Goal: Task Accomplishment & Management: Use online tool/utility

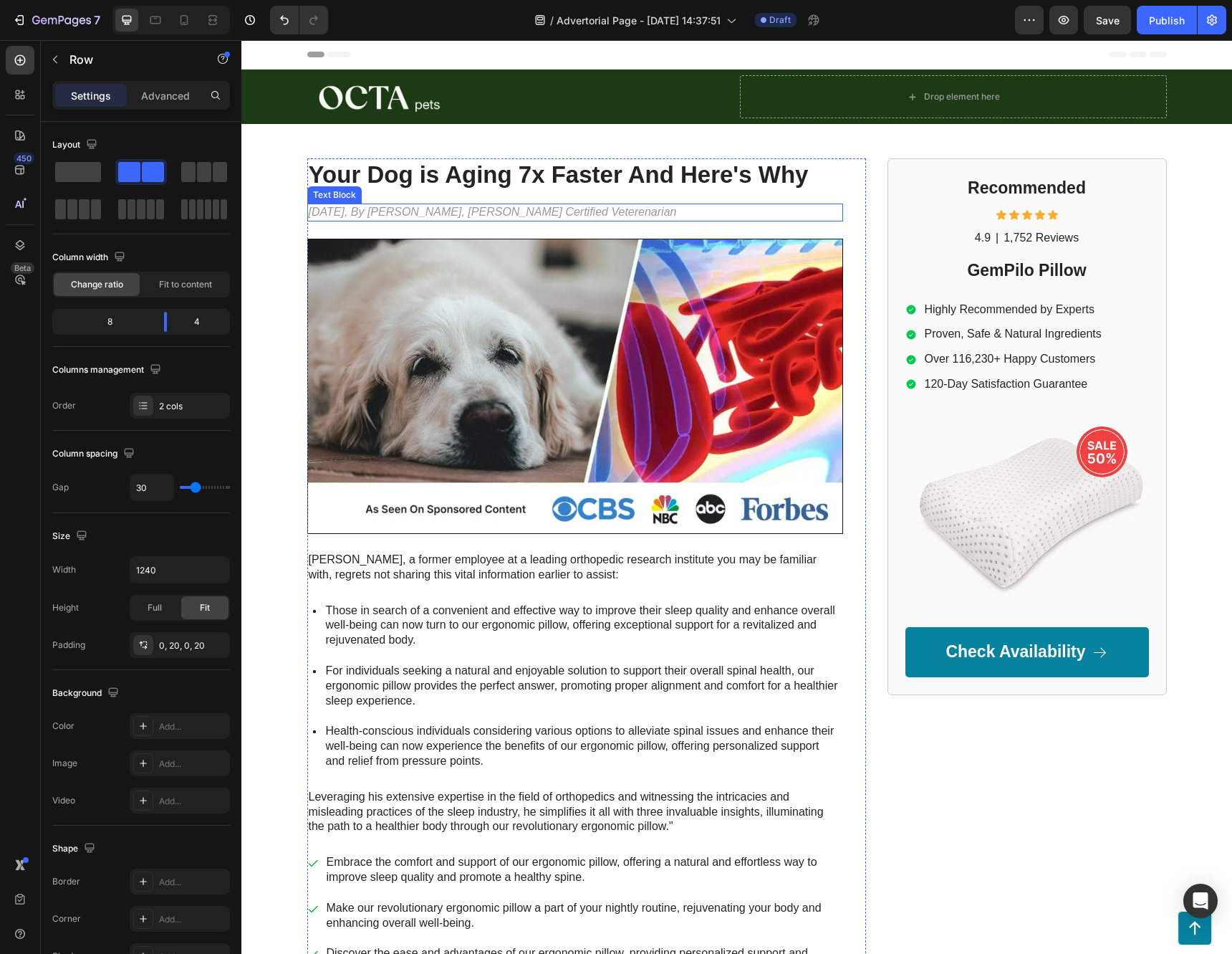
click at [514, 212] on p "[DATE], By [PERSON_NAME], [PERSON_NAME] Certified Veterenarian" at bounding box center [575, 212] width 533 height 15
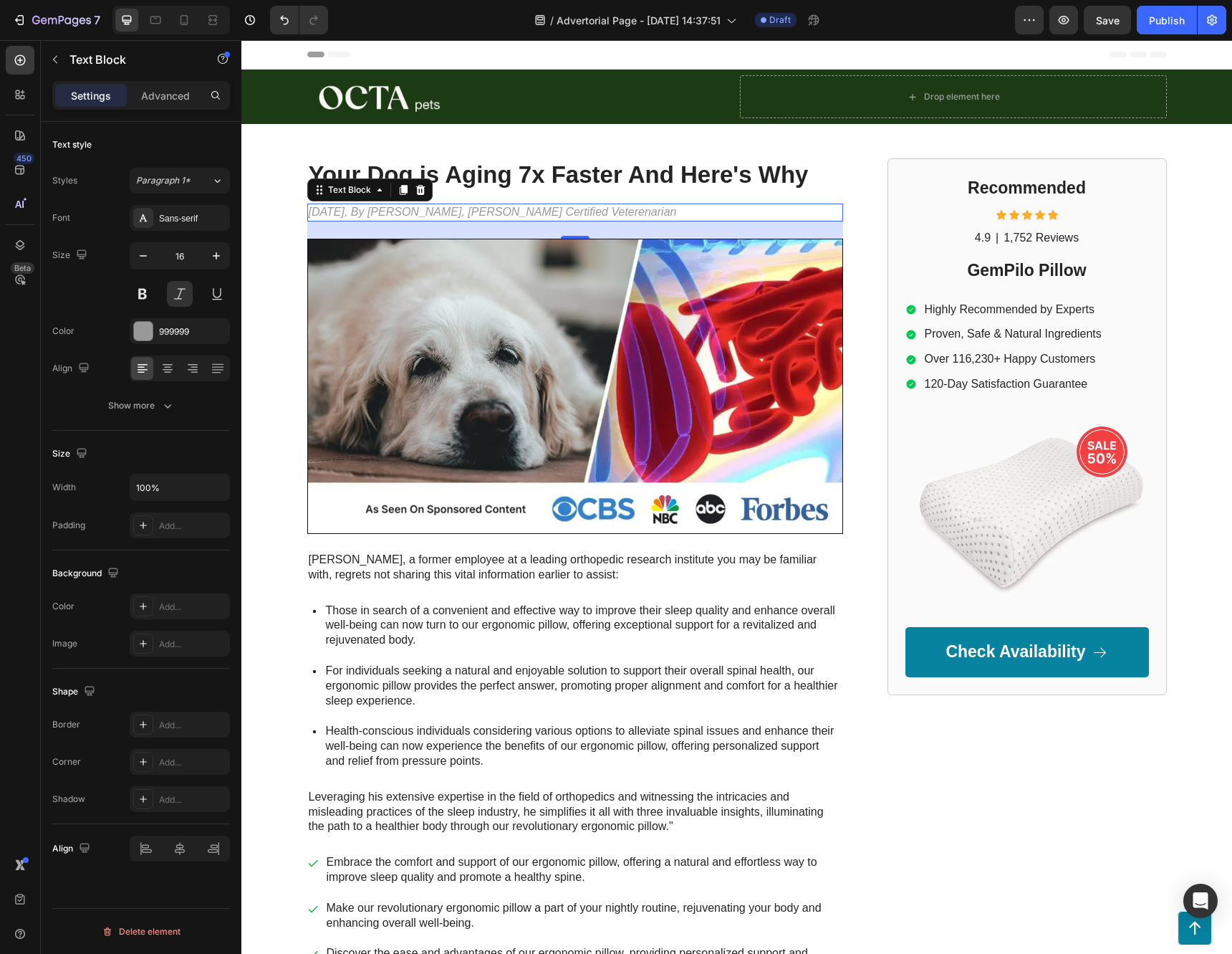
click at [505, 208] on p "[DATE], By [PERSON_NAME], [PERSON_NAME] Certified Veterenarian" at bounding box center [575, 212] width 533 height 15
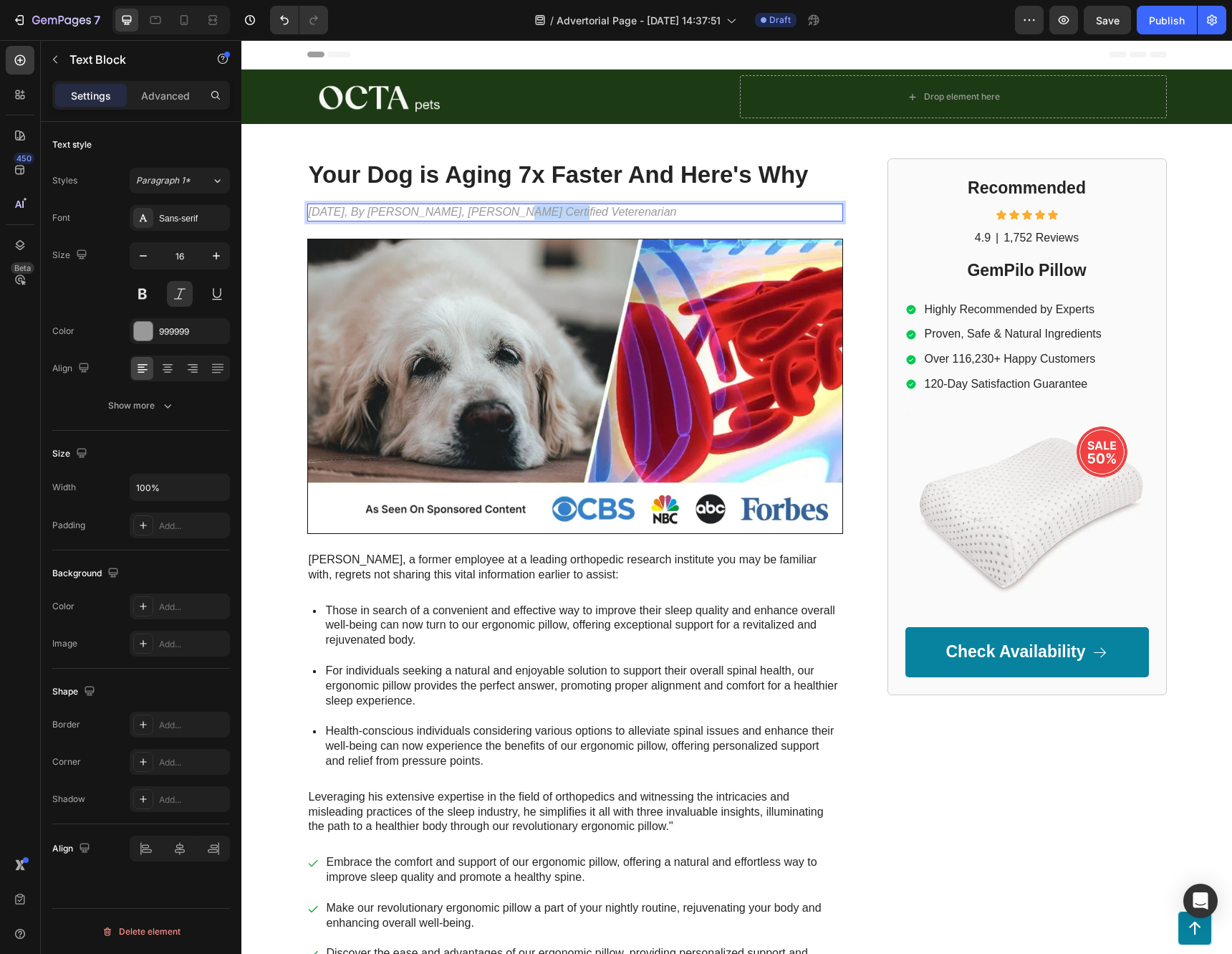
click at [505, 208] on p "[DATE], By [PERSON_NAME], [PERSON_NAME] Certified Veterenarian" at bounding box center [575, 212] width 533 height 15
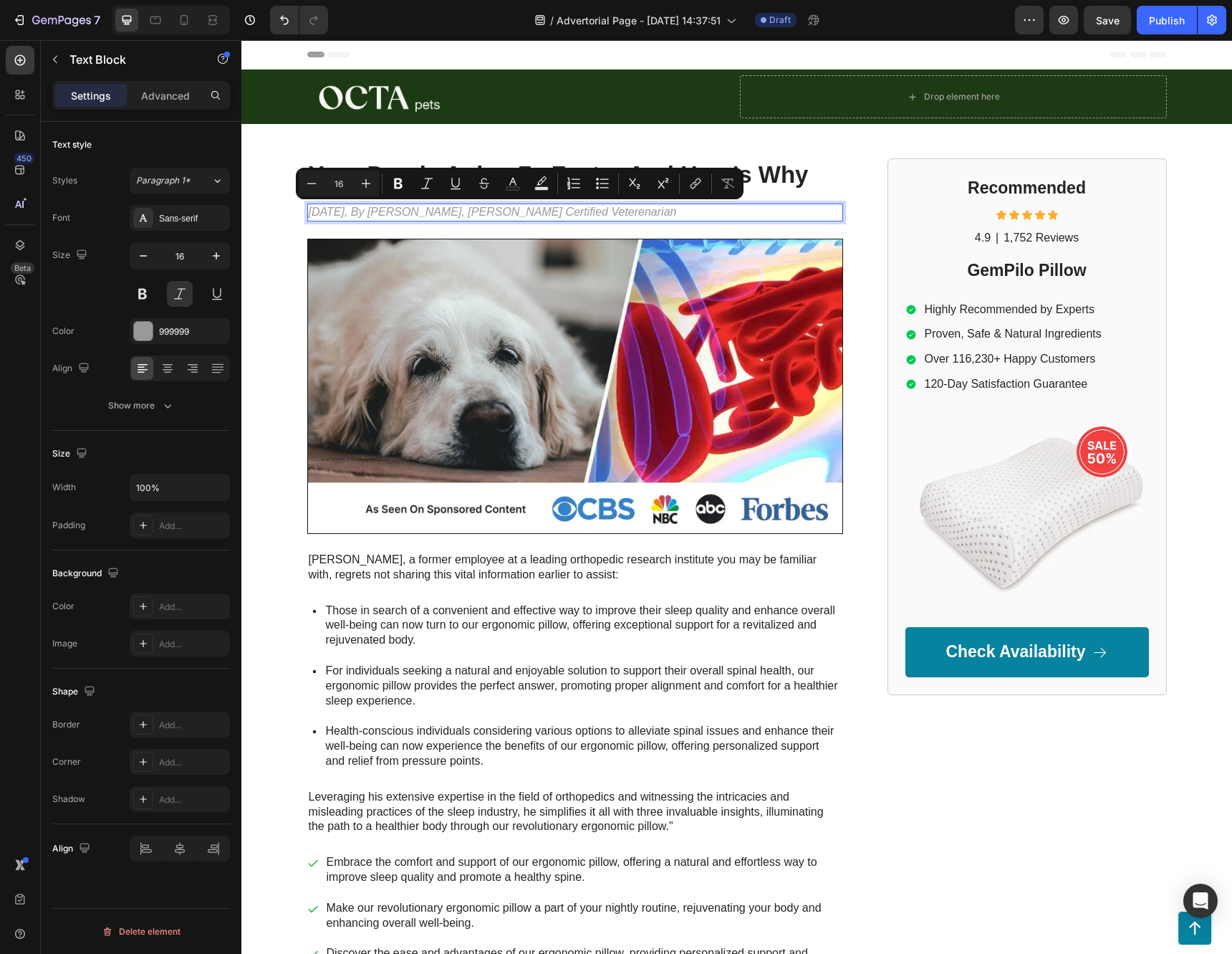
click at [627, 211] on p "[DATE], By [PERSON_NAME], [PERSON_NAME] Certified Veterenarian" at bounding box center [575, 212] width 533 height 15
drag, startPoint x: 615, startPoint y: 211, endPoint x: 384, endPoint y: 215, distance: 231.0
click at [384, 215] on p "[DATE], By [PERSON_NAME], [PERSON_NAME] Certified Veterenarian" at bounding box center [575, 212] width 533 height 15
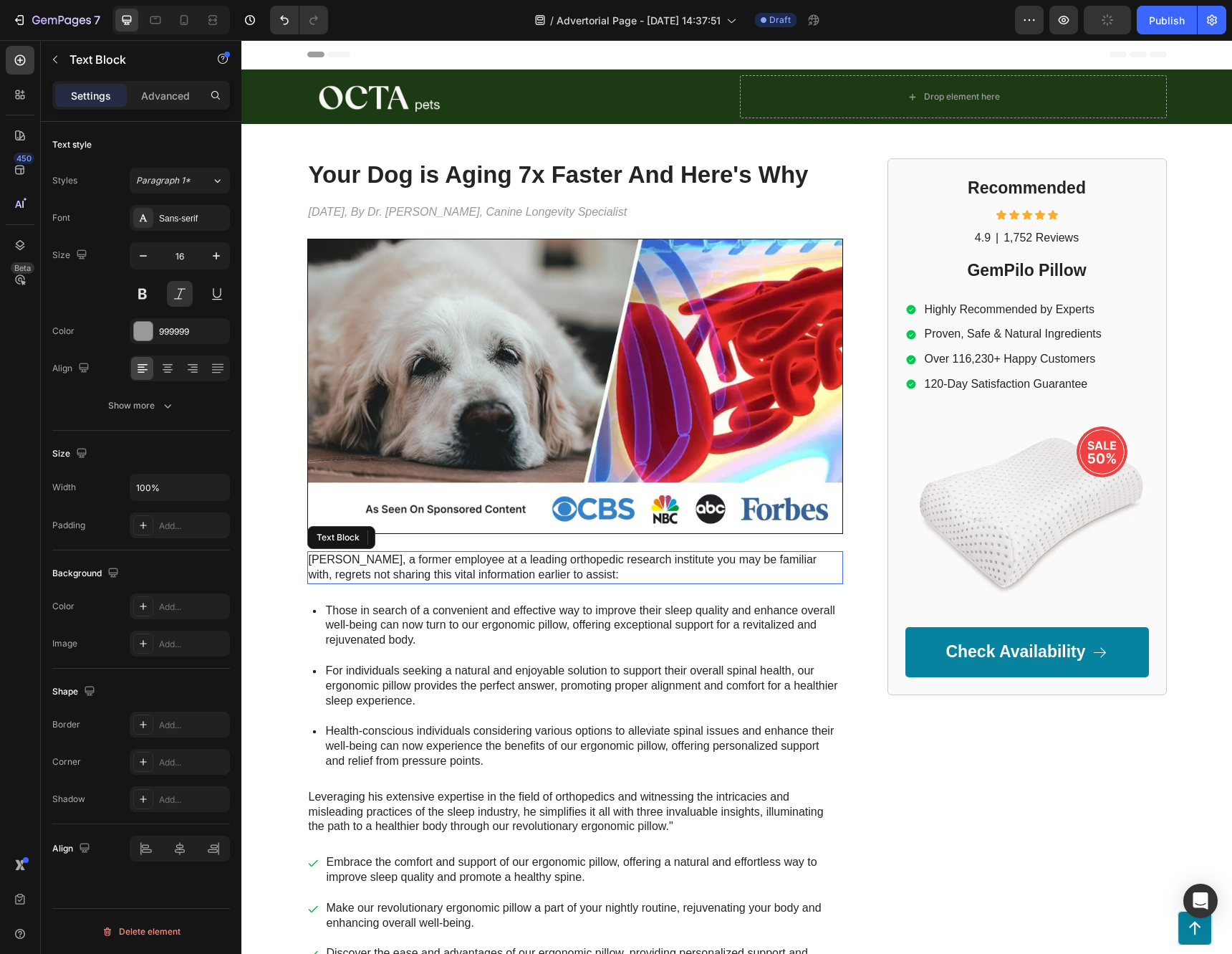
click at [392, 576] on p "[PERSON_NAME], a former employee at a leading orthopedic research institute you…" at bounding box center [575, 567] width 533 height 30
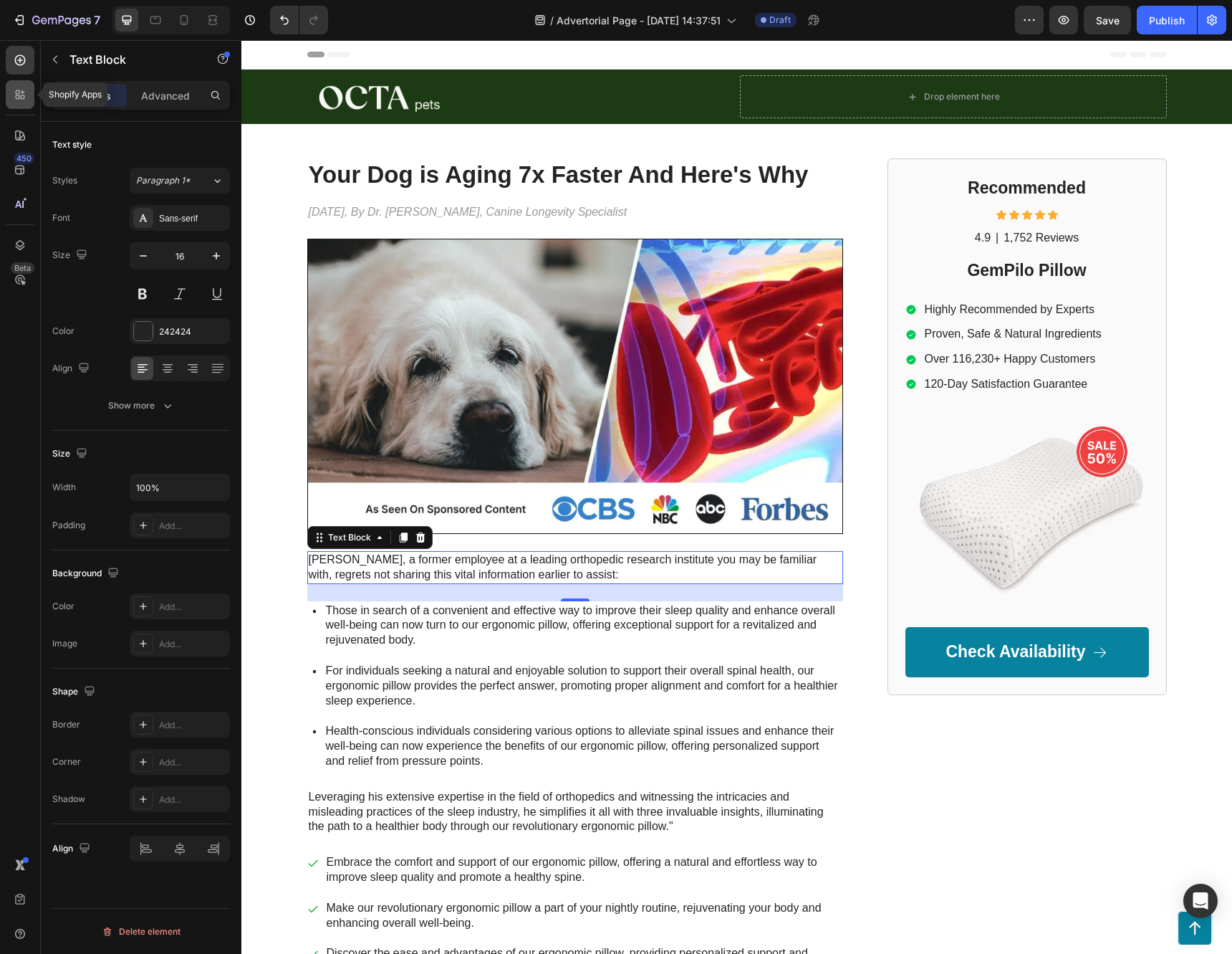
click at [23, 95] on icon at bounding box center [20, 95] width 14 height 14
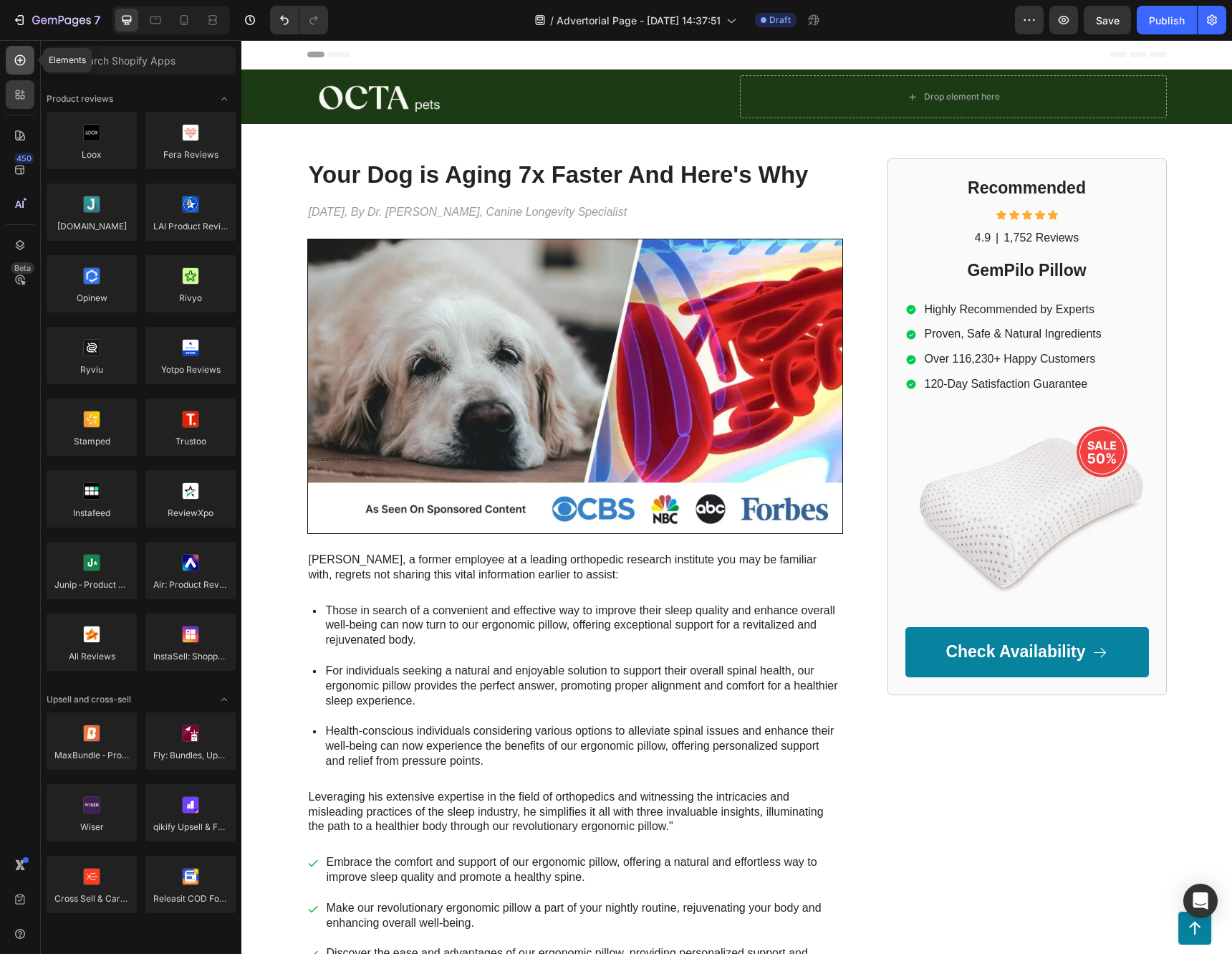
click at [18, 62] on icon at bounding box center [20, 60] width 14 height 14
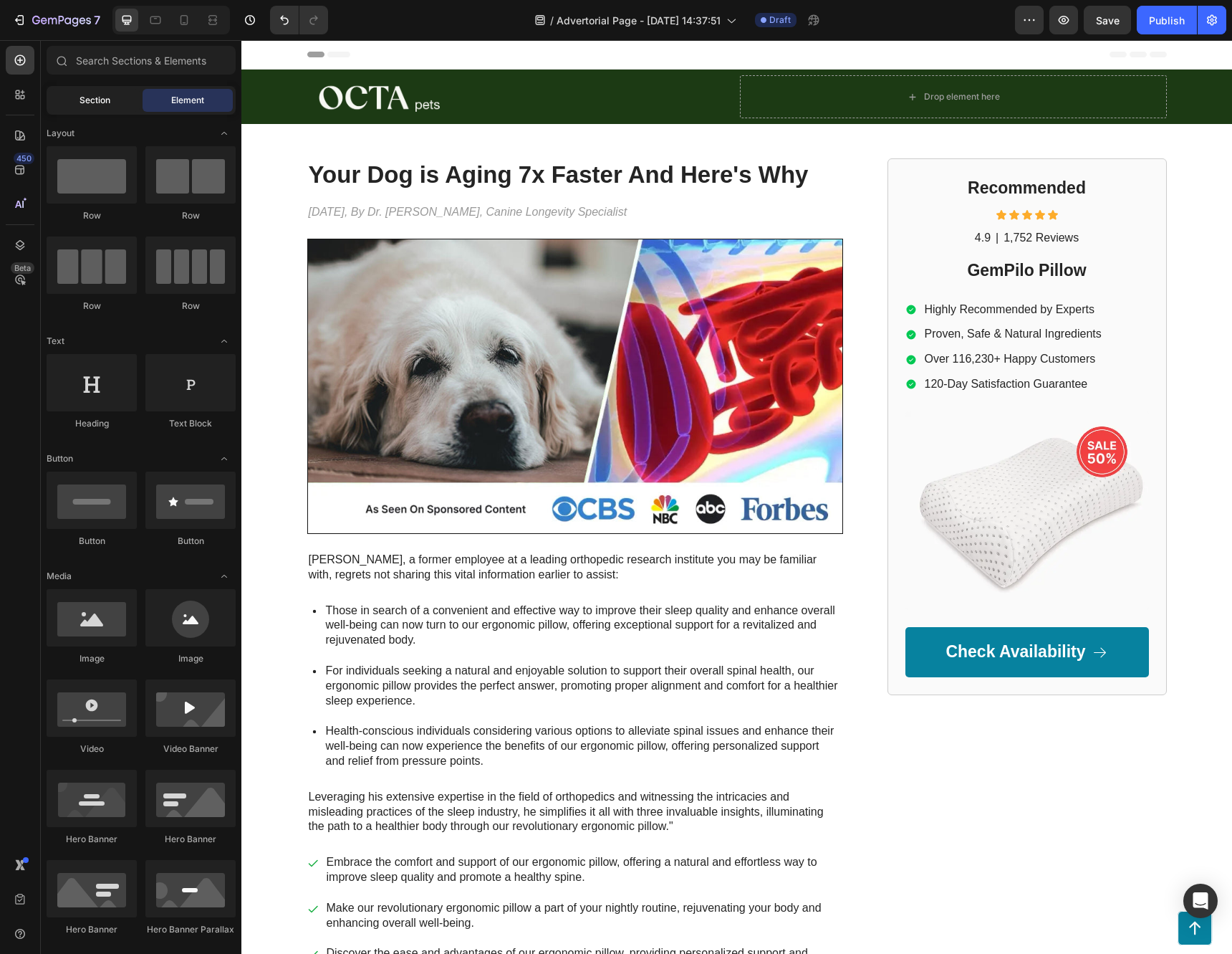
click at [106, 99] on span "Section" at bounding box center [95, 100] width 31 height 13
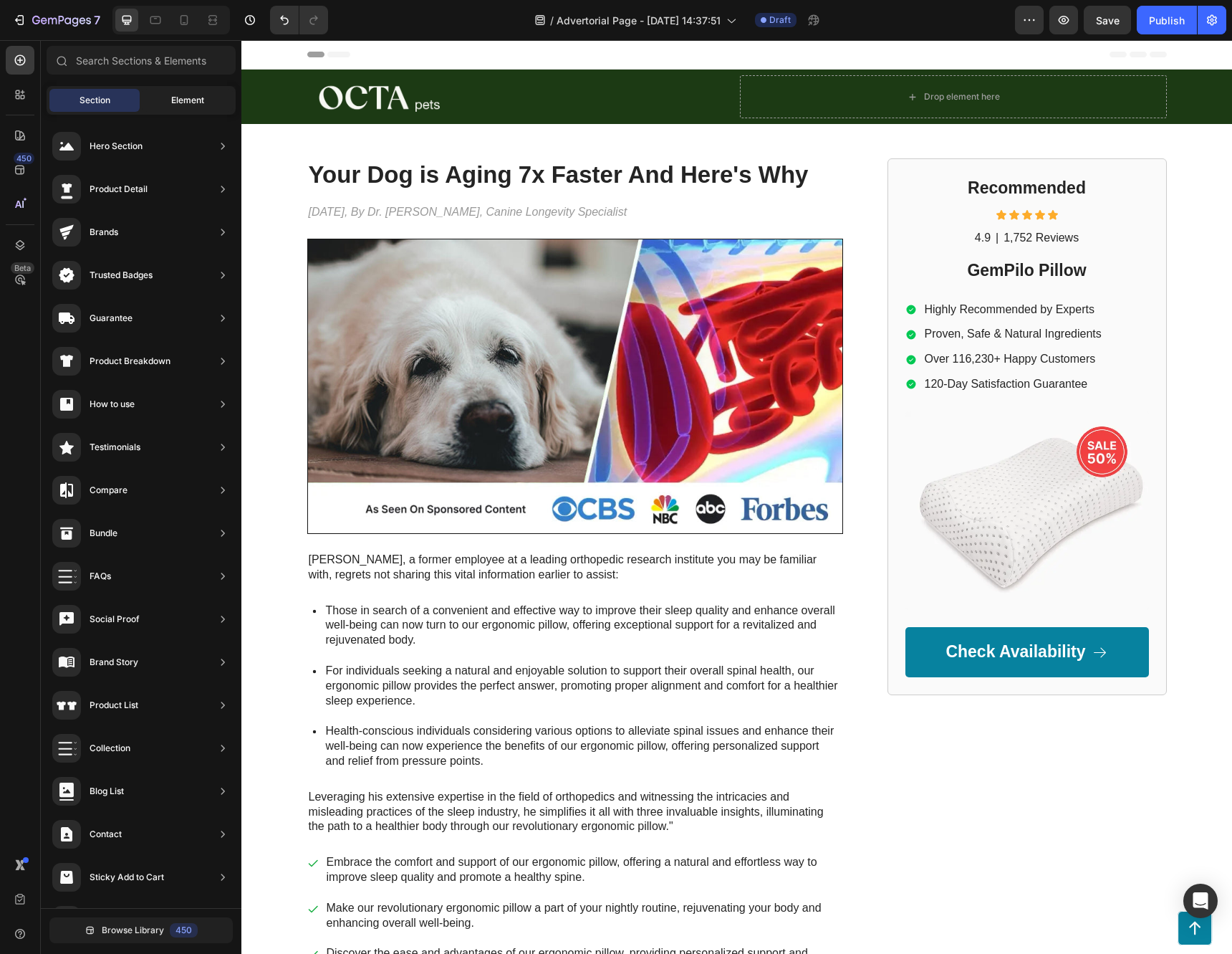
drag, startPoint x: 192, startPoint y: 98, endPoint x: 177, endPoint y: 98, distance: 15.0
click at [191, 98] on span "Element" at bounding box center [188, 100] width 33 height 13
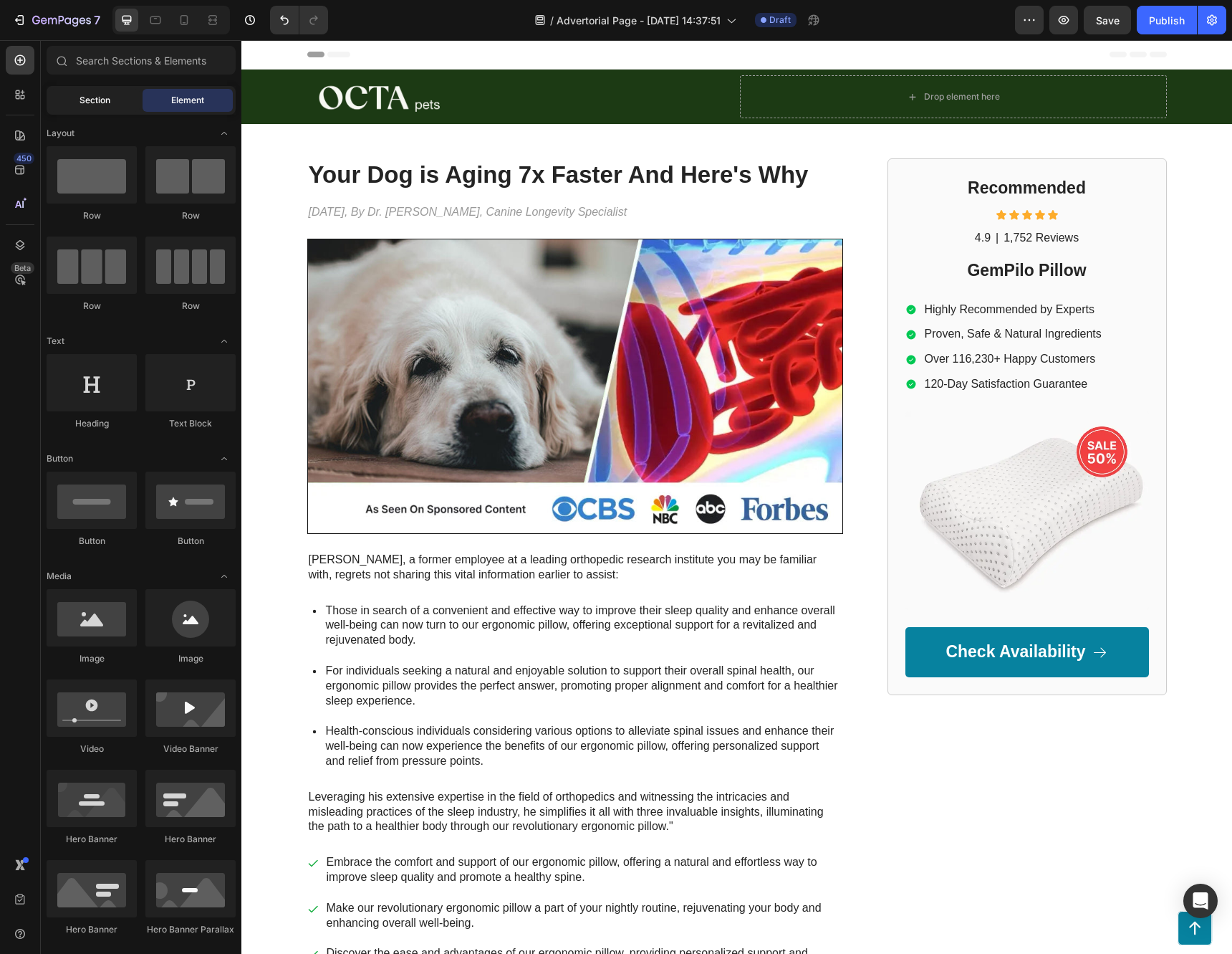
click at [80, 107] on div "Section" at bounding box center [94, 100] width 90 height 23
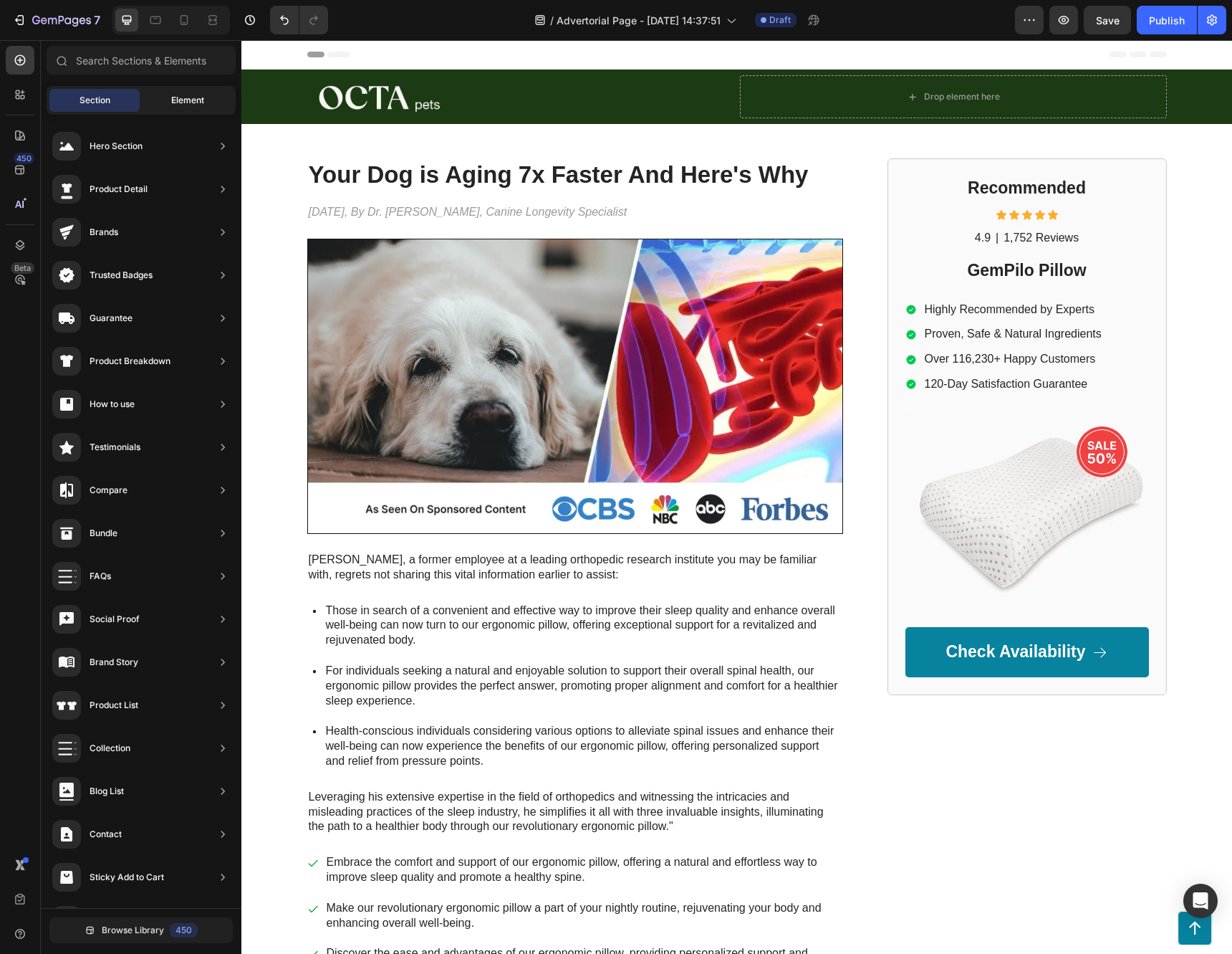
click at [190, 98] on span "Element" at bounding box center [188, 100] width 33 height 13
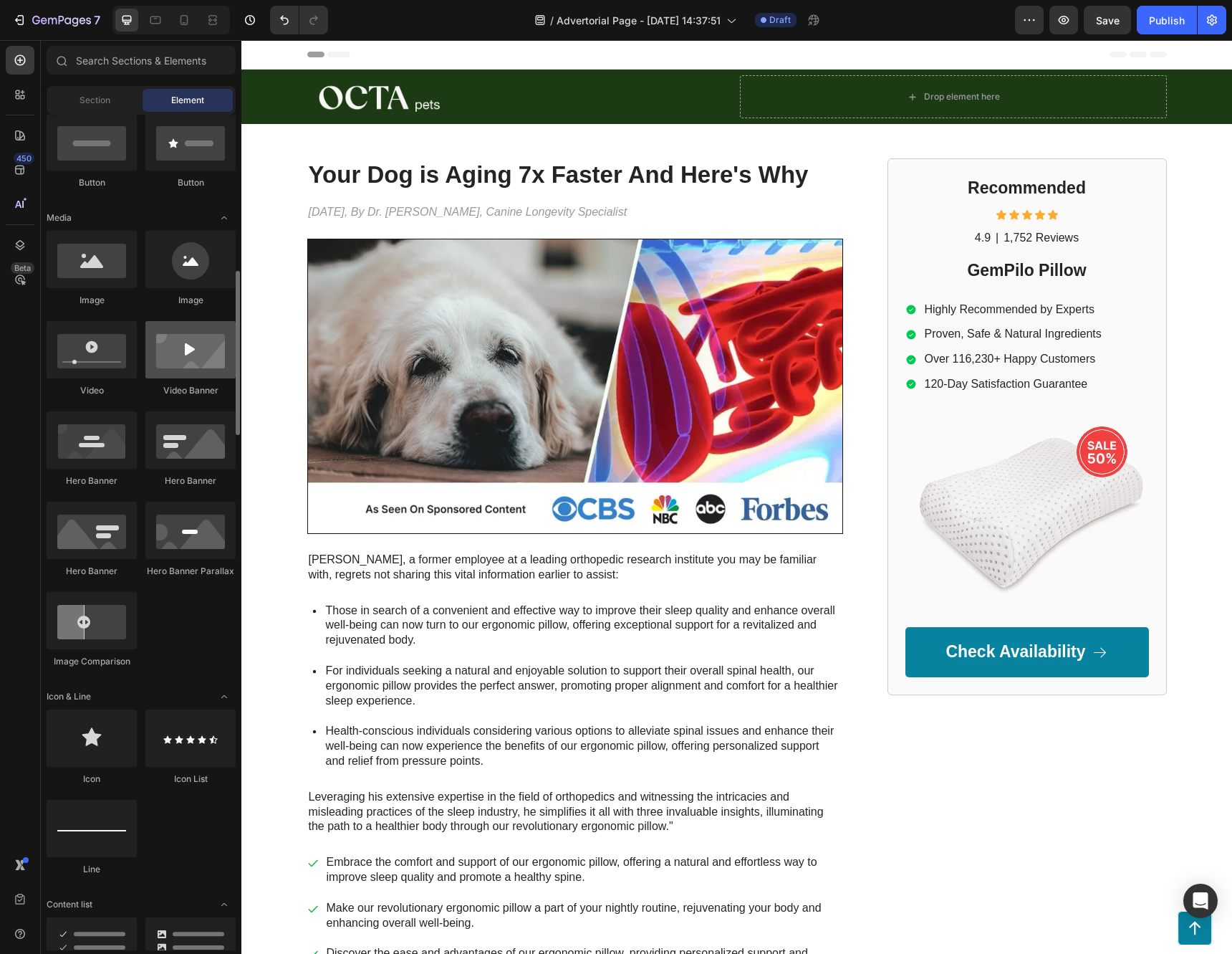
scroll to position [215, 0]
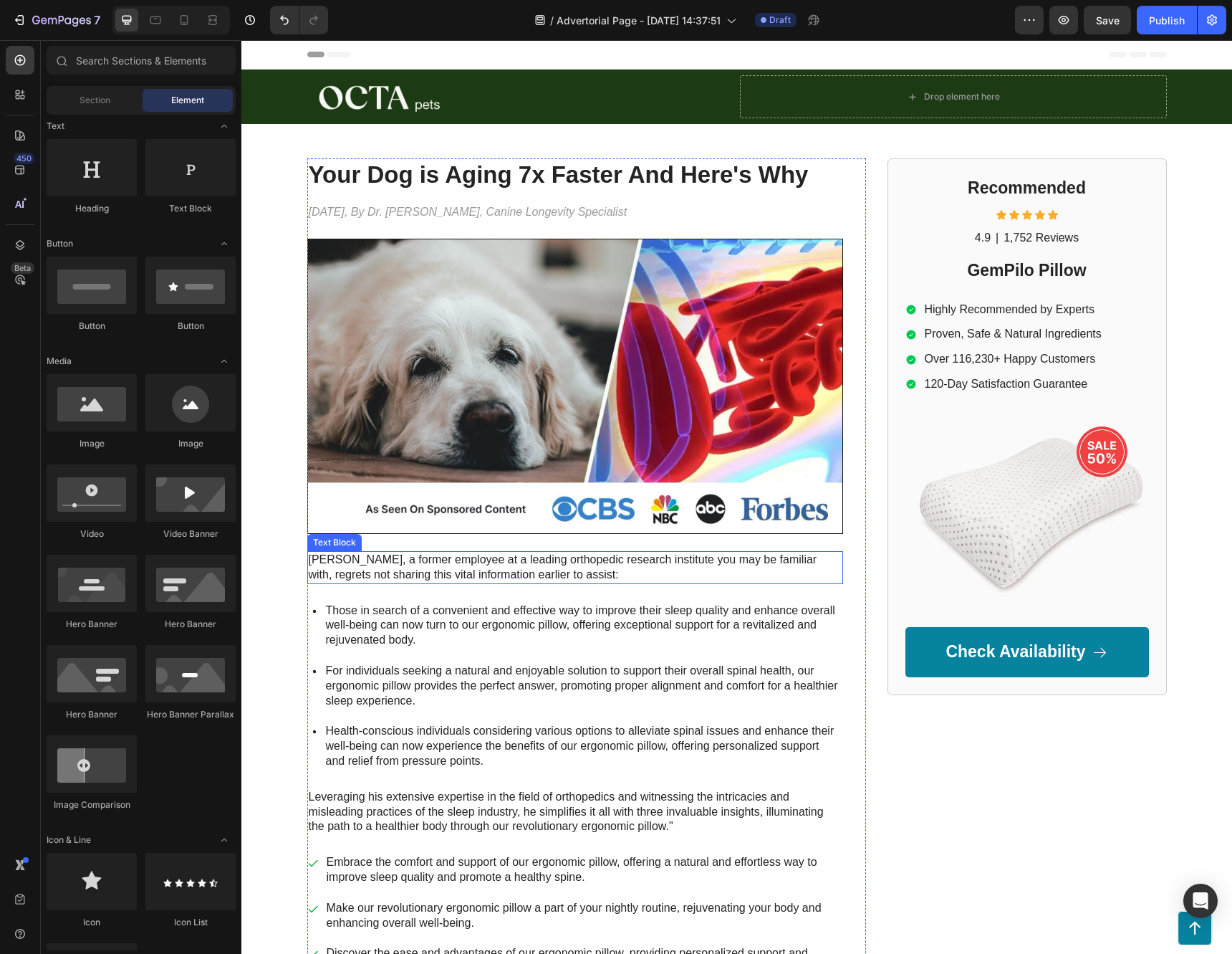
click at [378, 567] on p "[PERSON_NAME], a former employee at a leading orthopedic research institute you…" at bounding box center [575, 567] width 533 height 30
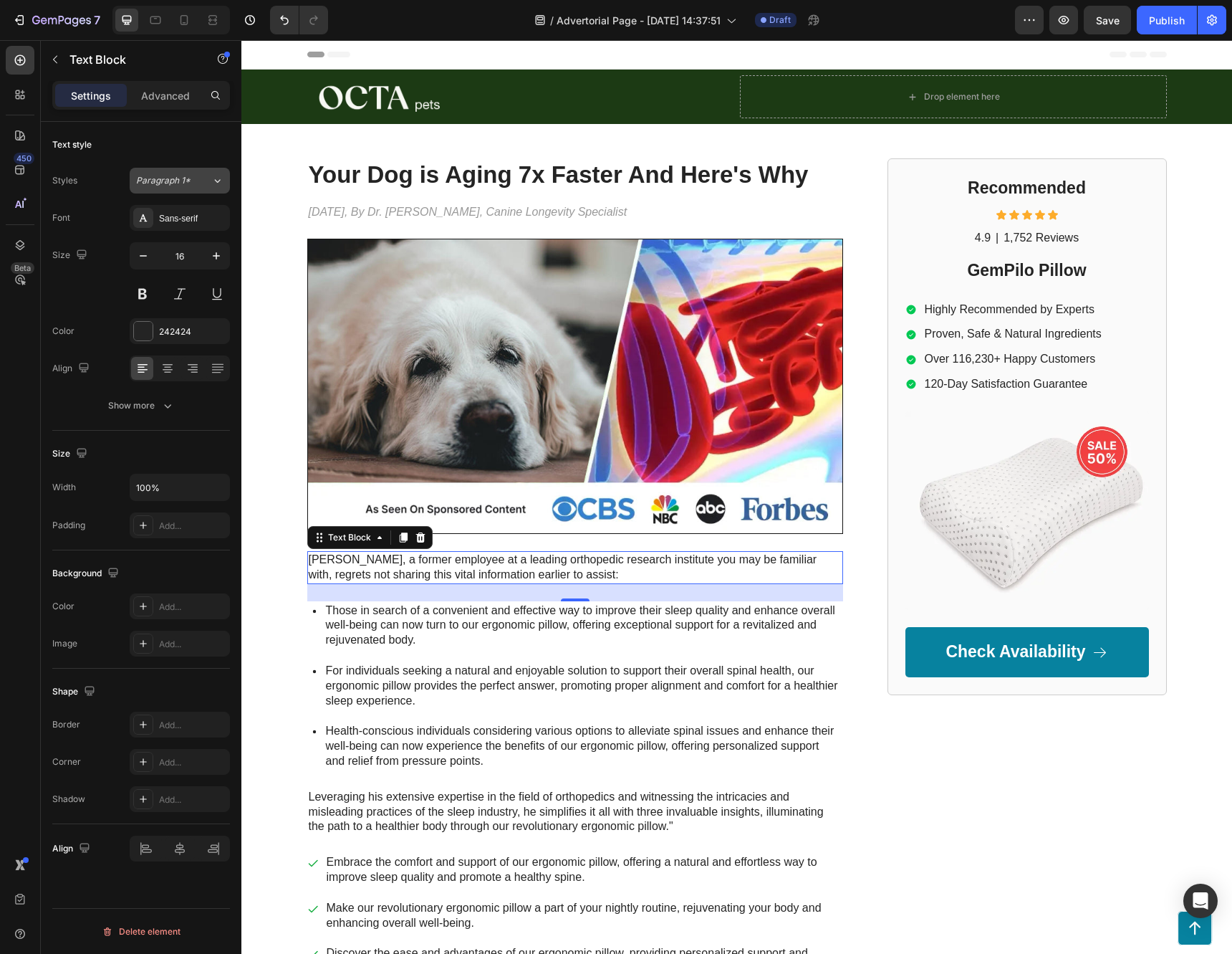
click at [180, 186] on span "Paragraph 1*" at bounding box center [163, 180] width 54 height 13
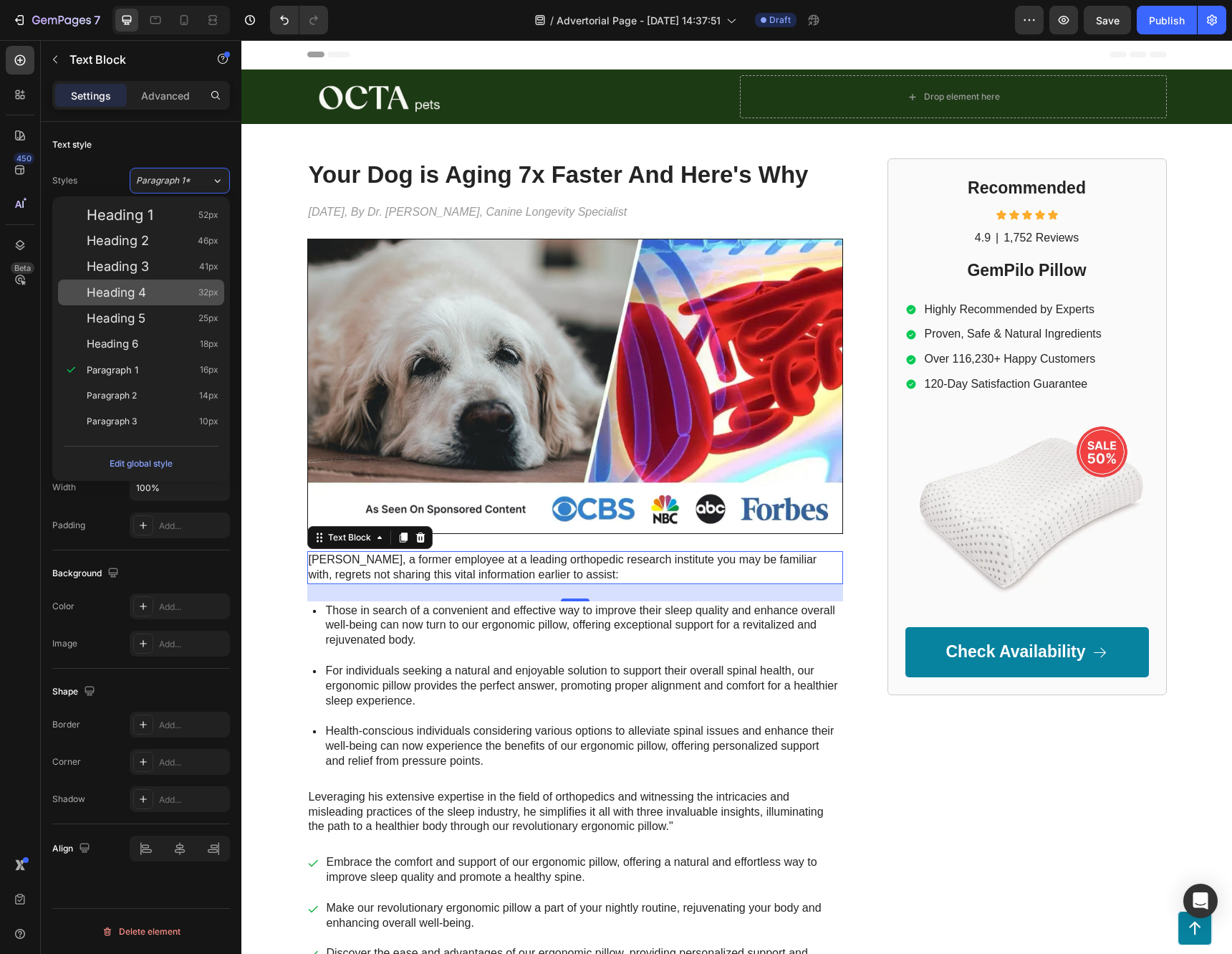
click at [146, 288] on span "Heading 4" at bounding box center [117, 292] width 60 height 14
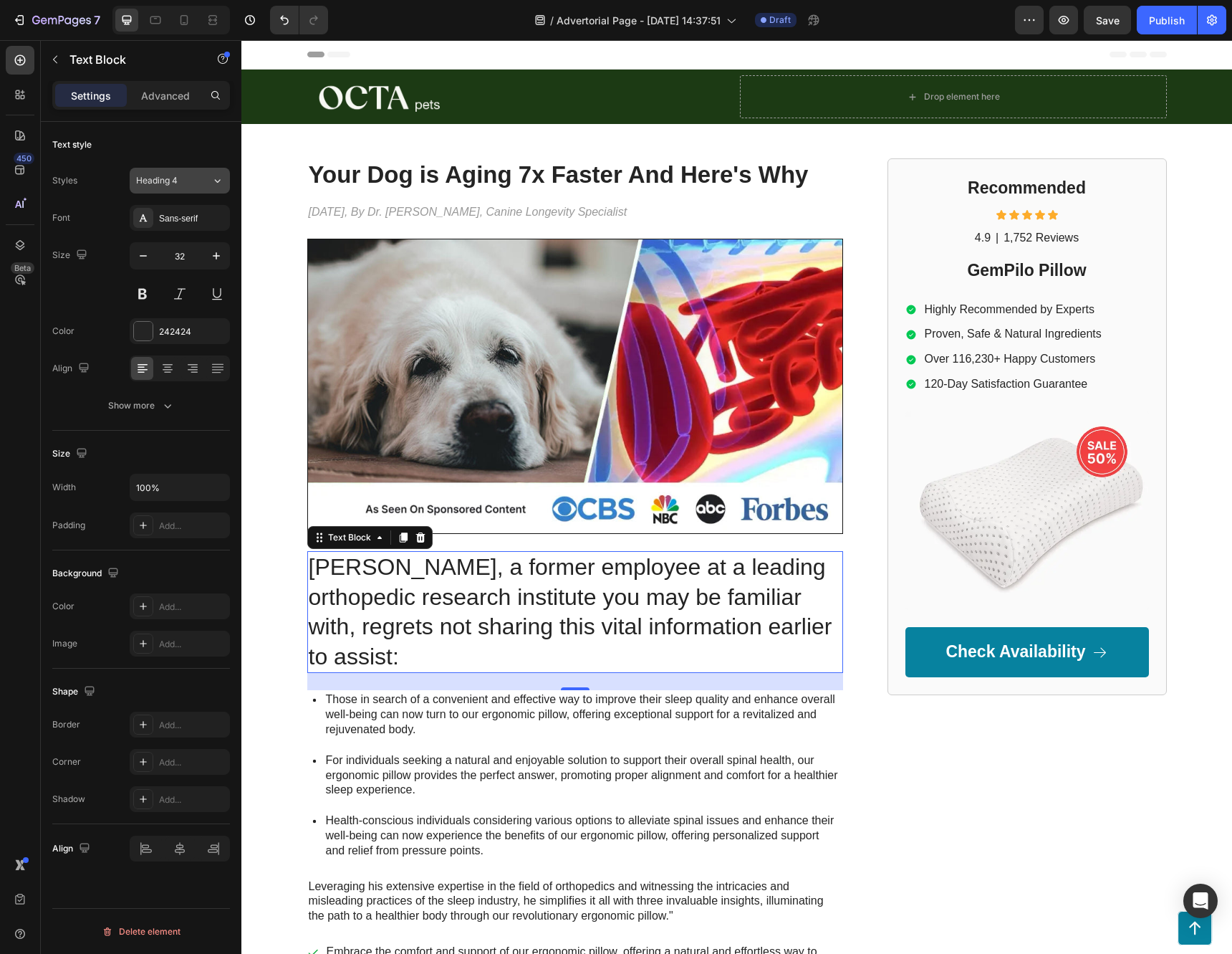
click at [169, 183] on span "Heading 4" at bounding box center [156, 180] width 41 height 13
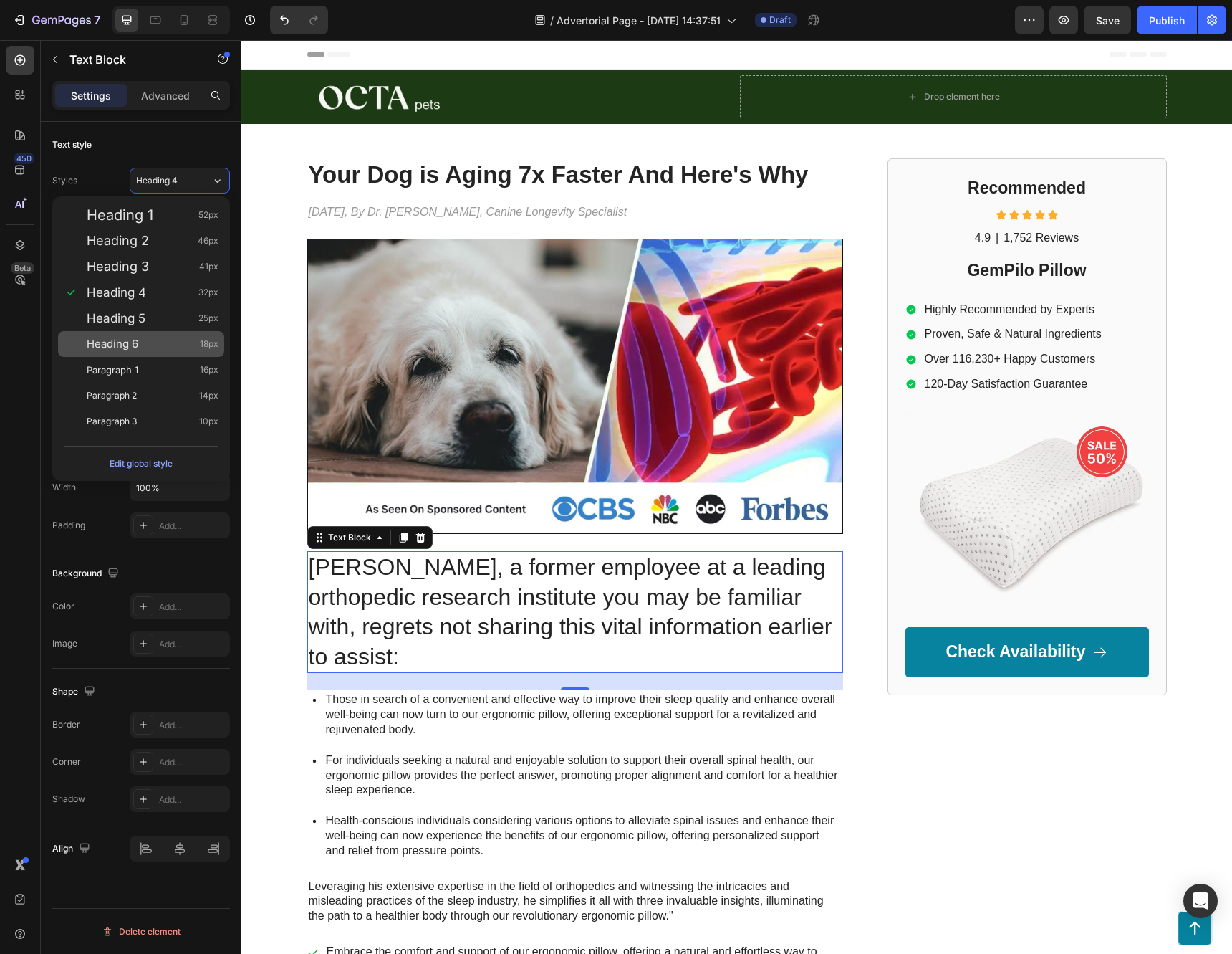
click at [166, 347] on div "Heading 6 18px" at bounding box center [153, 344] width 132 height 14
type input "18"
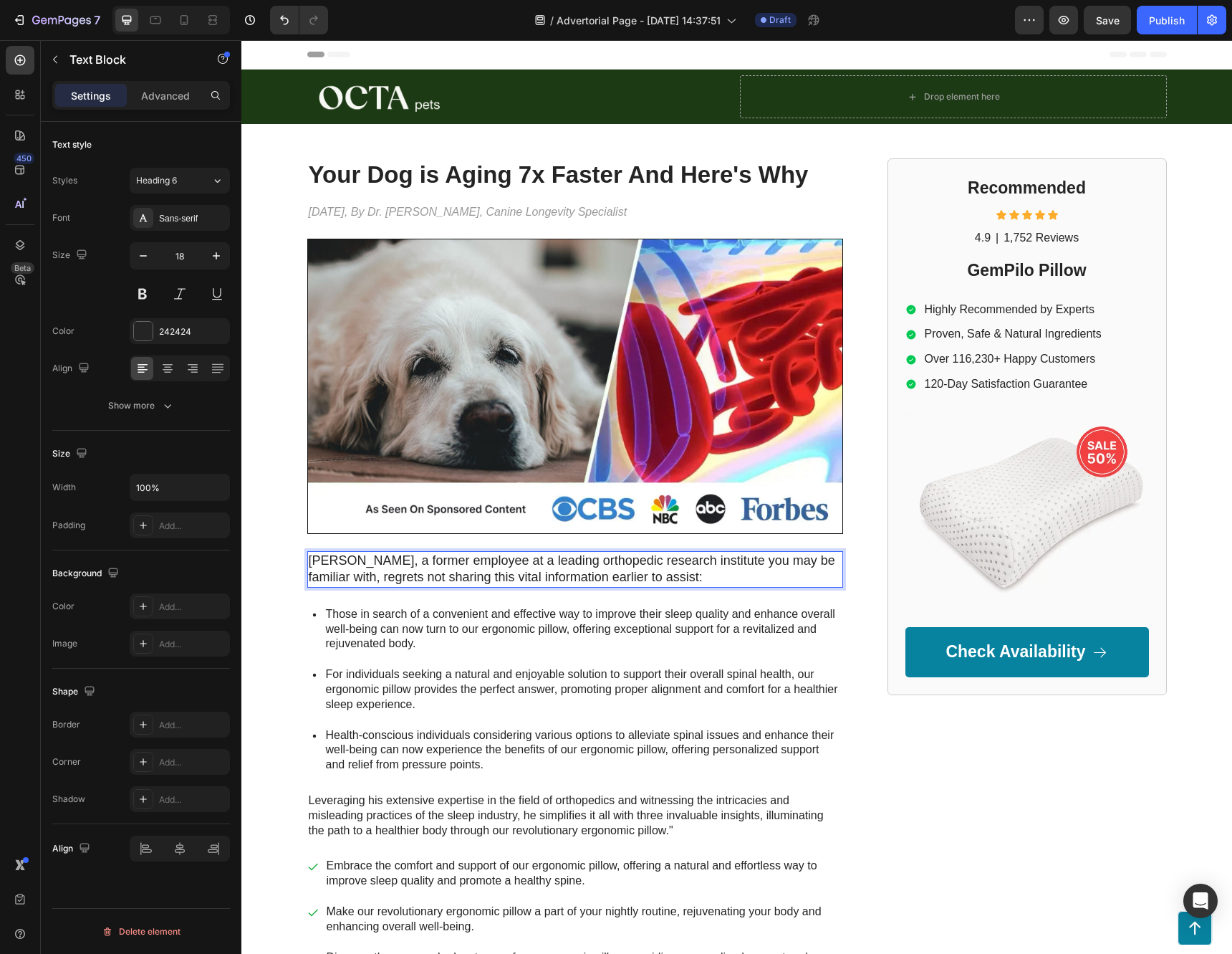
click at [505, 571] on p "[PERSON_NAME], a former employee at a leading orthopedic research institute you…" at bounding box center [575, 569] width 533 height 33
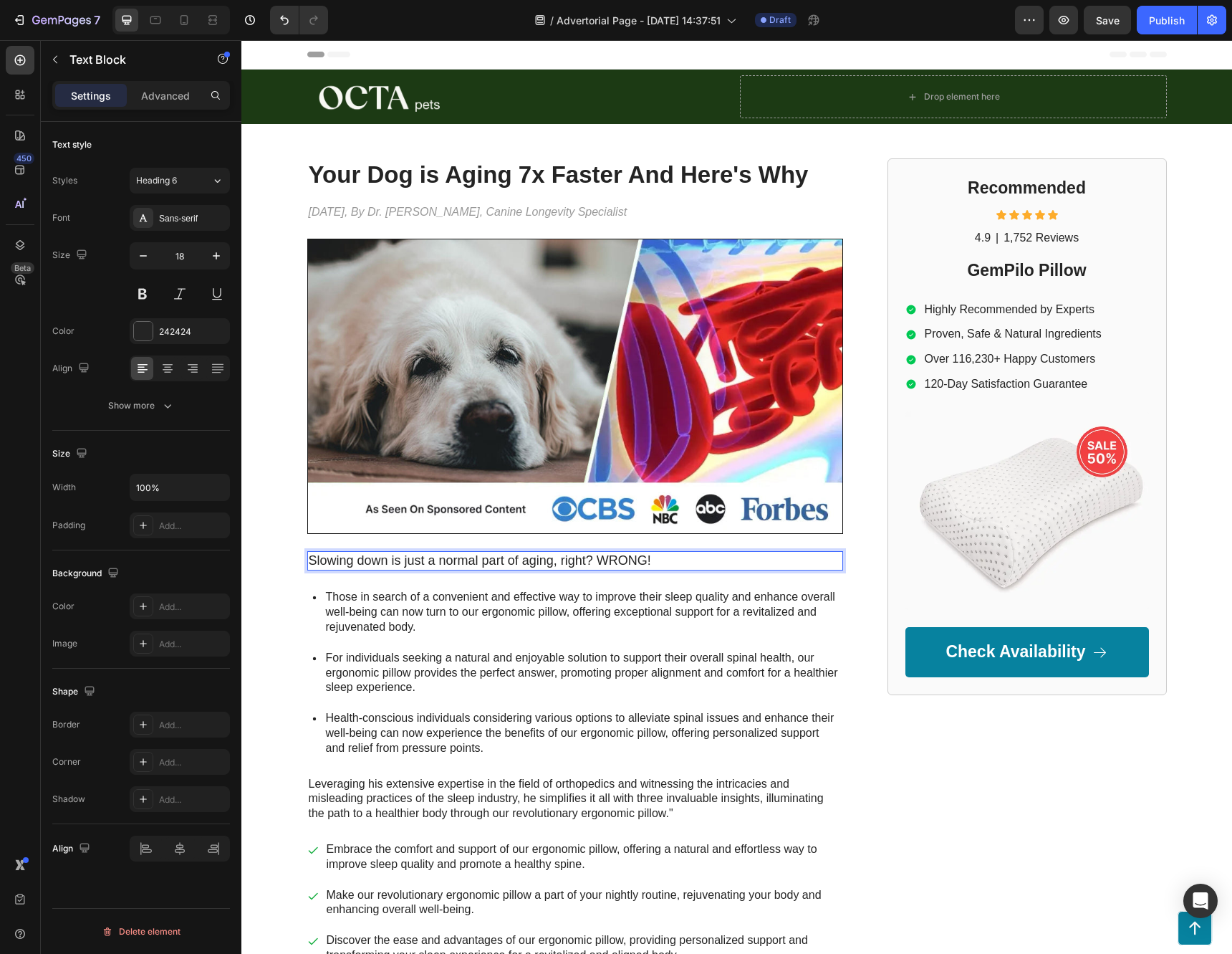
click at [658, 557] on p "Slowing down is just a normal part of aging, right? WRONG!" at bounding box center [575, 560] width 533 height 17
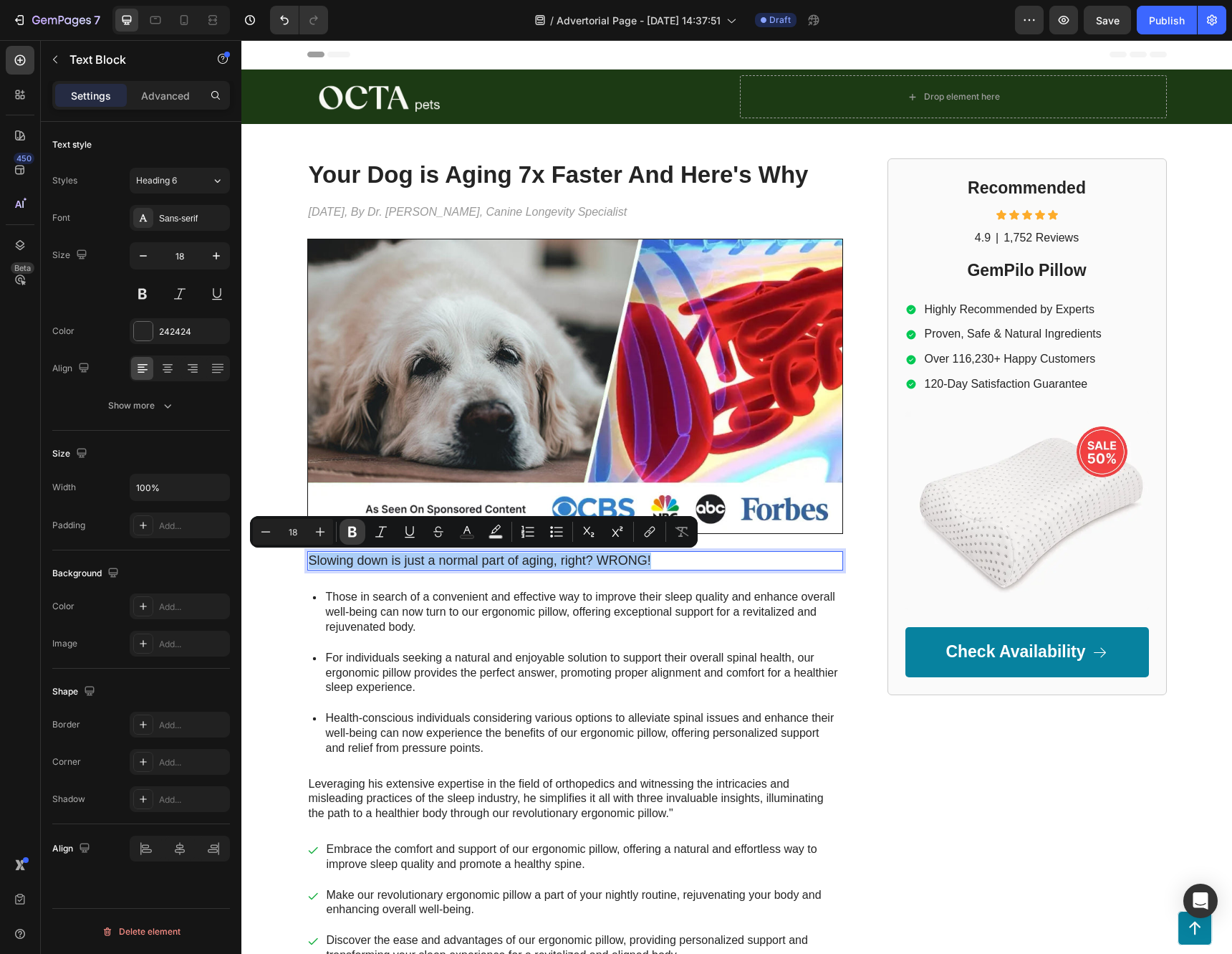
click at [358, 521] on button "Bold" at bounding box center [352, 531] width 25 height 25
click at [390, 622] on p "Those in search of a convenient and effective way to improve their sleep qualit…" at bounding box center [583, 612] width 515 height 45
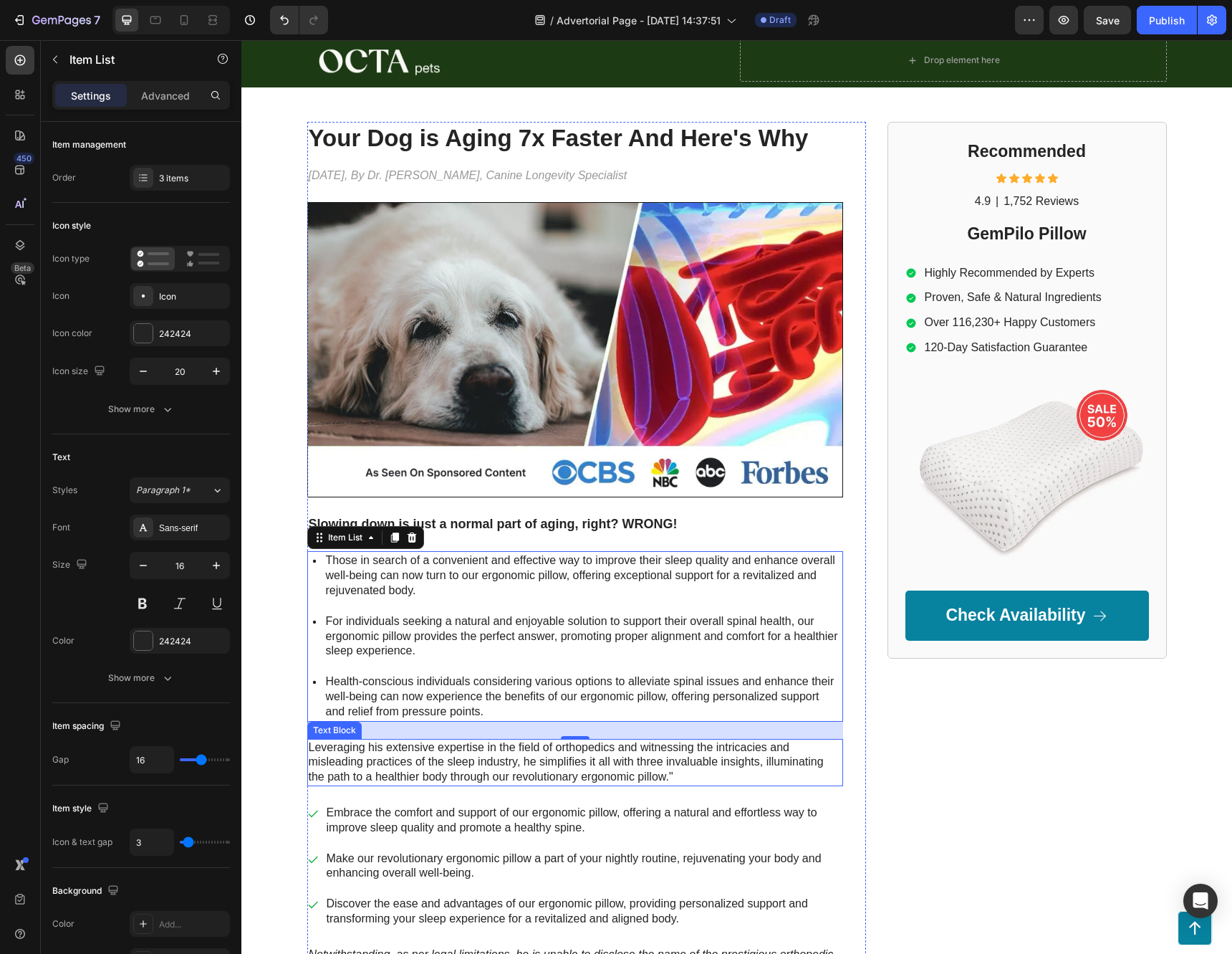
scroll to position [287, 0]
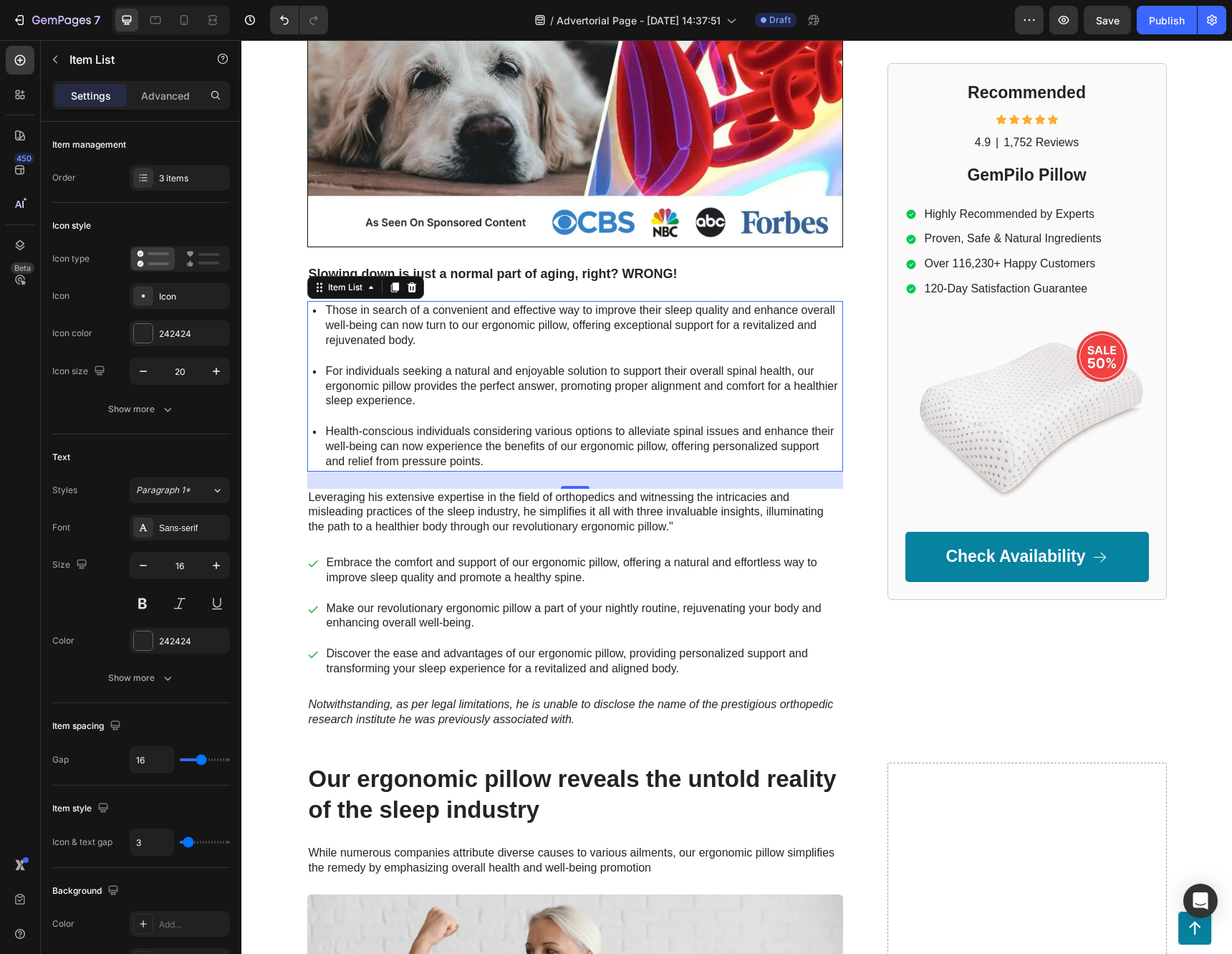
click at [504, 361] on div "Those in search of a convenient and effective way to improve their sleep qualit…" at bounding box center [575, 385] width 536 height 169
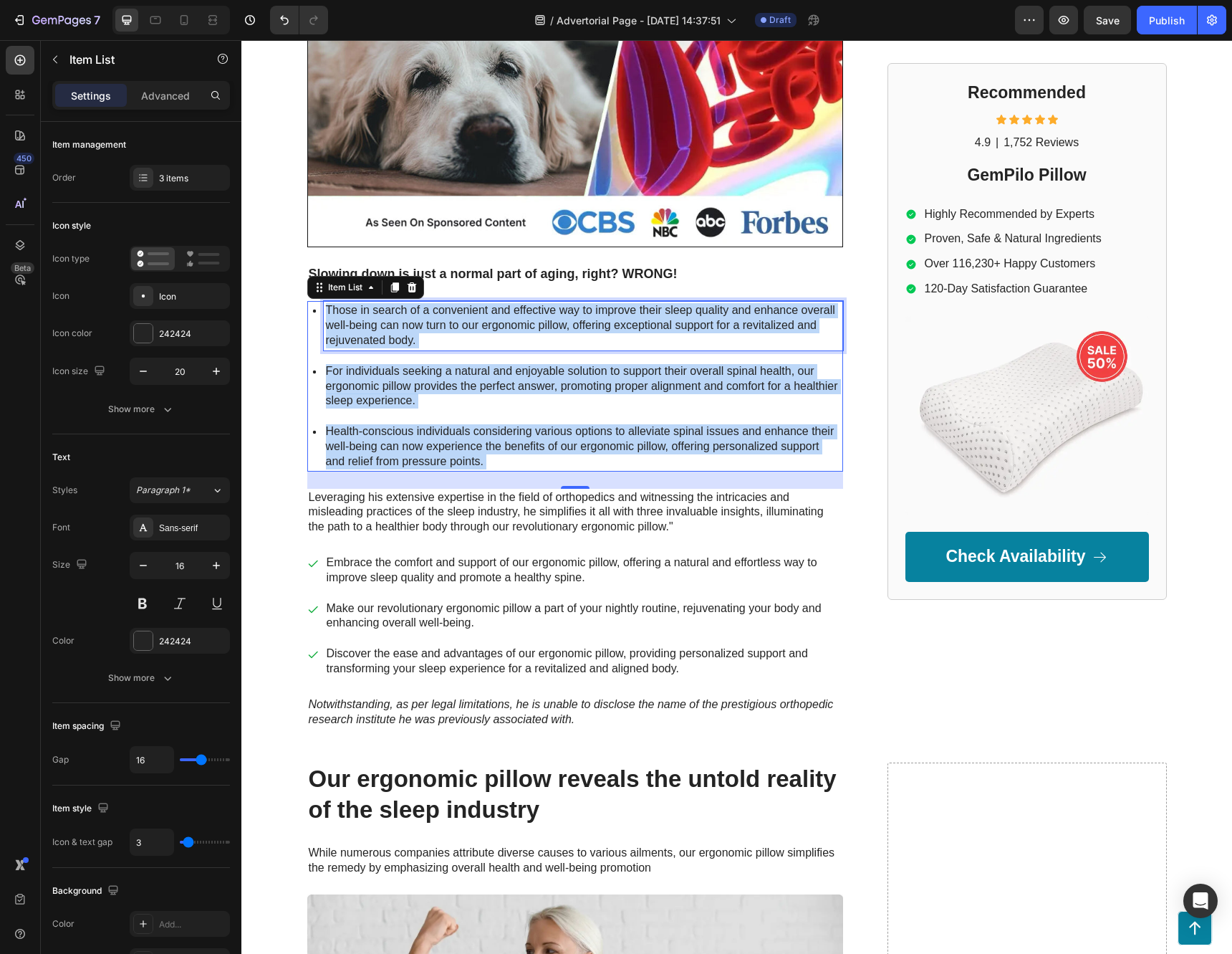
click at [442, 348] on div "Those in search of a convenient and effective way to improve their sleep qualit…" at bounding box center [584, 326] width 519 height 49
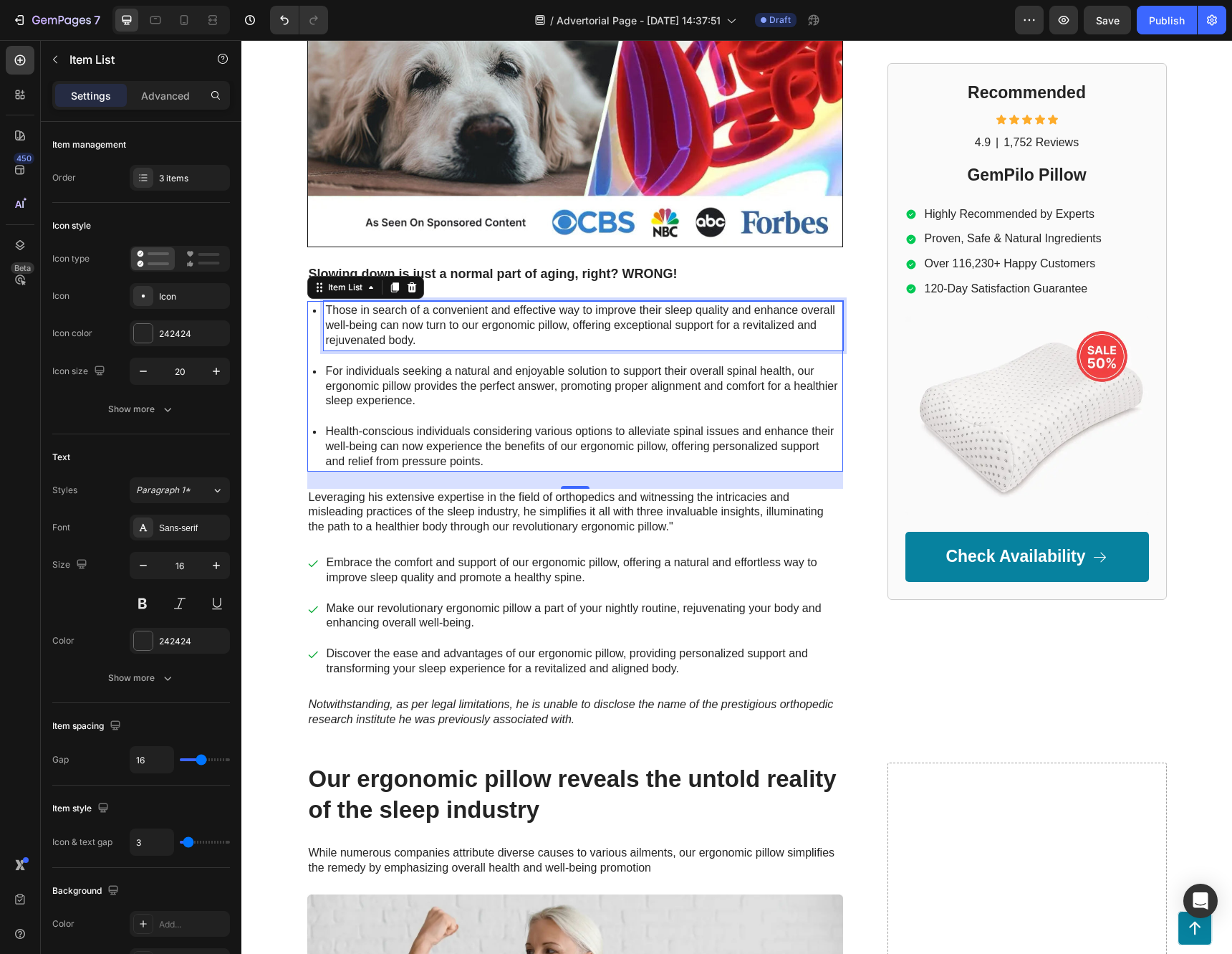
click at [442, 348] on div "Those in search of a convenient and effective way to improve their sleep qualit…" at bounding box center [584, 326] width 519 height 49
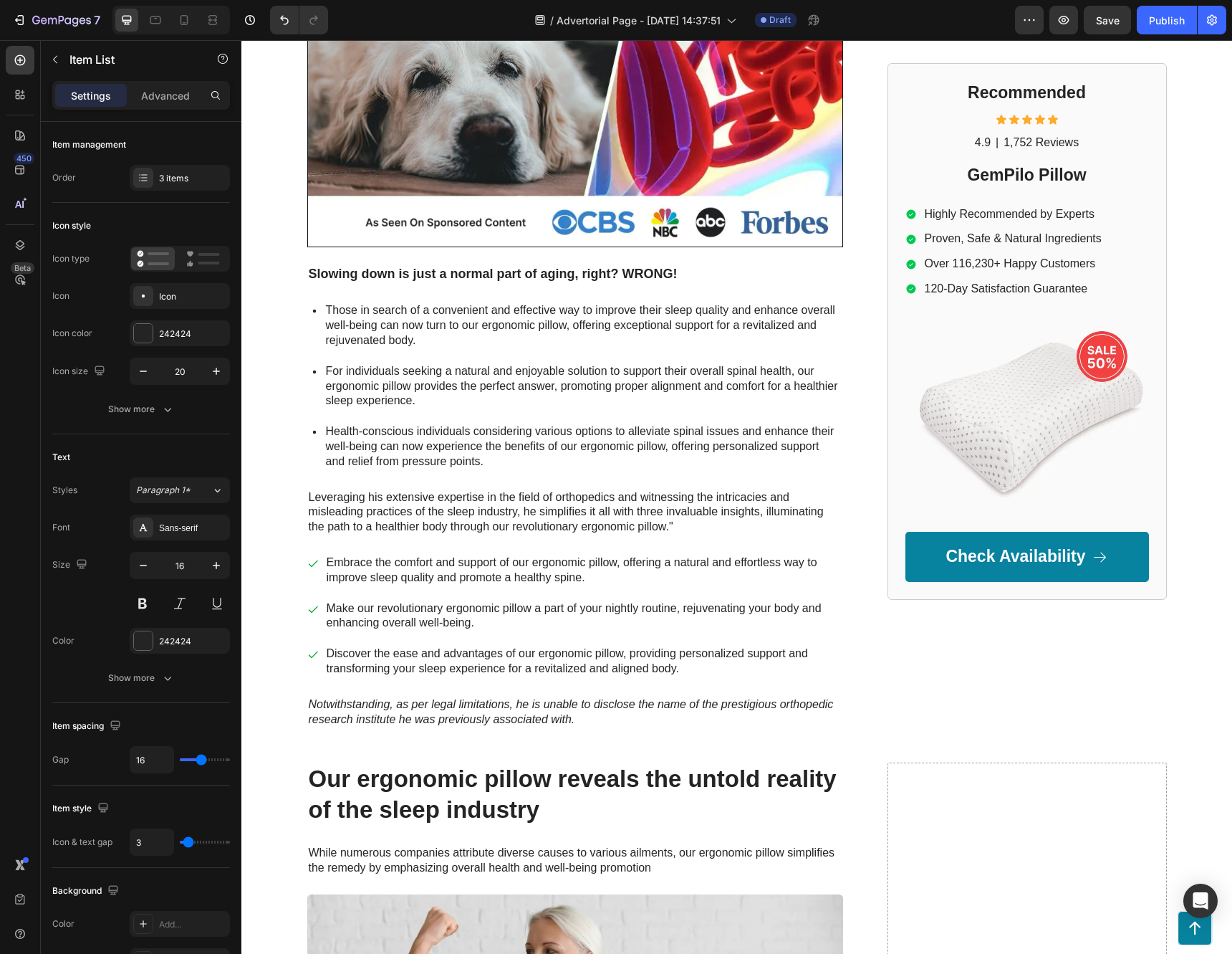
click at [317, 361] on div "Those in search of a convenient and effective way to improve their sleep qualit…" at bounding box center [575, 385] width 536 height 169
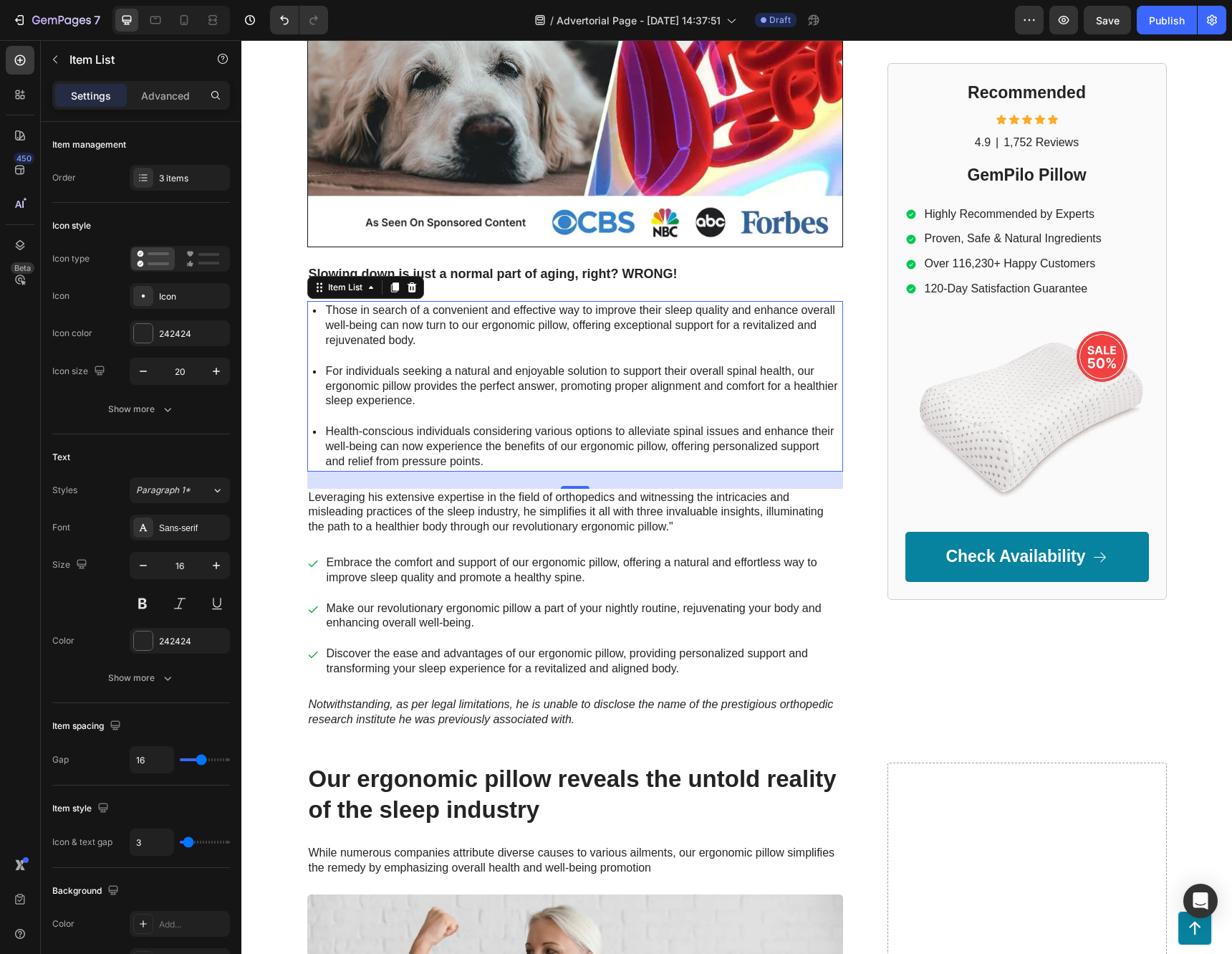
click at [310, 338] on div "Those in search of a convenient and effective way to improve their sleep qualit…" at bounding box center [575, 326] width 536 height 49
click at [413, 286] on div at bounding box center [412, 288] width 18 height 18
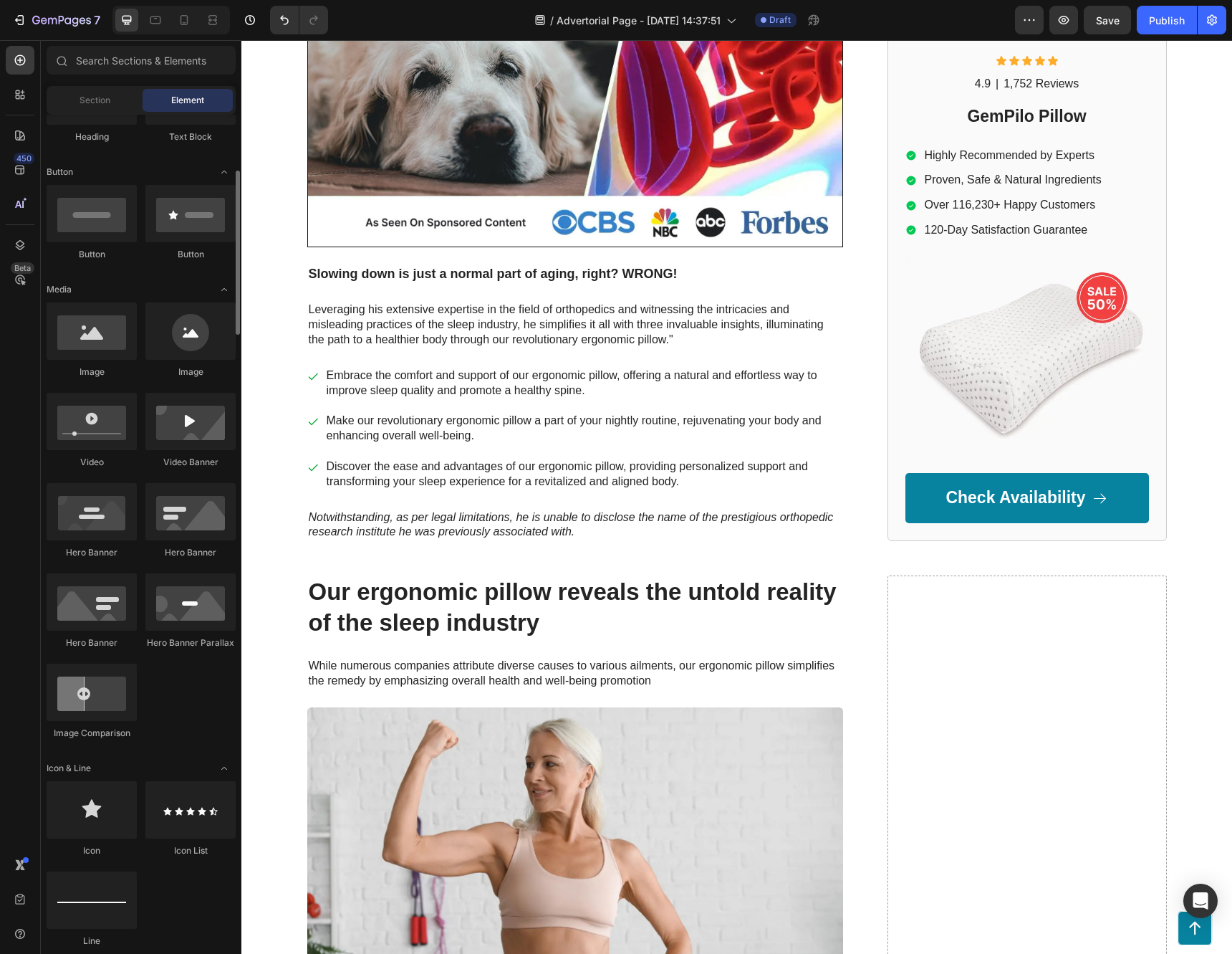
scroll to position [0, 0]
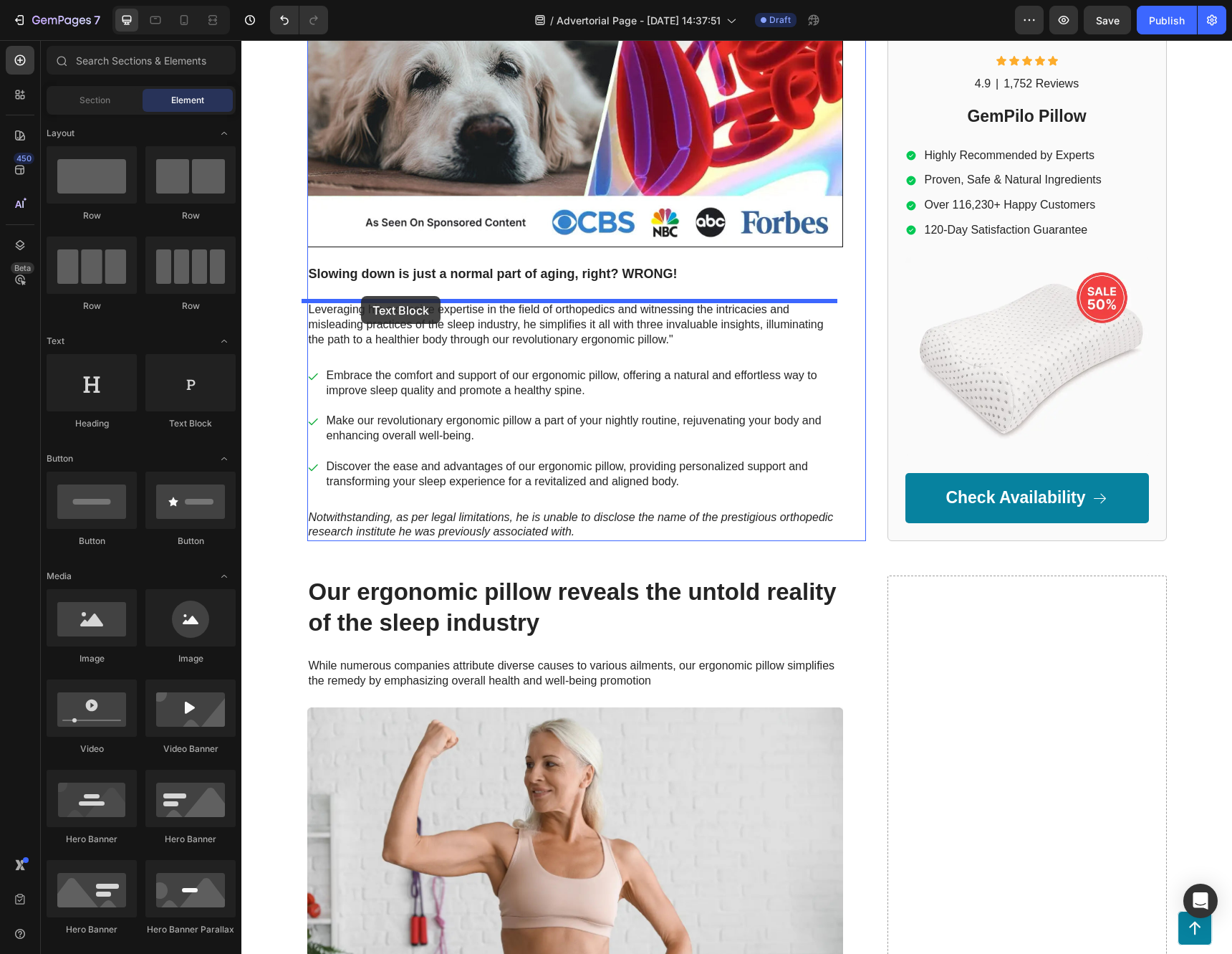
drag, startPoint x: 439, startPoint y: 438, endPoint x: 361, endPoint y: 296, distance: 162.0
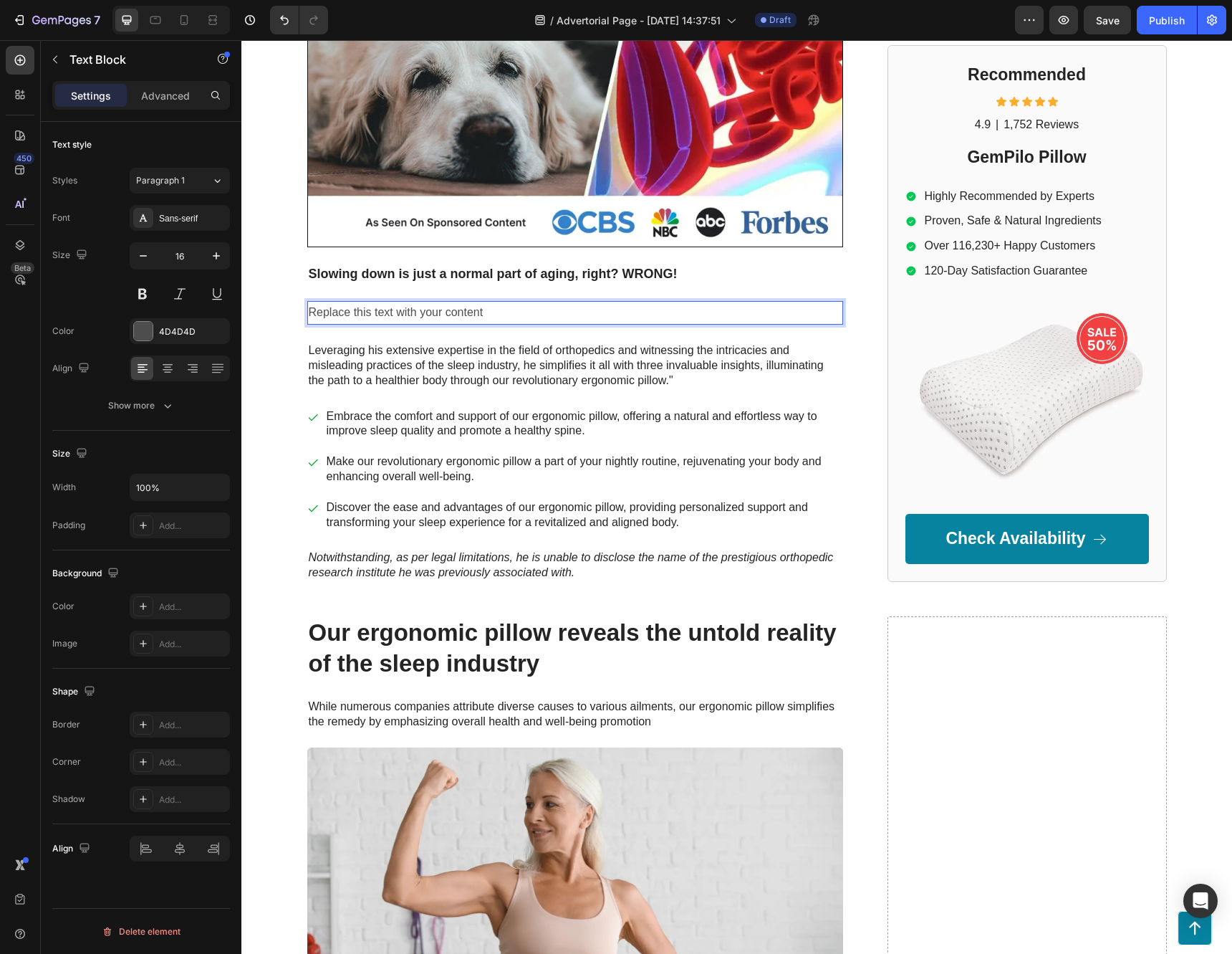
click at [369, 313] on div "Replace this text with your content" at bounding box center [575, 312] width 536 height 24
click at [369, 313] on p "Replace this text with your content" at bounding box center [575, 313] width 533 height 21
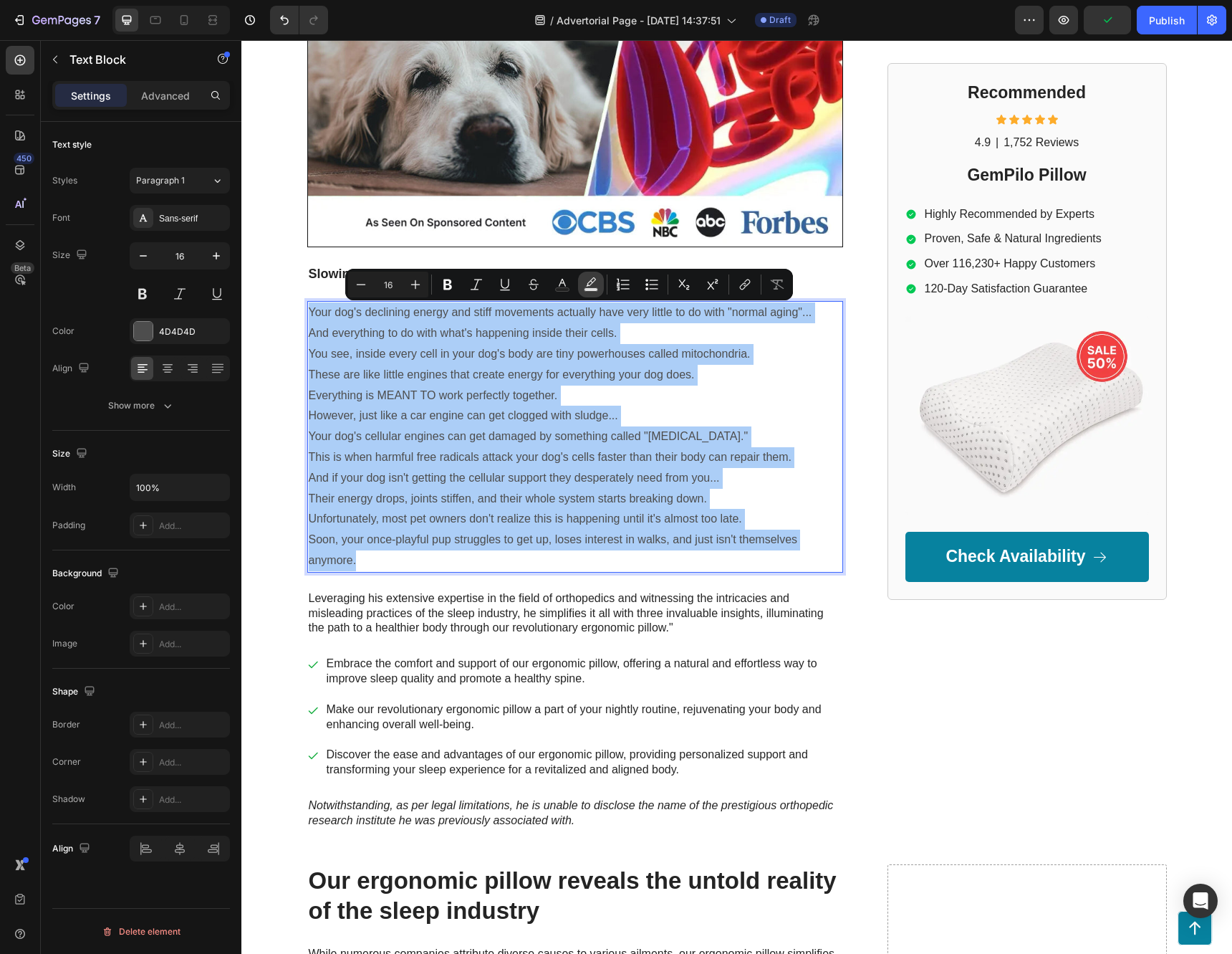
click at [584, 284] on button "Text Background Color" at bounding box center [591, 283] width 25 height 25
type input "000000"
type input "77"
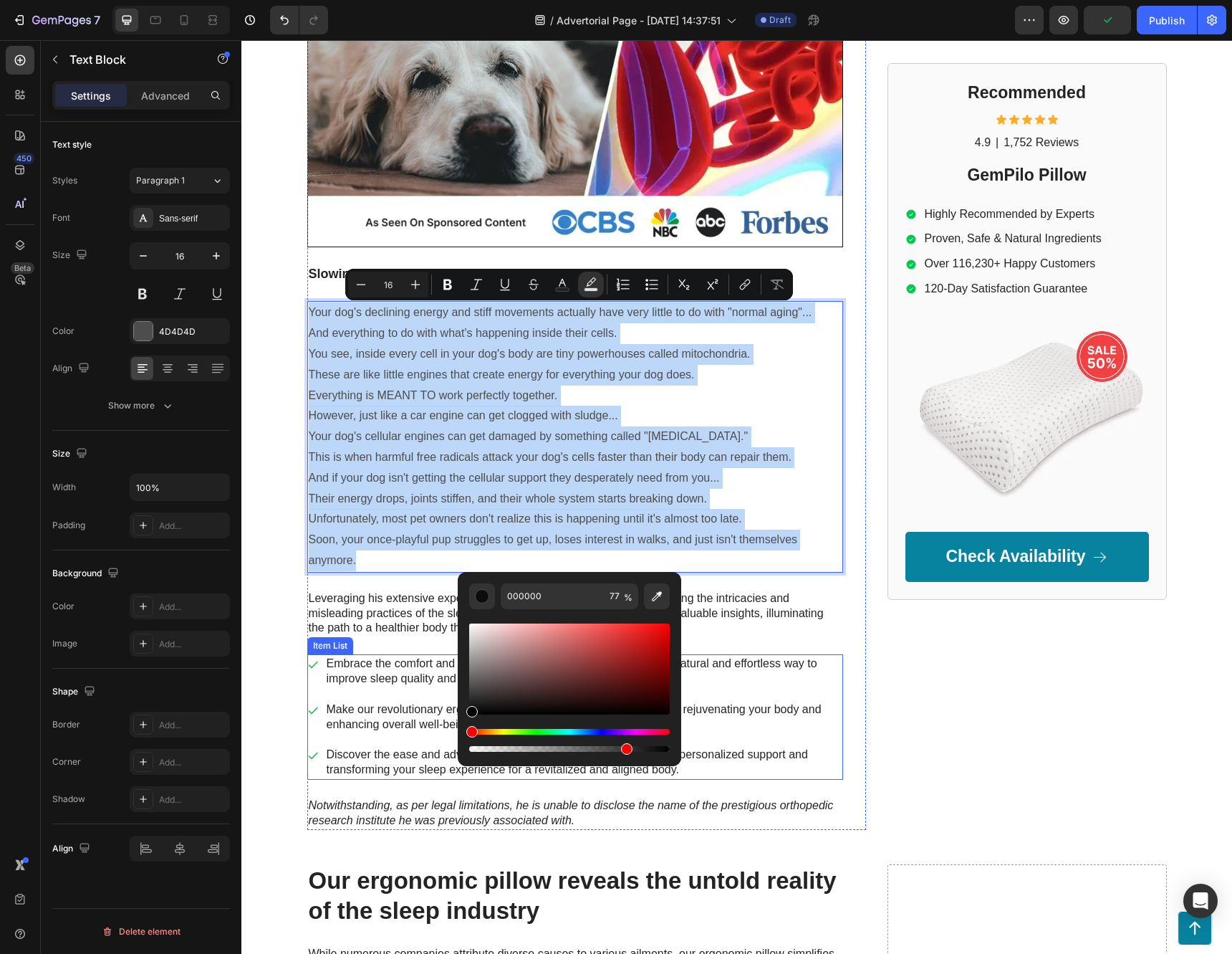
drag, startPoint x: 732, startPoint y: 740, endPoint x: 398, endPoint y: 798, distance: 339.0
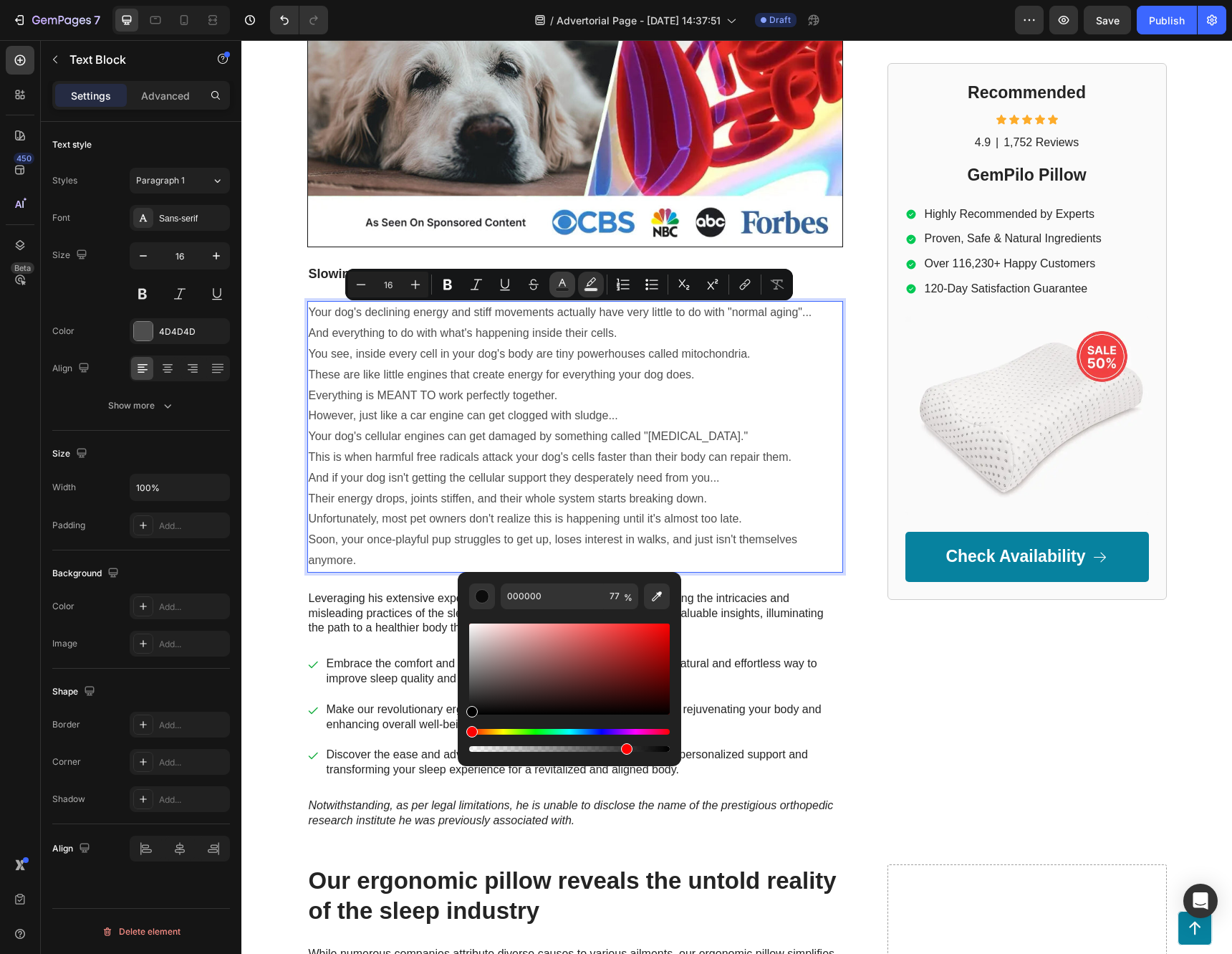
click at [566, 283] on icon "Editor contextual toolbar" at bounding box center [562, 284] width 14 height 14
type input "4D4D4D"
drag, startPoint x: 744, startPoint y: 735, endPoint x: 403, endPoint y: 834, distance: 355.1
type input "000000"
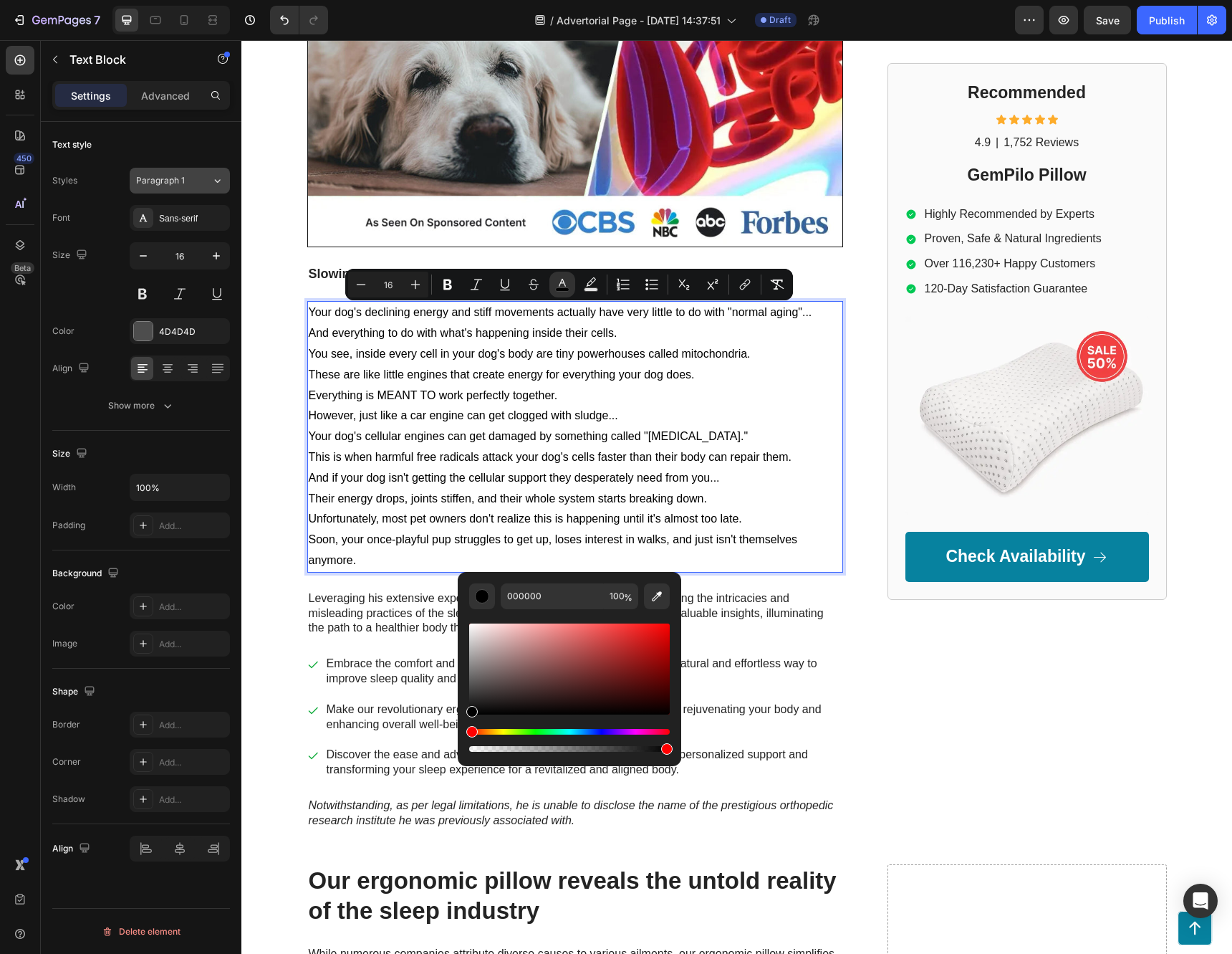
click at [187, 176] on div "Paragraph 1" at bounding box center [165, 180] width 58 height 13
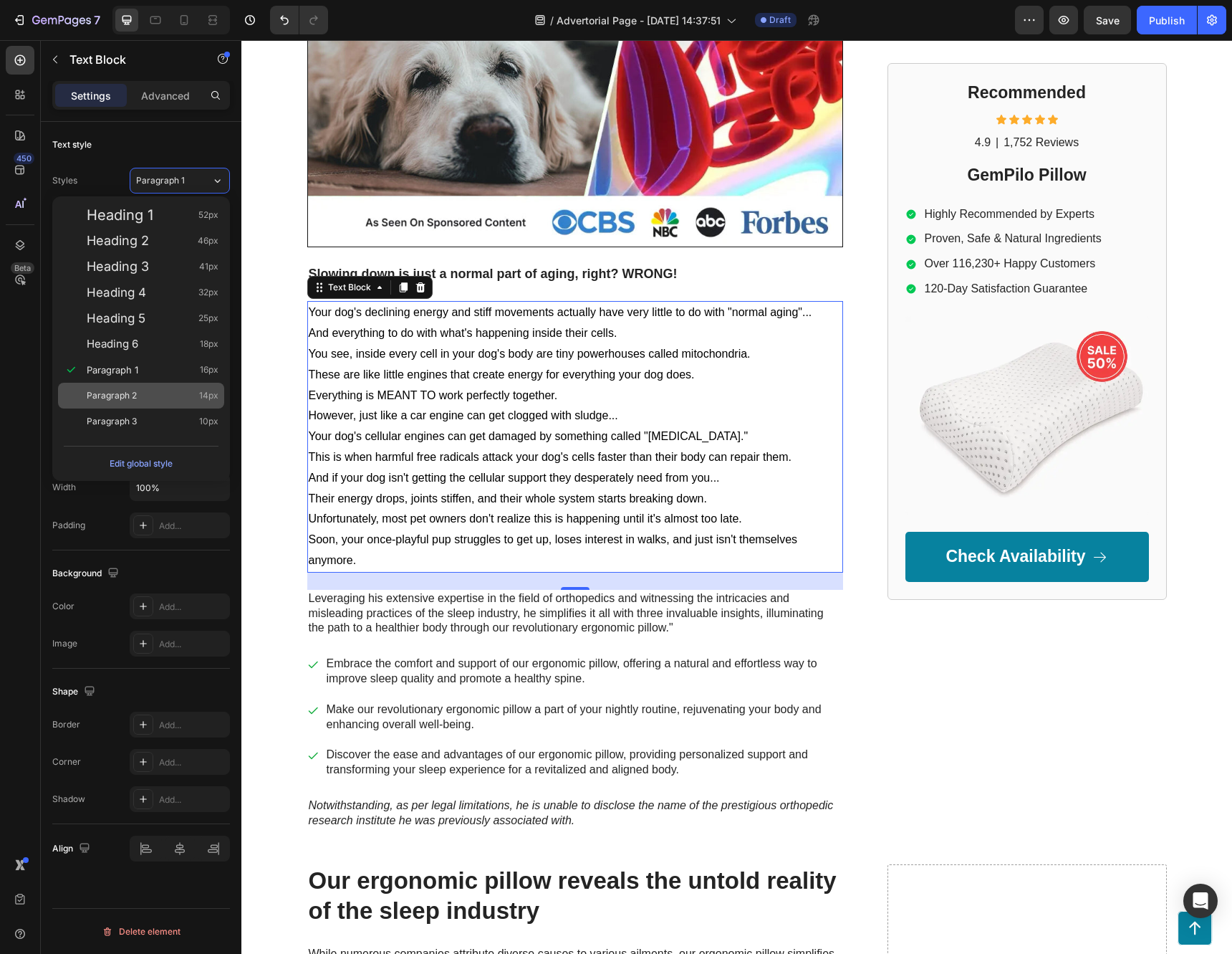
click at [167, 391] on div "Paragraph 2 14px" at bounding box center [153, 395] width 132 height 14
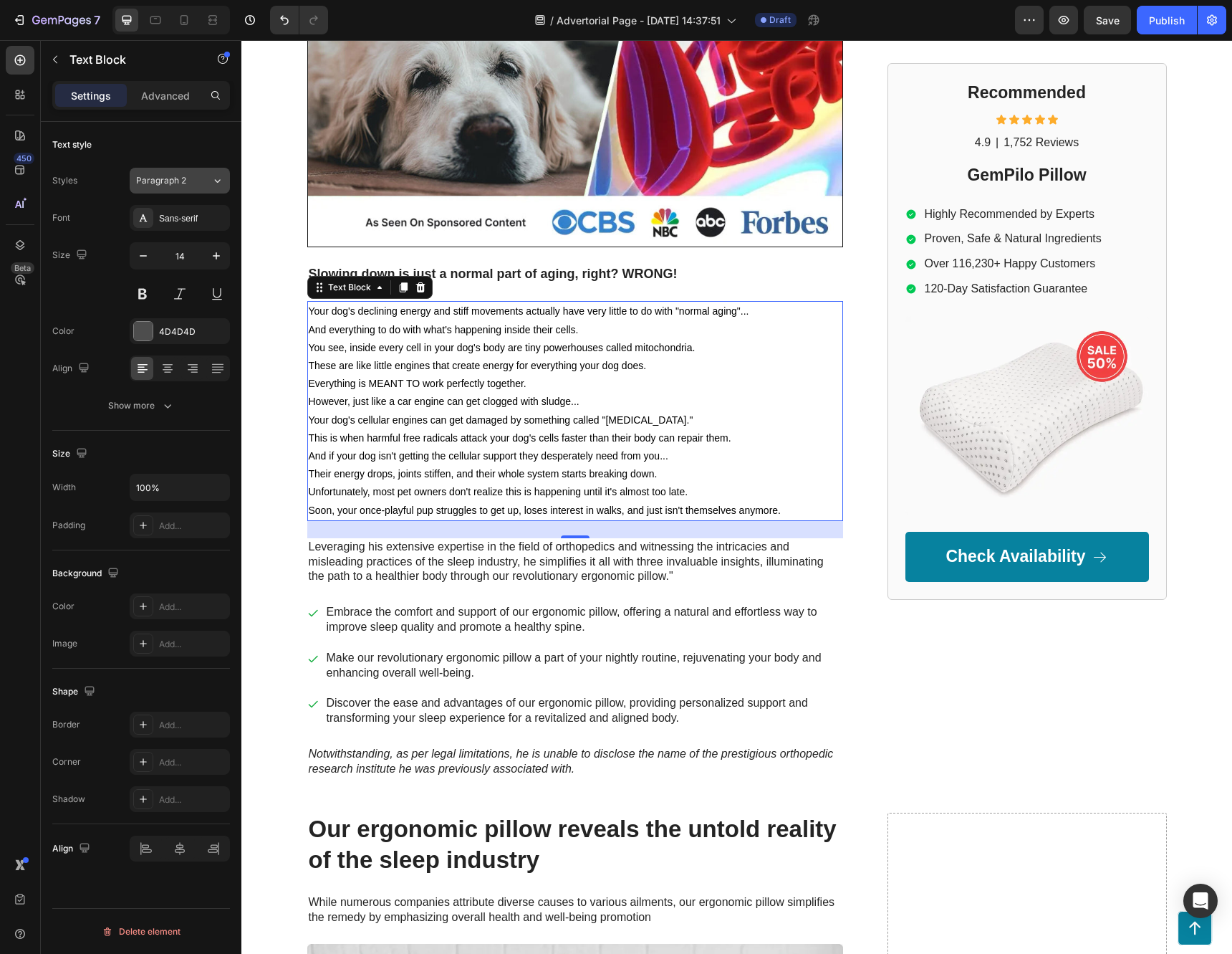
click at [190, 184] on div "Paragraph 2" at bounding box center [165, 180] width 58 height 13
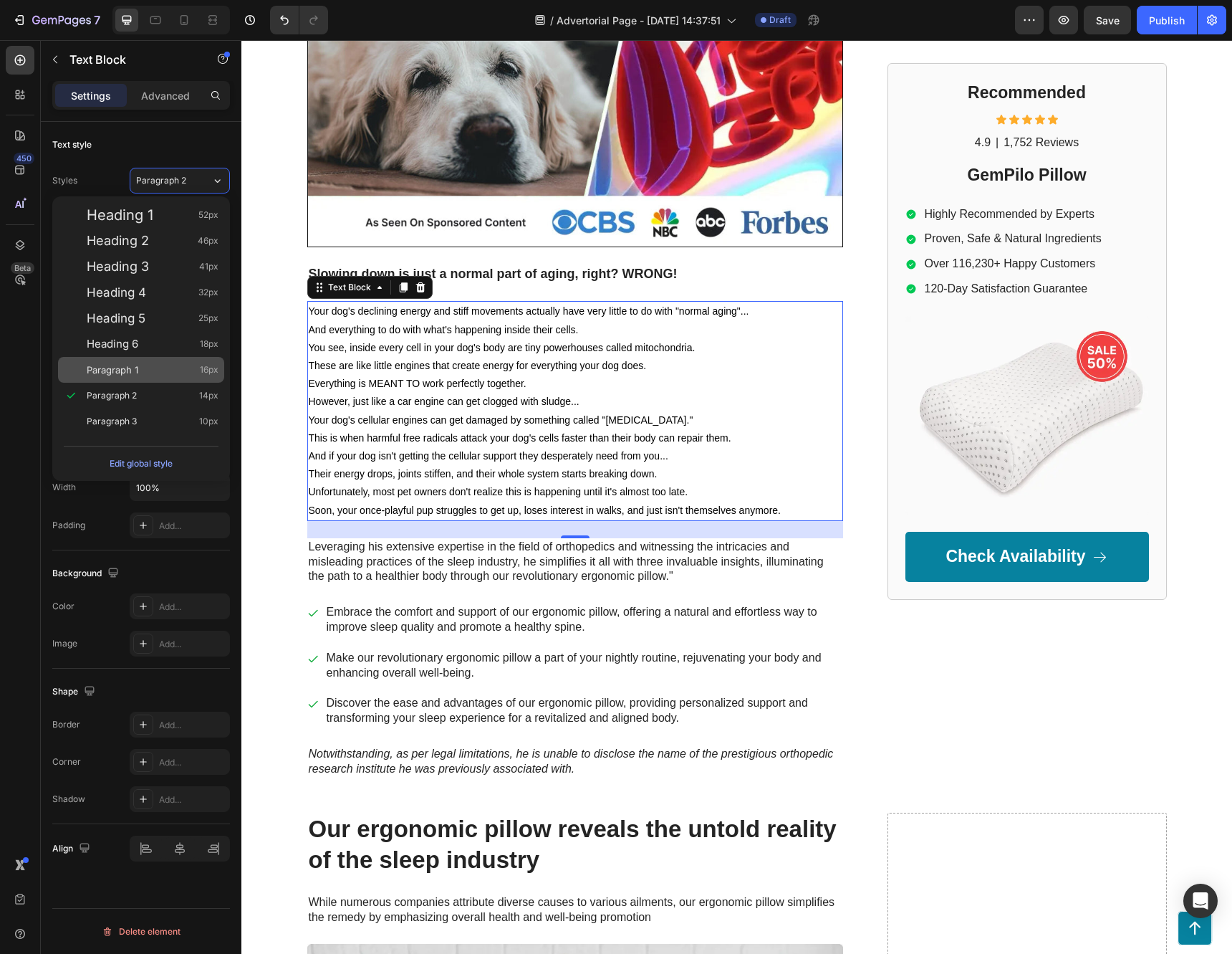
click at [142, 373] on div "Paragraph 1 16px" at bounding box center [153, 369] width 132 height 14
type input "16"
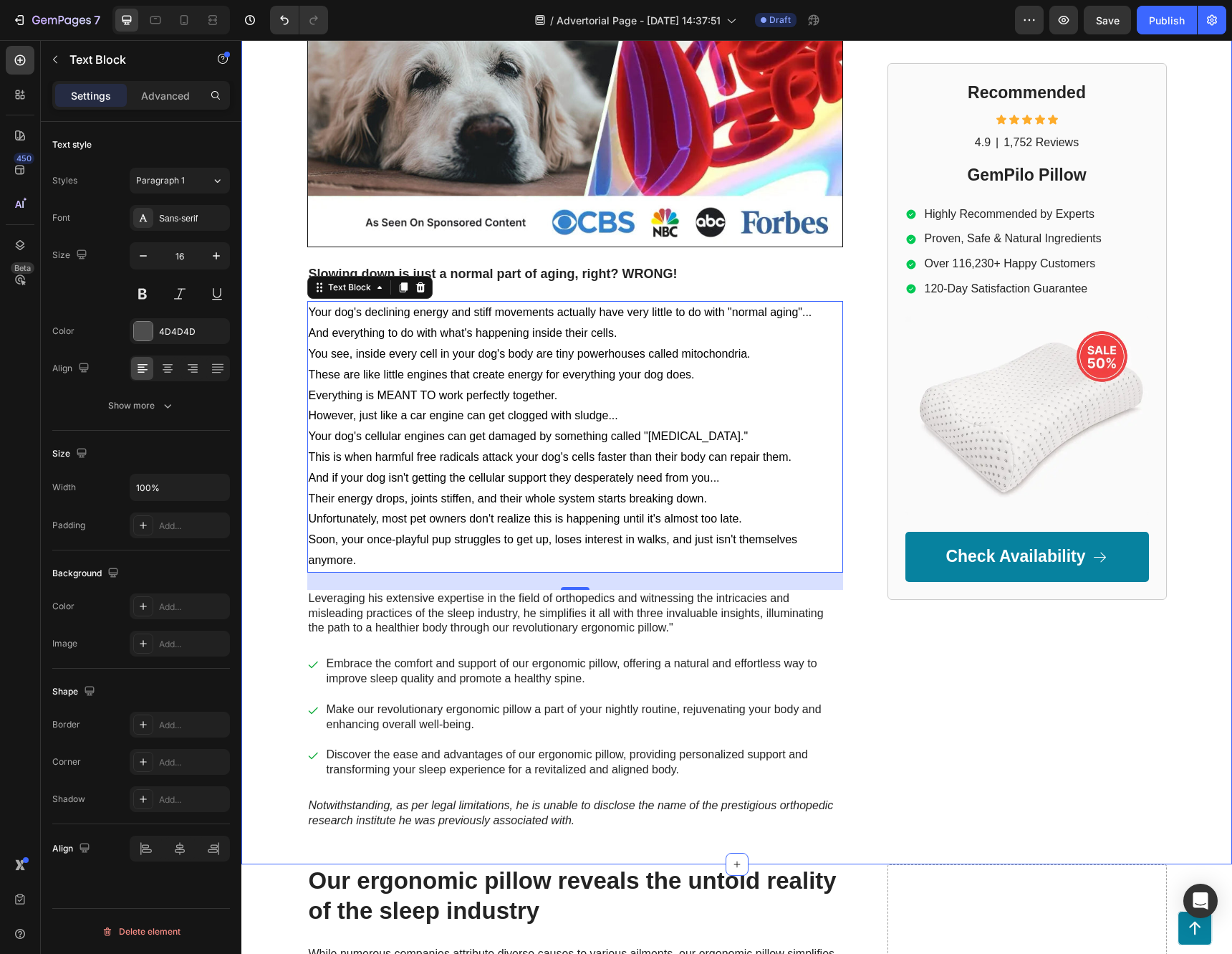
click at [268, 433] on div "Image Drop element here Row Row Your Dog is Aging 7x Faster And Here's Why Head…" at bounding box center [736, 306] width 991 height 1047
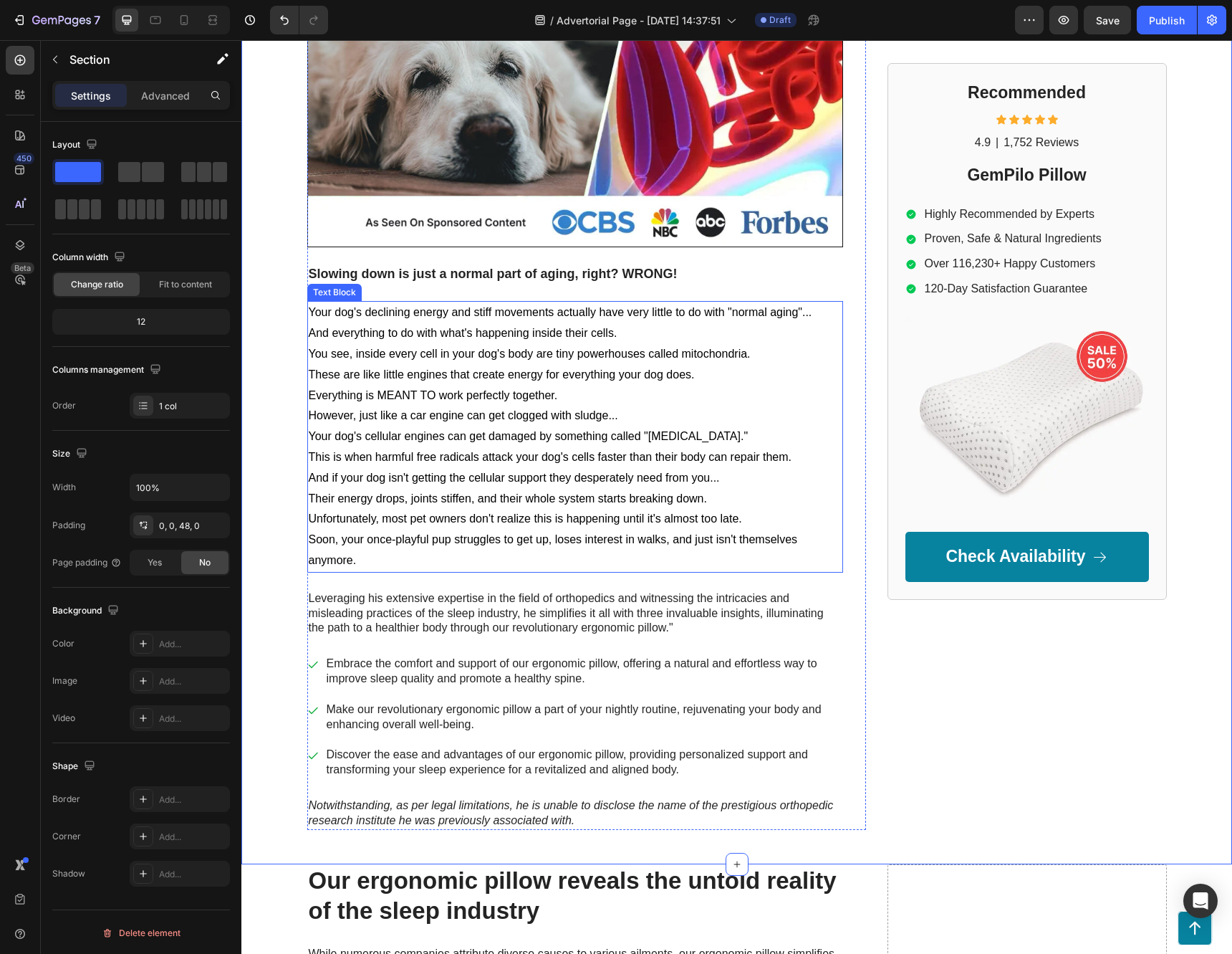
click at [624, 338] on p "And everything to do with what's happening inside their cells." at bounding box center [575, 334] width 533 height 21
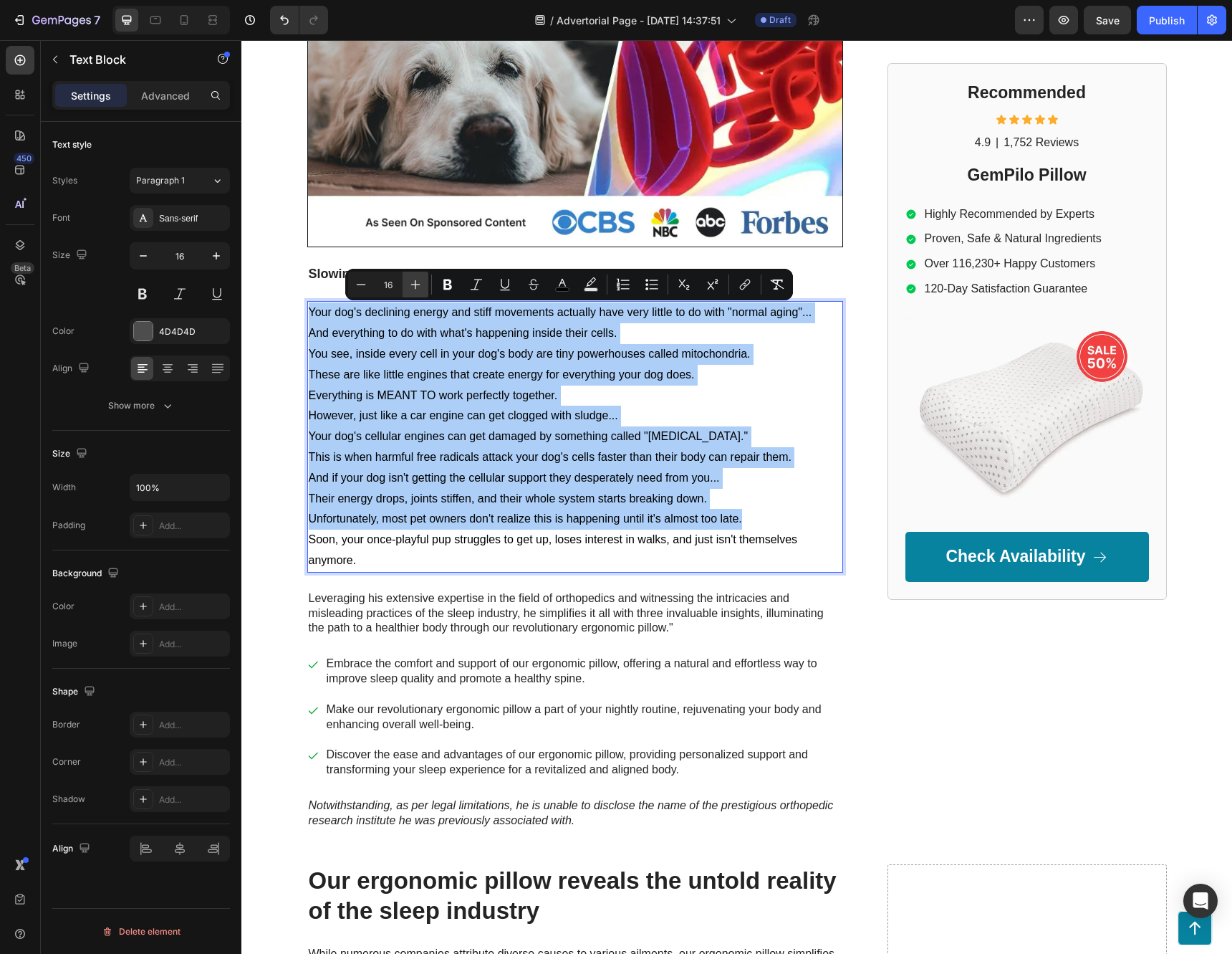
click at [419, 283] on icon "Editor contextual toolbar" at bounding box center [415, 284] width 14 height 14
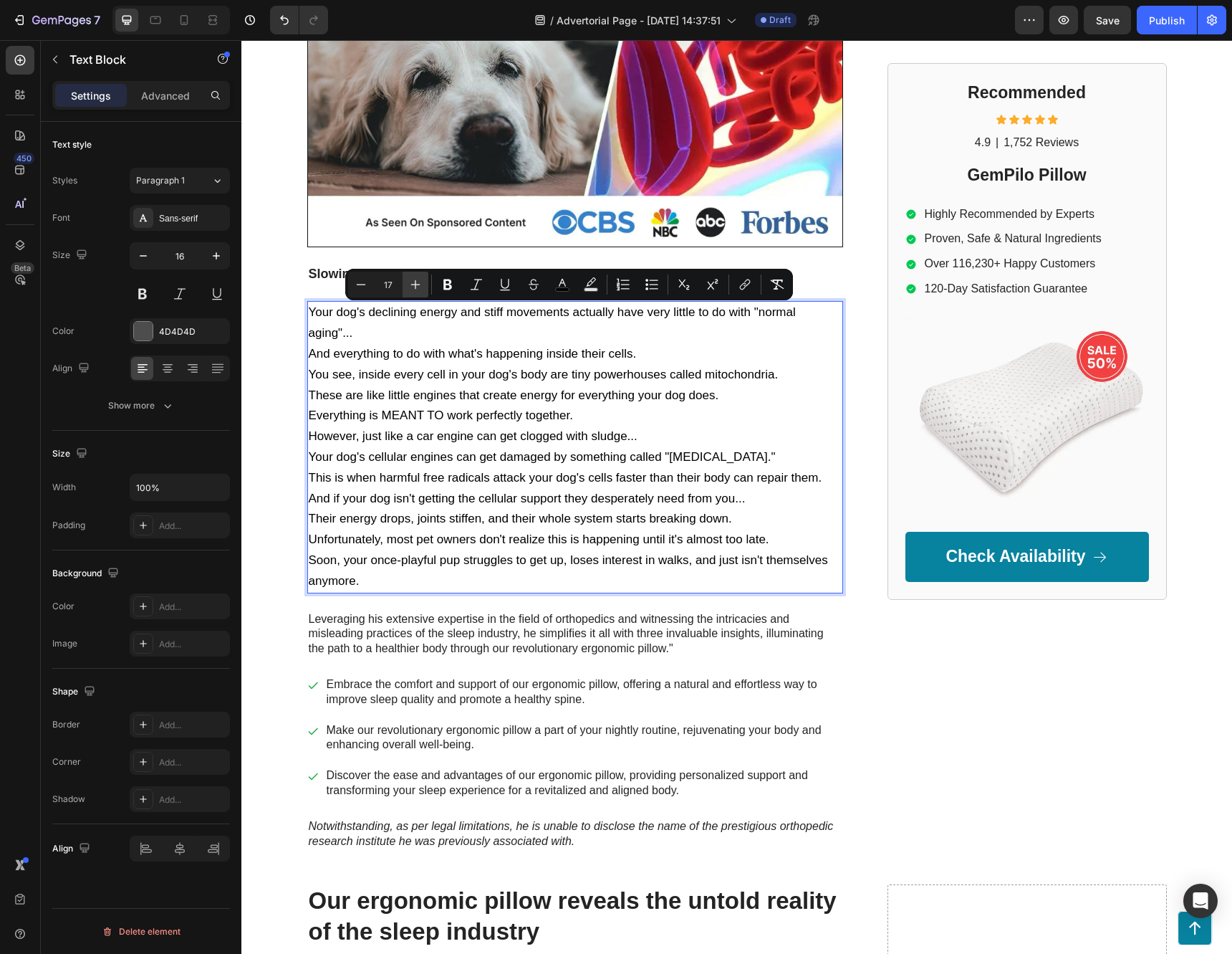
click at [419, 283] on icon "Editor contextual toolbar" at bounding box center [415, 284] width 14 height 14
type input "18"
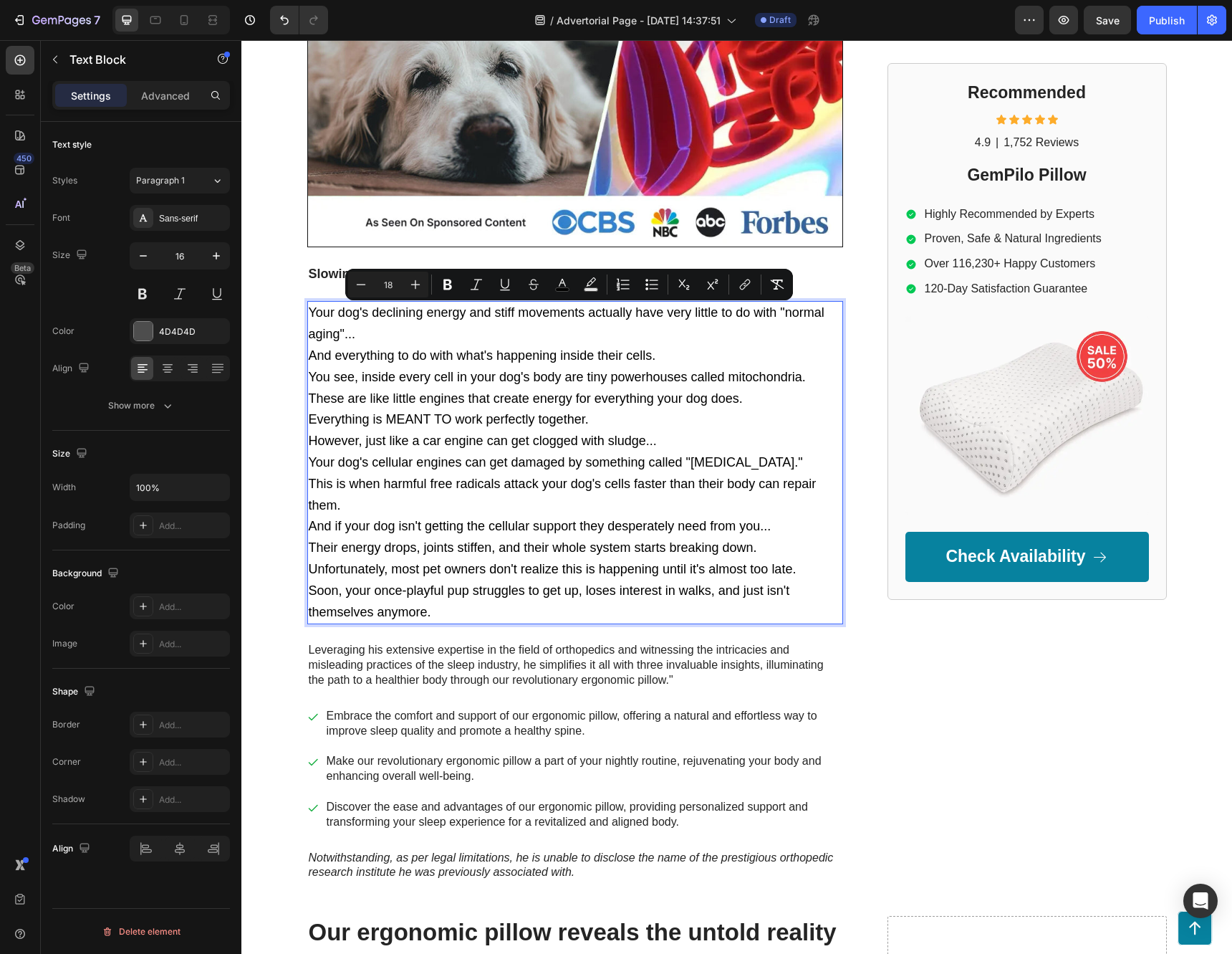
click at [498, 326] on p "Your dog's declining energy and stiff movements actually have very little to do…" at bounding box center [575, 324] width 533 height 43
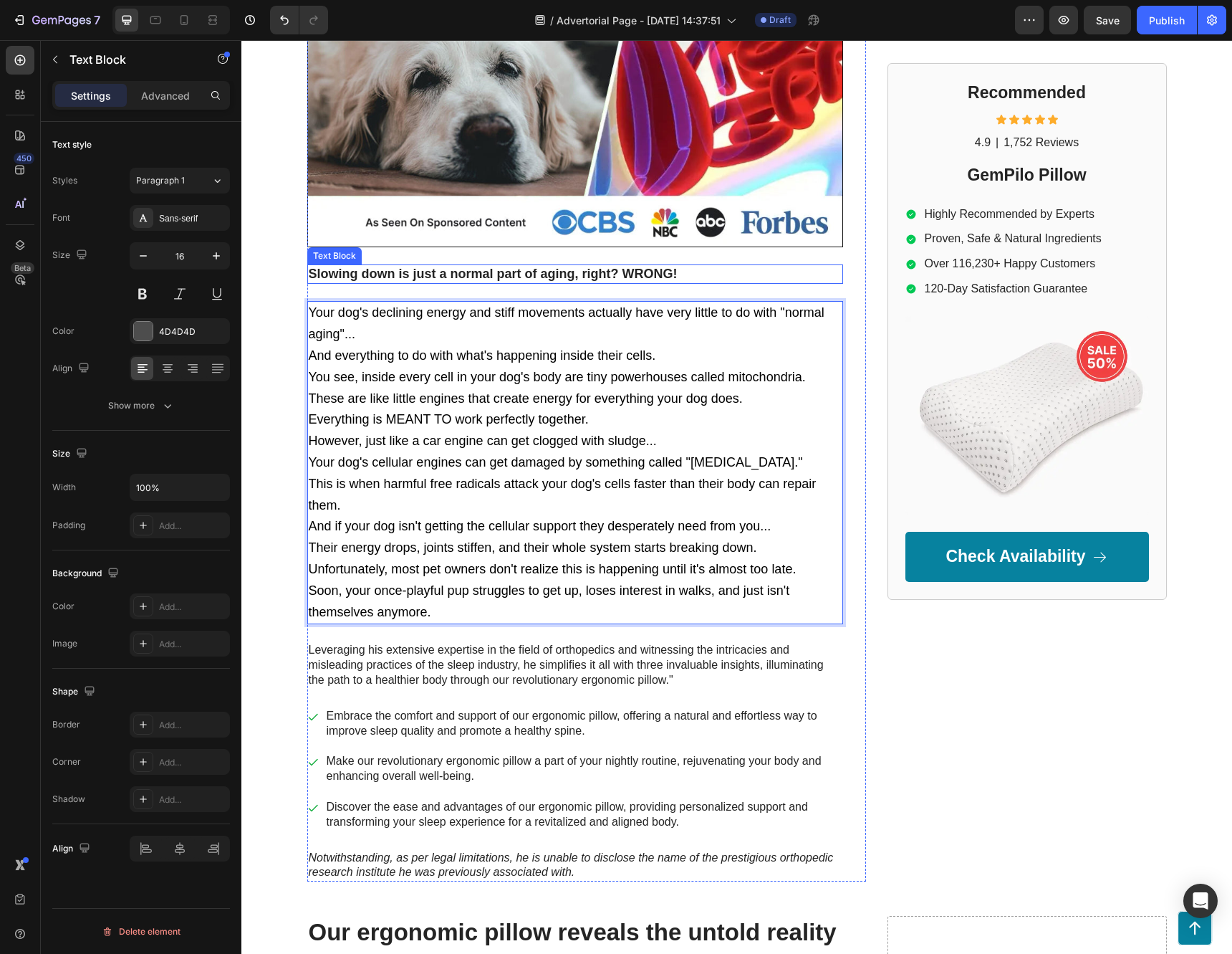
click at [403, 273] on strong "Slowing down is just a normal part of aging, right? WRONG!" at bounding box center [493, 274] width 369 height 14
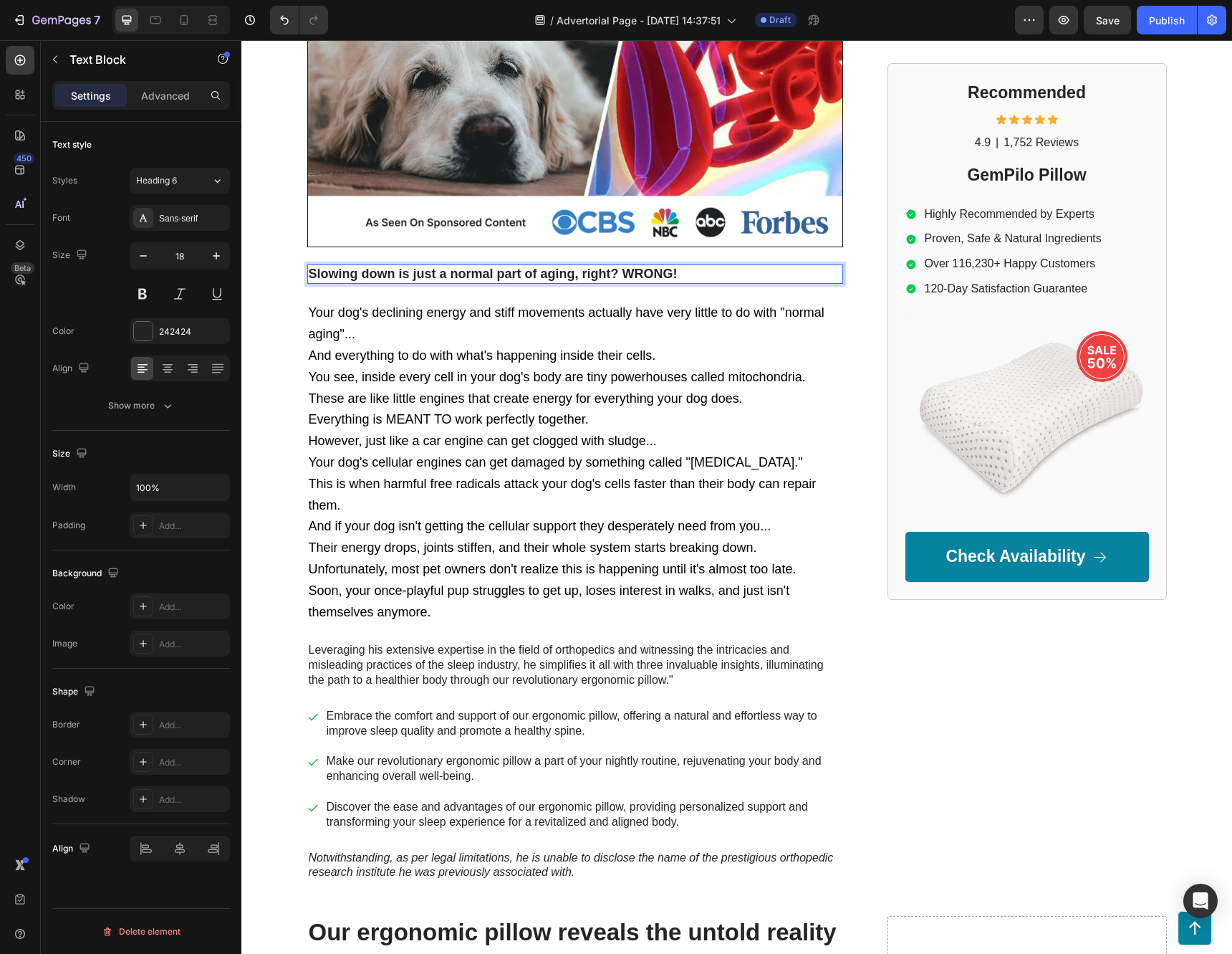
click at [403, 273] on strong "Slowing down is just a normal part of aging, right? WRONG!" at bounding box center [493, 274] width 369 height 14
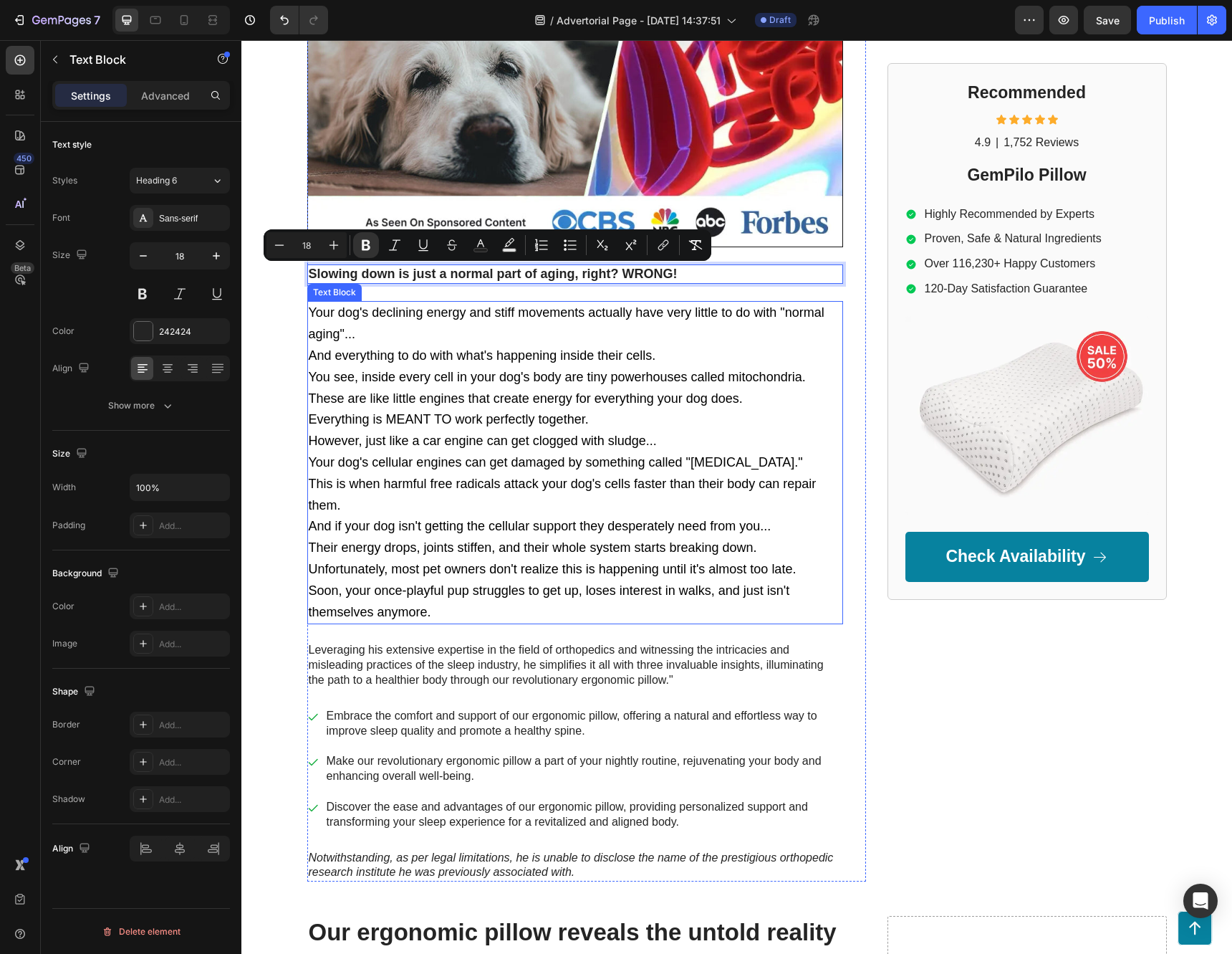
click at [446, 353] on span "And everything to do with what's happening inside their cells." at bounding box center [483, 355] width 347 height 14
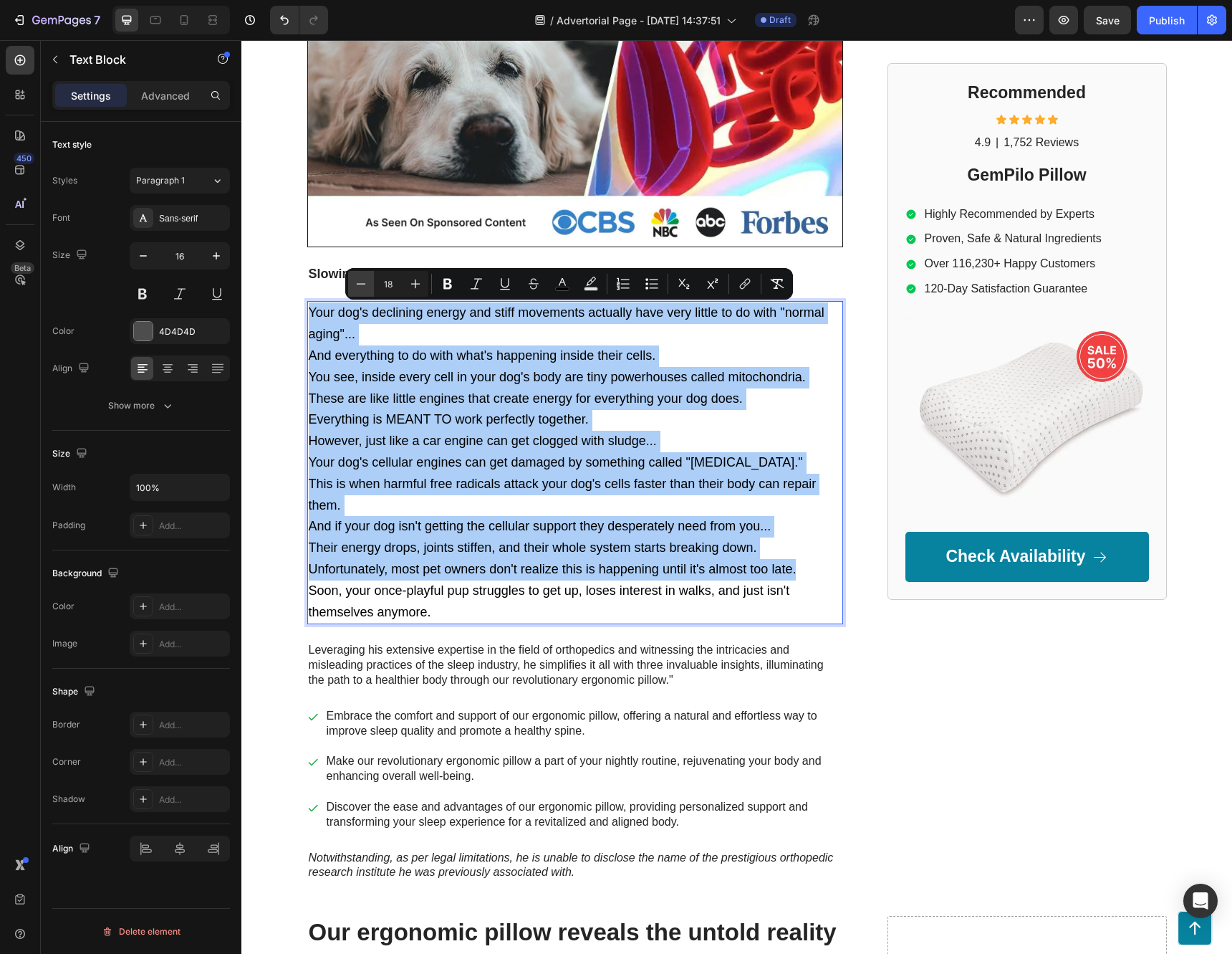
click at [359, 283] on icon "Editor contextual toolbar" at bounding box center [361, 283] width 14 height 14
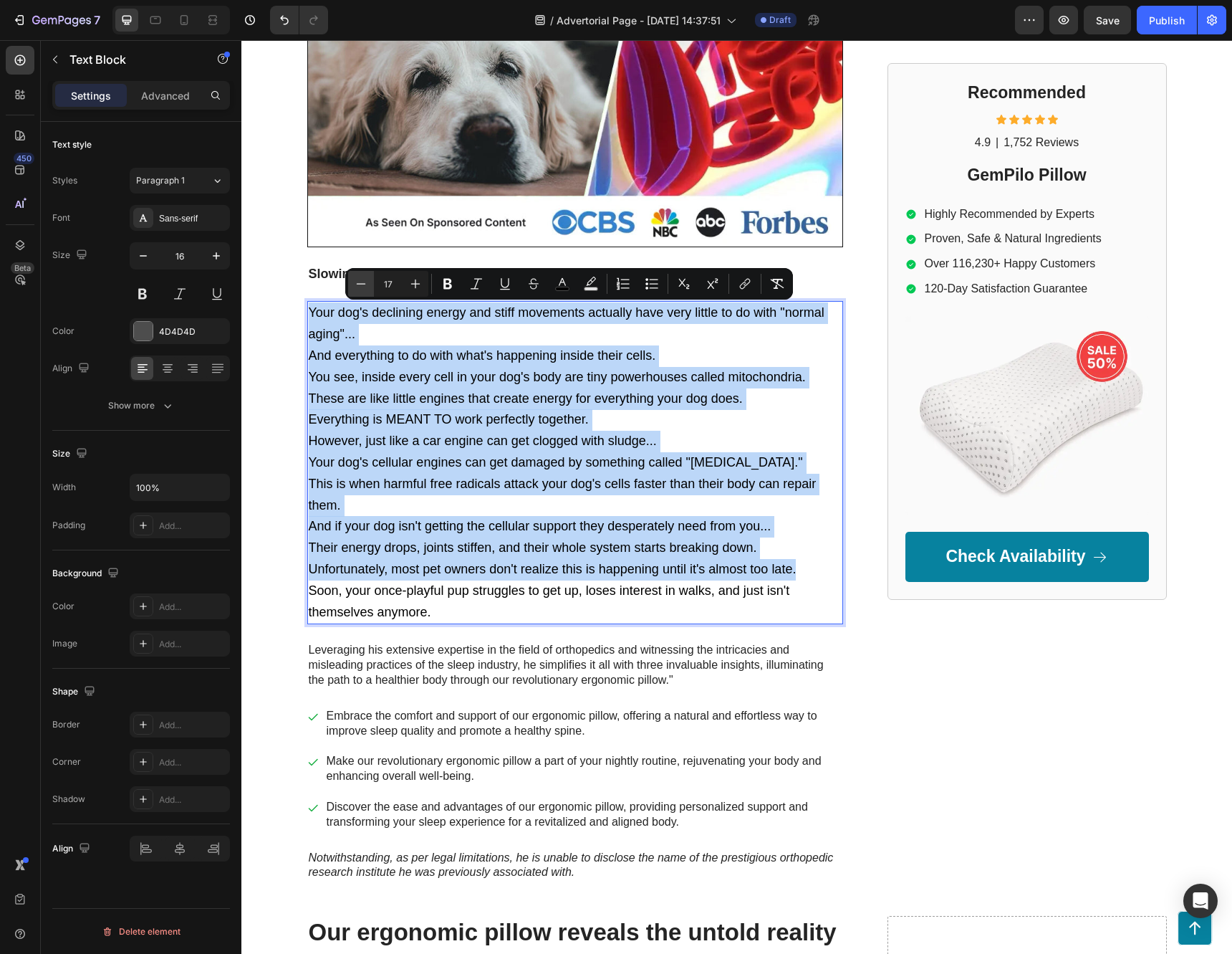
type input "16"
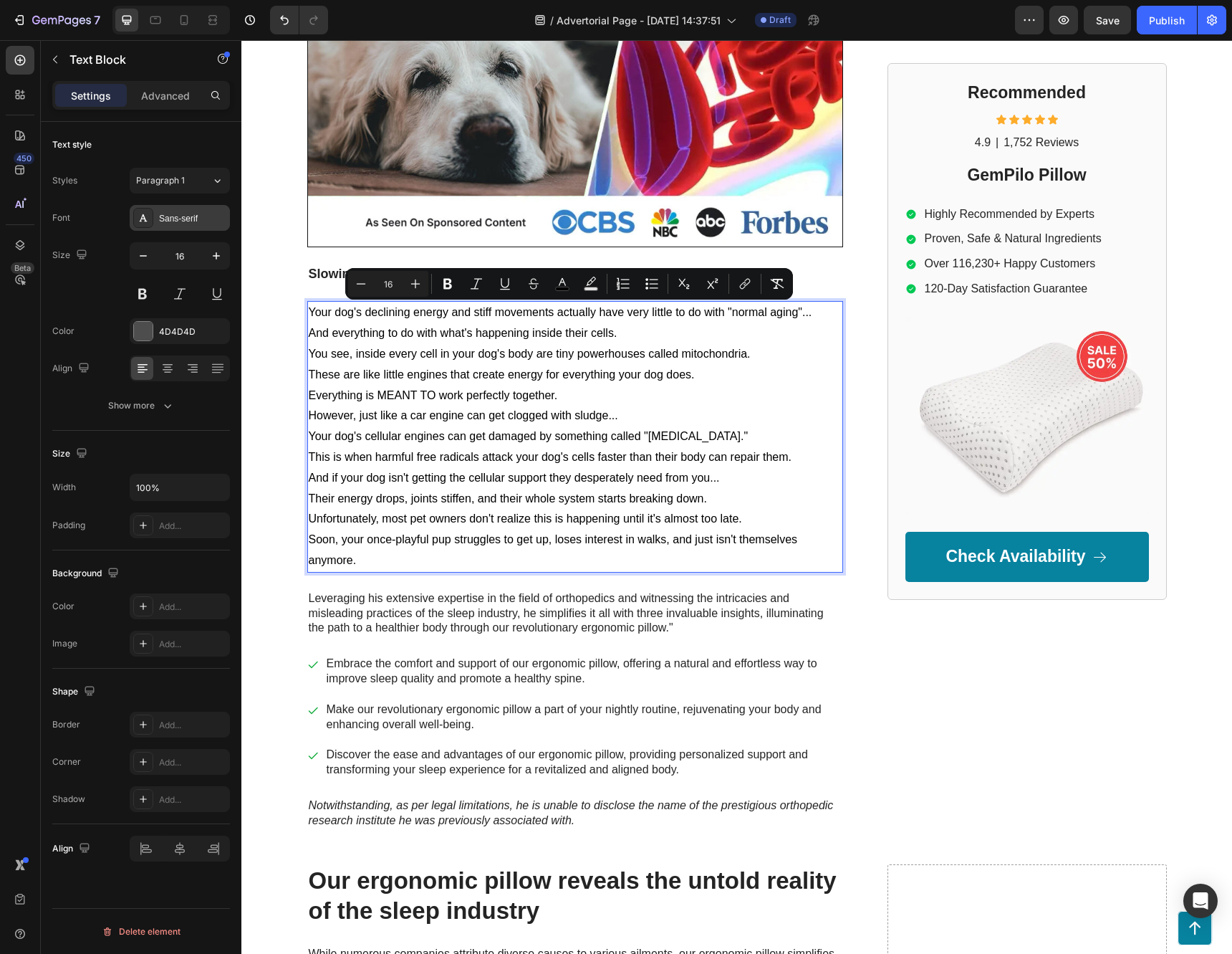
click at [180, 217] on div "Sans-serif" at bounding box center [192, 219] width 68 height 13
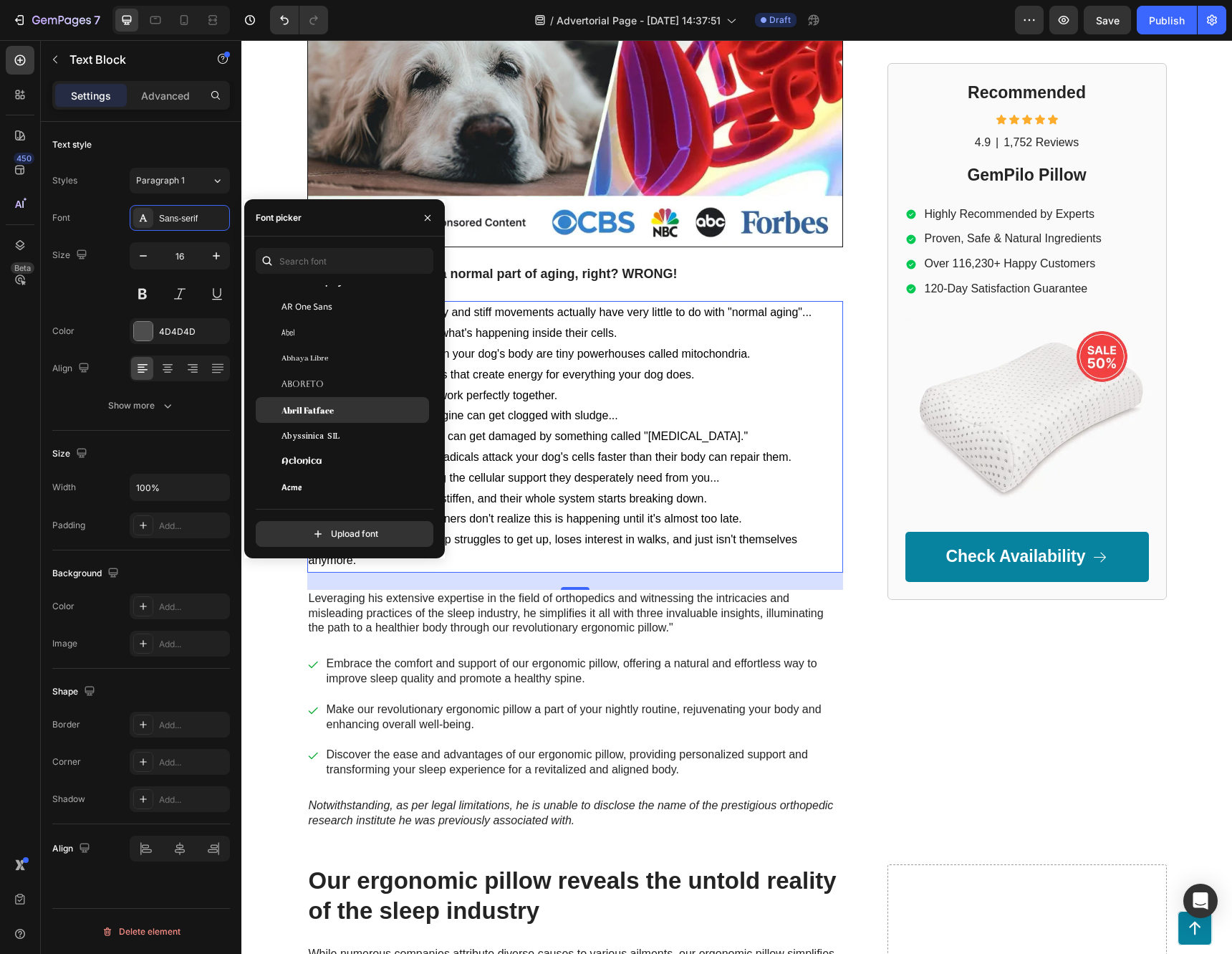
scroll to position [143, 0]
click at [330, 443] on div "Acme" at bounding box center [354, 448] width 145 height 13
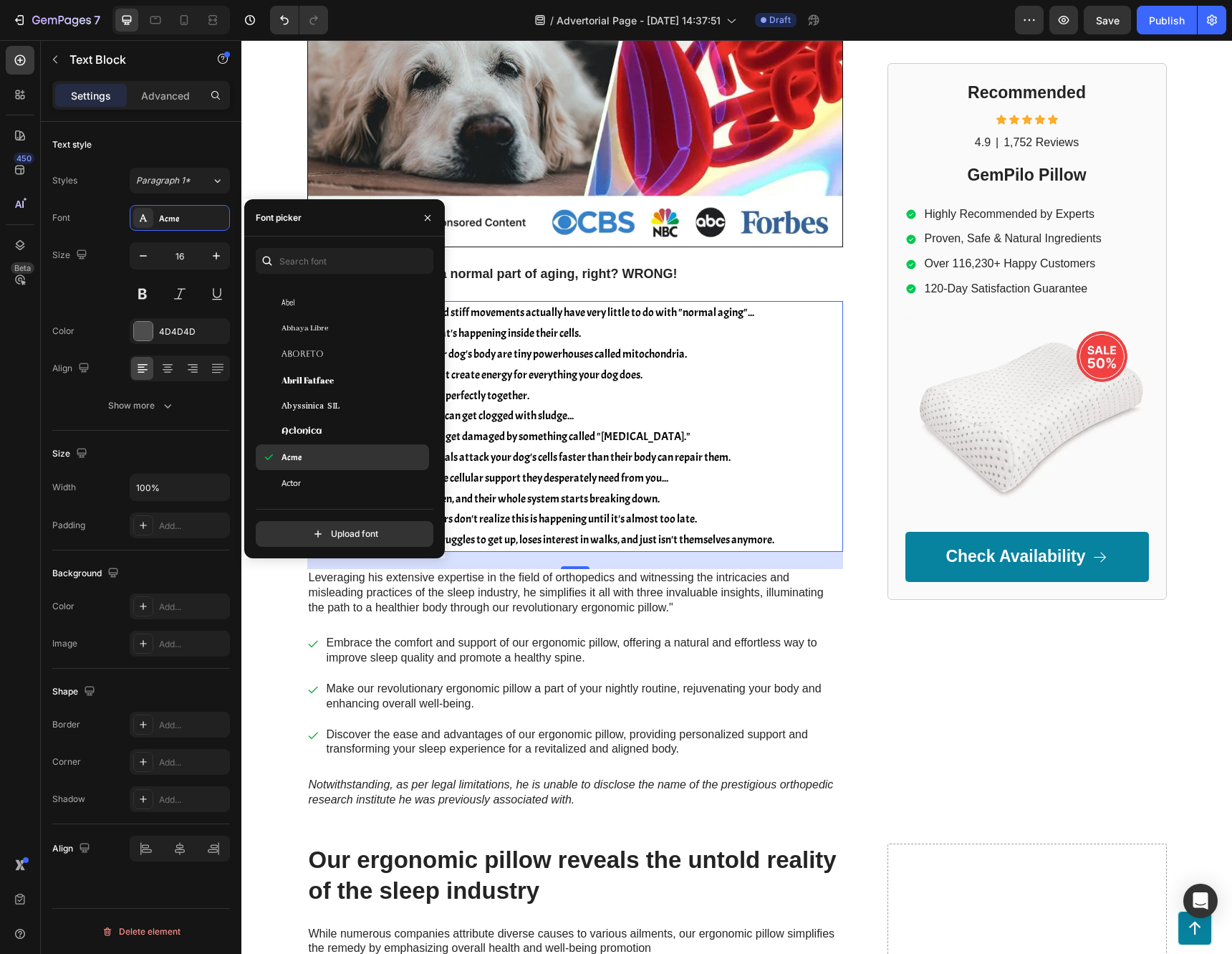
scroll to position [287, 0]
click at [349, 258] on input "text" at bounding box center [344, 260] width 177 height 25
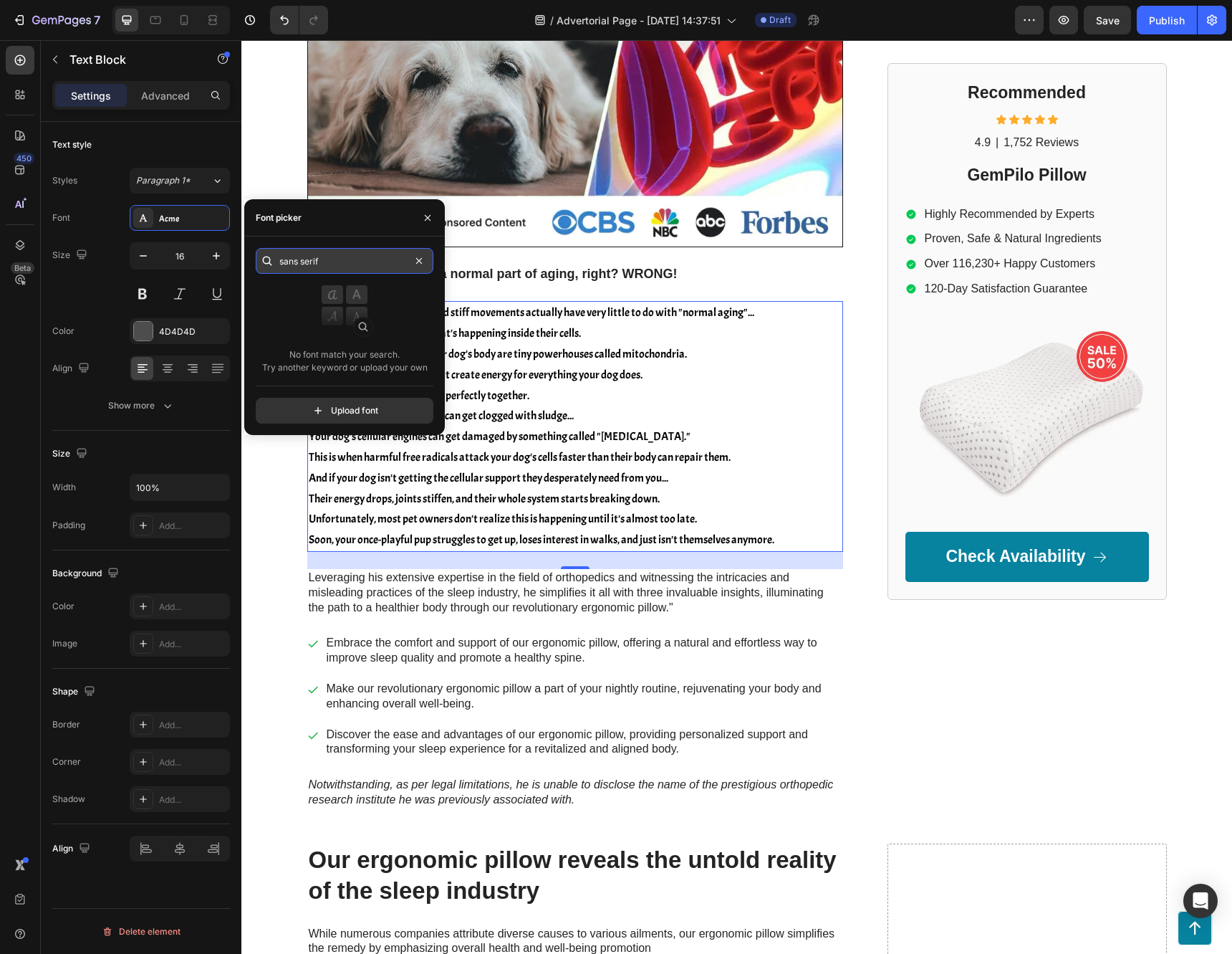
type input "sans serif"
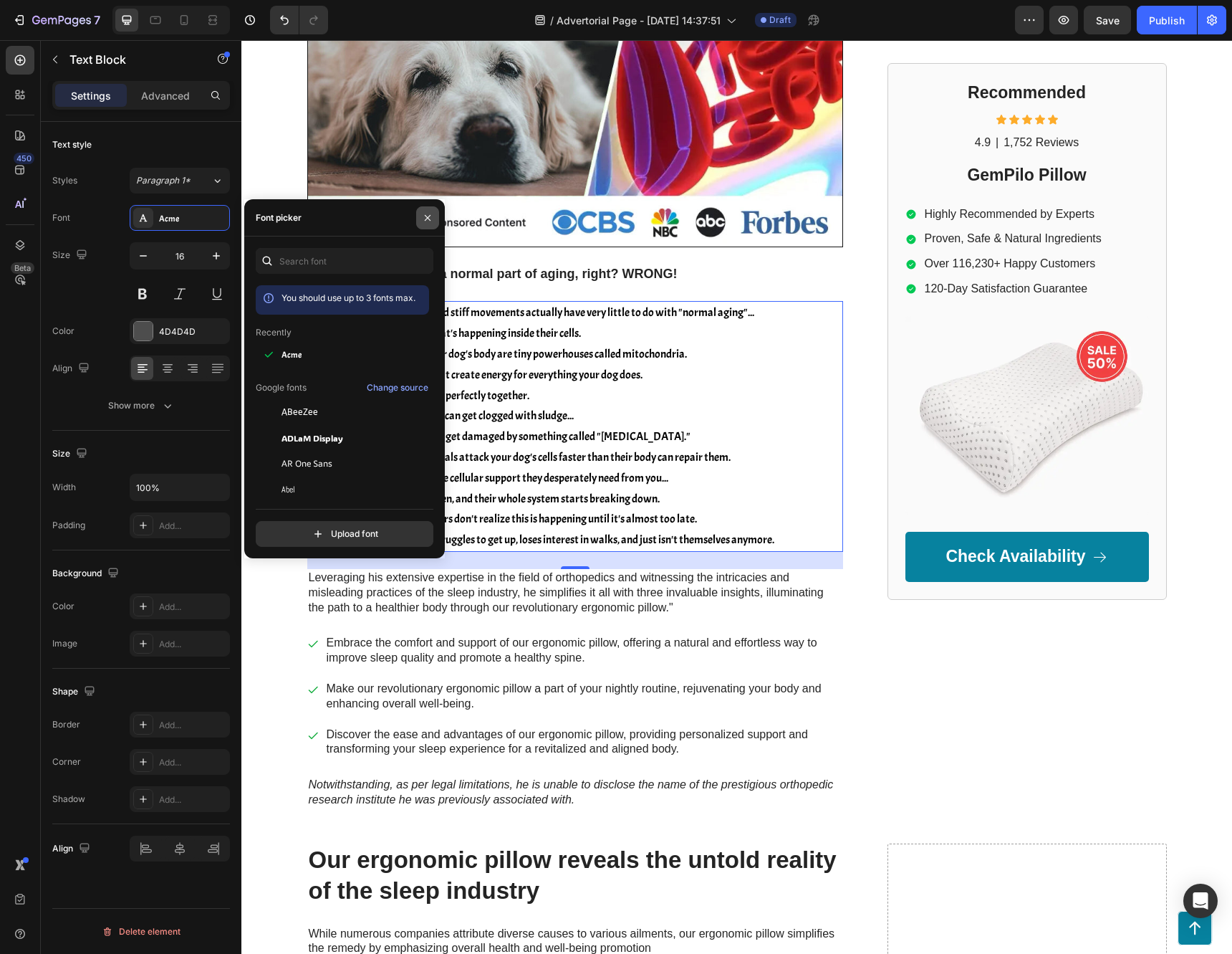
click at [433, 219] on button "button" at bounding box center [427, 218] width 23 height 23
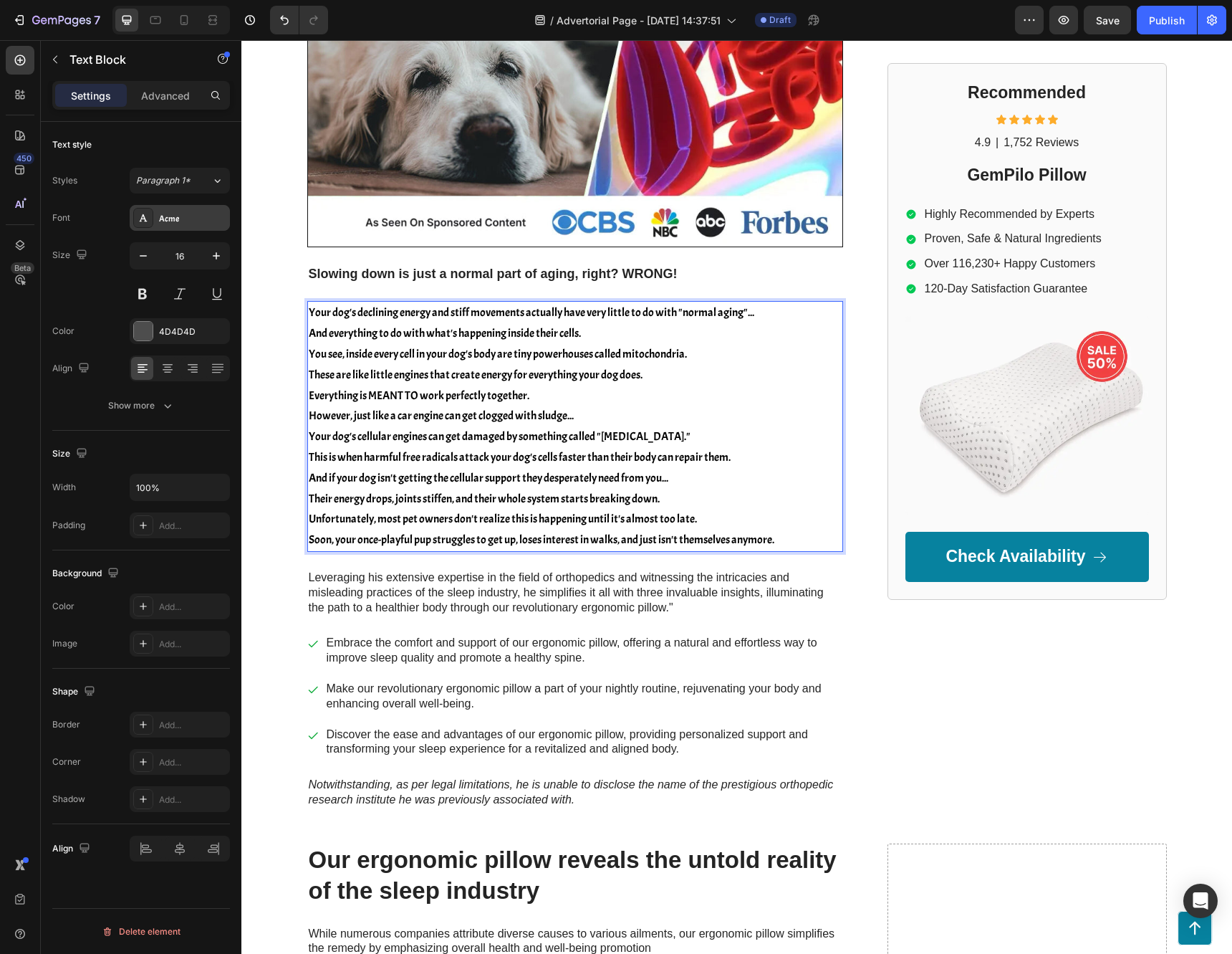
click at [168, 213] on div "Acme" at bounding box center [192, 219] width 68 height 13
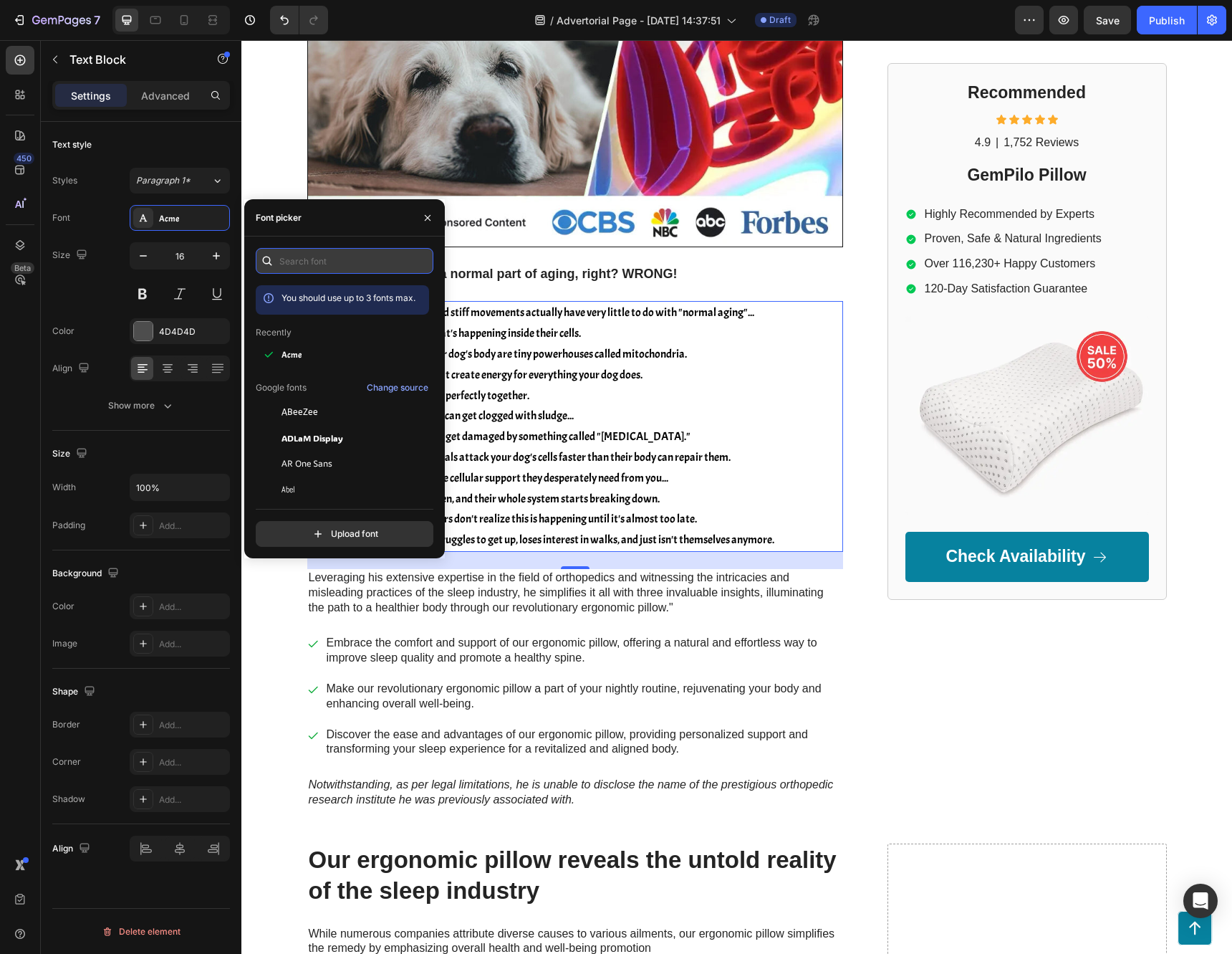
click at [333, 266] on input "text" at bounding box center [344, 260] width 177 height 25
click at [372, 298] on span "You should use up to 3 fonts max." at bounding box center [348, 298] width 134 height 11
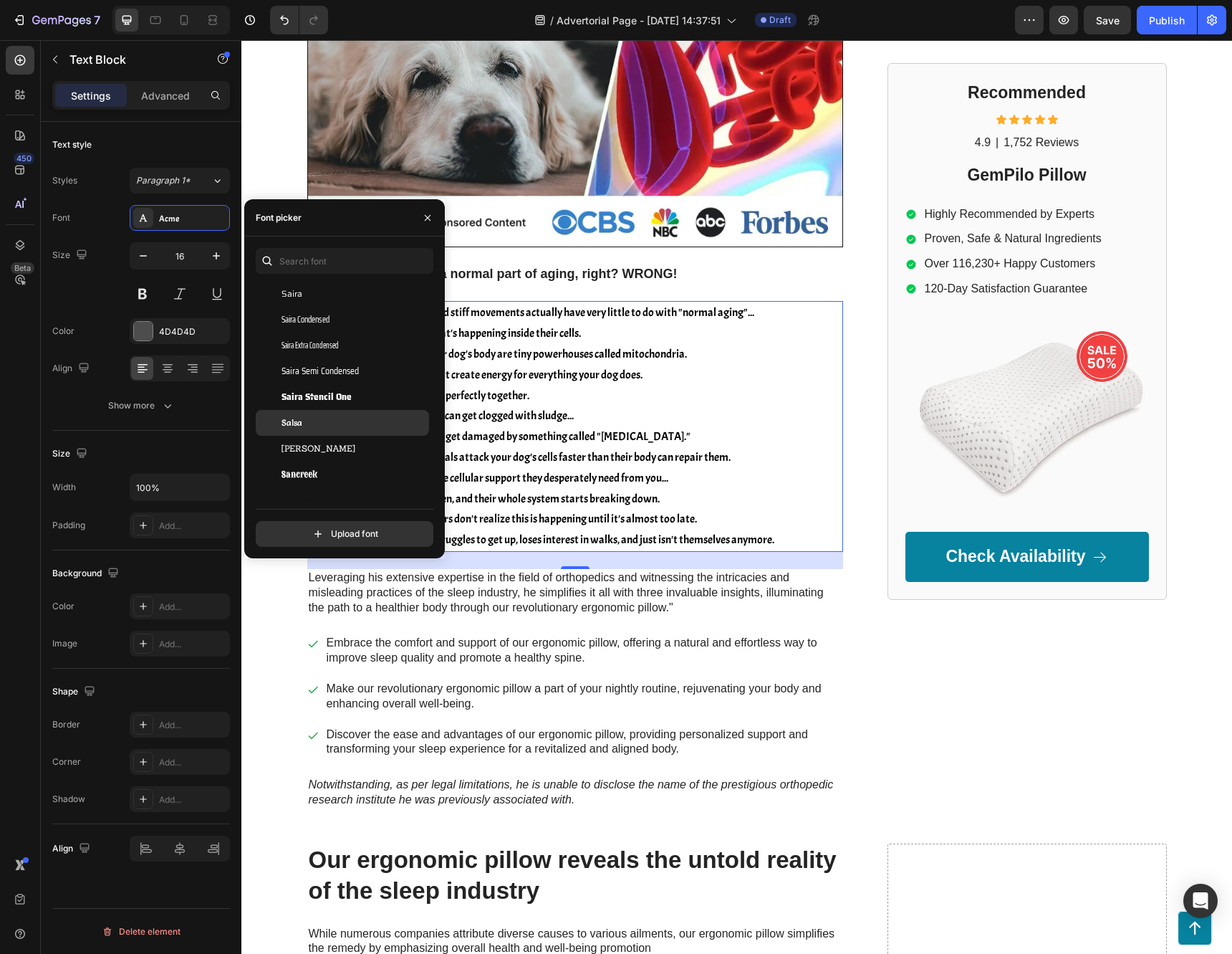
scroll to position [40602, 0]
drag, startPoint x: 430, startPoint y: 215, endPoint x: 78, endPoint y: 177, distance: 354.0
click at [430, 215] on icon "button" at bounding box center [427, 217] width 6 height 6
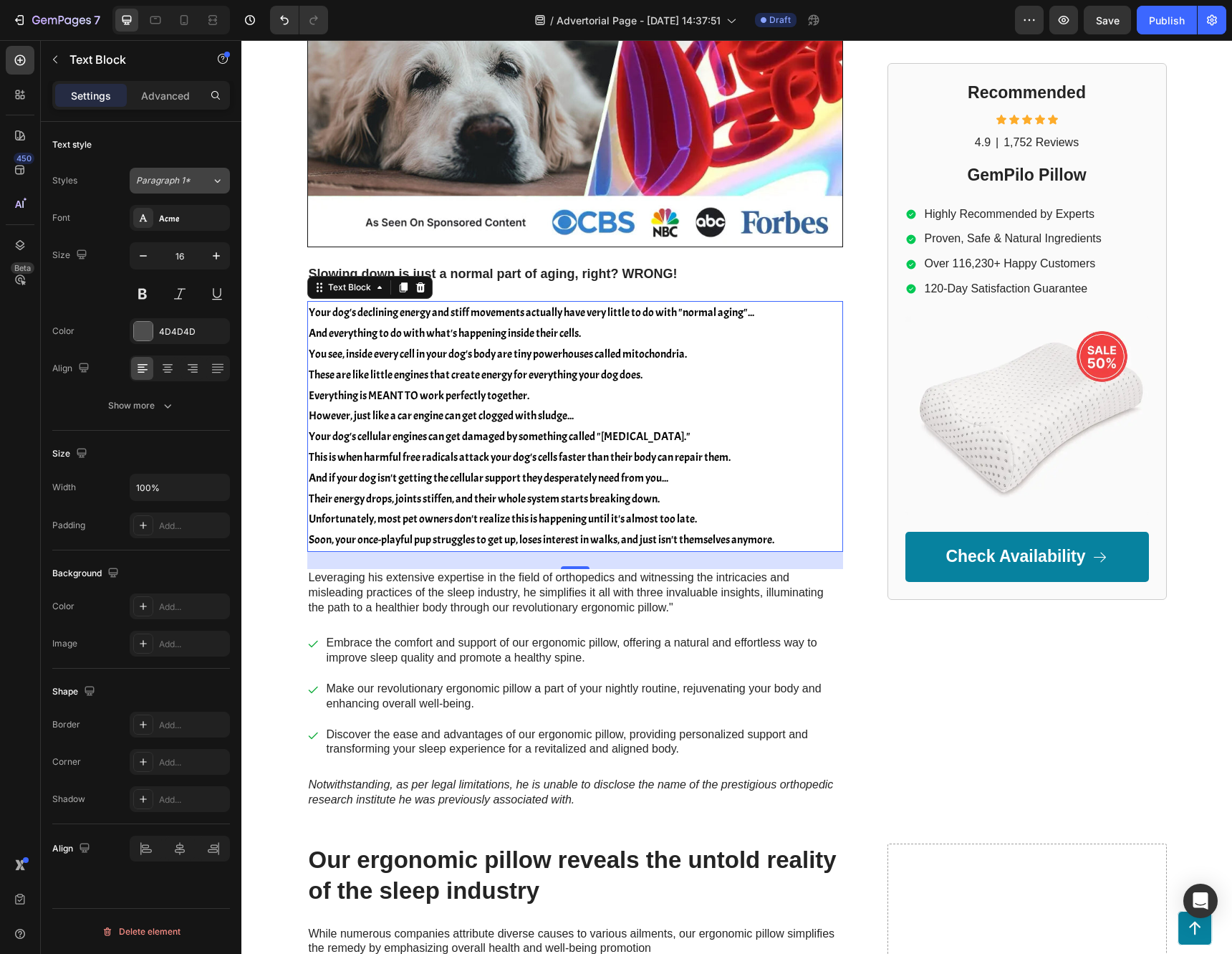
click at [188, 177] on span "Paragraph 1*" at bounding box center [163, 180] width 54 height 13
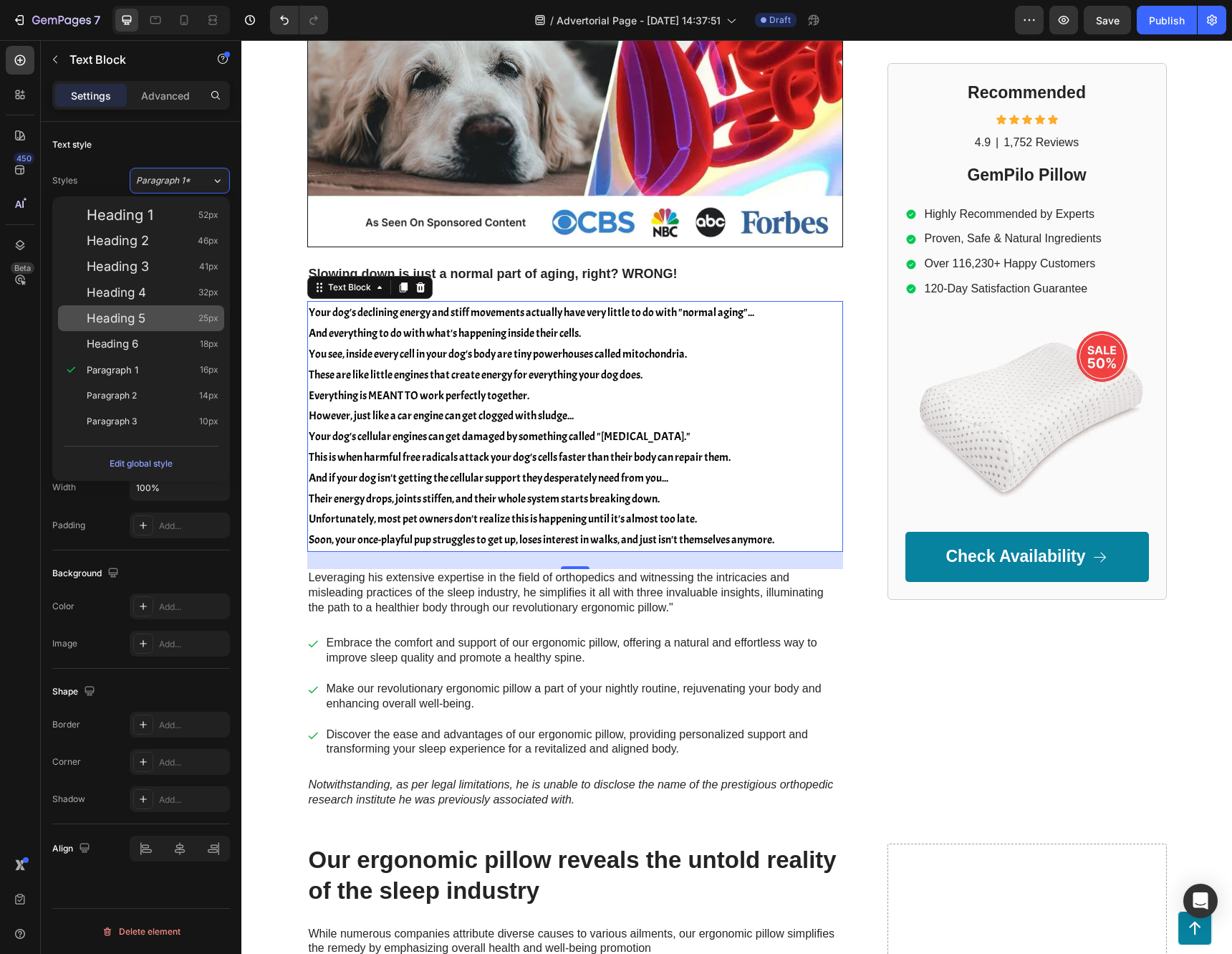
click at [155, 387] on div "Paragraph 2 14px" at bounding box center [140, 395] width 166 height 25
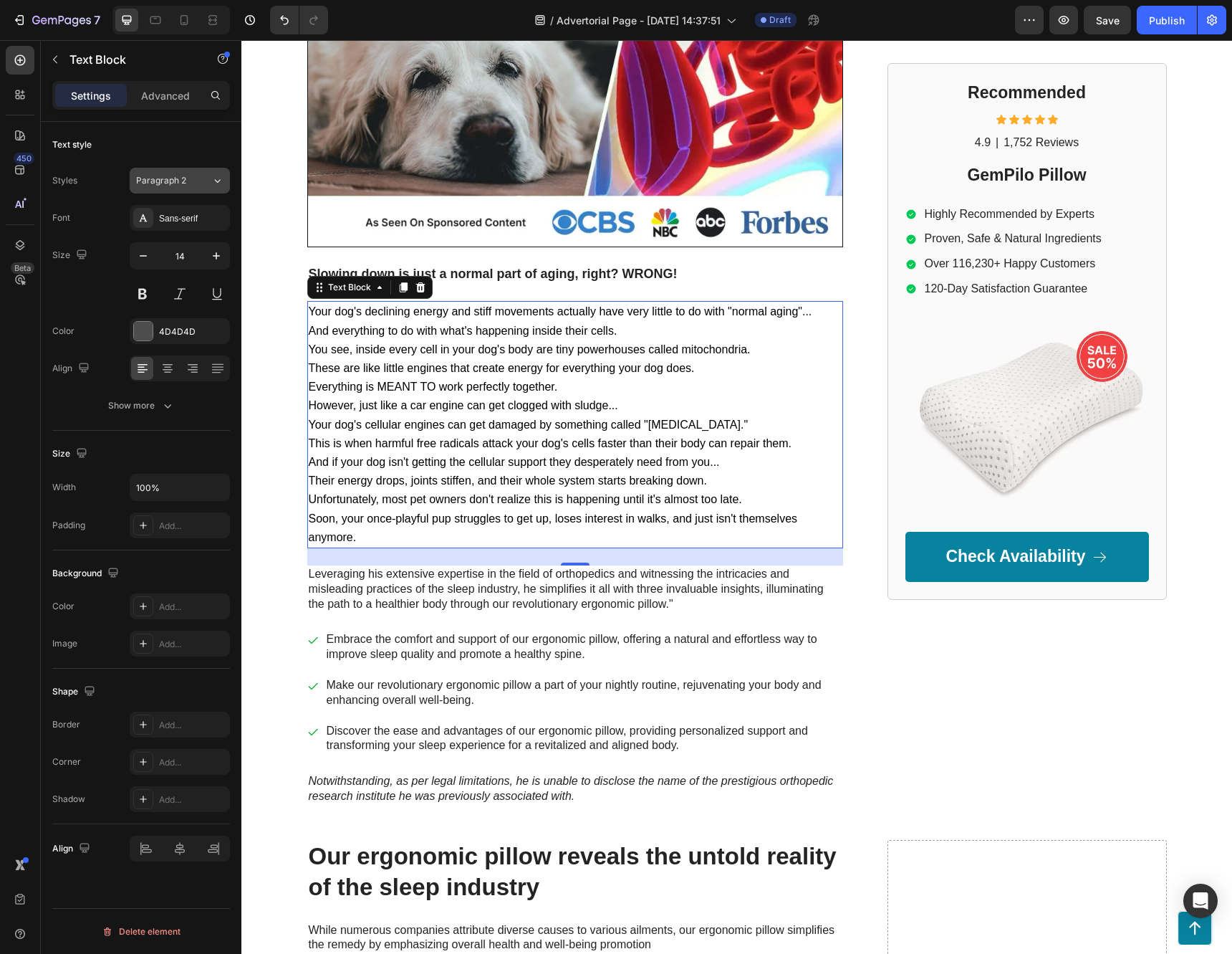
click at [204, 183] on div "Paragraph 2" at bounding box center [174, 180] width 75 height 13
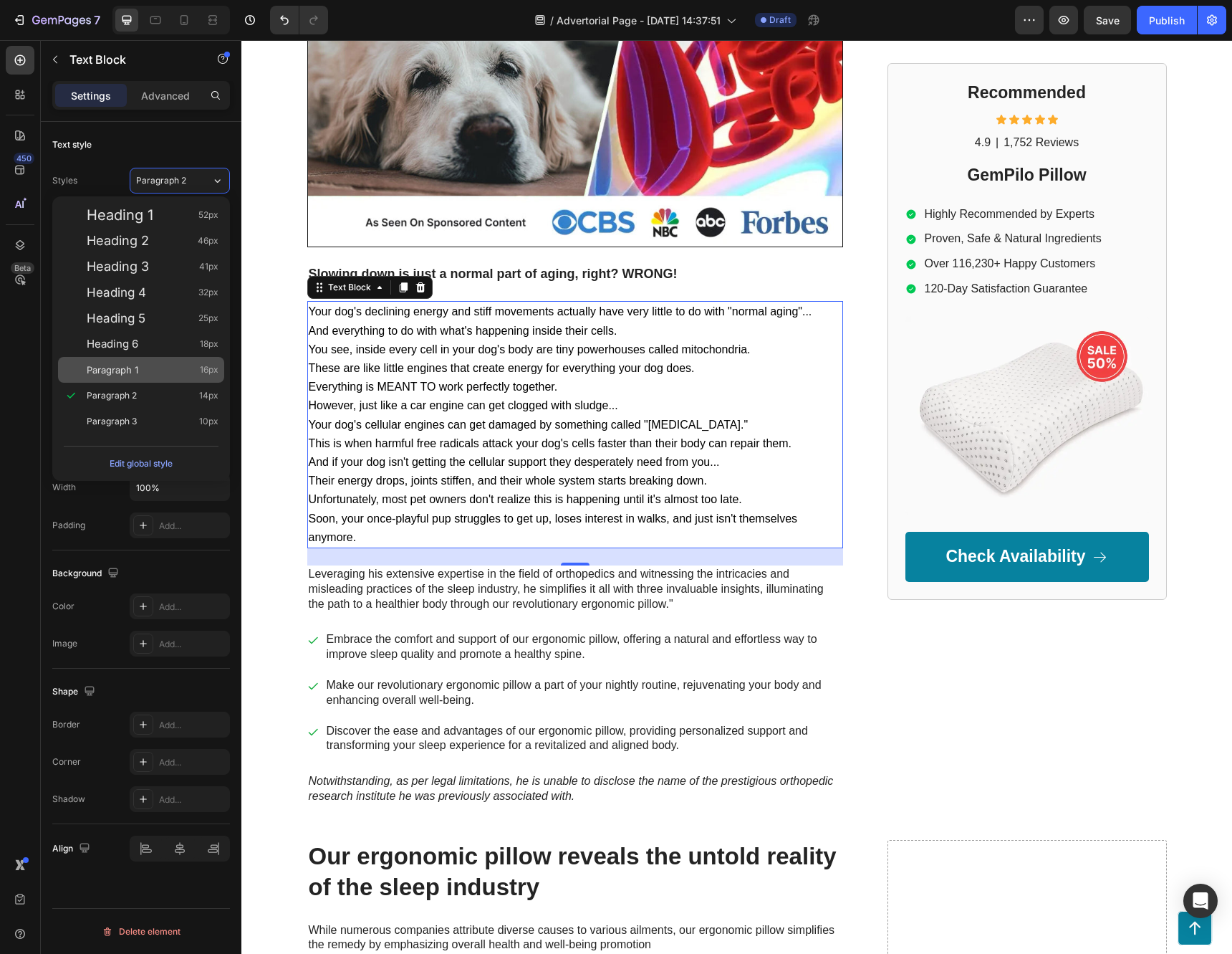
click at [161, 368] on div "Paragraph 1 16px" at bounding box center [153, 369] width 132 height 14
type input "16"
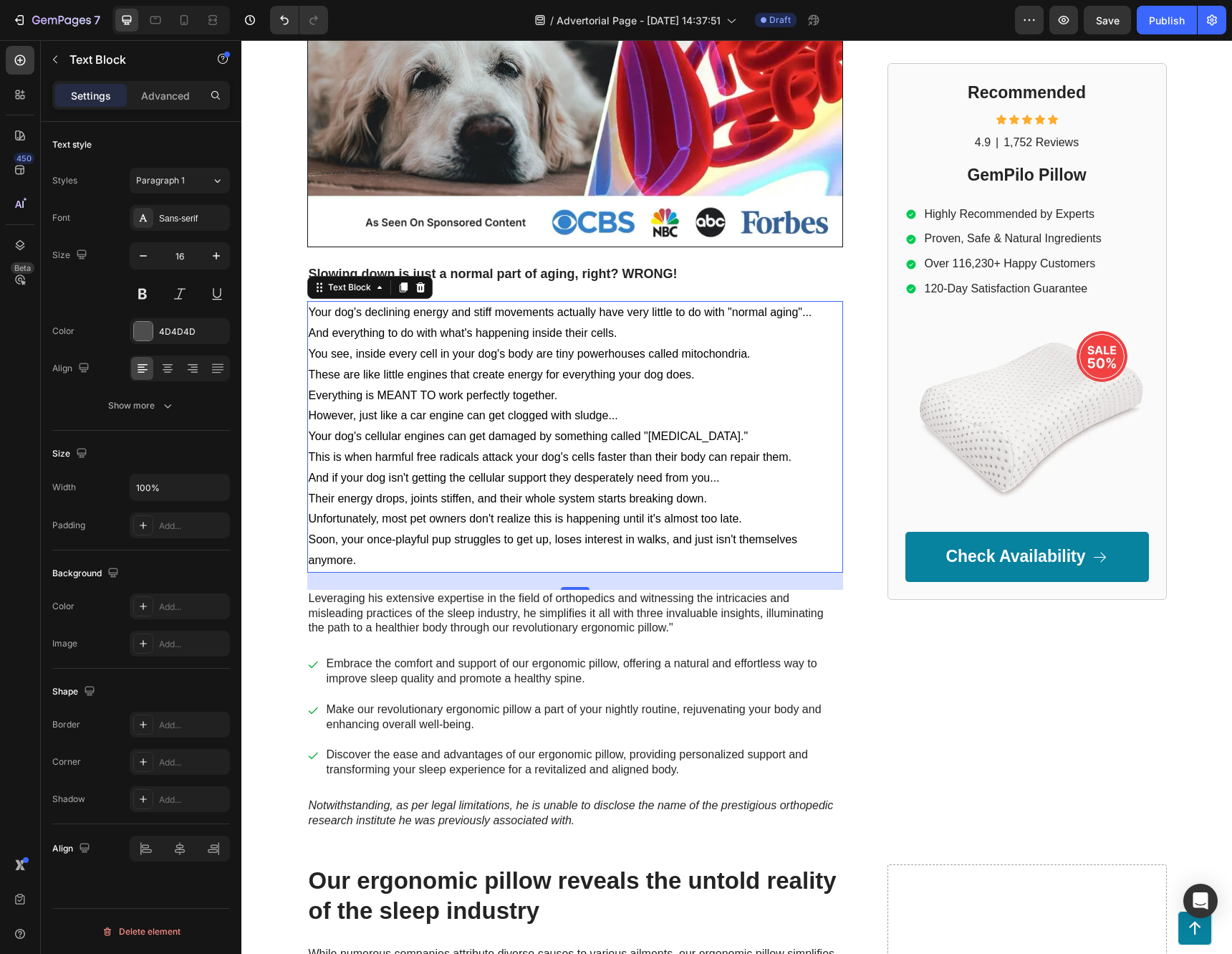
click at [736, 500] on p "Their energy drops, joints stiffen, and their whole system starts breaking down." at bounding box center [575, 499] width 533 height 21
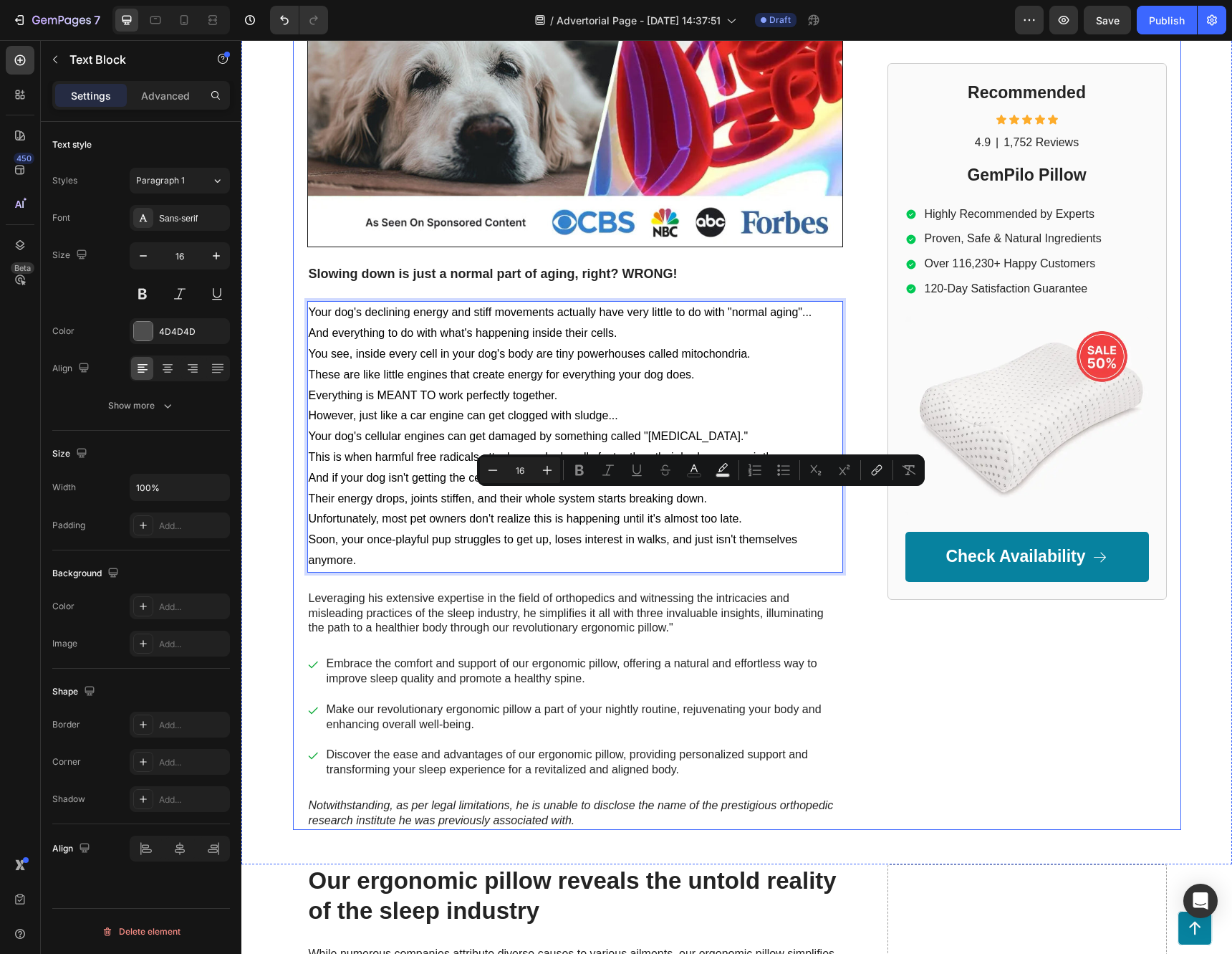
click at [946, 677] on div "Recommended Heading Icon Icon Icon Icon Icon Icon List 4.9 Text Block | Text Bl…" at bounding box center [1028, 351] width 279 height 958
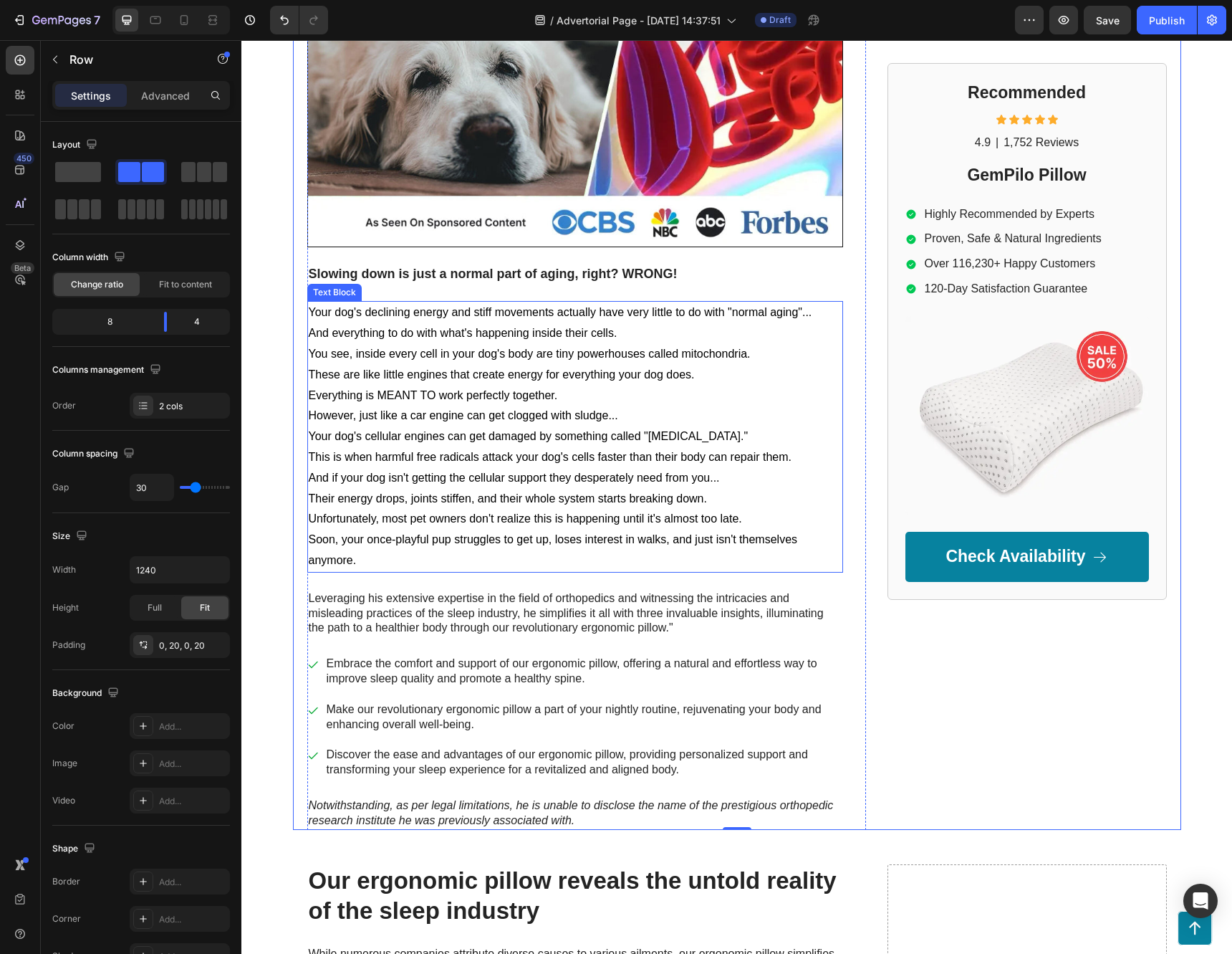
click at [647, 390] on p "Everything is MEANT TO work perfectly together." at bounding box center [575, 396] width 533 height 21
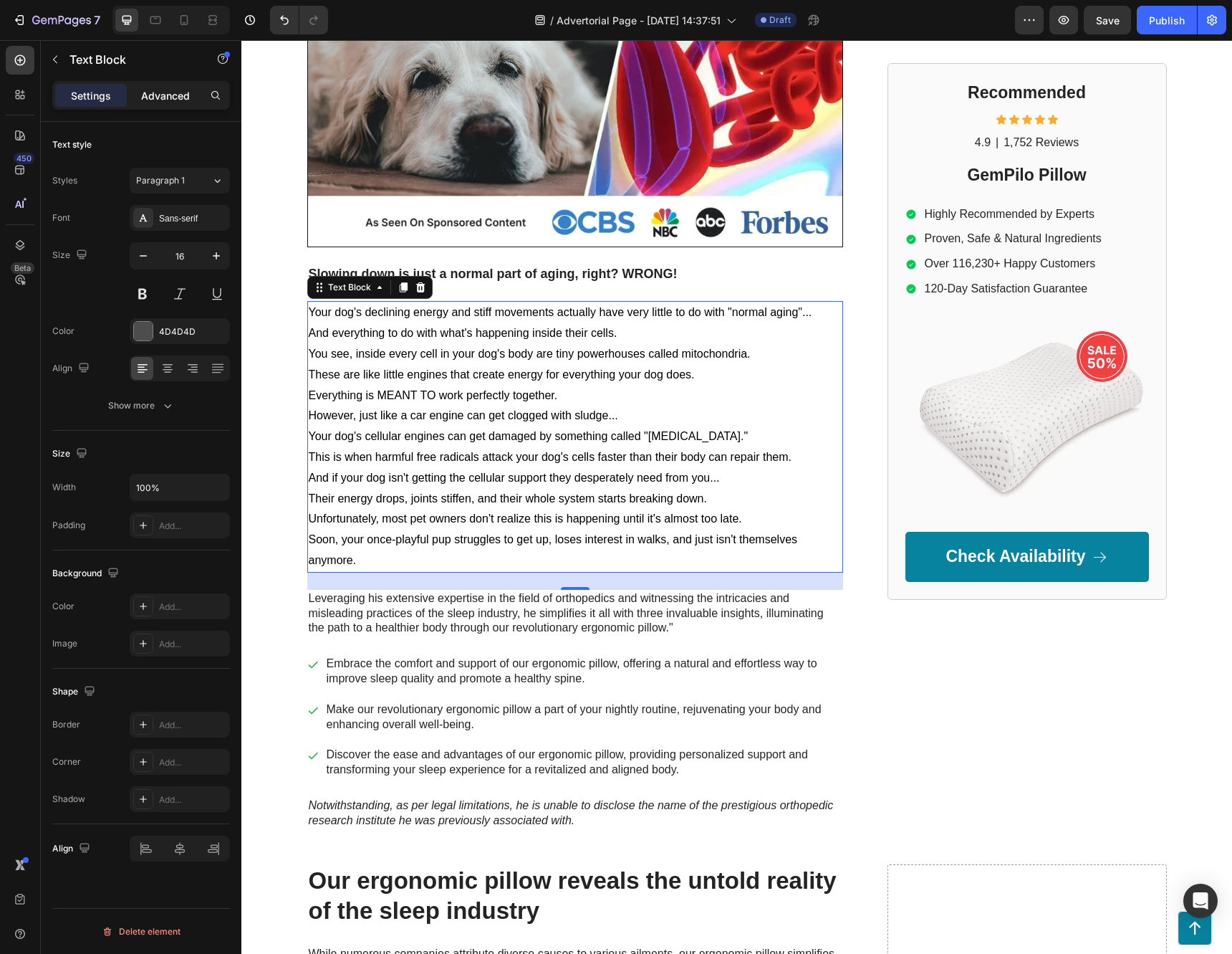
click at [145, 88] on p "Advanced" at bounding box center [166, 95] width 49 height 15
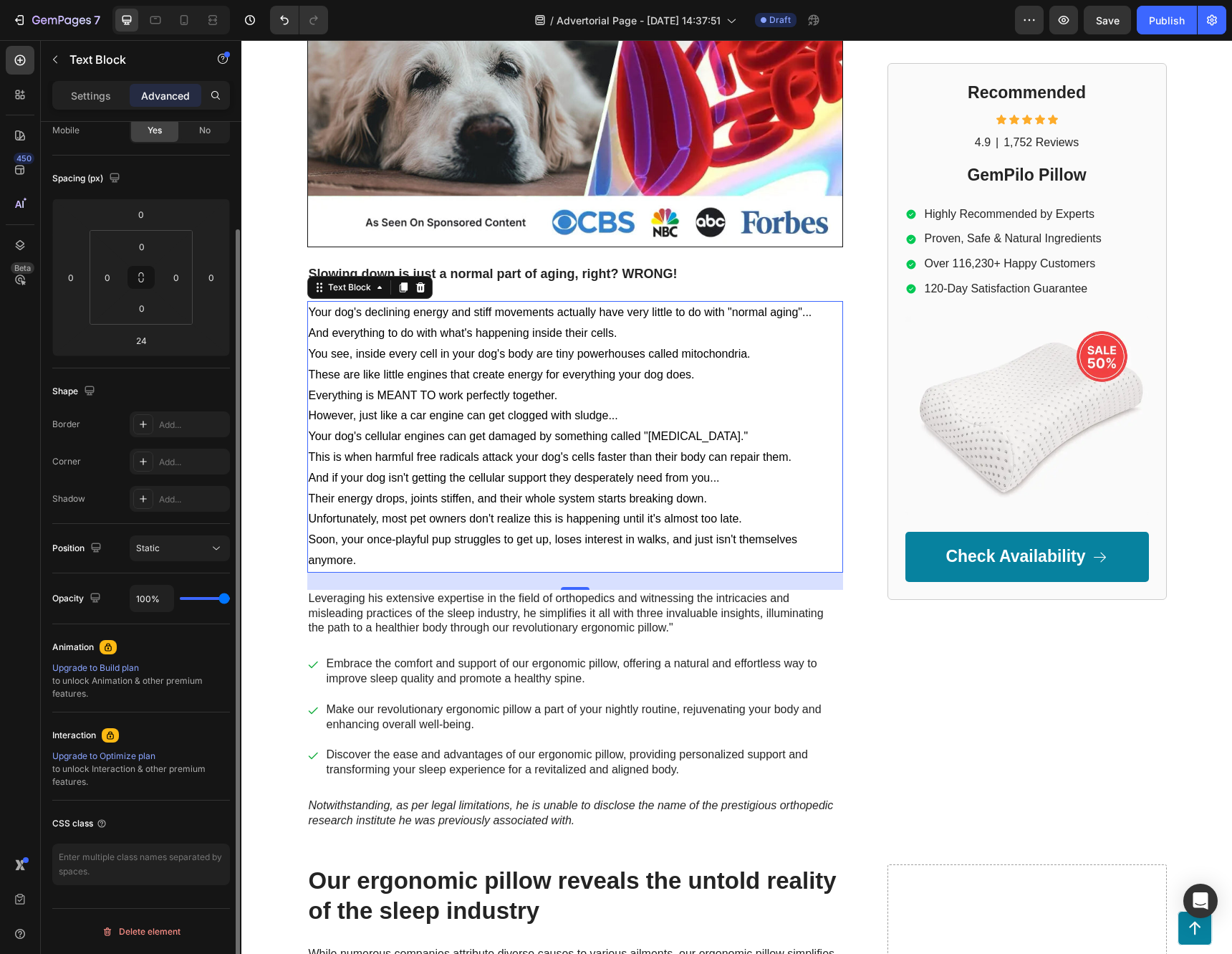
scroll to position [0, 0]
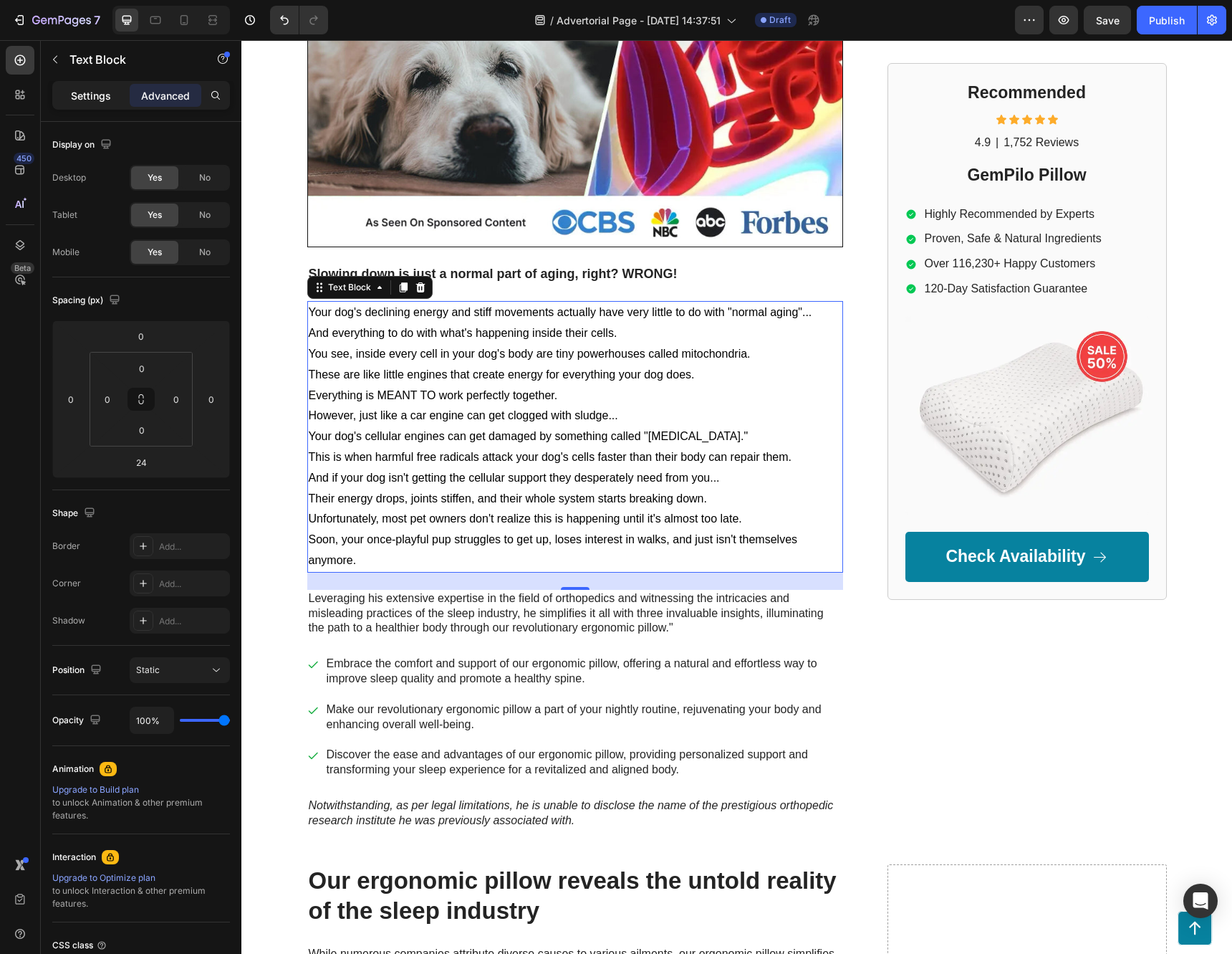
drag, startPoint x: 91, startPoint y: 99, endPoint x: 80, endPoint y: 96, distance: 11.4
click at [80, 96] on p "Settings" at bounding box center [91, 95] width 40 height 15
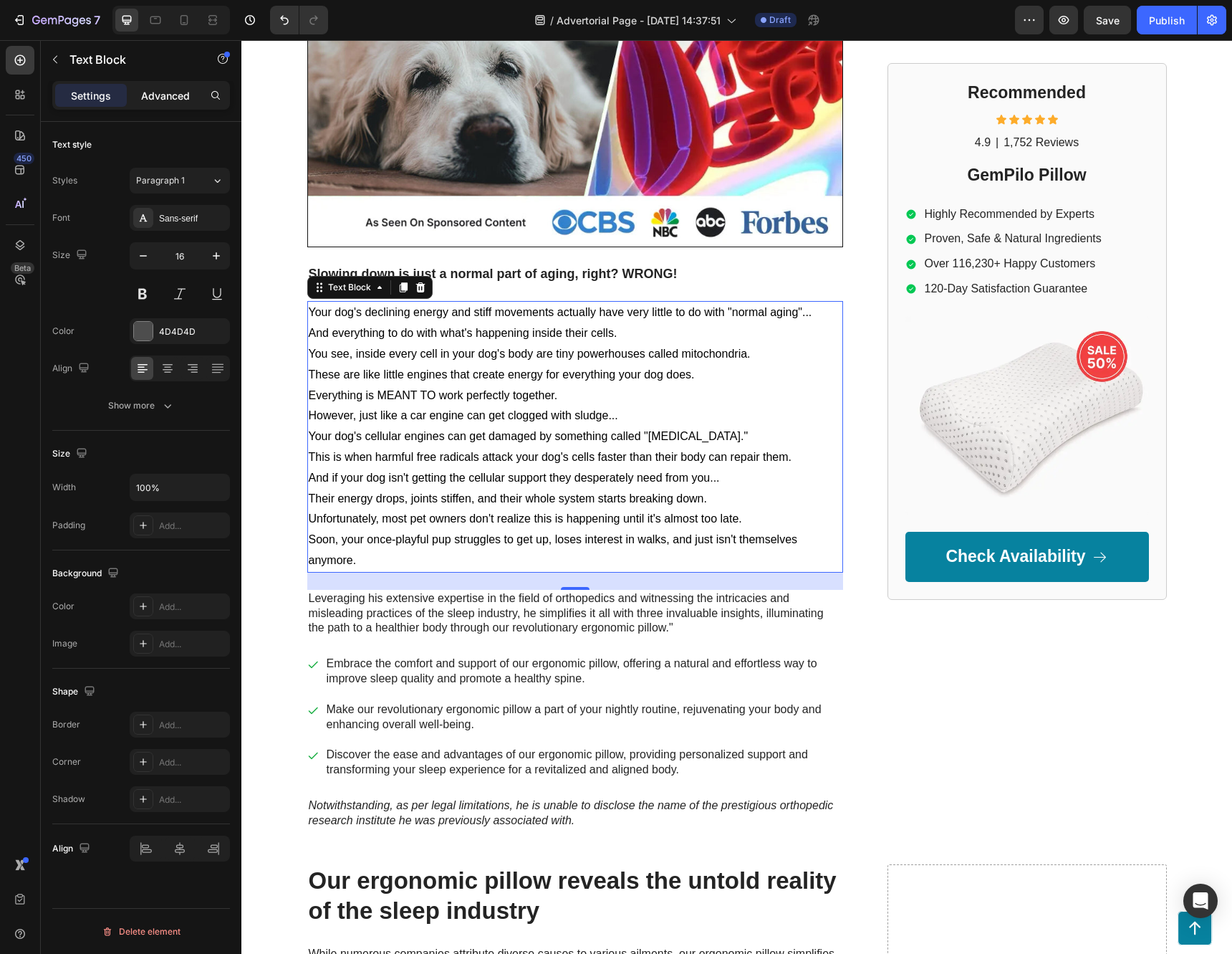
click at [163, 90] on p "Advanced" at bounding box center [166, 95] width 49 height 15
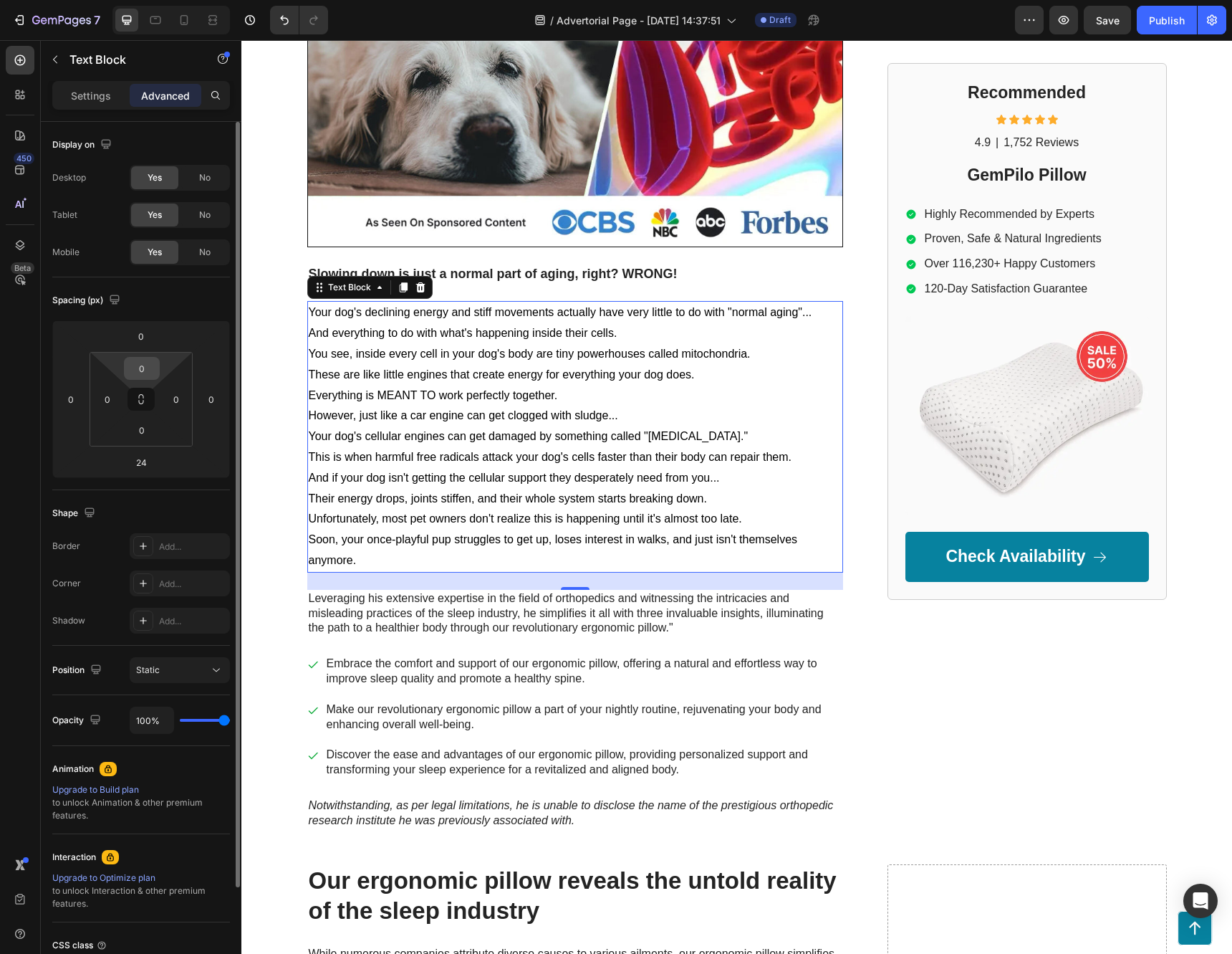
click at [159, 369] on div "0" at bounding box center [141, 369] width 36 height 23
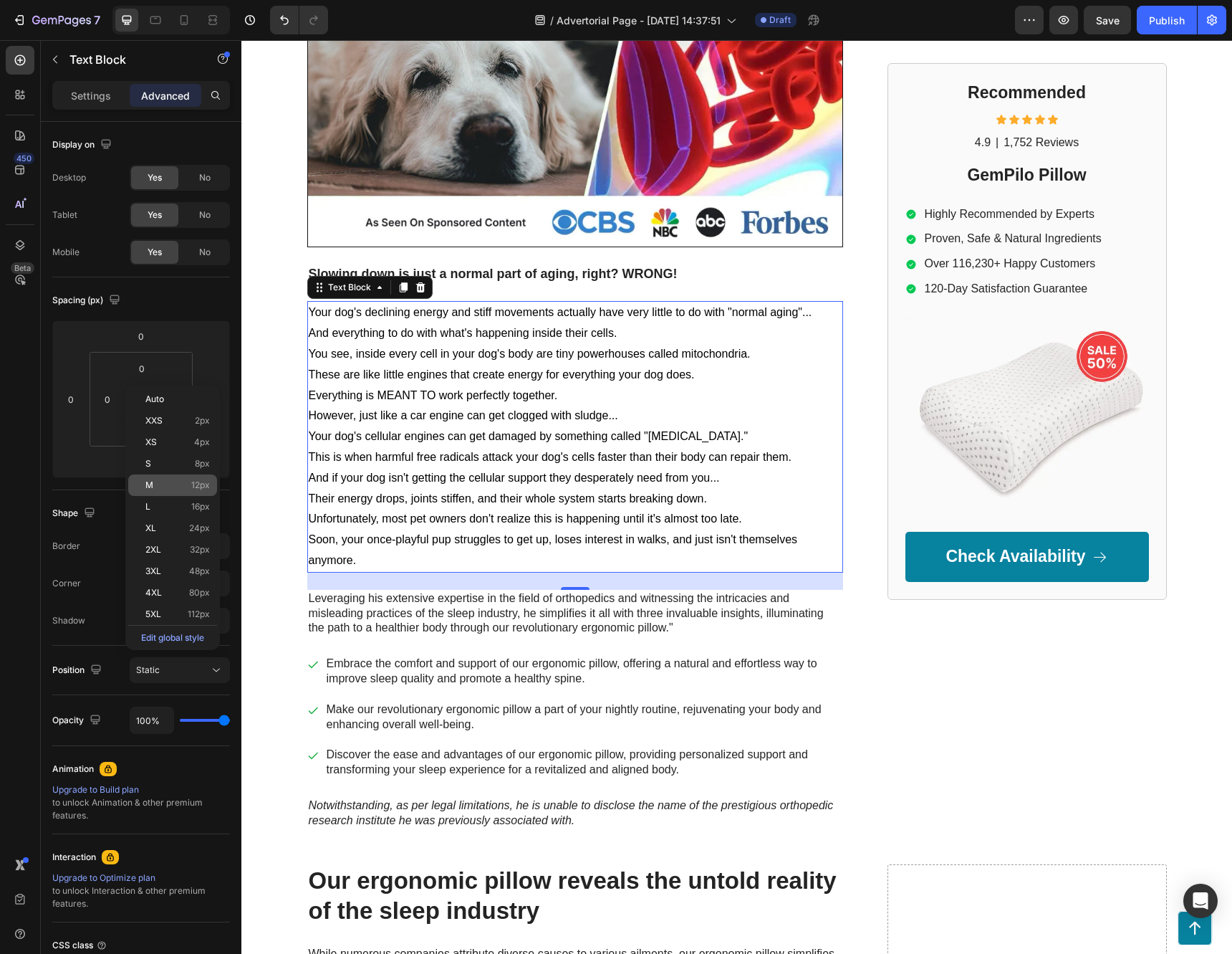
click at [208, 490] on span "12px" at bounding box center [200, 484] width 18 height 10
click at [197, 491] on div "M 12px" at bounding box center [172, 484] width 89 height 21
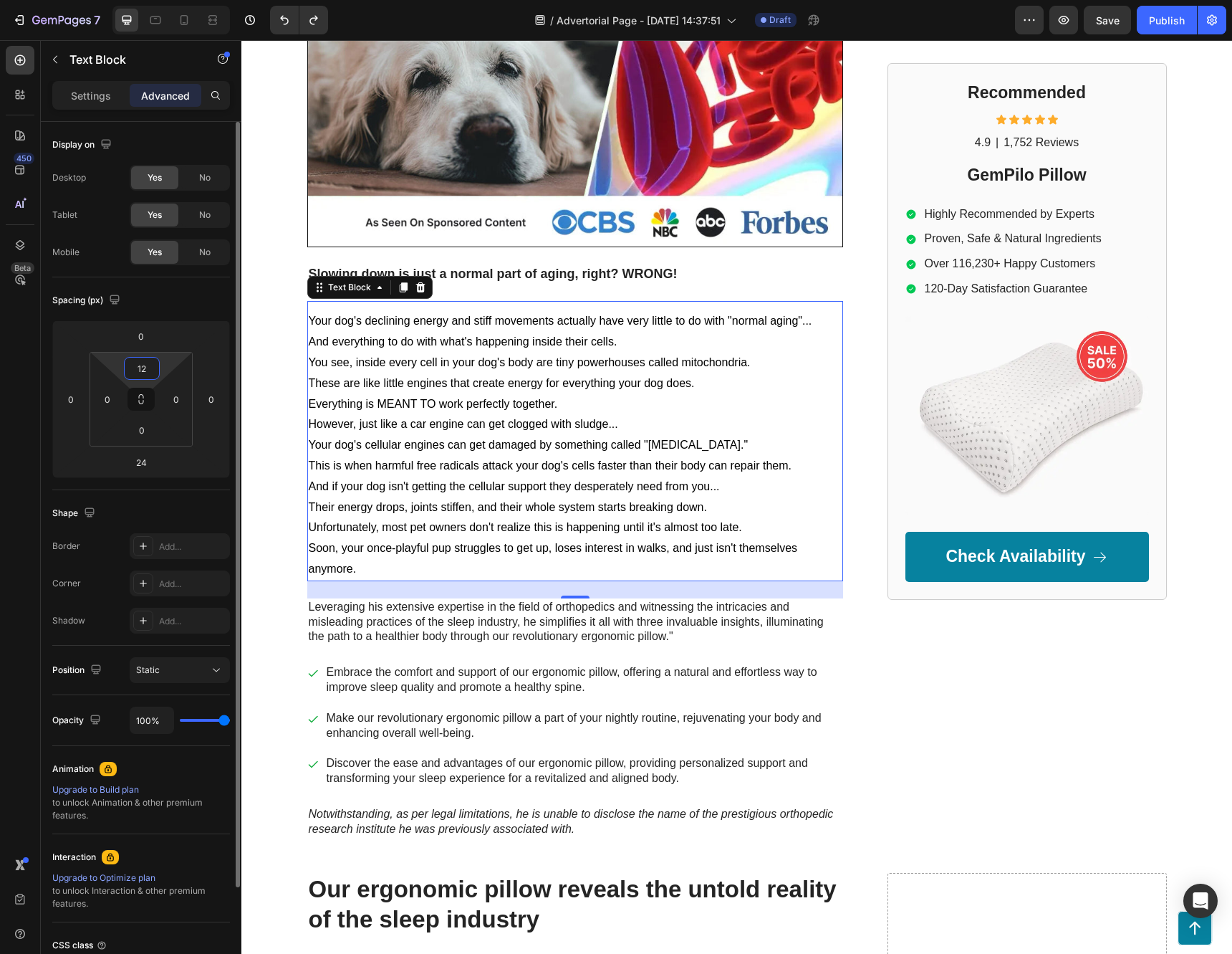
click at [147, 374] on input "12" at bounding box center [141, 368] width 29 height 21
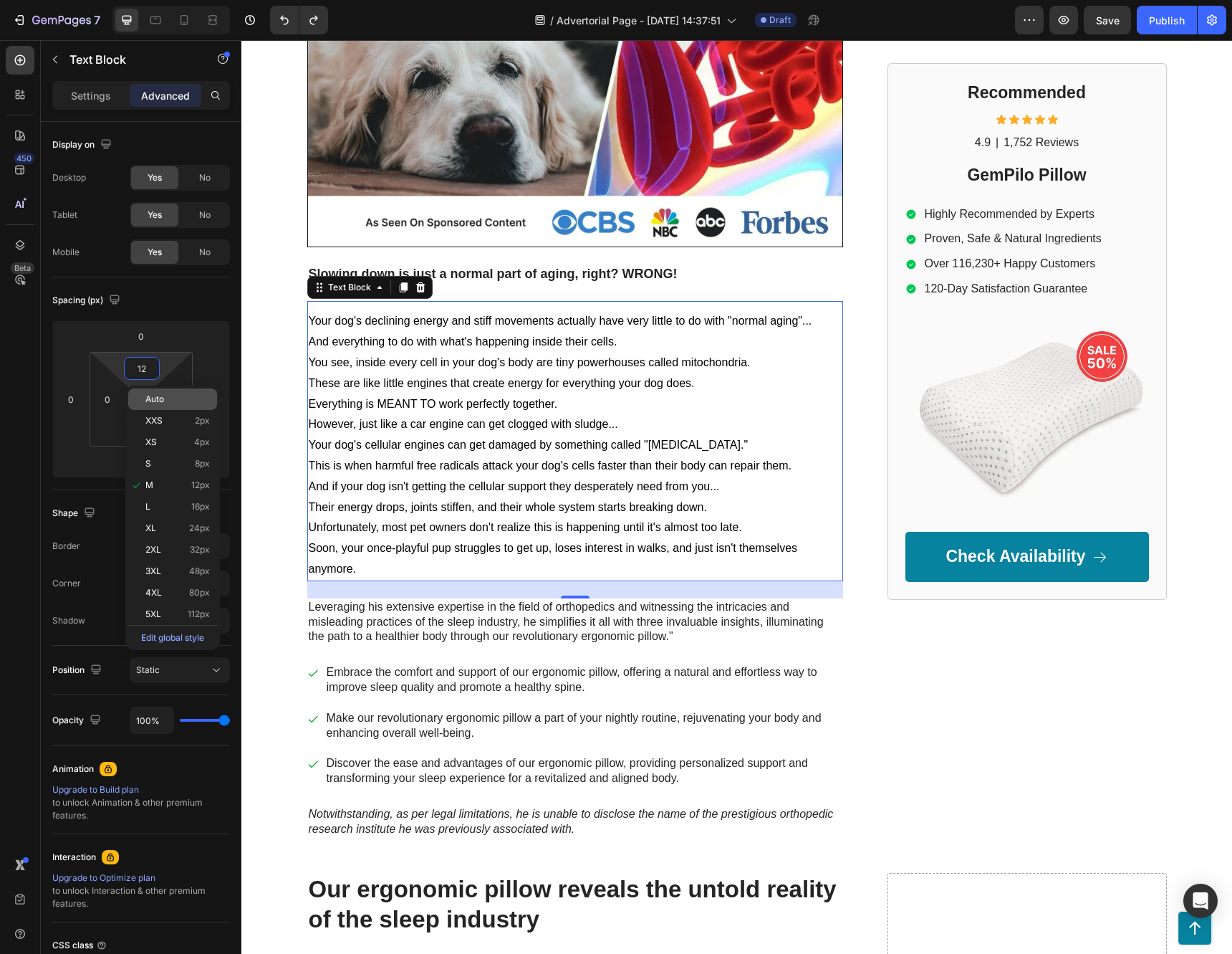
click at [172, 404] on div "Auto" at bounding box center [172, 398] width 89 height 21
type input "Auto"
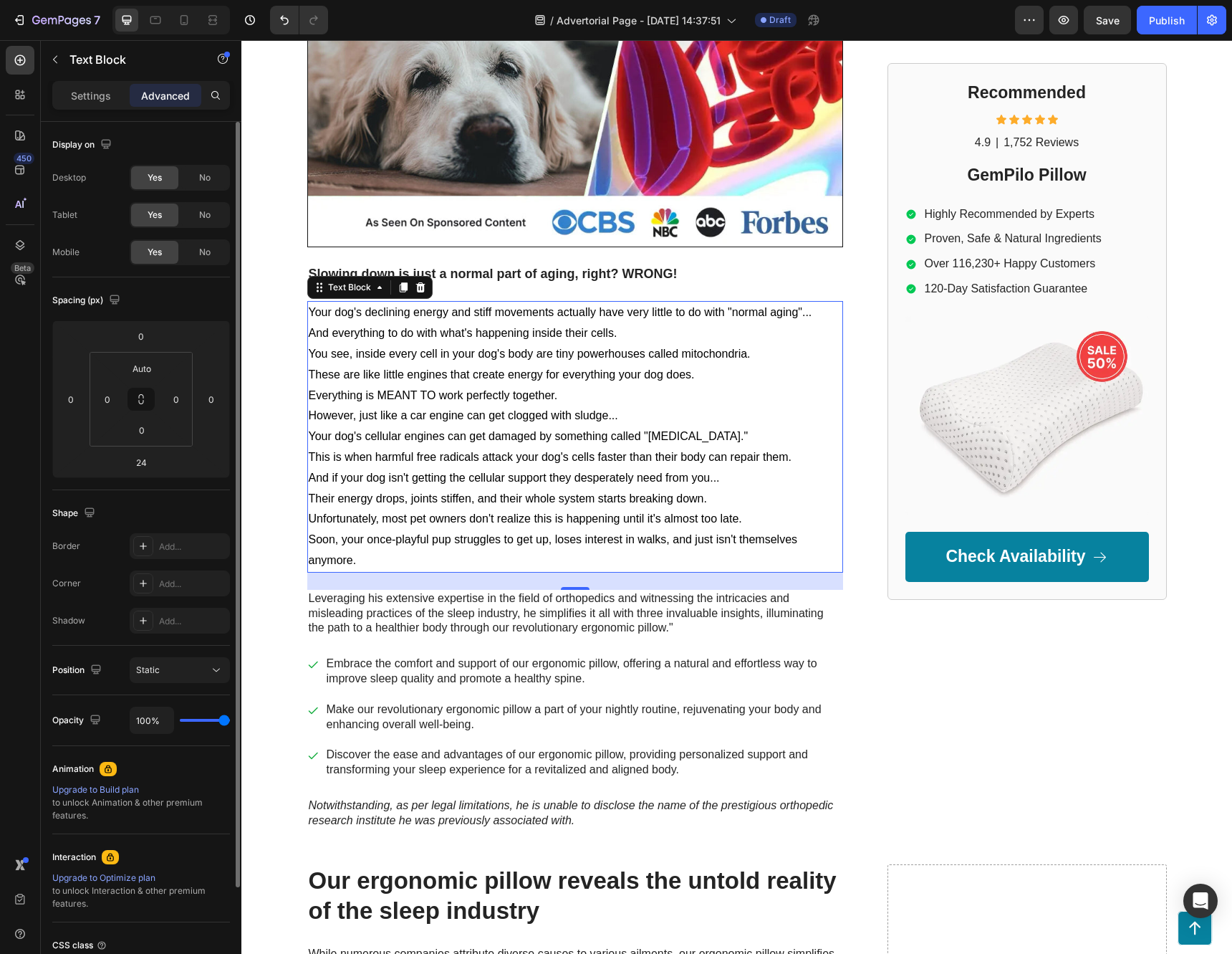
click at [0, 0] on div "Spacing (px) 0 0 24 0 Auto 0 0 0" at bounding box center [0, 0] width 0 height 0
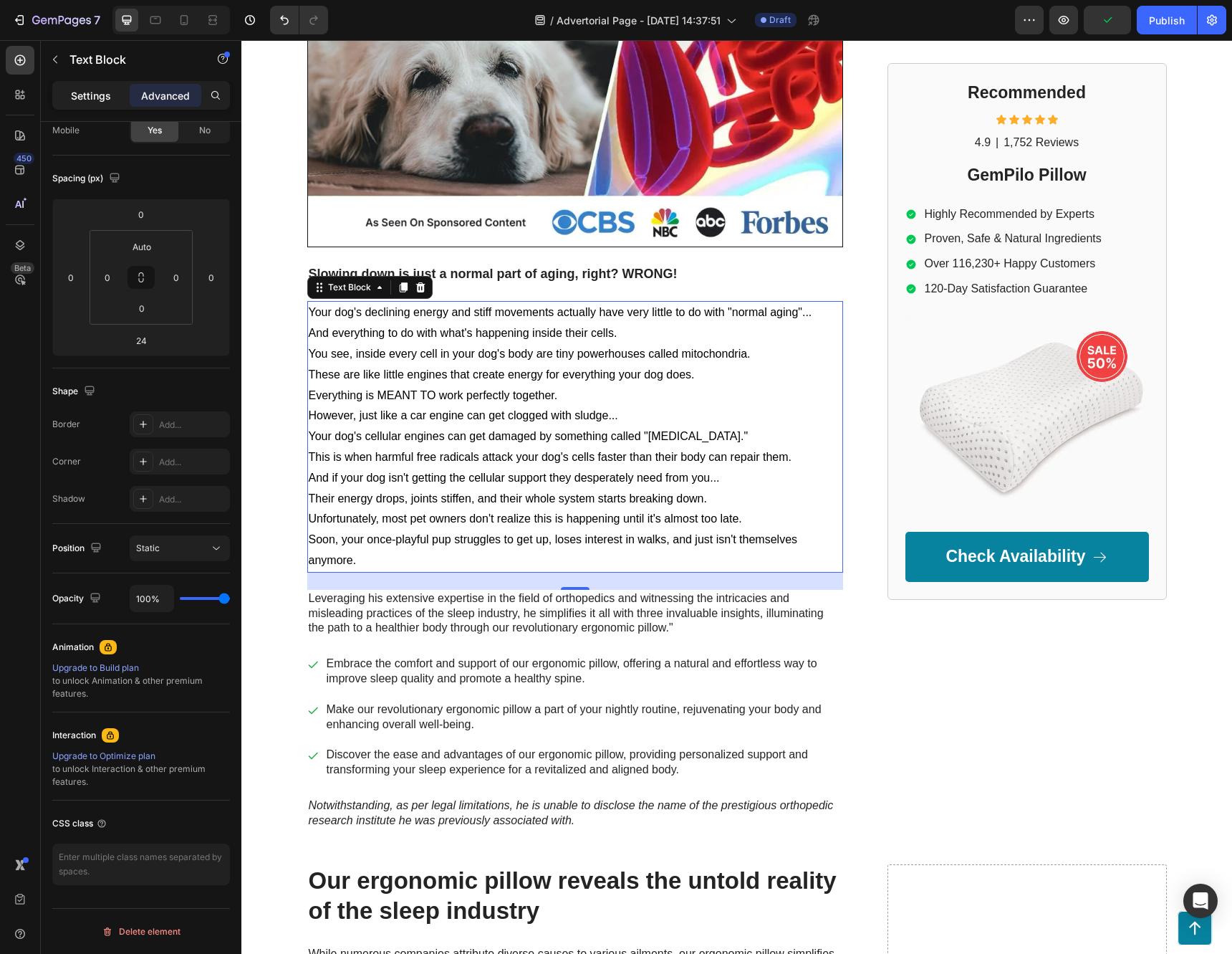
click at [84, 96] on p "Settings" at bounding box center [91, 95] width 40 height 15
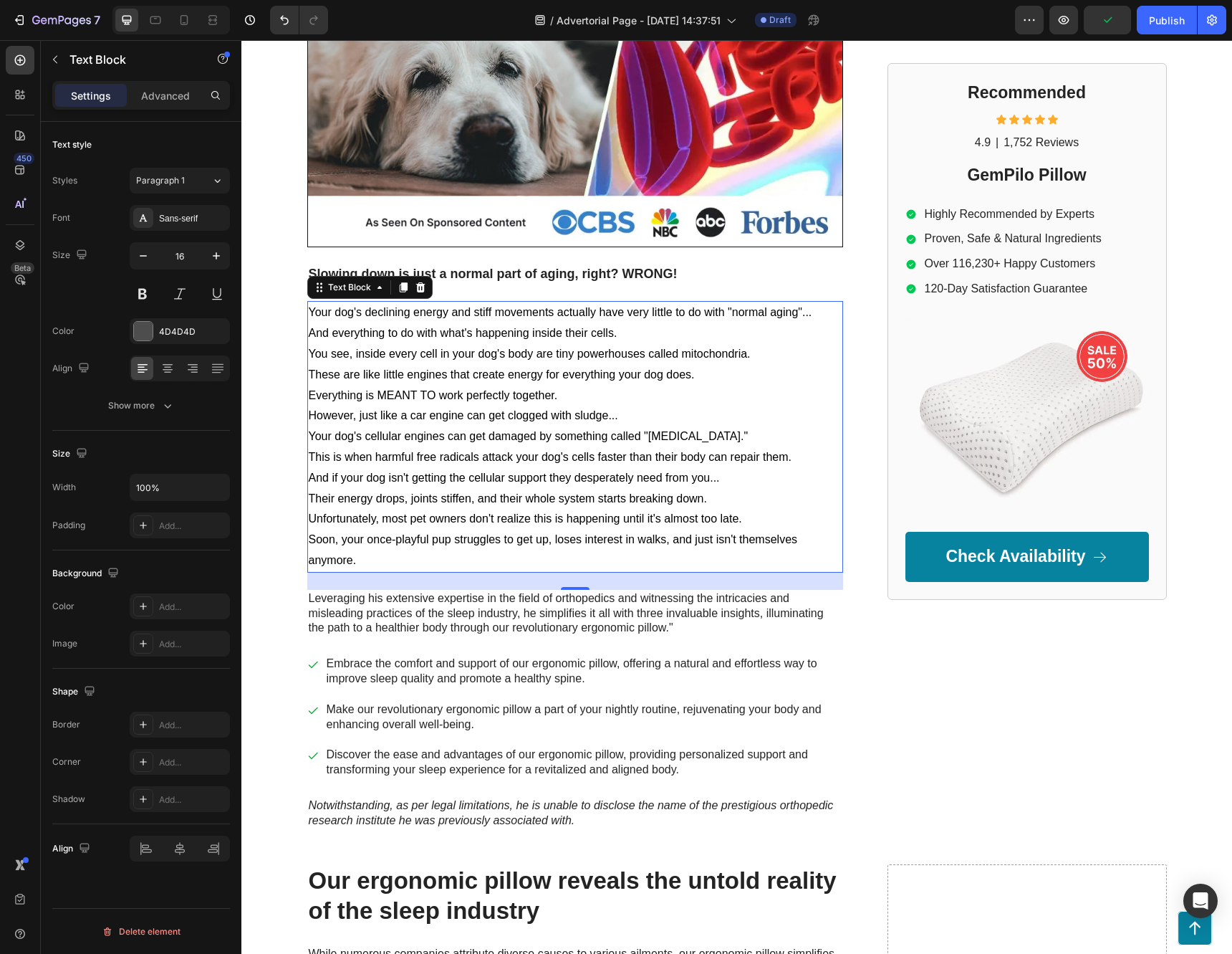
scroll to position [0, 0]
click at [164, 408] on icon "button" at bounding box center [168, 405] width 14 height 14
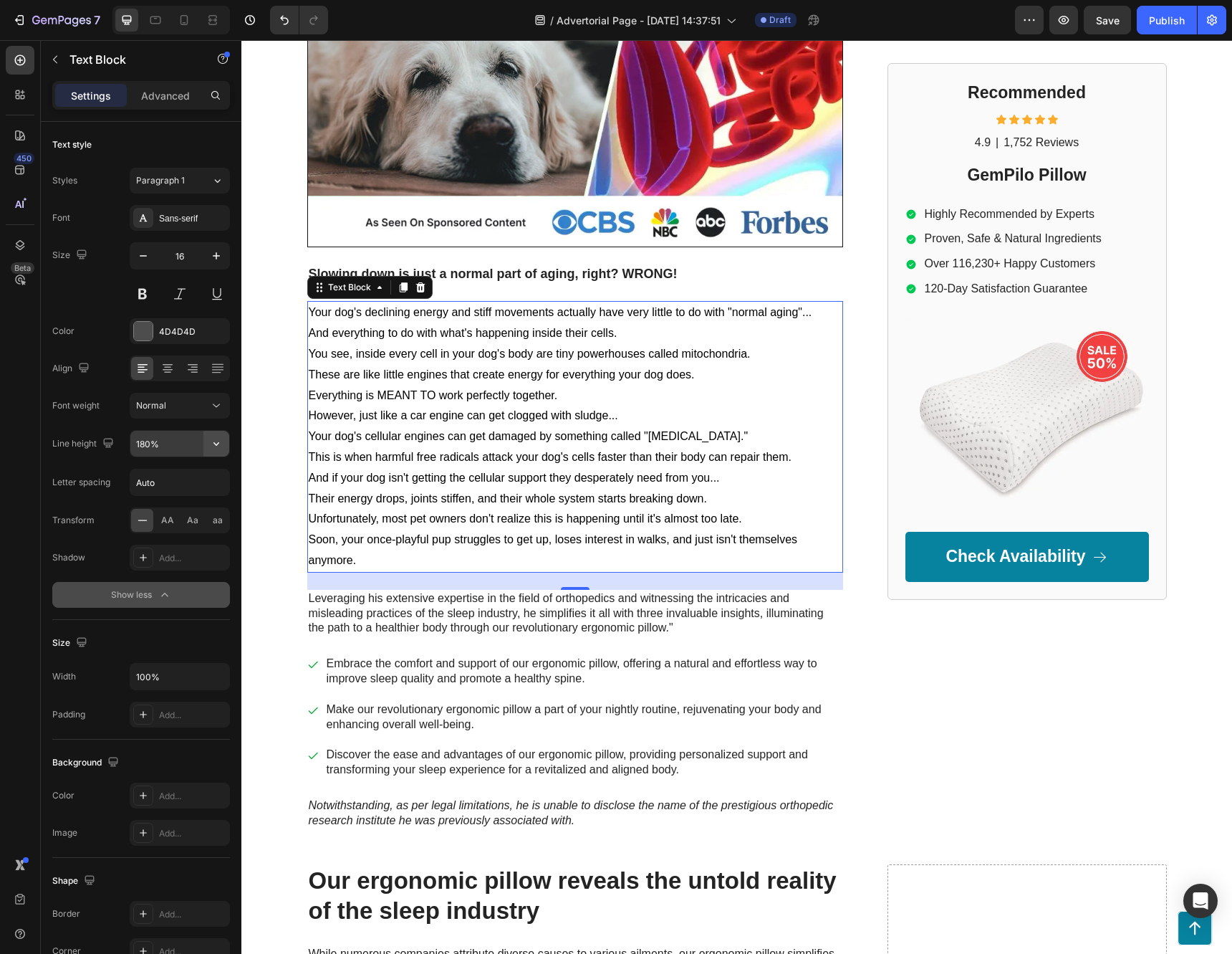
click at [218, 449] on icon "button" at bounding box center [216, 443] width 14 height 14
click at [150, 549] on div "130%" at bounding box center [165, 562] width 118 height 27
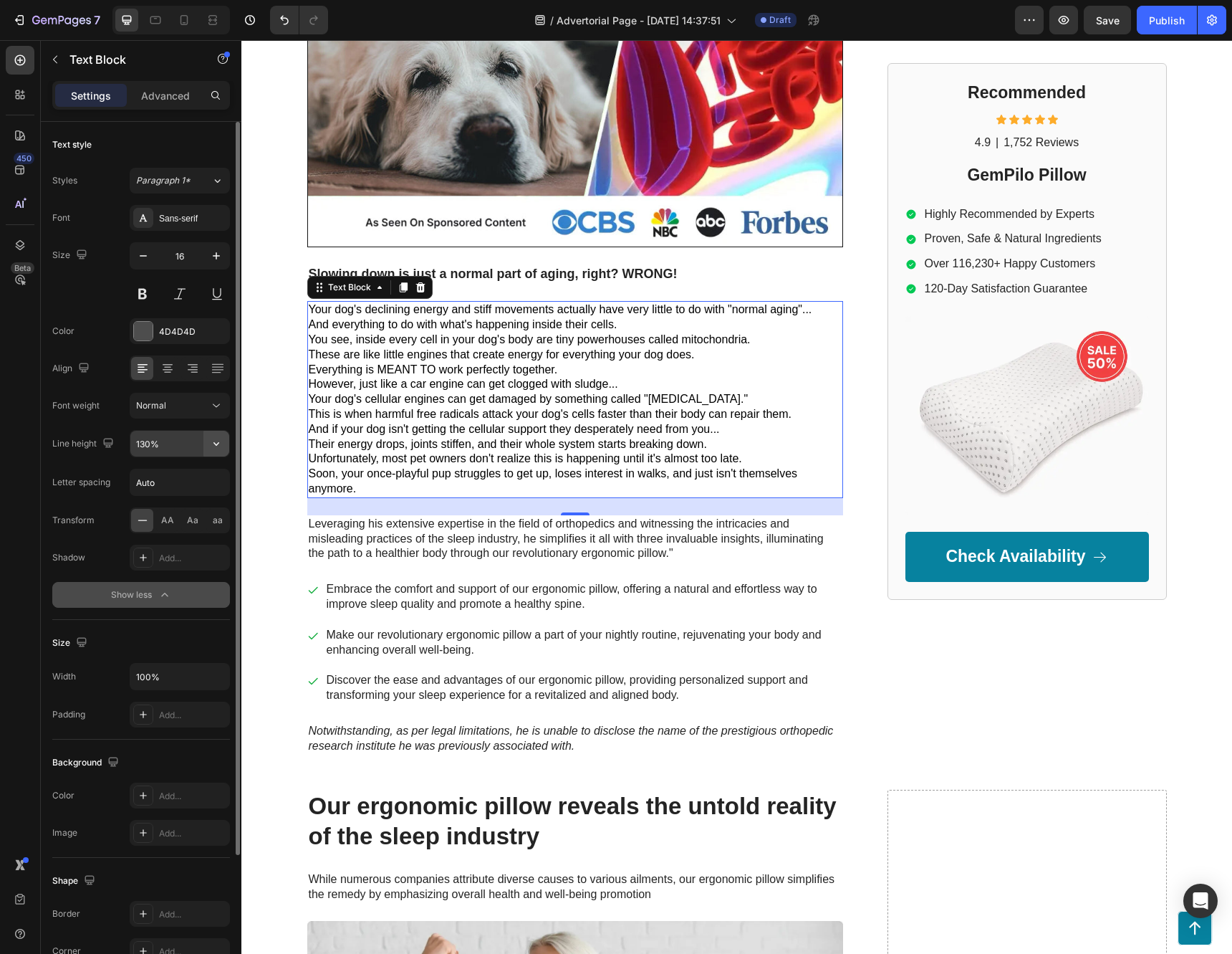
click at [209, 446] on icon "button" at bounding box center [216, 443] width 14 height 14
click at [164, 449] on input "130%" at bounding box center [180, 443] width 99 height 25
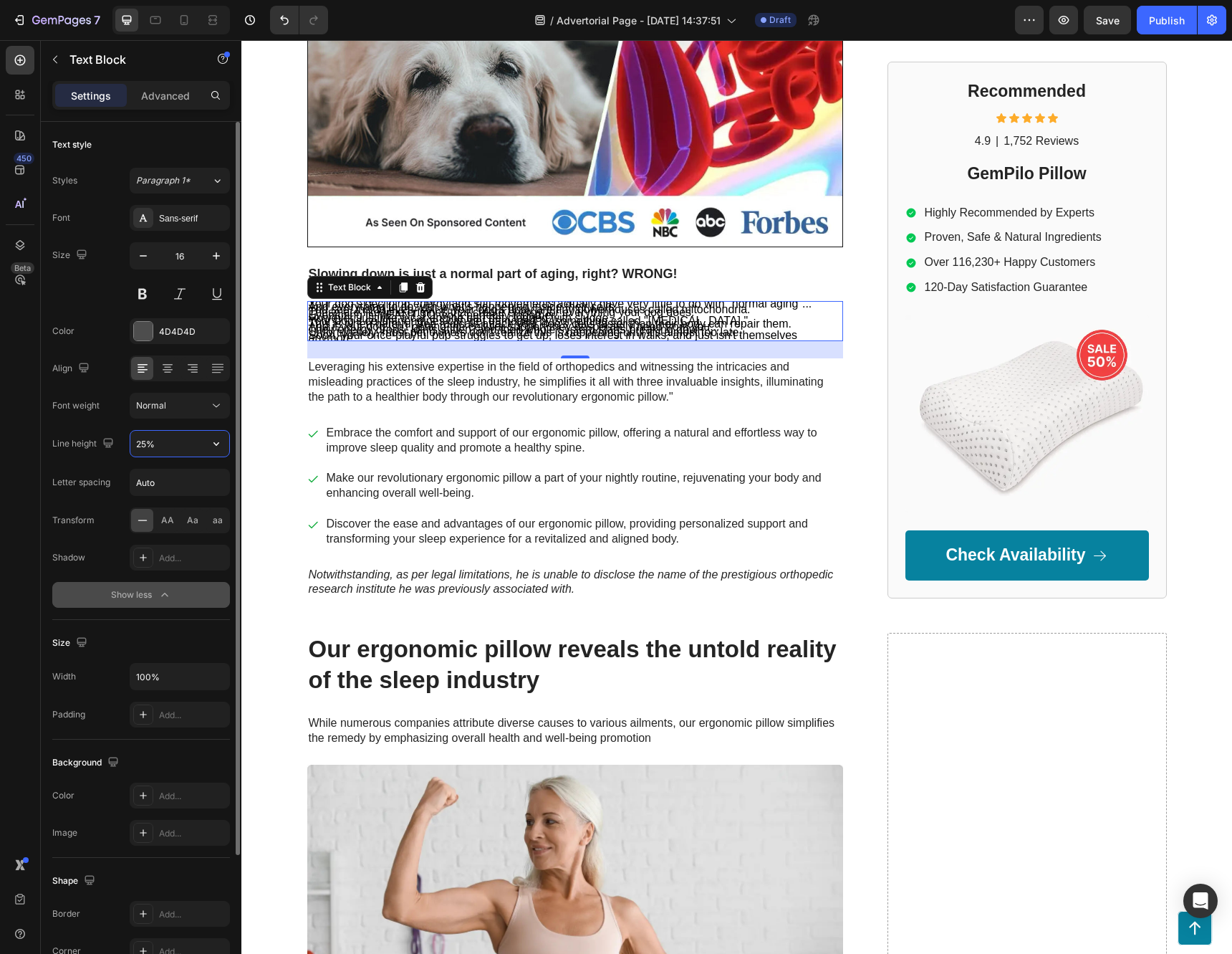
type input "250%"
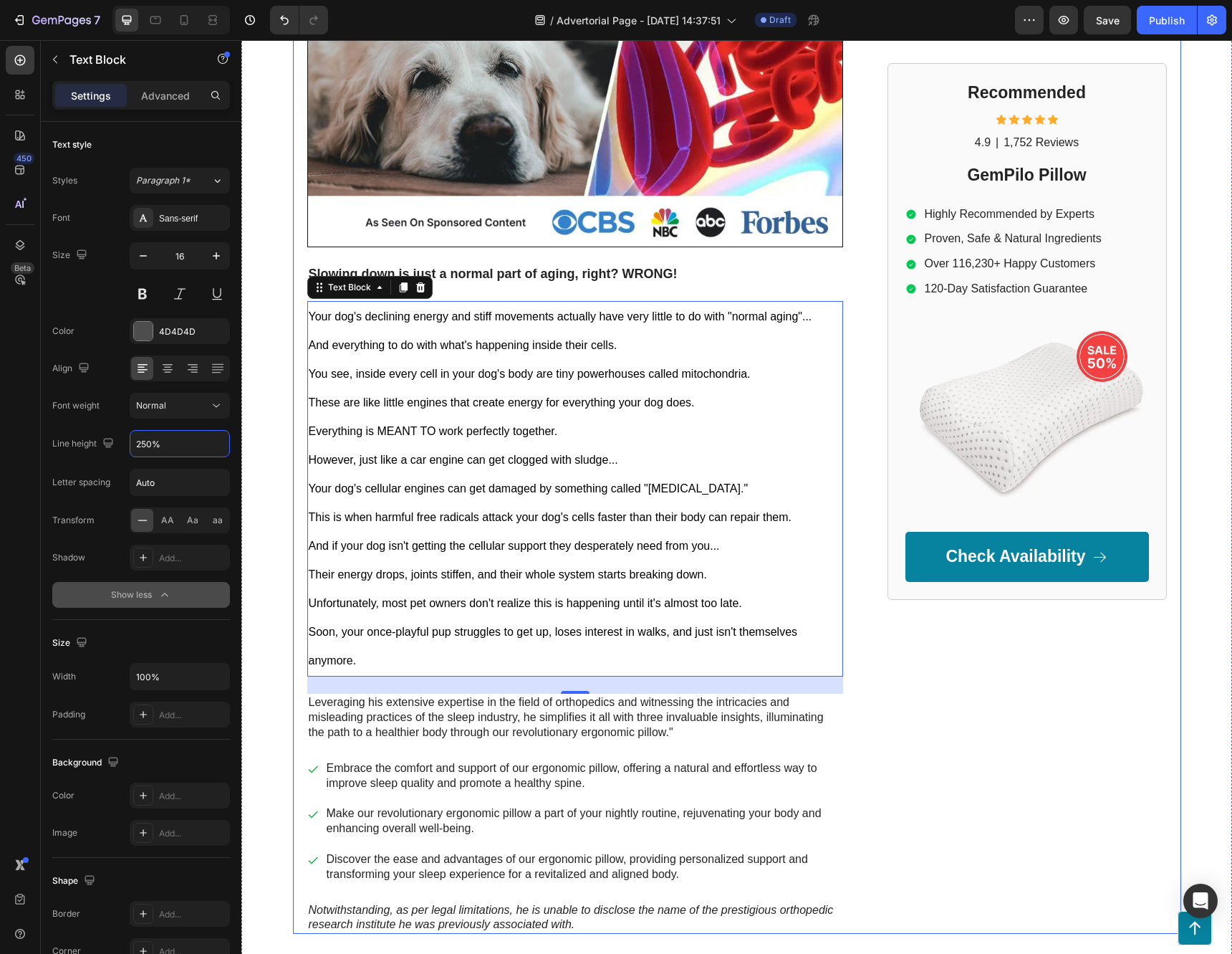
click at [275, 478] on div "Image Drop element here Row Row Your Dog is Aging 7x Faster And Here's Why Head…" at bounding box center [736, 358] width 991 height 1151
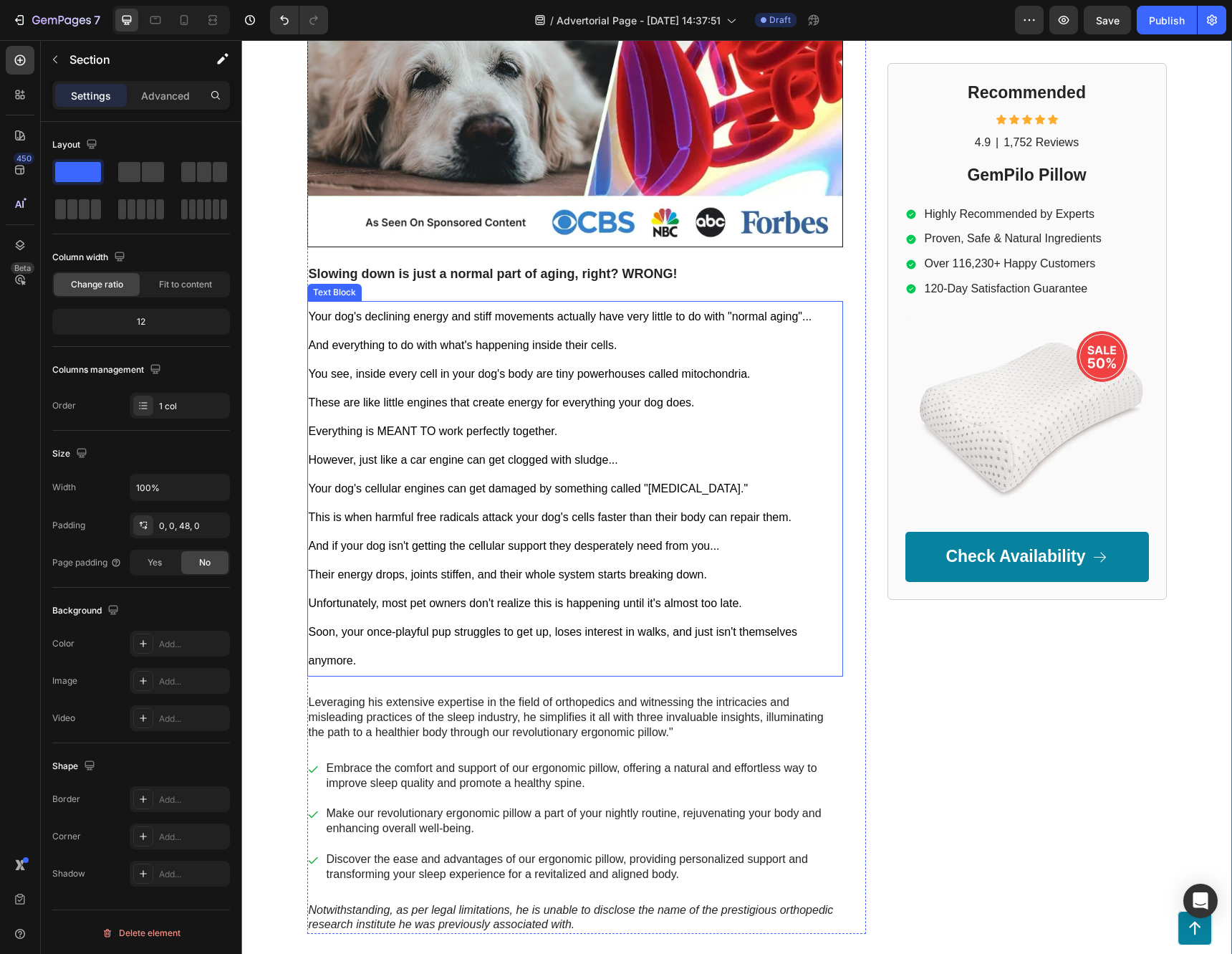
click at [458, 466] on span "However, just like a car engine can get clogged with sludge..." at bounding box center [463, 460] width 310 height 12
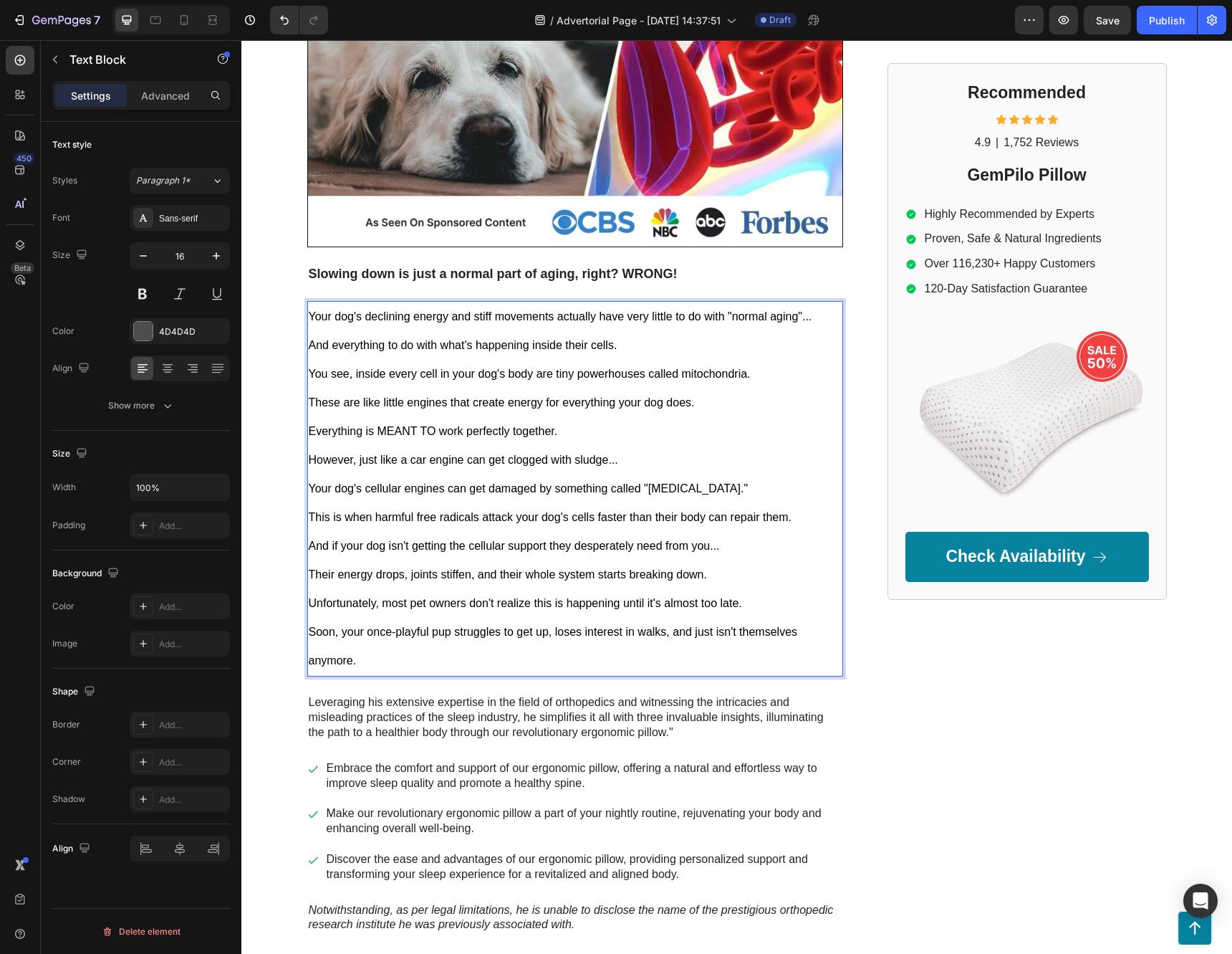
click at [374, 428] on span "Everything is MEANT TO work perfectly together." at bounding box center [433, 431] width 249 height 12
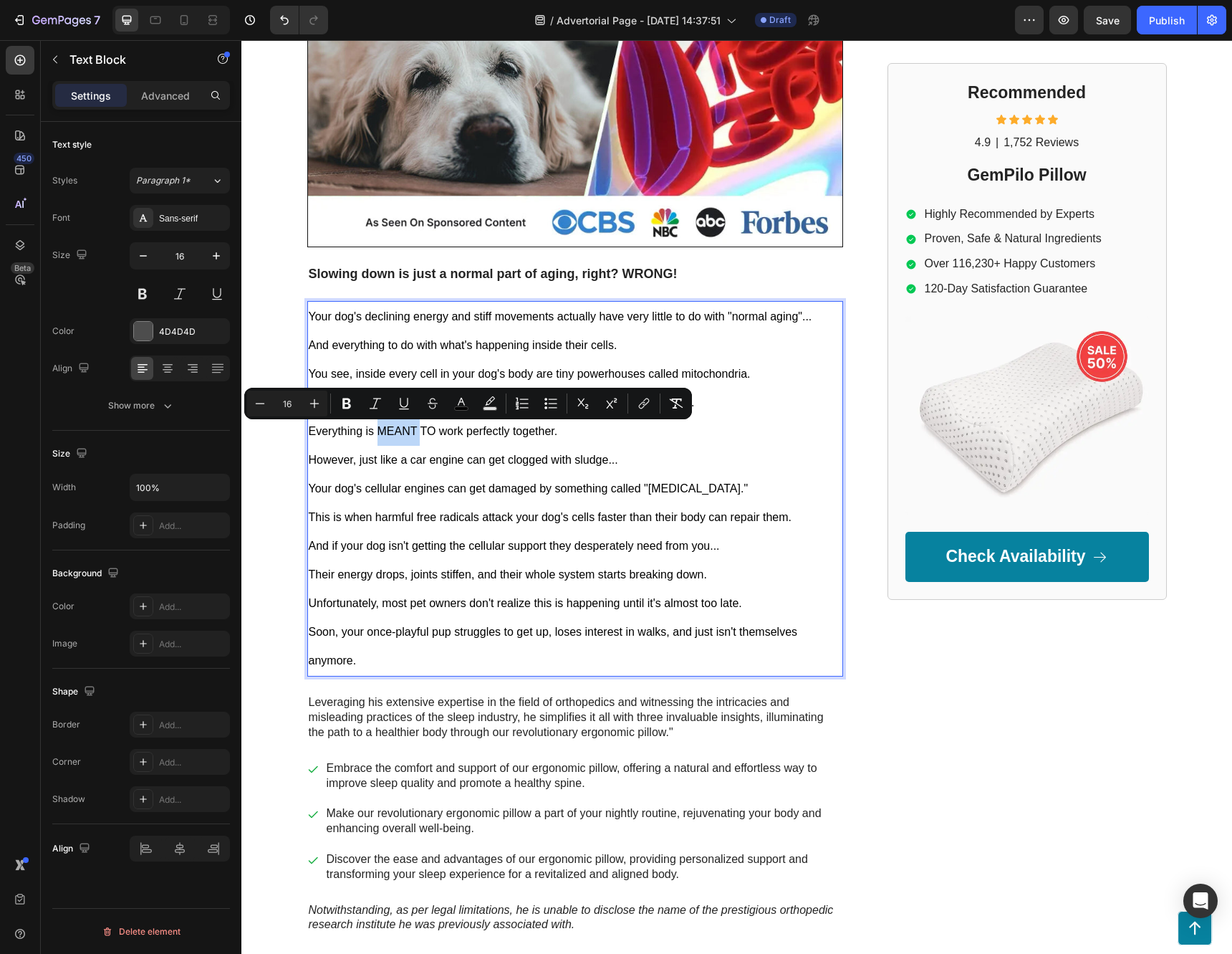
click at [373, 432] on span "Everything is MEANT TO work perfectly together." at bounding box center [433, 431] width 249 height 12
drag, startPoint x: 373, startPoint y: 432, endPoint x: 578, endPoint y: 430, distance: 205.0
click at [578, 430] on p "Everything is MEANT TO work perfectly together." at bounding box center [575, 431] width 533 height 29
click at [562, 436] on p "Everything is MEANT TO work perfectly together." at bounding box center [575, 431] width 533 height 29
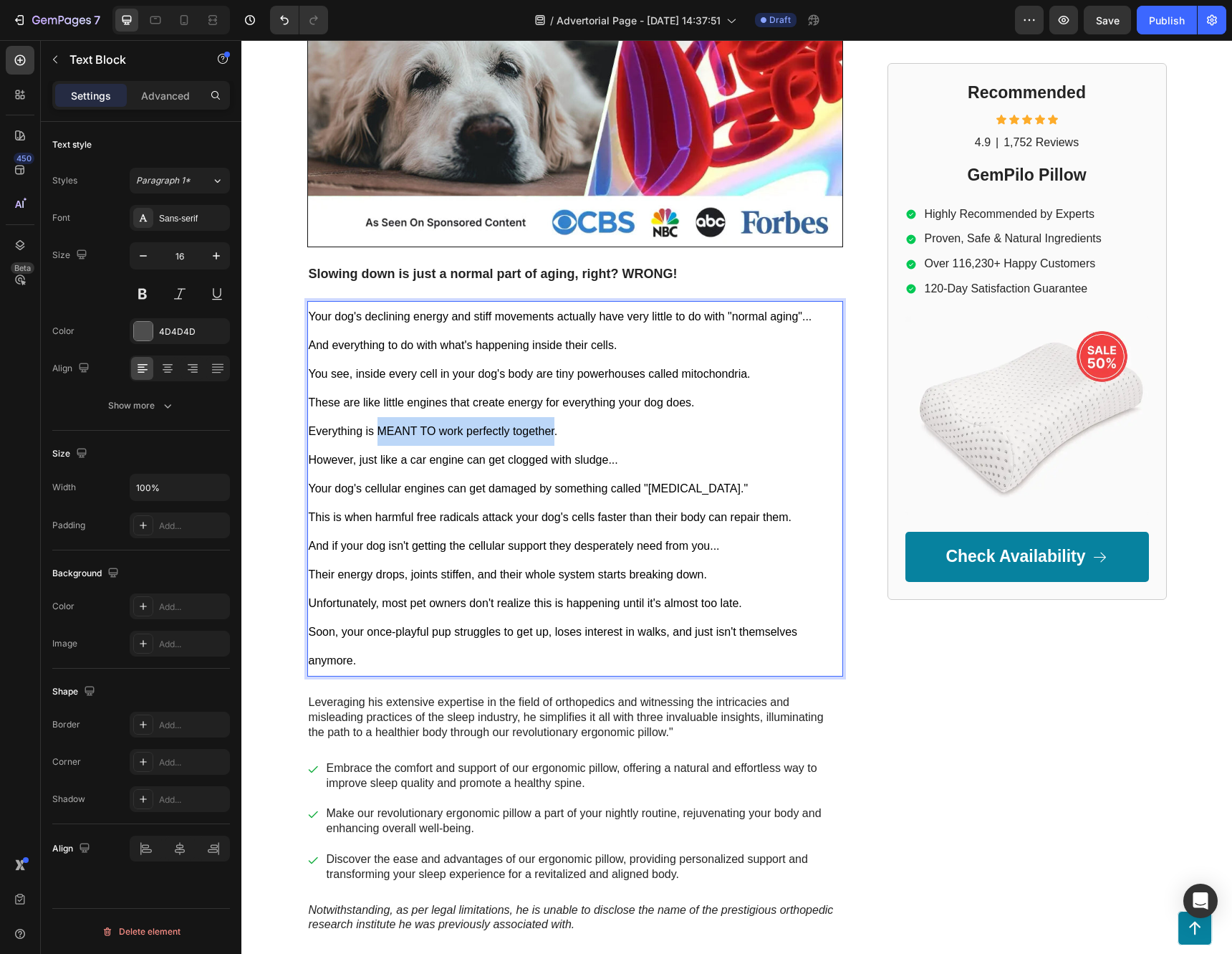
drag, startPoint x: 373, startPoint y: 431, endPoint x: 548, endPoint y: 433, distance: 175.0
click at [548, 433] on span "Everything is MEANT TO work perfectly together." at bounding box center [433, 431] width 249 height 12
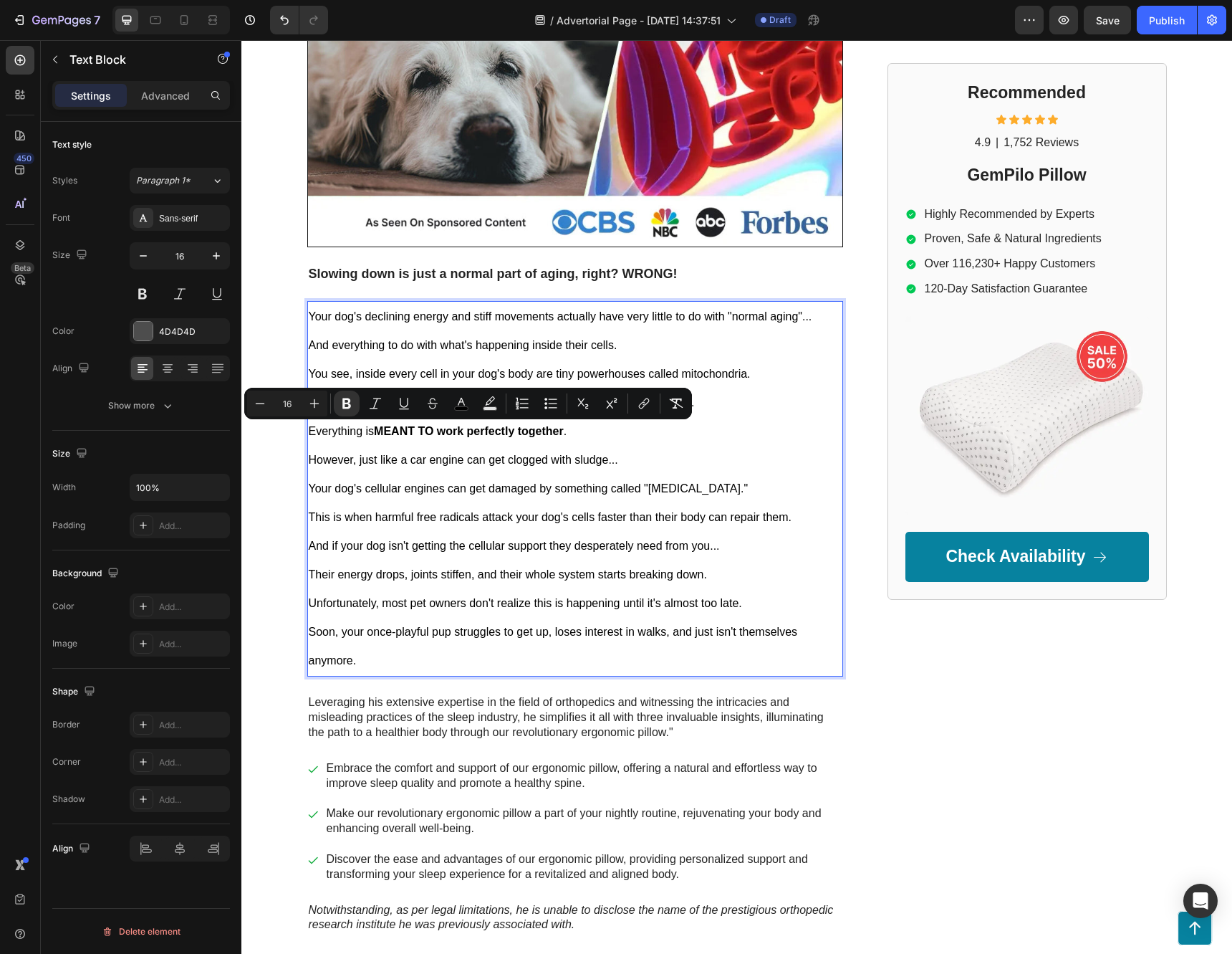
click at [601, 460] on span "However, just like a car engine can get clogged with sludge..." at bounding box center [463, 460] width 310 height 12
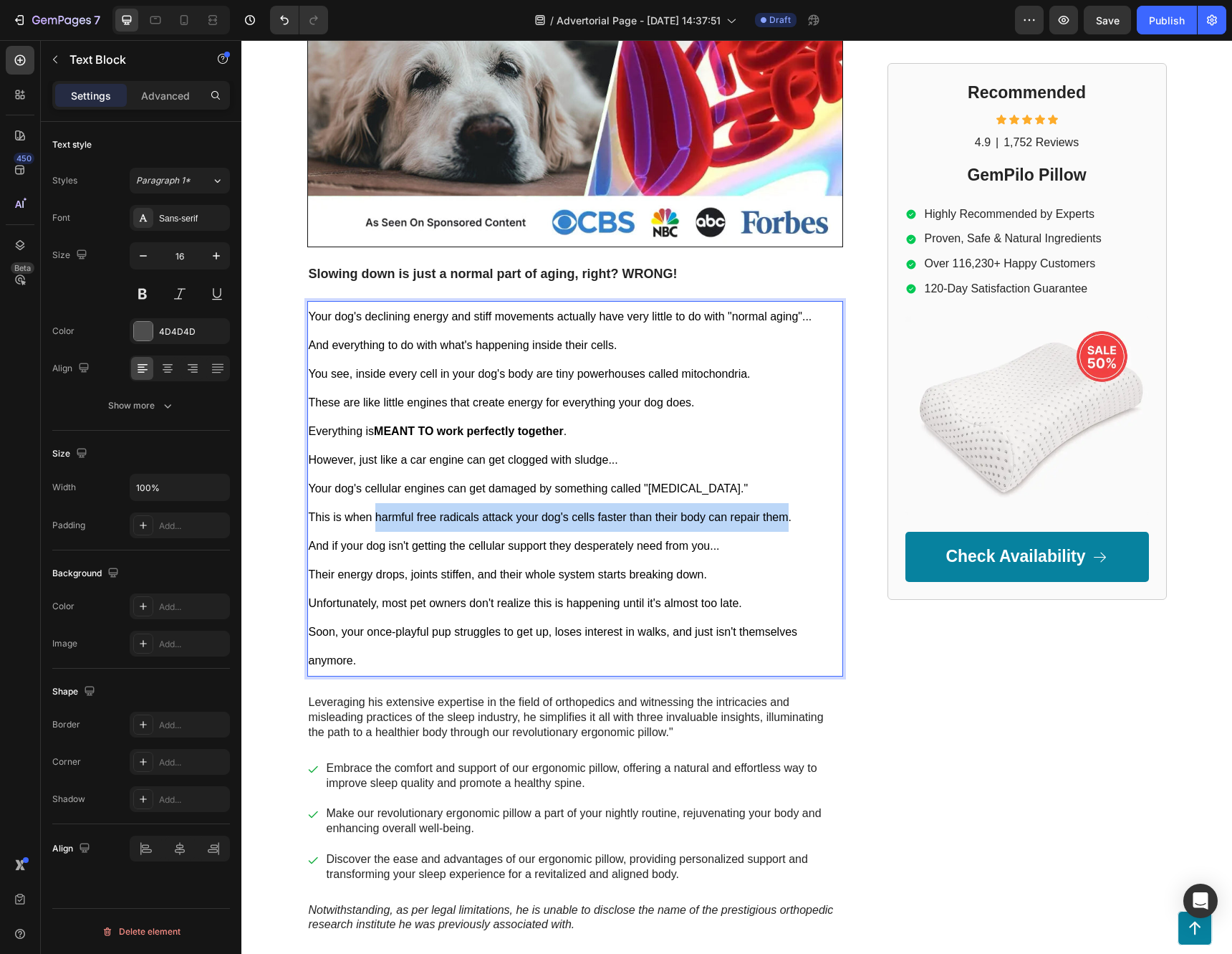
drag, startPoint x: 371, startPoint y: 517, endPoint x: 789, endPoint y: 517, distance: 418.0
click at [786, 525] on p "This is when harmful free radicals attack your dog's cells faster than their bo…" at bounding box center [575, 517] width 533 height 29
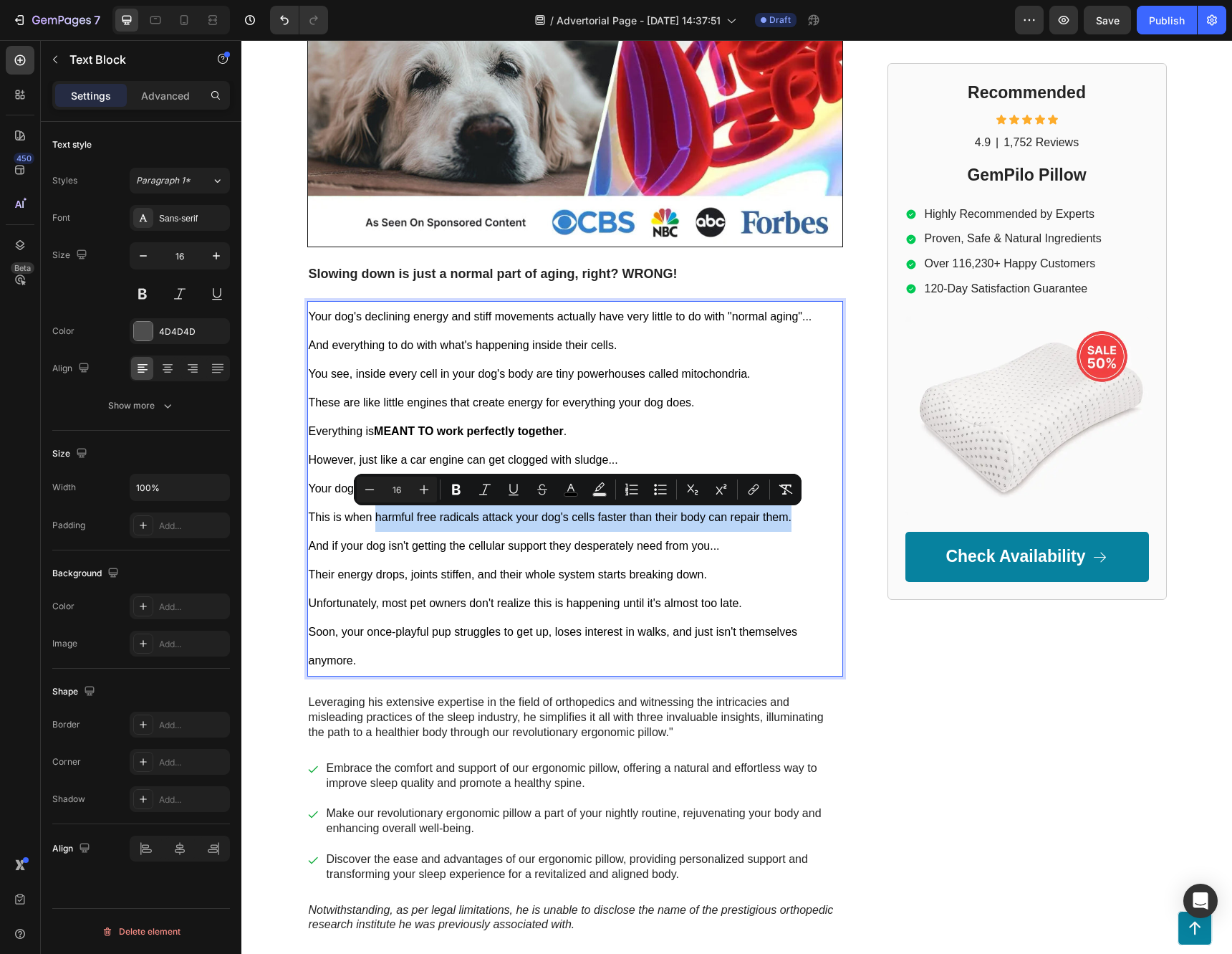
click at [789, 517] on p "This is when harmful free radicals attack your dog's cells faster than their bo…" at bounding box center [575, 517] width 533 height 29
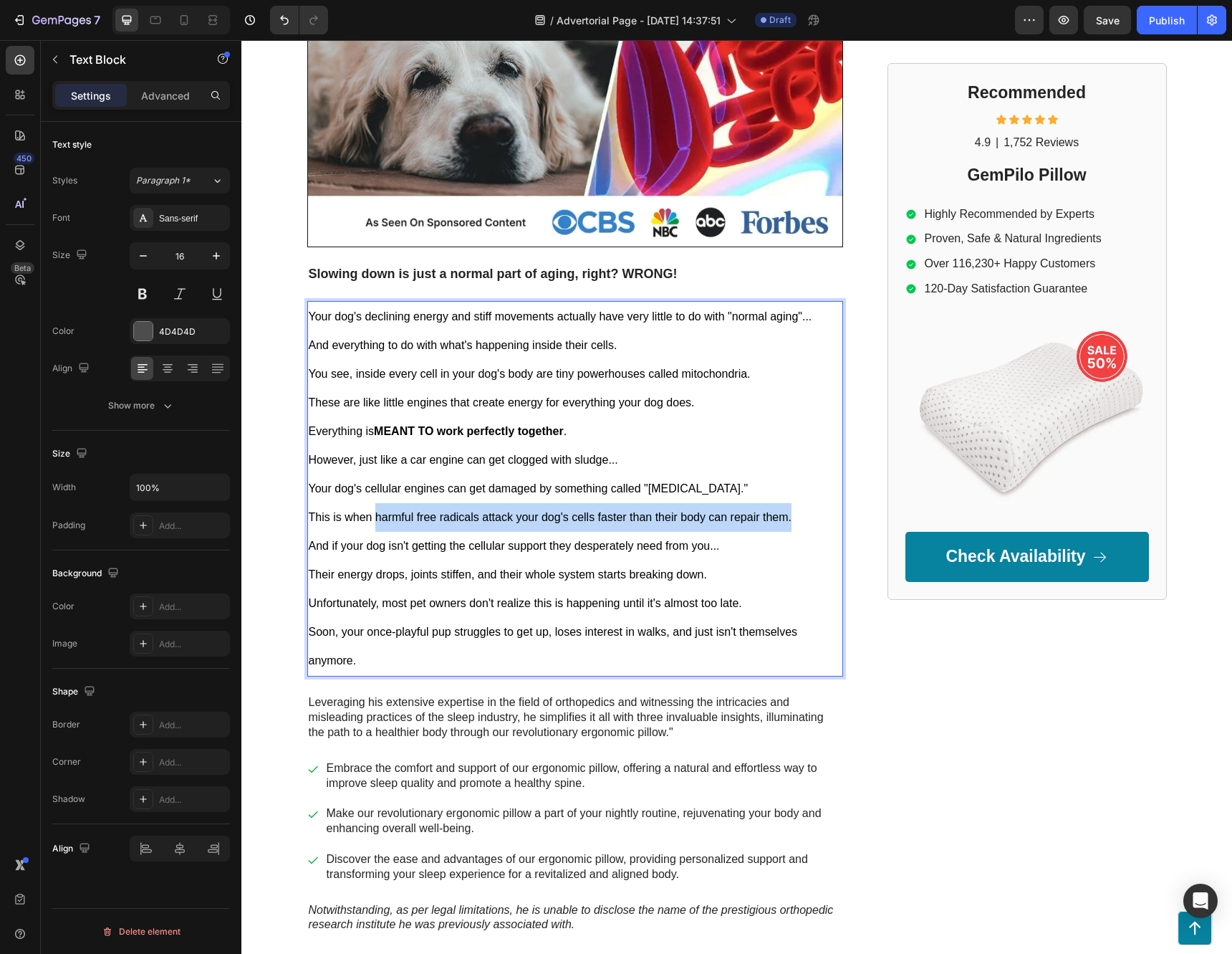
drag, startPoint x: 789, startPoint y: 517, endPoint x: 373, endPoint y: 518, distance: 416.0
click at [373, 518] on p "This is when harmful free radicals attack your dog's cells faster than their bo…" at bounding box center [575, 517] width 533 height 29
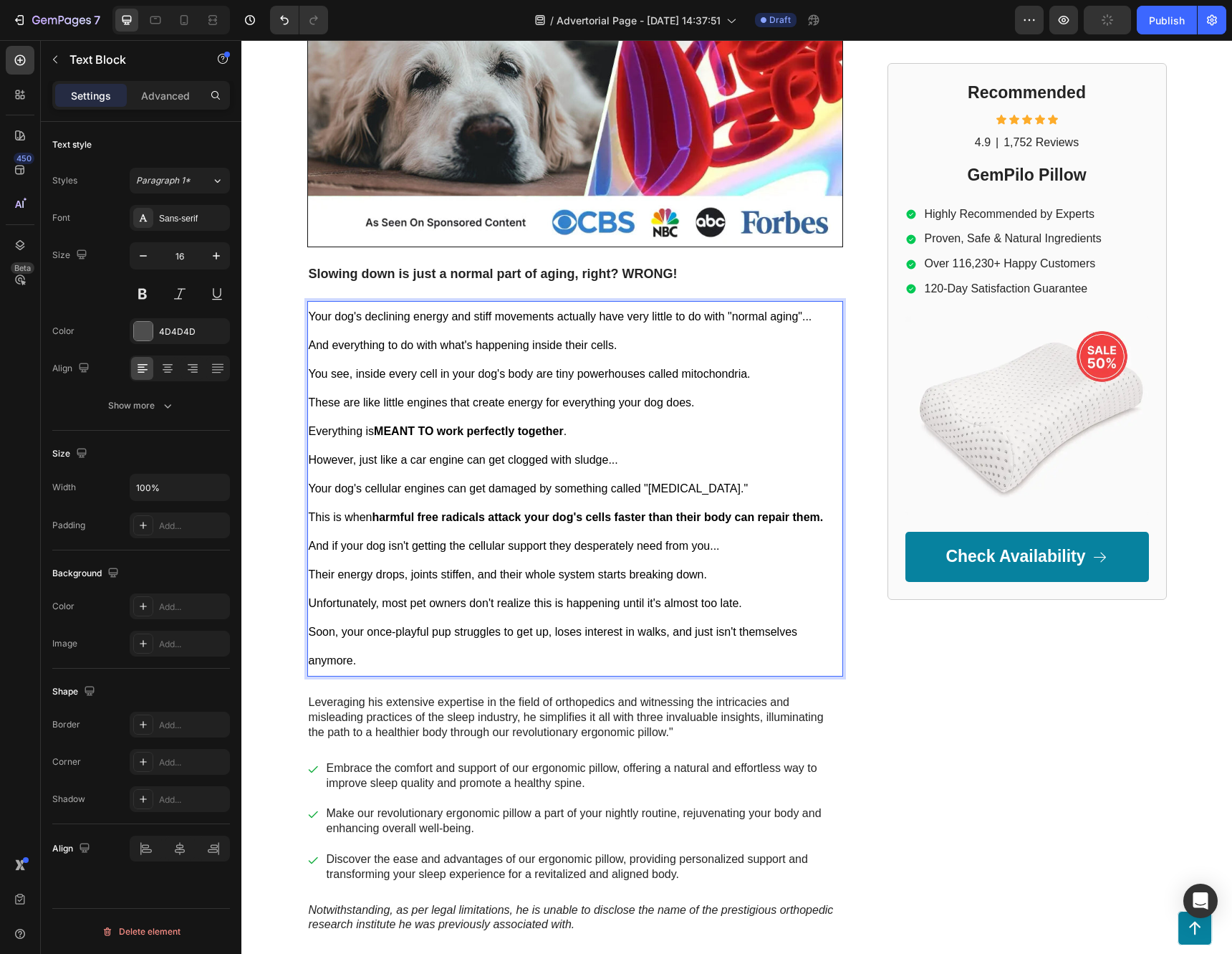
click at [430, 543] on span "And if your dog isn't getting the cellular support they desperately need from y…" at bounding box center [514, 546] width 412 height 12
click at [556, 434] on strong "MEANT TO work perfectly together" at bounding box center [469, 431] width 190 height 12
drag, startPoint x: 569, startPoint y: 431, endPoint x: 375, endPoint y: 439, distance: 194.2
click at [375, 439] on p "Everything is MEANT TO work perfectly together ." at bounding box center [575, 431] width 533 height 29
click at [498, 503] on p "This is when harmful free radicals attack your dog's cells faster than their bo…" at bounding box center [575, 517] width 533 height 29
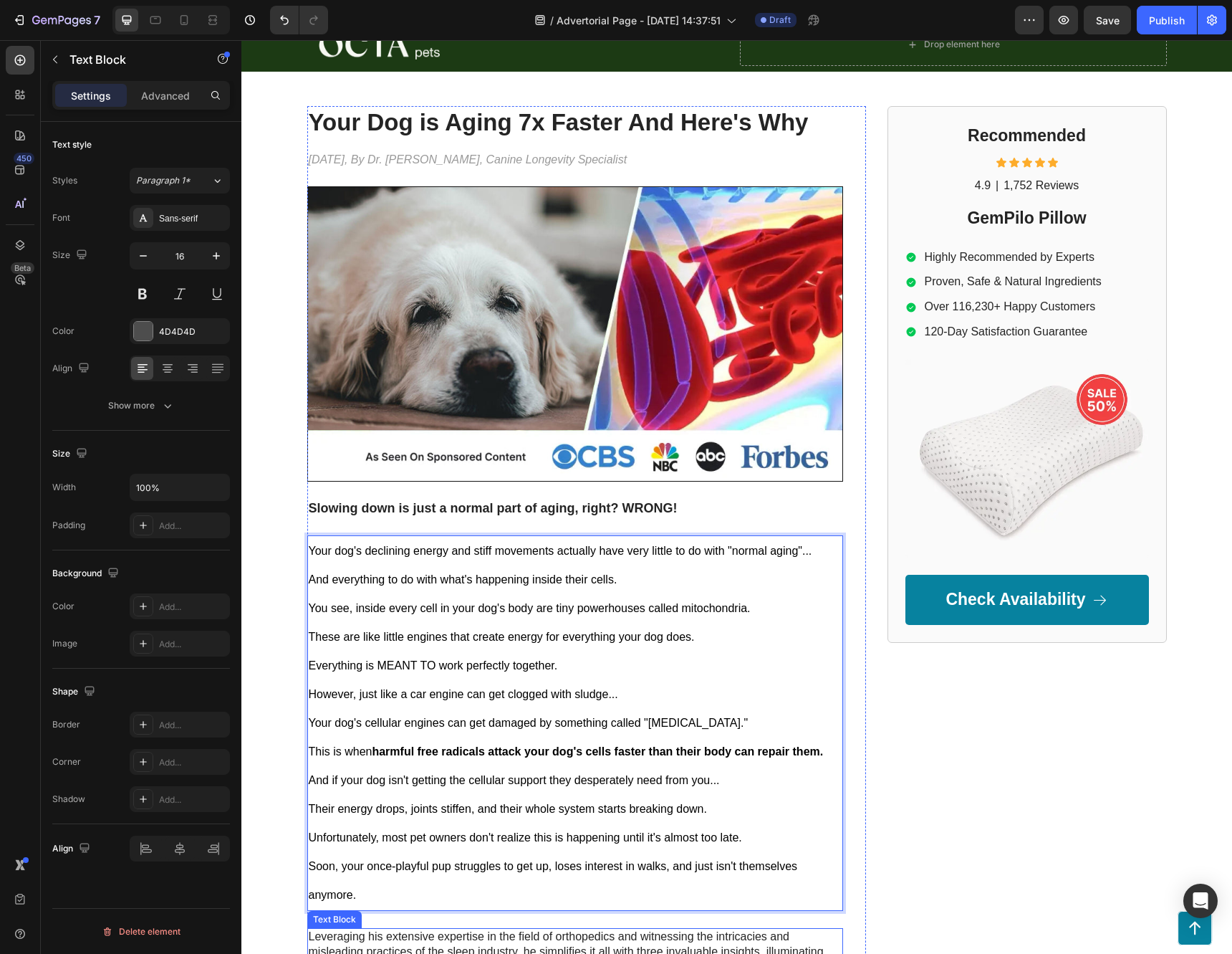
scroll to position [645, 0]
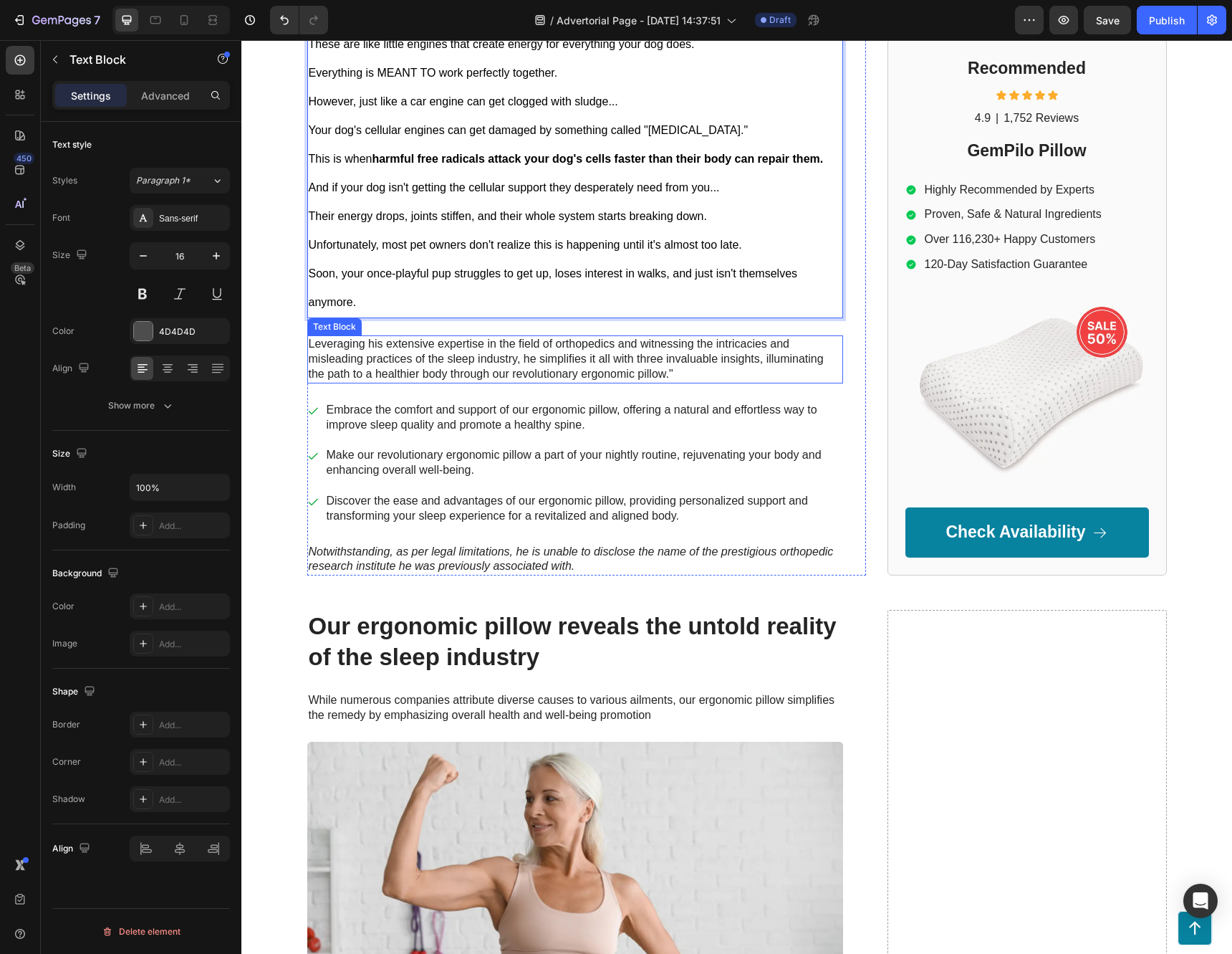
click at [422, 343] on p "Leveraging his extensive expertise in the field of orthopedics and witnessing t…" at bounding box center [575, 359] width 533 height 45
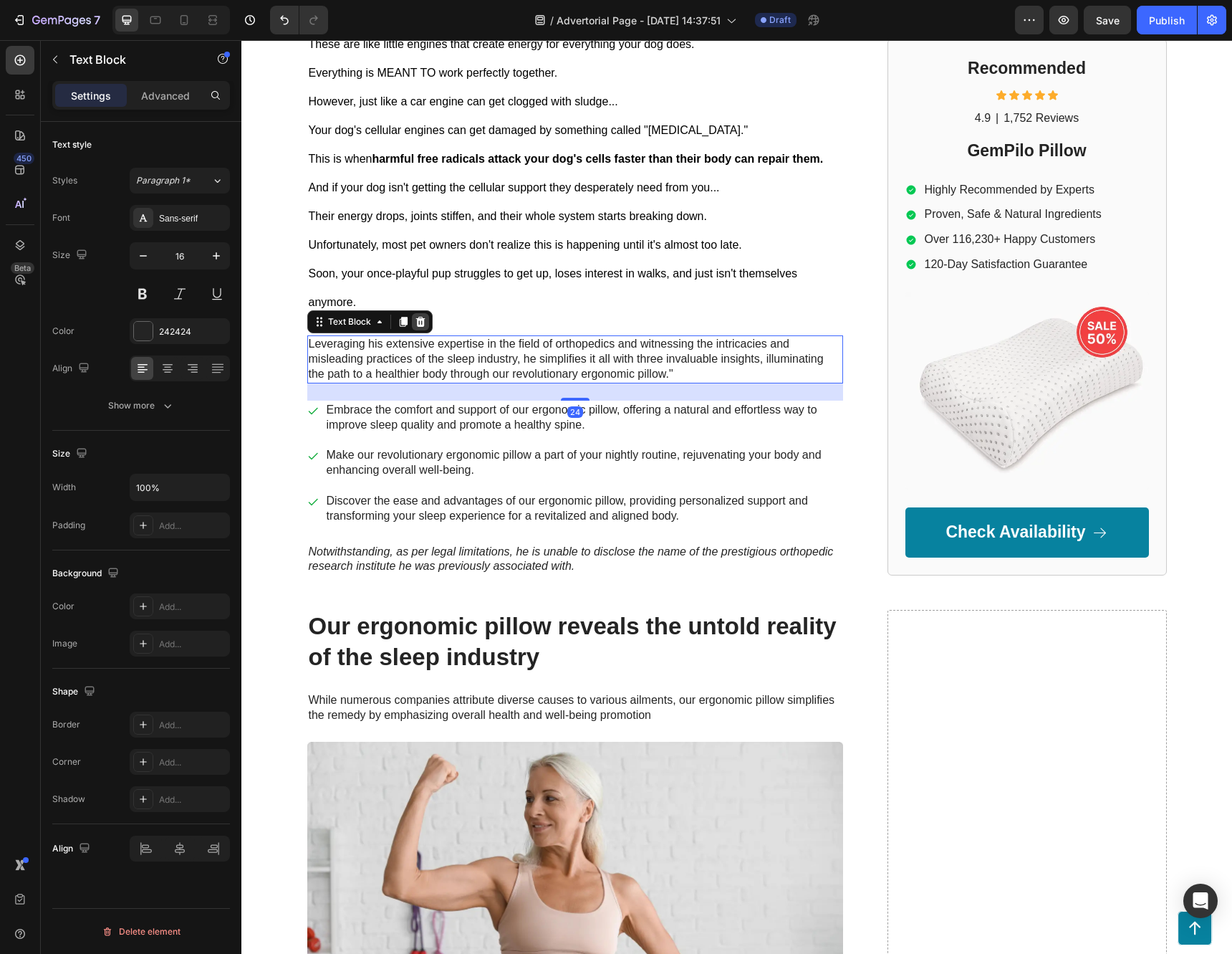
click at [416, 319] on icon at bounding box center [420, 321] width 10 height 10
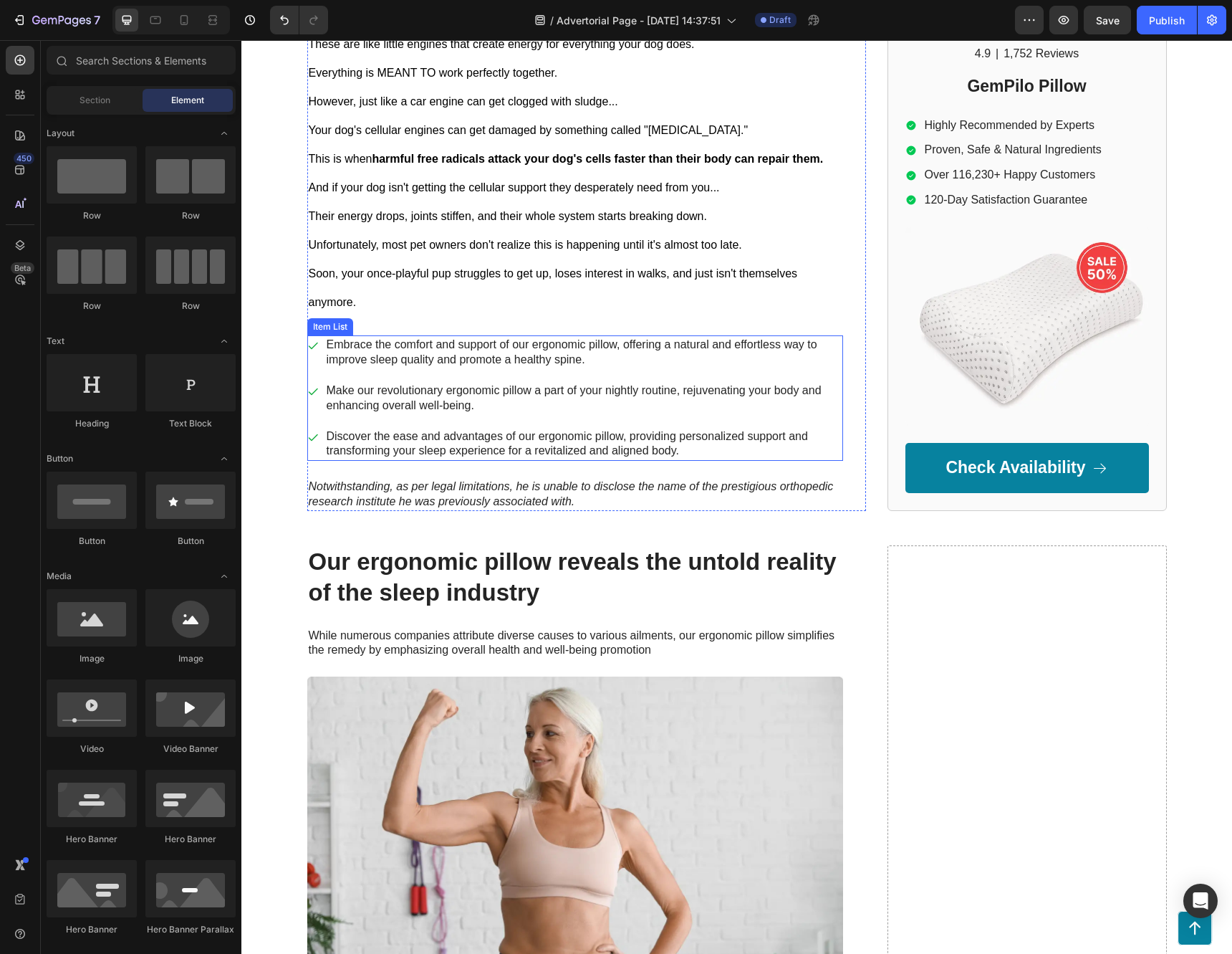
click at [315, 349] on div "Embrace the comfort and support of our ergonomic pillow, offering a natural and…" at bounding box center [575, 352] width 536 height 34
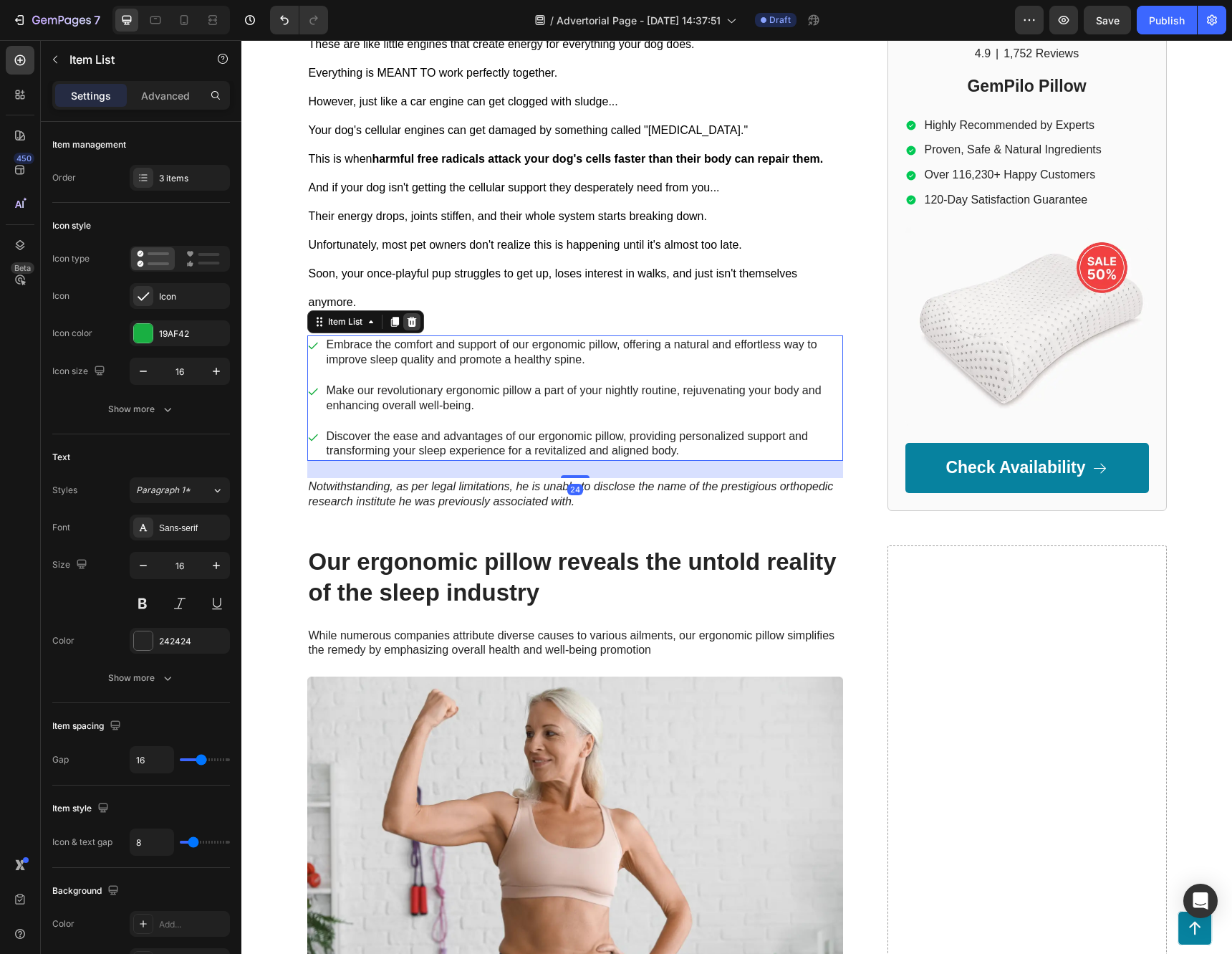
click at [411, 319] on icon at bounding box center [412, 321] width 10 height 10
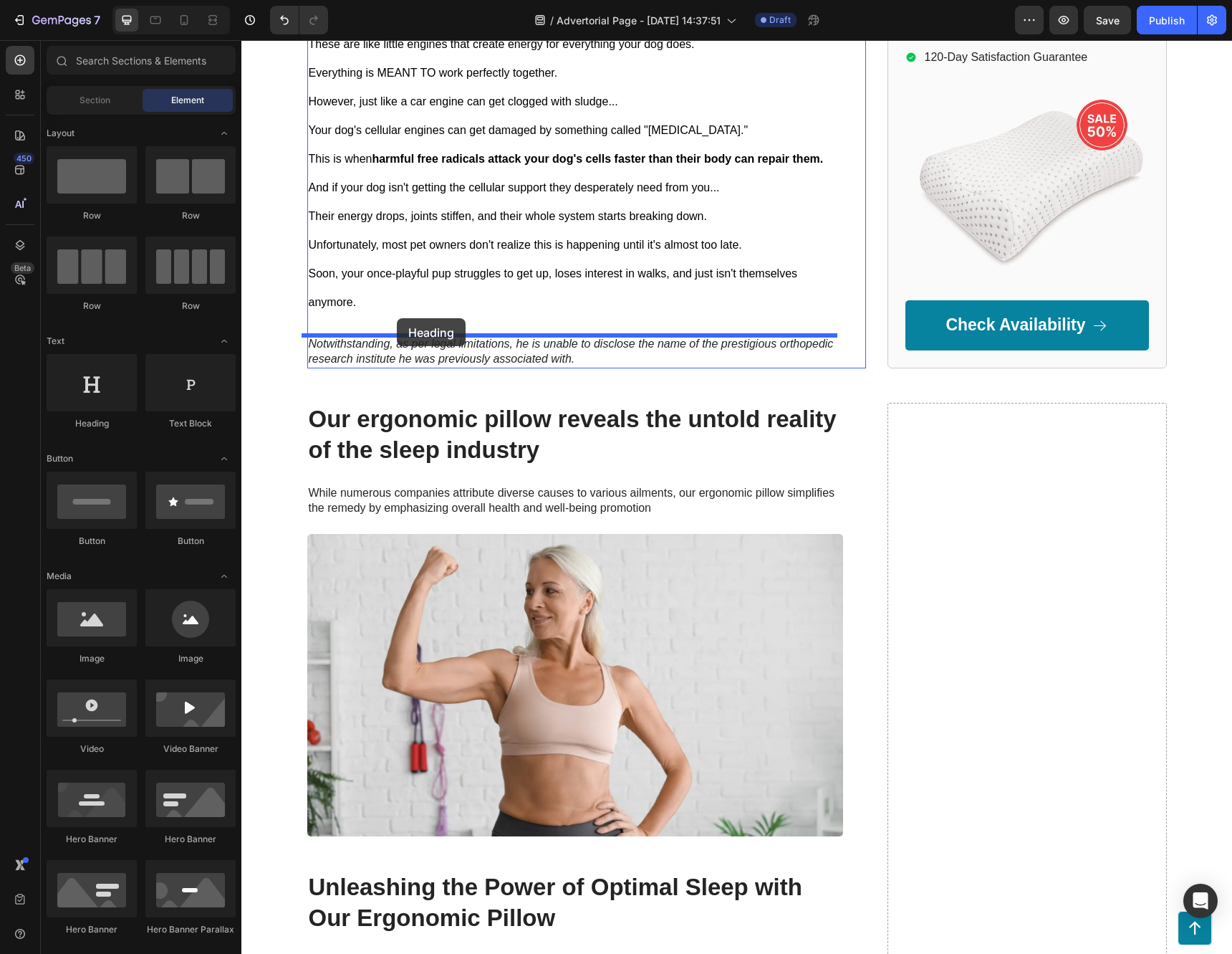
drag, startPoint x: 341, startPoint y: 420, endPoint x: 397, endPoint y: 318, distance: 116.4
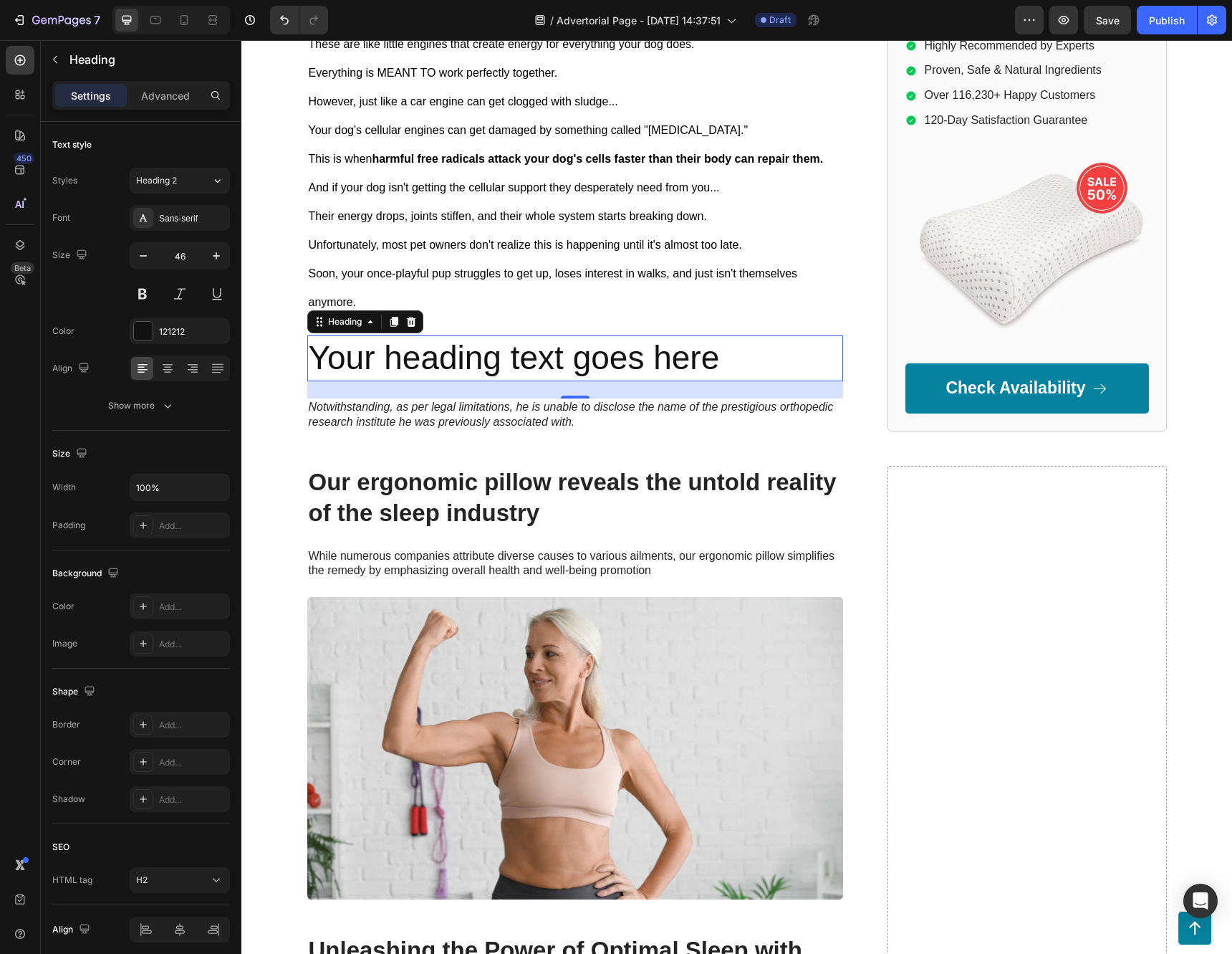
click at [671, 357] on p "Your heading text goes here" at bounding box center [575, 358] width 533 height 43
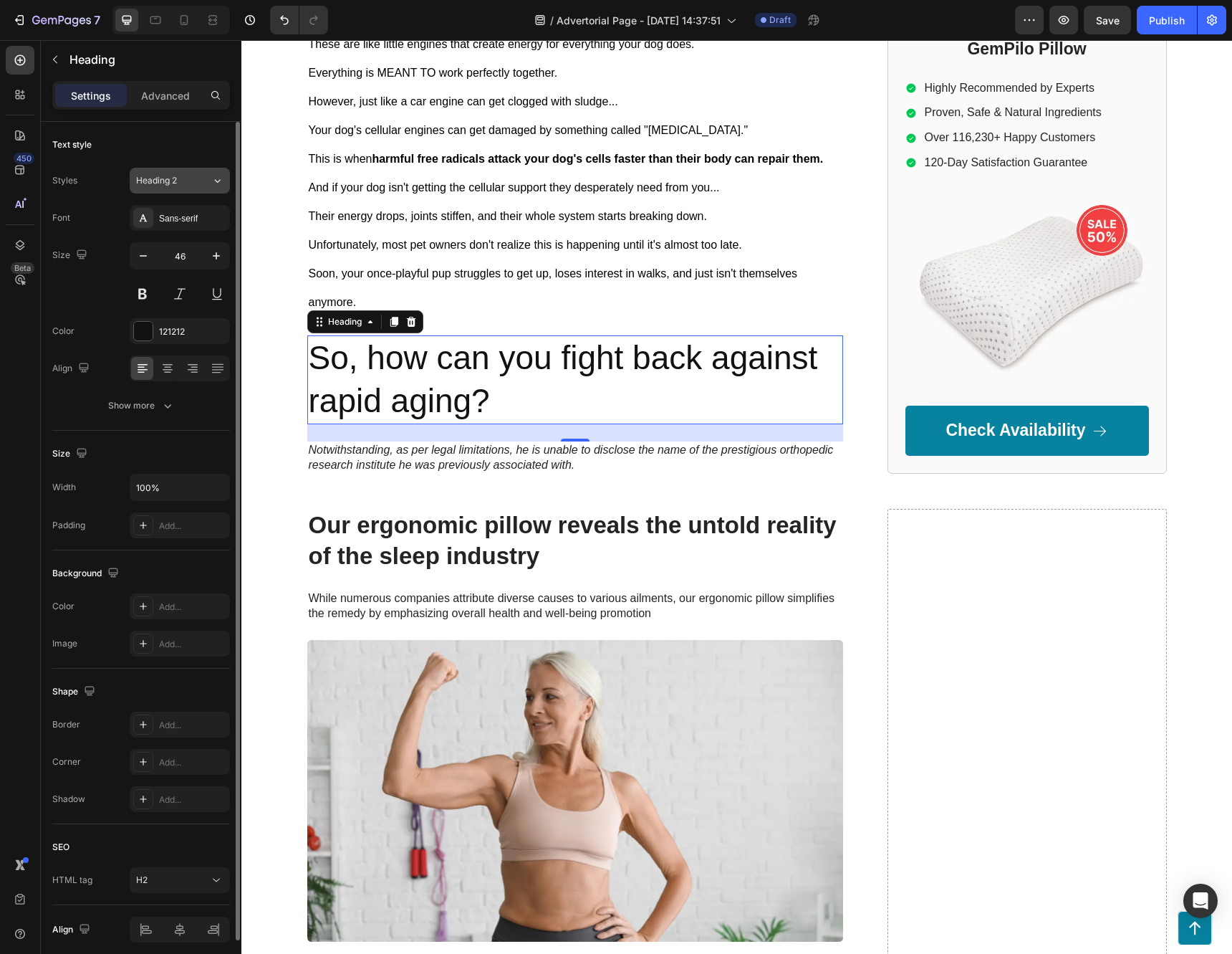
click at [169, 176] on span "Heading 2" at bounding box center [156, 180] width 41 height 13
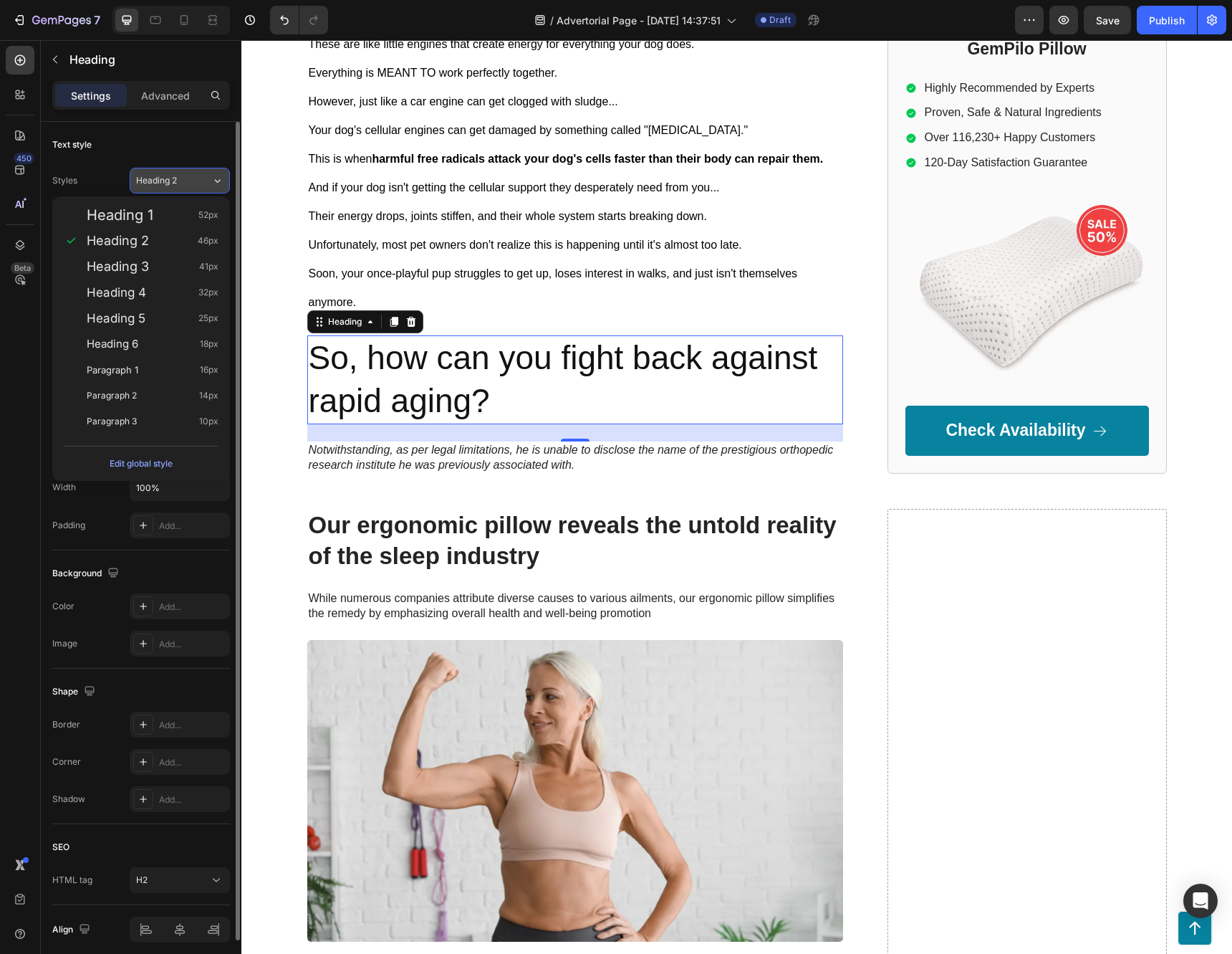
click at [216, 181] on icon at bounding box center [218, 181] width 6 height 4
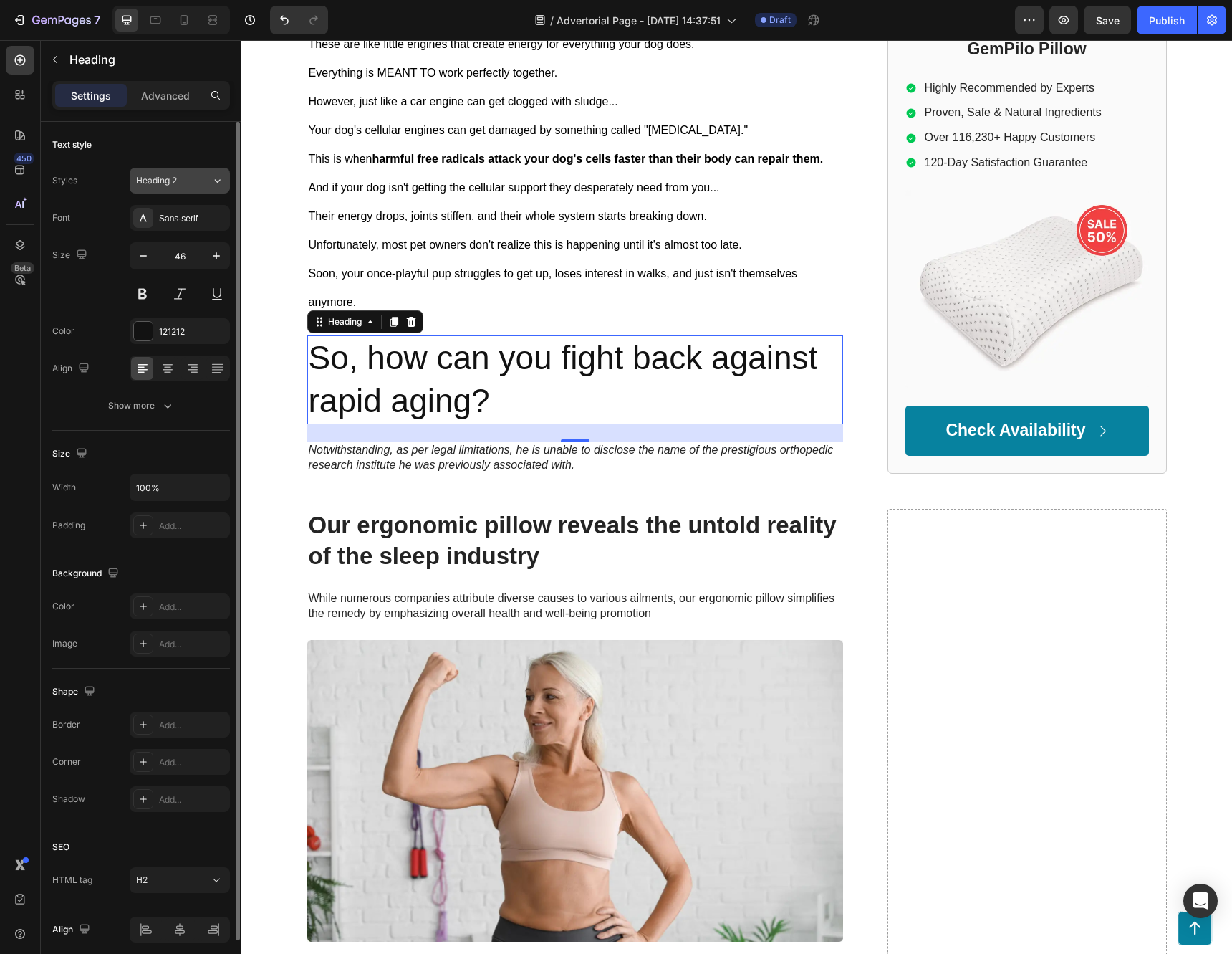
click at [216, 181] on icon at bounding box center [218, 181] width 6 height 4
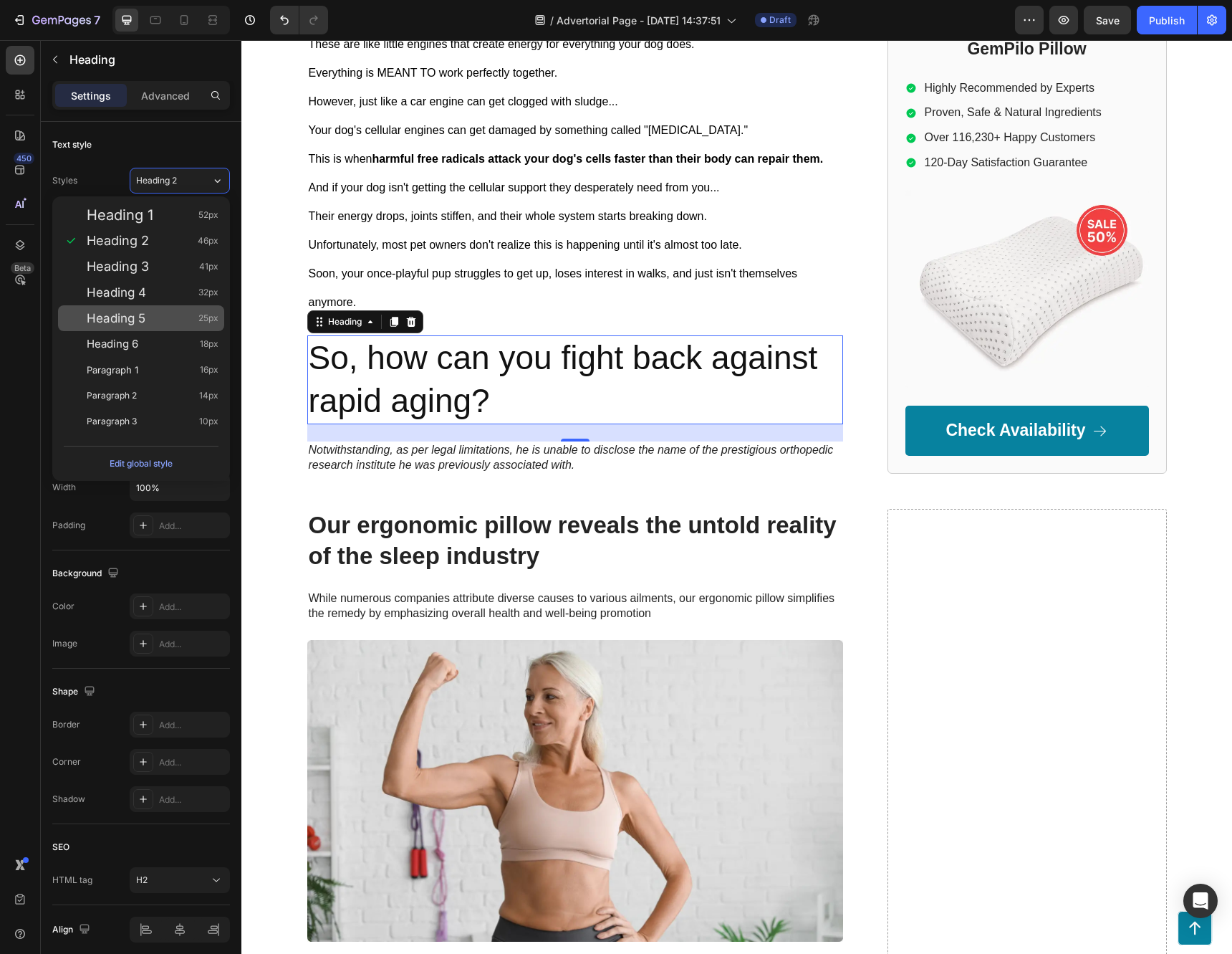
click at [140, 322] on span "Heading 5" at bounding box center [116, 318] width 59 height 14
type input "25"
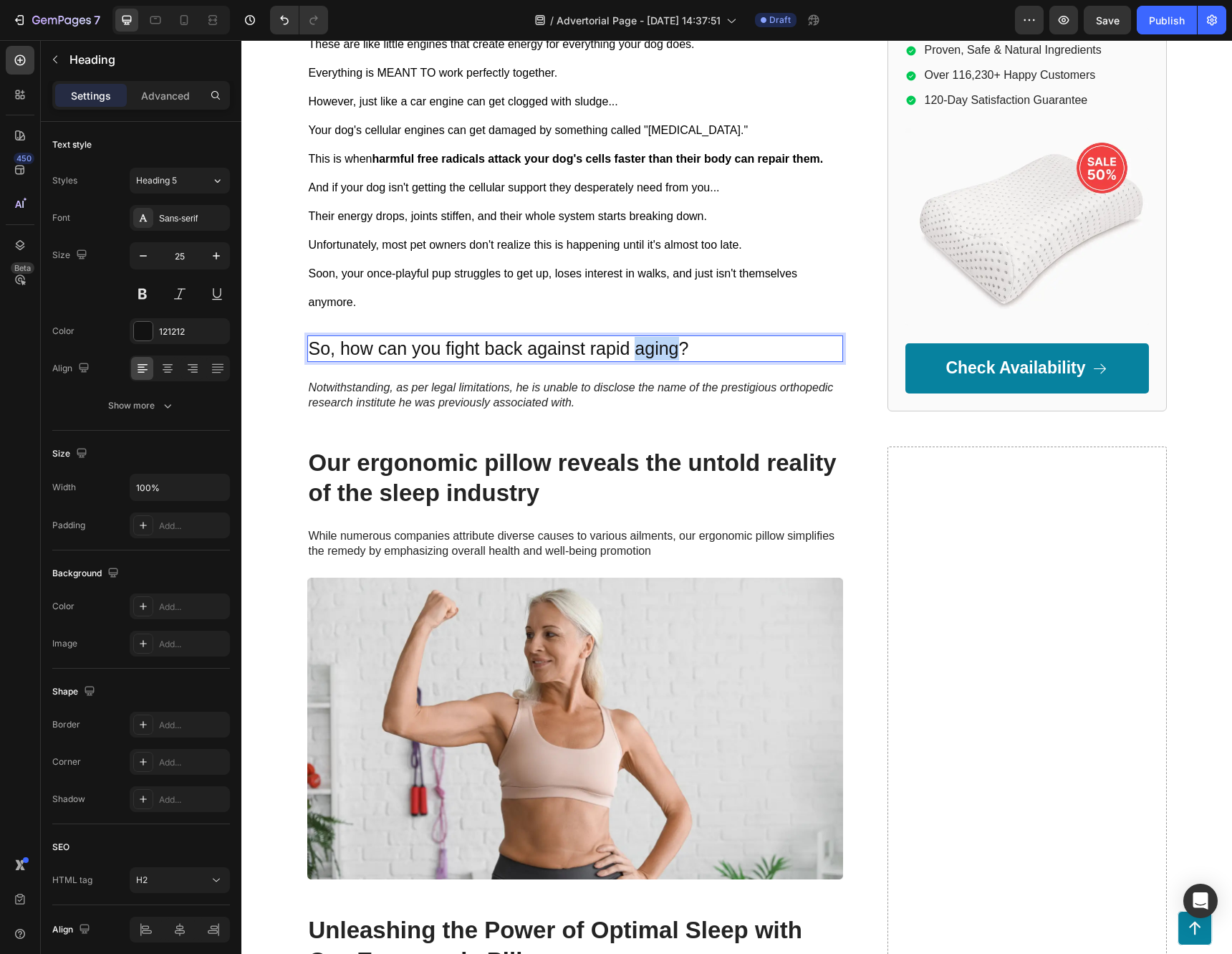
click at [653, 348] on p "So, how can you fight back against rapid aging?" at bounding box center [575, 348] width 533 height 24
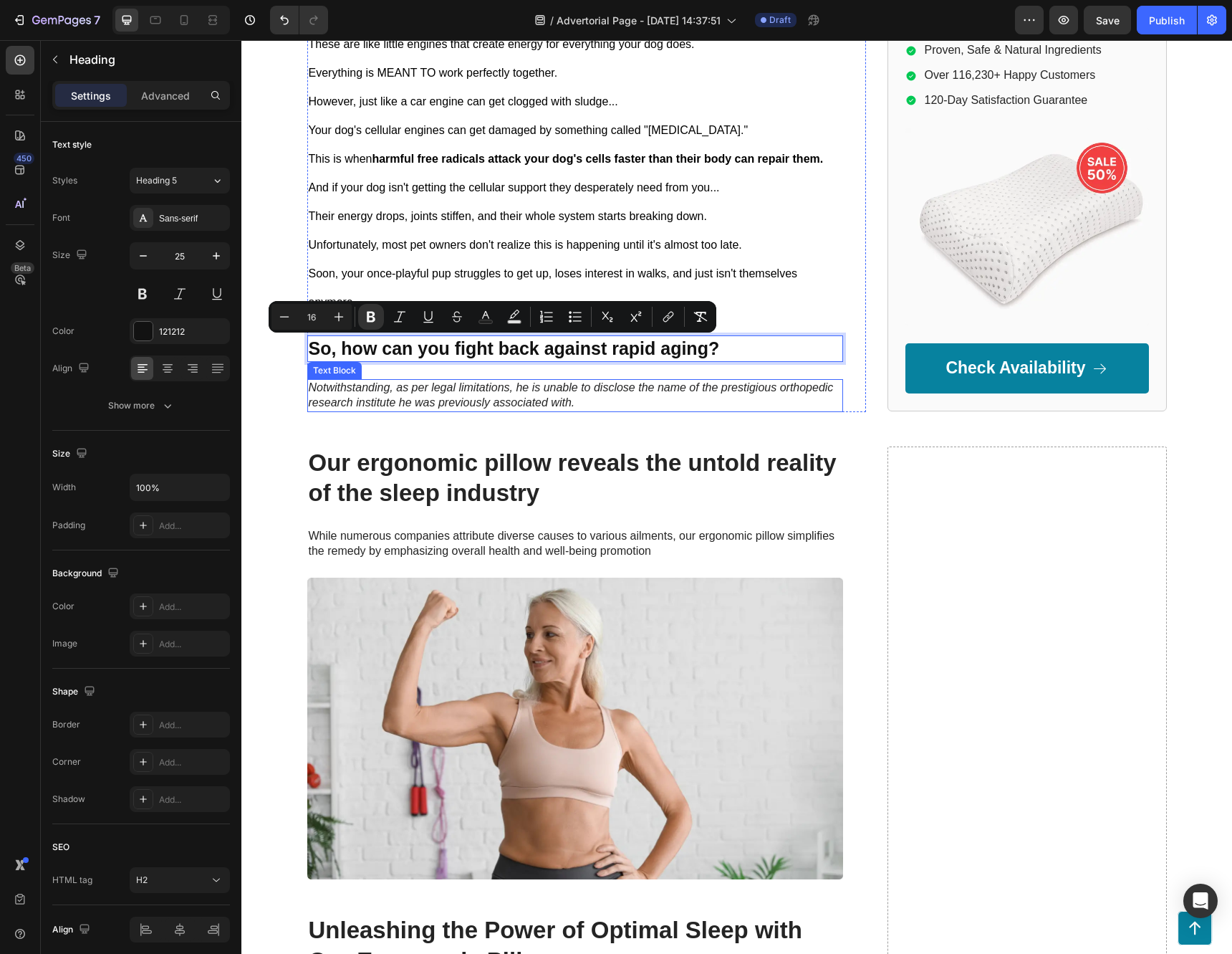
click at [779, 402] on p "Notwithstanding, as per legal limitations, he is unable to disclose the name of…" at bounding box center [575, 396] width 533 height 30
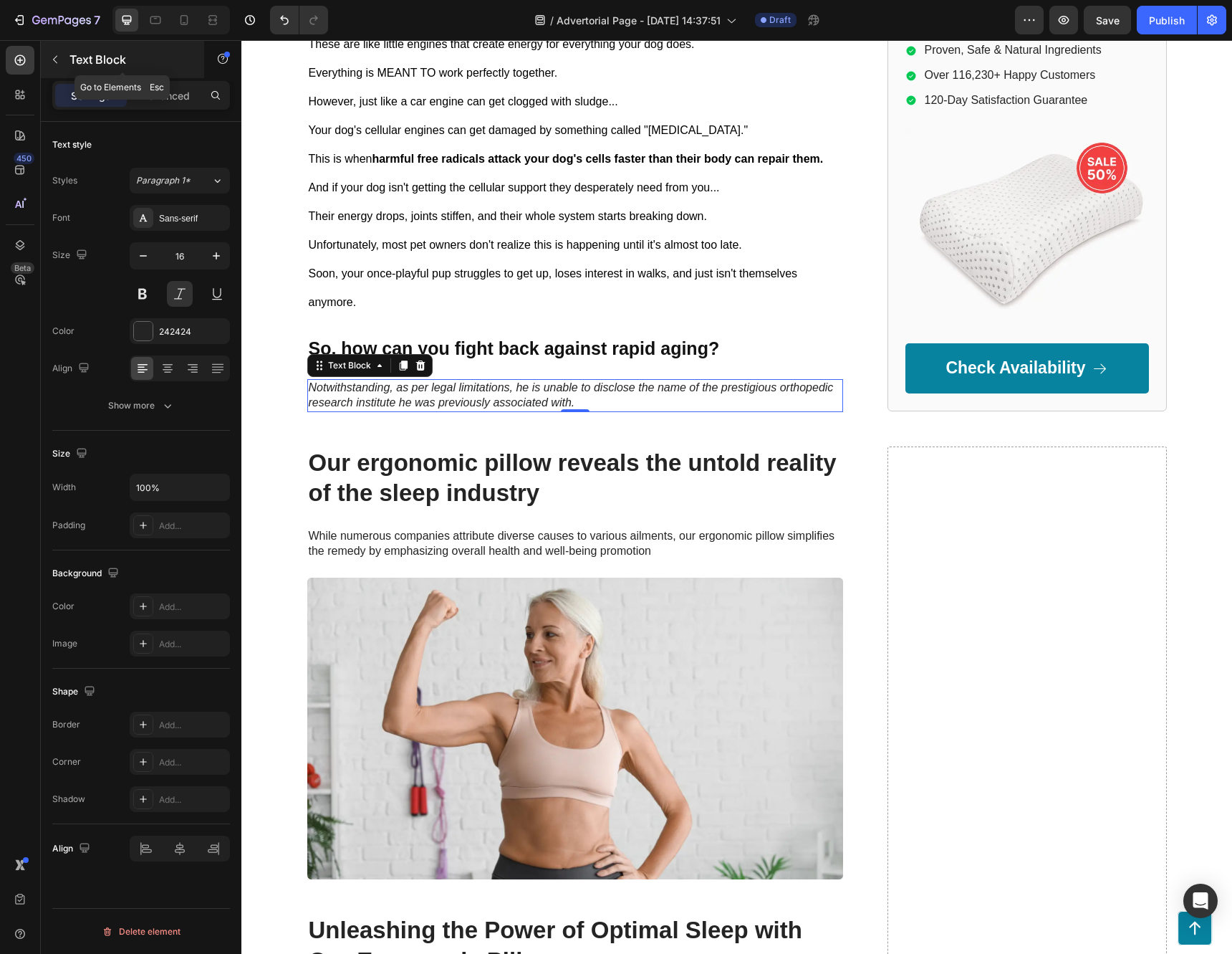
click at [50, 61] on icon "button" at bounding box center [54, 59] width 11 height 11
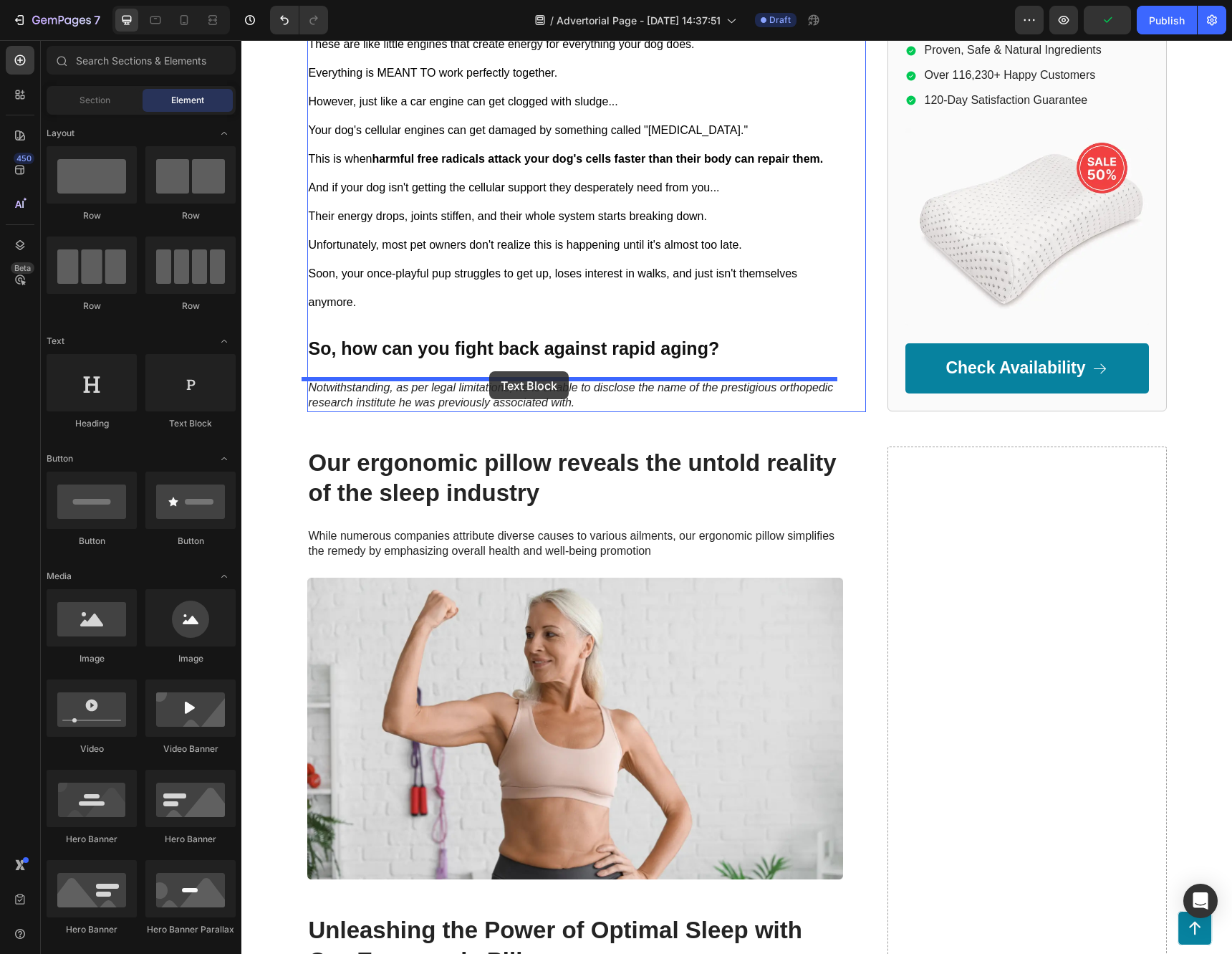
drag, startPoint x: 478, startPoint y: 443, endPoint x: 490, endPoint y: 371, distance: 73.0
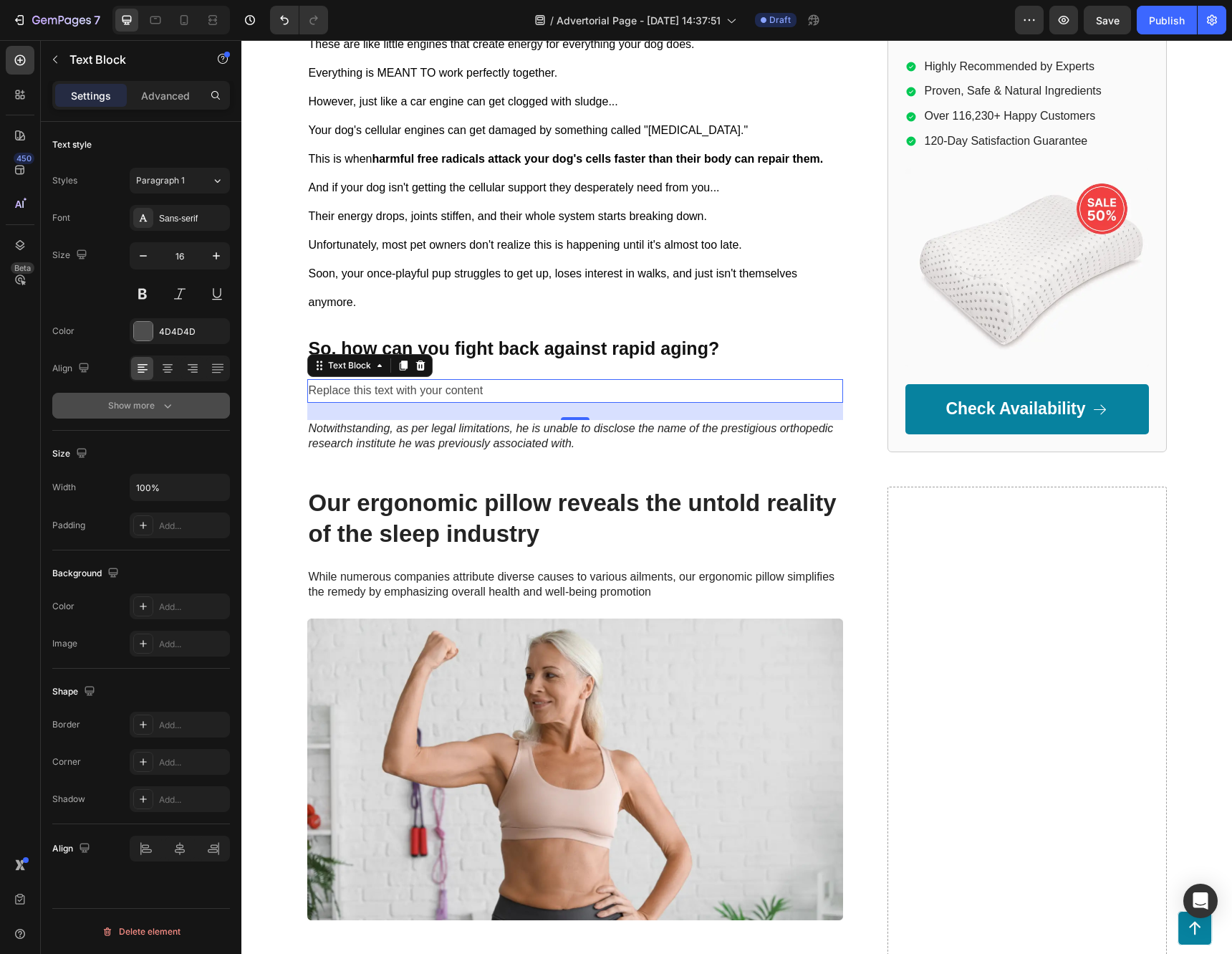
click at [155, 417] on button "Show more" at bounding box center [141, 405] width 177 height 25
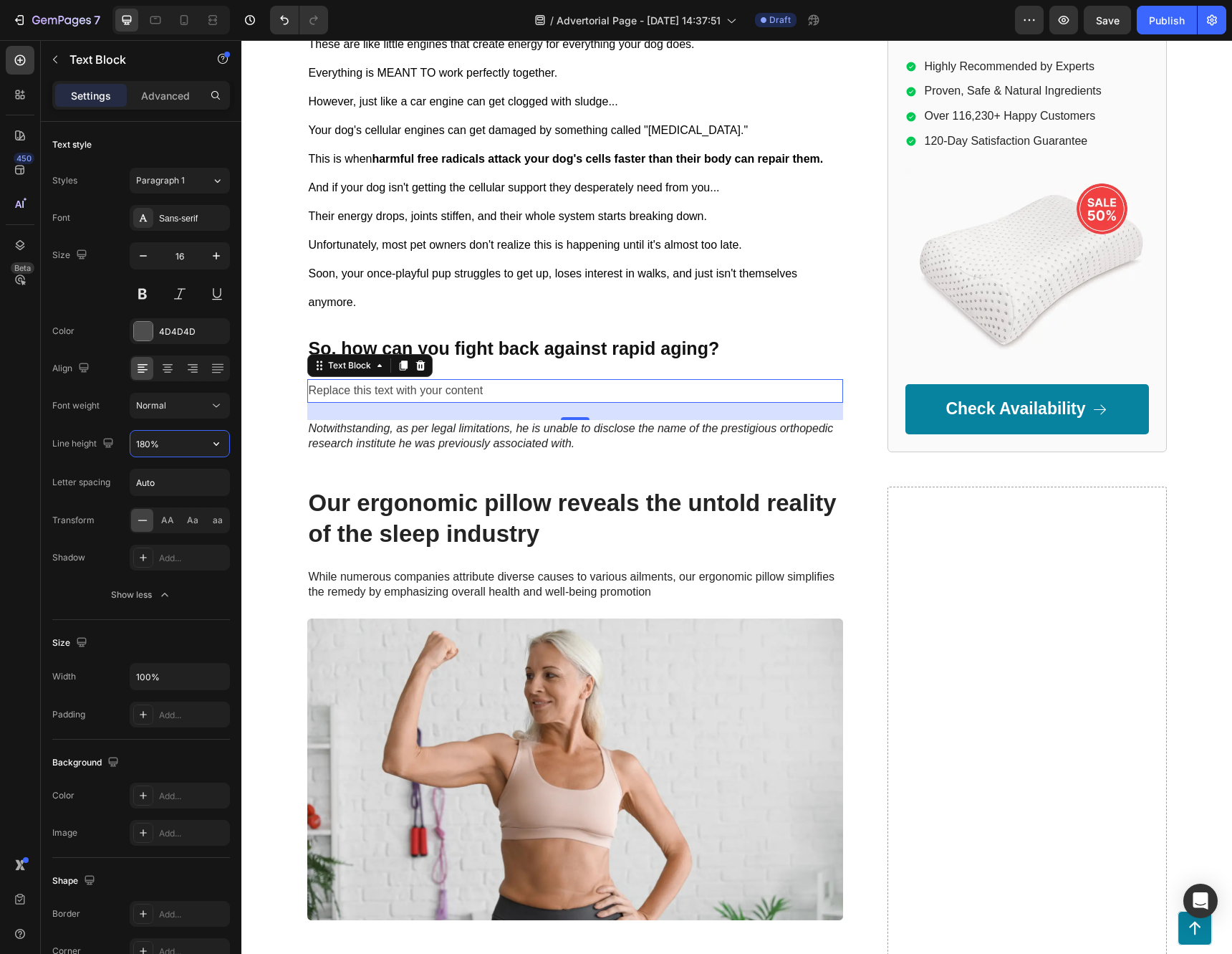
click at [162, 436] on input "180%" at bounding box center [180, 443] width 99 height 25
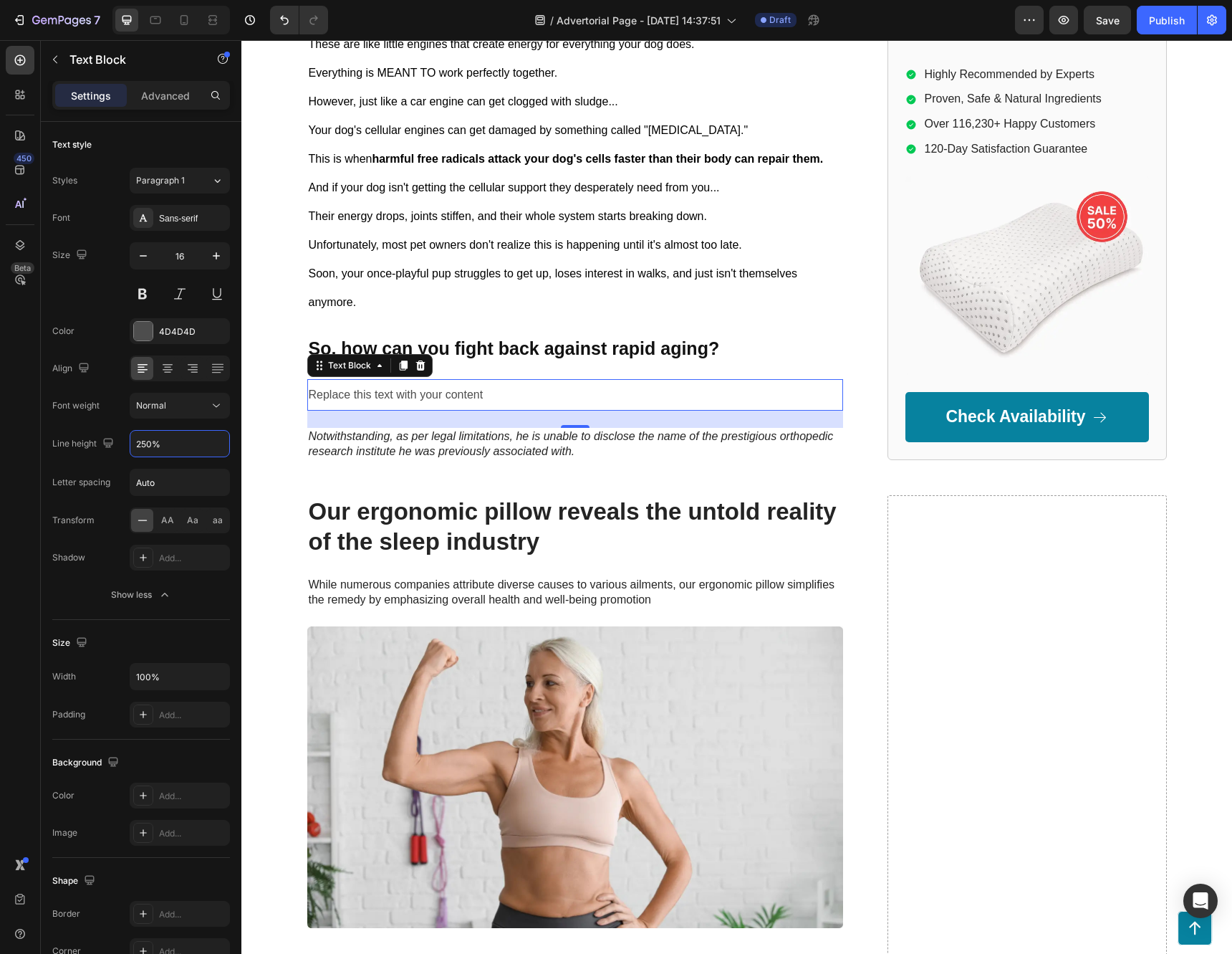
type input "250%"
click at [439, 391] on div "Replace this text with your content" at bounding box center [575, 395] width 536 height 32
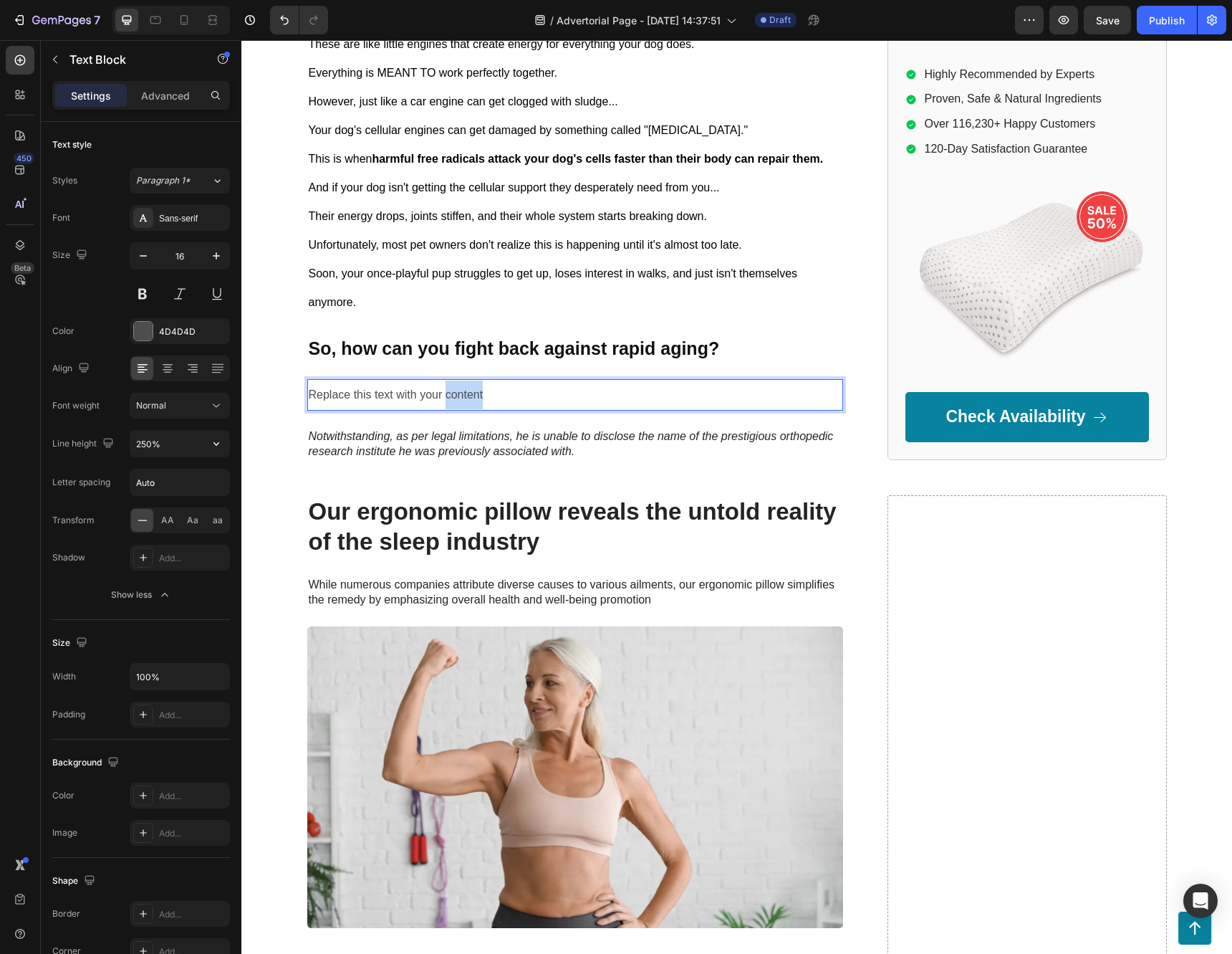
click at [439, 391] on p "Replace this text with your content" at bounding box center [575, 395] width 533 height 29
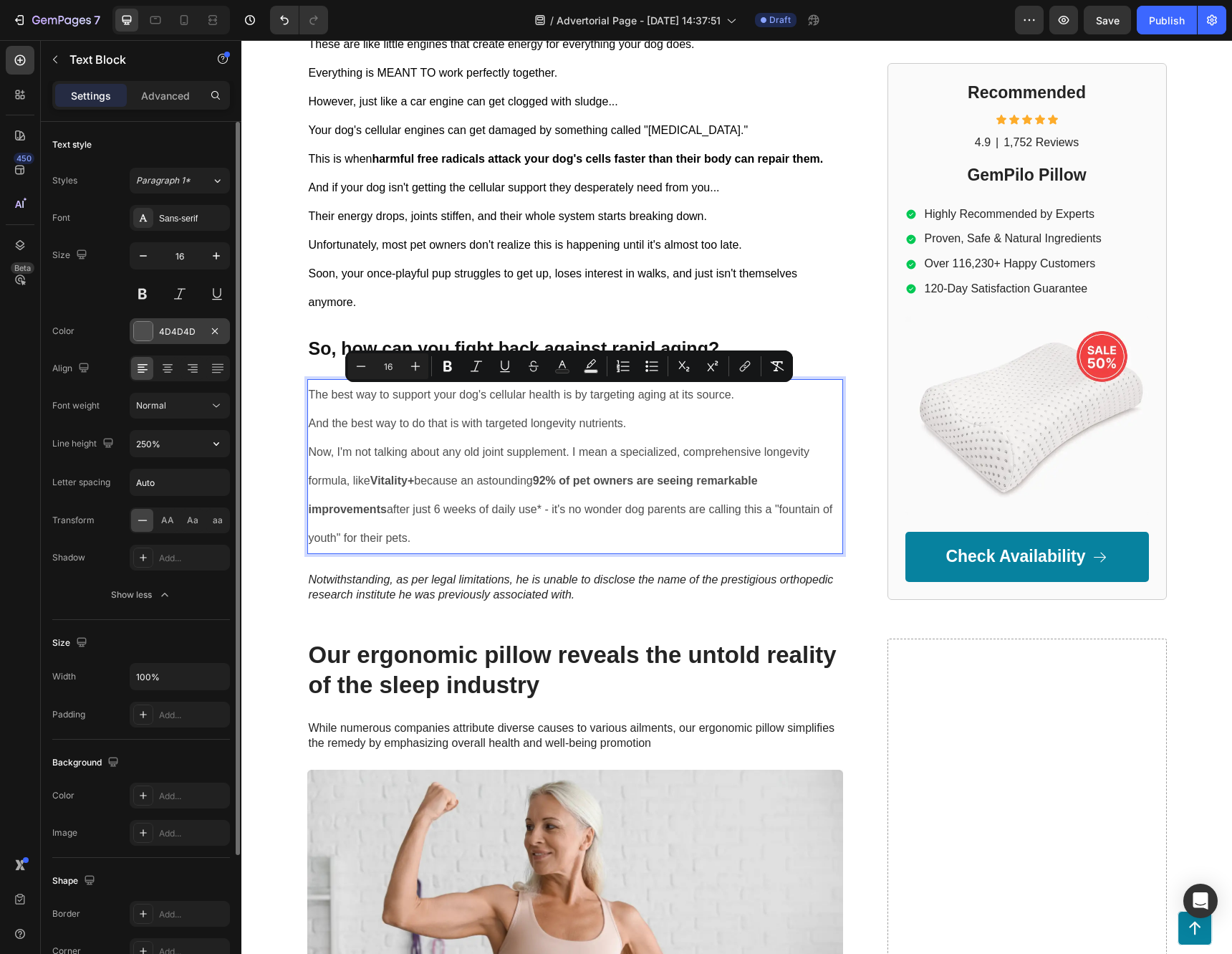
click at [150, 333] on div at bounding box center [143, 331] width 18 height 18
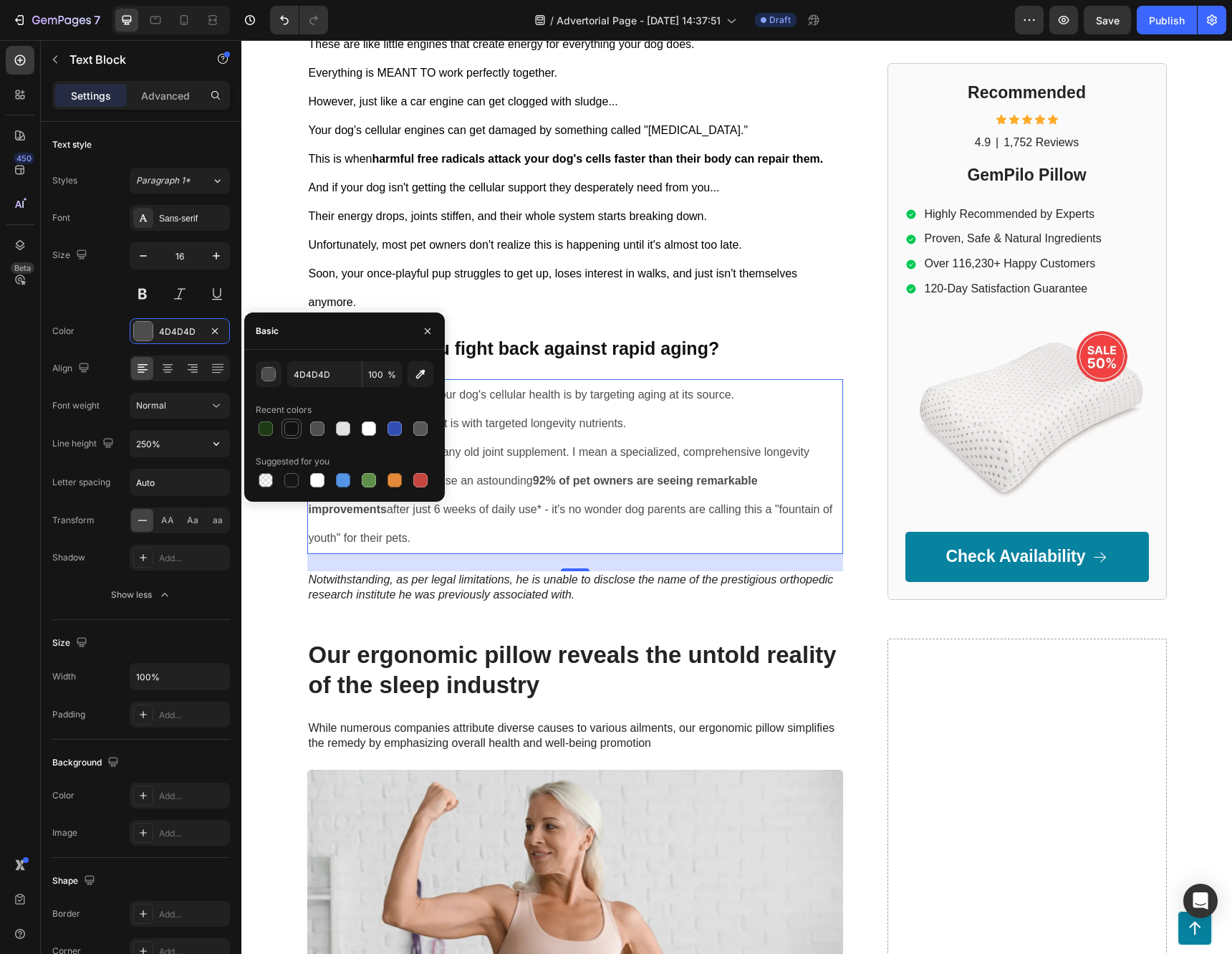
click at [294, 426] on div at bounding box center [291, 428] width 14 height 14
click at [271, 385] on button "button" at bounding box center [268, 373] width 25 height 25
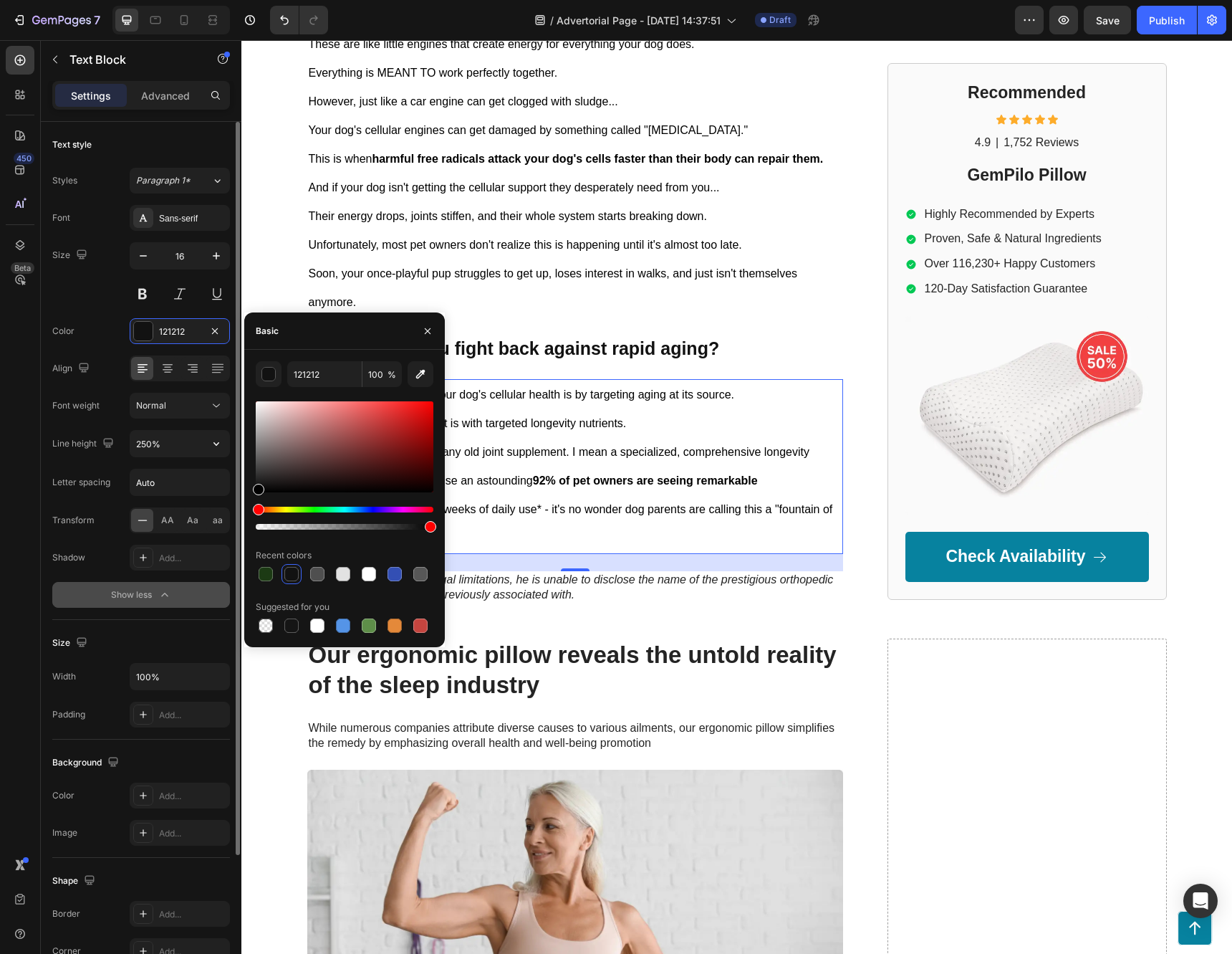
drag, startPoint x: 250, startPoint y: 501, endPoint x: 197, endPoint y: 589, distance: 102.7
click at [197, 589] on div "450 Beta Sections(30) Elements(83) Section Element Hero Section Product Detail …" at bounding box center [120, 497] width 241 height 914
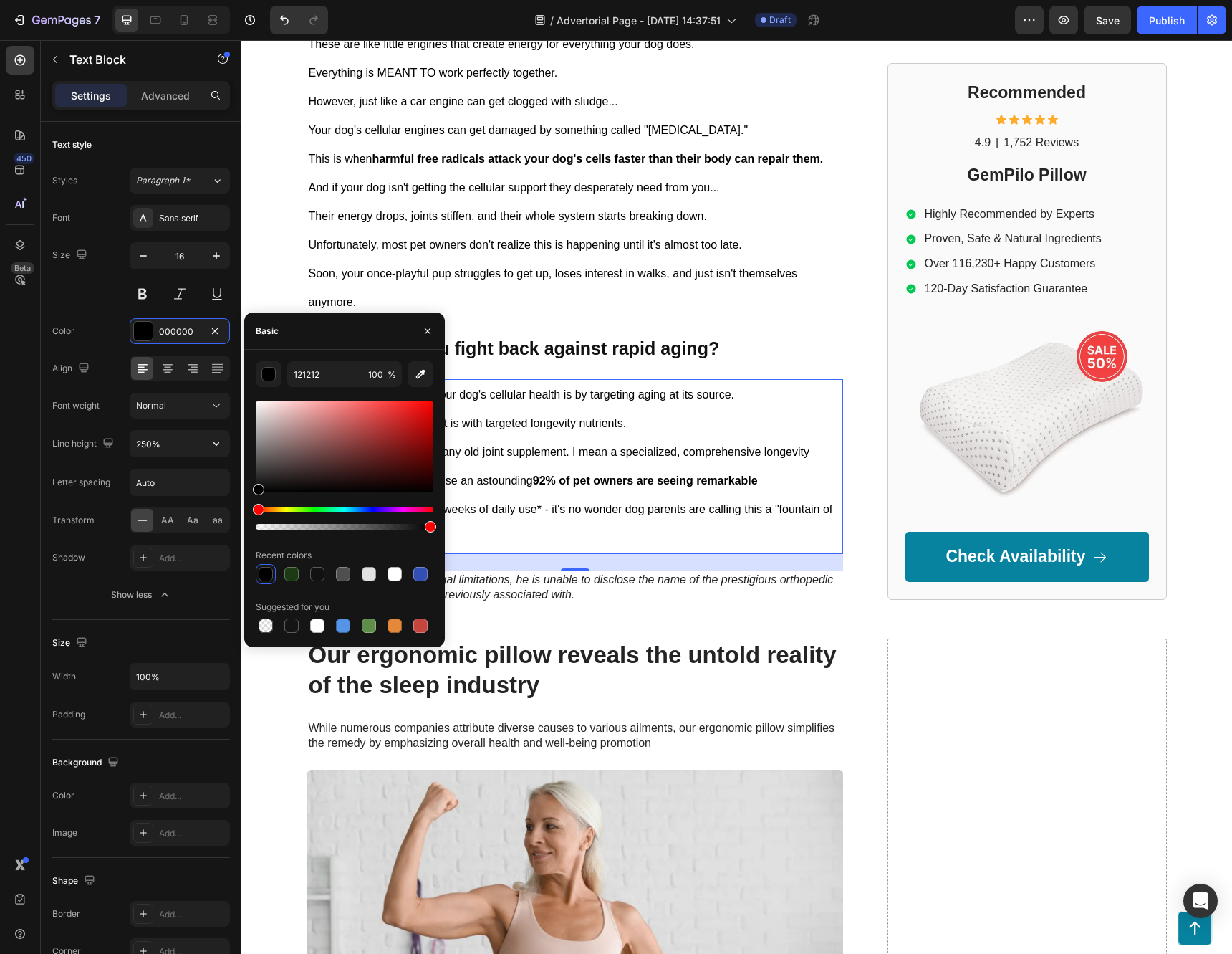
type input "000000"
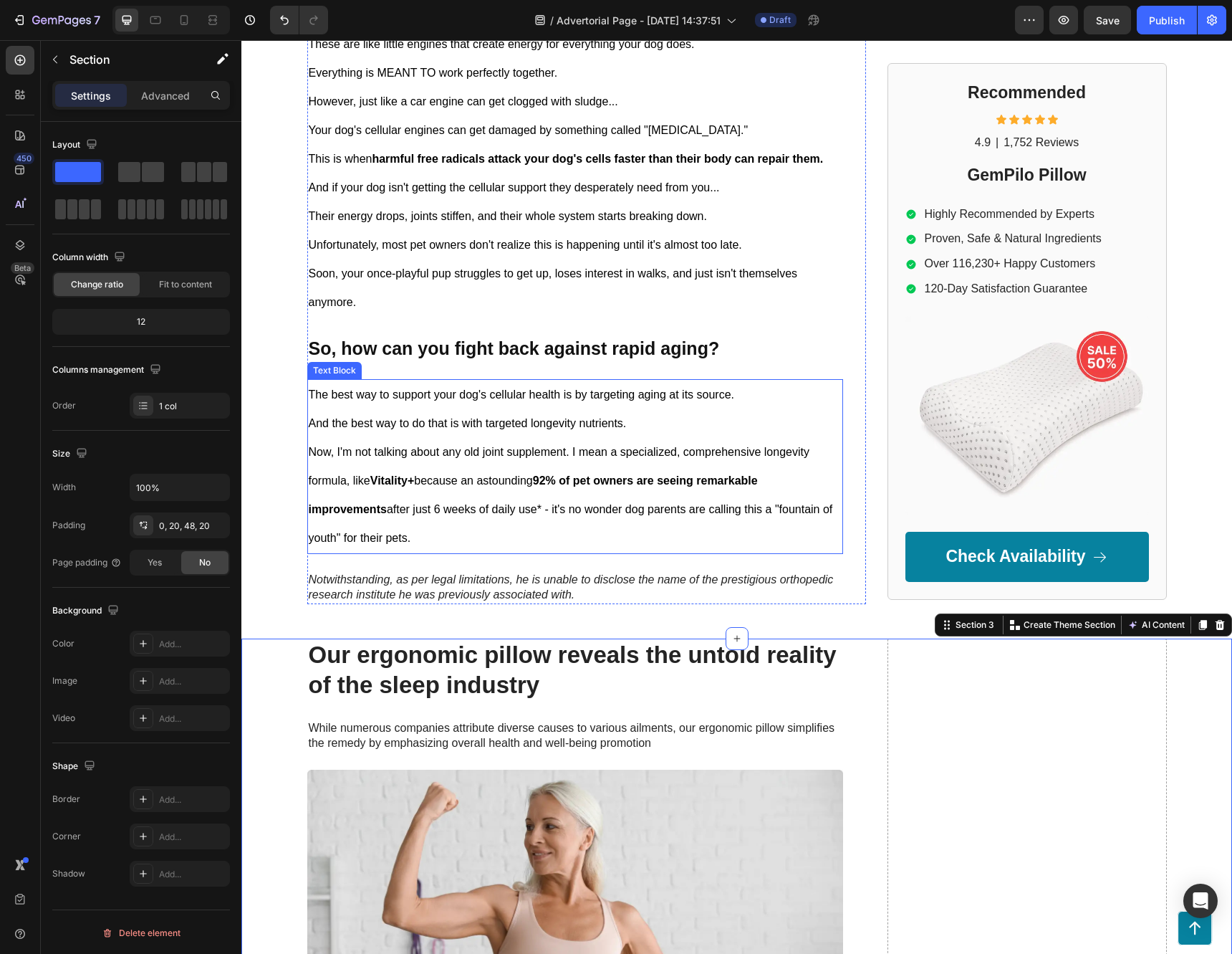
click at [645, 500] on p "Now, I'm not talking about any old joint supplement. I mean a specialized, comp…" at bounding box center [575, 495] width 533 height 115
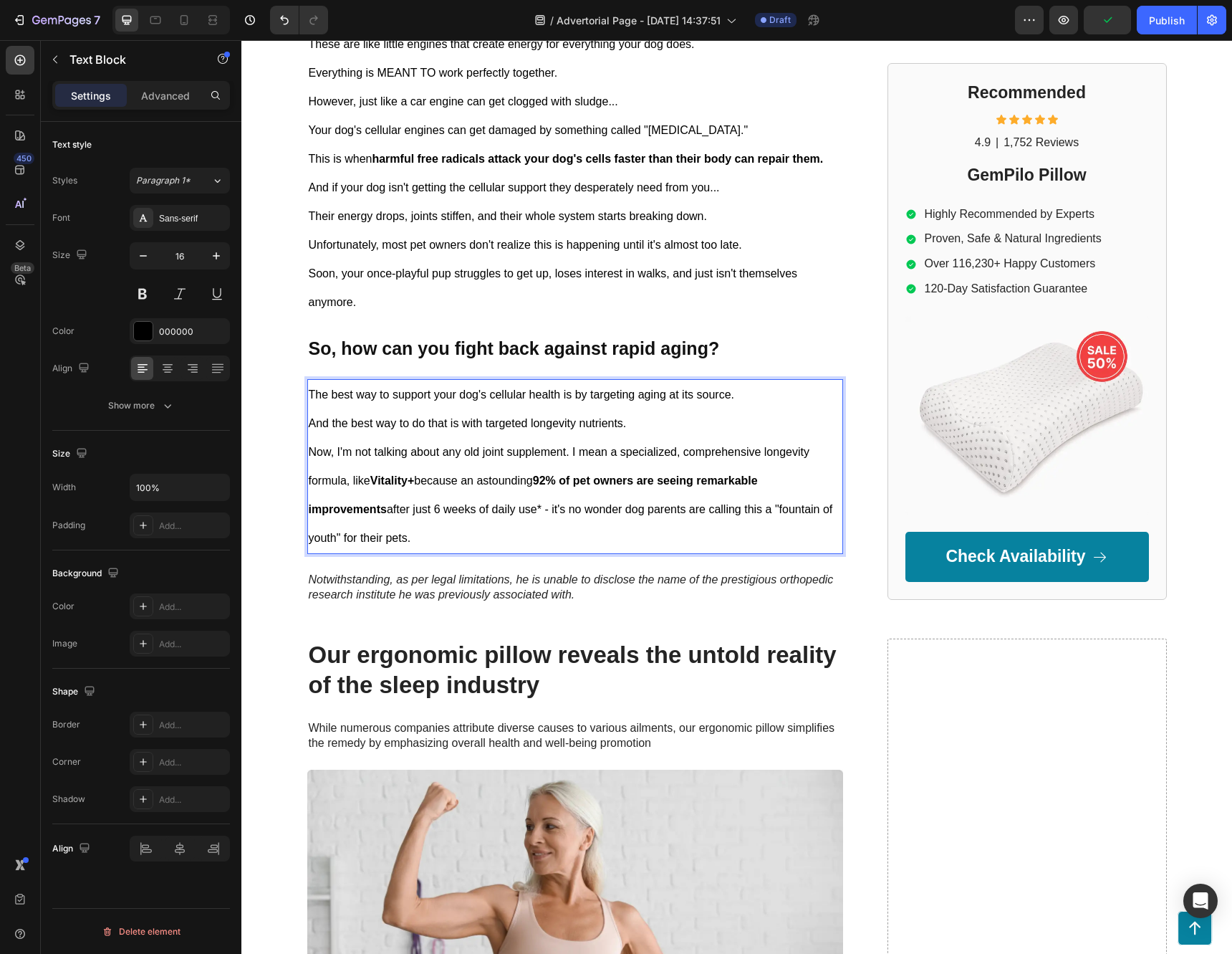
click at [445, 479] on p "Now, I'm not talking about any old joint supplement. I mean a specialized, comp…" at bounding box center [575, 495] width 533 height 115
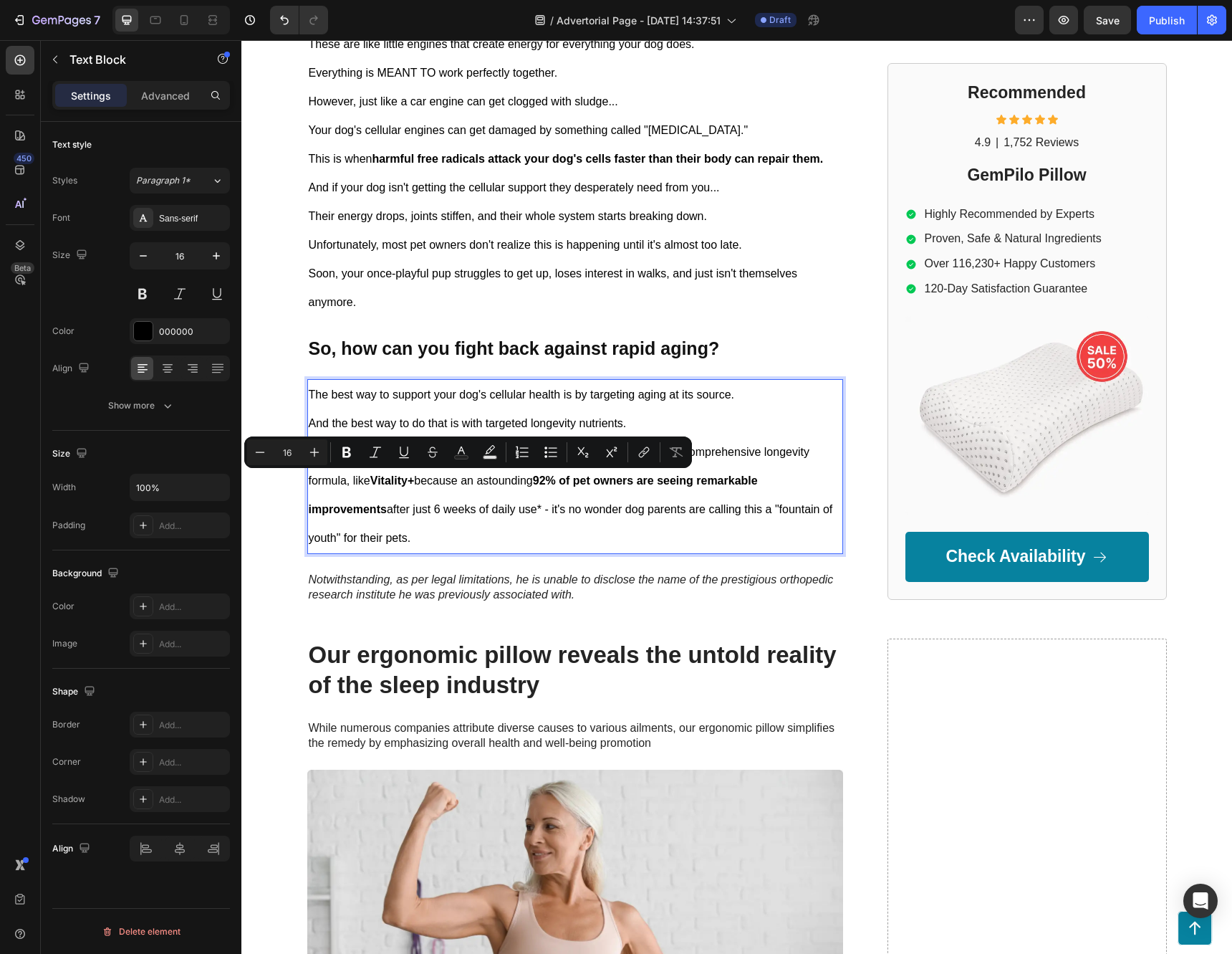
click at [536, 480] on strong "92% of pet owners are seeing remarkable improvements" at bounding box center [534, 494] width 449 height 41
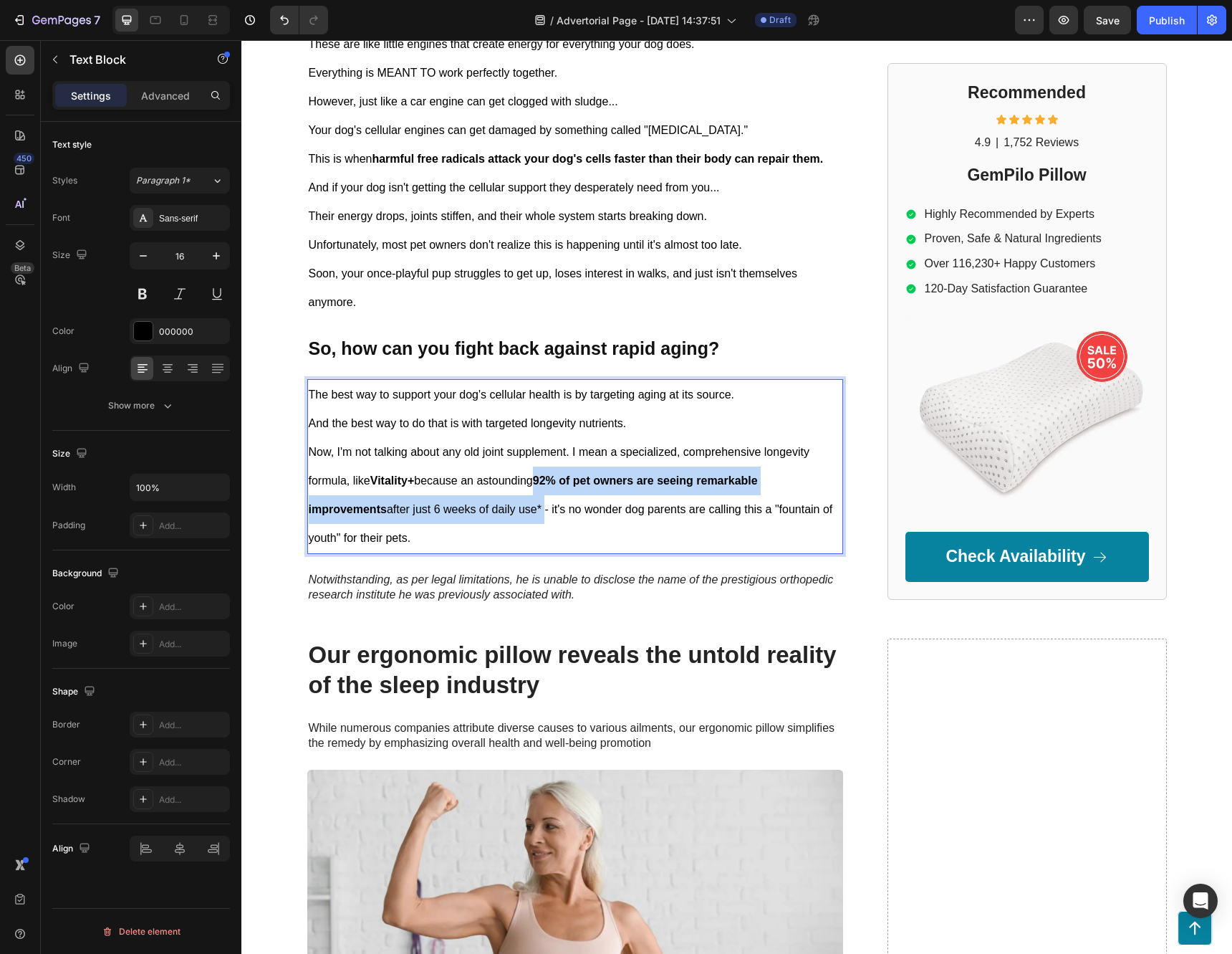
drag, startPoint x: 538, startPoint y: 480, endPoint x: 537, endPoint y: 513, distance: 33.0
click at [537, 513] on p "Now, I'm not talking about any old joint supplement. I mean a specialized, comp…" at bounding box center [575, 495] width 533 height 115
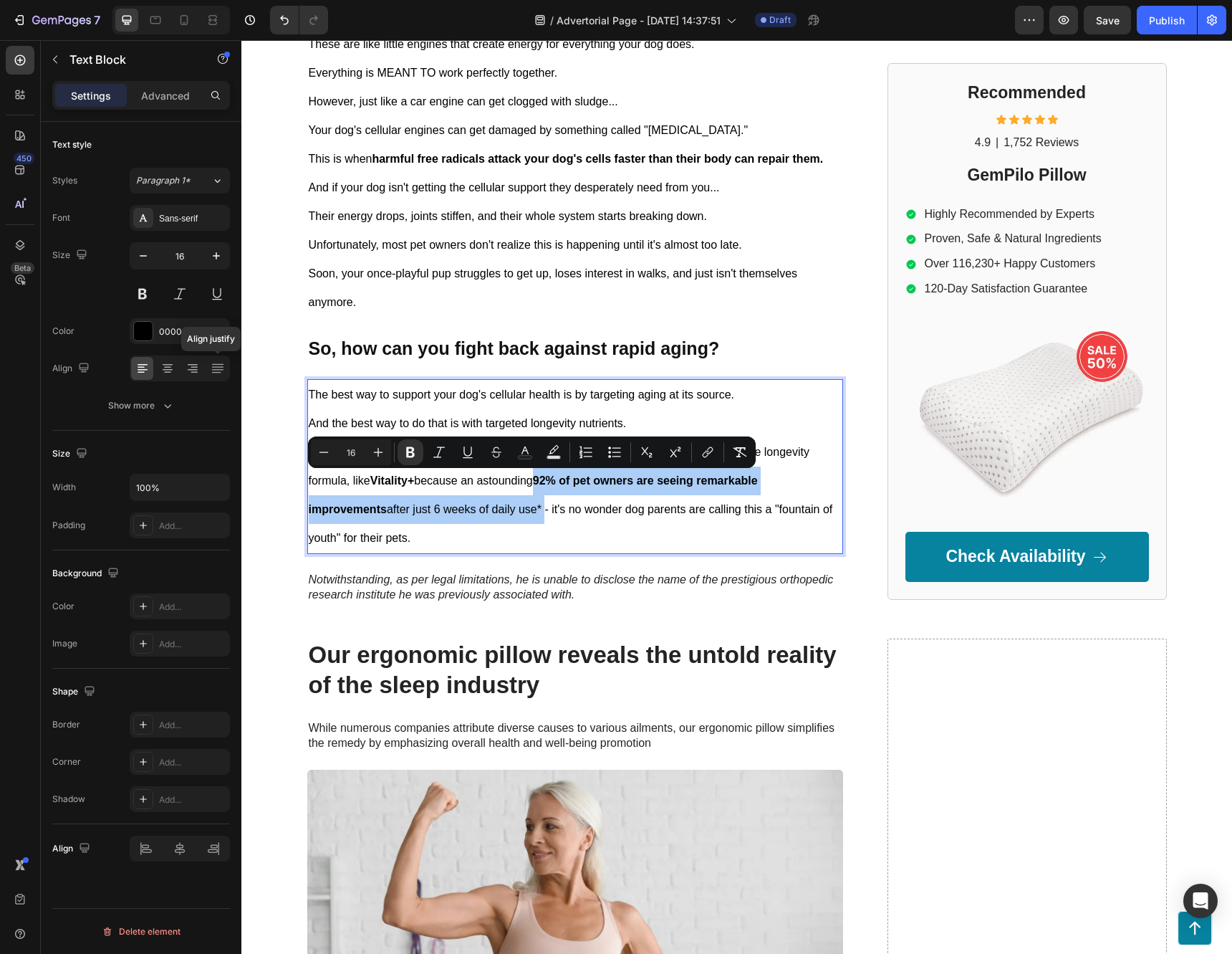
click at [549, 450] on icon "Editor contextual toolbar" at bounding box center [554, 452] width 14 height 14
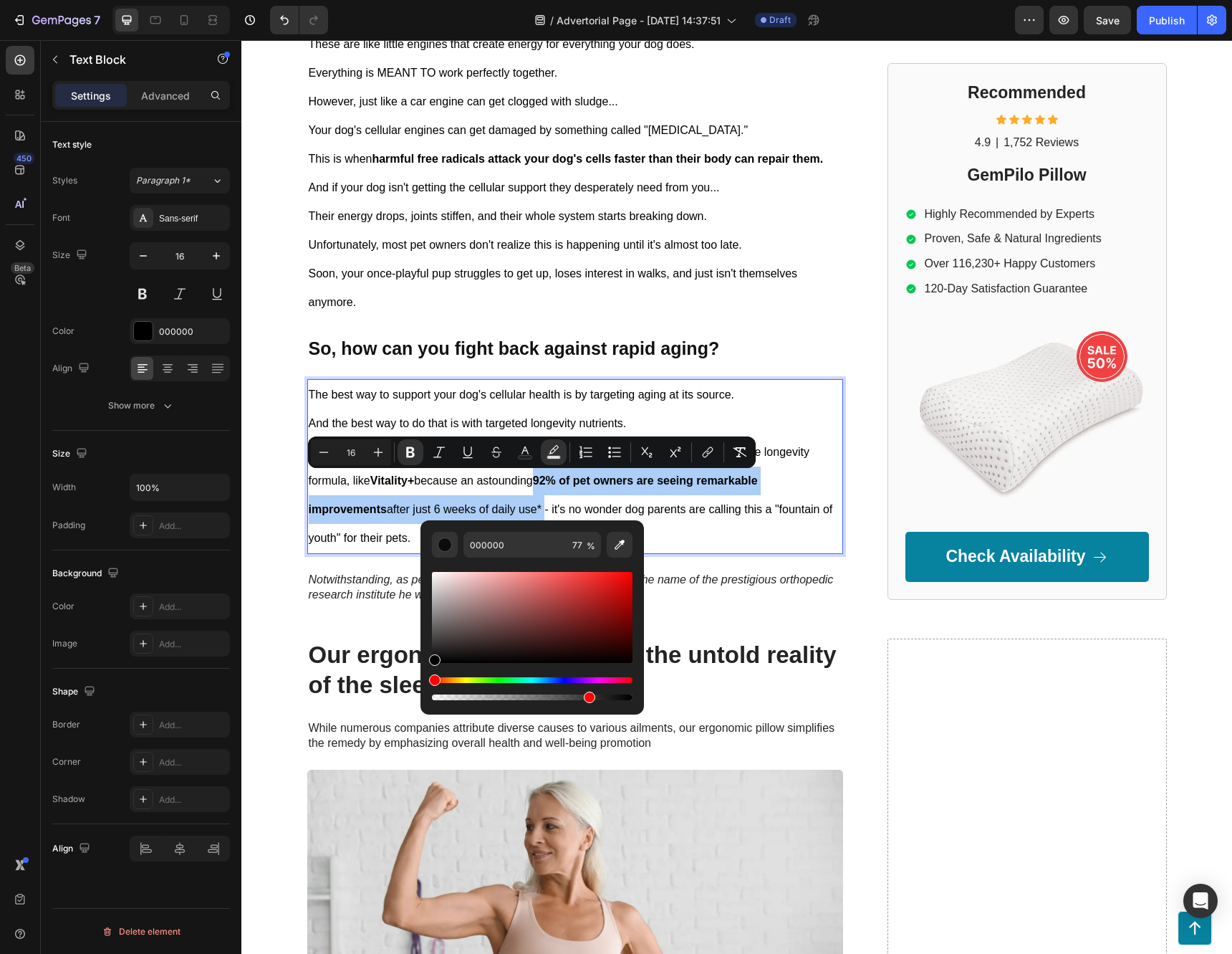
drag, startPoint x: 554, startPoint y: 450, endPoint x: 10, endPoint y: 264, distance: 574.9
click at [554, 450] on icon "Editor contextual toolbar" at bounding box center [554, 452] width 14 height 14
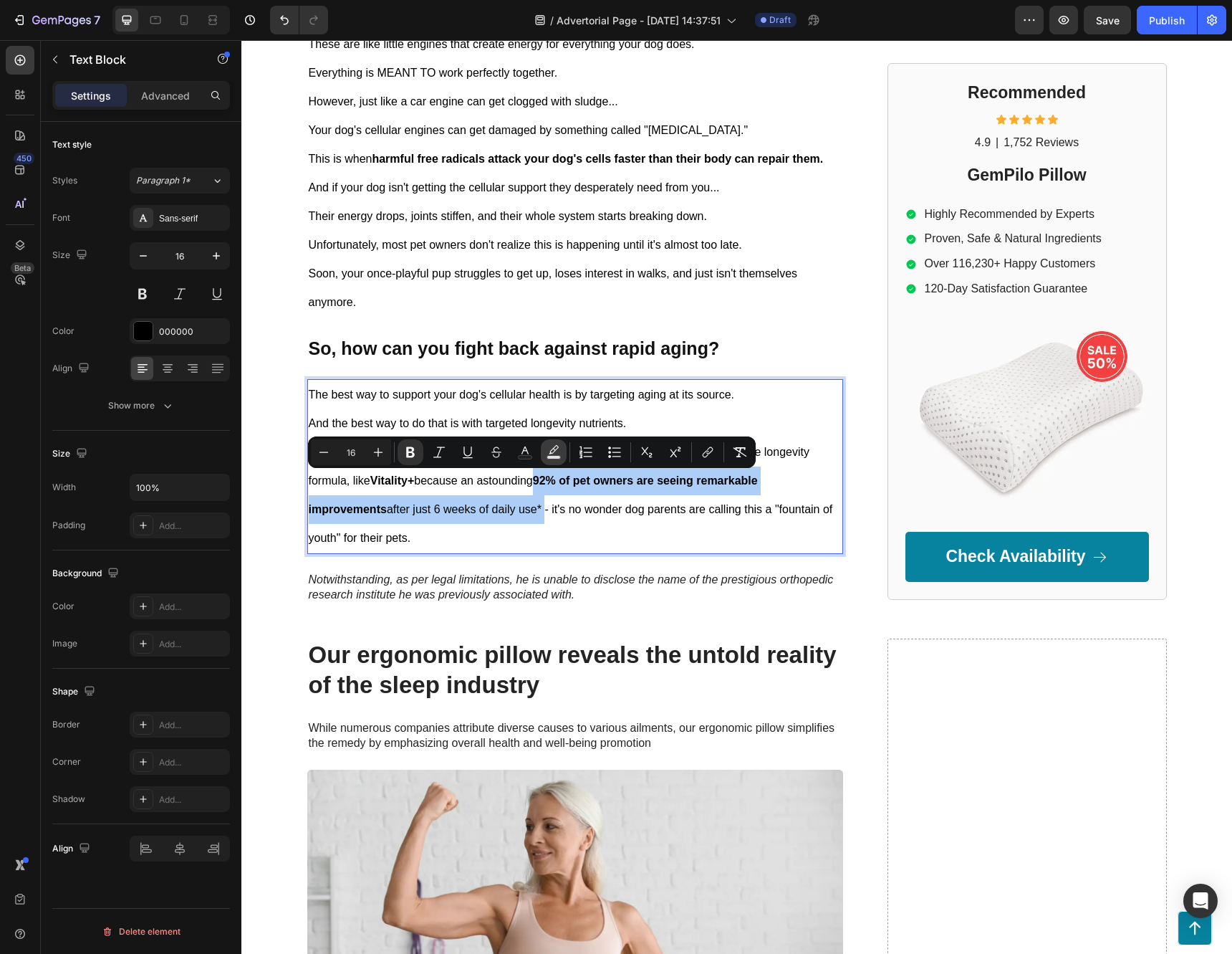
click at [555, 450] on icon "Editor contextual toolbar" at bounding box center [553, 449] width 10 height 9
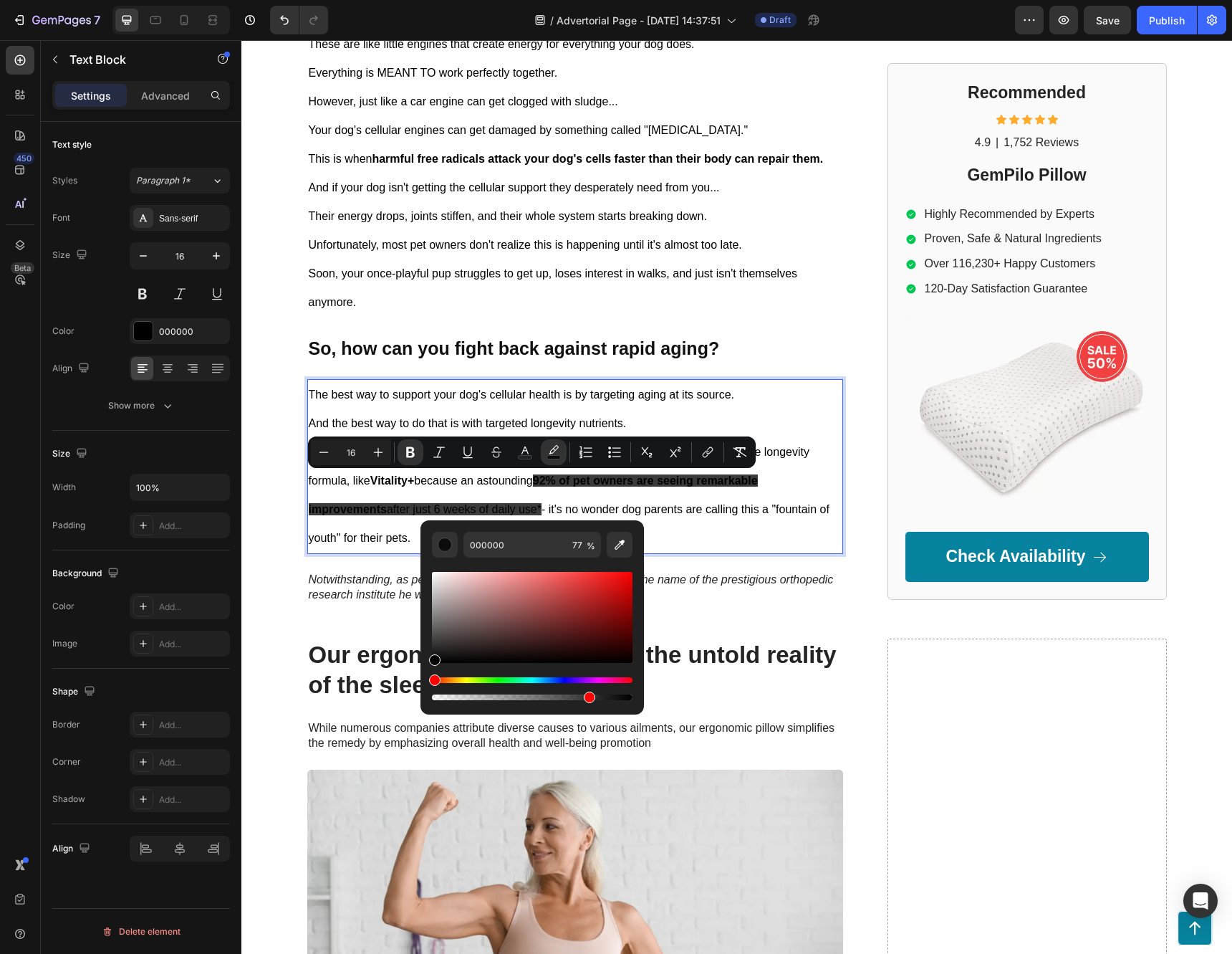
click at [464, 678] on div "Hue" at bounding box center [532, 679] width 201 height 6
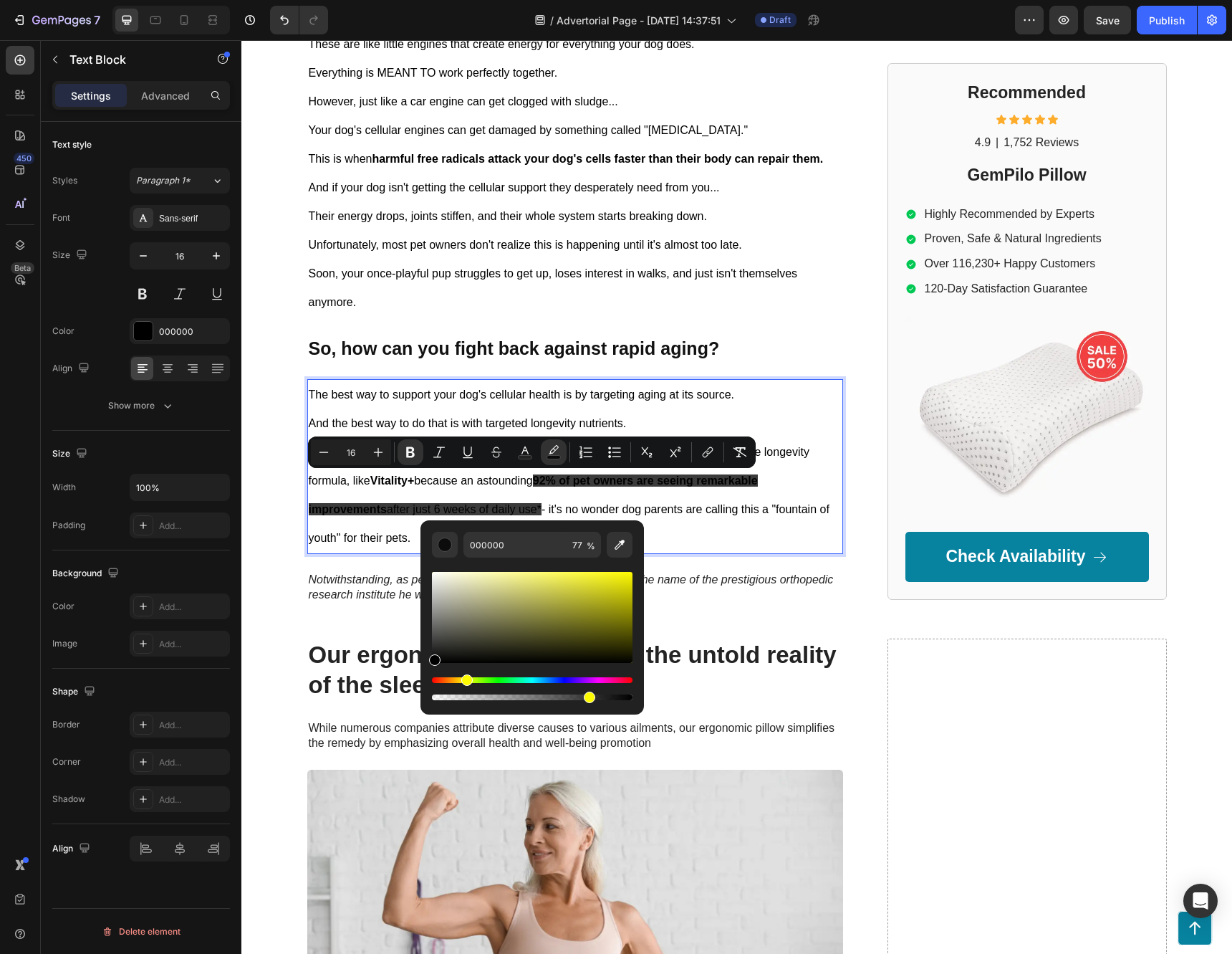
drag, startPoint x: 465, startPoint y: 678, endPoint x: 465, endPoint y: 686, distance: 8.0
click at [465, 686] on div "Editor contextual toolbar" at bounding box center [532, 688] width 201 height 23
type input "FFFA00"
drag, startPoint x: 881, startPoint y: 608, endPoint x: 829, endPoint y: 499, distance: 120.8
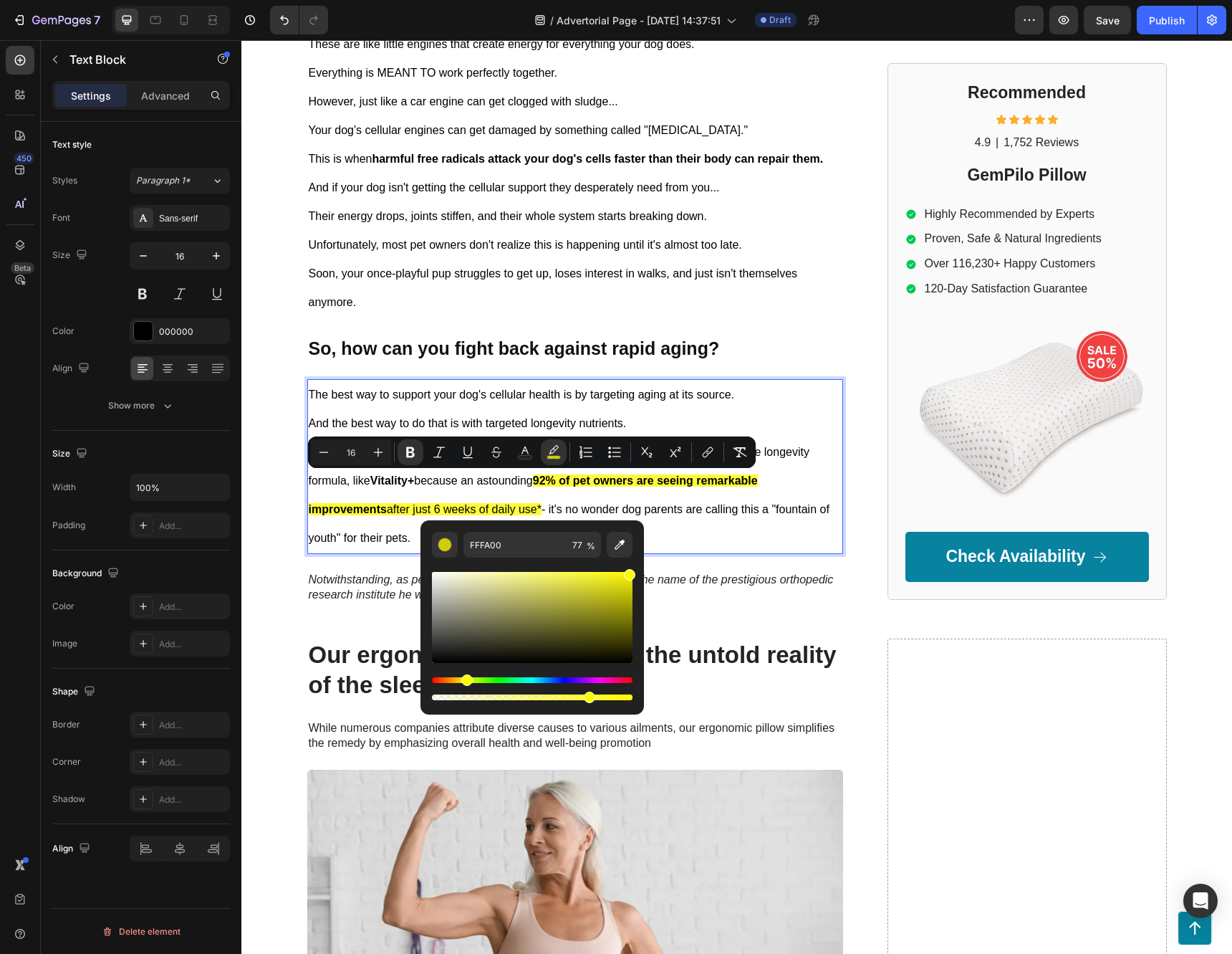
click at [783, 499] on p "Now, I'm not talking about any old joint supplement. I mean a specialized, comp…" at bounding box center [575, 495] width 533 height 115
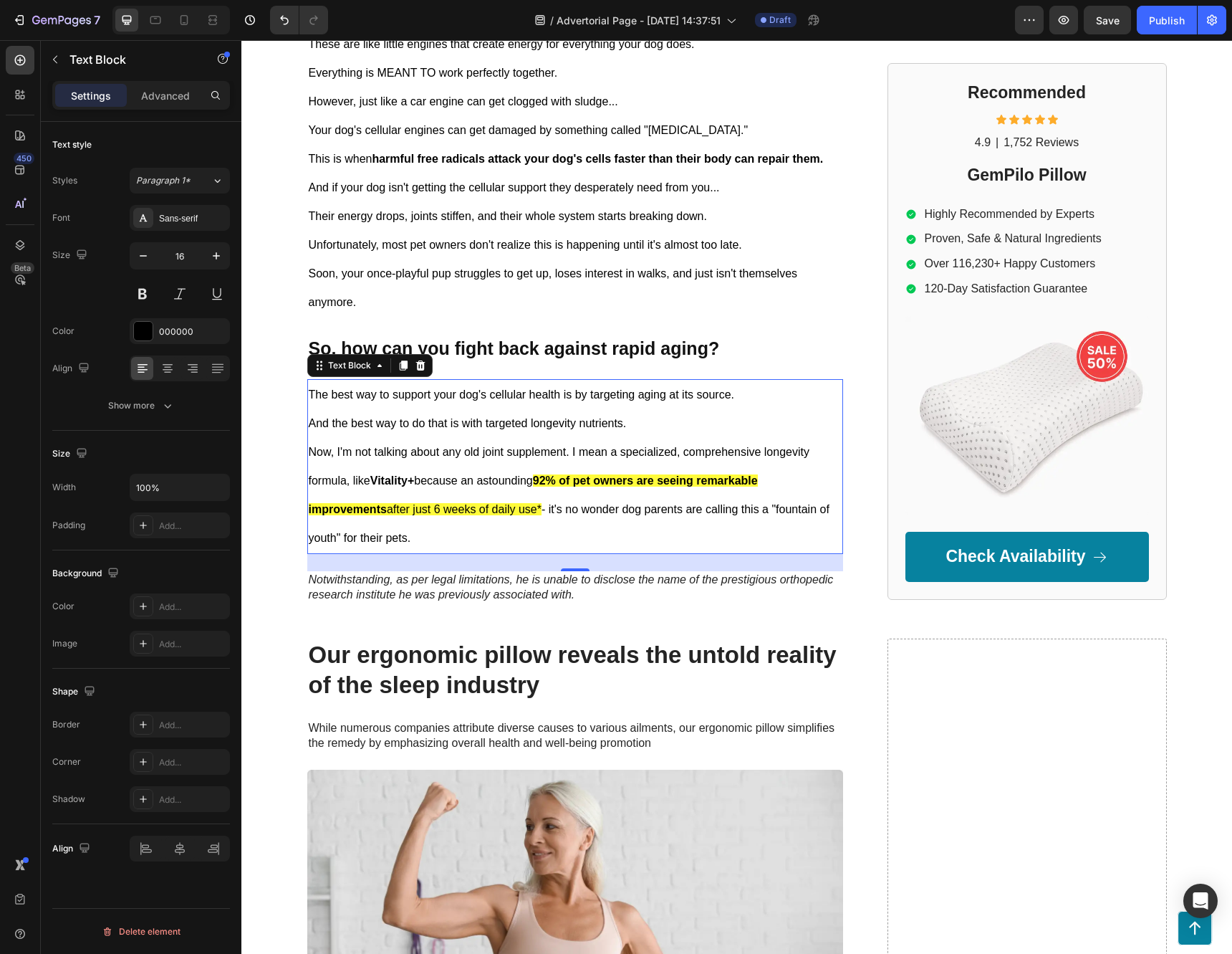
click at [540, 485] on strong "92% of pet owners are seeing remarkable improvements" at bounding box center [534, 494] width 449 height 41
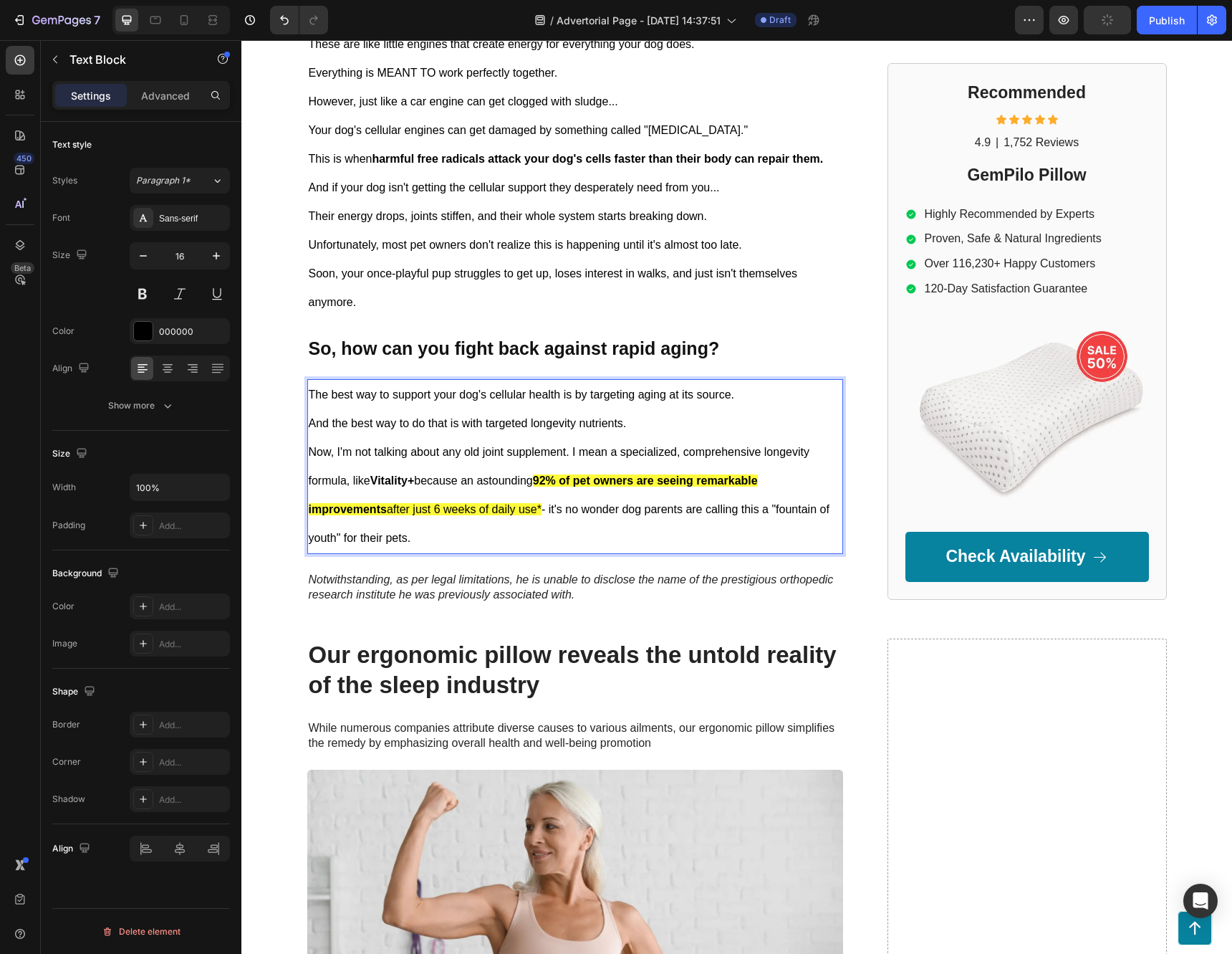
click at [550, 483] on strong "92% of pet owners are seeing remarkable improvements" at bounding box center [534, 494] width 449 height 41
click at [673, 492] on p "Now, I'm not talking about any old joint supplement. I mean a specialized, comp…" at bounding box center [575, 495] width 533 height 115
click at [591, 505] on p "Now, I'm not talking about any old joint supplement. I mean a specialized, comp…" at bounding box center [575, 495] width 533 height 115
click at [438, 511] on span "87% of pet owners are seeing remarkable improvements after just 6 weeks of dail…" at bounding box center [534, 494] width 449 height 41
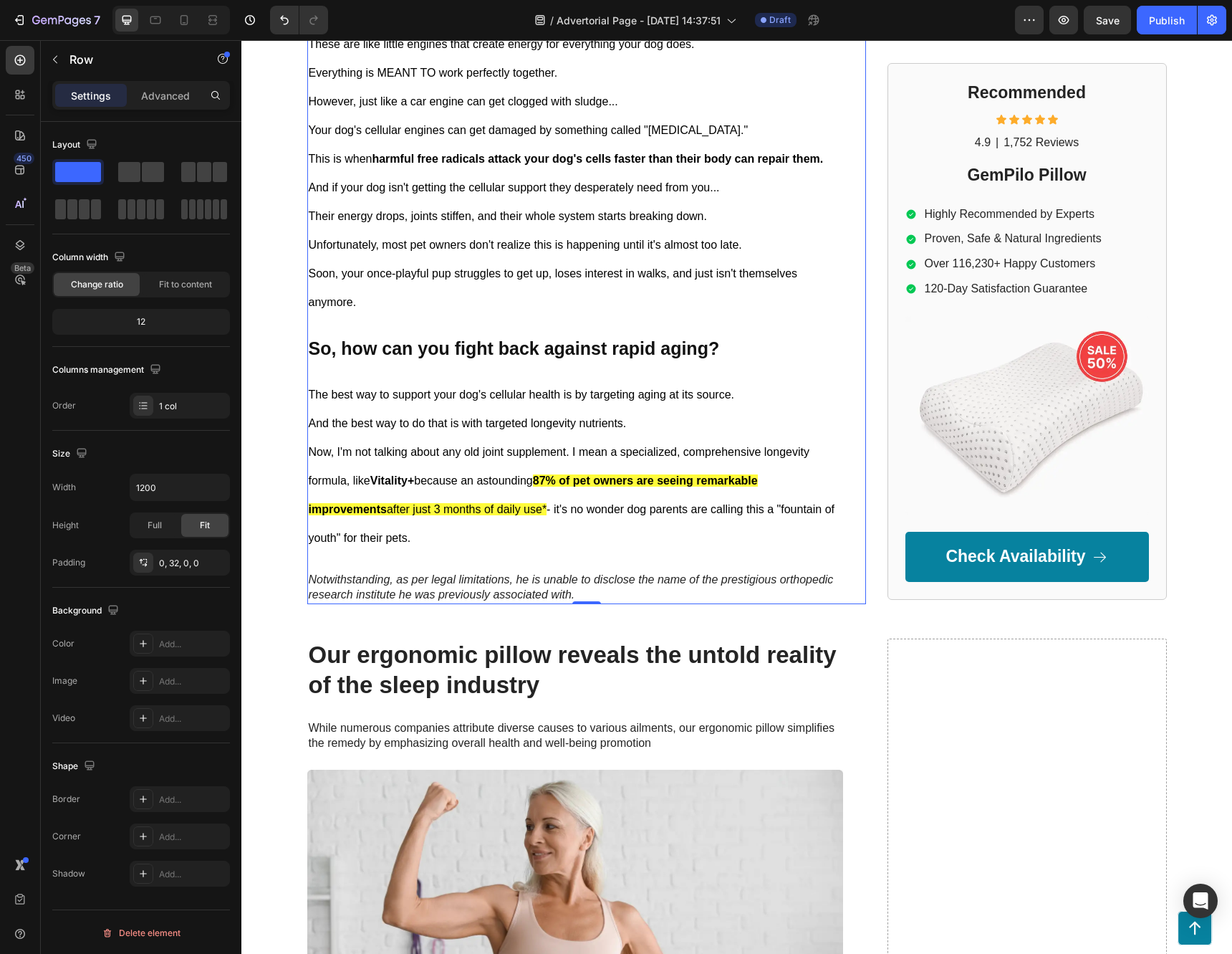
click at [544, 362] on div "Your Dog is Aging 7x Faster And Here's Why Heading [DATE], By Dr. [PERSON_NAME]…" at bounding box center [575, 59] width 536 height 1091
click at [550, 354] on strong "So, how can you fight back against rapid aging?" at bounding box center [514, 348] width 412 height 20
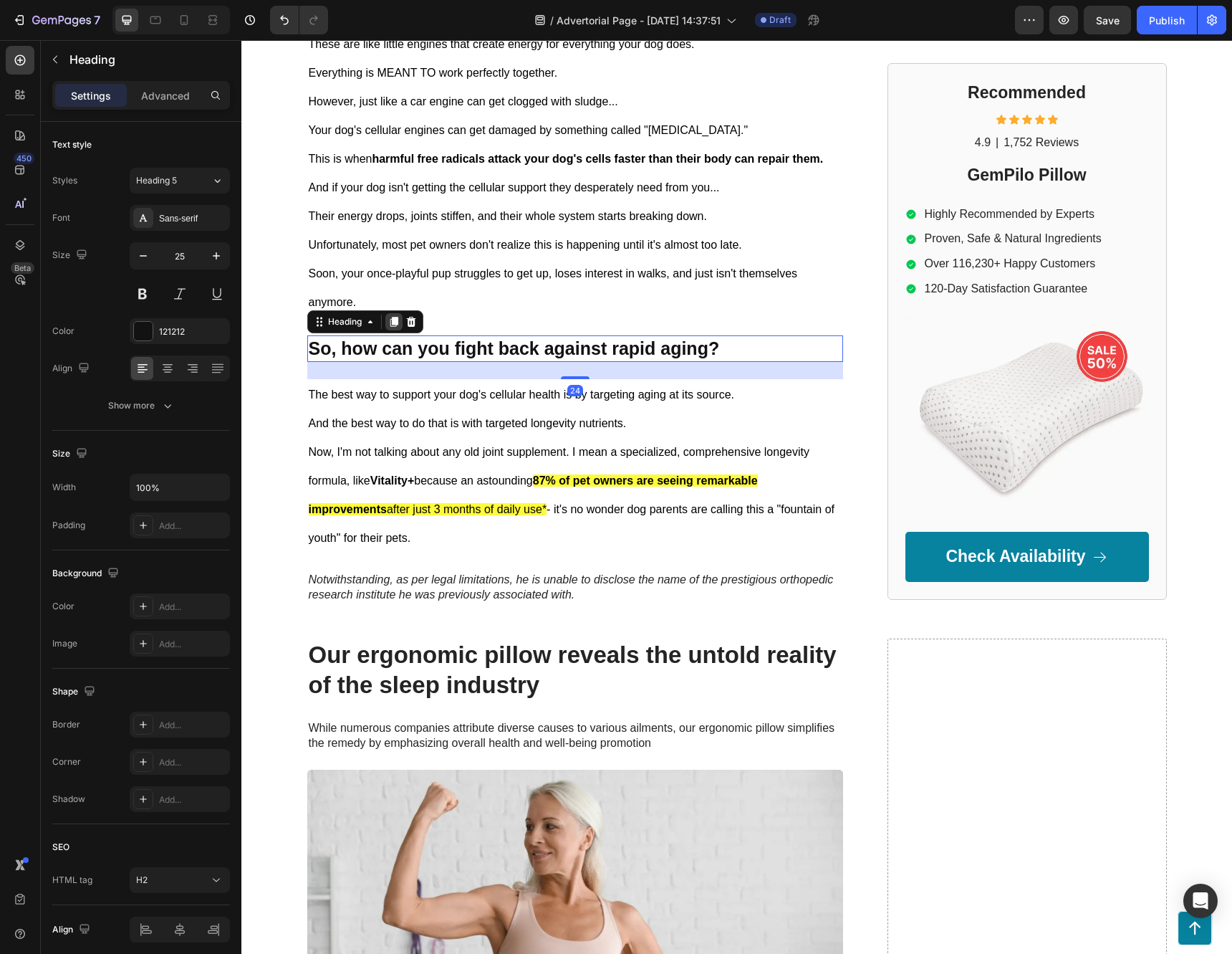
click at [390, 319] on icon at bounding box center [393, 322] width 8 height 10
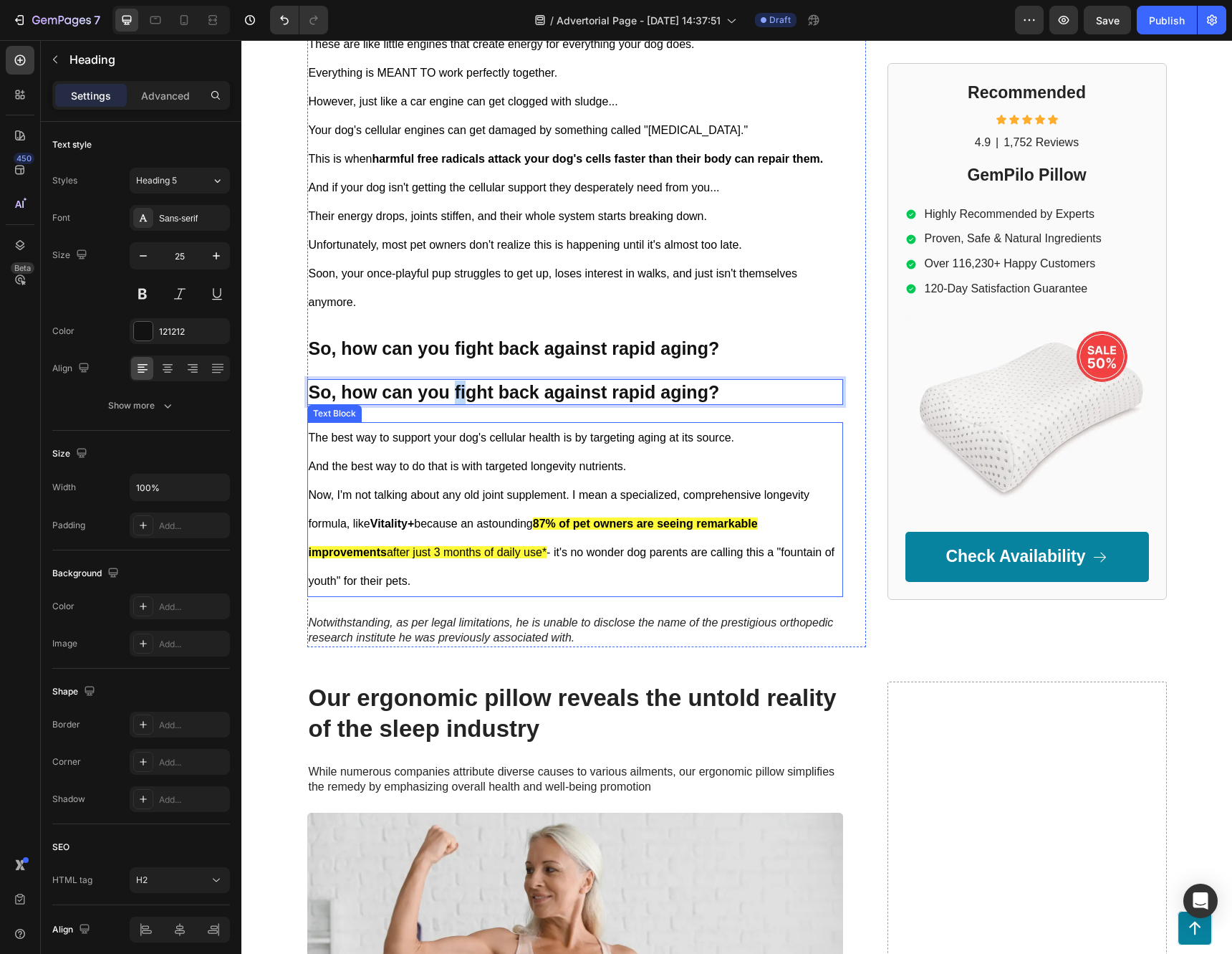
drag, startPoint x: 465, startPoint y: 396, endPoint x: 519, endPoint y: 454, distance: 79.2
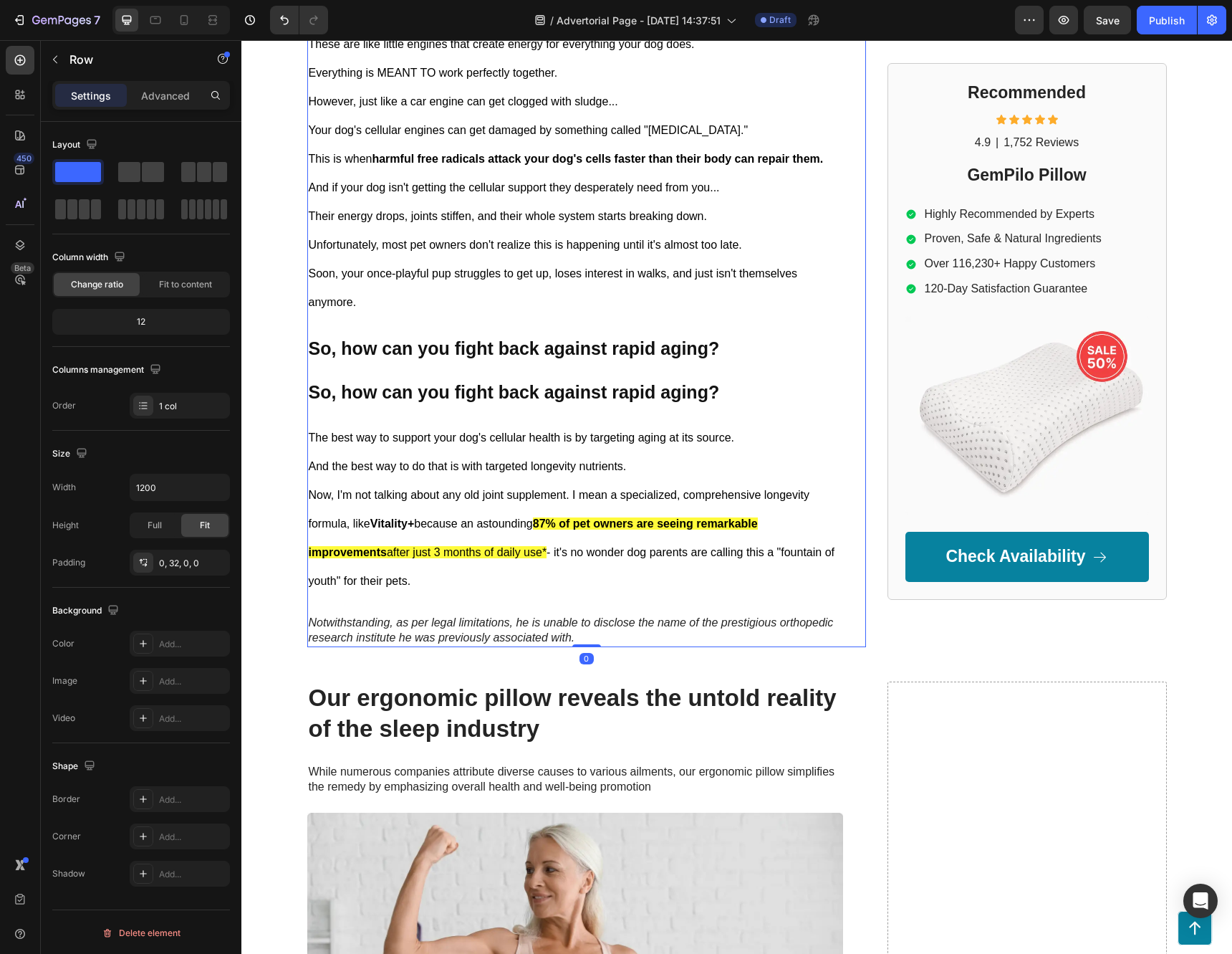
click at [551, 414] on div "Your Dog is Aging 7x Faster And Here's Why Heading [DATE], By Dr. [PERSON_NAME]…" at bounding box center [575, 81] width 536 height 1134
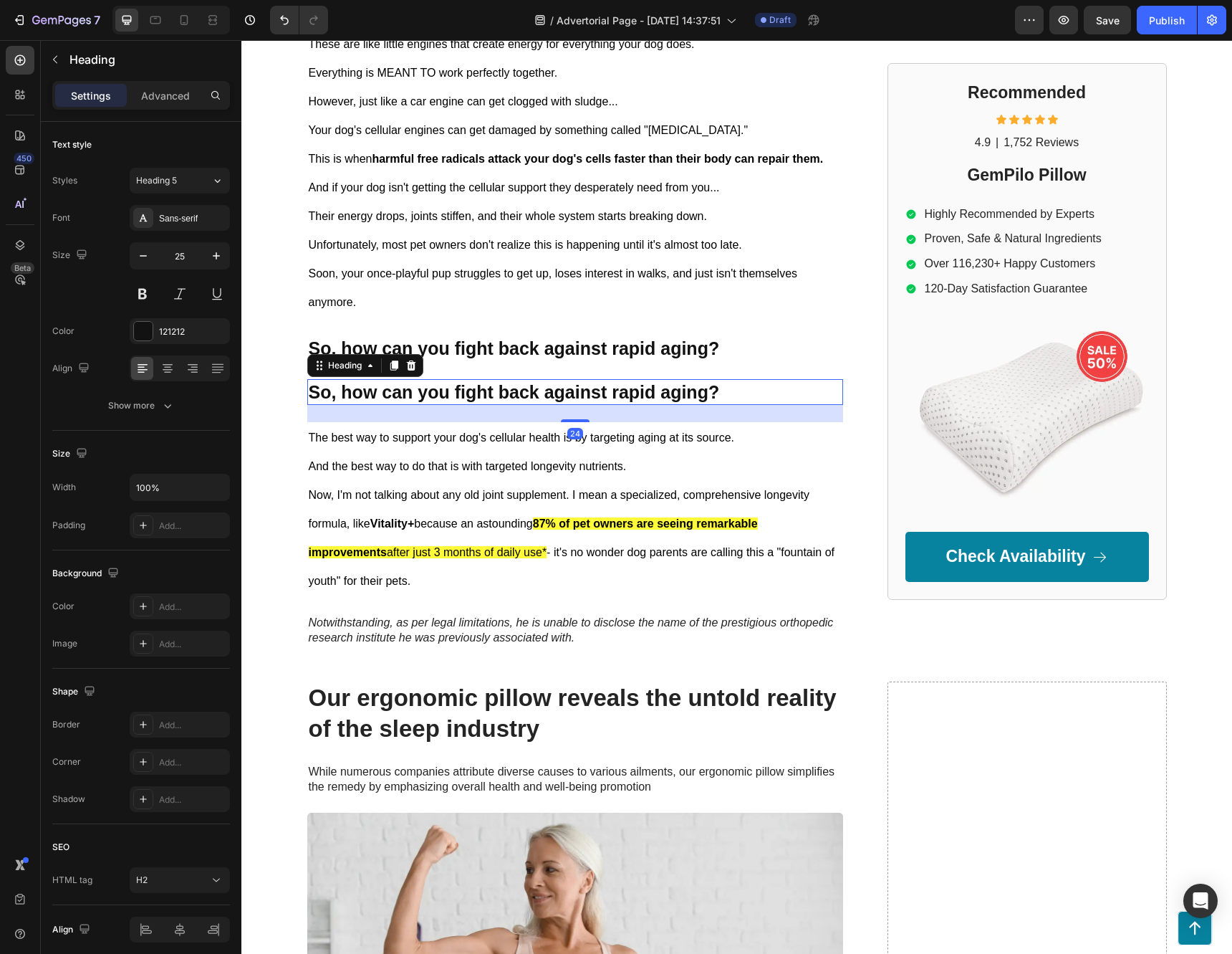
click at [549, 402] on p "⁠⁠⁠⁠⁠⁠⁠ So, how can you fight back against rapid aging?" at bounding box center [575, 392] width 533 height 24
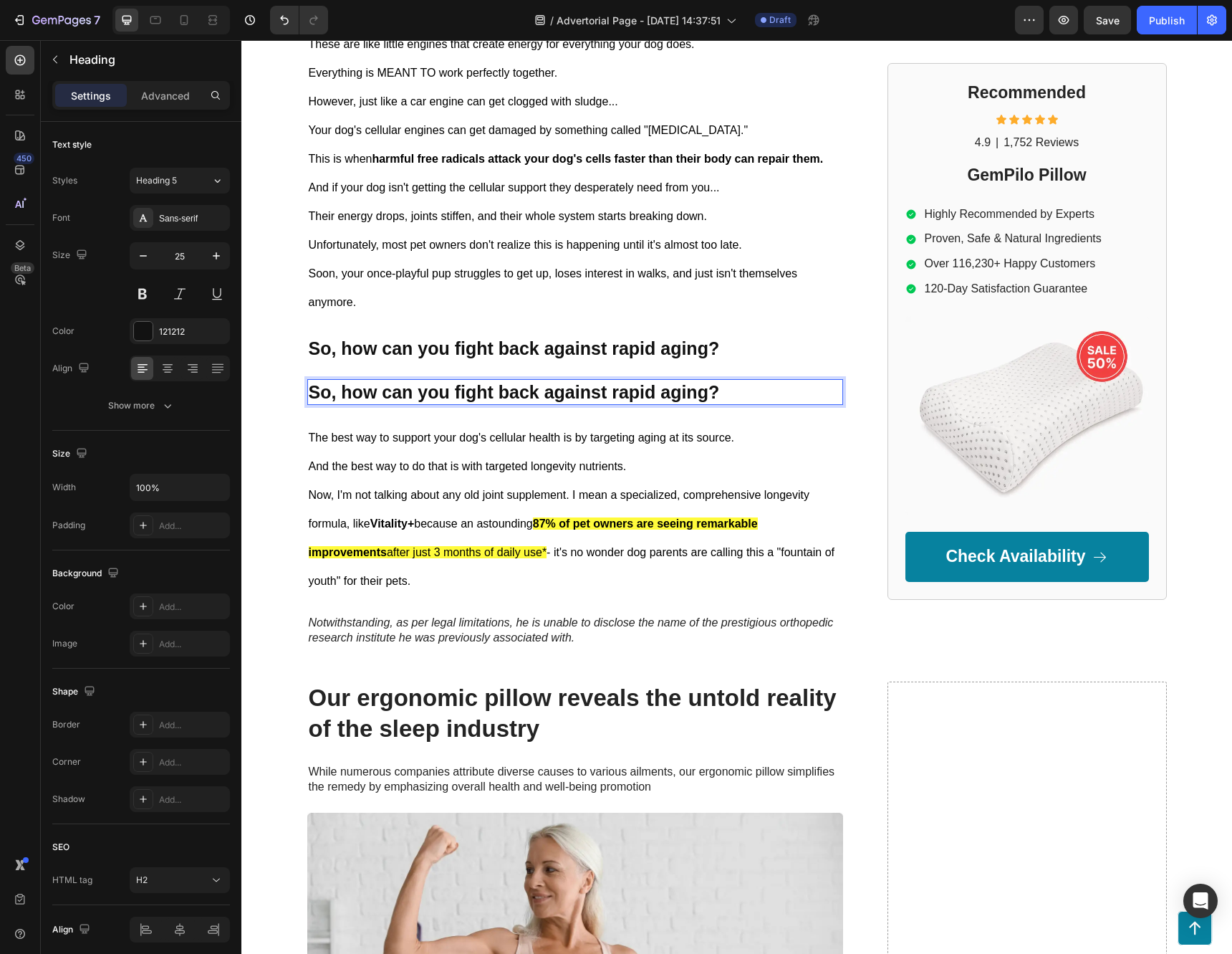
drag, startPoint x: 395, startPoint y: 389, endPoint x: 849, endPoint y: 420, distance: 455.1
click at [718, 410] on div "Your Dog is Aging 7x Faster And Here's Why Heading [DATE], By Dr. [PERSON_NAME]…" at bounding box center [575, 81] width 536 height 1134
click at [856, 417] on div "Your Dog is Aging 7x Faster And Here's Why Heading [DATE], By Dr. [PERSON_NAME]…" at bounding box center [586, 81] width 559 height 1134
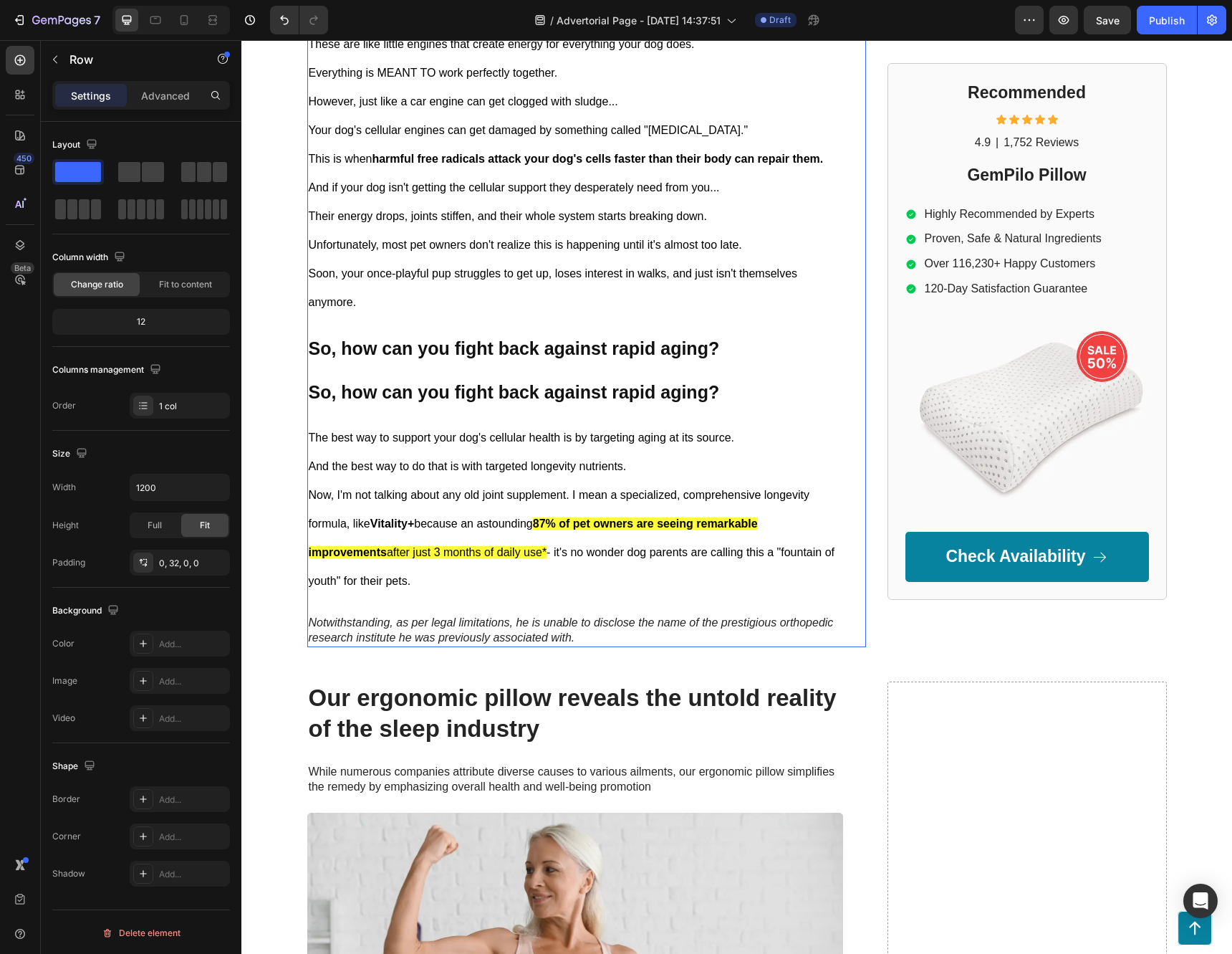
click at [849, 420] on div "Your Dog is Aging 7x Faster And Here's Why Heading [DATE], By Dr. [PERSON_NAME]…" at bounding box center [586, 81] width 559 height 1134
click at [804, 395] on p "⁠⁠⁠⁠⁠⁠⁠ So, how can you fight back against rapid aging?" at bounding box center [575, 392] width 533 height 24
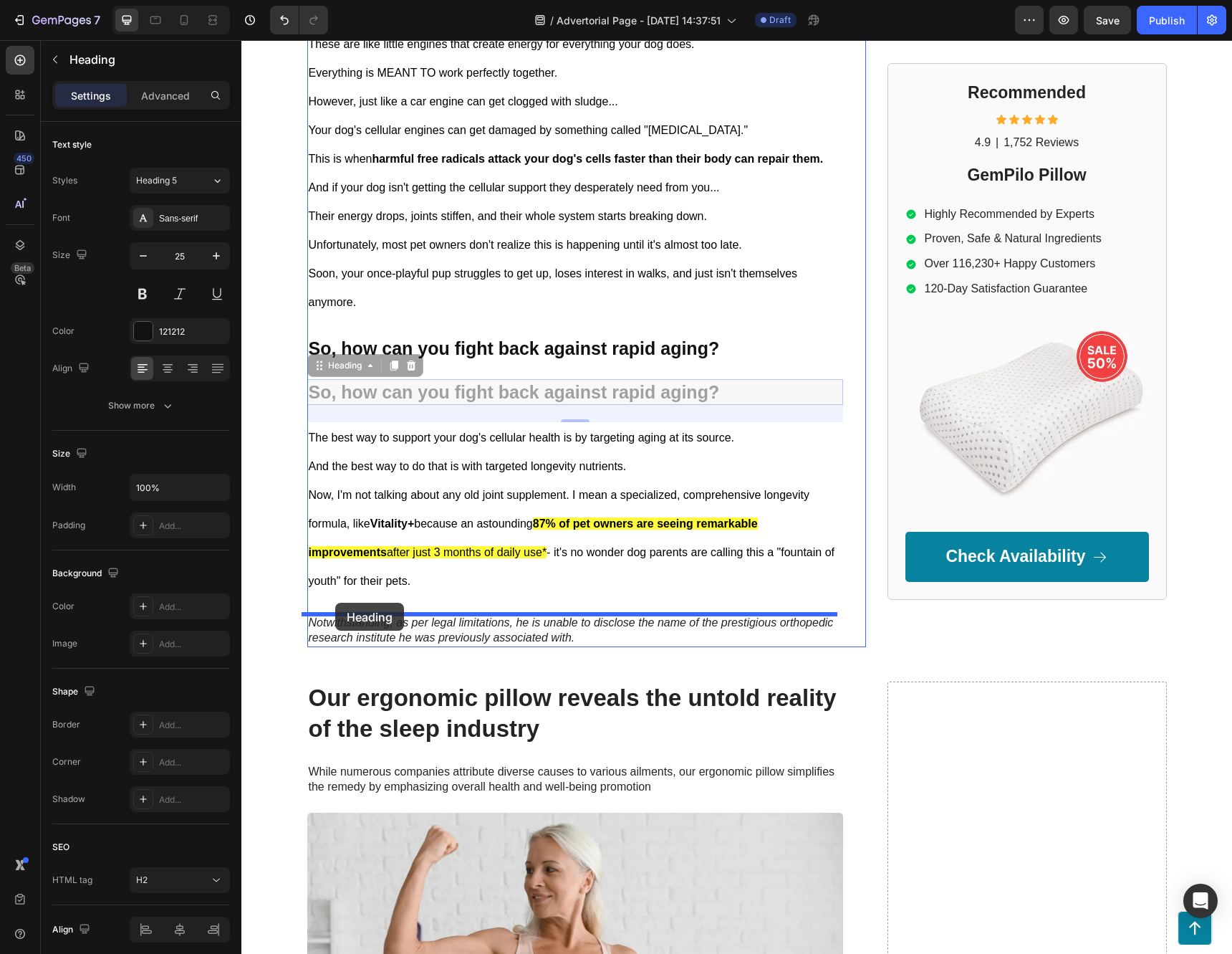
drag, startPoint x: 318, startPoint y: 369, endPoint x: 333, endPoint y: 599, distance: 230.5
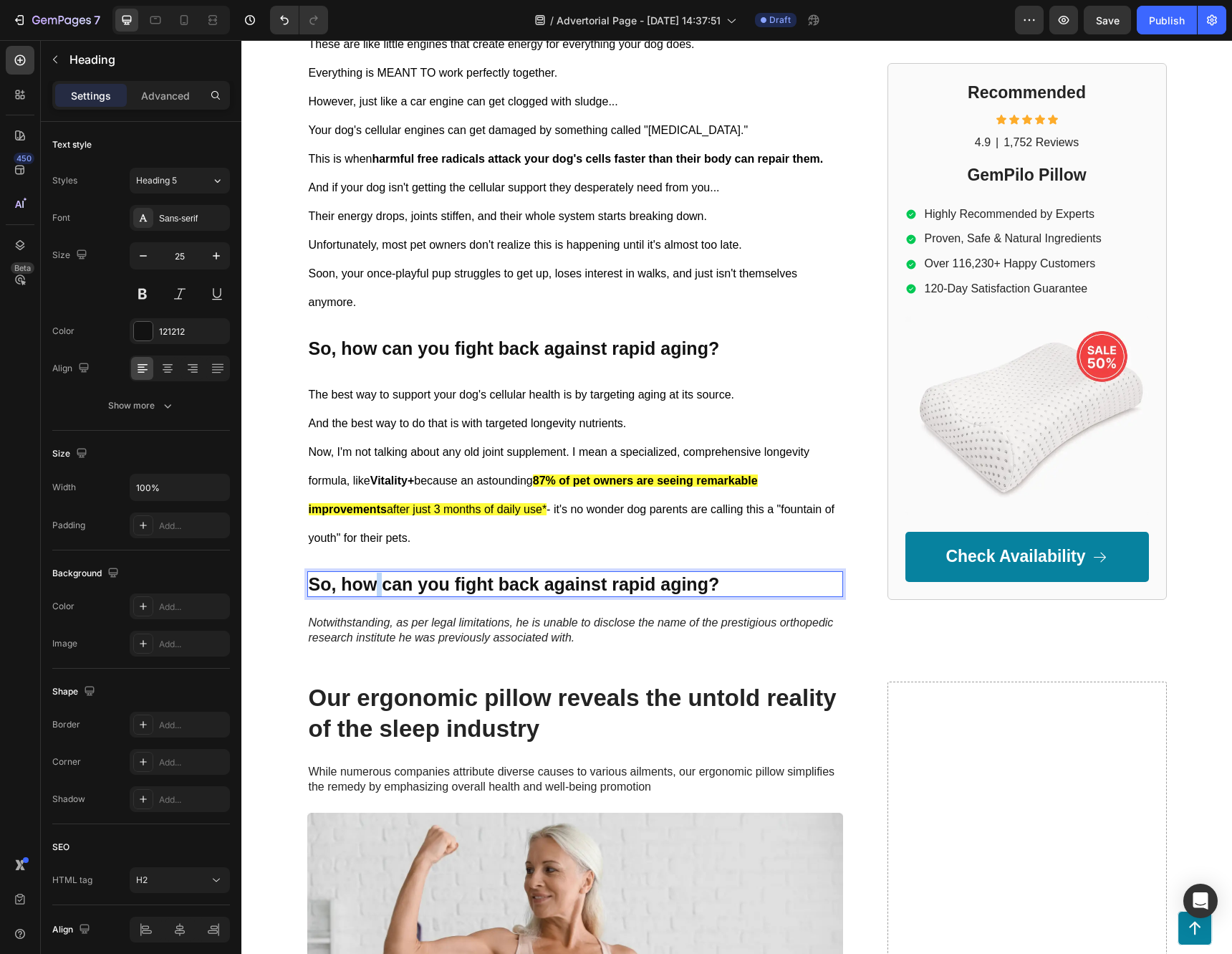
click at [367, 587] on strong "So, how can you fight back against rapid aging?" at bounding box center [514, 584] width 412 height 20
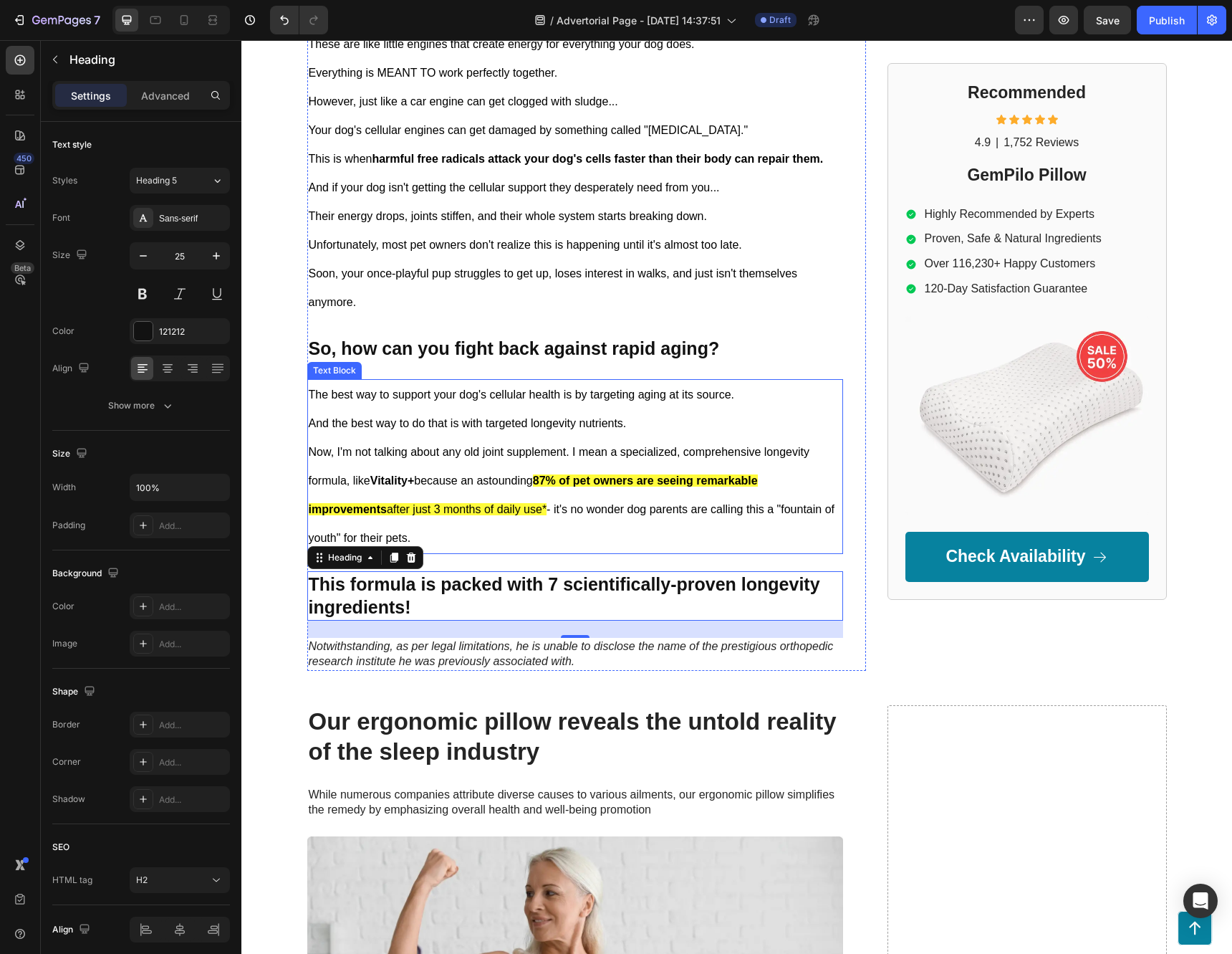
click at [425, 476] on p "Now, I'm not talking about any old joint supplement. I mean a specialized, comp…" at bounding box center [575, 495] width 533 height 115
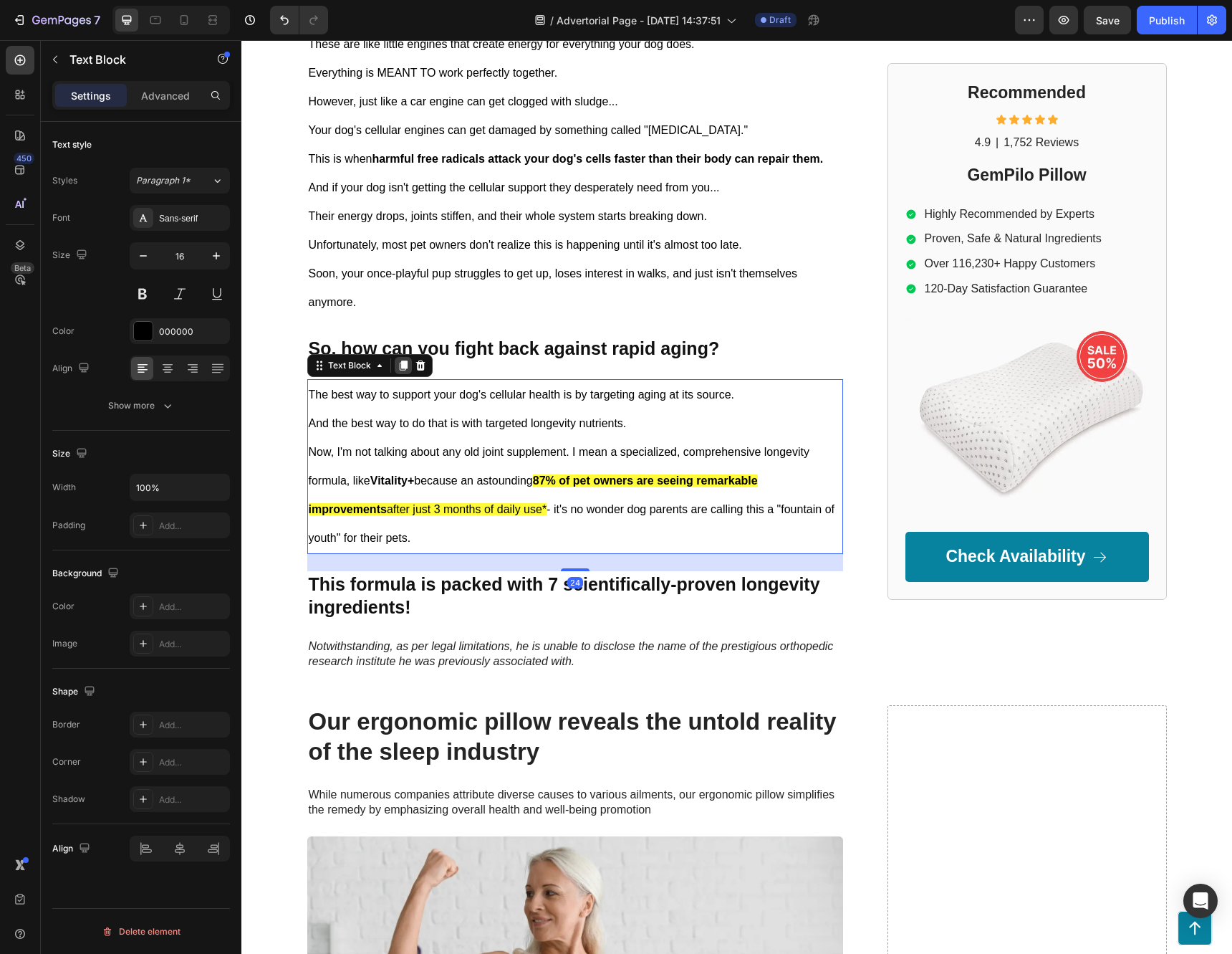
click at [399, 362] on icon at bounding box center [403, 365] width 8 height 10
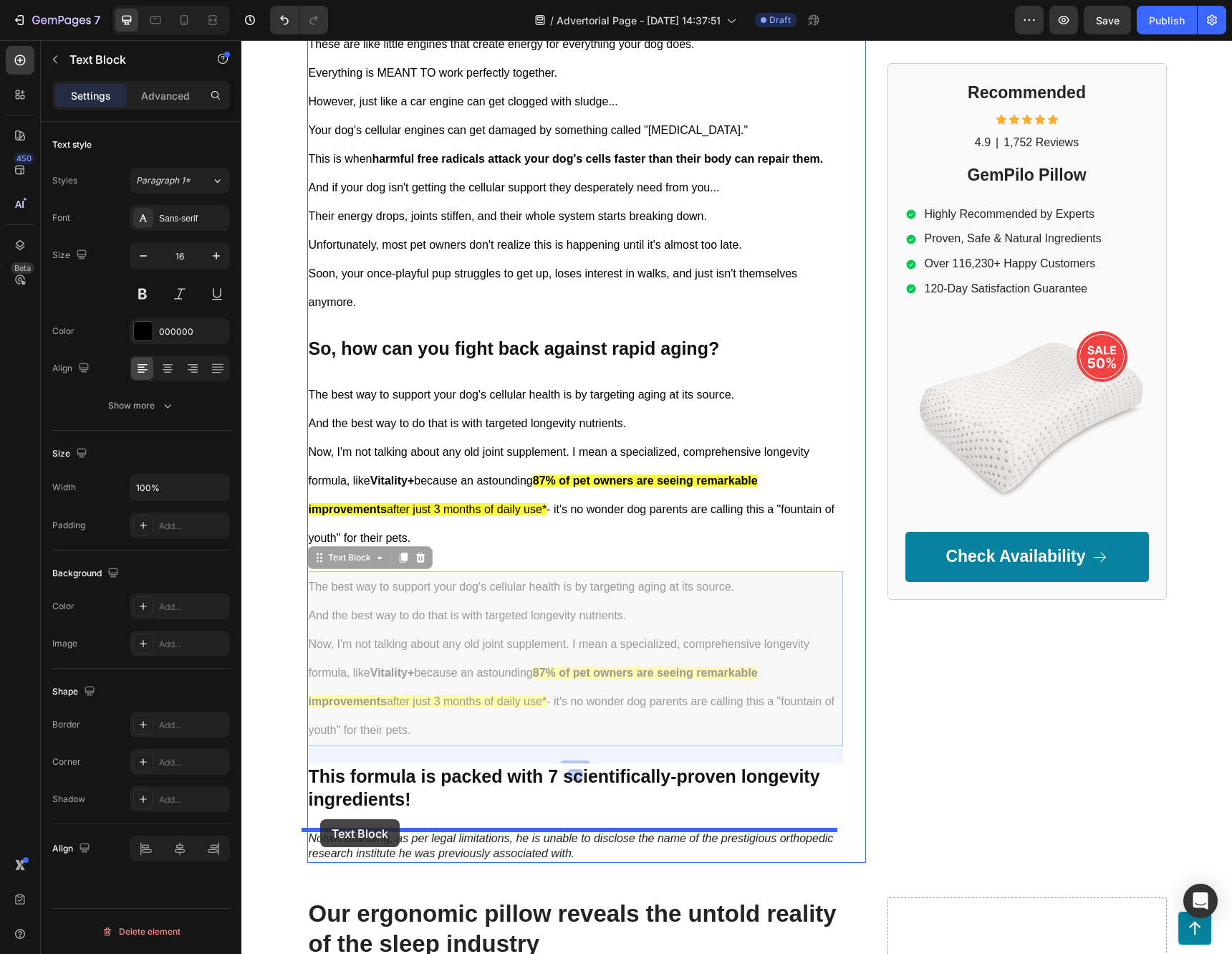
drag, startPoint x: 313, startPoint y: 560, endPoint x: 320, endPoint y: 816, distance: 256.1
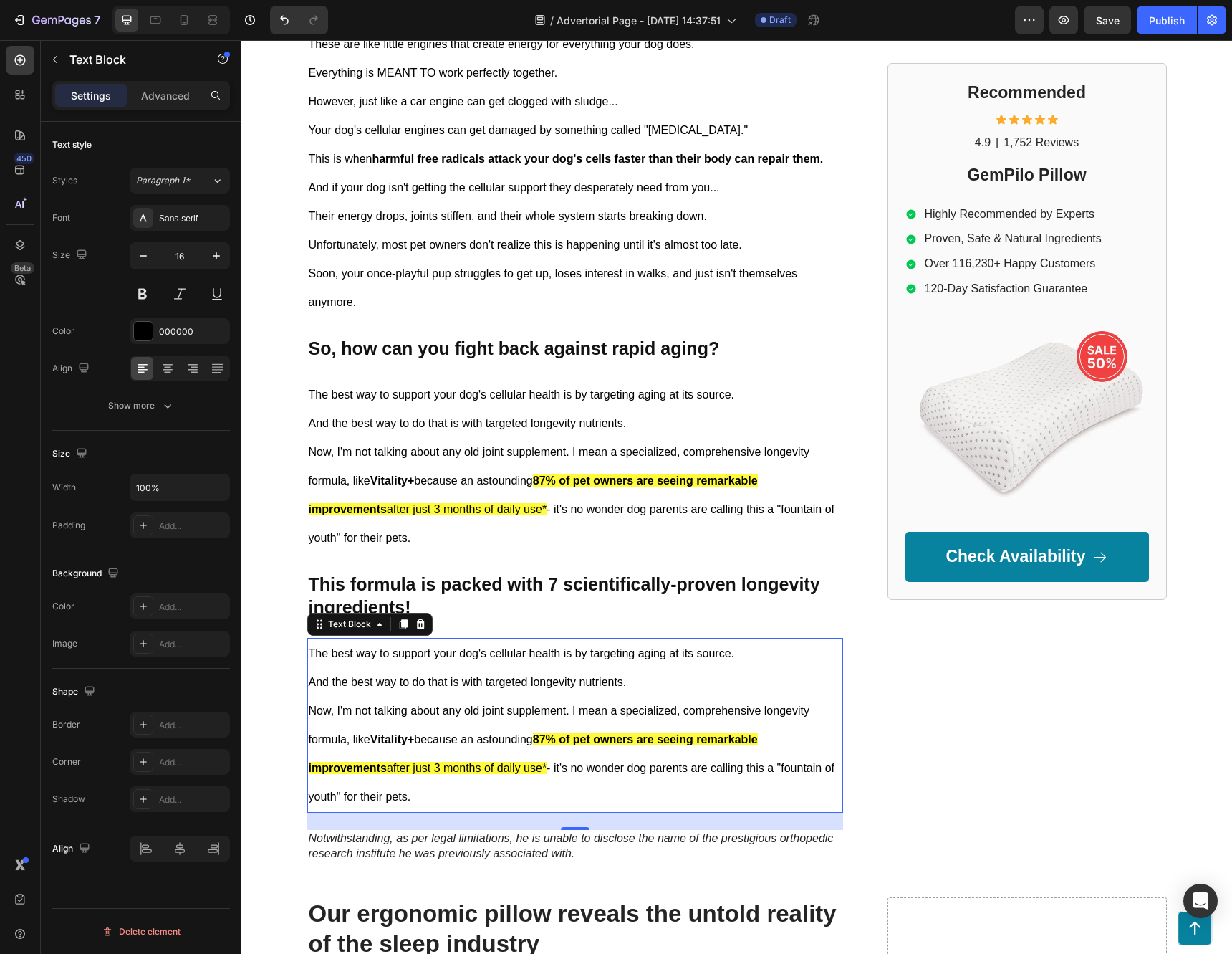
click at [388, 734] on strong "Vitality+" at bounding box center [392, 739] width 45 height 12
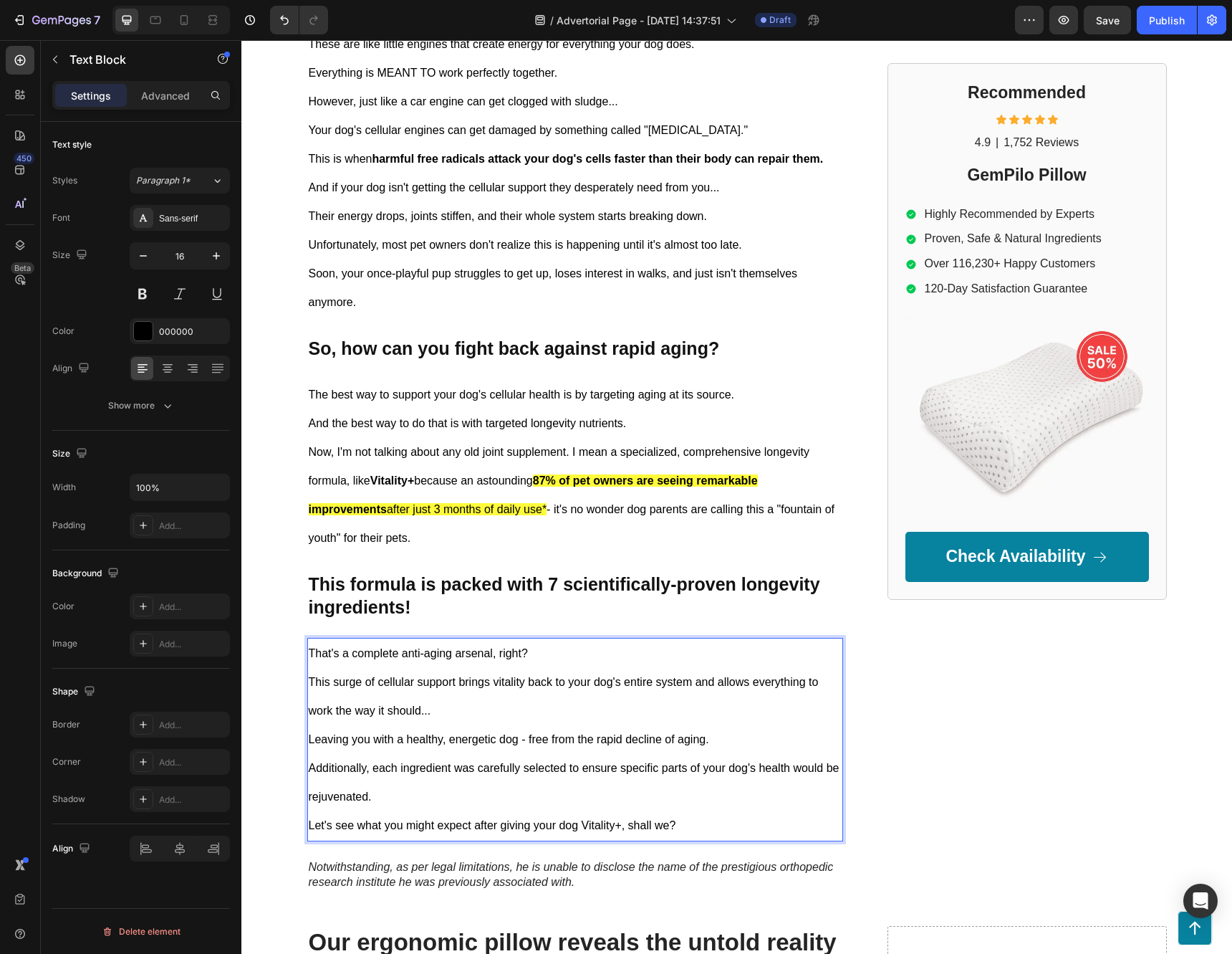
click at [309, 822] on p "Let's see what you might expect after giving your dog Vitality+, shall we?" at bounding box center [575, 825] width 533 height 29
click at [455, 707] on p "This surge of cellular support brings vitality back to your dog's entire system…" at bounding box center [575, 696] width 533 height 57
click at [1005, 740] on div "Recommended Heading Icon Icon Icon Icon Icon Icon List 4.9 Text Block | Text Bl…" at bounding box center [1028, 203] width 279 height 1378
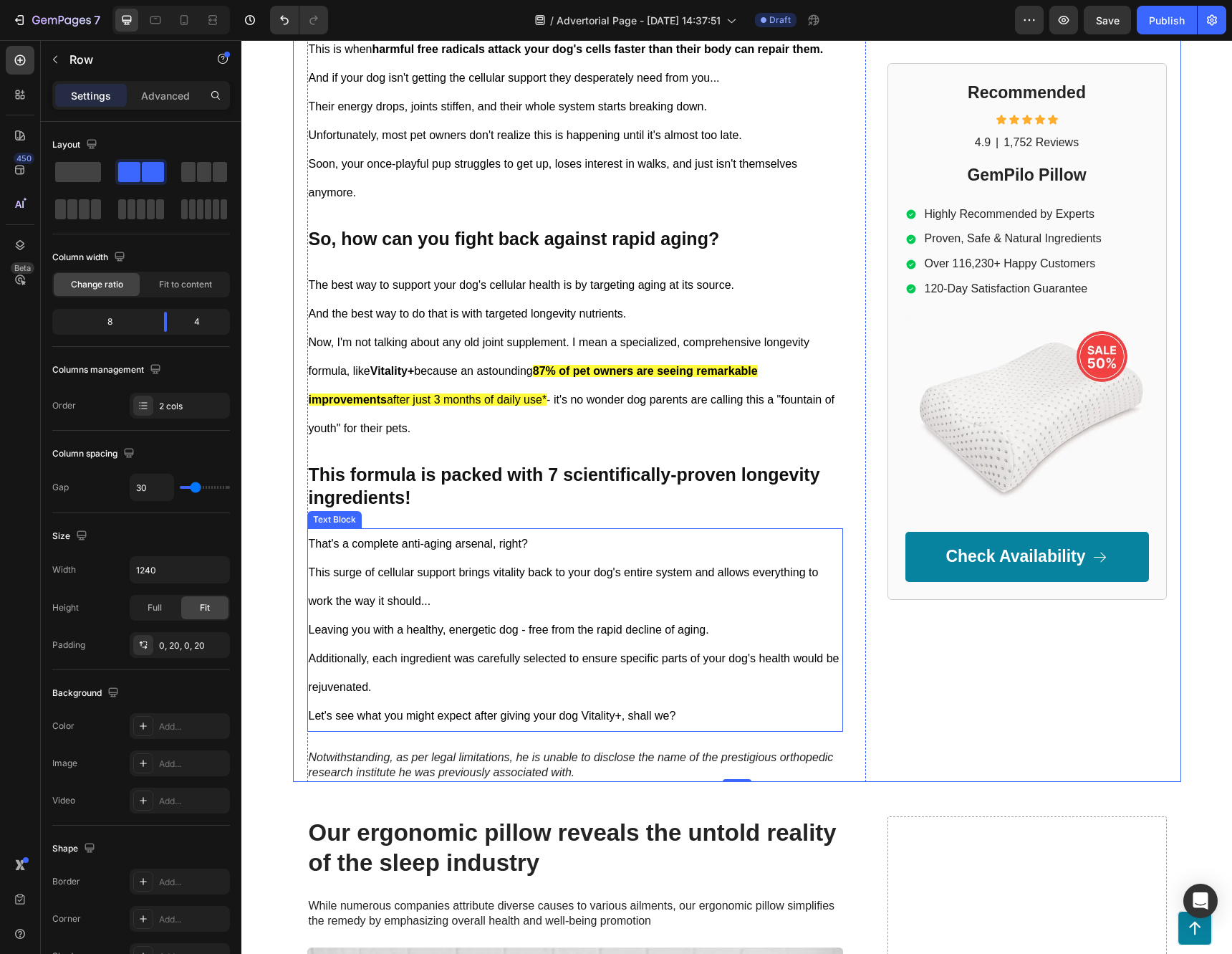
scroll to position [788, 0]
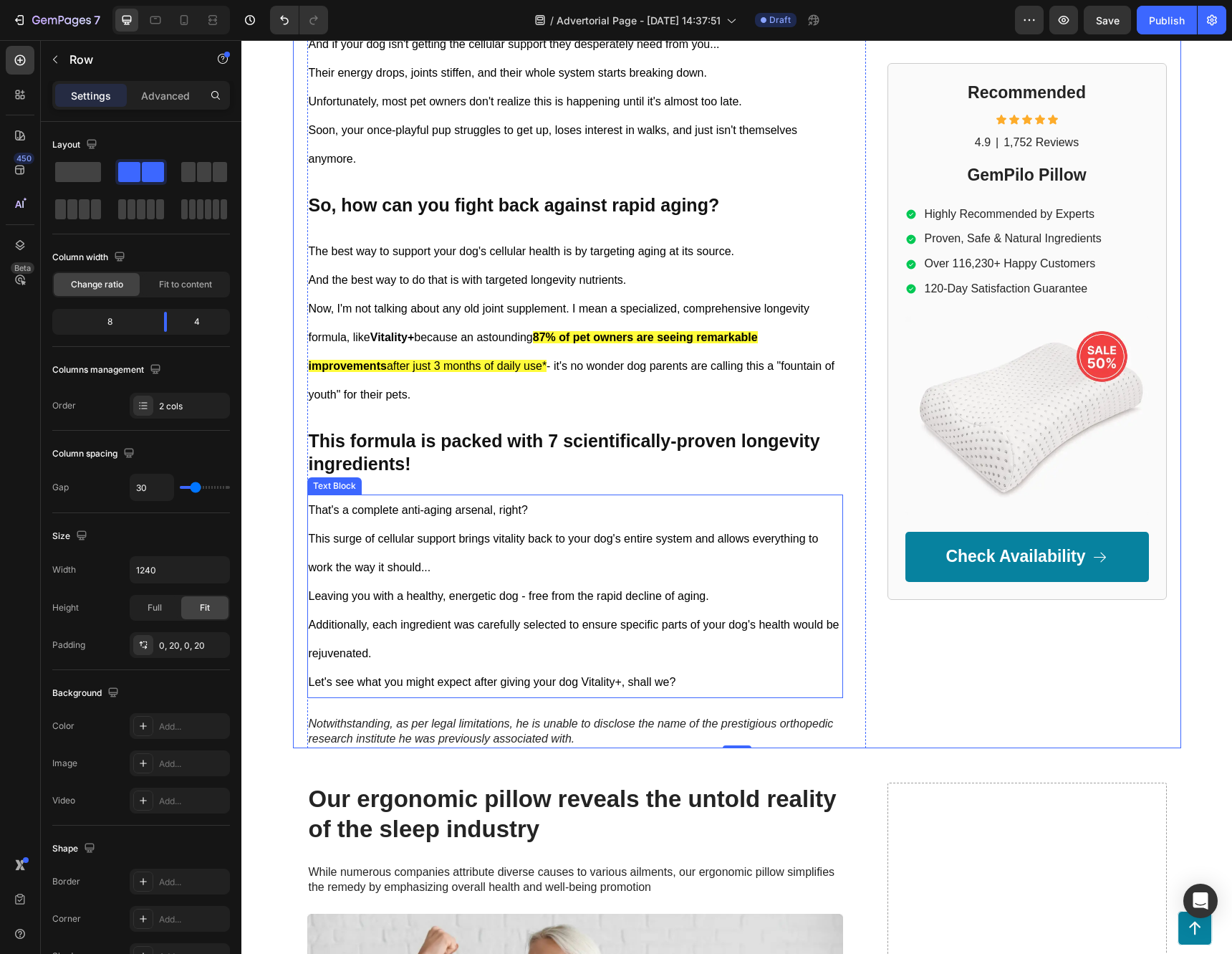
click at [427, 522] on p "That's a complete anti-aging arsenal, right?" at bounding box center [575, 510] width 533 height 29
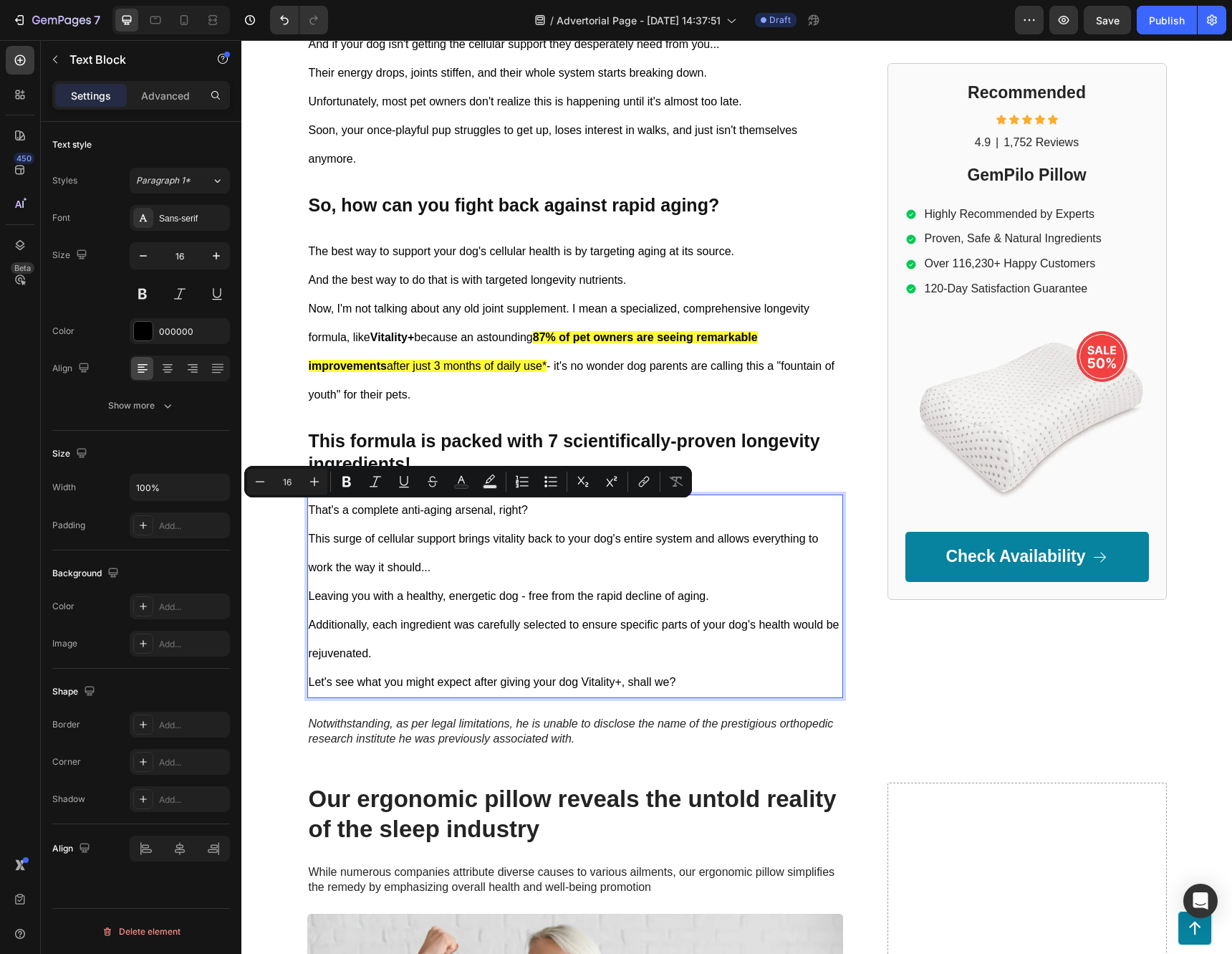
click at [513, 520] on p "That's a complete anti-aging arsenal, right?" at bounding box center [575, 510] width 533 height 29
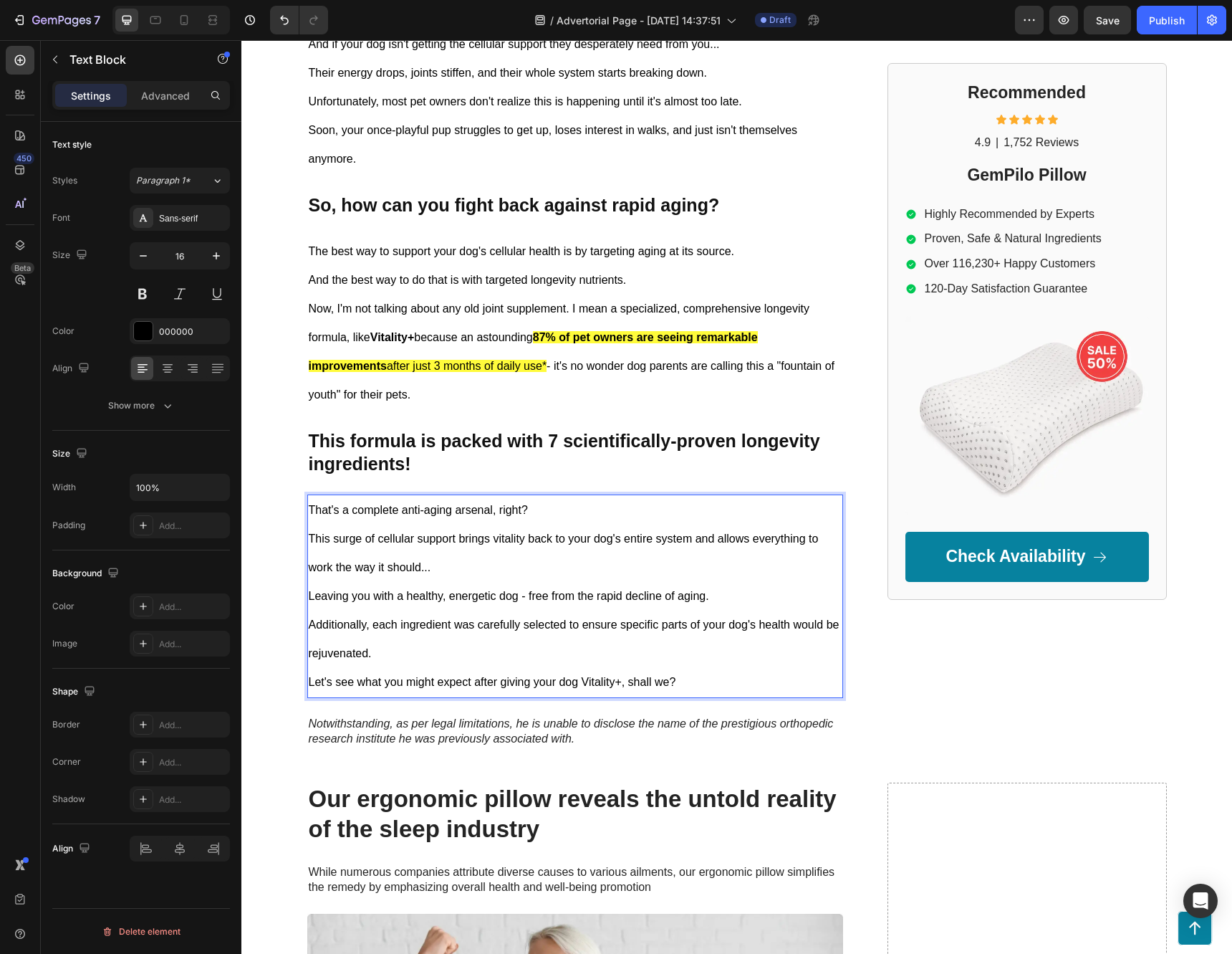
click at [541, 527] on p "This surge of cellular support brings vitality back to your dog's entire system…" at bounding box center [575, 553] width 533 height 57
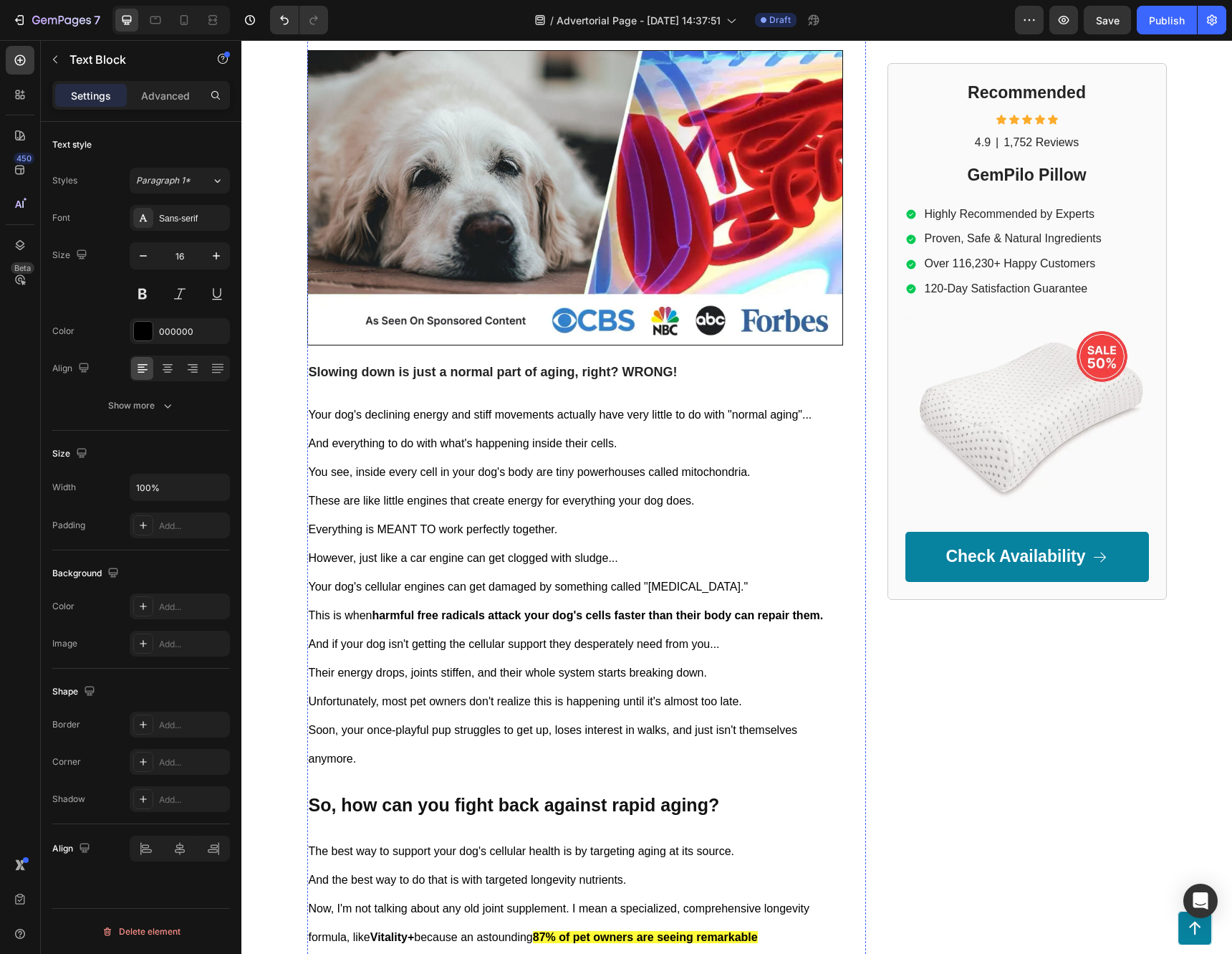
scroll to position [72, 0]
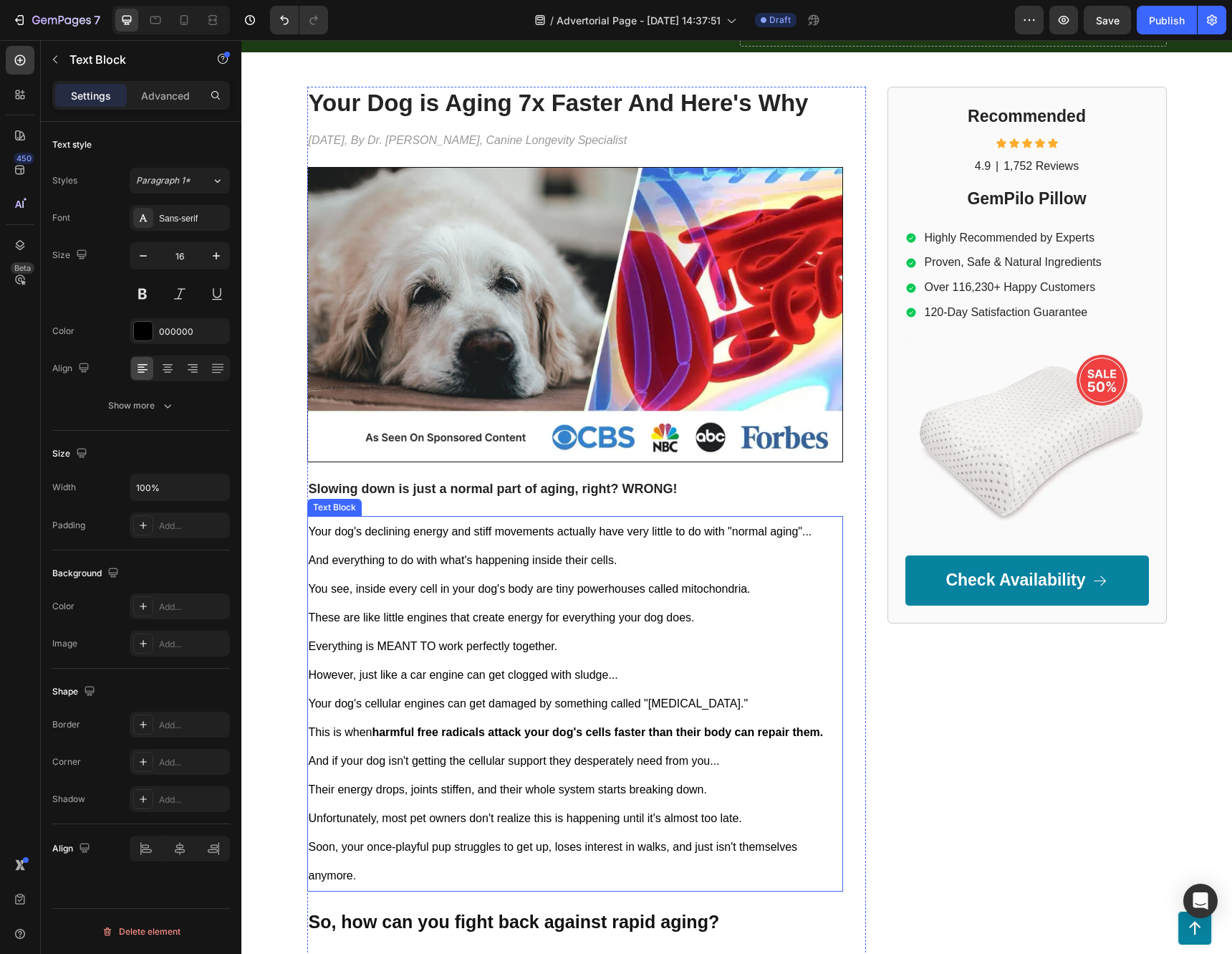
click at [424, 602] on p "You see, inside every cell in your dog's body are tiny powerhouses called mitoc…" at bounding box center [575, 589] width 533 height 29
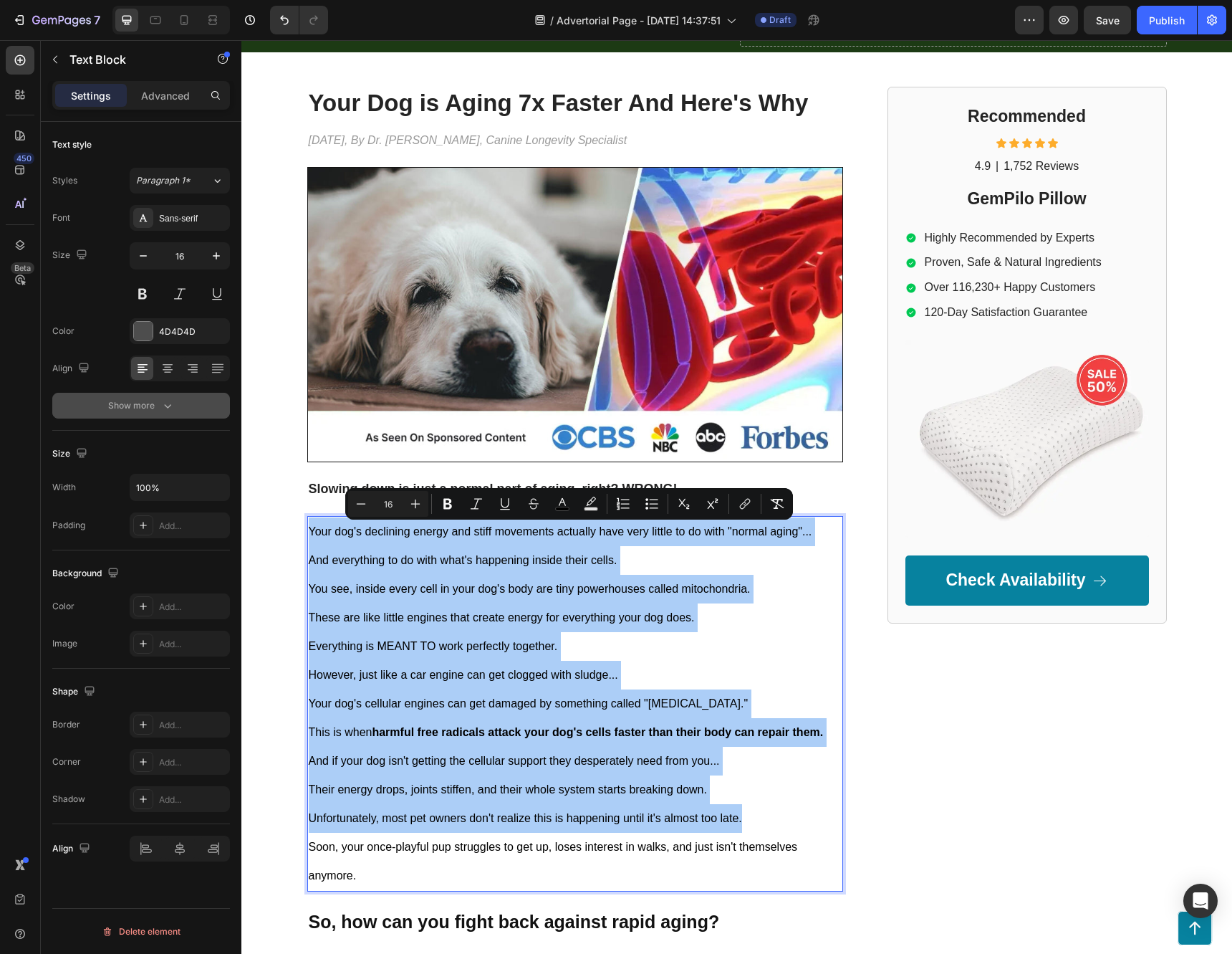
click at [138, 413] on button "Show more" at bounding box center [141, 405] width 177 height 25
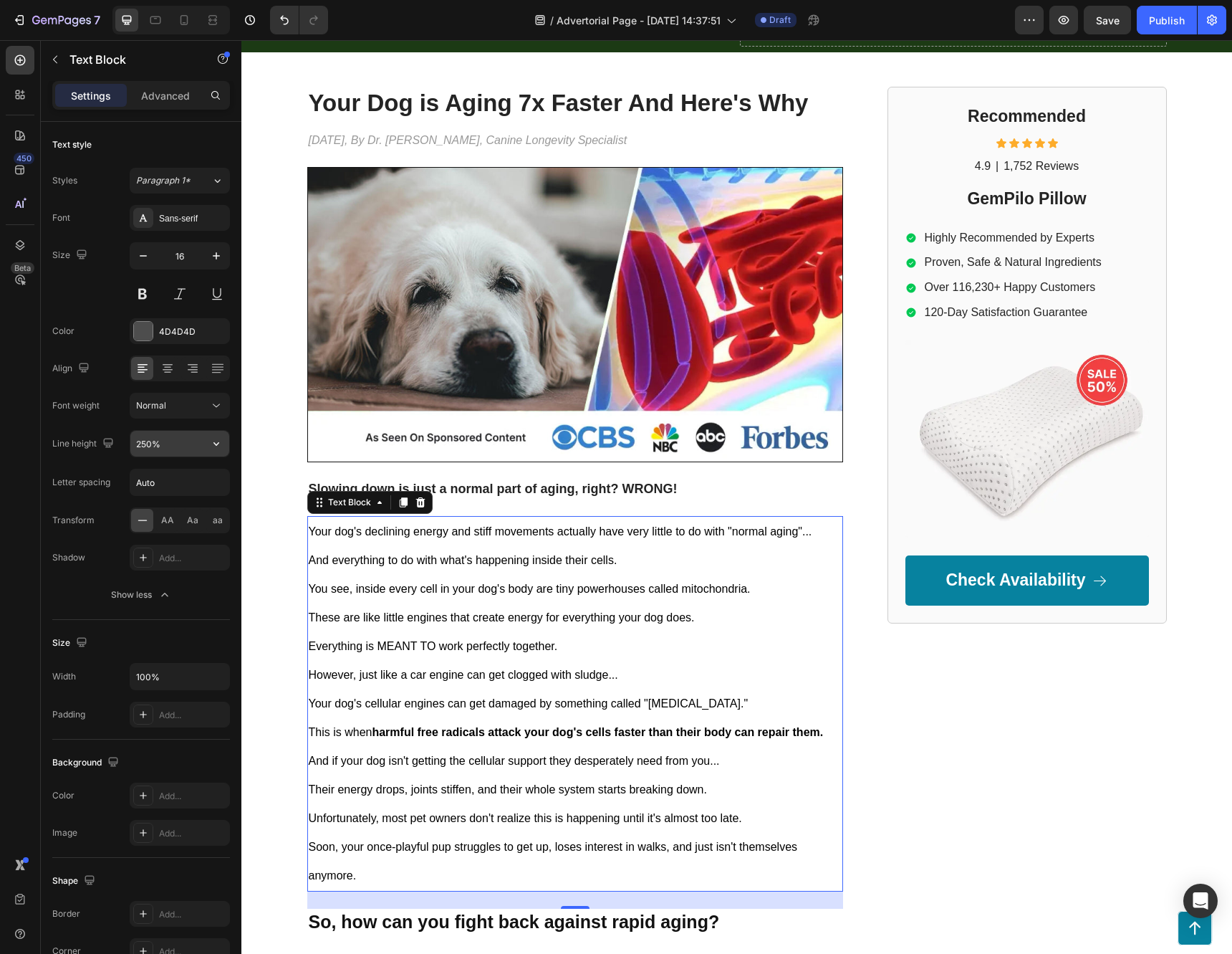
click at [191, 448] on input "250%" at bounding box center [180, 443] width 99 height 25
click at [212, 441] on icon "button" at bounding box center [216, 443] width 14 height 14
click at [164, 586] on p "180%" at bounding box center [175, 589] width 82 height 13
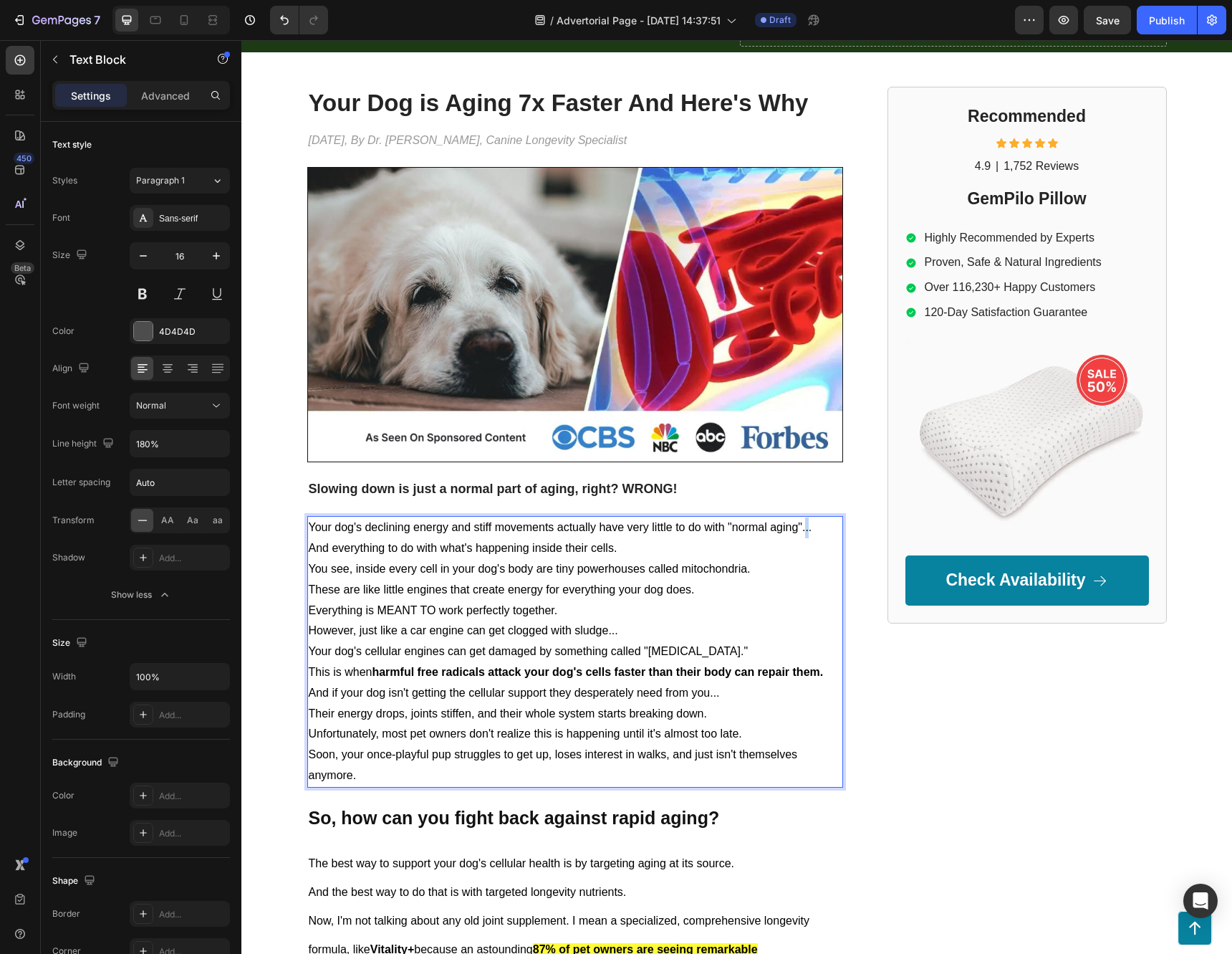
click at [802, 525] on span "Your dog's declining energy and stiff movements actually have very little to do…" at bounding box center [561, 527] width 504 height 12
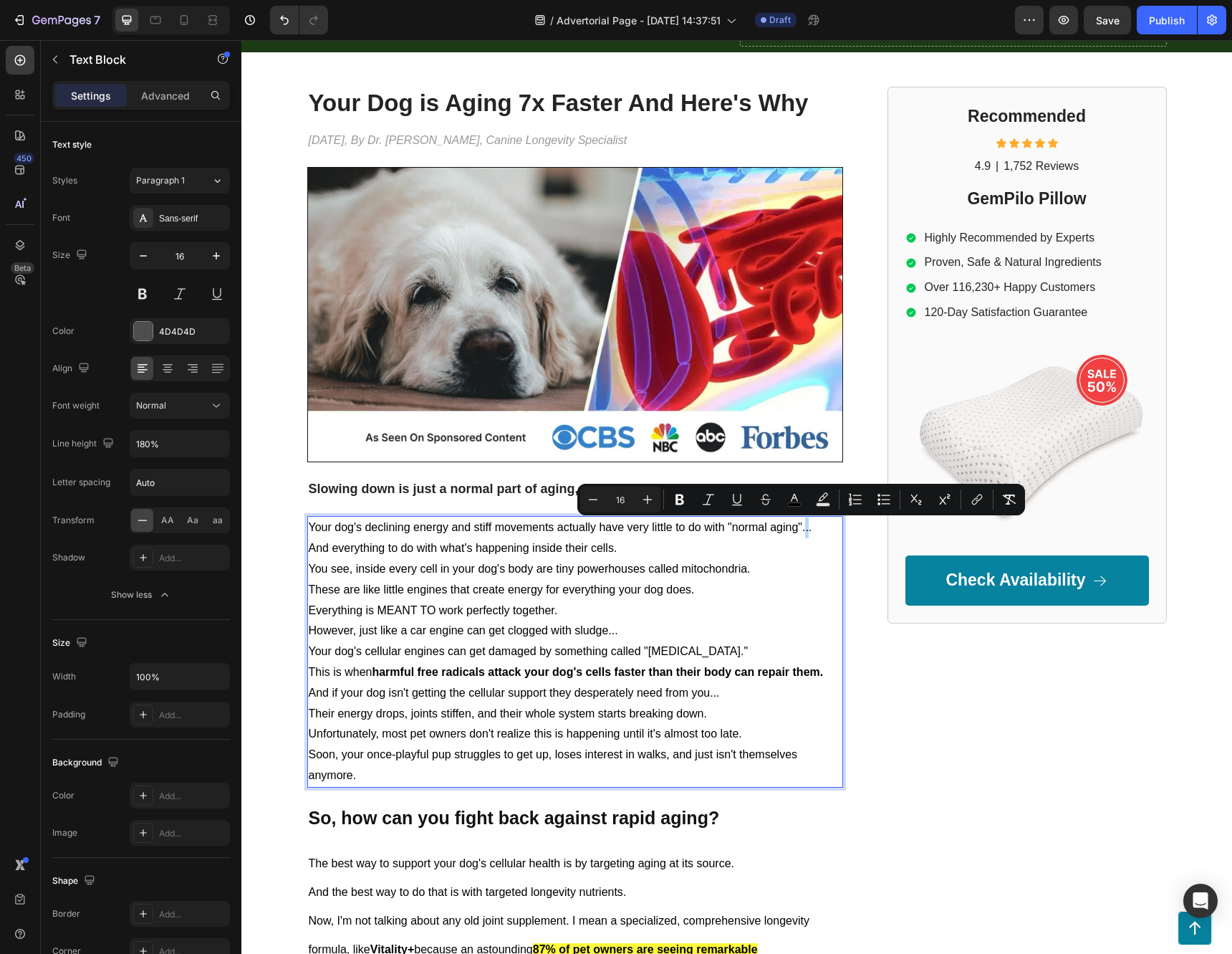
click at [813, 528] on p "Your dog's declining energy and stiff movements actually have very little to do…" at bounding box center [575, 527] width 533 height 21
click at [806, 533] on span "Your dog's declining energy and stiff movements actually have very little to do…" at bounding box center [561, 527] width 504 height 12
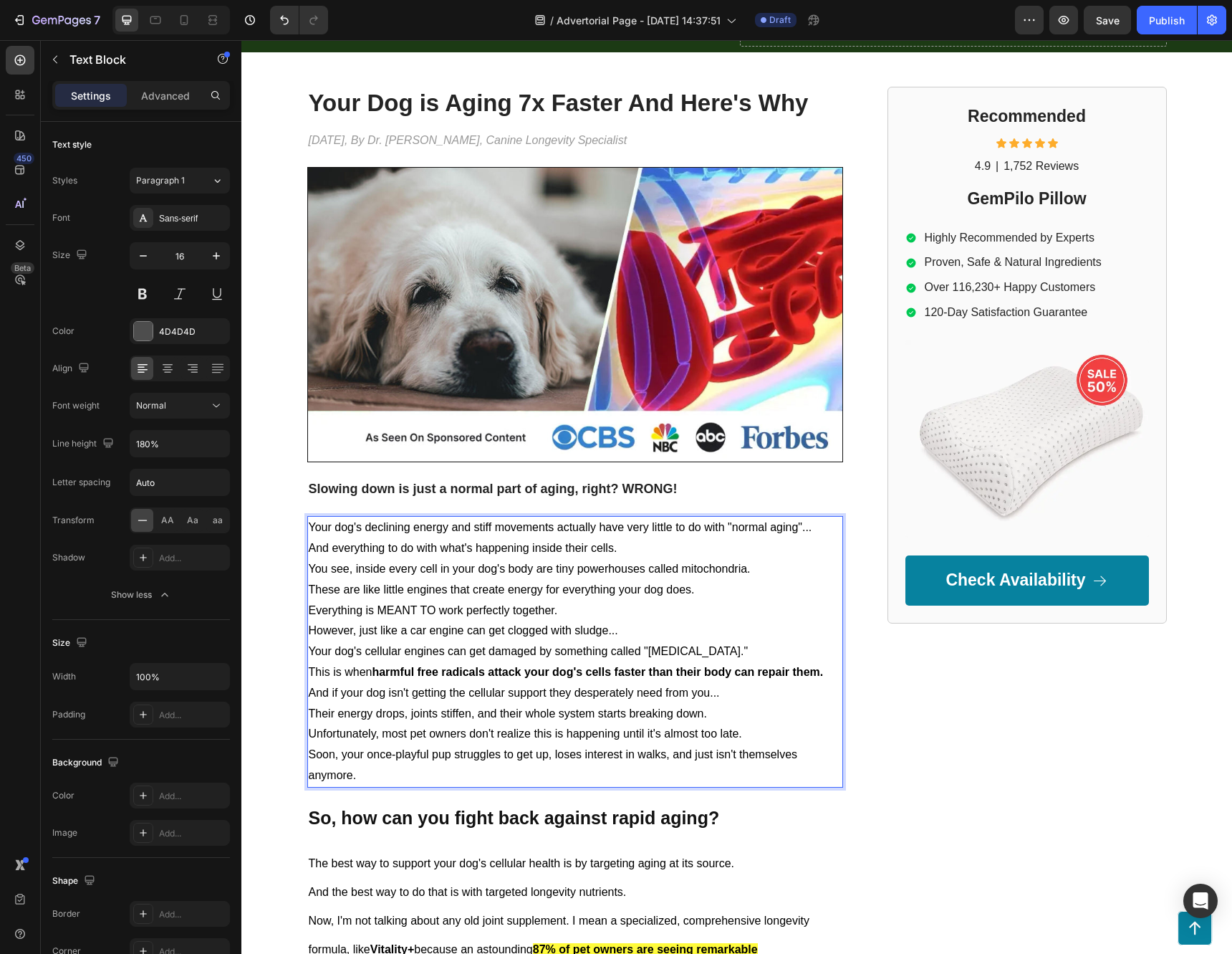
click at [799, 531] on span "Your dog's declining energy and stiff movements actually have very little to do…" at bounding box center [561, 527] width 504 height 12
click at [813, 533] on p "Your dog's declining energy and stiff movements actually have very little to do…" at bounding box center [575, 527] width 533 height 21
click at [165, 447] on input "180%" at bounding box center [180, 443] width 99 height 25
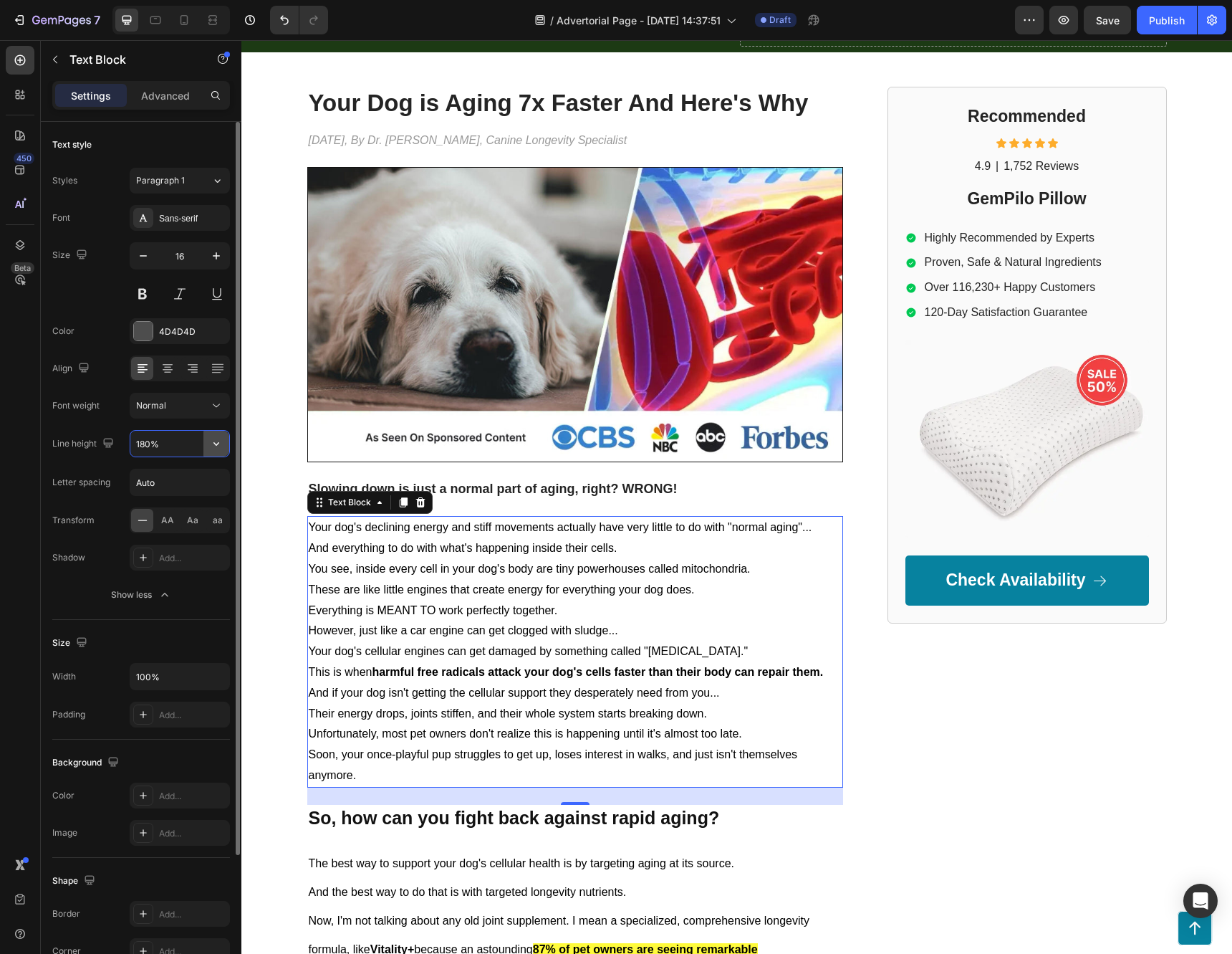
click at [215, 441] on icon "button" at bounding box center [216, 443] width 14 height 14
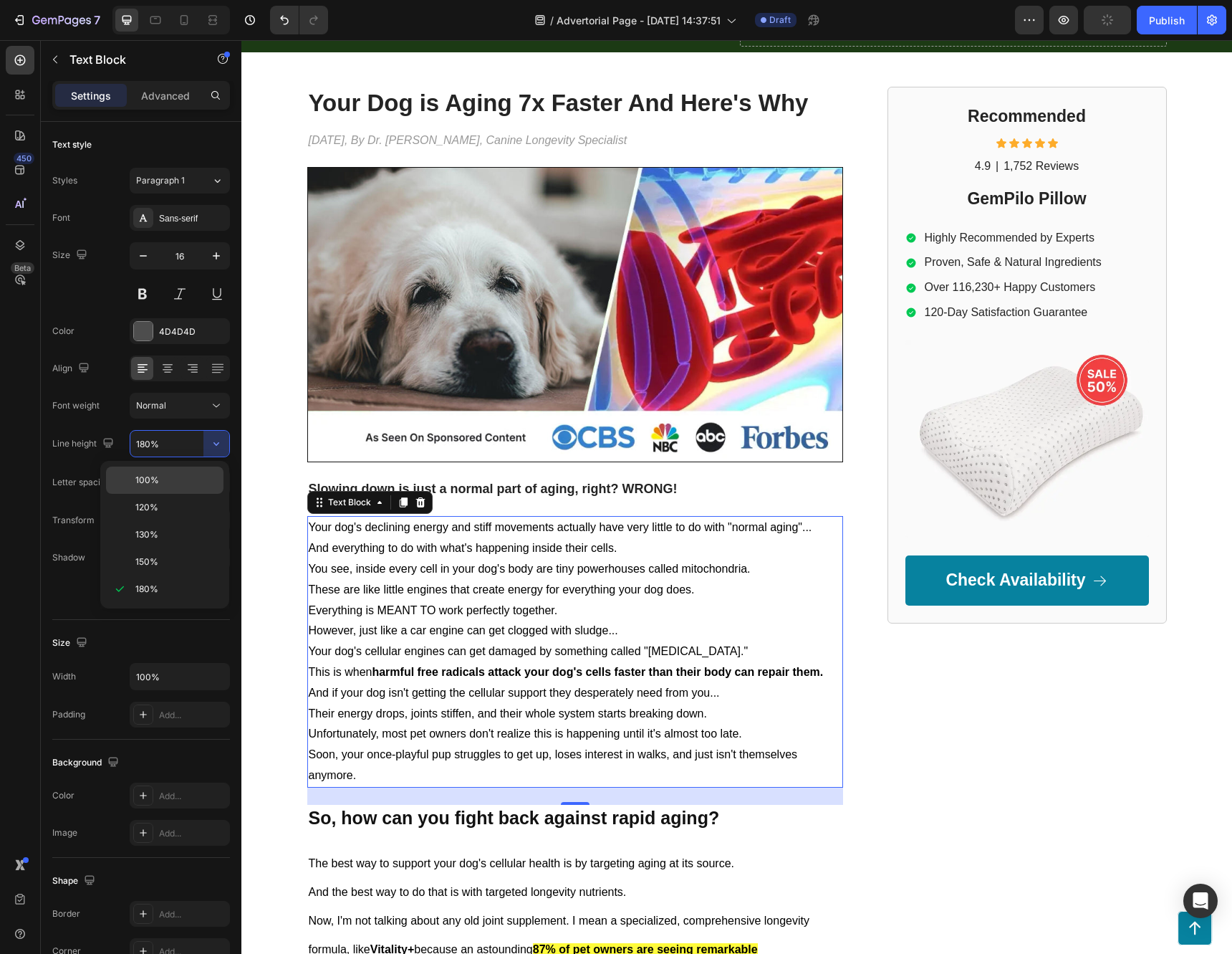
click at [173, 493] on div "100%" at bounding box center [165, 506] width 118 height 27
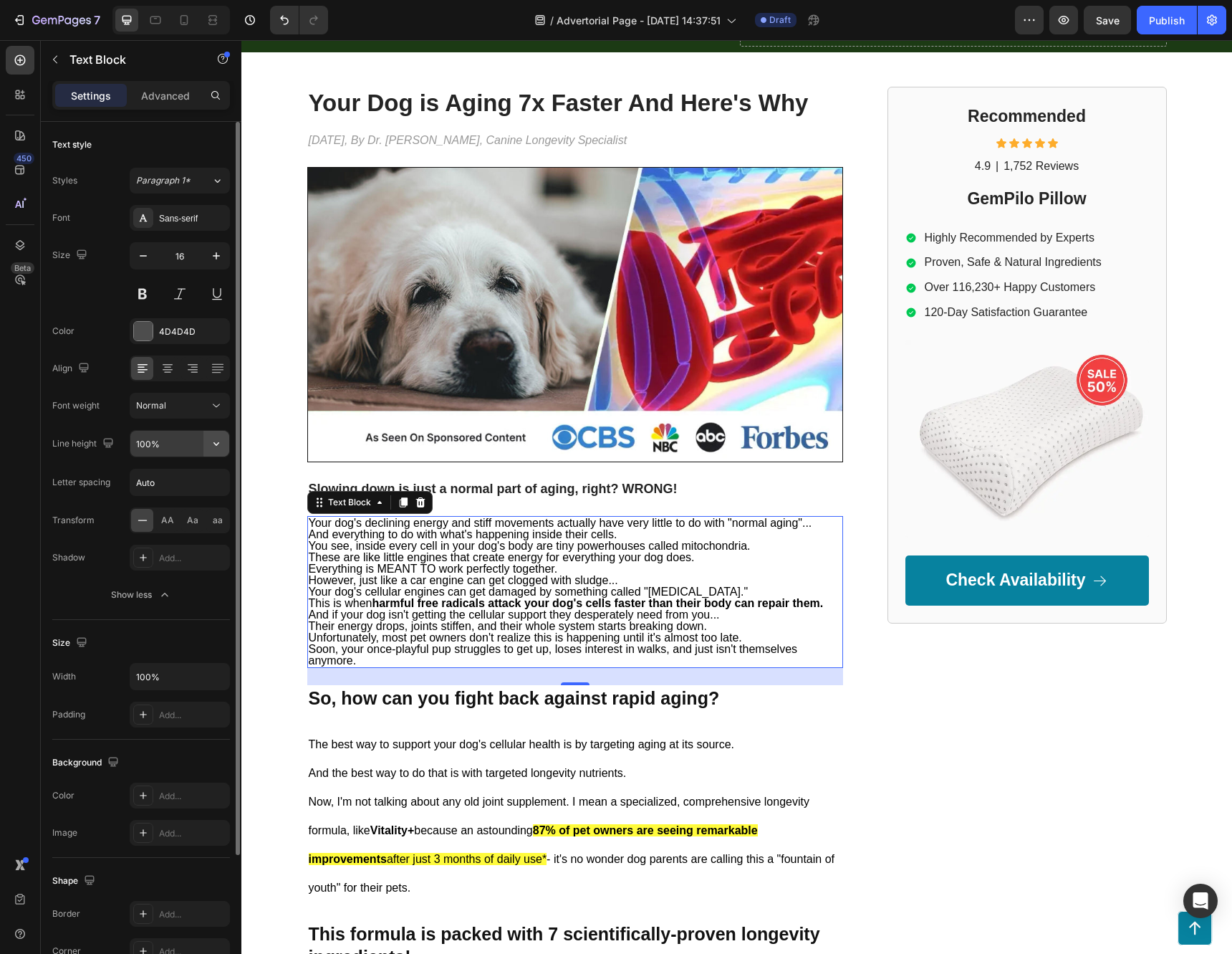
click at [221, 448] on icon "button" at bounding box center [216, 443] width 14 height 14
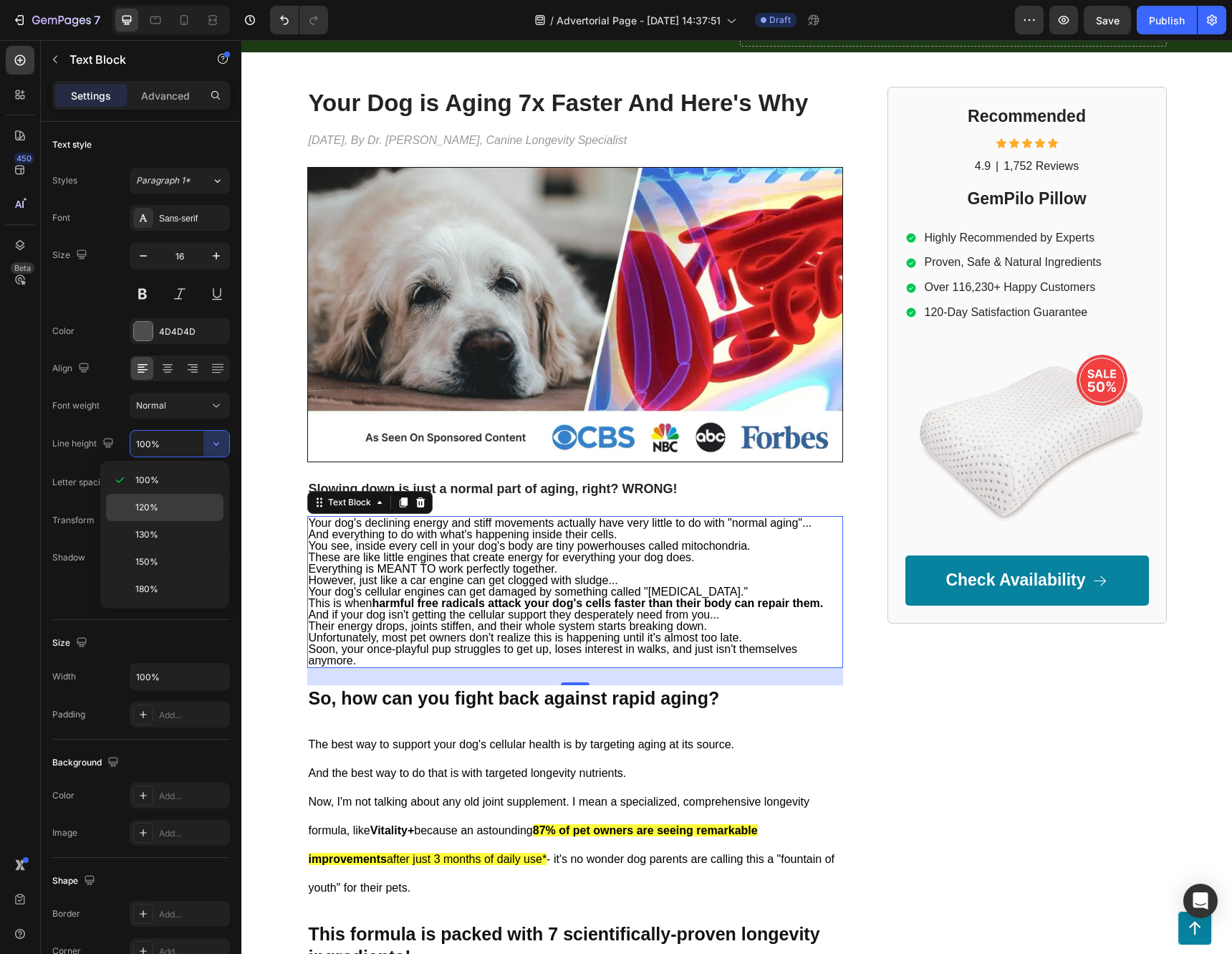
click at [173, 503] on p "120%" at bounding box center [175, 507] width 82 height 13
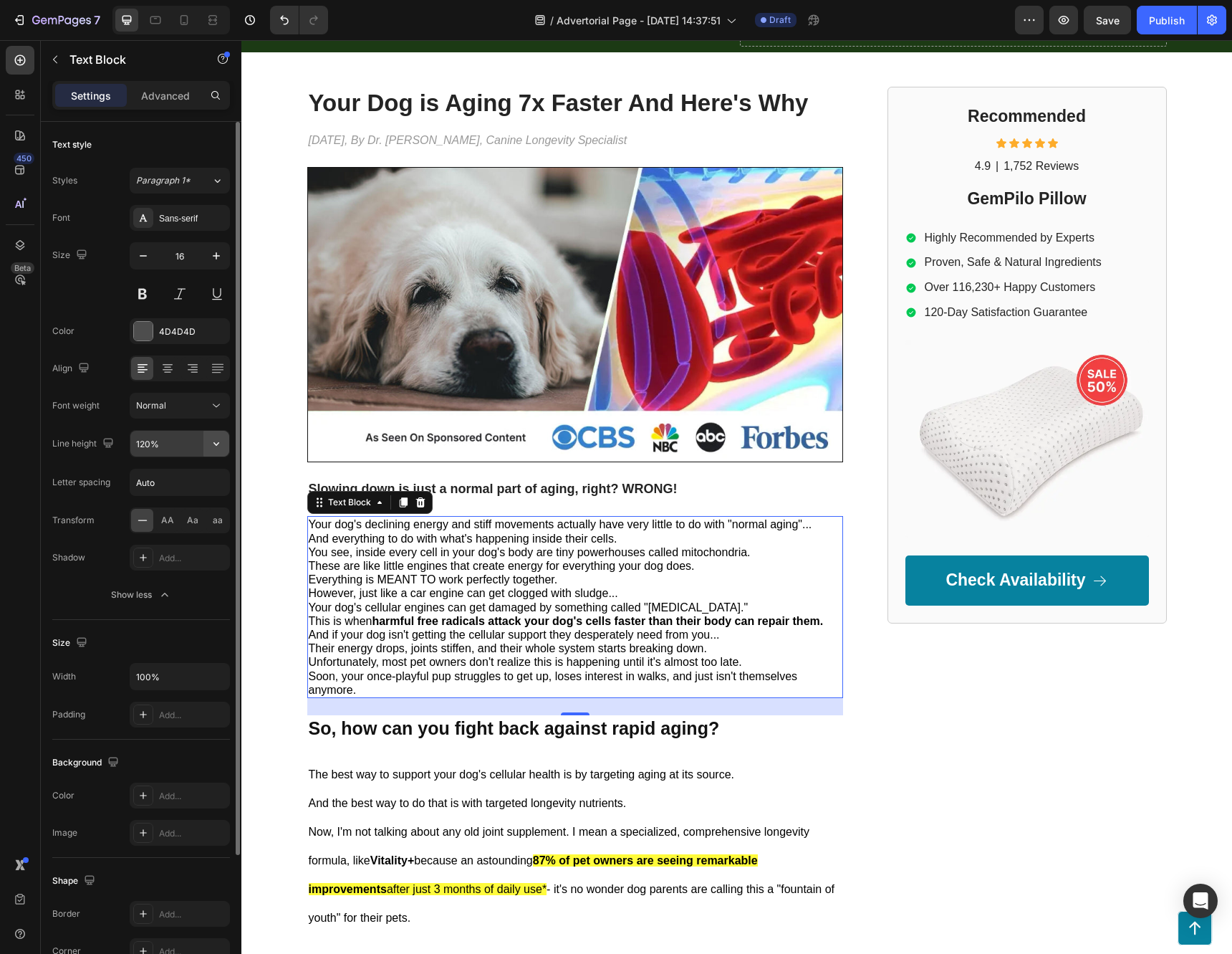
click at [211, 441] on icon "button" at bounding box center [216, 443] width 14 height 14
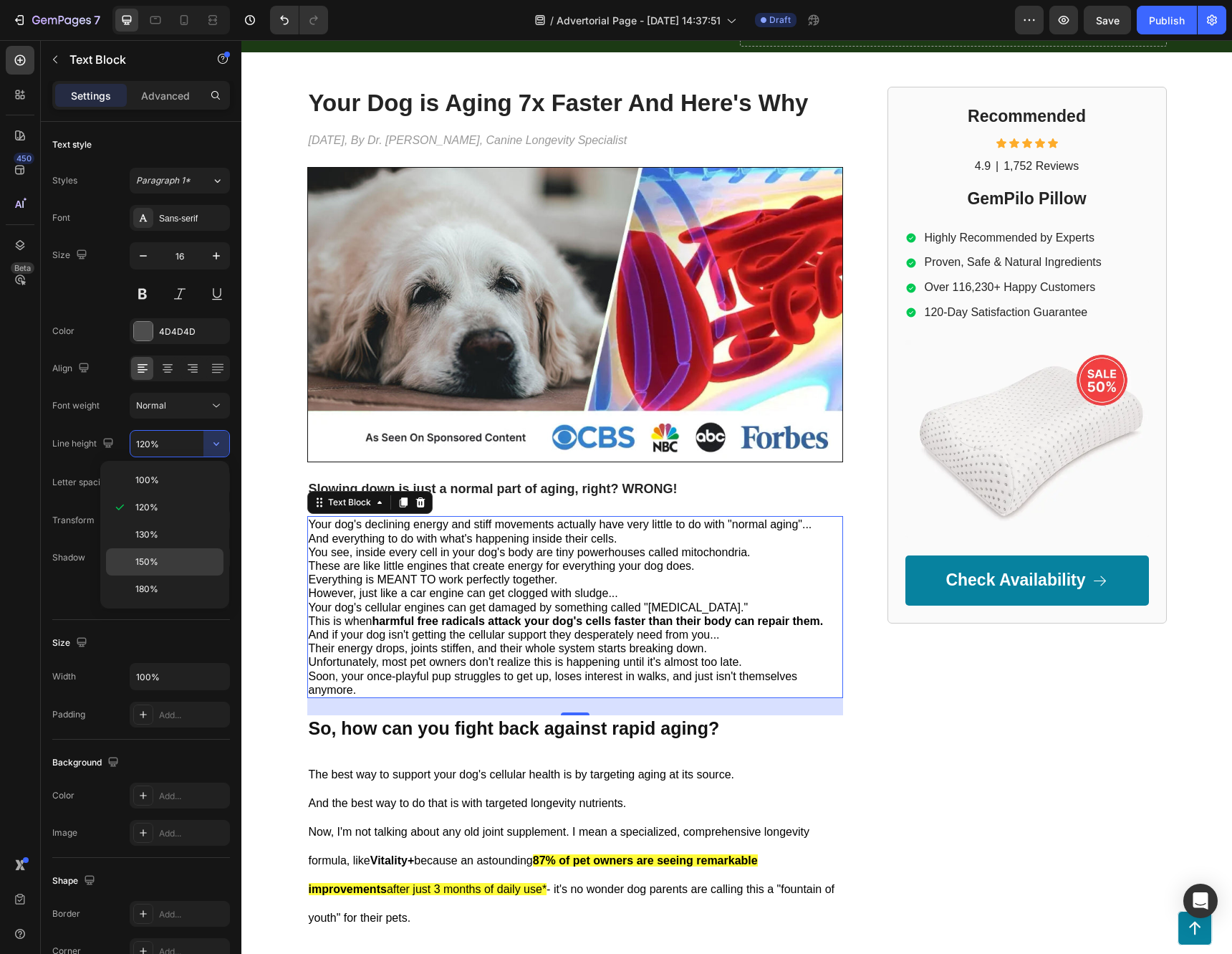
click at [170, 576] on div "150%" at bounding box center [165, 589] width 118 height 27
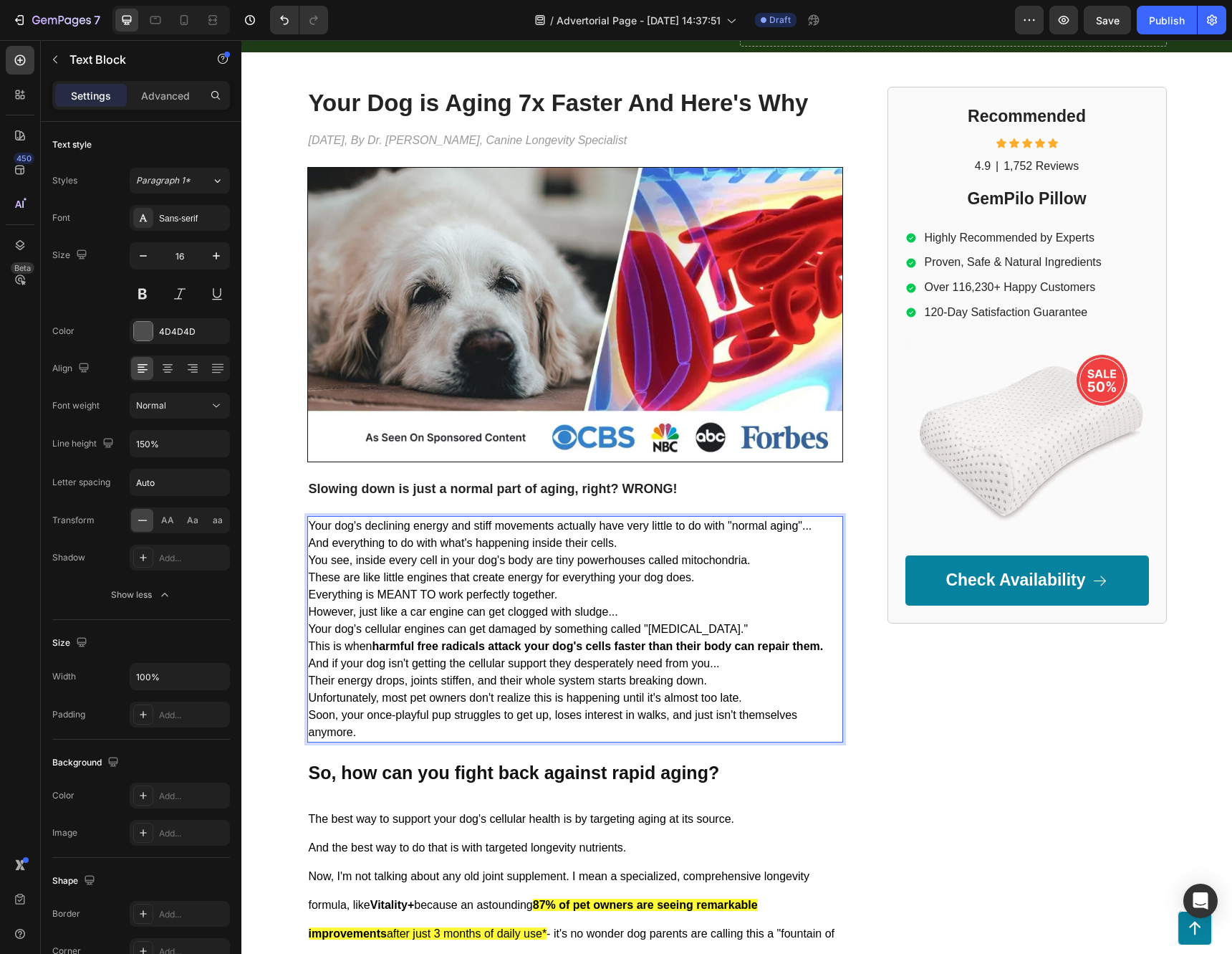
click at [817, 529] on p "Your dog's declining energy and stiff movements actually have very little to do…" at bounding box center [575, 526] width 533 height 18
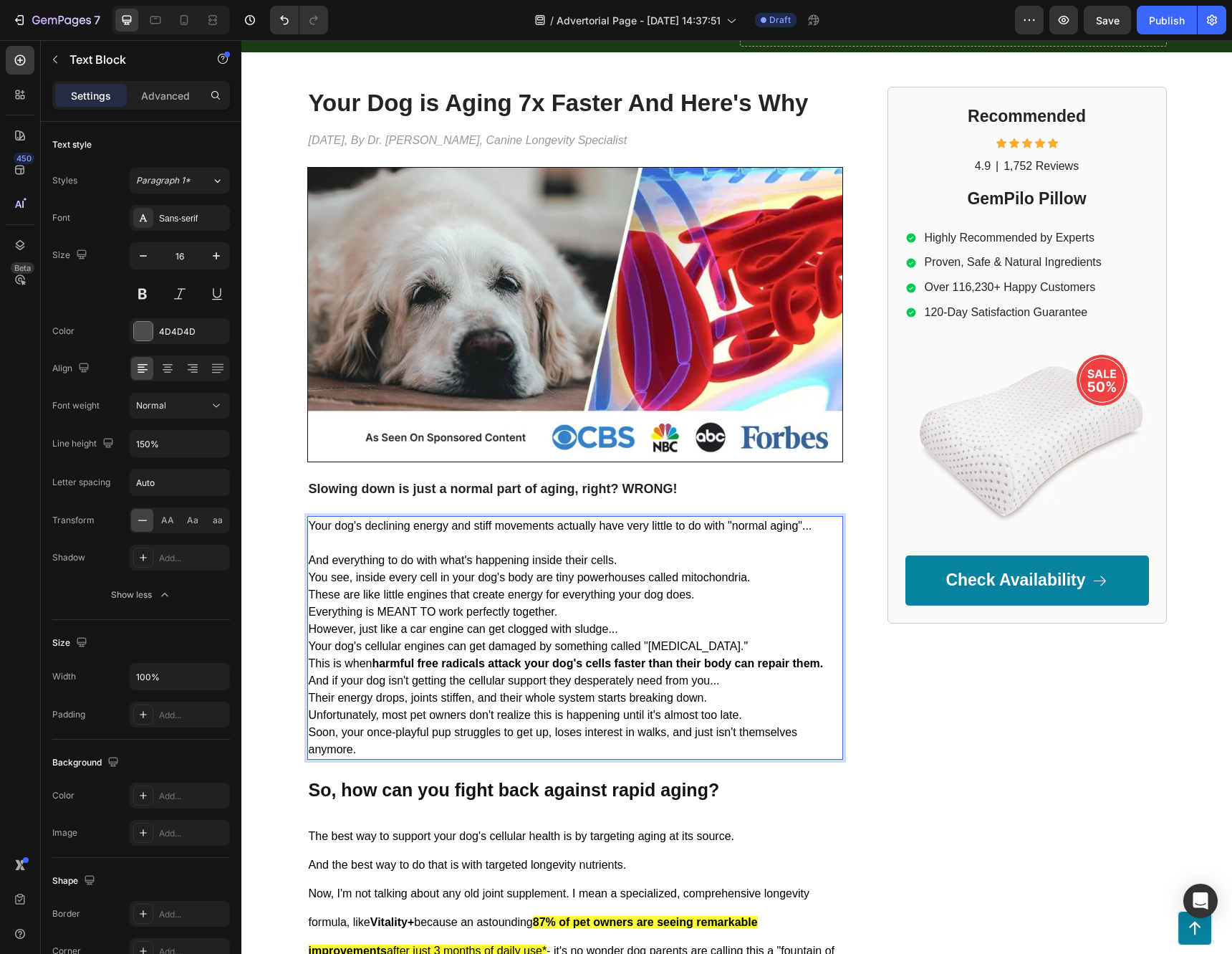
click at [677, 565] on p "And everything to do with what's happening inside their cells." at bounding box center [575, 561] width 533 height 18
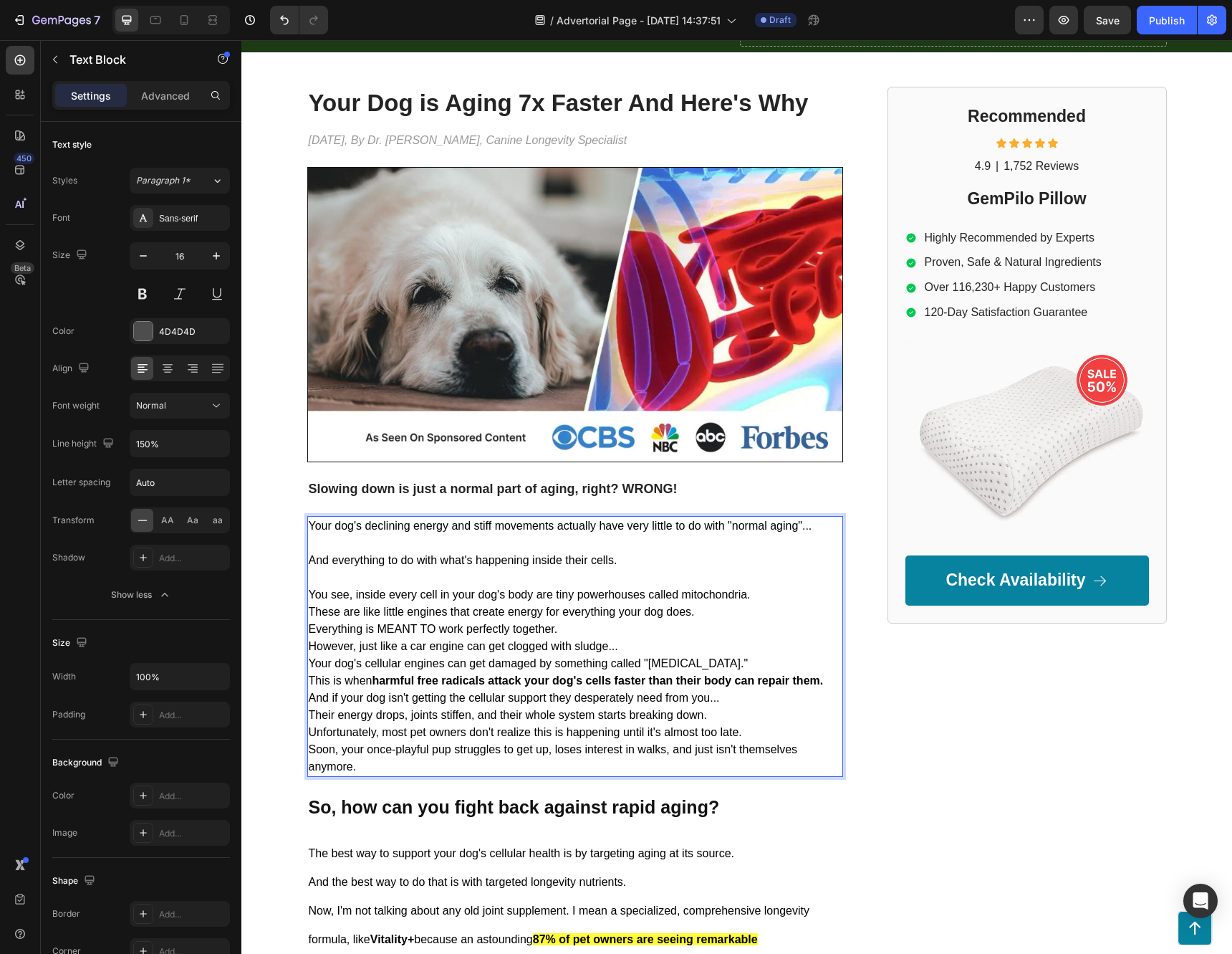
click at [768, 598] on p "You see, inside every cell in your dog's body are tiny powerhouses called mitoc…" at bounding box center [575, 595] width 533 height 18
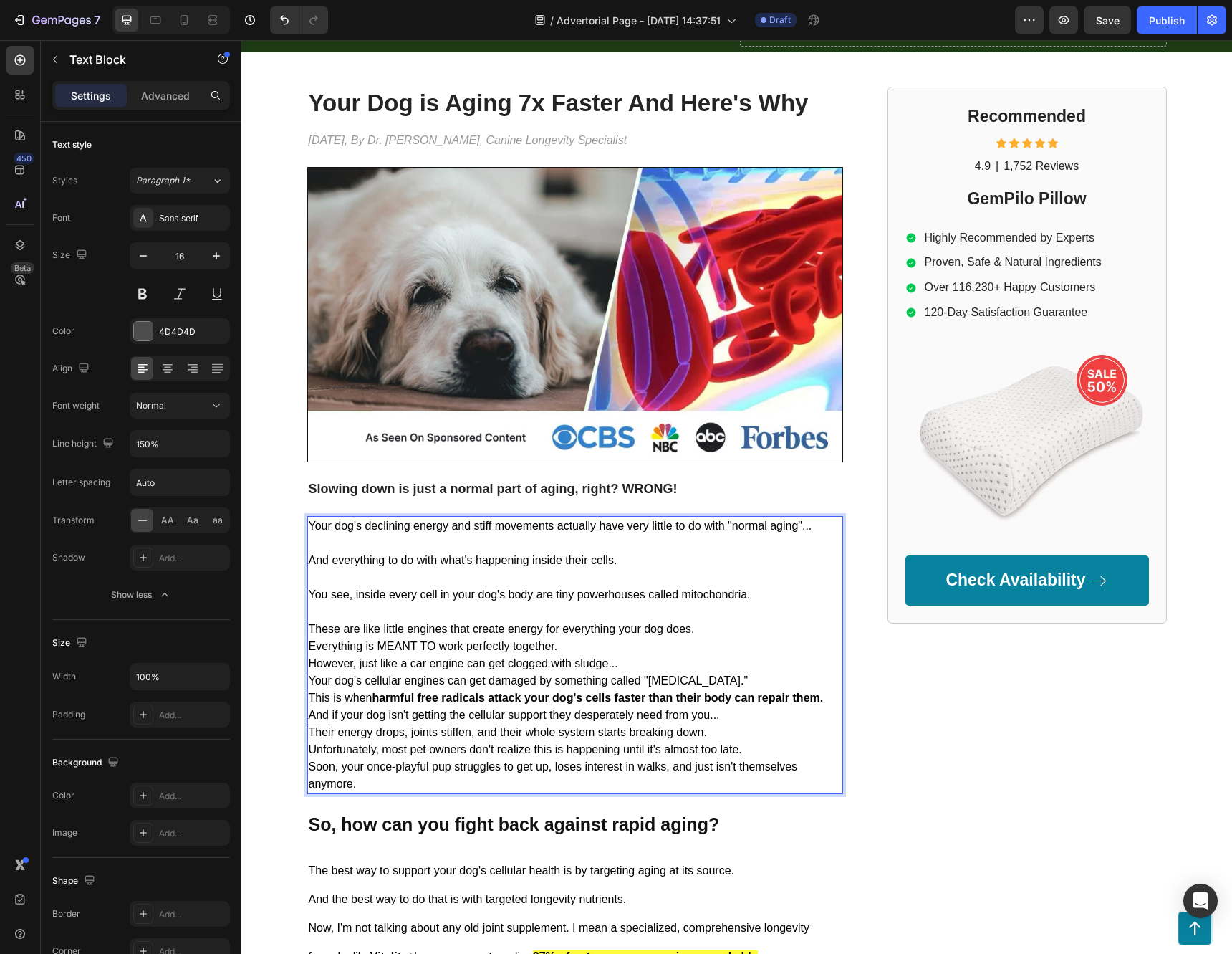
click at [715, 630] on p "These are like little engines that create energy for everything your dog does." at bounding box center [575, 629] width 533 height 18
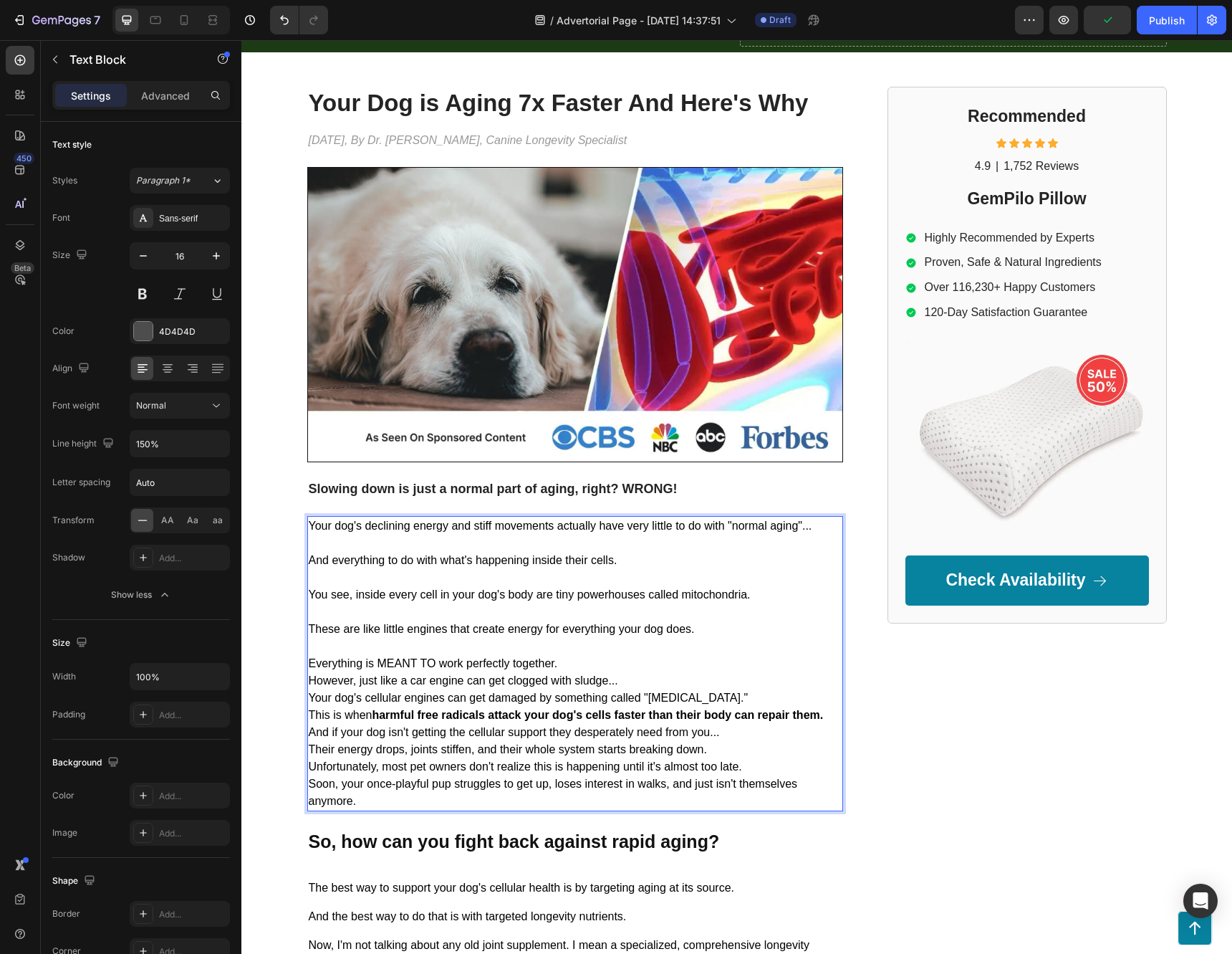
click at [662, 670] on p "Everything is MEANT TO work perfectly together." at bounding box center [575, 663] width 533 height 18
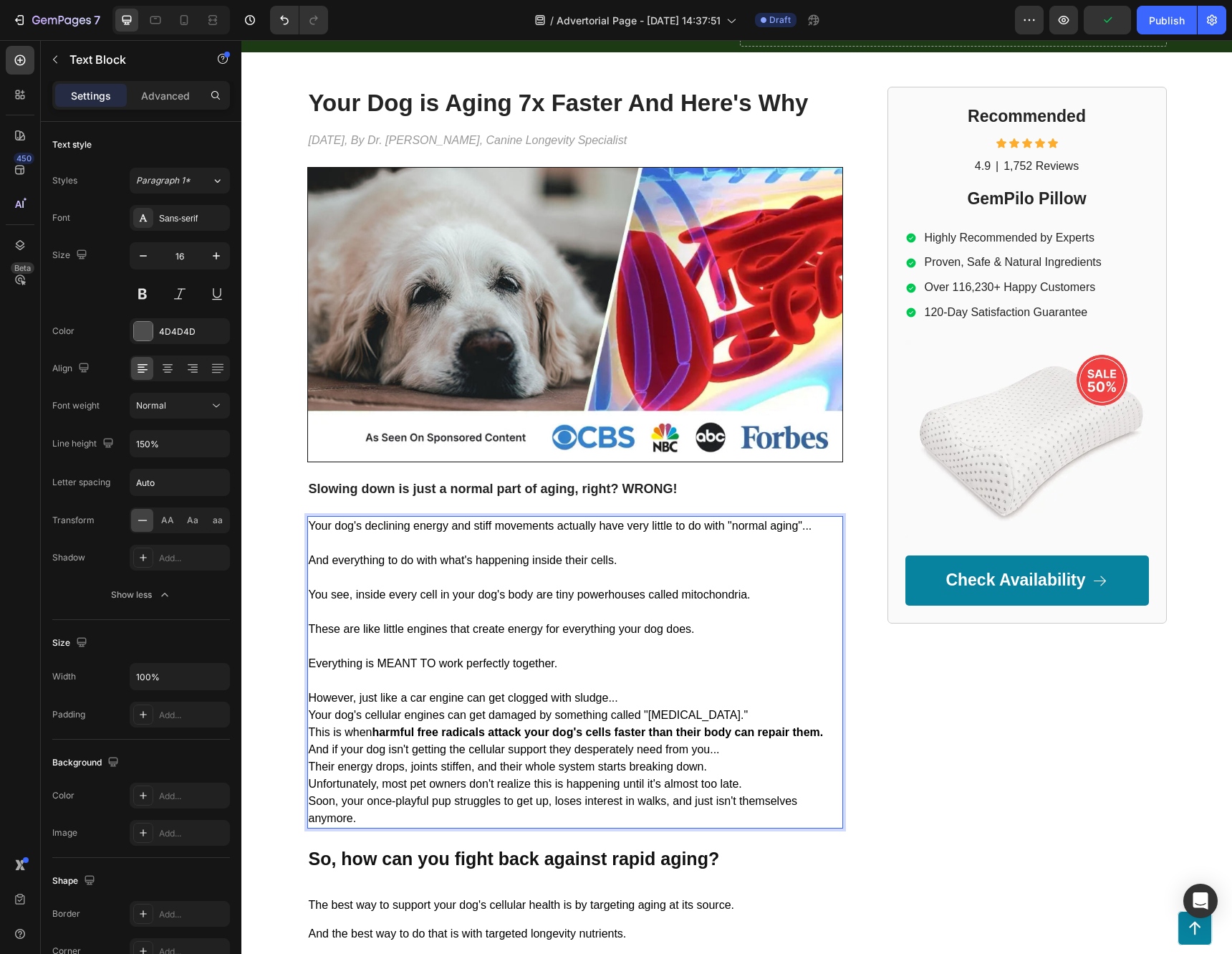
click at [652, 702] on p "However, just like a car engine can get clogged with sludge..." at bounding box center [575, 698] width 533 height 18
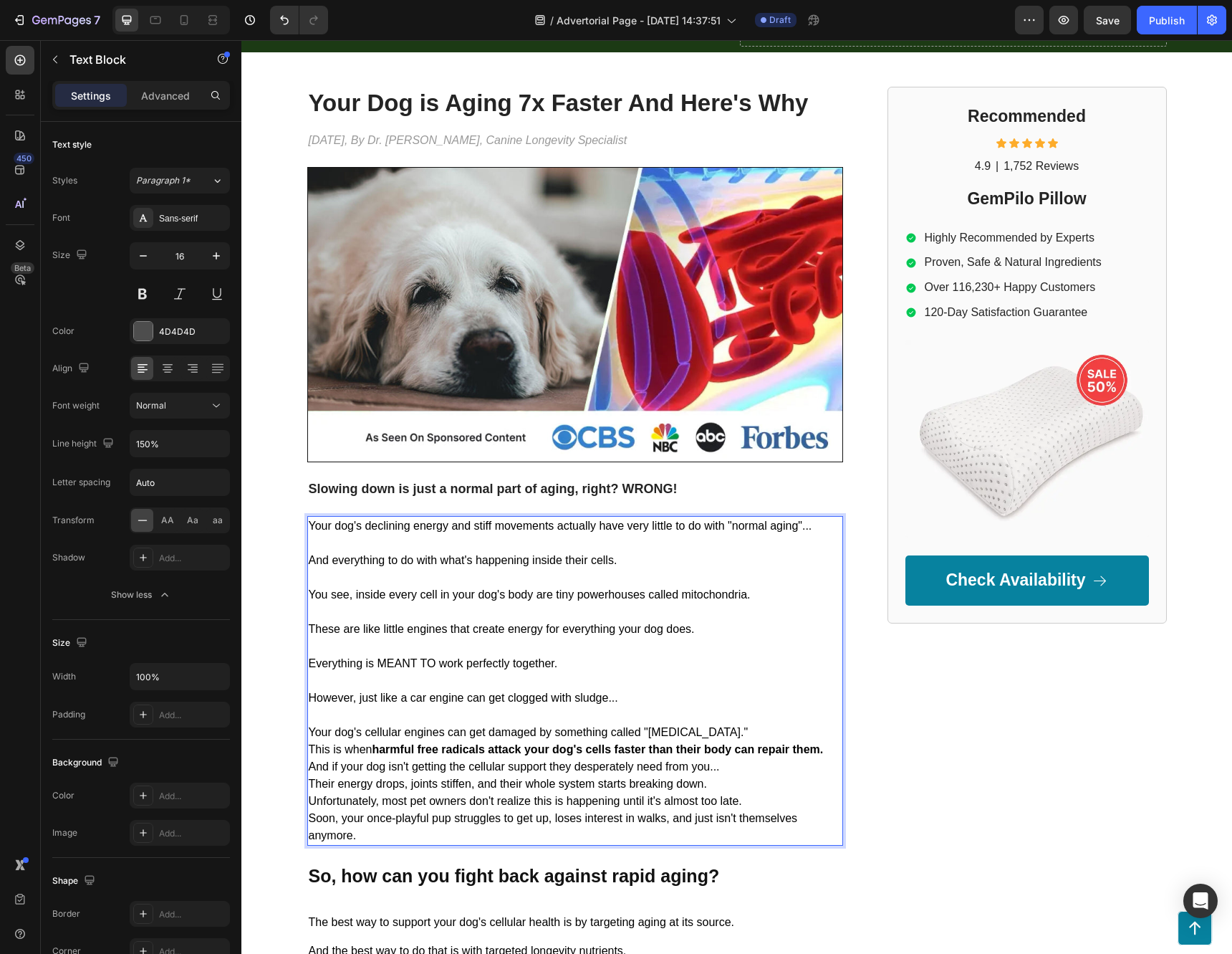
click at [745, 731] on p "Your dog's cellular engines can get damaged by something called "[MEDICAL_DATA]…" at bounding box center [575, 733] width 533 height 18
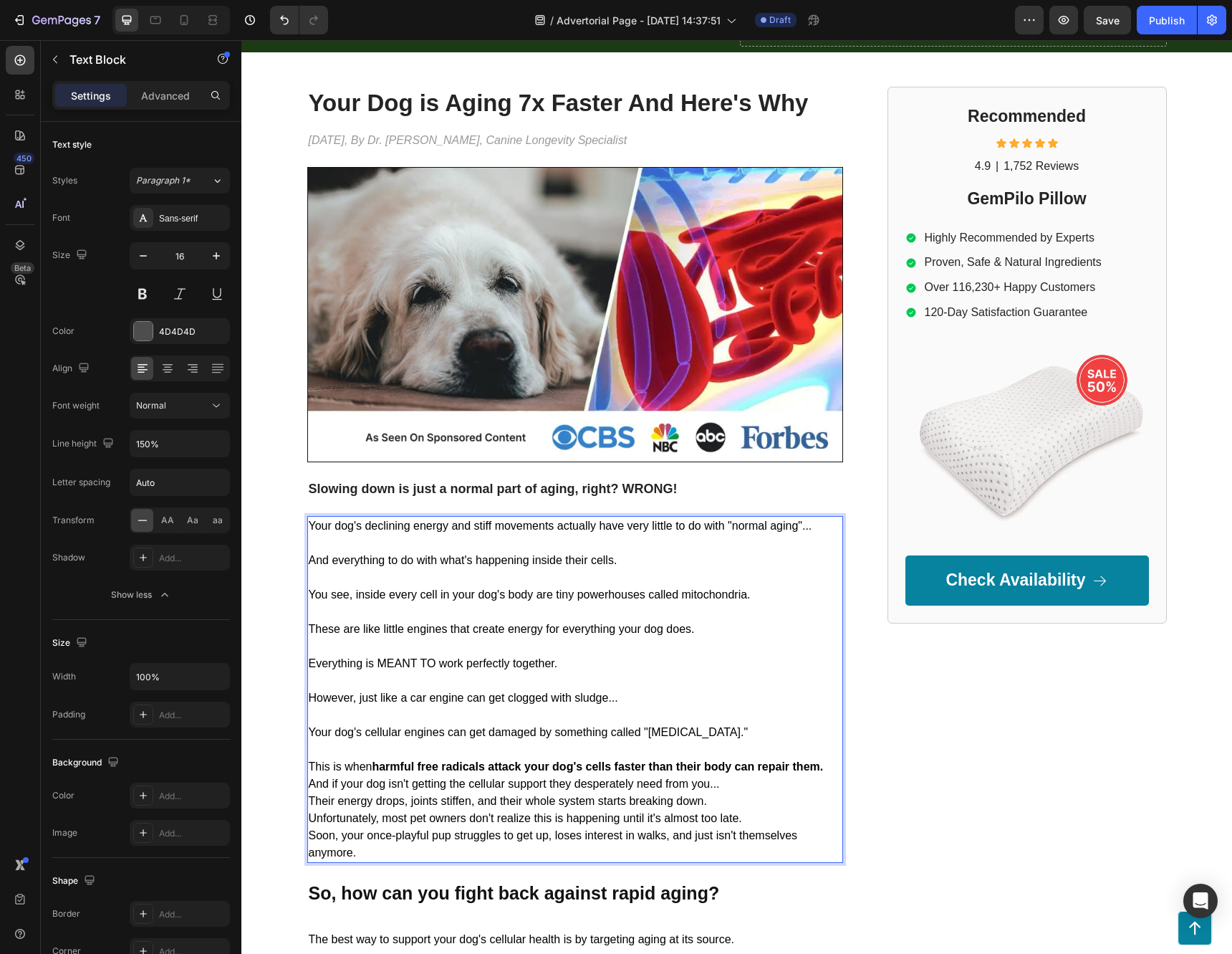
click at [757, 783] on p "And if your dog isn't getting the cellular support they desperately need from y…" at bounding box center [575, 784] width 533 height 18
click at [825, 767] on p "This is when harmful free radicals attack your dog's cells faster than their bo…" at bounding box center [575, 767] width 533 height 18
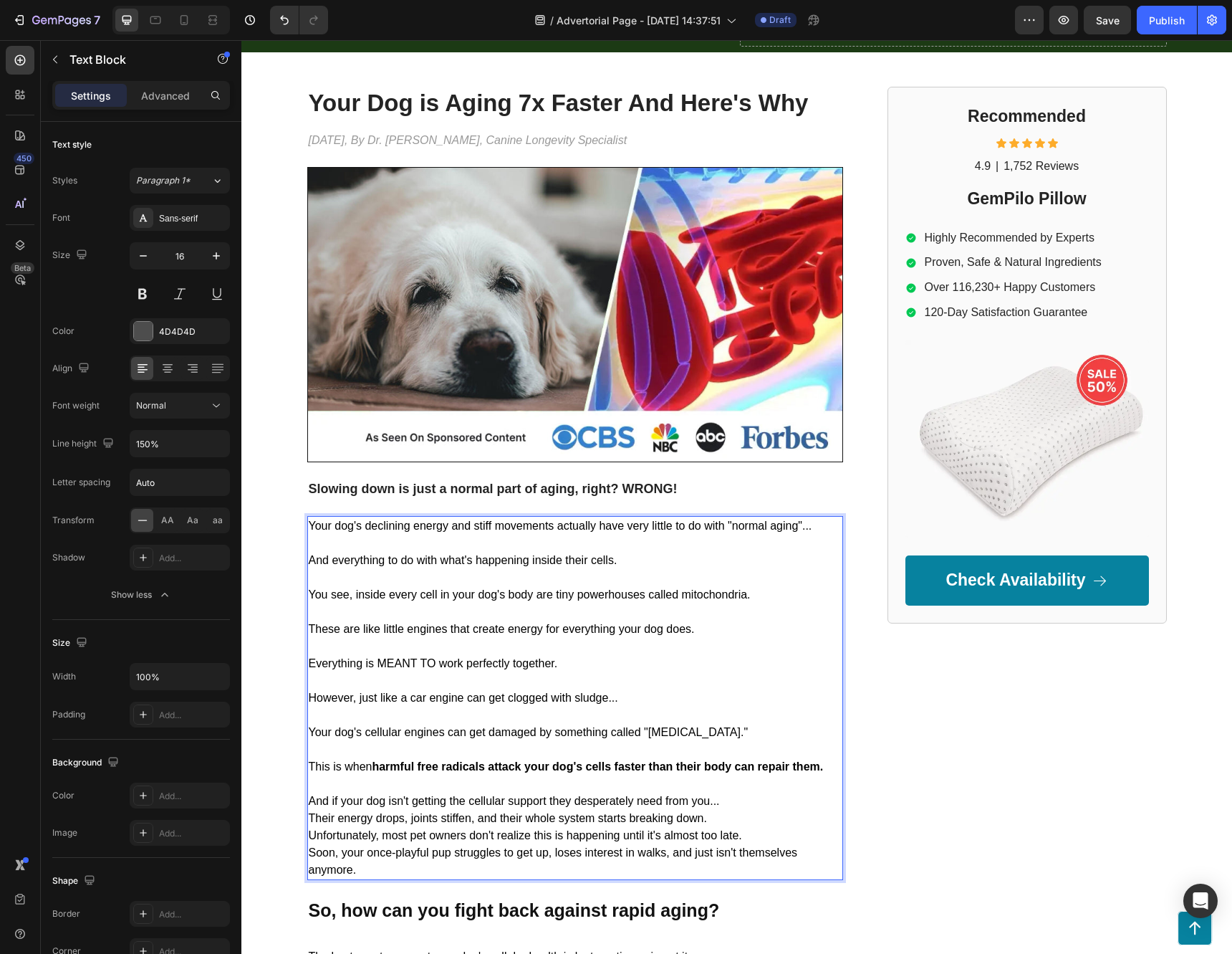
click at [740, 802] on p "And if your dog isn't getting the cellular support they desperately need from y…" at bounding box center [575, 801] width 533 height 18
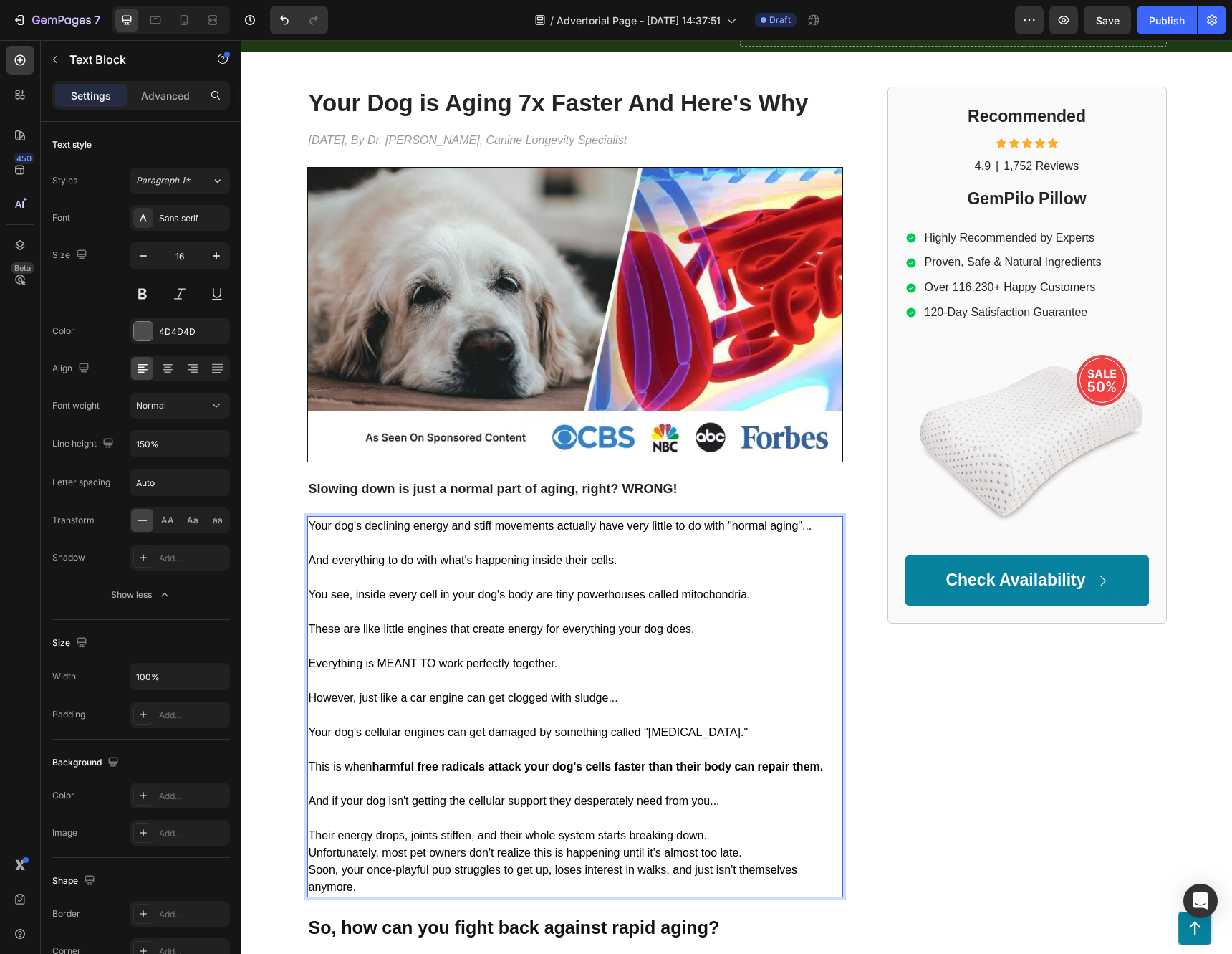
click at [730, 838] on p "Their energy drops, joints stiffen, and their whole system starts breaking down." at bounding box center [575, 836] width 533 height 18
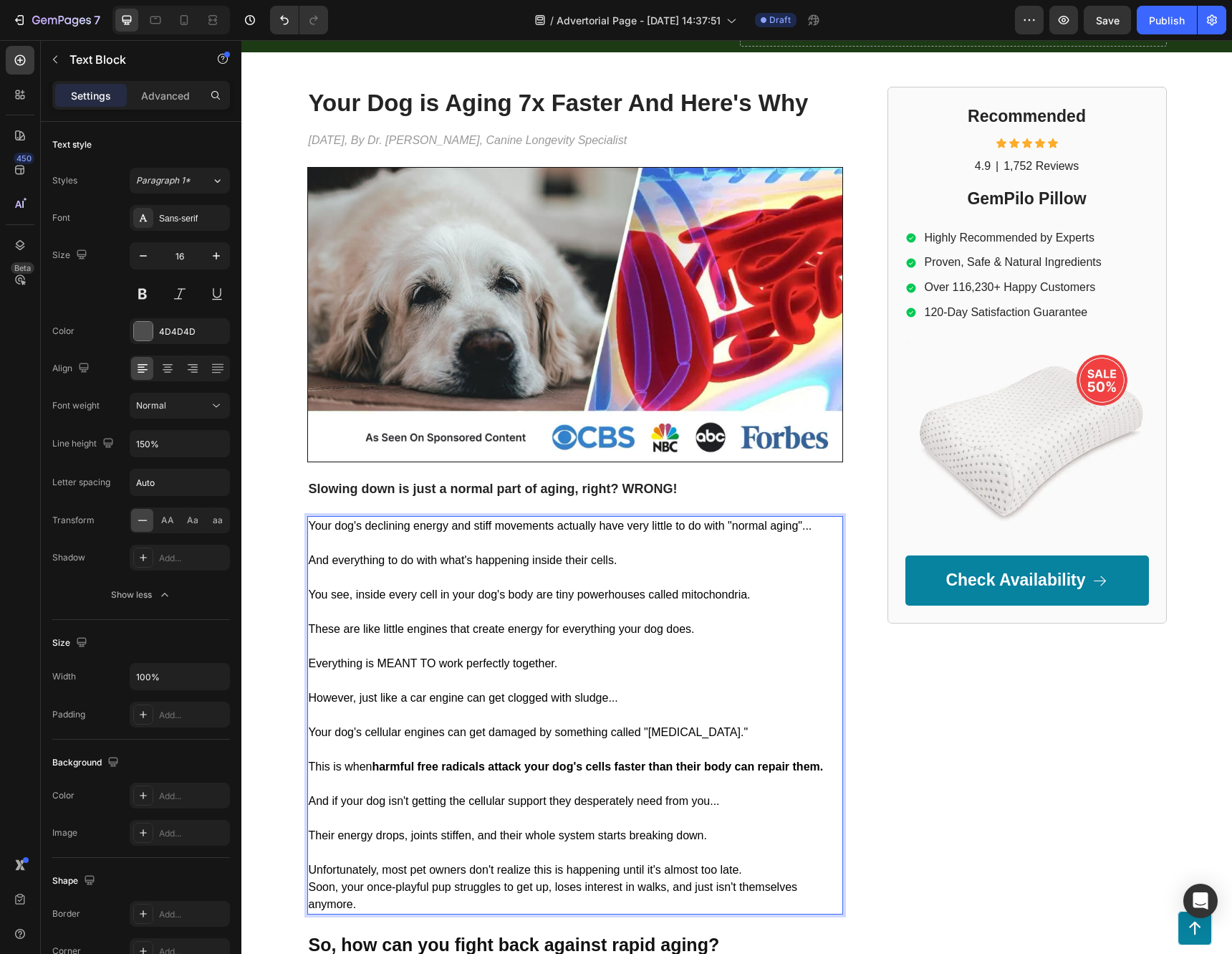
click at [748, 864] on p "Unfortunately, most pet owners don't realize this is happening until it's almos…" at bounding box center [575, 870] width 533 height 18
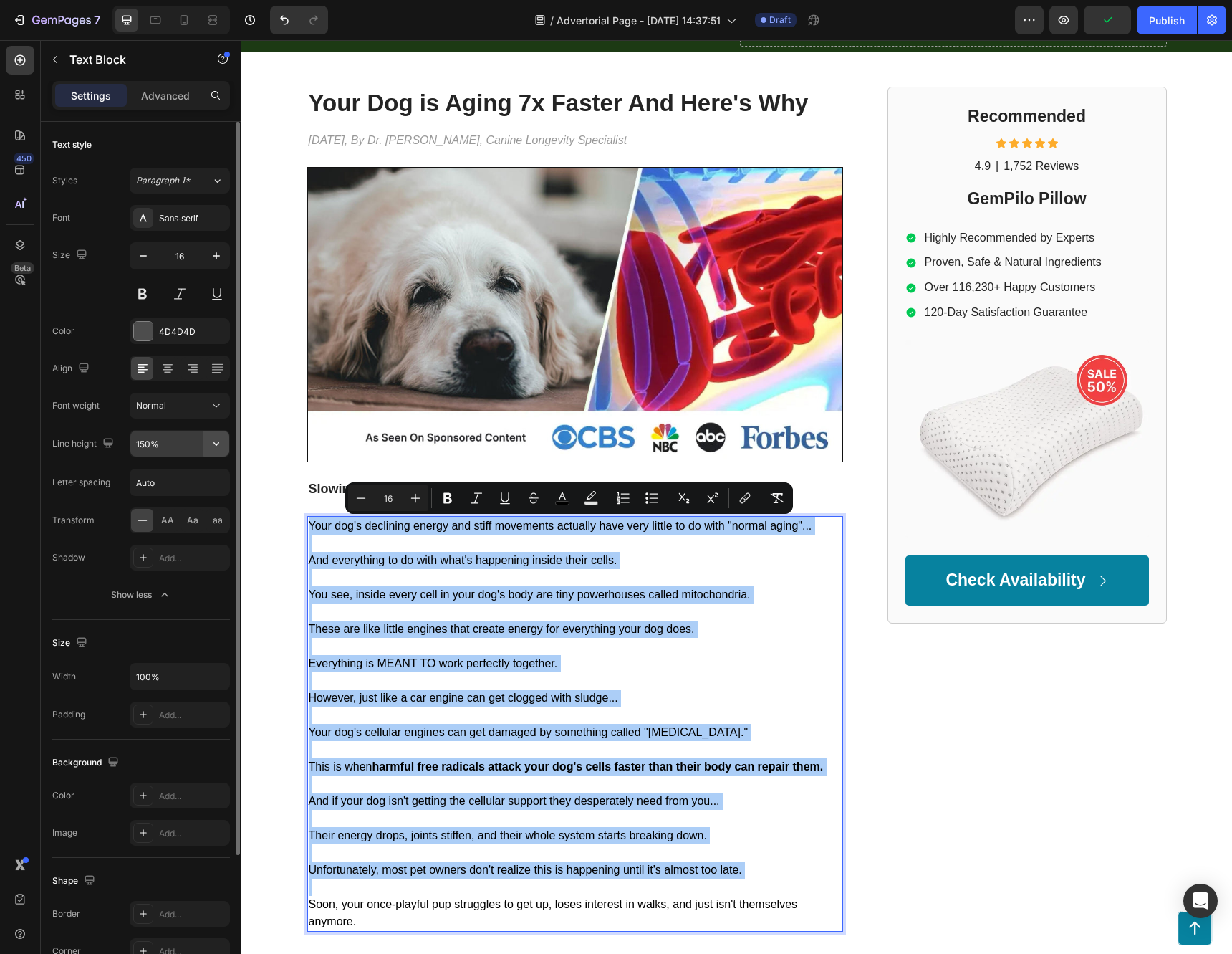
click at [218, 442] on icon "button" at bounding box center [216, 443] width 14 height 14
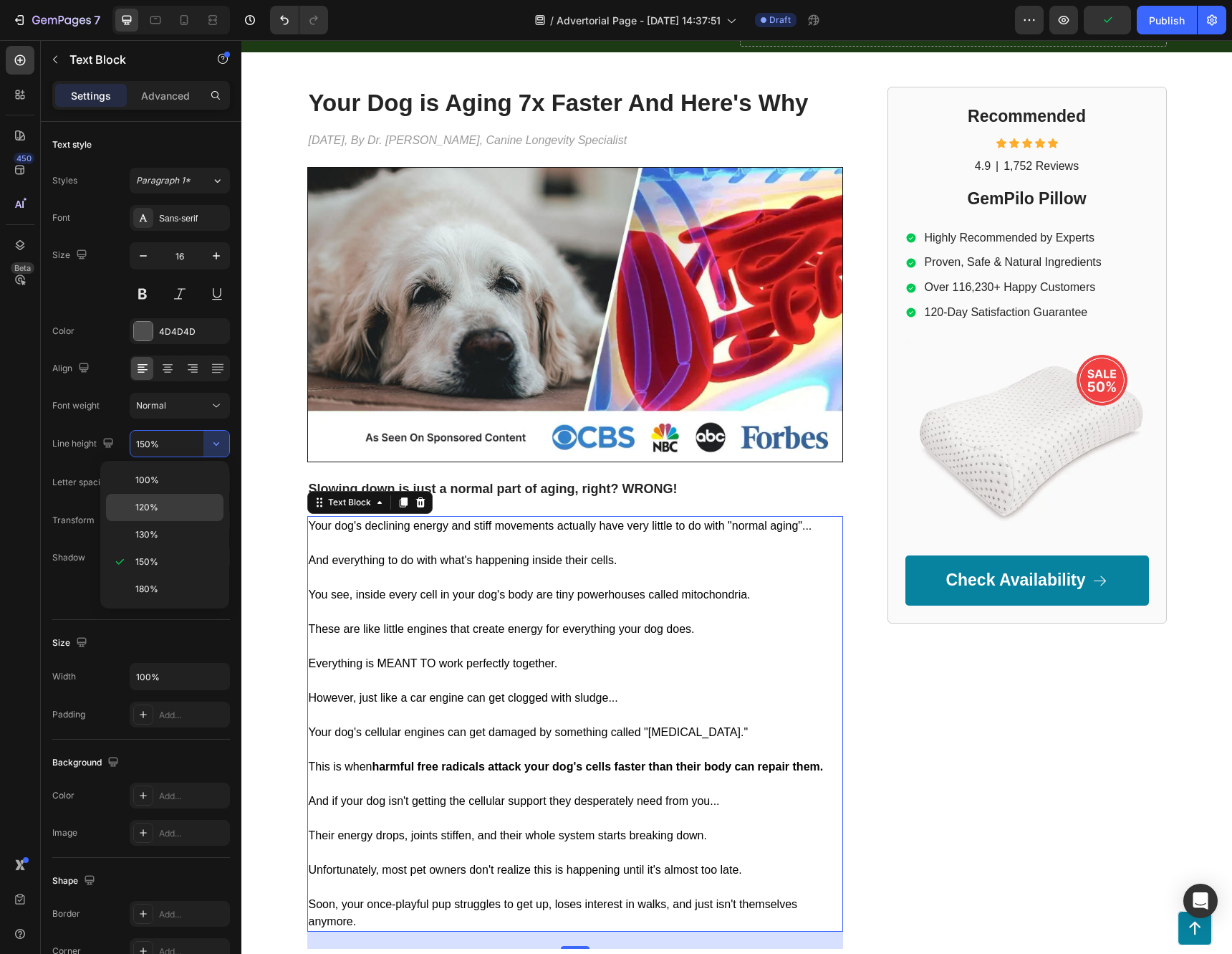
click at [160, 521] on div "120%" at bounding box center [165, 534] width 118 height 27
type input "120%"
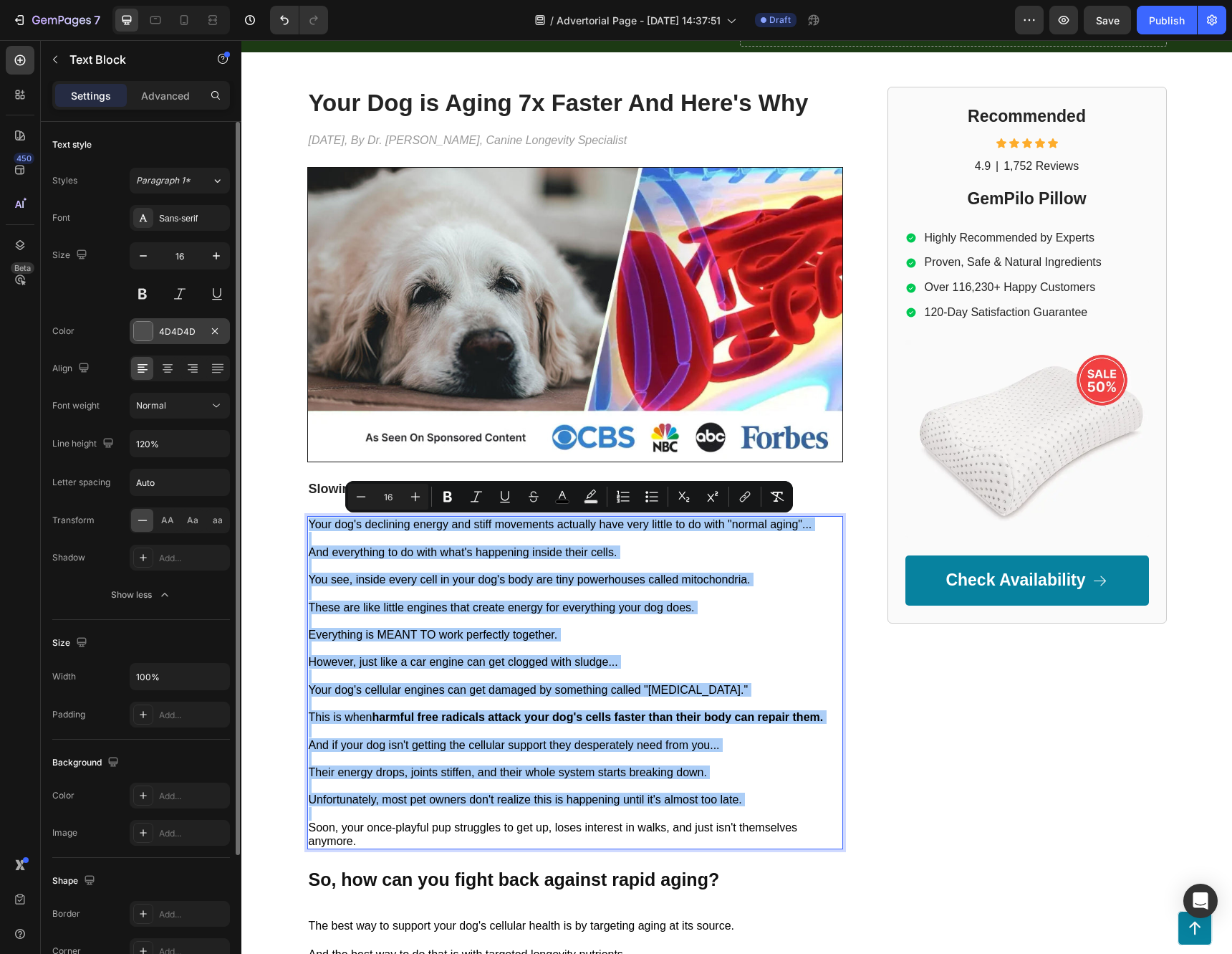
click at [140, 330] on div at bounding box center [143, 331] width 18 height 18
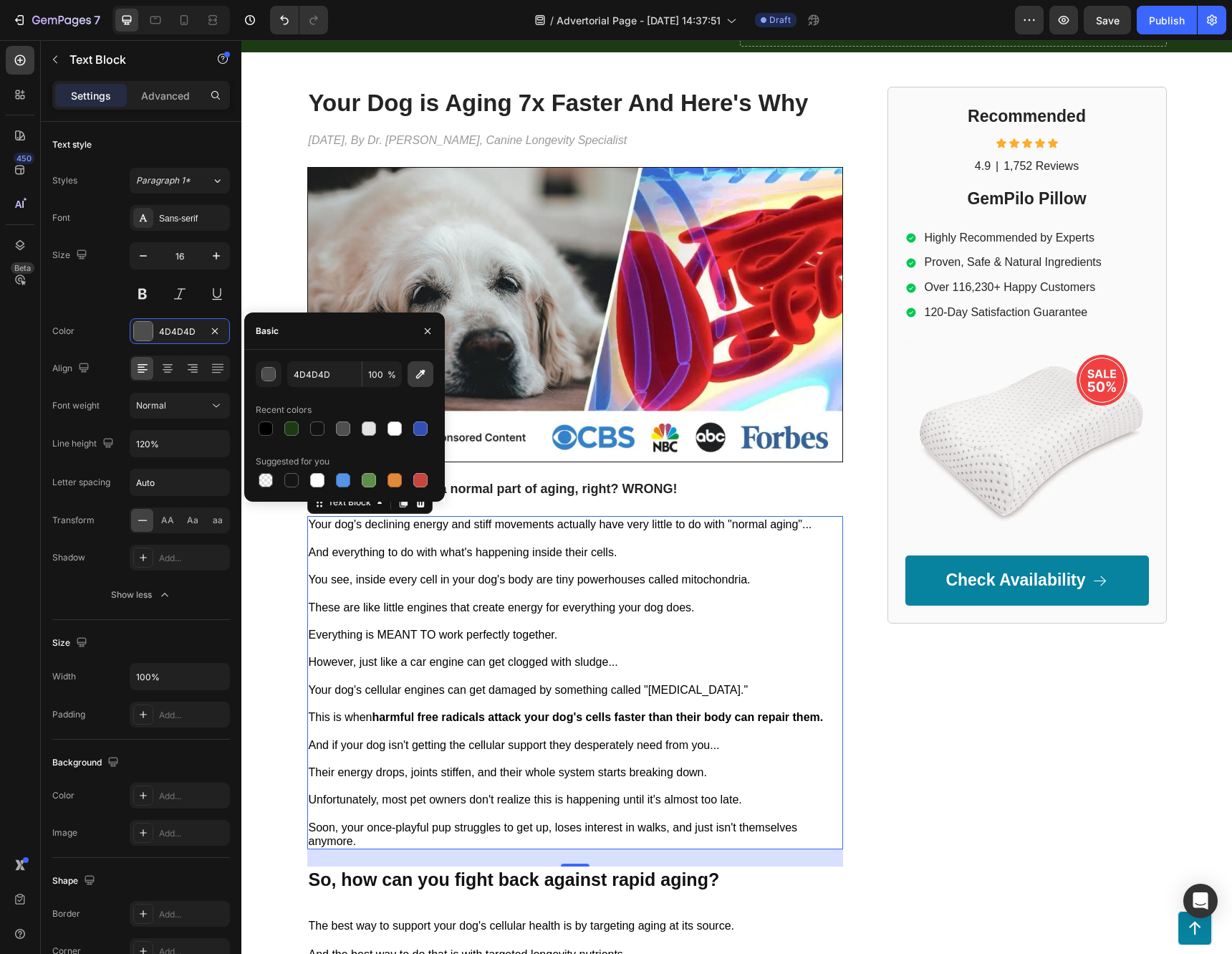
click at [431, 373] on button "button" at bounding box center [420, 373] width 25 height 25
click at [412, 377] on button "button" at bounding box center [420, 373] width 25 height 25
type input "333333"
click at [326, 383] on input "333333" at bounding box center [324, 373] width 75 height 25
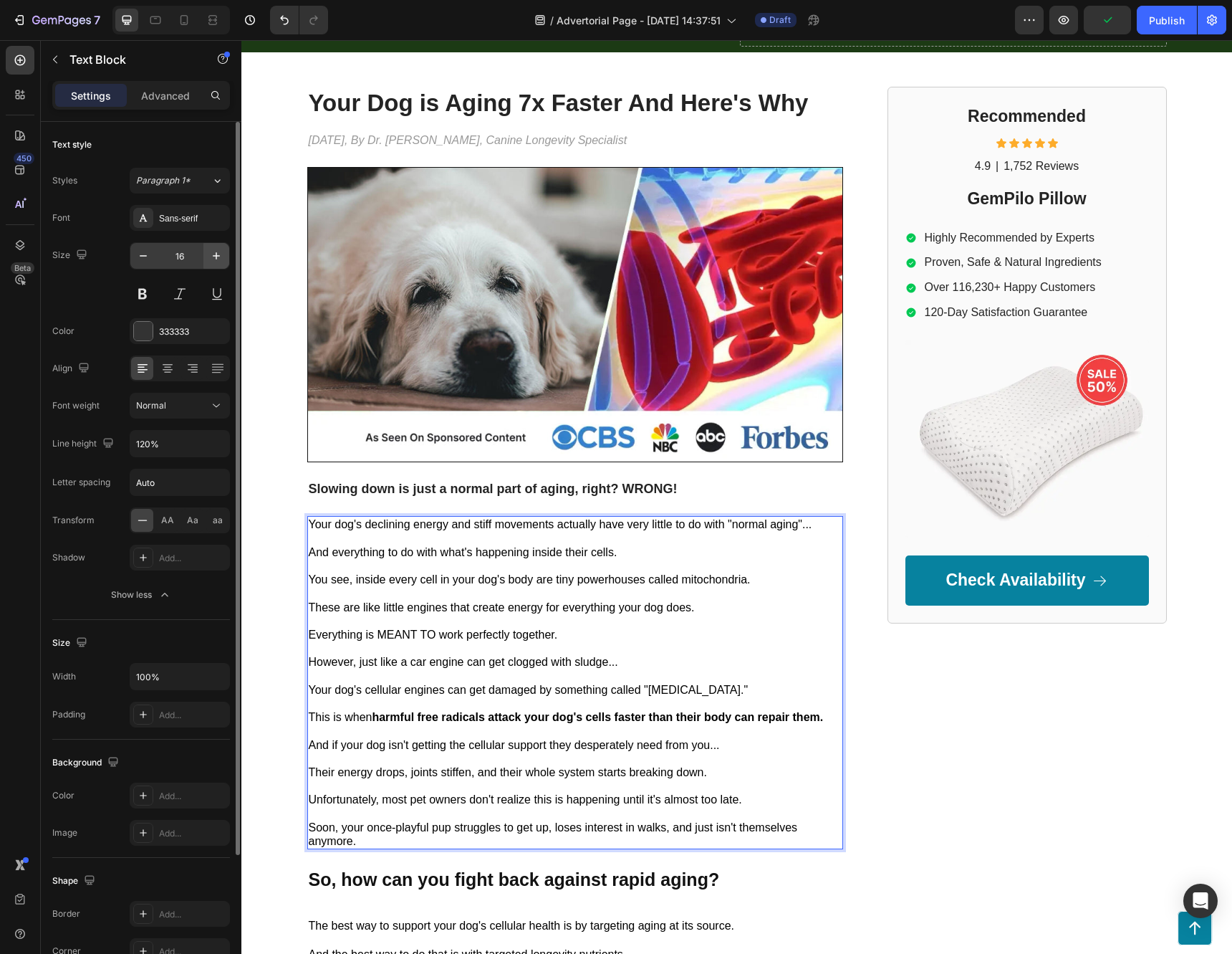
click at [213, 255] on icon "button" at bounding box center [216, 255] width 7 height 7
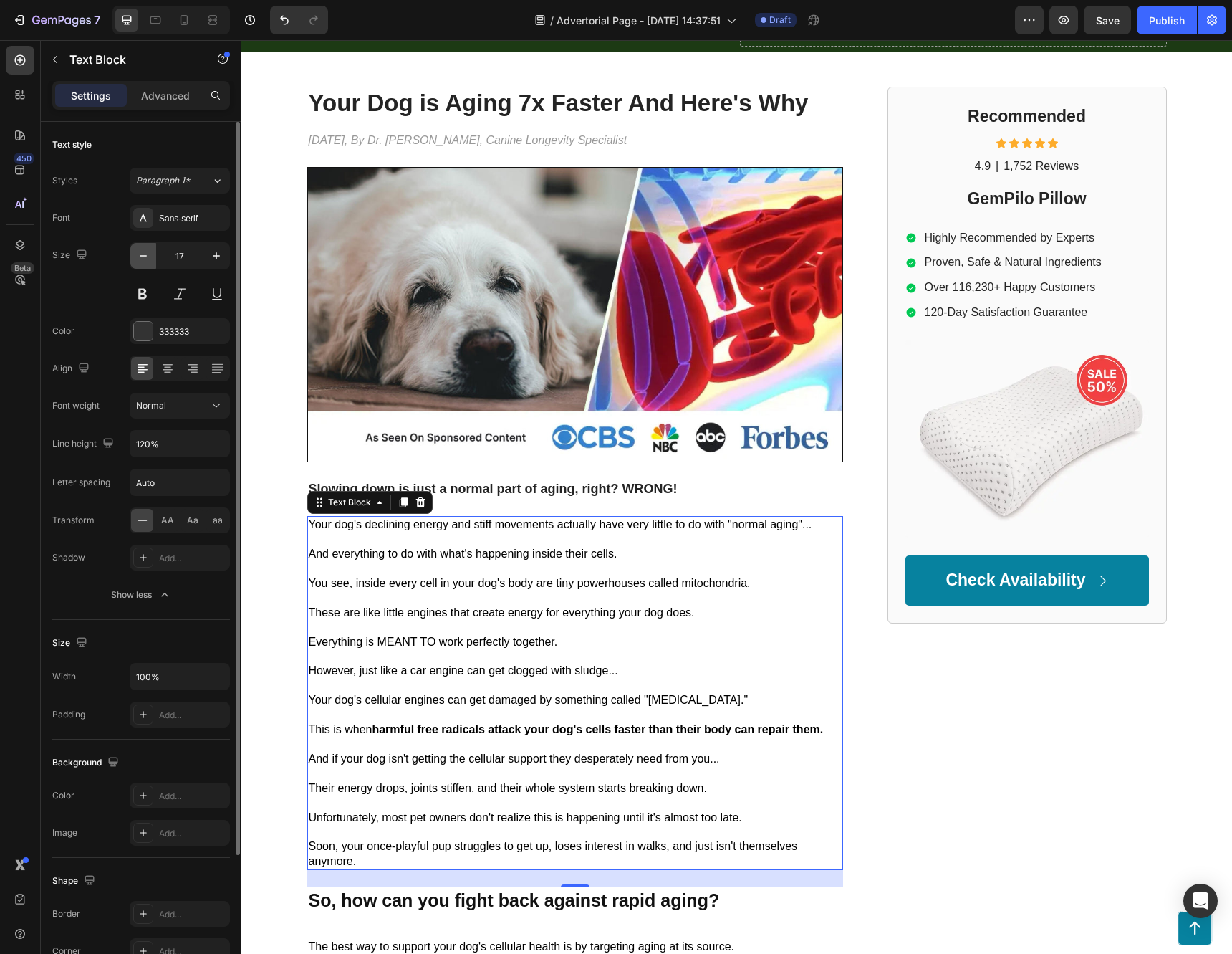
click at [144, 258] on icon "button" at bounding box center [143, 255] width 14 height 14
type input "16"
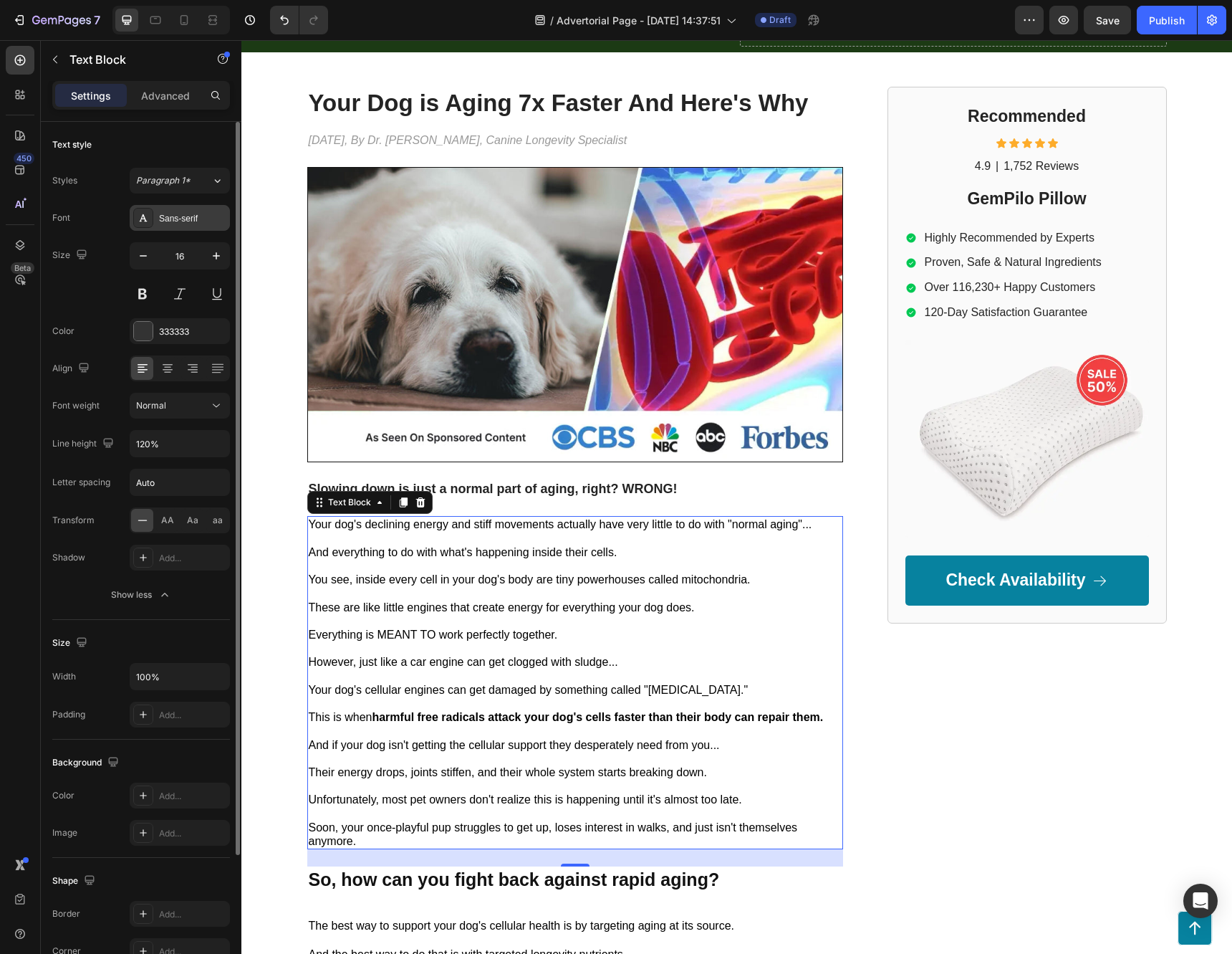
click at [192, 209] on div "Sans-serif" at bounding box center [180, 217] width 100 height 25
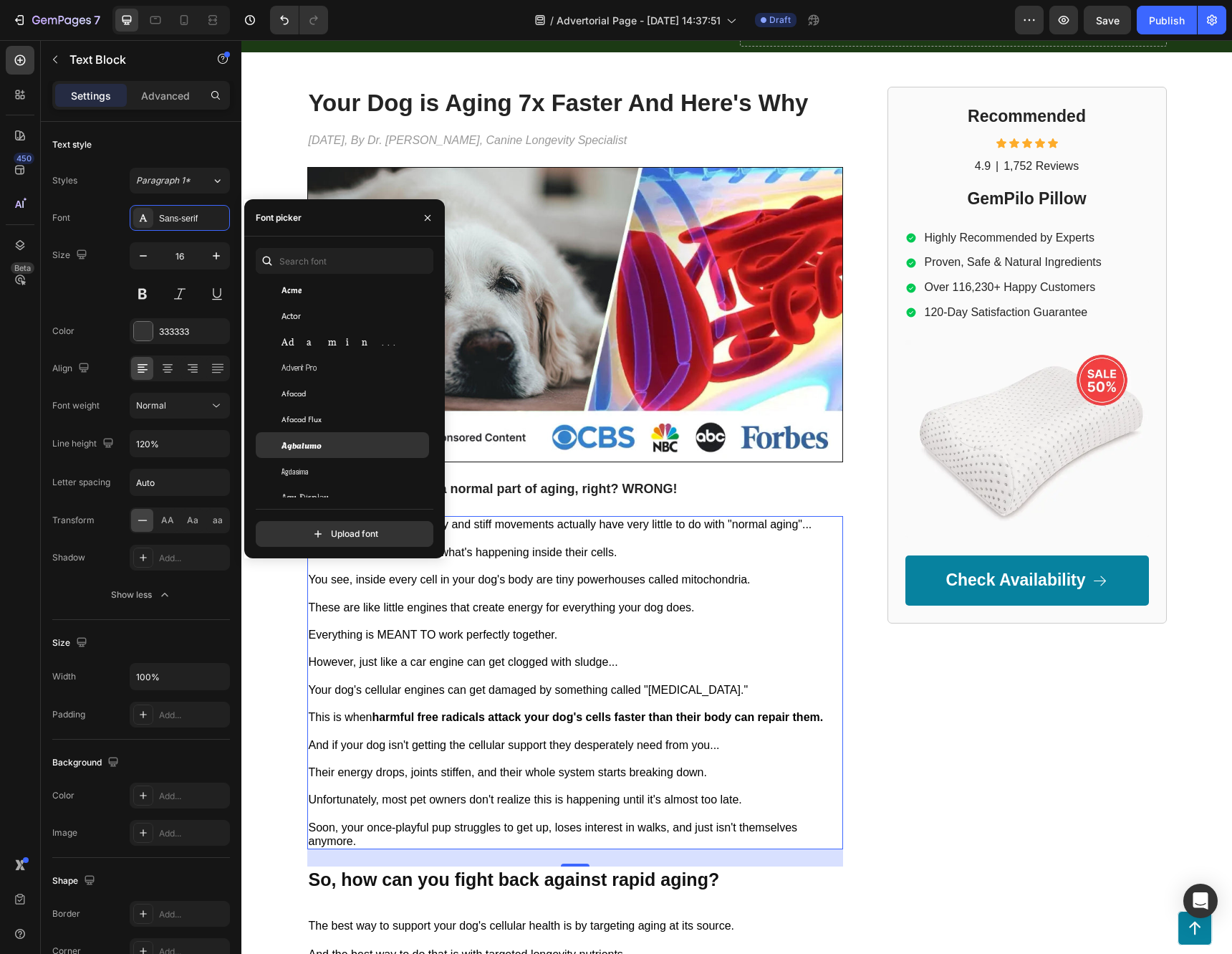
scroll to position [358, 0]
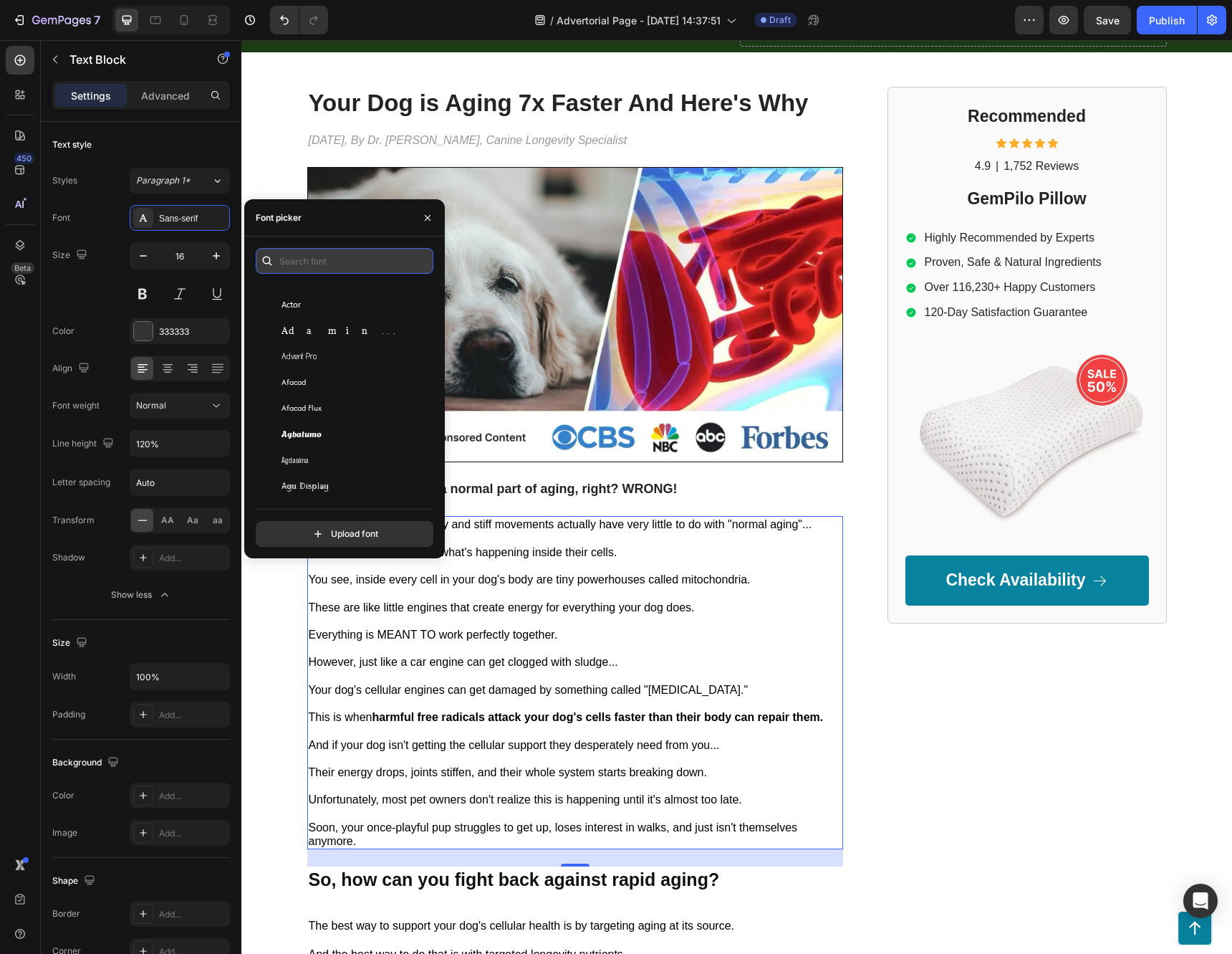
click at [338, 248] on input "text" at bounding box center [344, 260] width 177 height 25
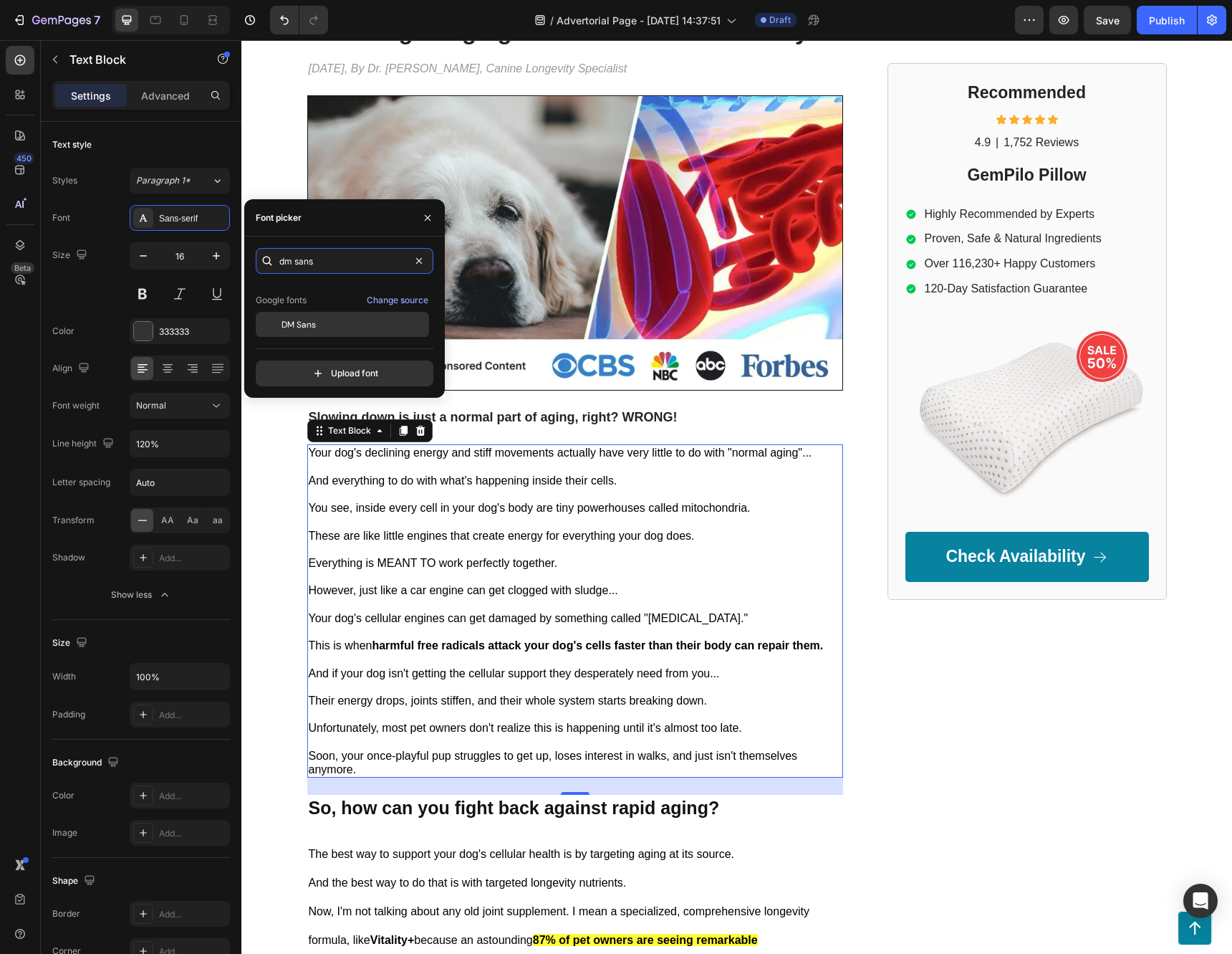
scroll to position [35, 0]
type input "dm sans"
click at [308, 326] on span "DM Sans" at bounding box center [298, 324] width 34 height 13
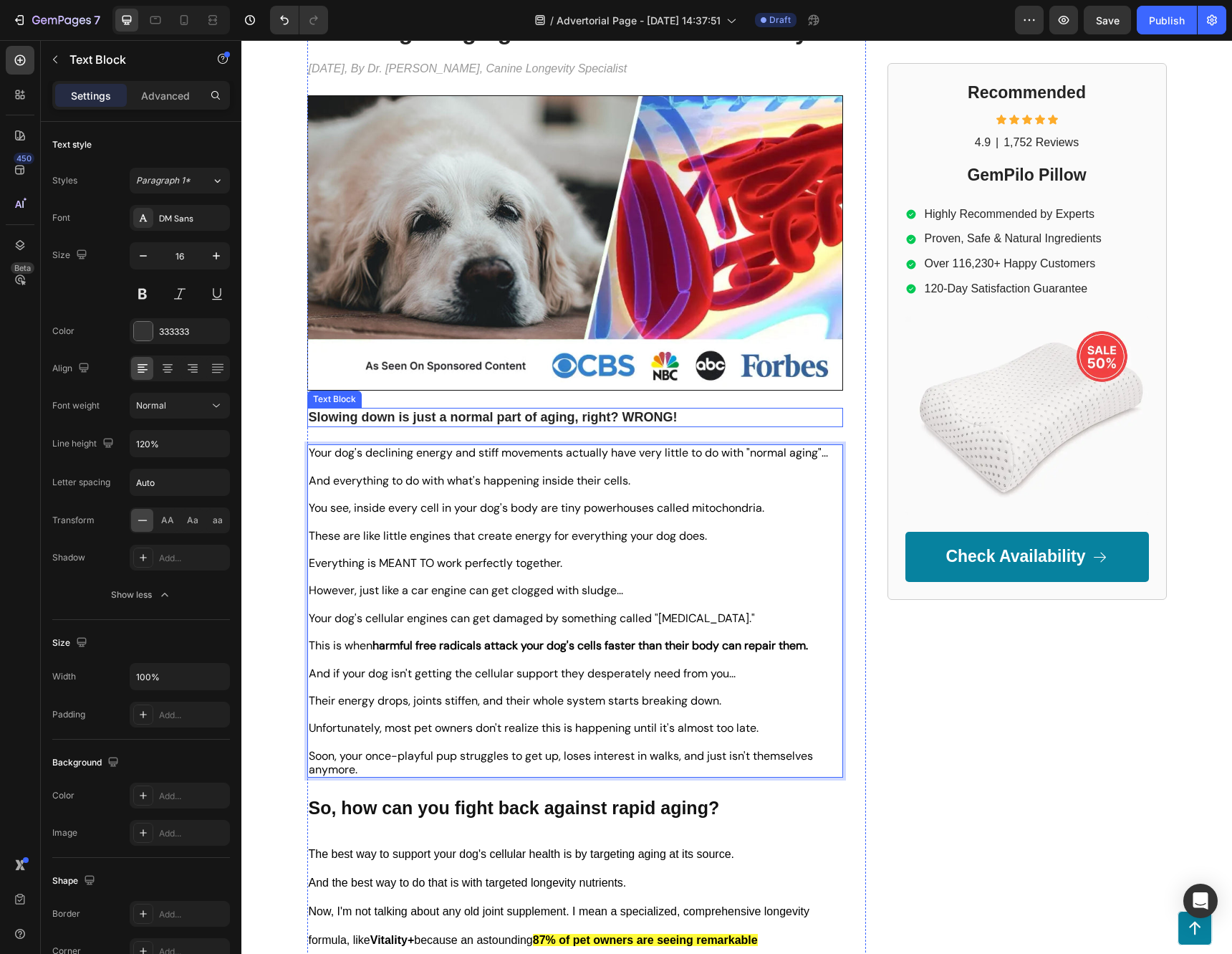
click at [575, 416] on strong "Slowing down is just a normal part of aging, right? WRONG!" at bounding box center [493, 417] width 369 height 14
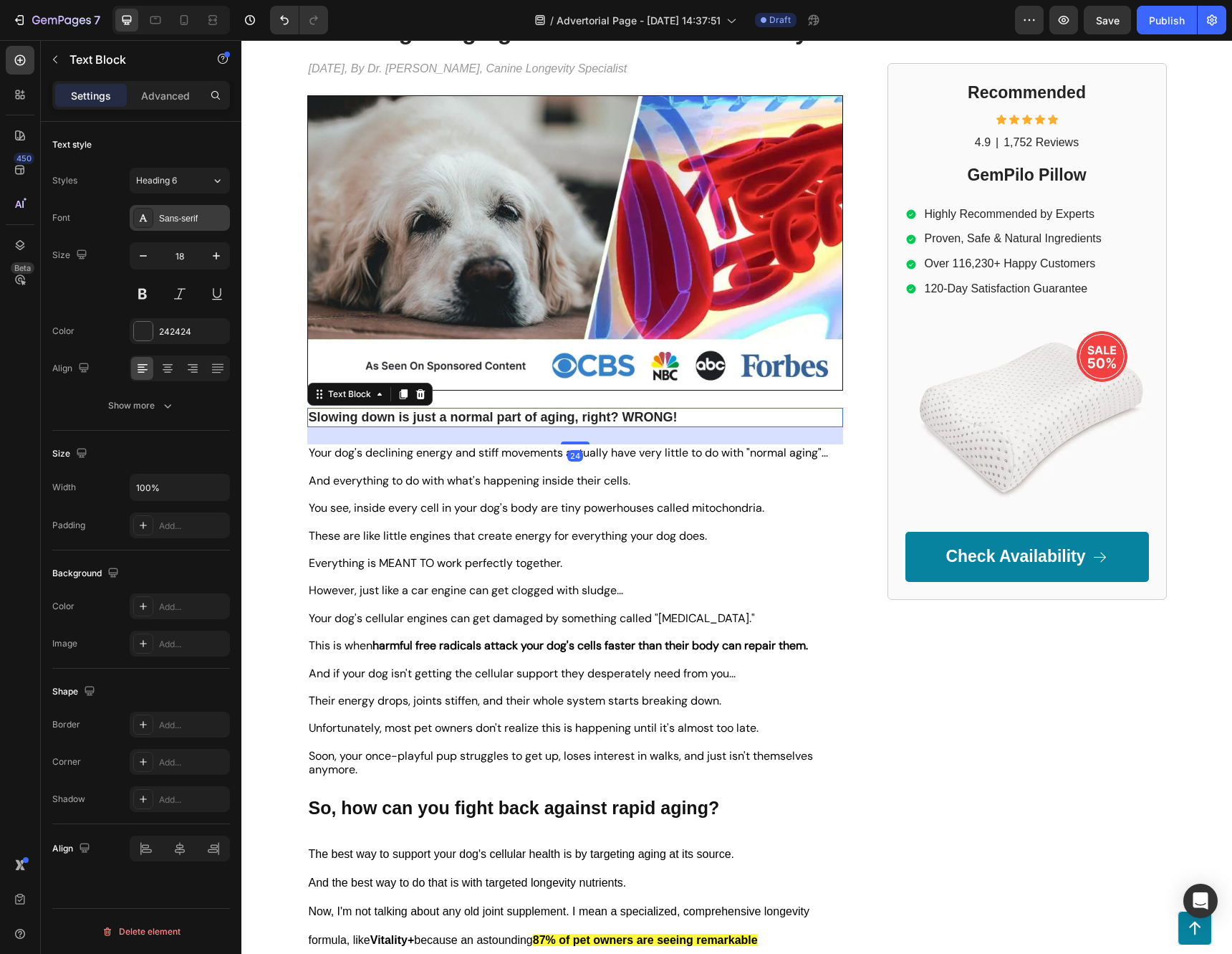
click at [185, 217] on div "Sans-serif" at bounding box center [192, 219] width 68 height 13
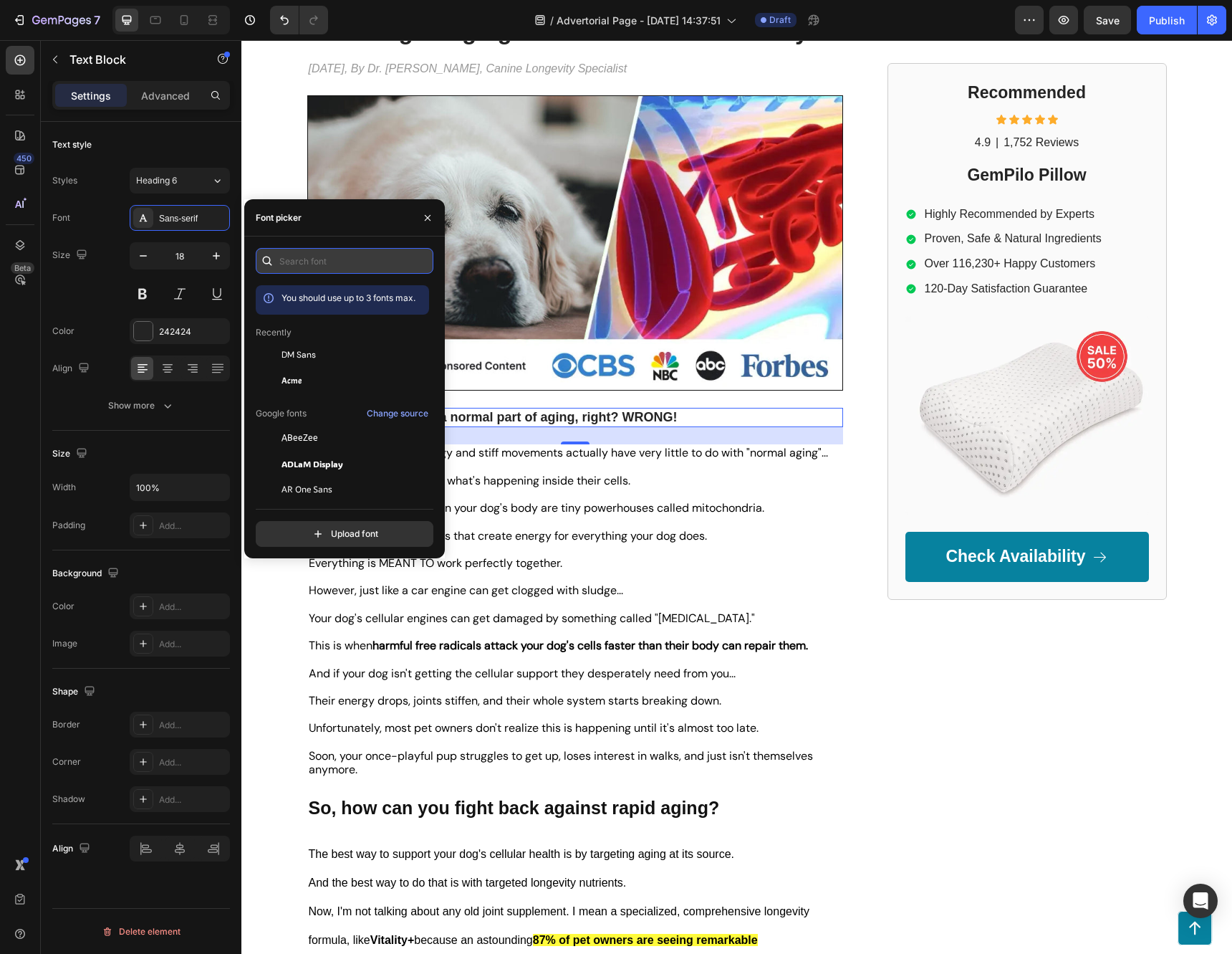
click at [341, 257] on input "text" at bounding box center [344, 260] width 177 height 25
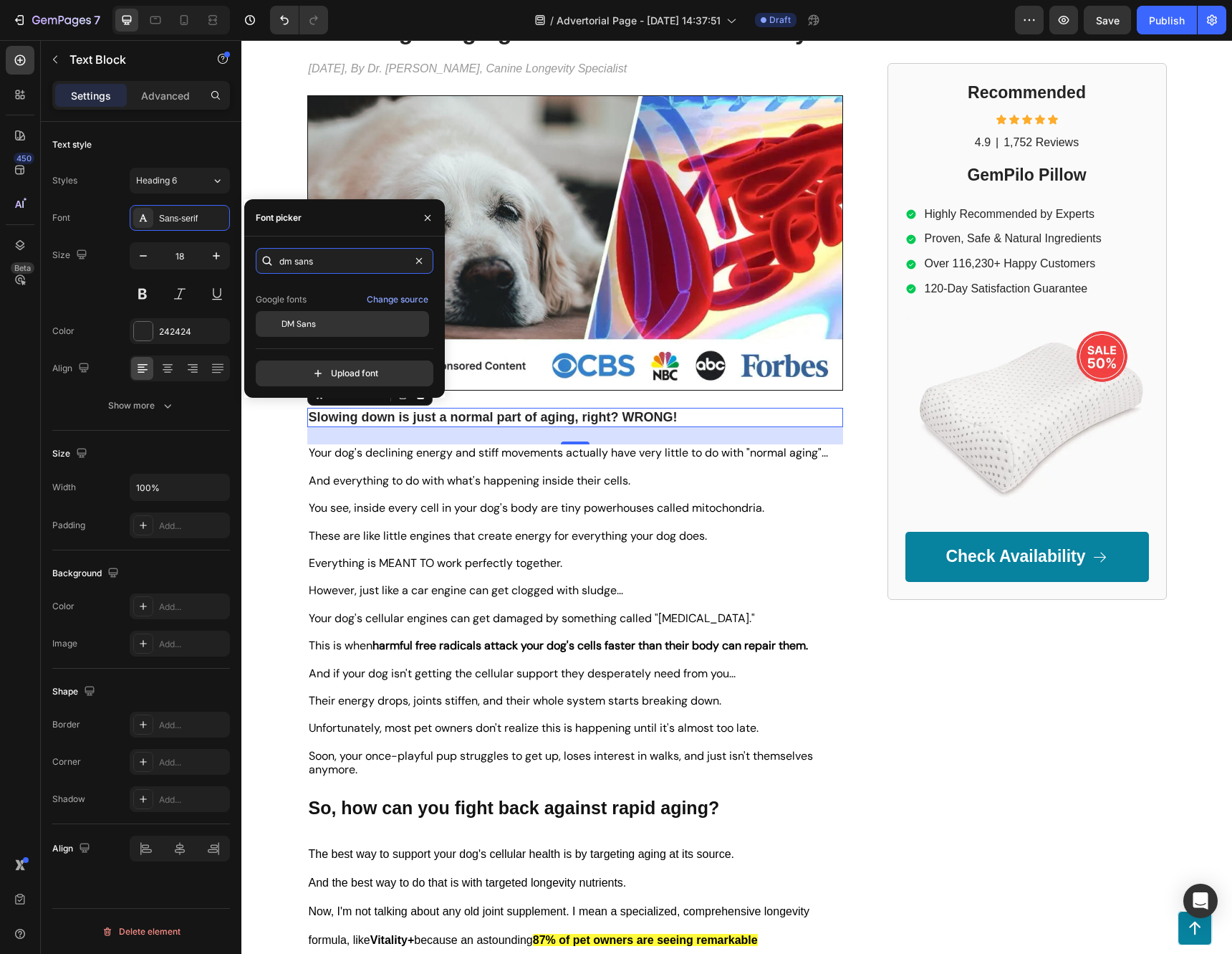
type input "dm sans"
click at [346, 322] on div "DM Sans" at bounding box center [354, 324] width 145 height 13
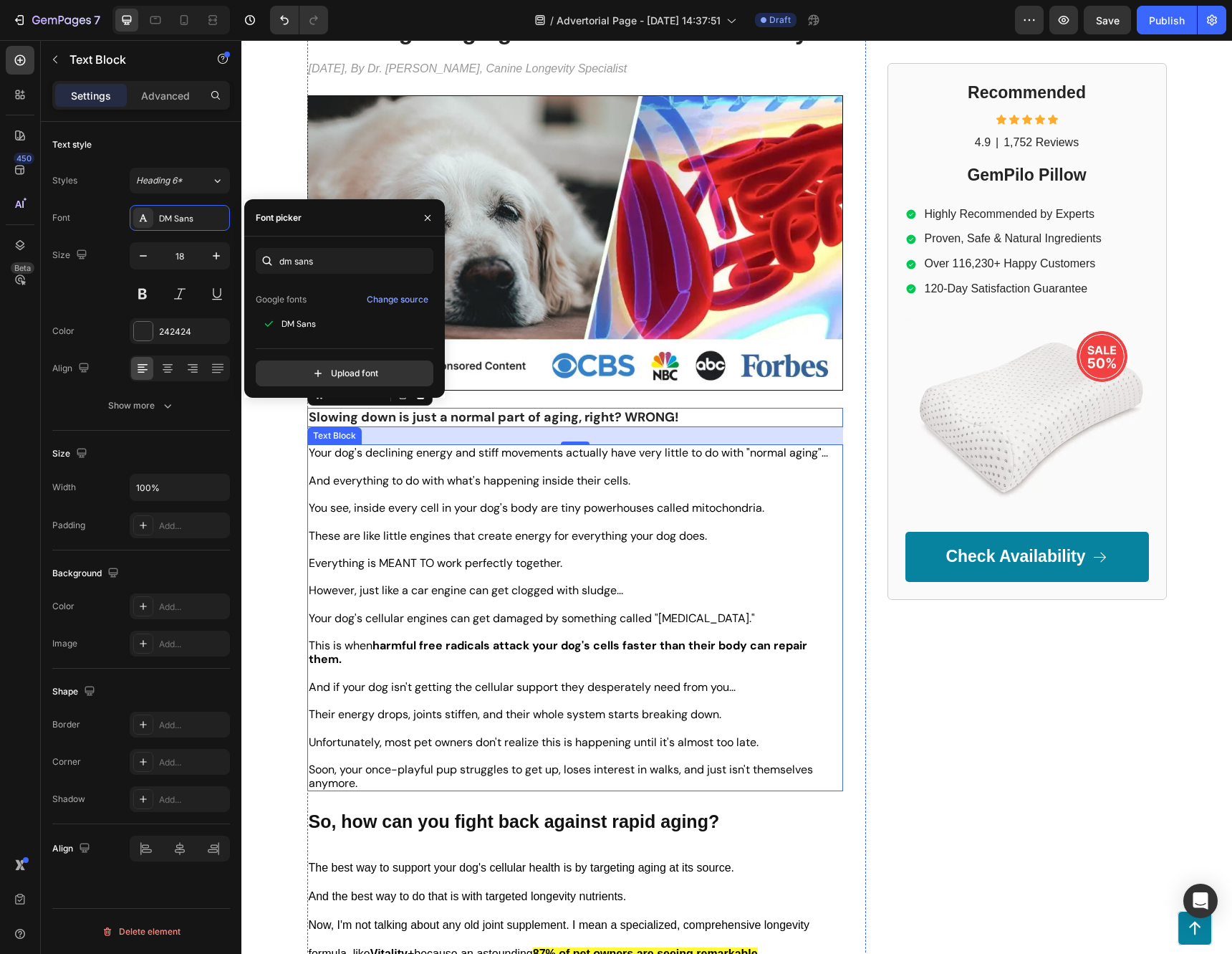
click at [575, 519] on p "Rich Text Editor. Editing area: main" at bounding box center [575, 521] width 533 height 14
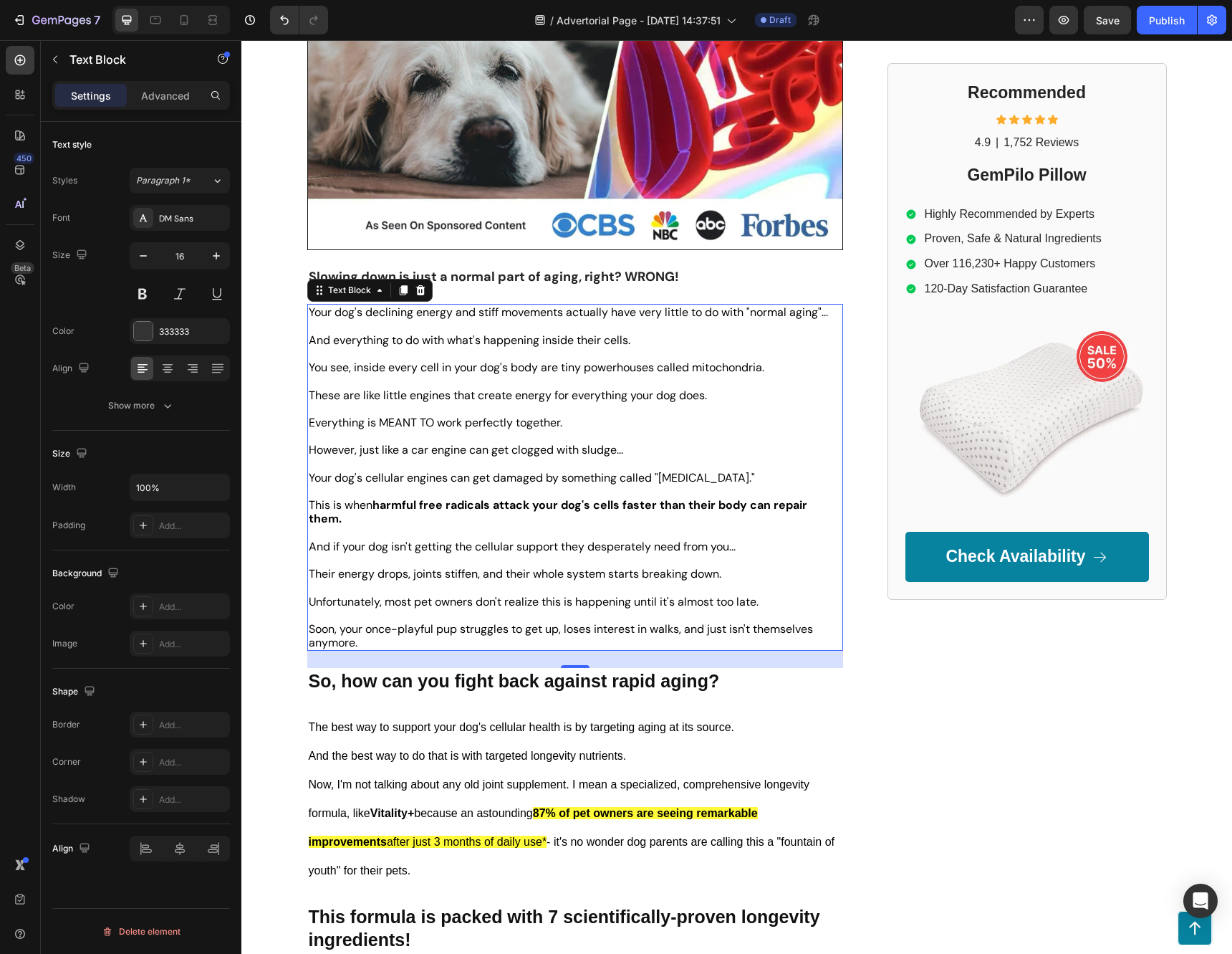
scroll to position [287, 0]
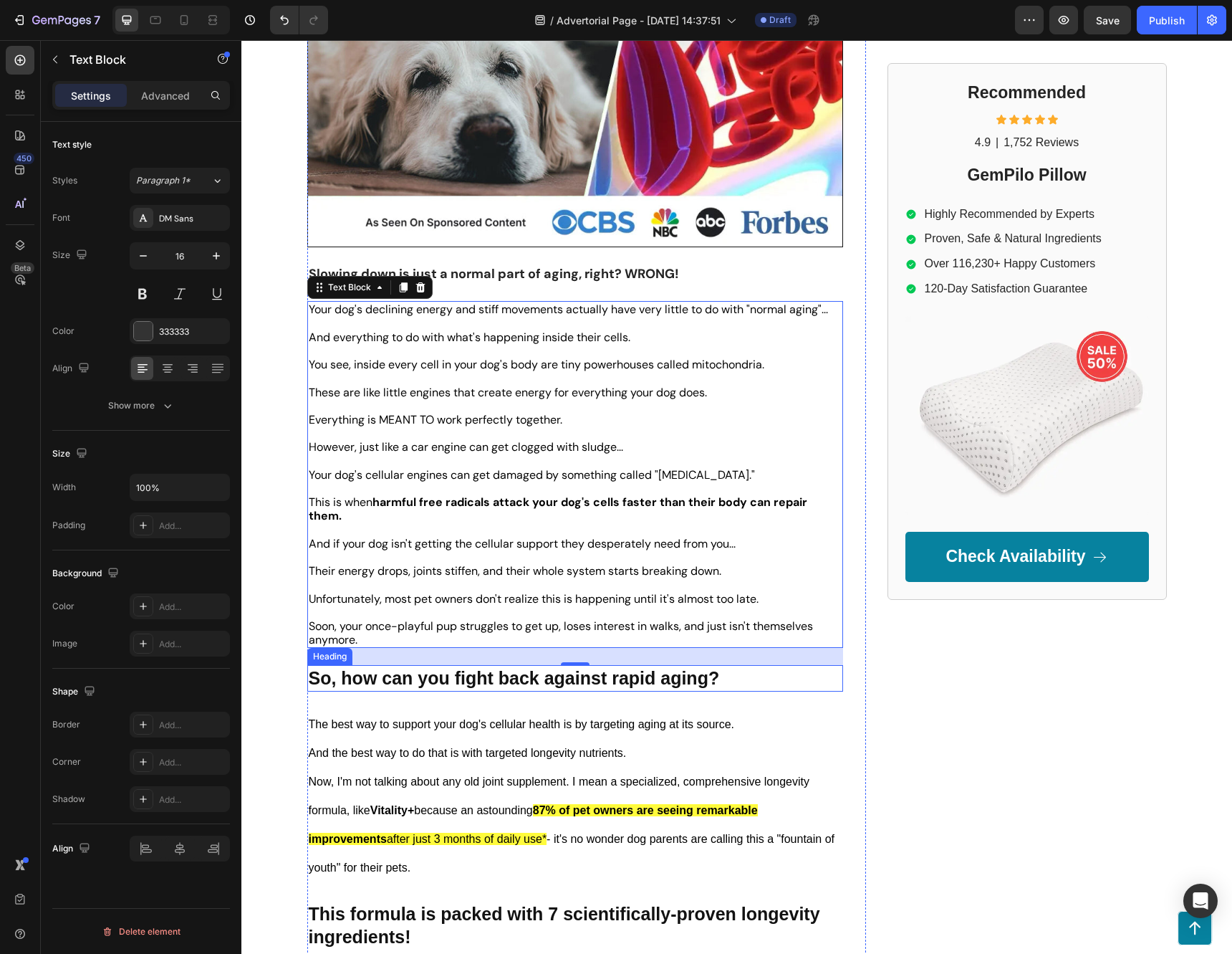
click at [533, 670] on strong "So, how can you fight back against rapid aging?" at bounding box center [514, 678] width 412 height 20
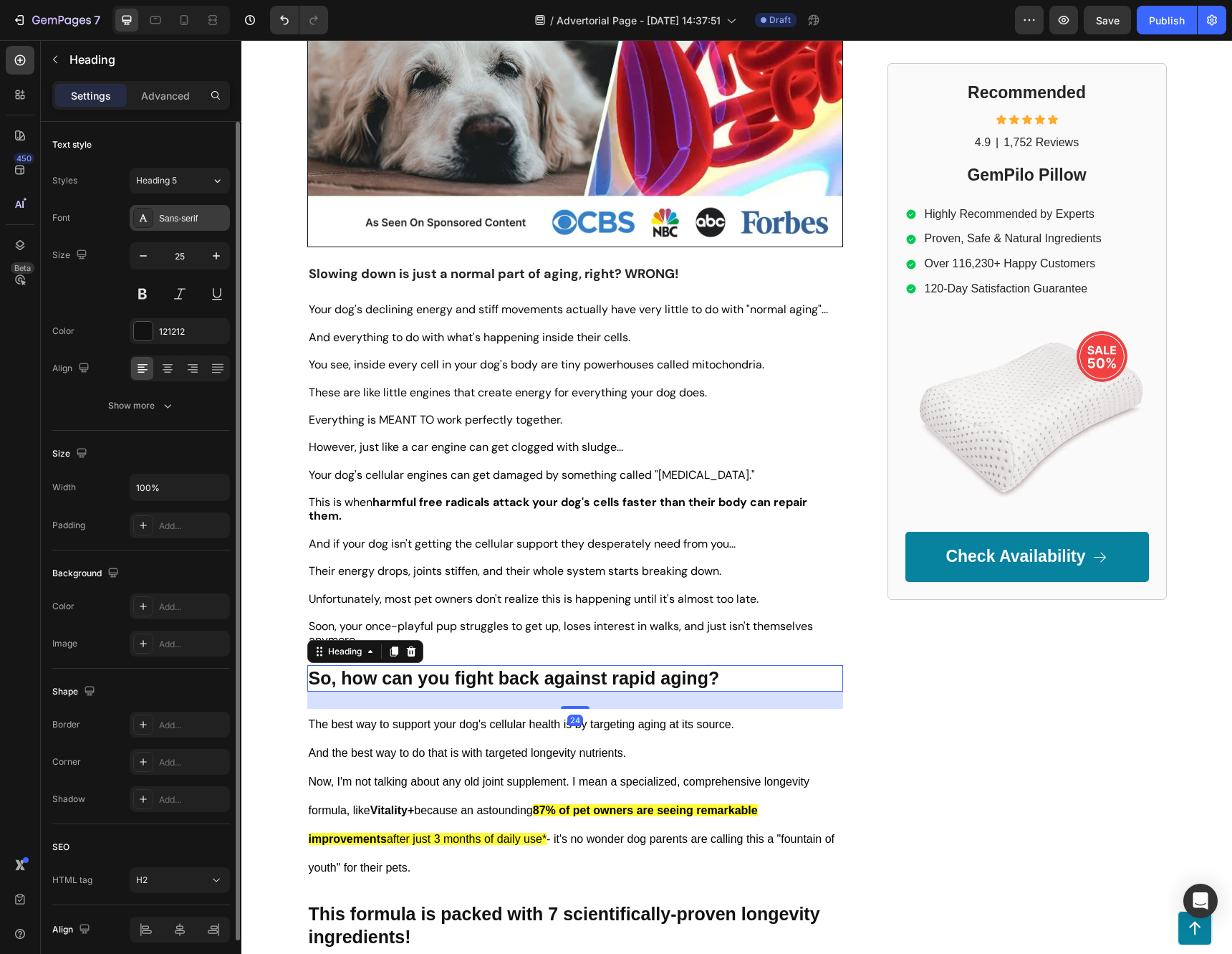
click at [165, 208] on div "Sans-serif" at bounding box center [180, 217] width 100 height 25
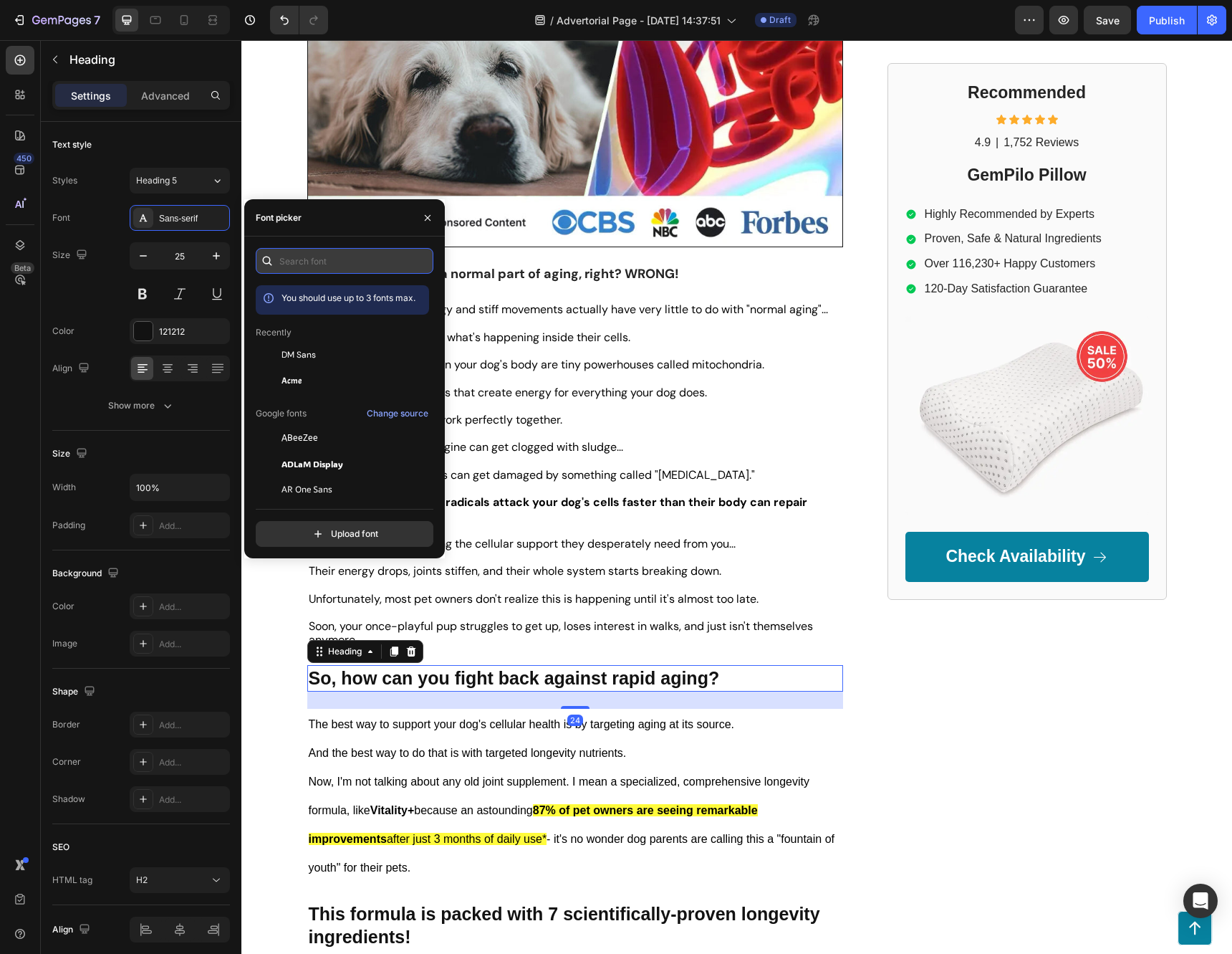
click at [318, 252] on input "text" at bounding box center [344, 260] width 177 height 25
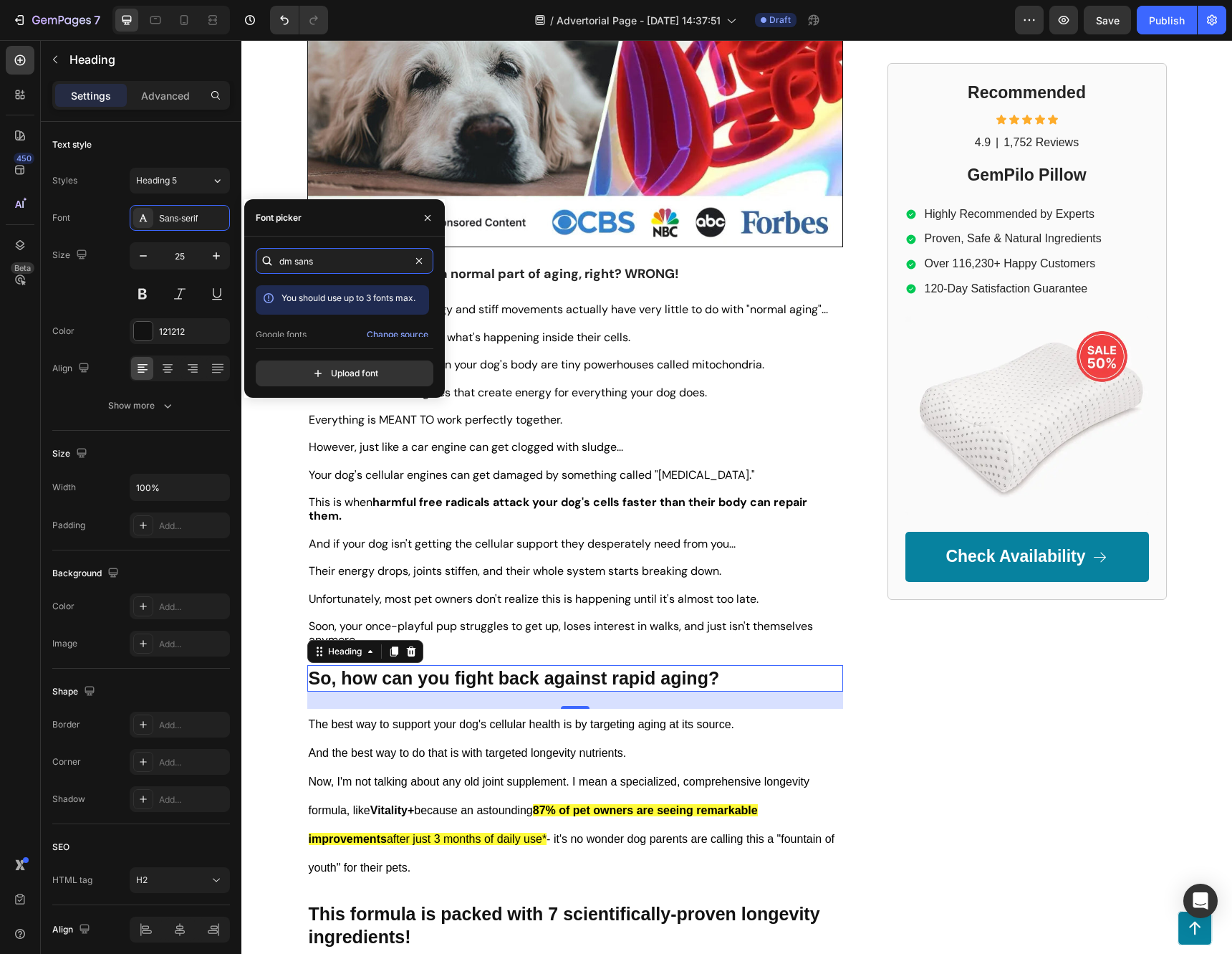
scroll to position [35, 0]
type input "dm sans"
click at [319, 322] on div "DM Sans" at bounding box center [354, 324] width 145 height 13
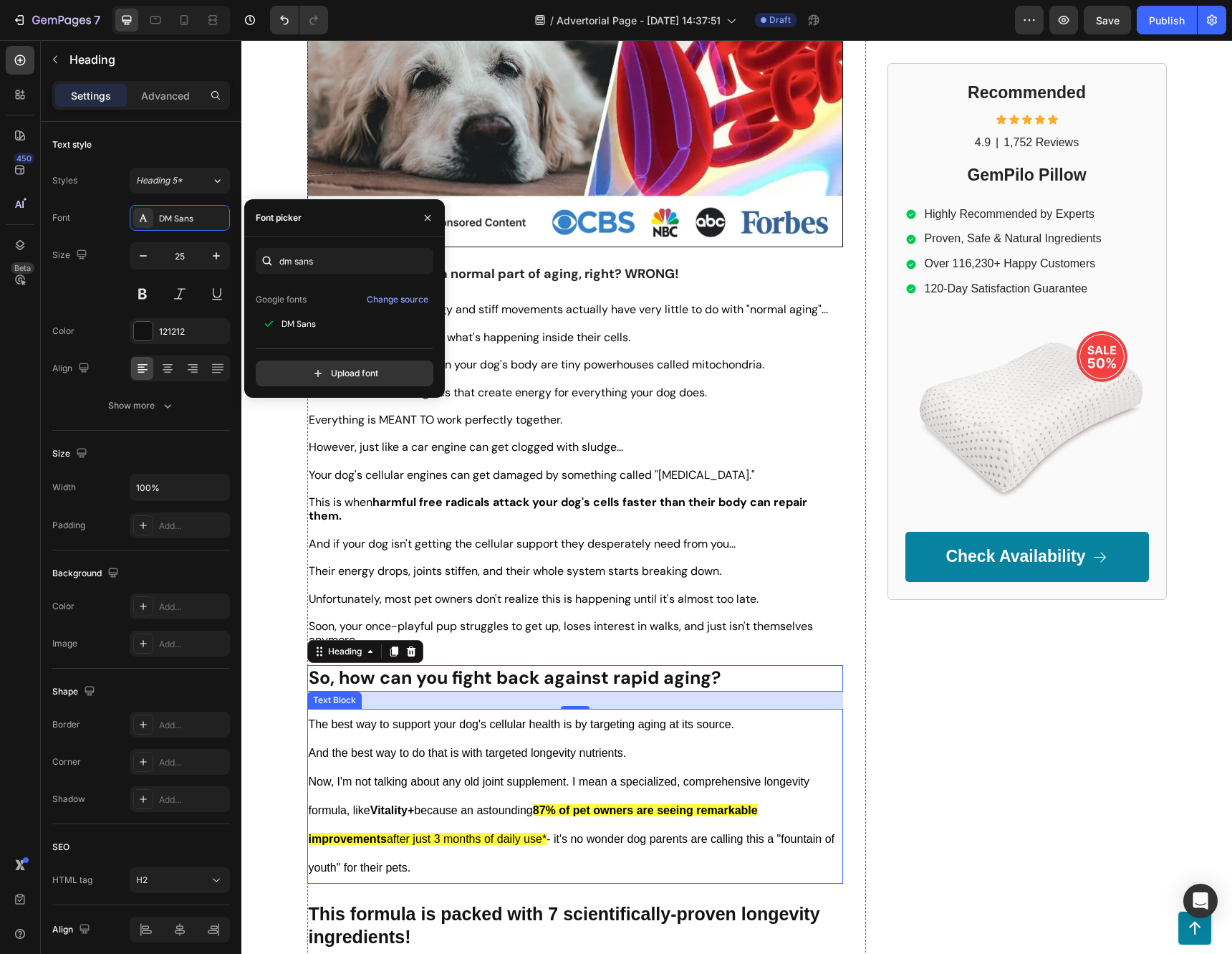
click at [477, 724] on p "The best way to support your dog's cellular health is by targeting aging at its…" at bounding box center [575, 724] width 533 height 29
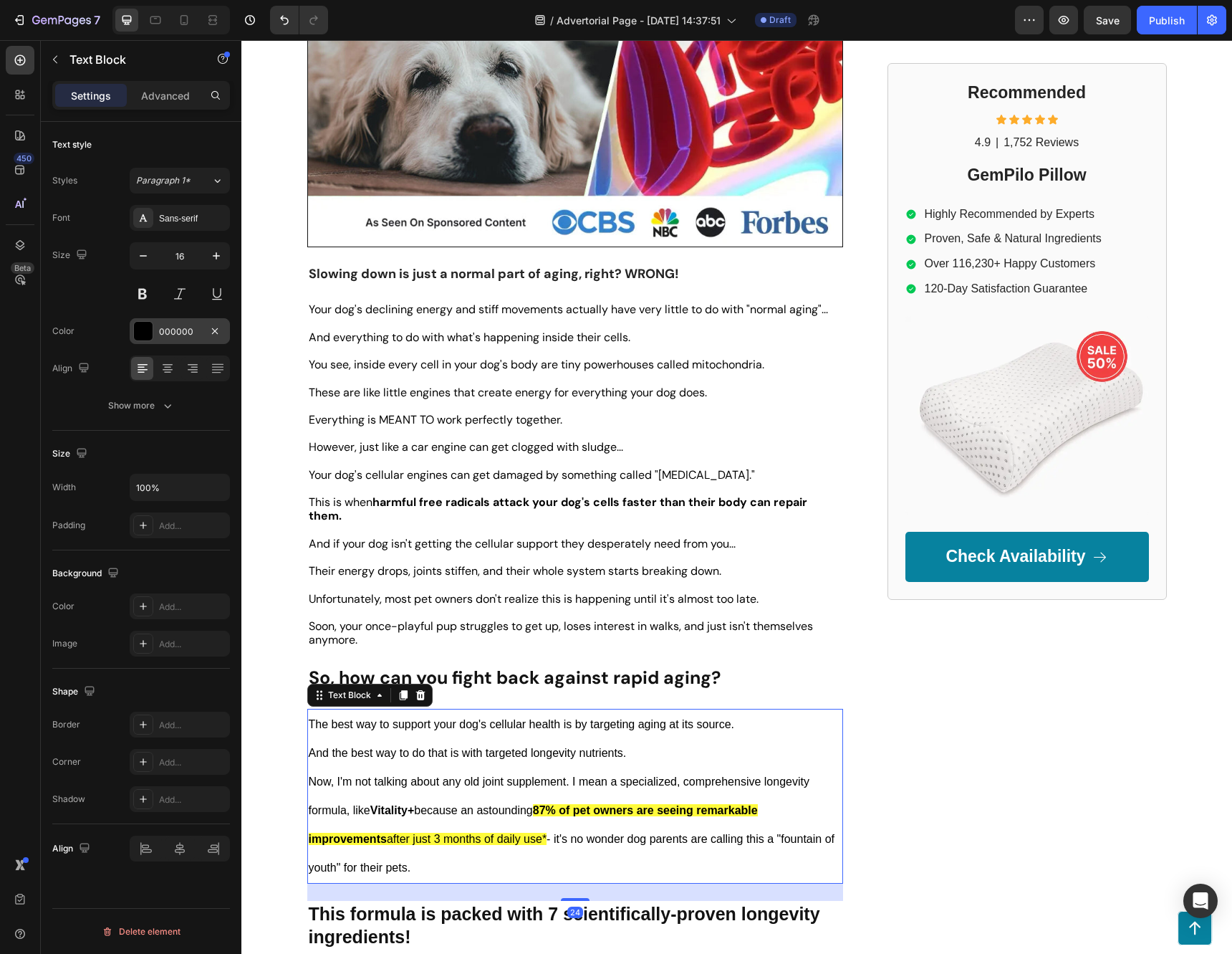
click at [142, 327] on div at bounding box center [143, 331] width 18 height 18
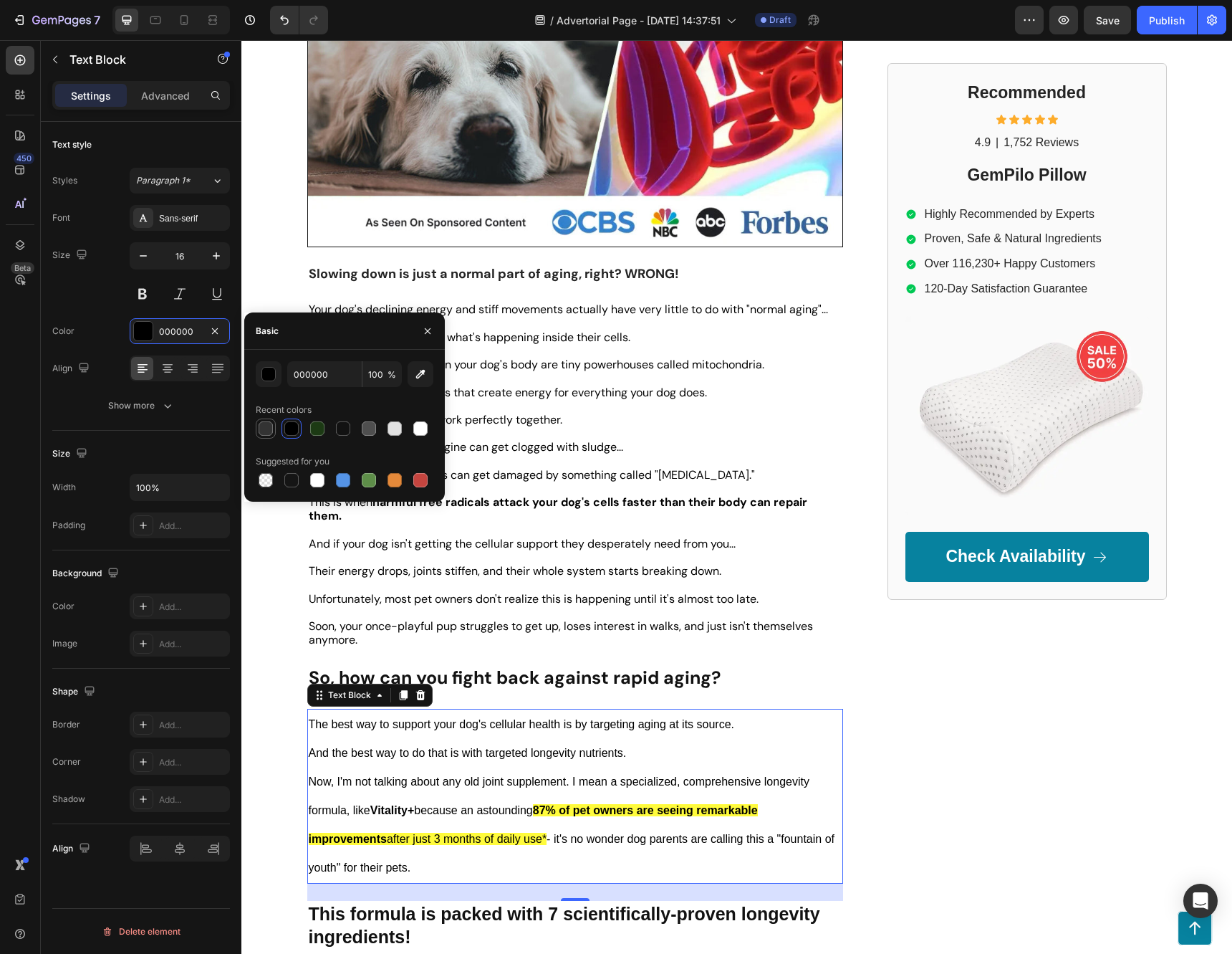
click at [260, 427] on div at bounding box center [266, 428] width 14 height 14
type input "333333"
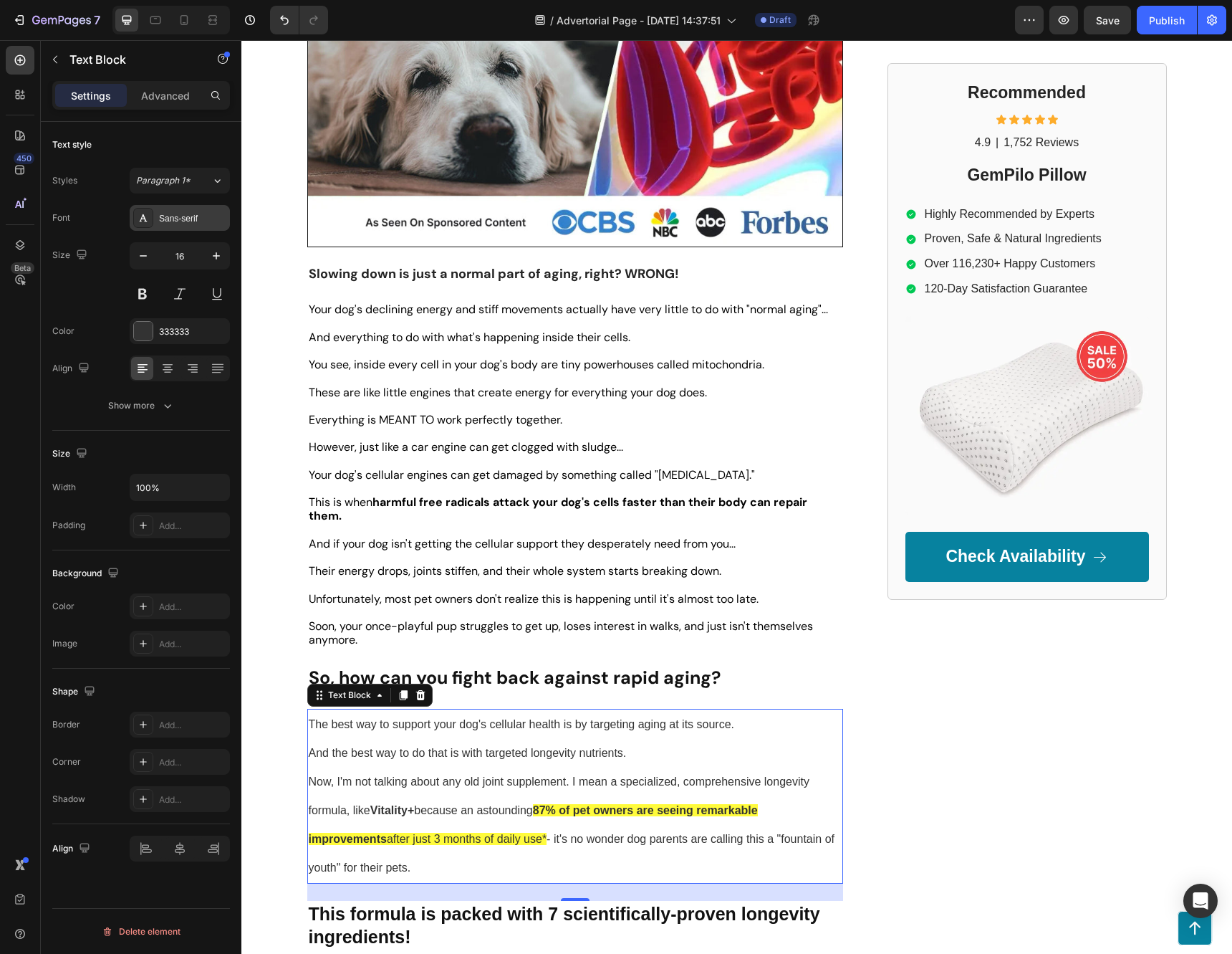
click at [178, 212] on div "Sans-serif" at bounding box center [192, 219] width 68 height 13
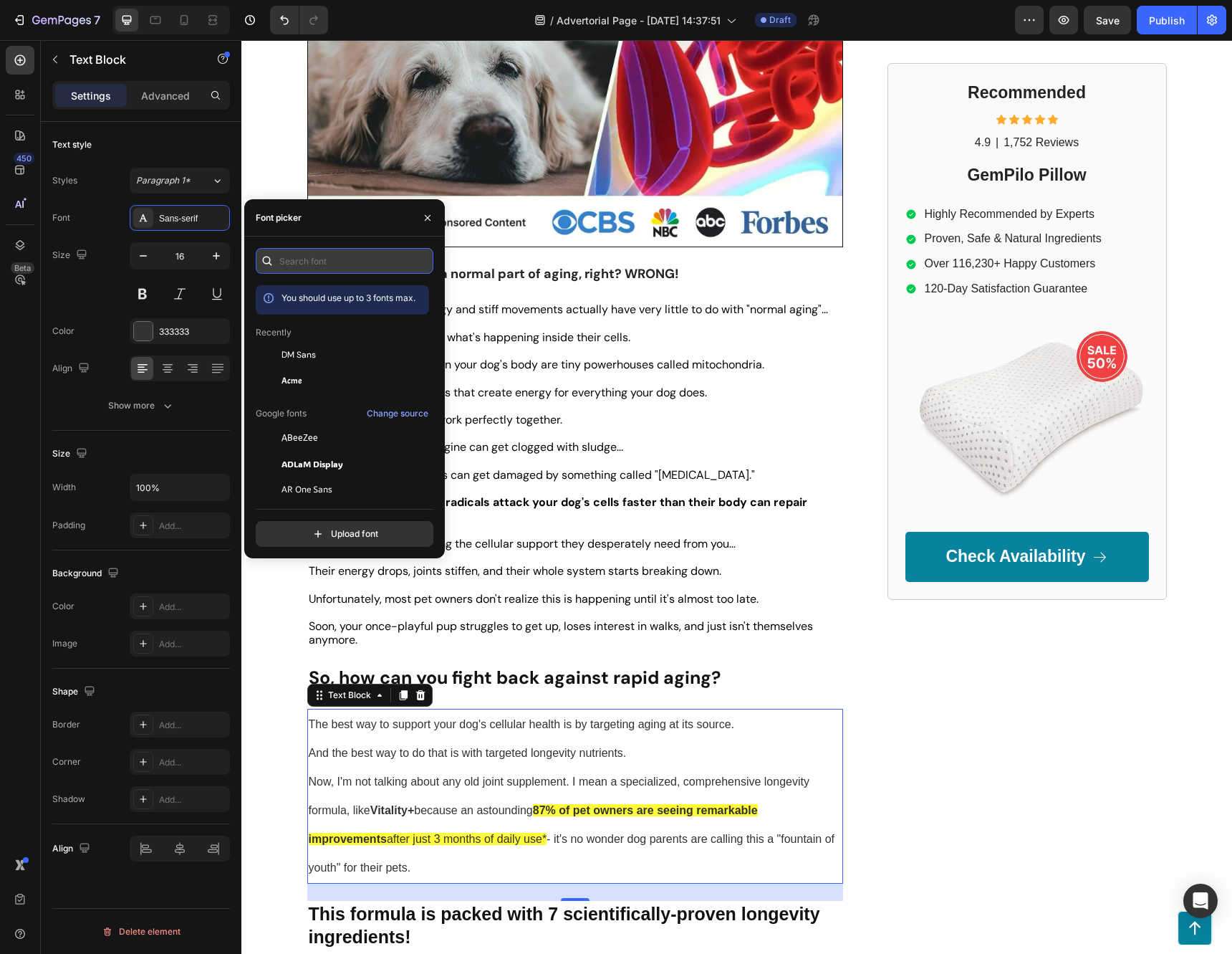
click at [337, 265] on input "text" at bounding box center [344, 260] width 177 height 25
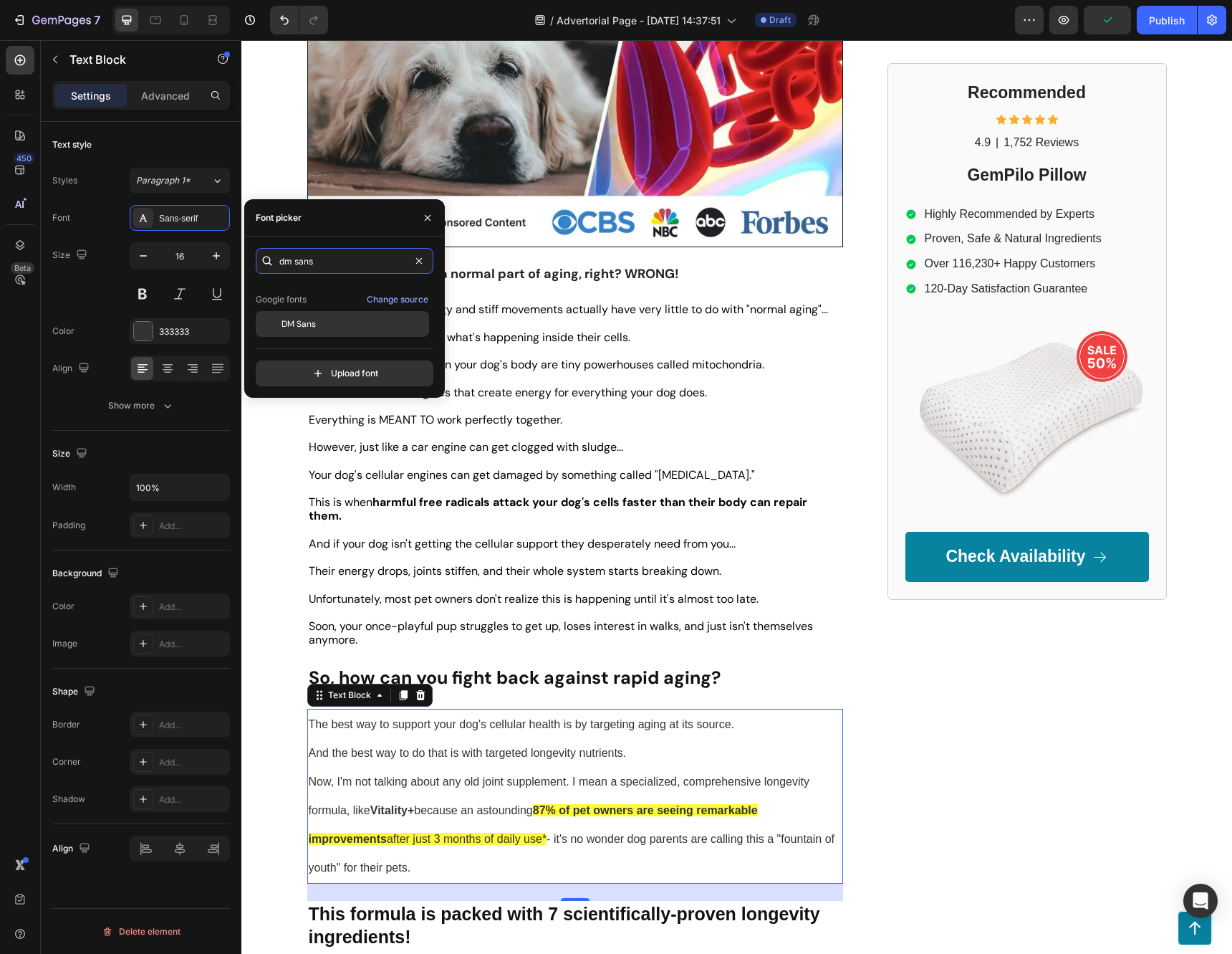
scroll to position [358, 0]
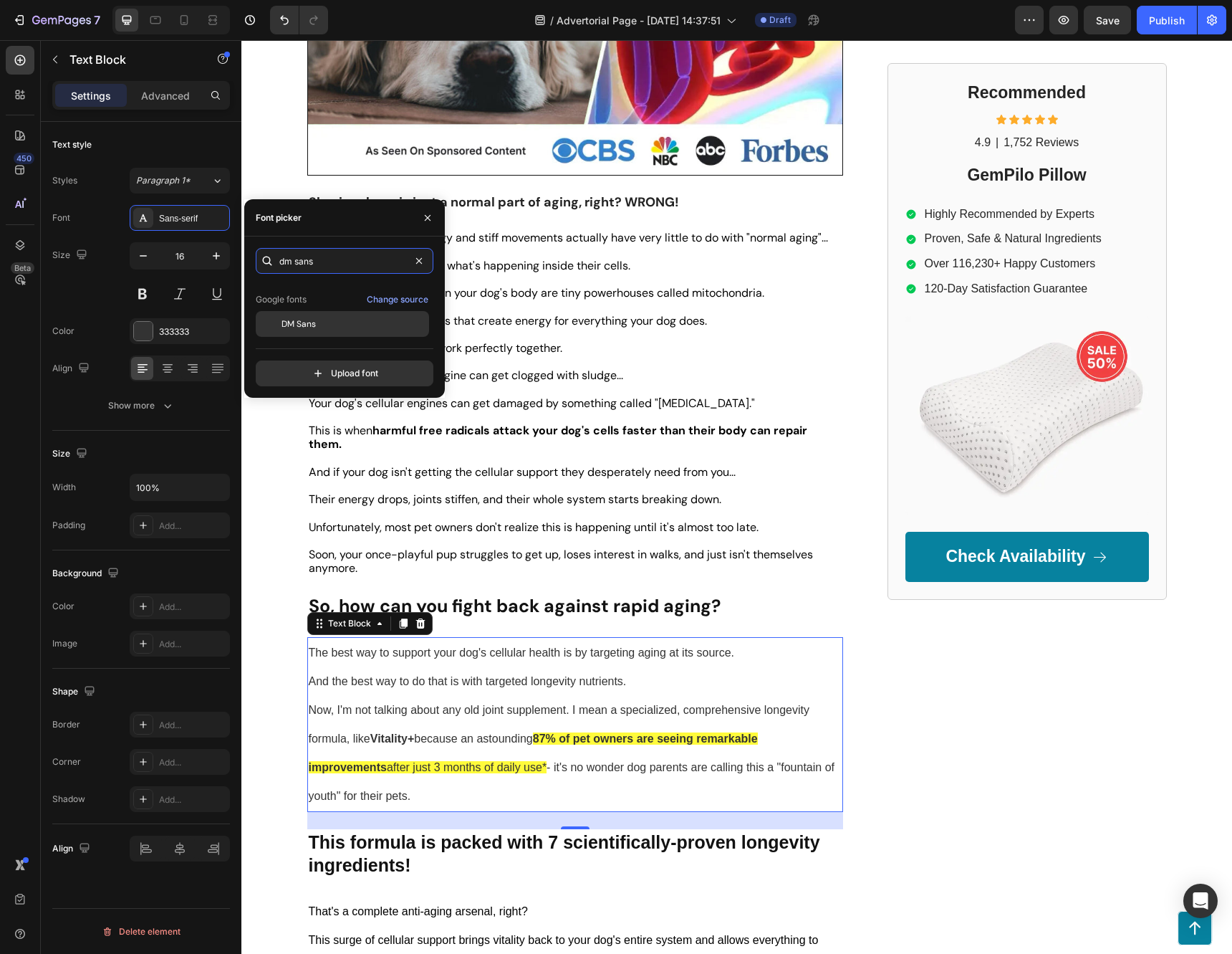
type input "dm sans"
click at [338, 322] on div "DM Sans" at bounding box center [354, 324] width 145 height 13
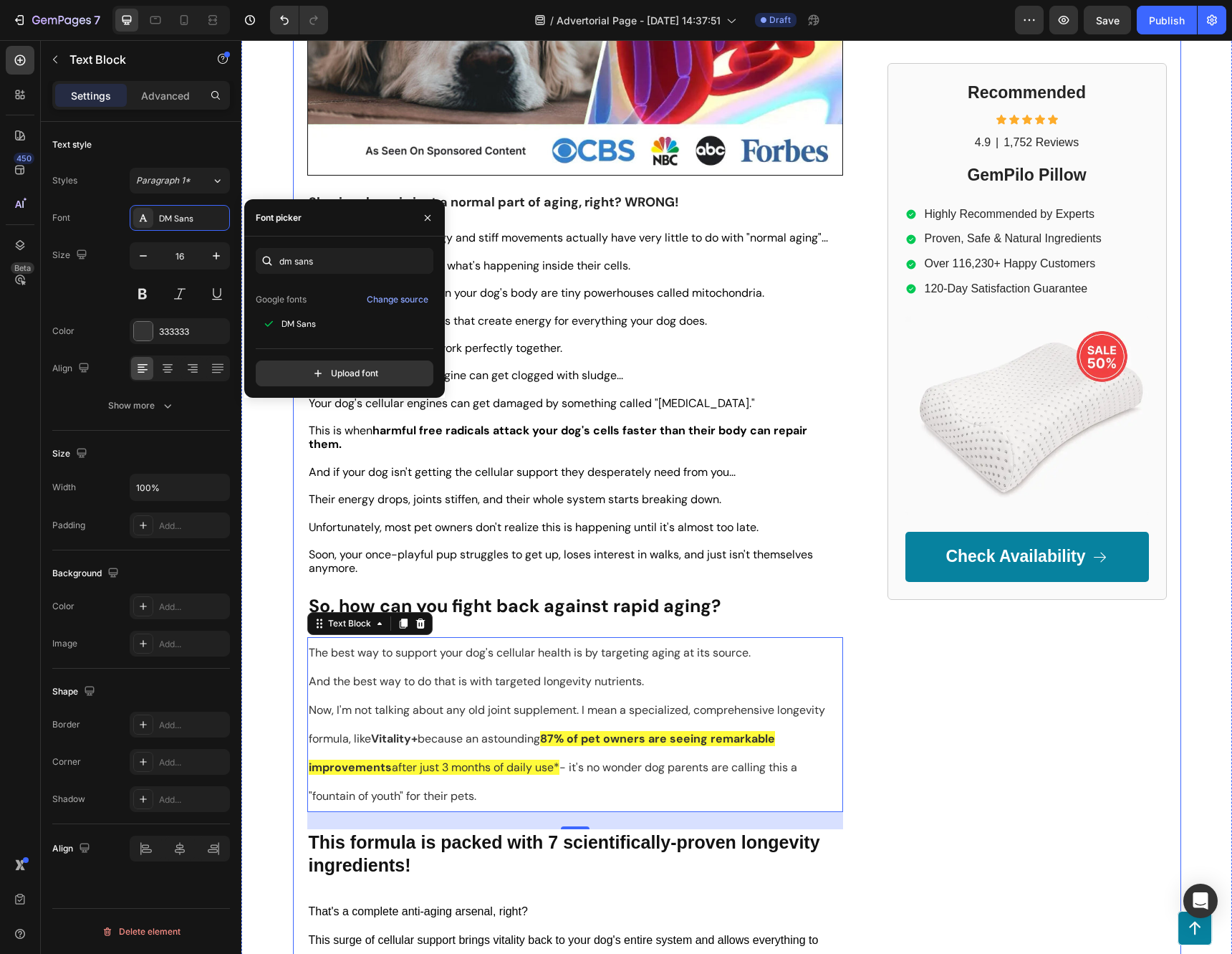
click at [863, 710] on div "Your Dog is Aging 7x Faster And Here's Why Heading [DATE], By Dr. [PERSON_NAME]…" at bounding box center [737, 474] width 888 height 1349
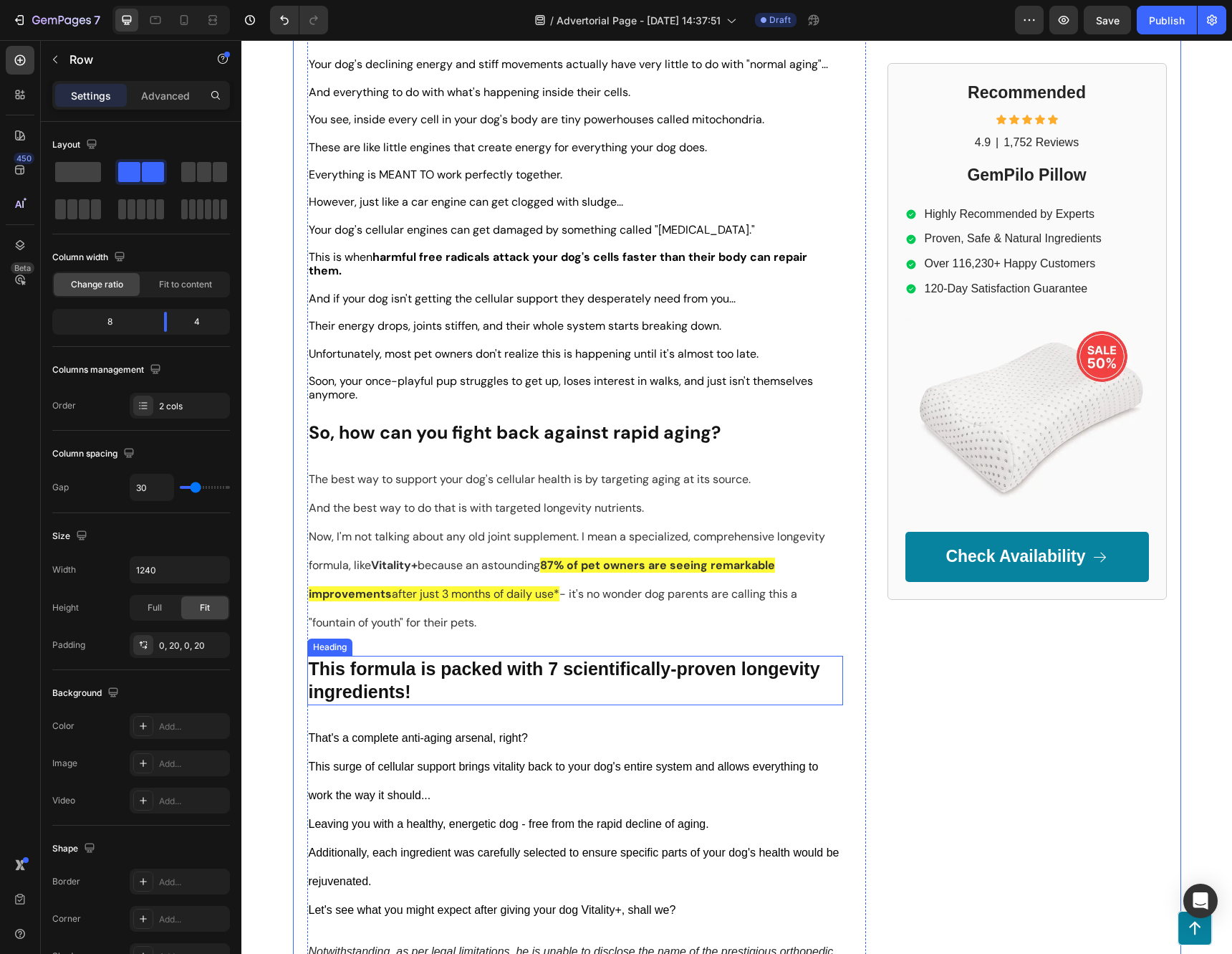
scroll to position [645, 0]
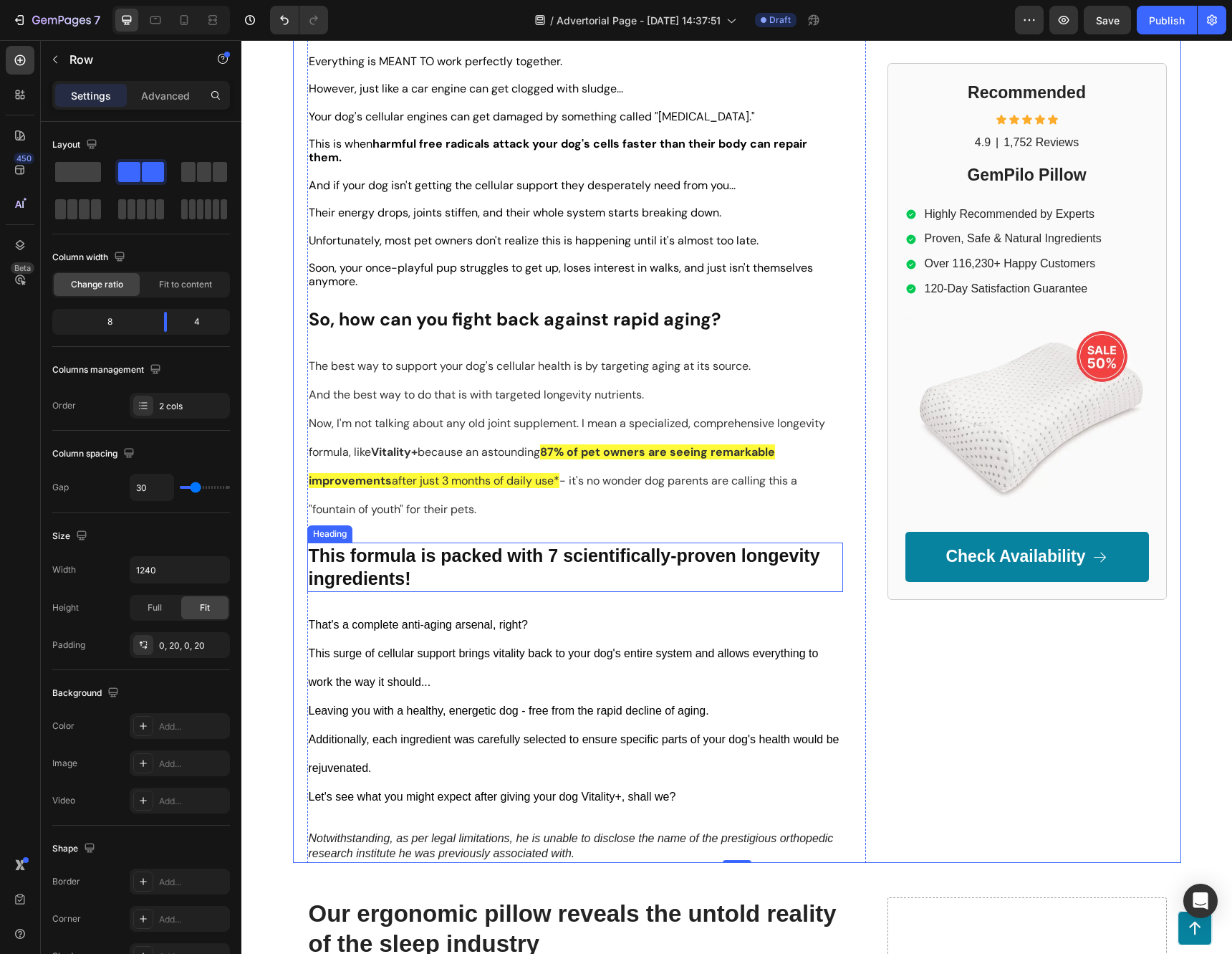
click at [541, 545] on strong "This formula is packed with 7 scientifically-proven longevity ingredients!" at bounding box center [564, 567] width 512 height 44
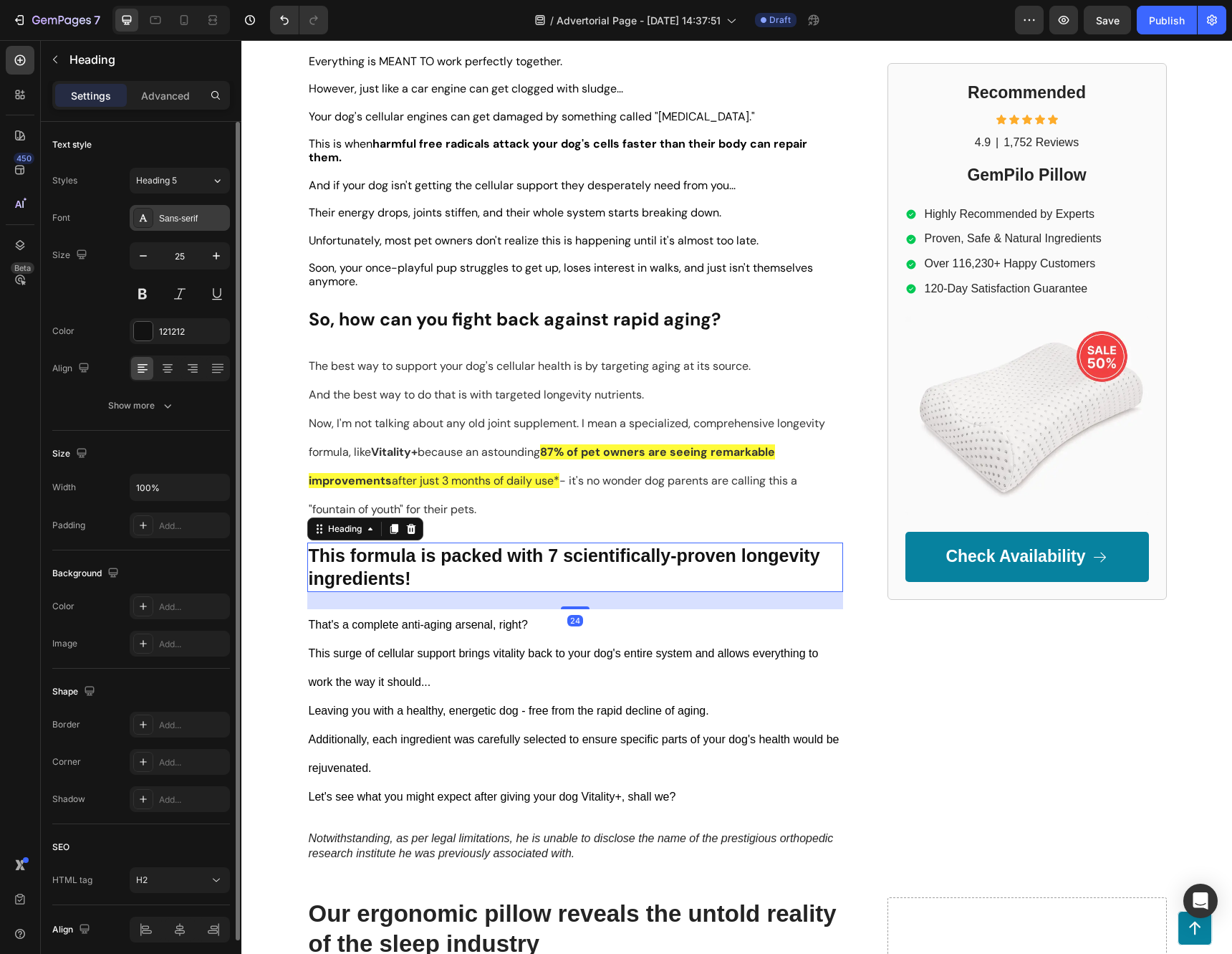
click at [181, 218] on div "Sans-serif" at bounding box center [192, 219] width 68 height 13
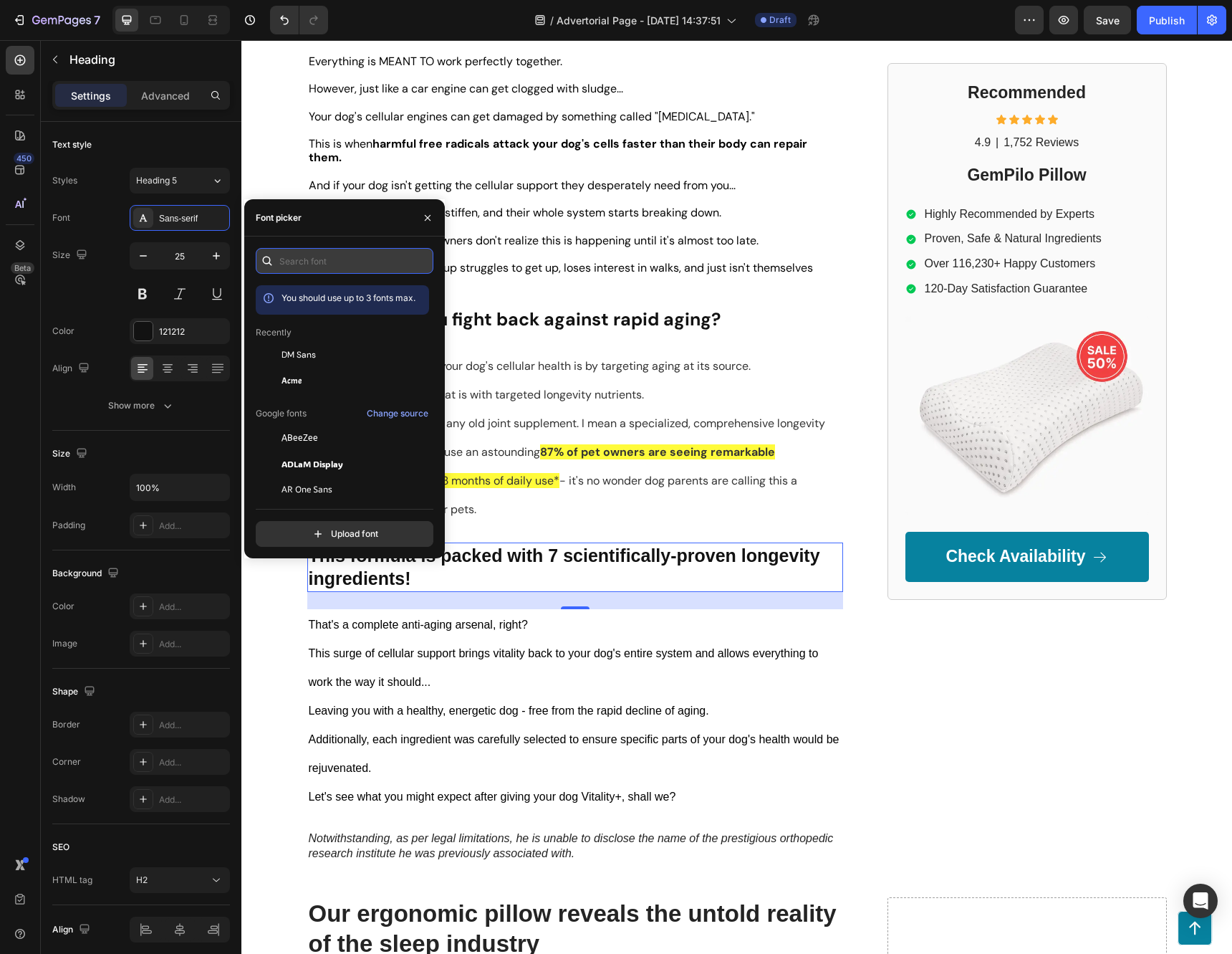
click at [340, 255] on input "text" at bounding box center [344, 260] width 177 height 25
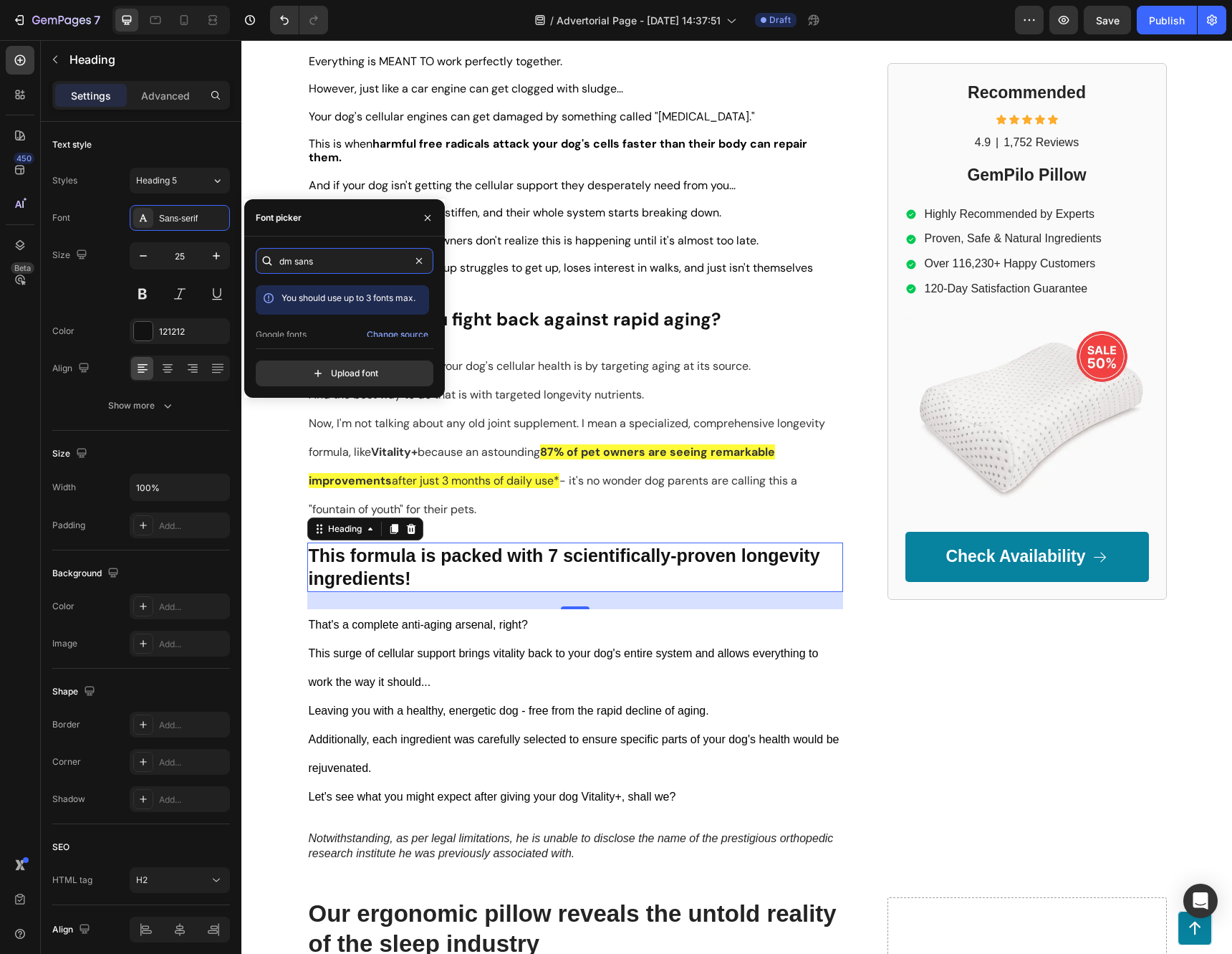
scroll to position [35, 0]
type input "dm sans"
click at [316, 324] on div "DM Sans" at bounding box center [354, 324] width 145 height 13
click at [396, 621] on p "That's a complete anti-aging arsenal, right?" at bounding box center [575, 625] width 533 height 29
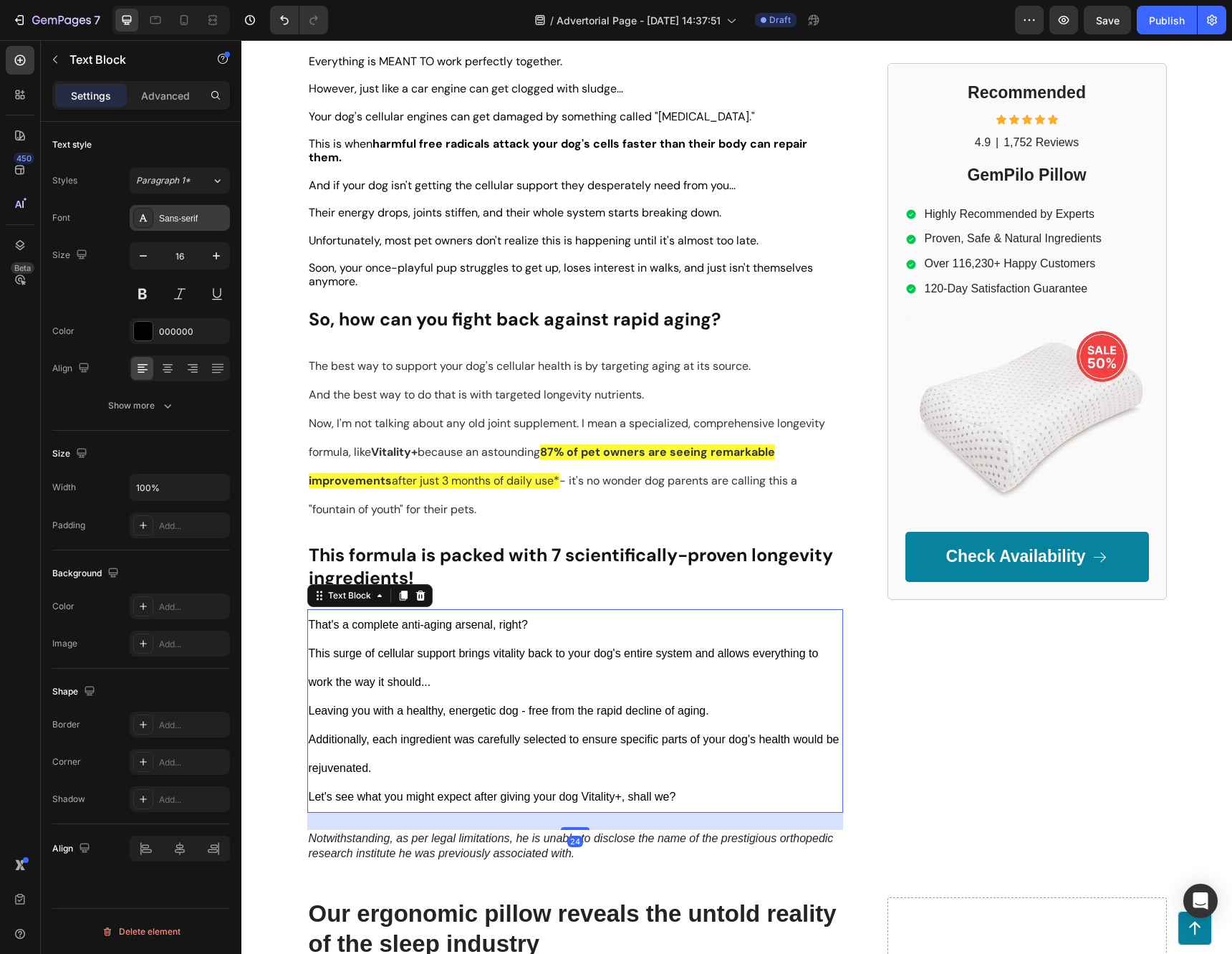
click at [178, 219] on div "Sans-serif" at bounding box center [192, 219] width 68 height 13
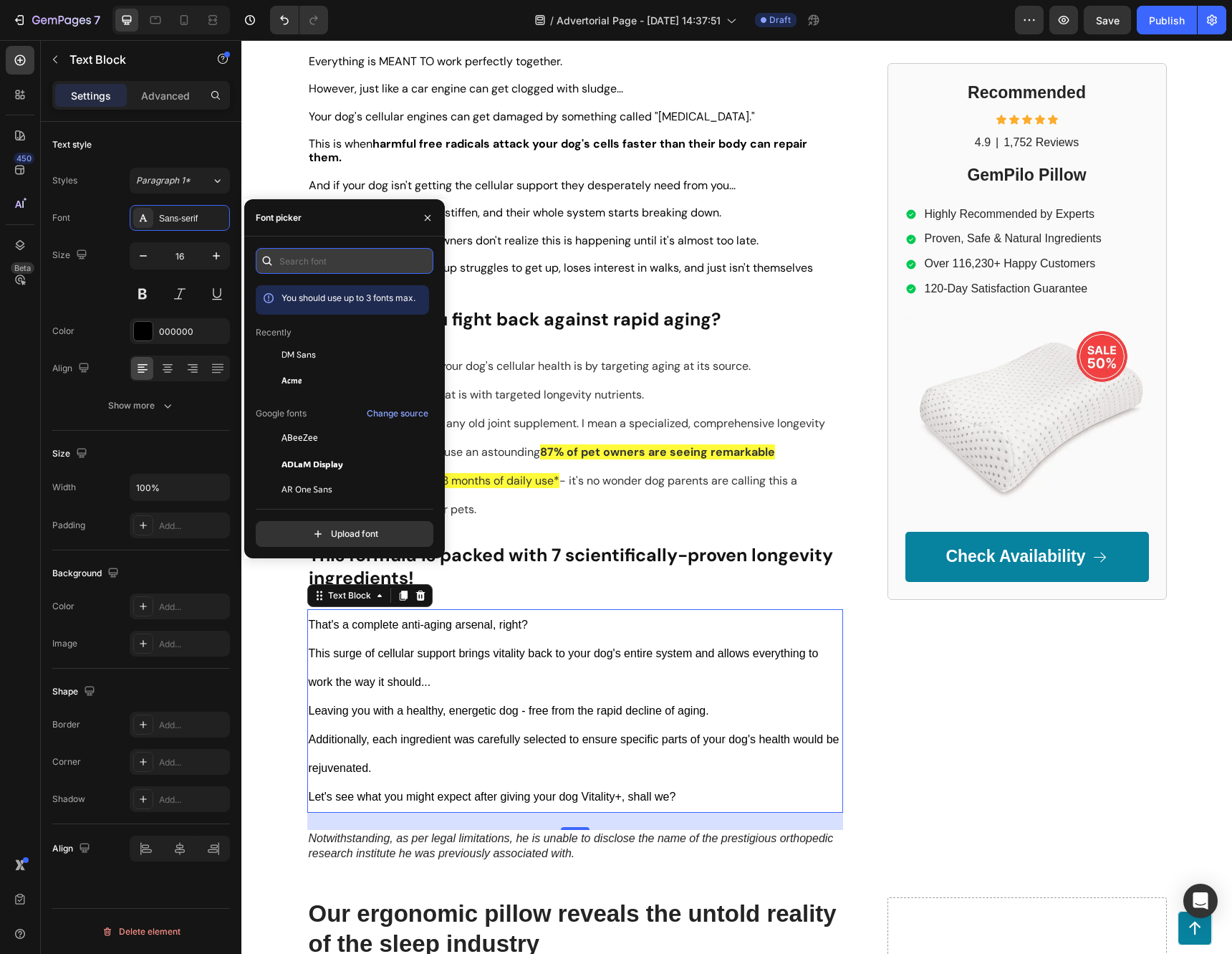
click at [314, 257] on input "text" at bounding box center [344, 260] width 177 height 25
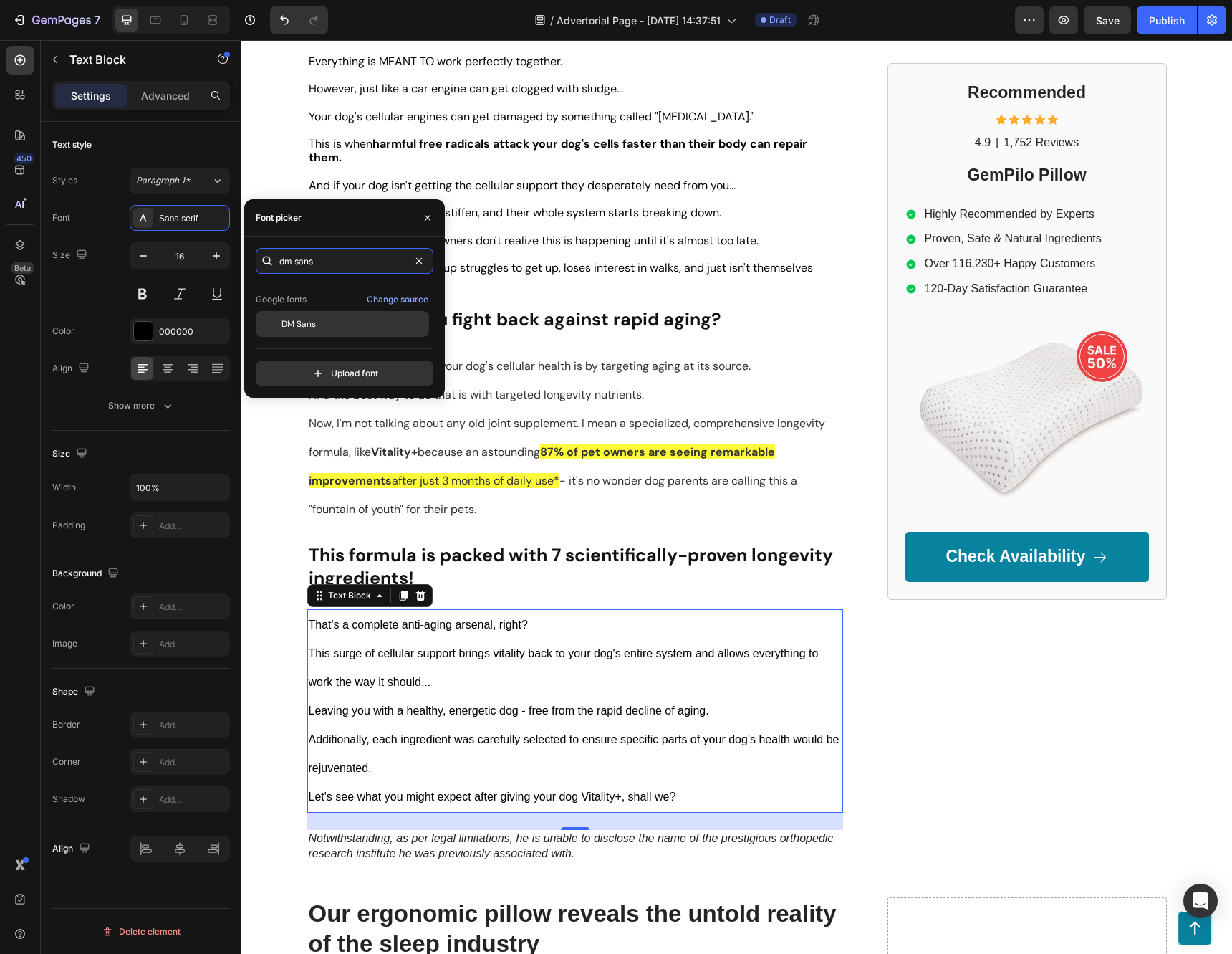
type input "dm sans"
click at [309, 316] on div "DM Sans" at bounding box center [342, 323] width 174 height 25
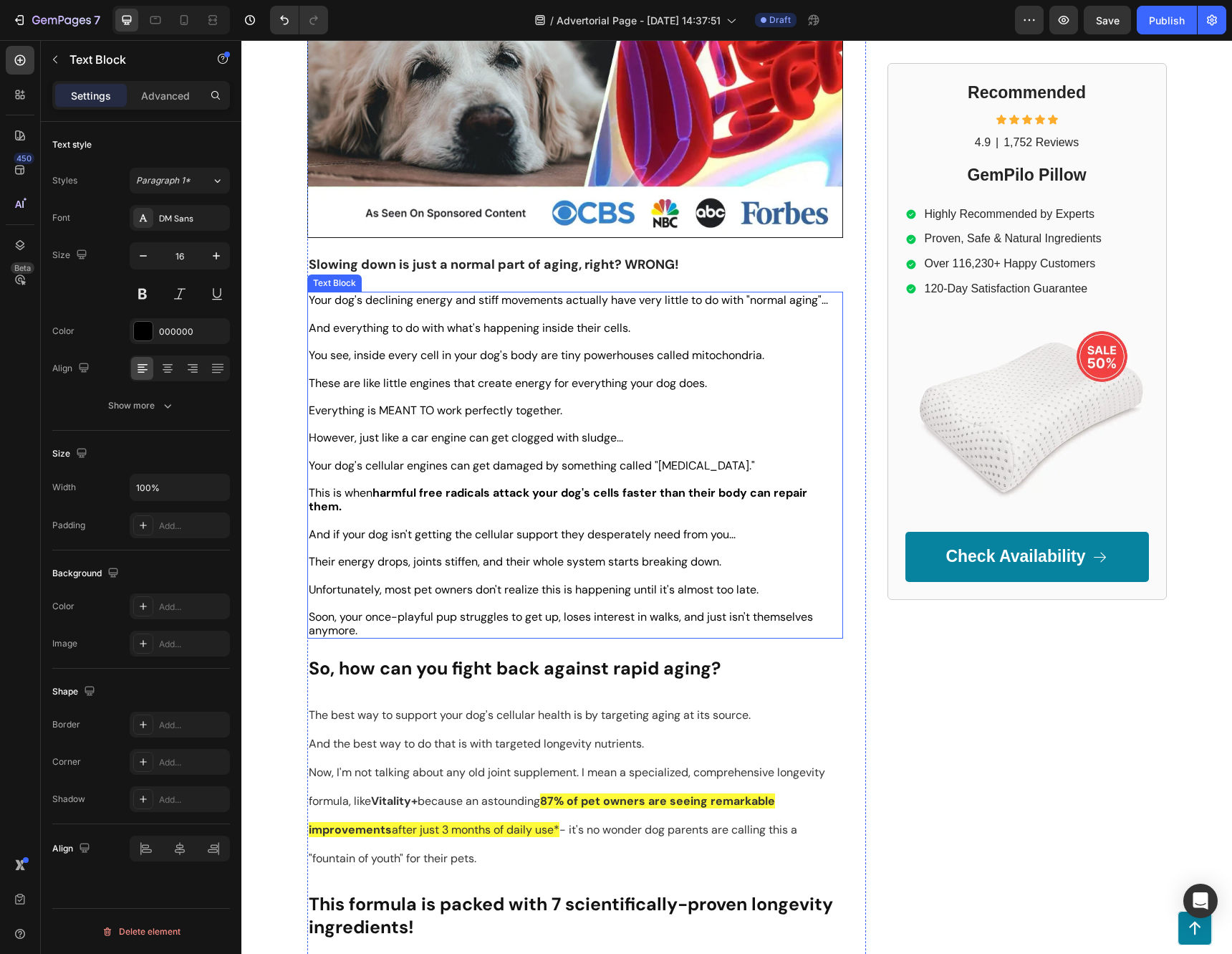
scroll to position [72, 0]
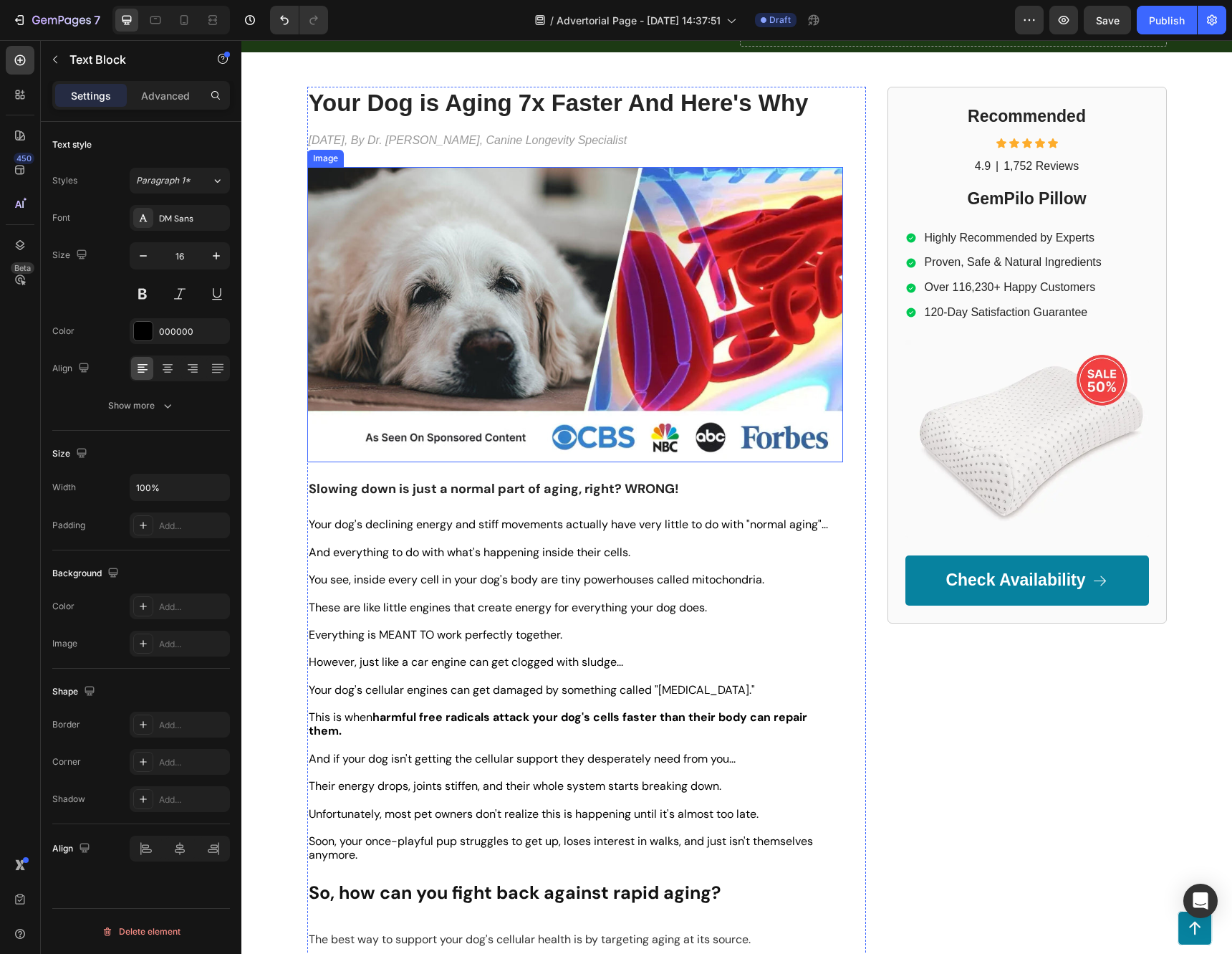
click at [572, 653] on p "Rich Text Editor. Editing area: main" at bounding box center [575, 649] width 533 height 14
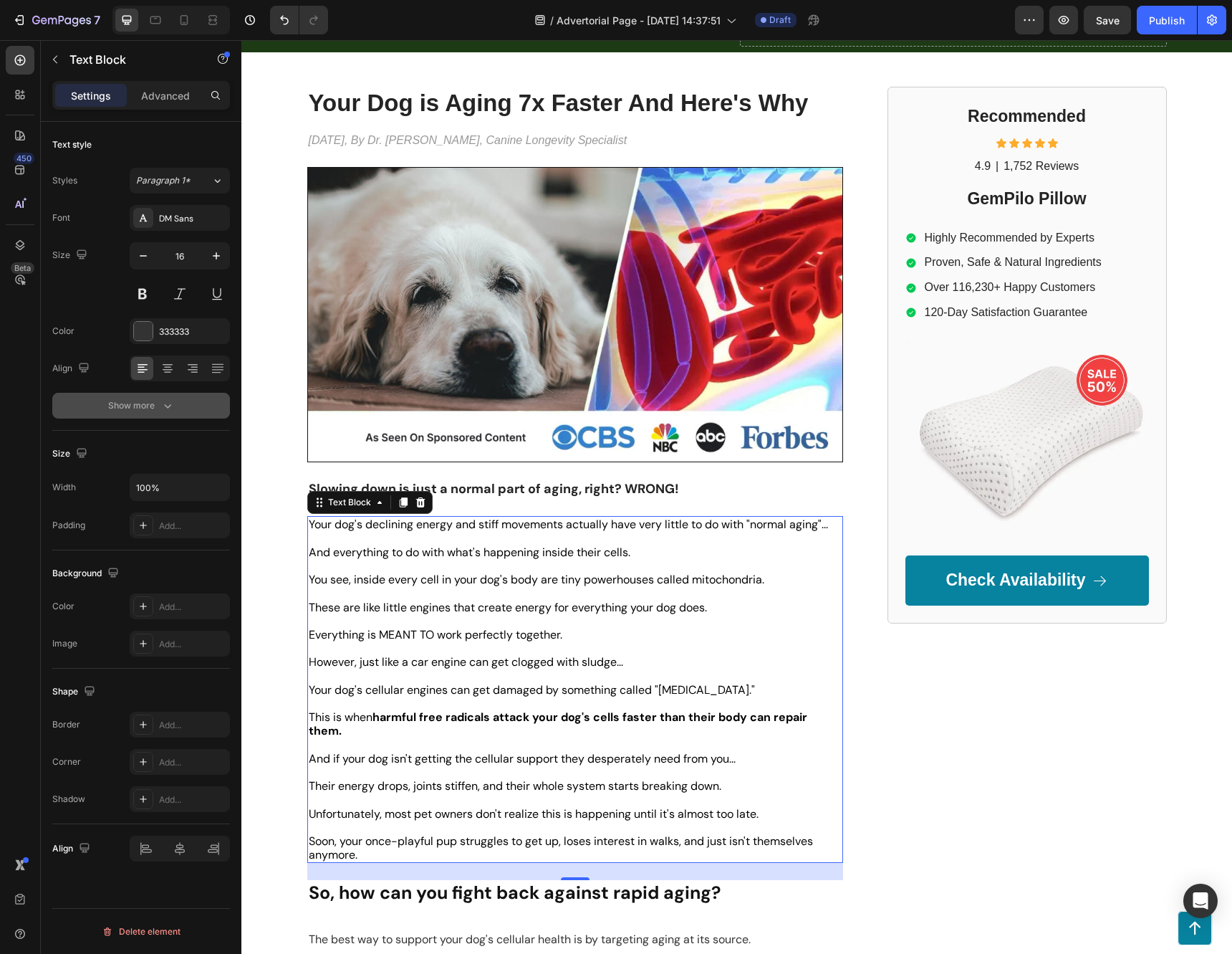
click at [141, 416] on button "Show more" at bounding box center [141, 405] width 177 height 25
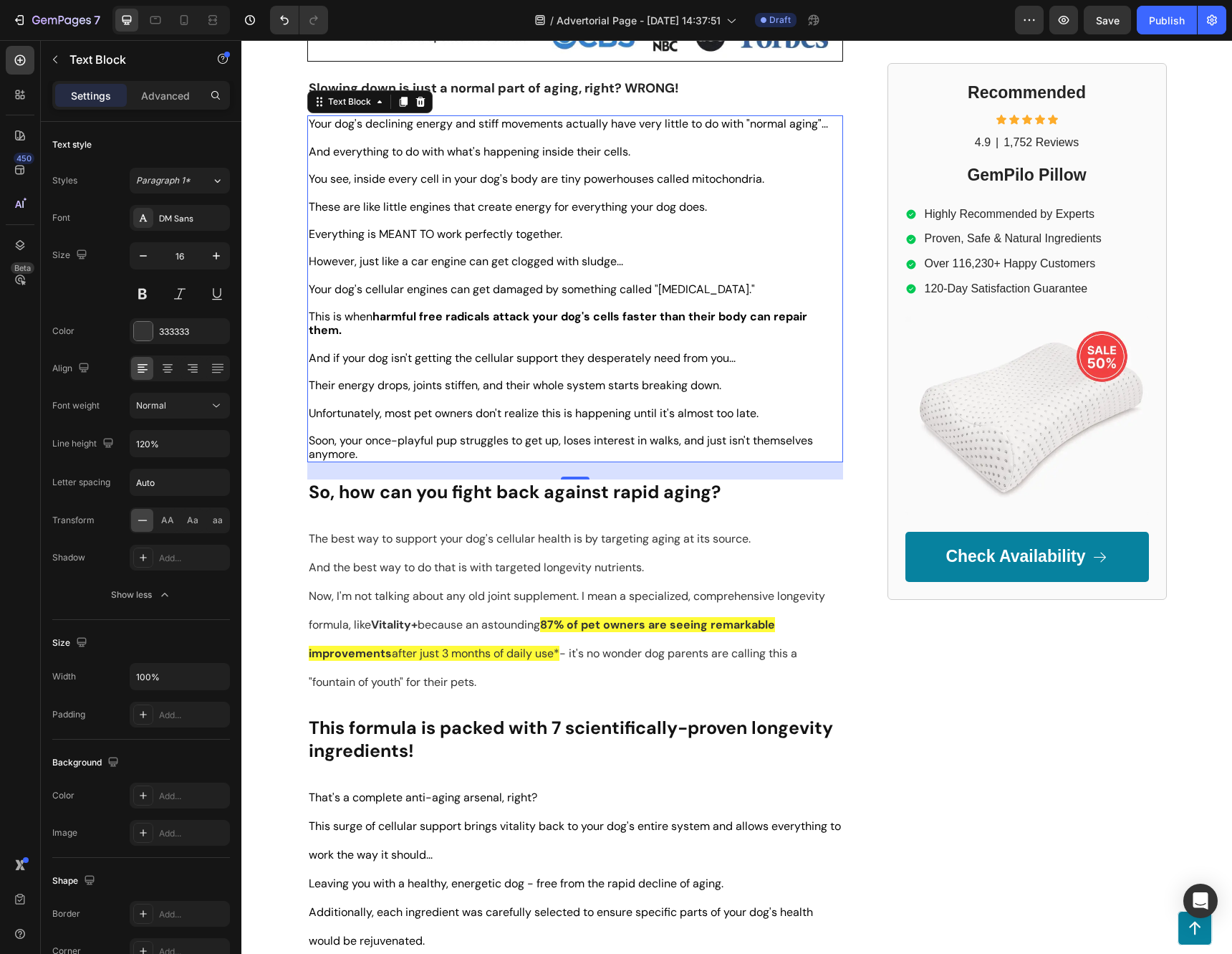
scroll to position [501, 0]
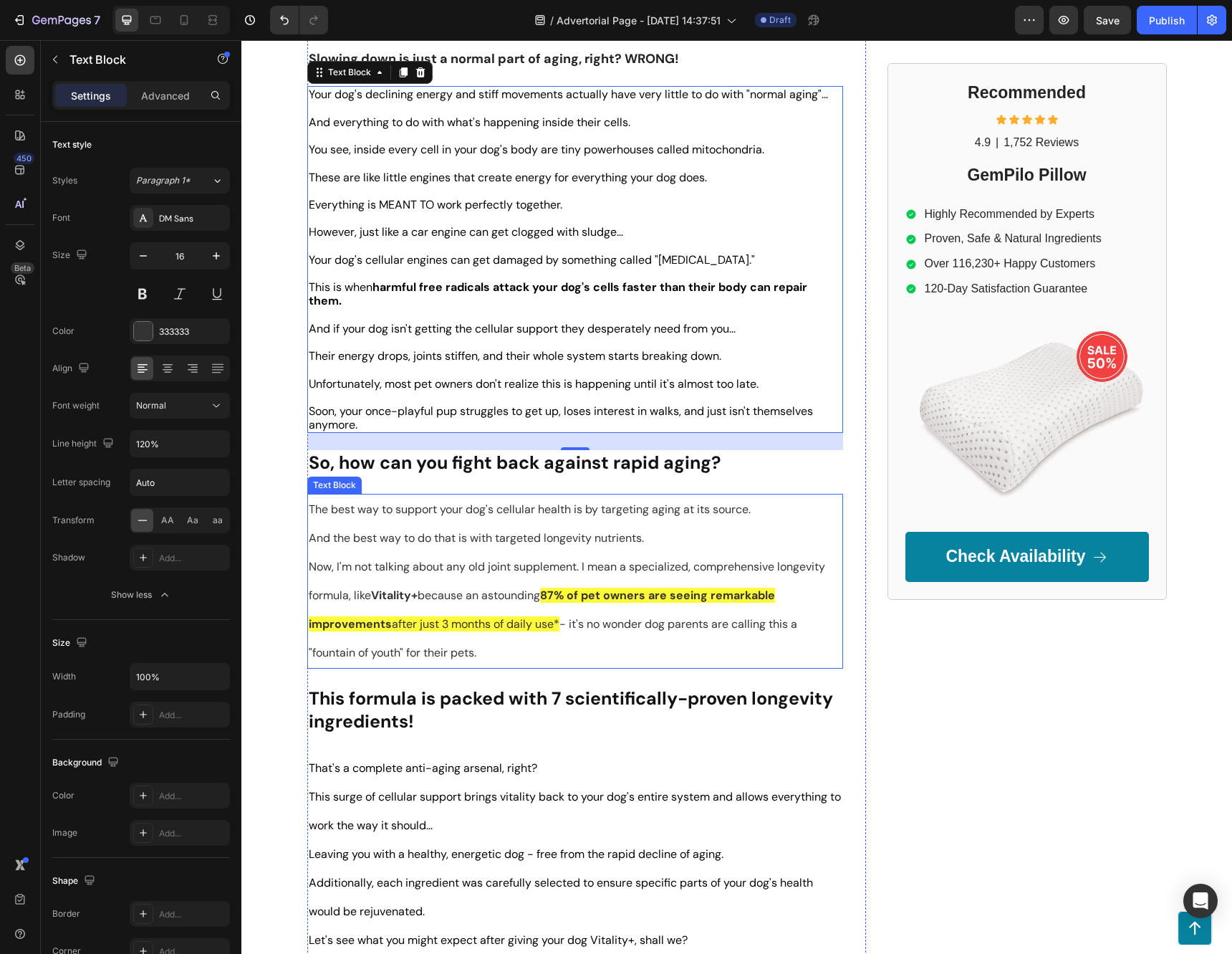
click at [550, 552] on p "Now, I'm not talking about any old joint supplement. I mean a specialized, comp…" at bounding box center [575, 609] width 533 height 115
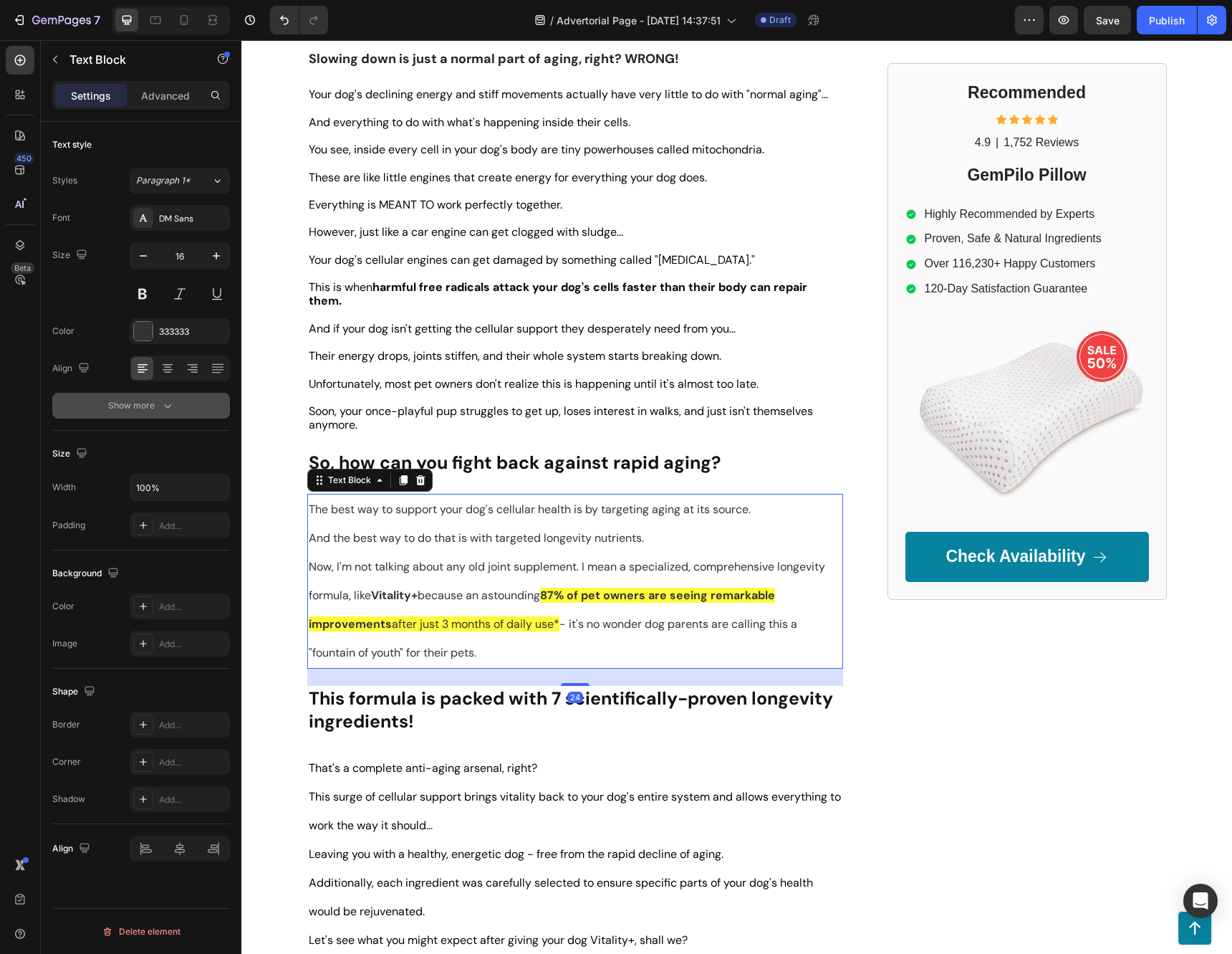
click at [157, 403] on div "Show more" at bounding box center [141, 405] width 67 height 14
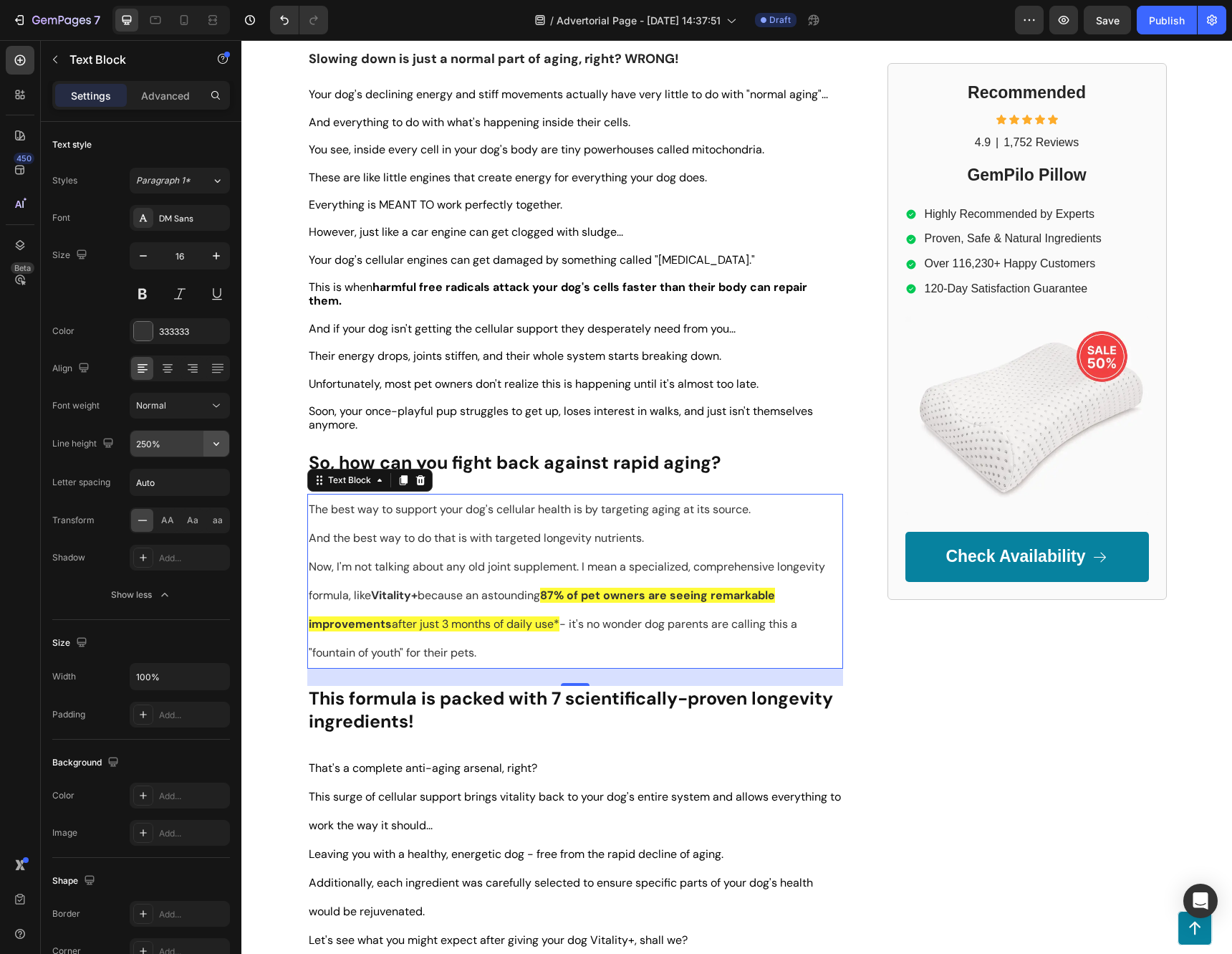
click at [223, 443] on icon "button" at bounding box center [216, 443] width 14 height 14
click at [176, 506] on p "120%" at bounding box center [175, 507] width 82 height 13
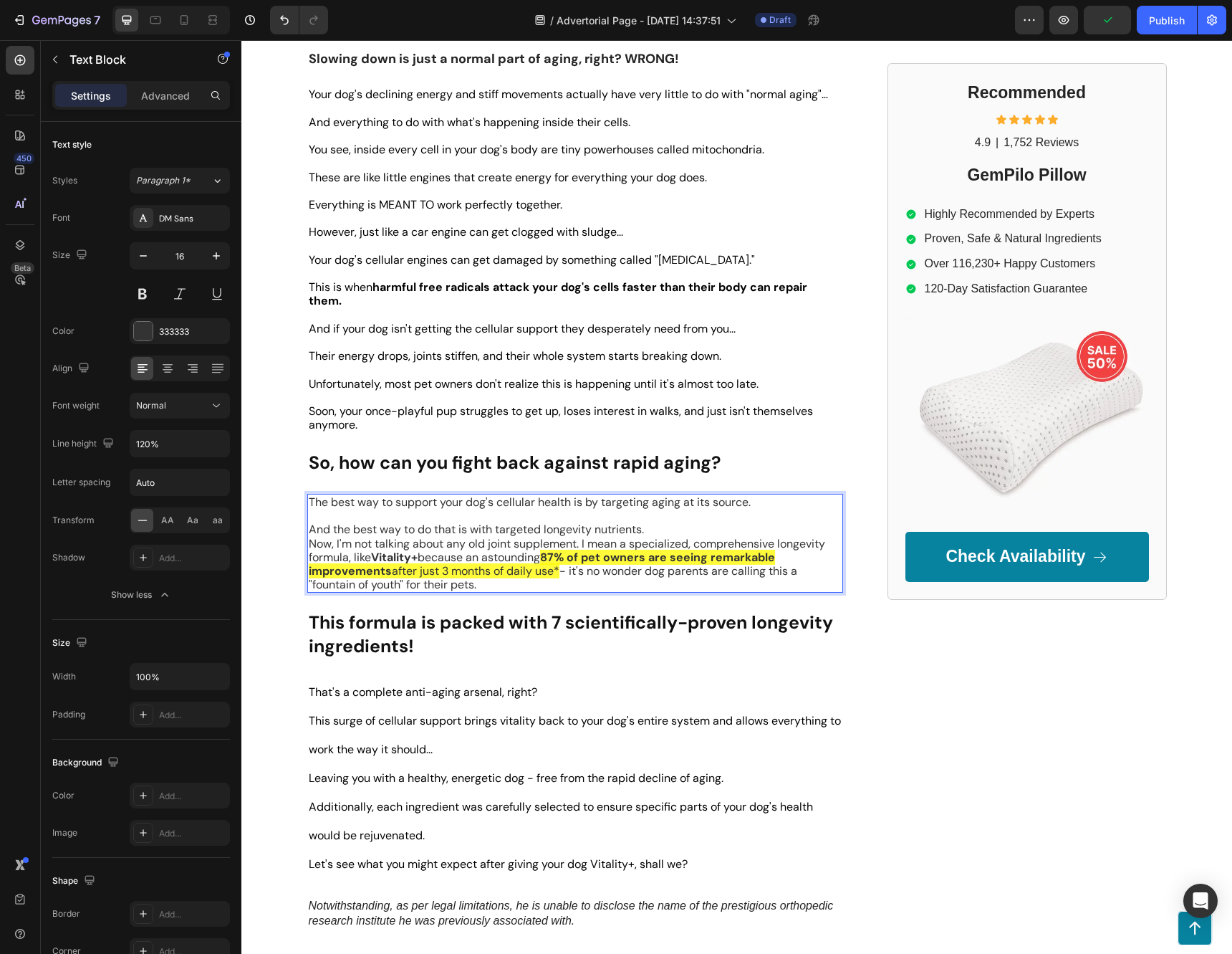
click at [655, 522] on p "And the best way to do that is with targeted longevity nutrients." at bounding box center [575, 529] width 533 height 14
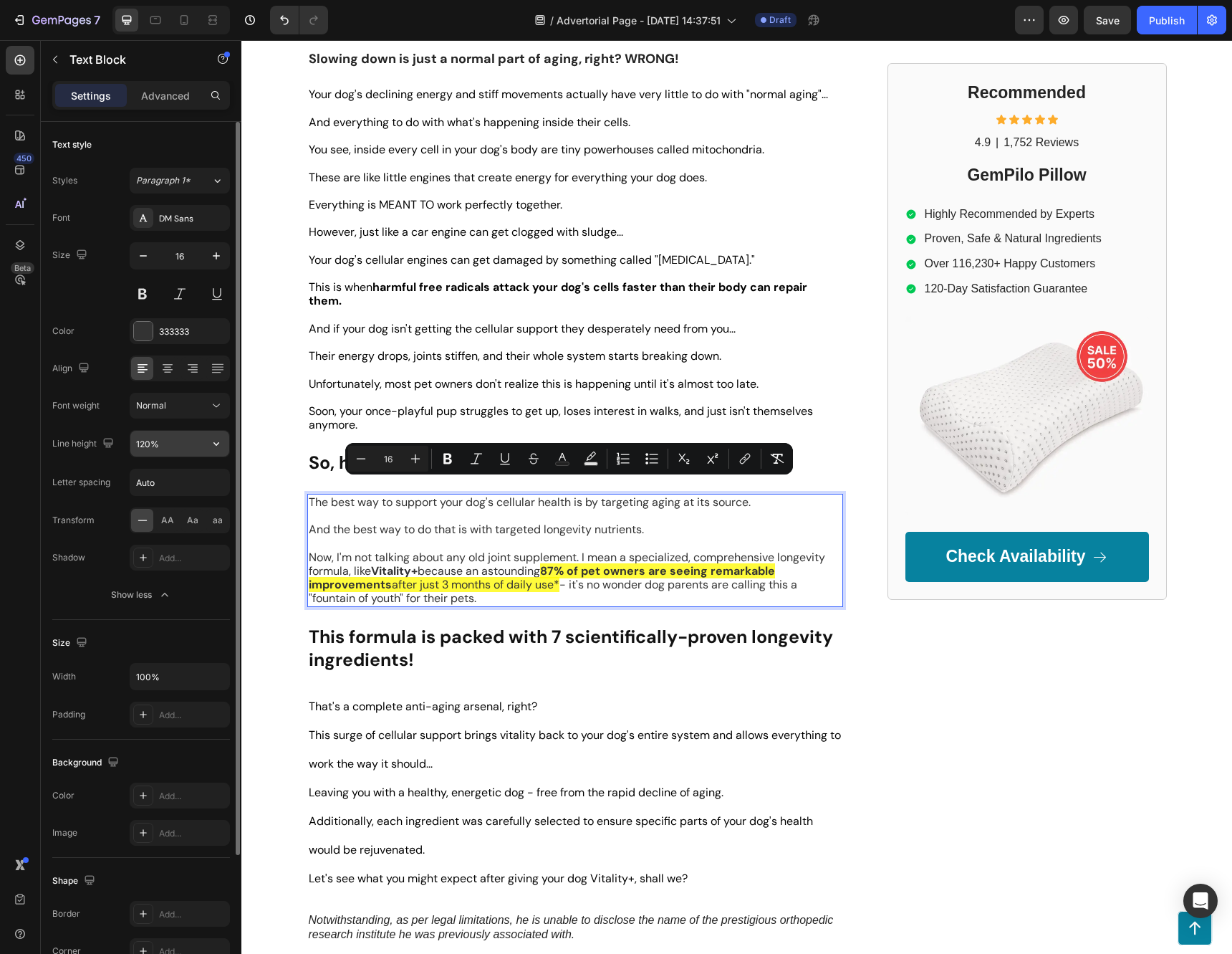
click at [217, 448] on icon "button" at bounding box center [216, 443] width 14 height 14
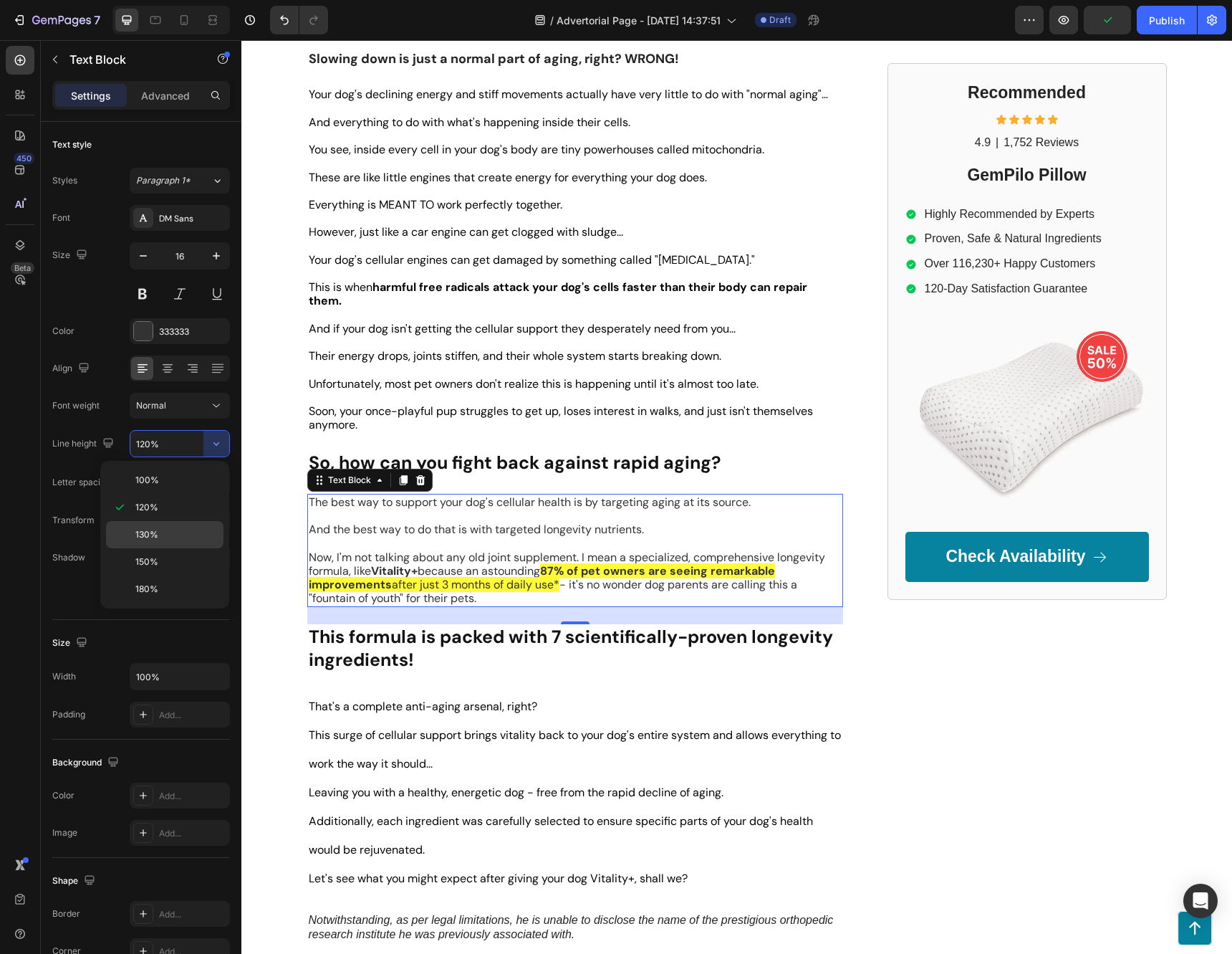
click at [176, 528] on p "130%" at bounding box center [175, 534] width 82 height 13
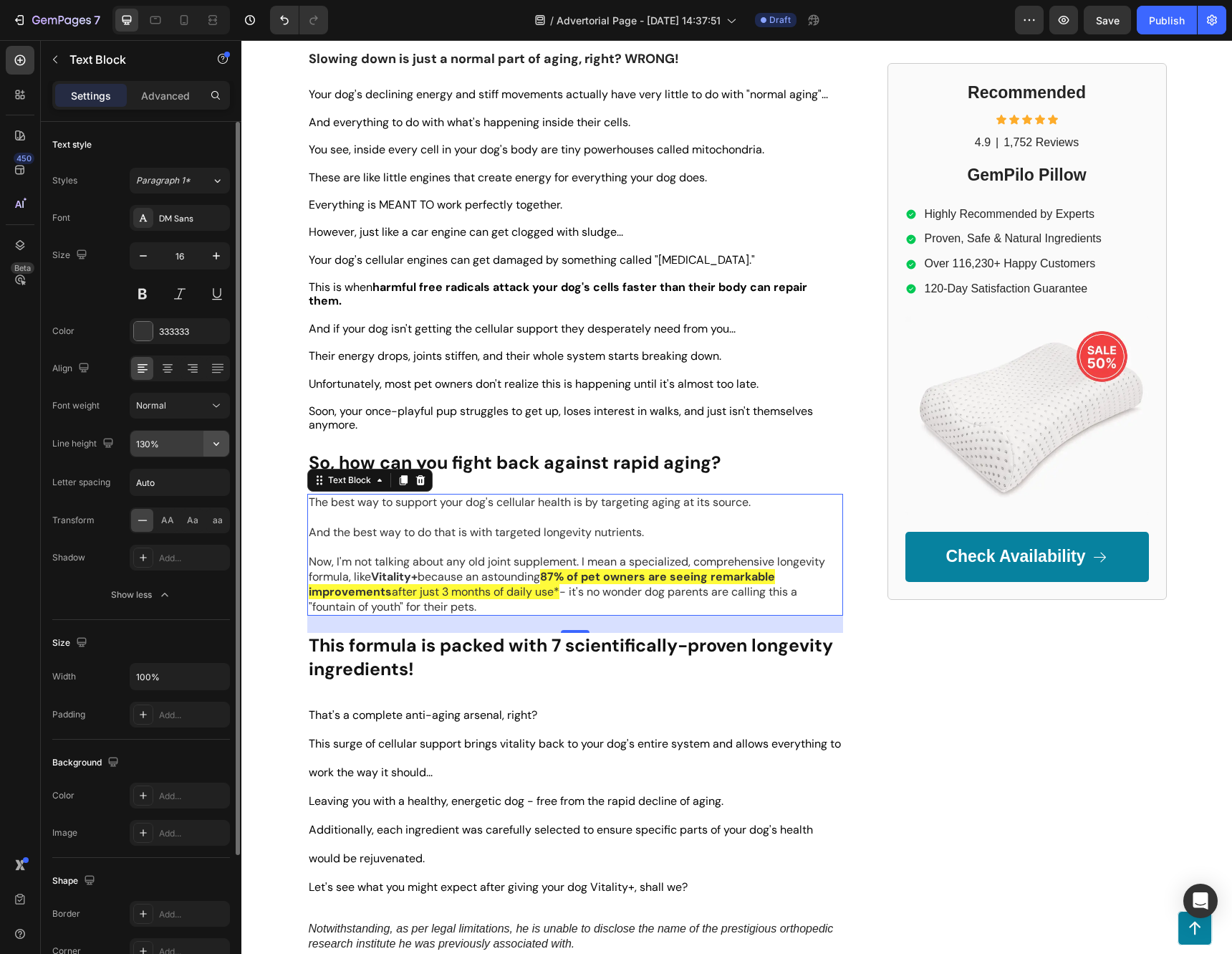
click at [217, 448] on icon "button" at bounding box center [216, 443] width 14 height 14
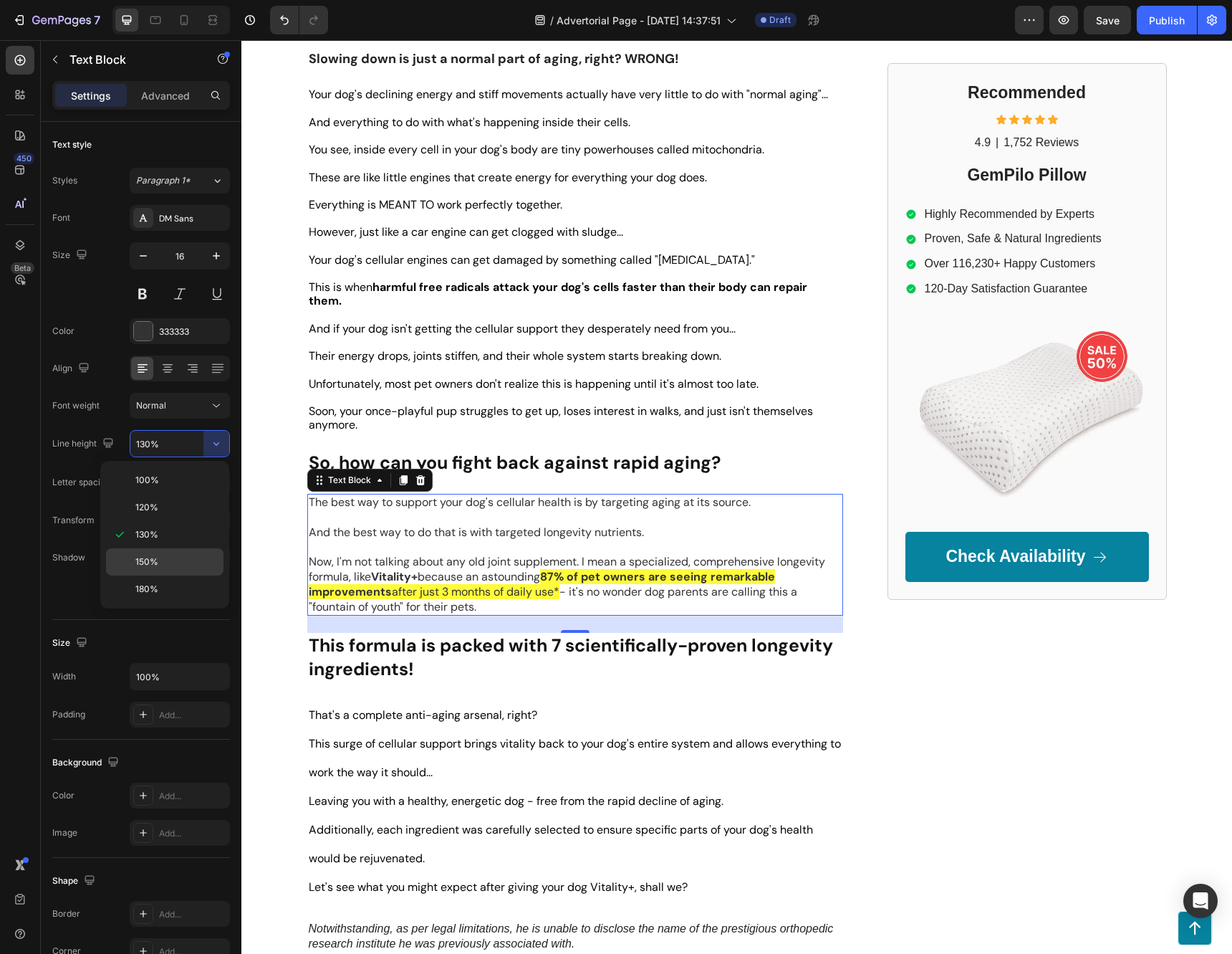
click at [179, 556] on p "150%" at bounding box center [175, 562] width 82 height 13
type input "150%"
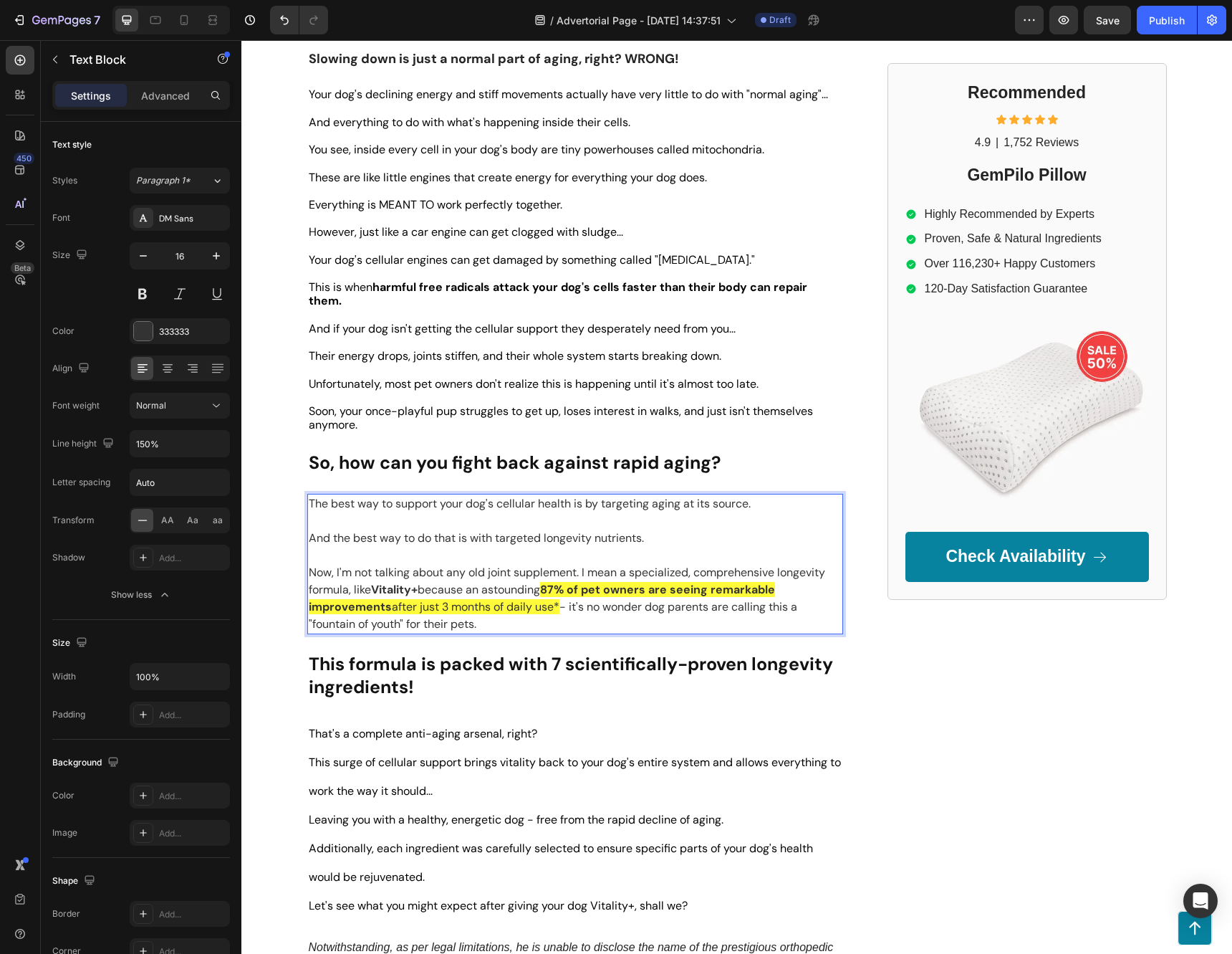
click at [614, 547] on p "Rich Text Editor. Editing area: main" at bounding box center [575, 556] width 533 height 18
click at [989, 700] on div "Recommended Heading Icon Icon Icon Icon Icon Icon List 4.9 Text Block | Text Bl…" at bounding box center [1028, 314] width 279 height 1315
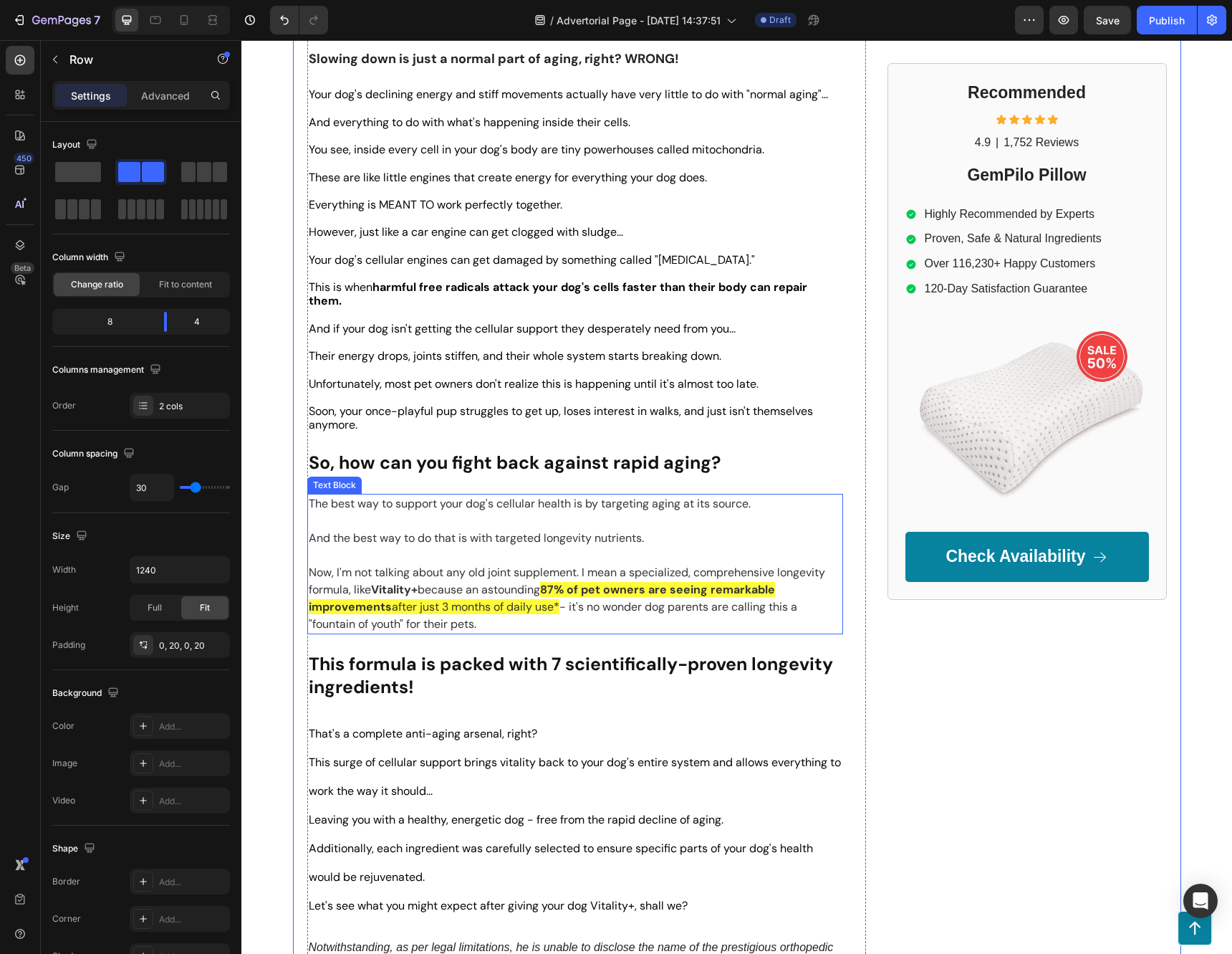
click at [751, 529] on p "And the best way to do that is with targeted longevity nutrients." at bounding box center [575, 538] width 533 height 18
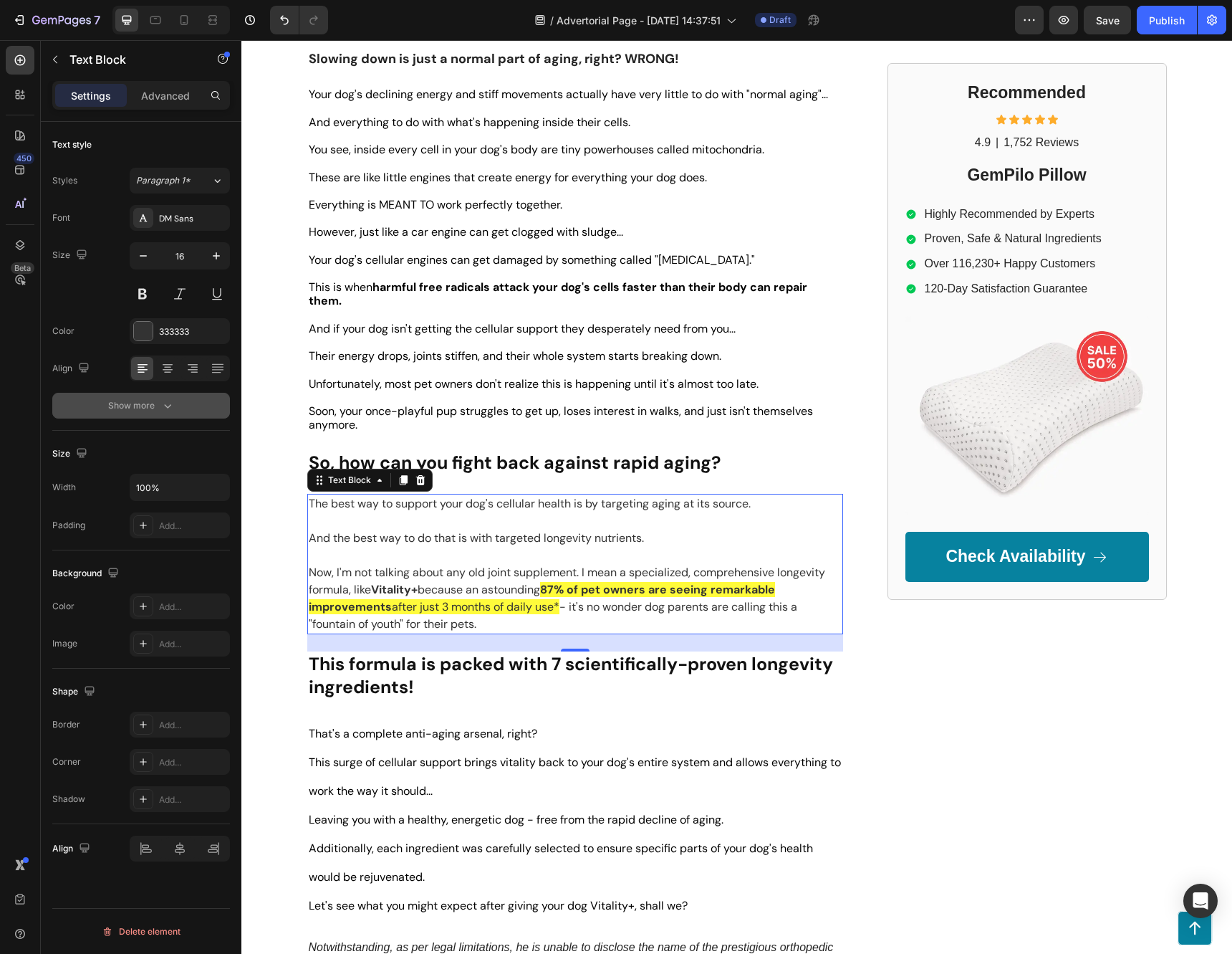
click at [147, 409] on div "Show more" at bounding box center [141, 405] width 67 height 14
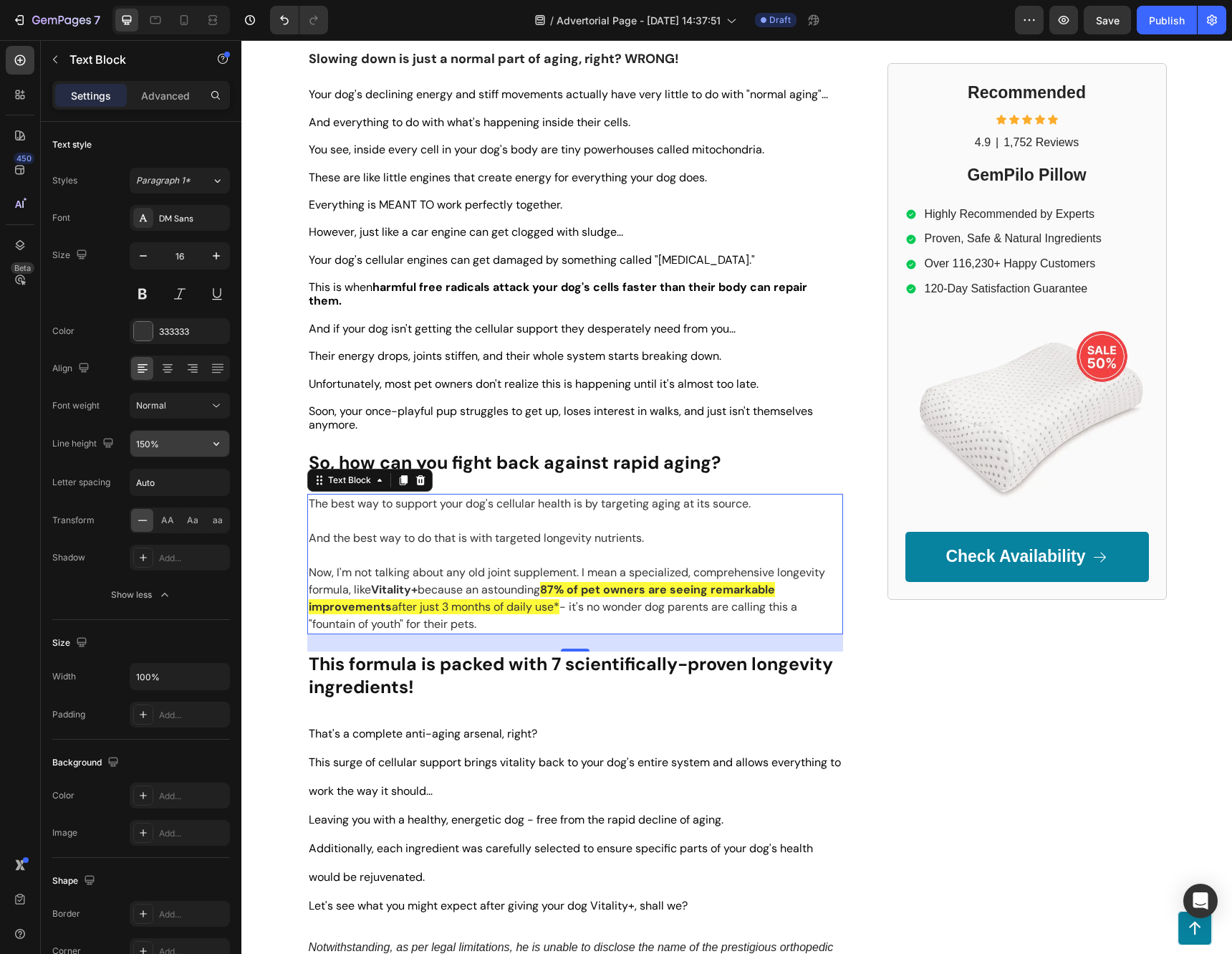
click at [226, 451] on button "button" at bounding box center [216, 443] width 25 height 25
click at [174, 532] on p "130%" at bounding box center [175, 534] width 82 height 13
type input "130%"
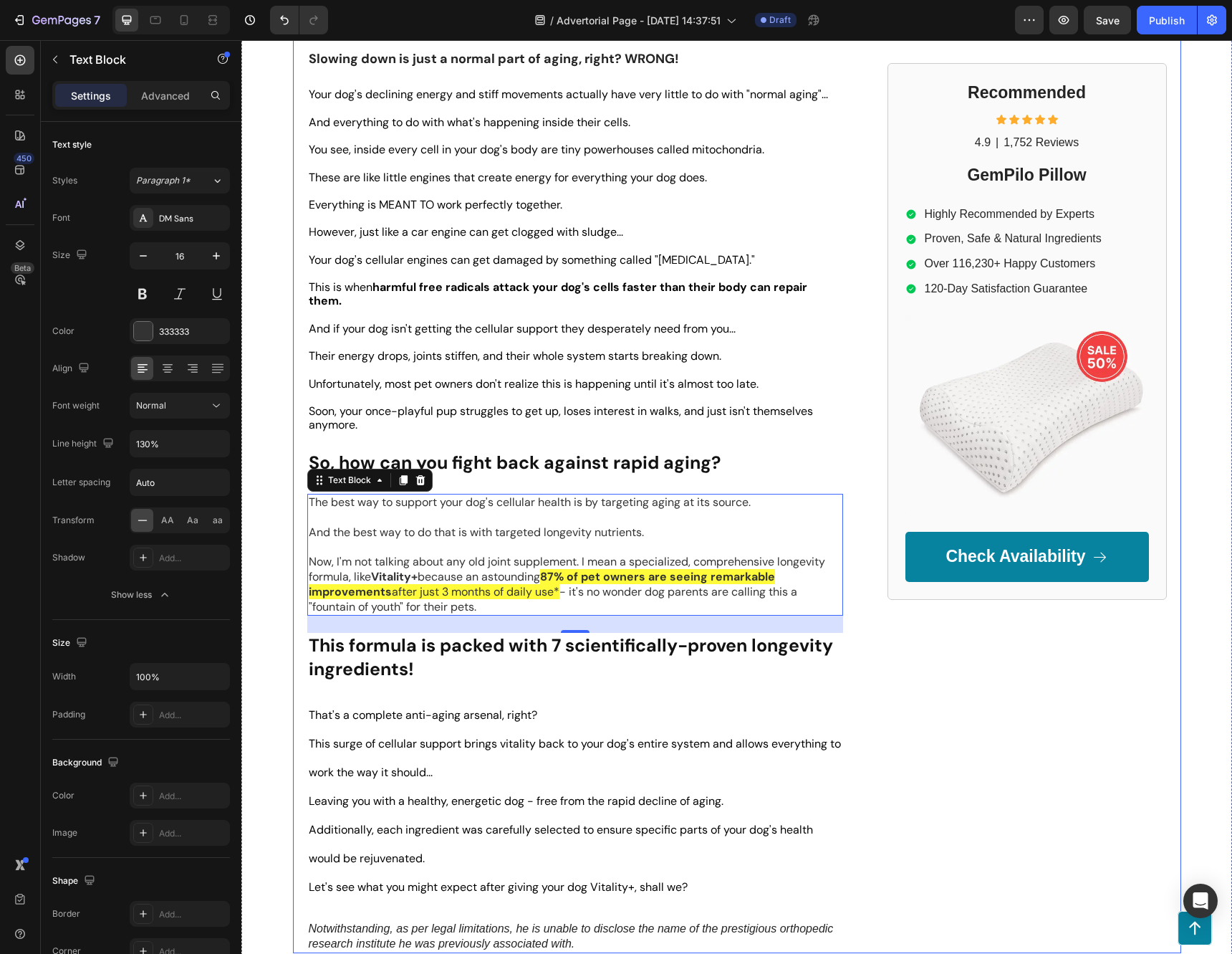
click at [892, 751] on div "Recommended Heading Icon Icon Icon Icon Icon Icon List 4.9 Text Block | Text Bl…" at bounding box center [1028, 305] width 279 height 1296
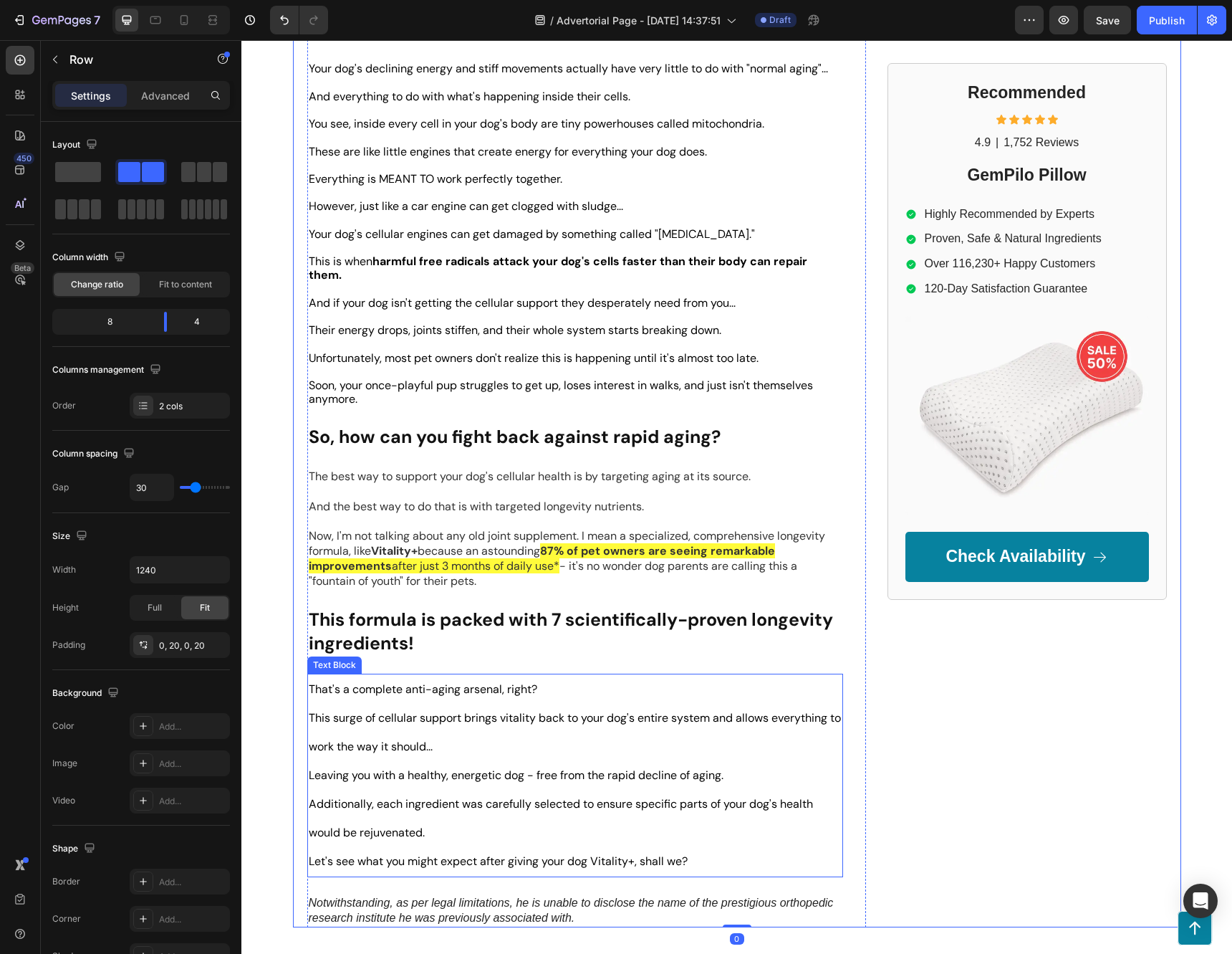
scroll to position [645, 0]
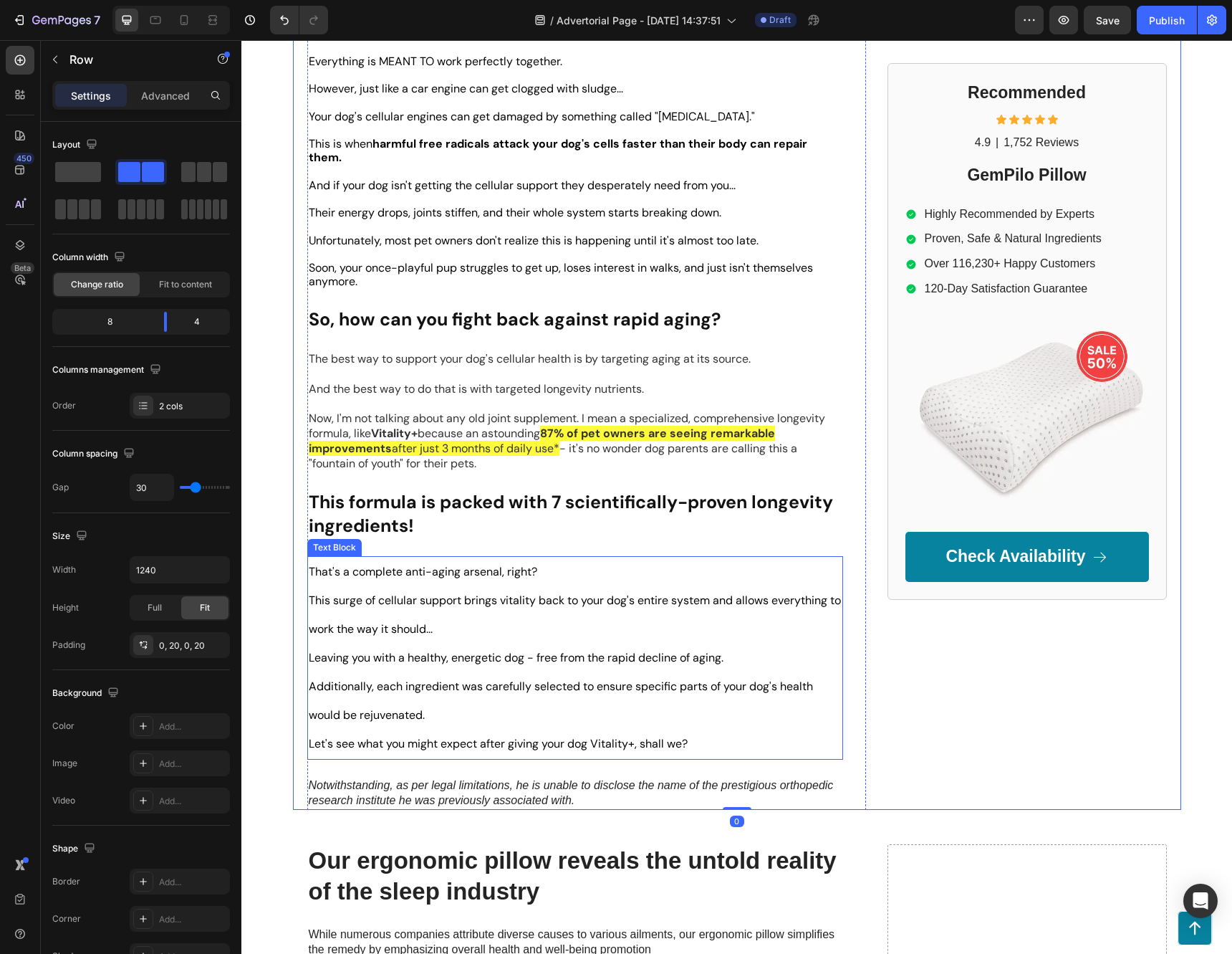
click at [588, 586] on p "This surge of cellular support brings vitality back to your dog's entire system…" at bounding box center [575, 614] width 533 height 57
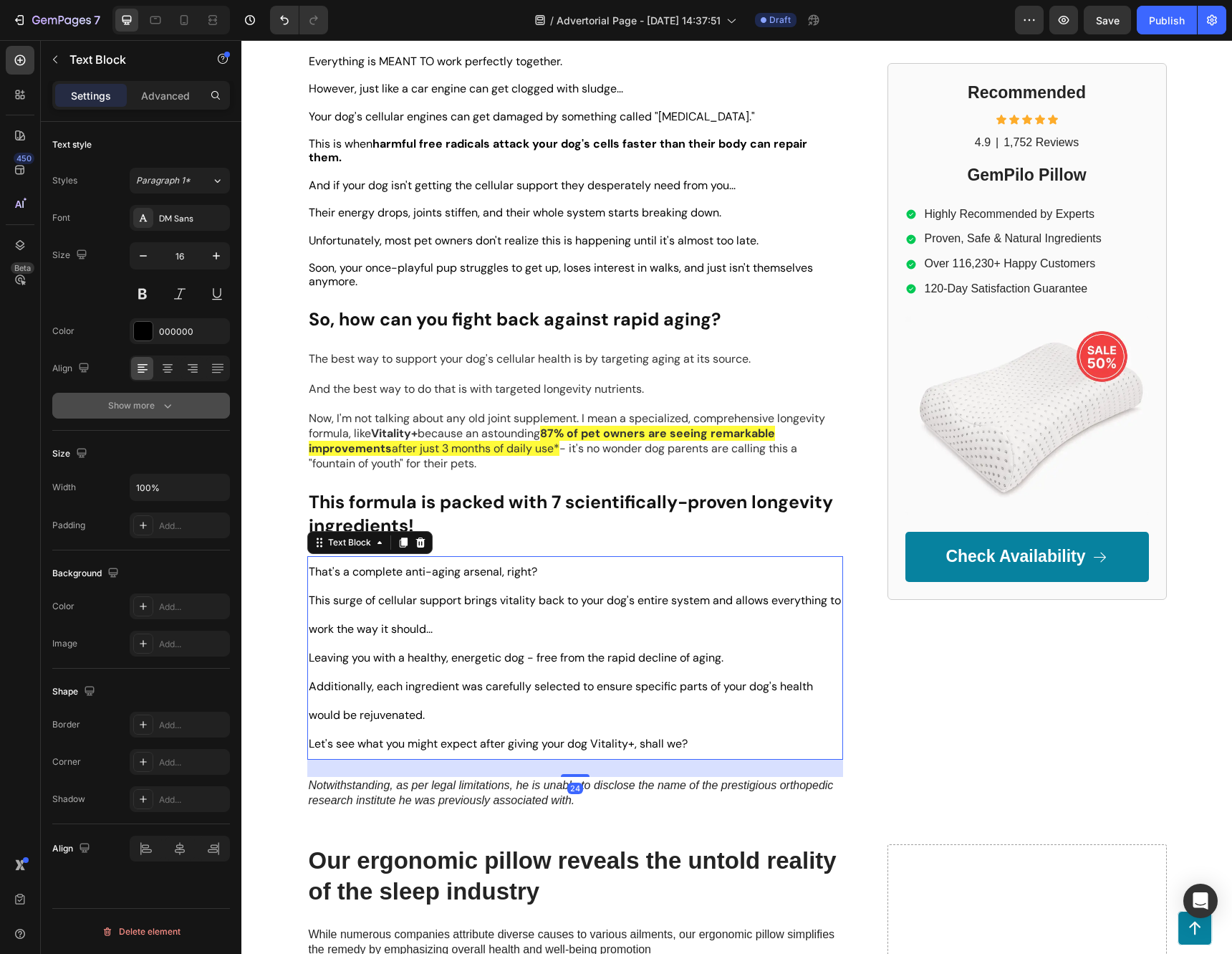
click at [154, 409] on div "Show more" at bounding box center [141, 405] width 67 height 14
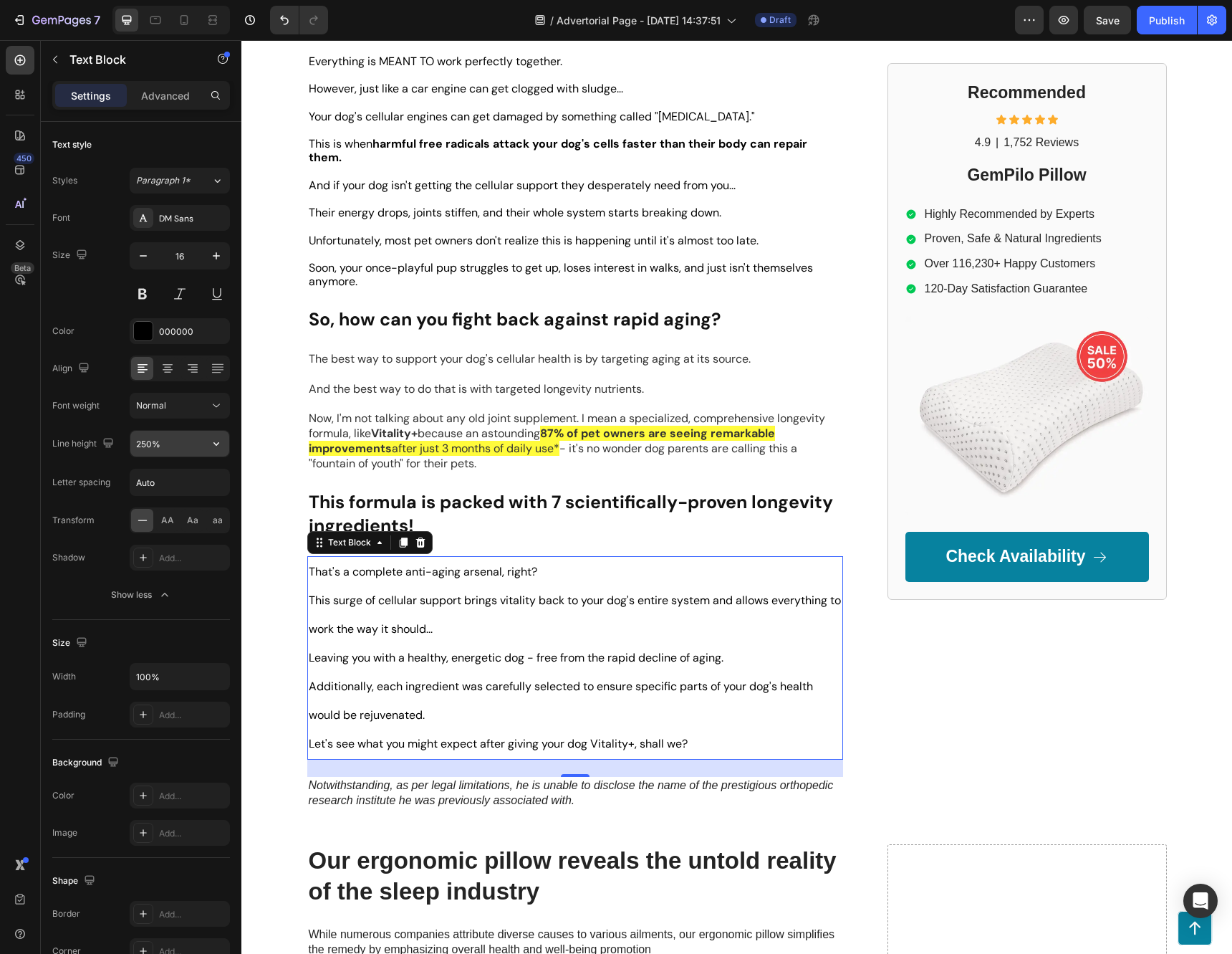
click at [213, 441] on icon "button" at bounding box center [216, 443] width 14 height 14
click at [173, 506] on p "120%" at bounding box center [175, 507] width 82 height 13
type input "120%"
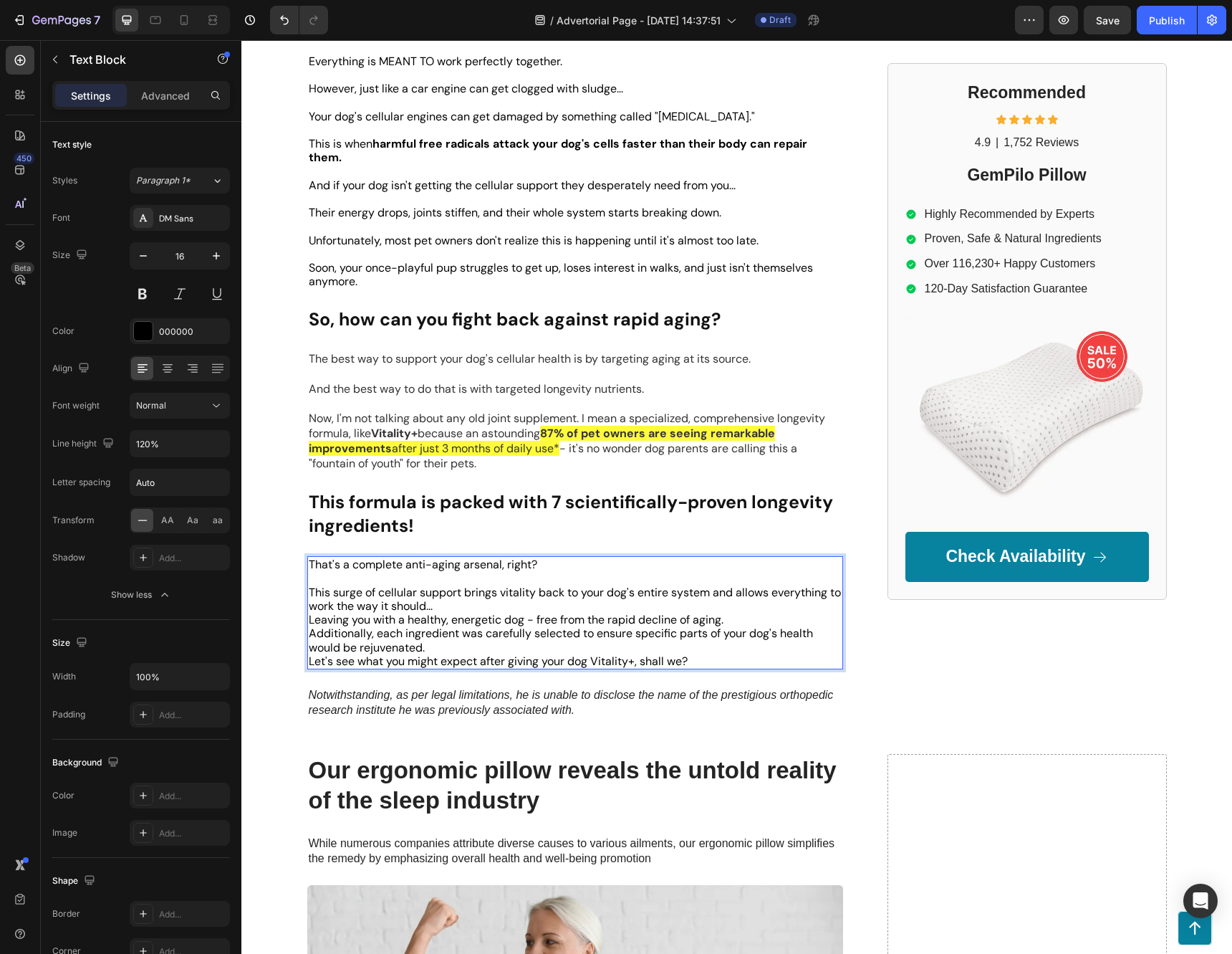
click at [553, 585] on p "This surge of cellular support brings vitality back to your dog's entire system…" at bounding box center [575, 599] width 533 height 27
click at [513, 592] on p "This surge of cellular support brings vitality back to your dog's entire system…" at bounding box center [575, 599] width 533 height 27
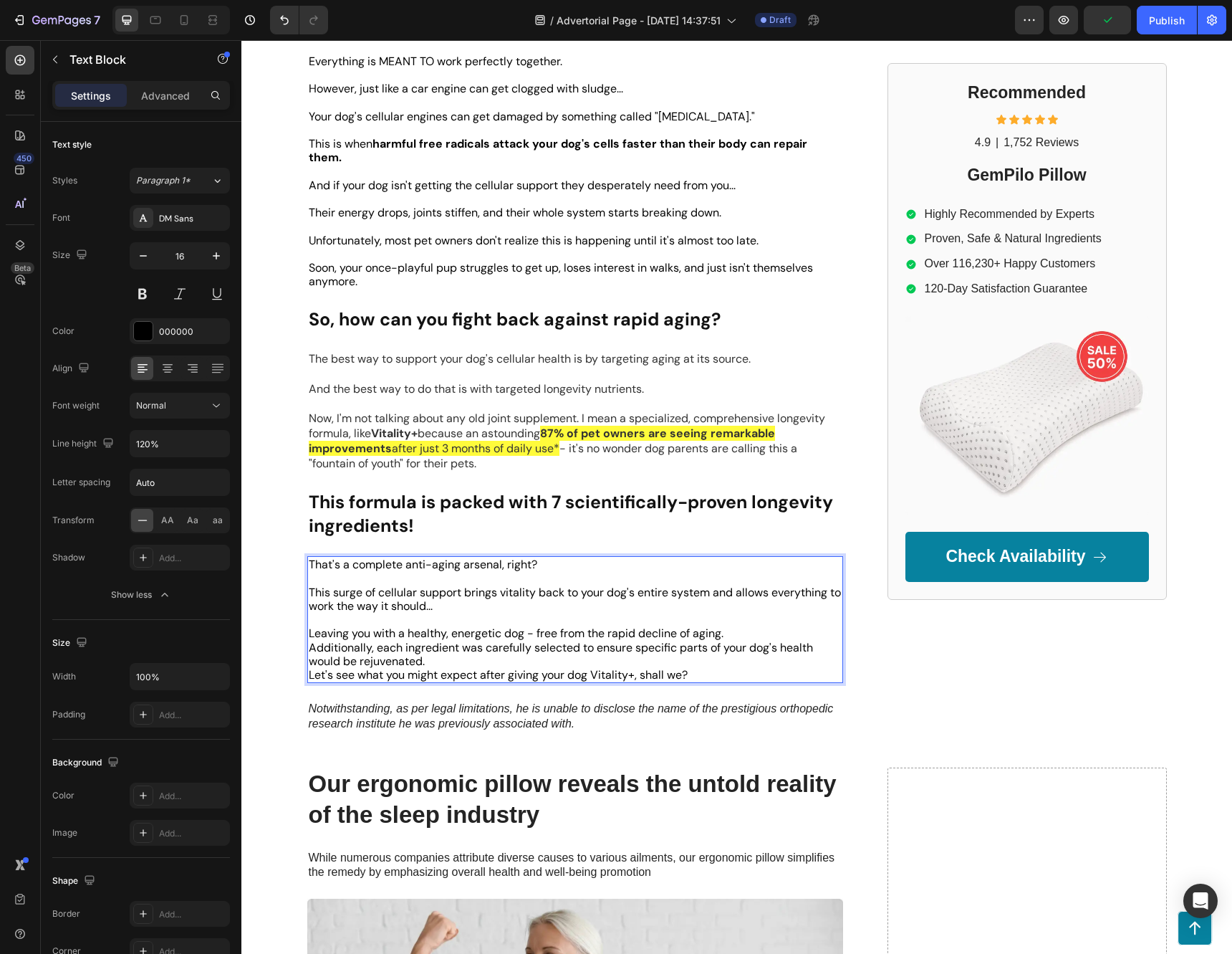
click at [742, 627] on p "Leaving you with a healthy, energetic dog - free from the rapid decline of agin…" at bounding box center [575, 634] width 533 height 14
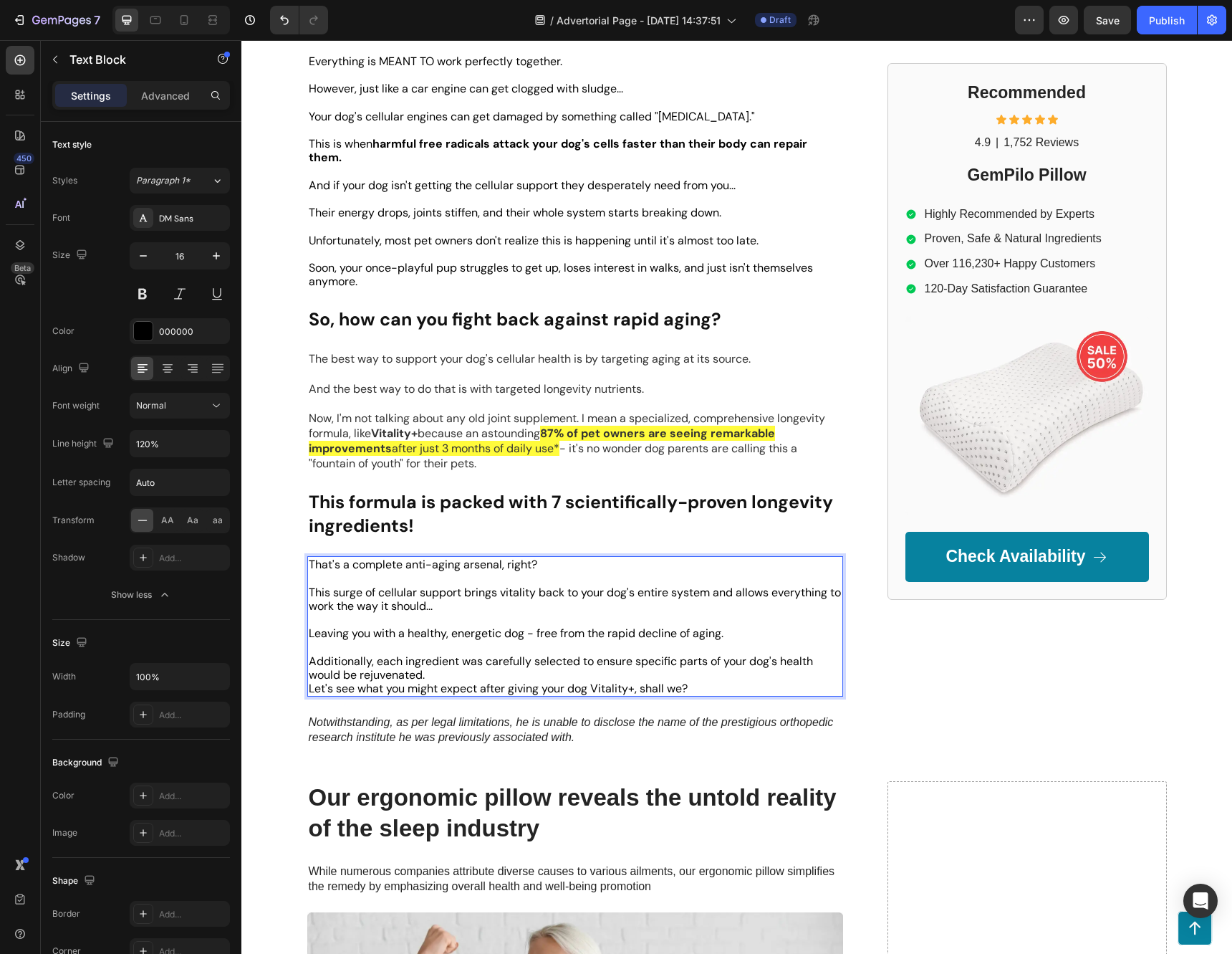
click at [507, 661] on p "Additionally, each ingredient was carefully selected to ensure specific parts o…" at bounding box center [575, 667] width 533 height 27
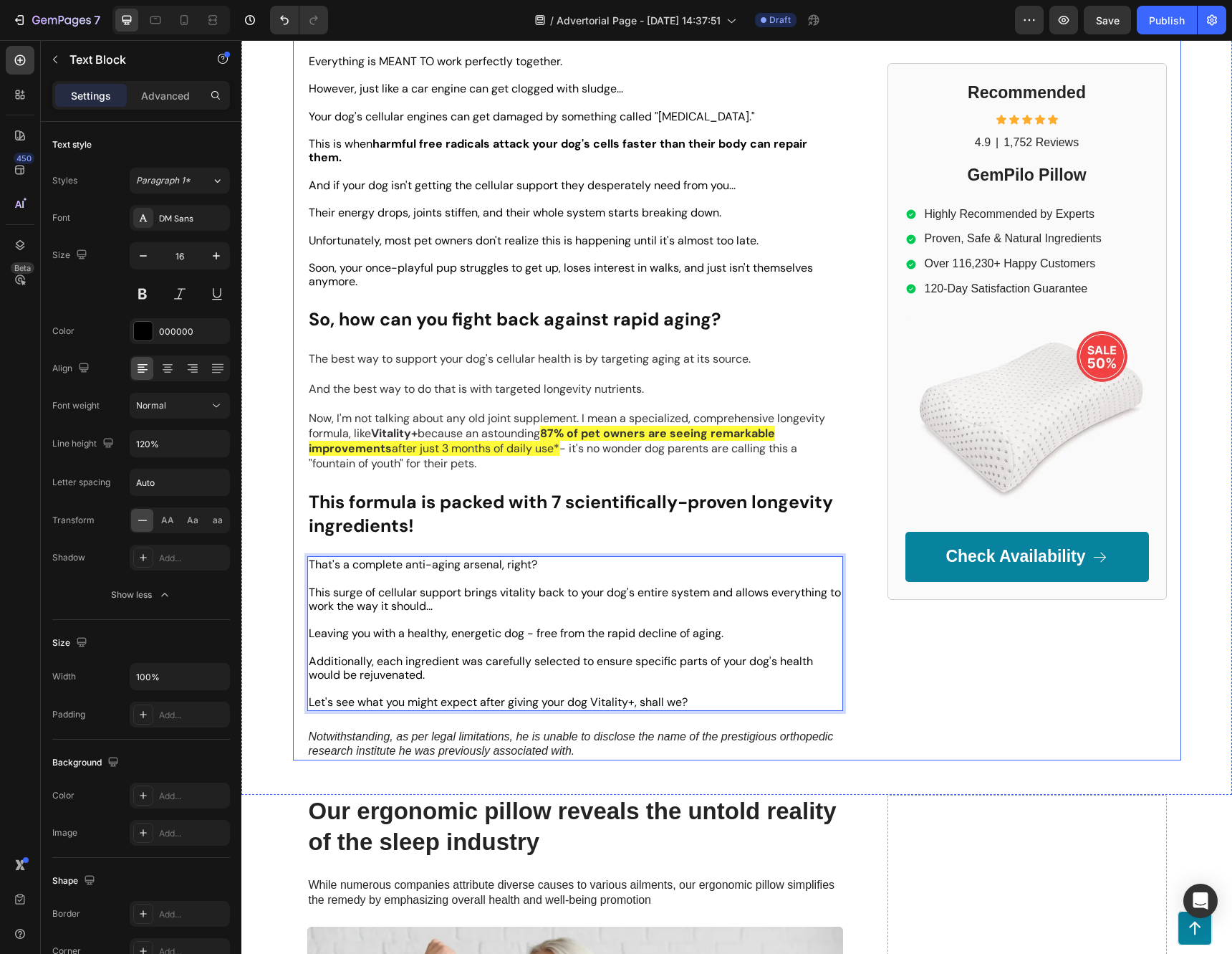
click at [997, 733] on div "Recommended Heading Icon Icon Icon Icon Icon Icon List 4.9 Text Block | Text Bl…" at bounding box center [1028, 137] width 279 height 1247
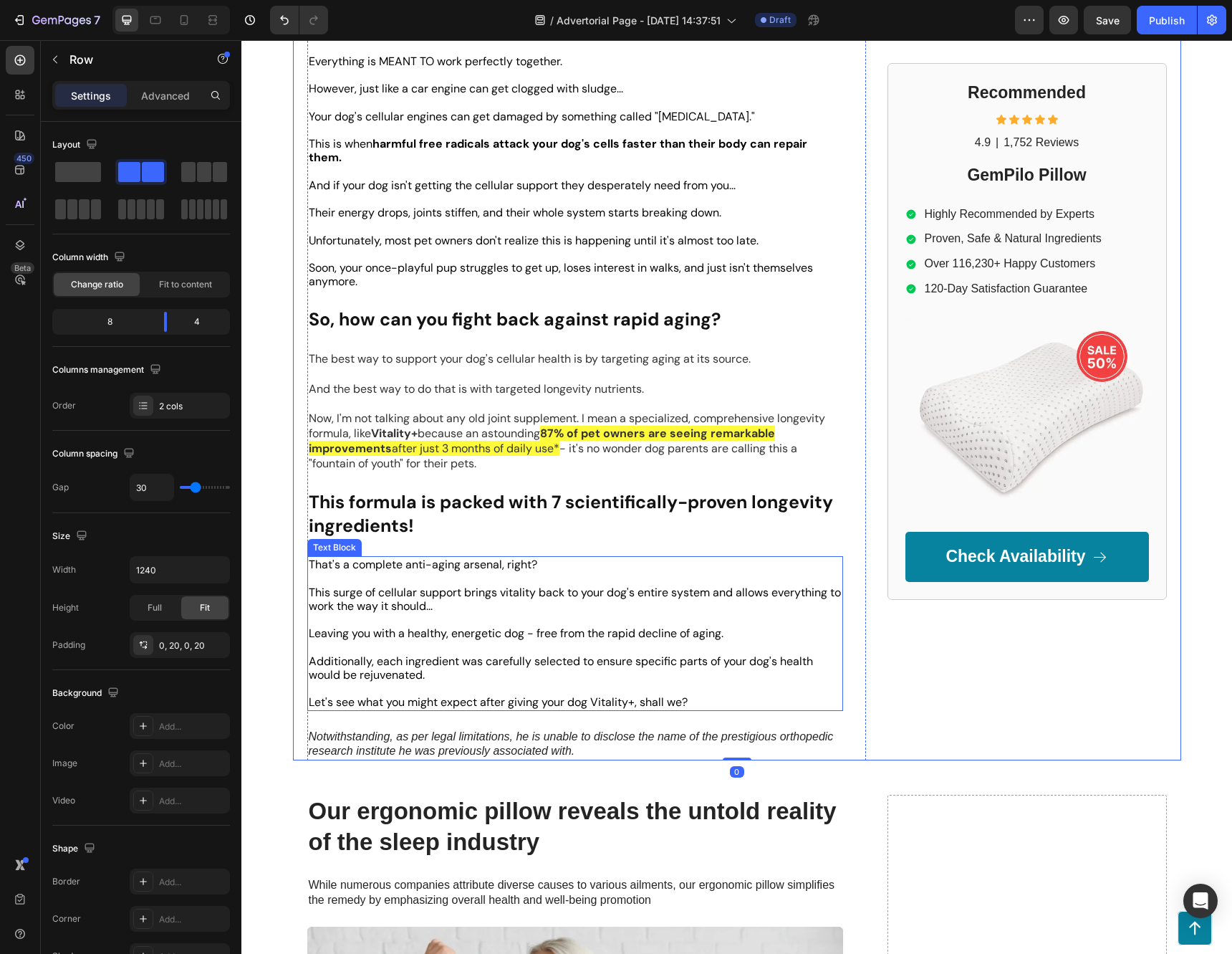
click at [604, 627] on p "Leaving you with a healthy, energetic dog - free from the rapid decline of agin…" at bounding box center [575, 634] width 533 height 14
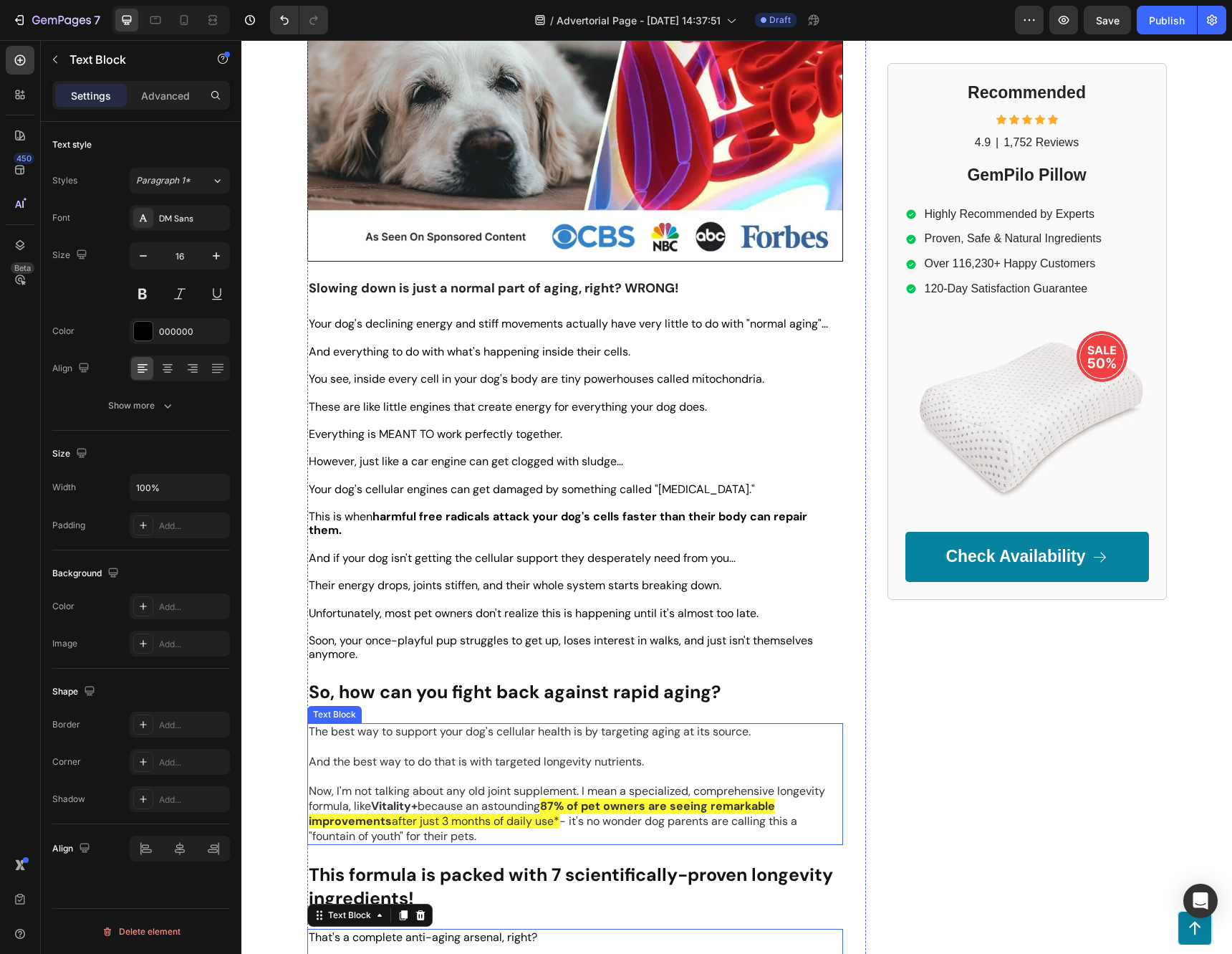
scroll to position [215, 0]
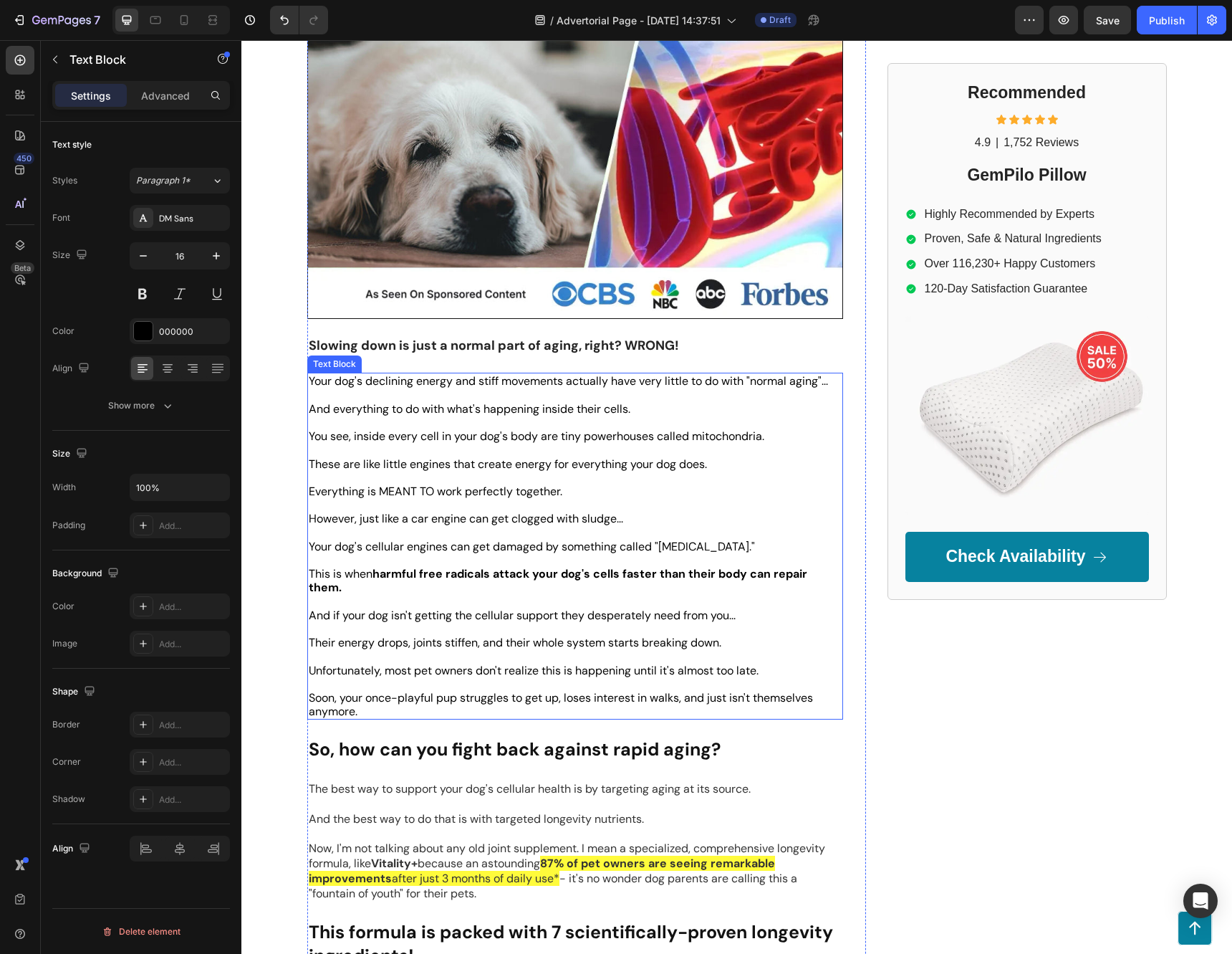
click at [541, 517] on span "However, just like a car engine can get clogged with sludge..." at bounding box center [466, 518] width 314 height 15
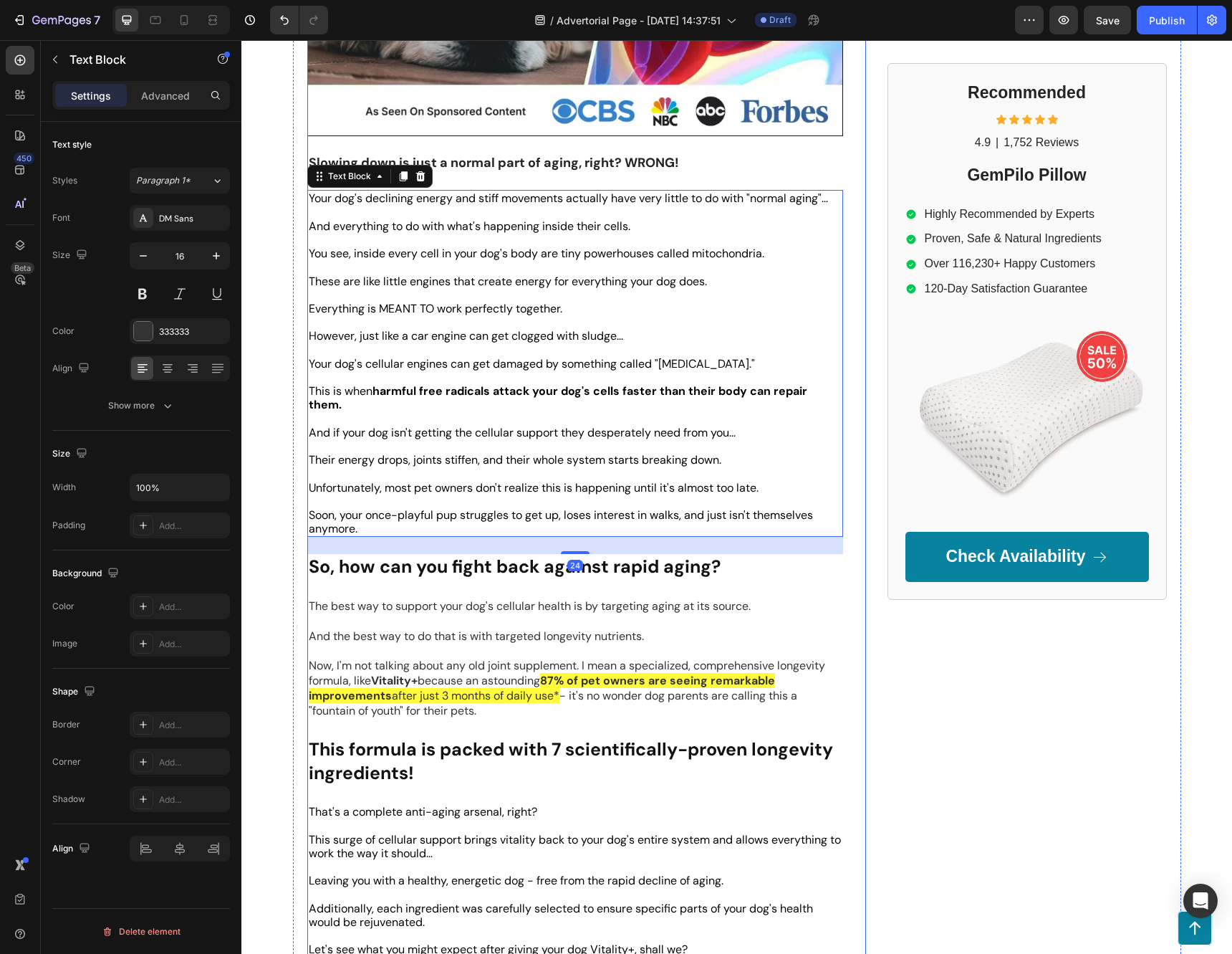
scroll to position [501, 0]
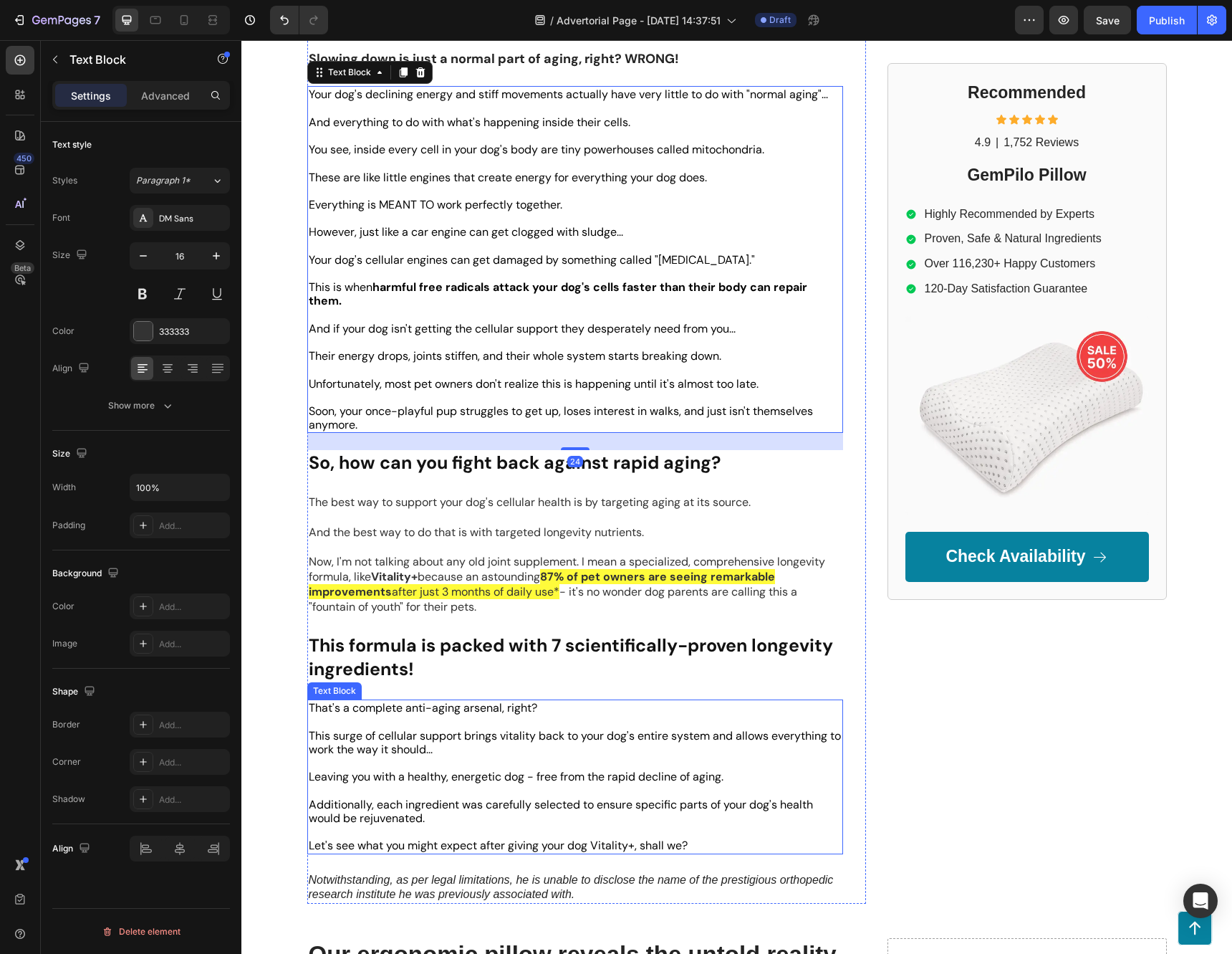
click at [612, 784] on p "Rich Text Editor. Editing area: main" at bounding box center [575, 791] width 533 height 14
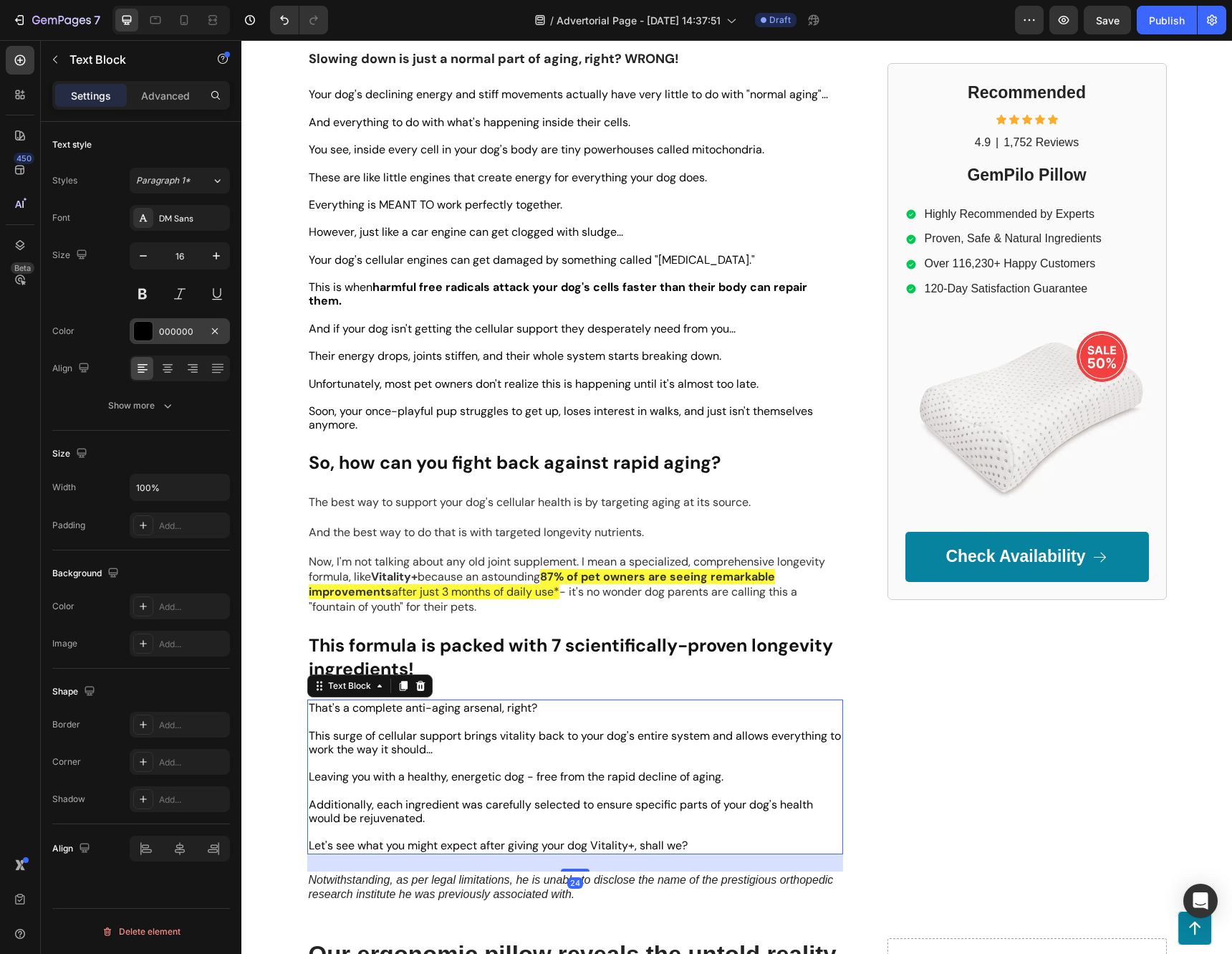
click at [166, 319] on div "000000" at bounding box center [180, 330] width 100 height 25
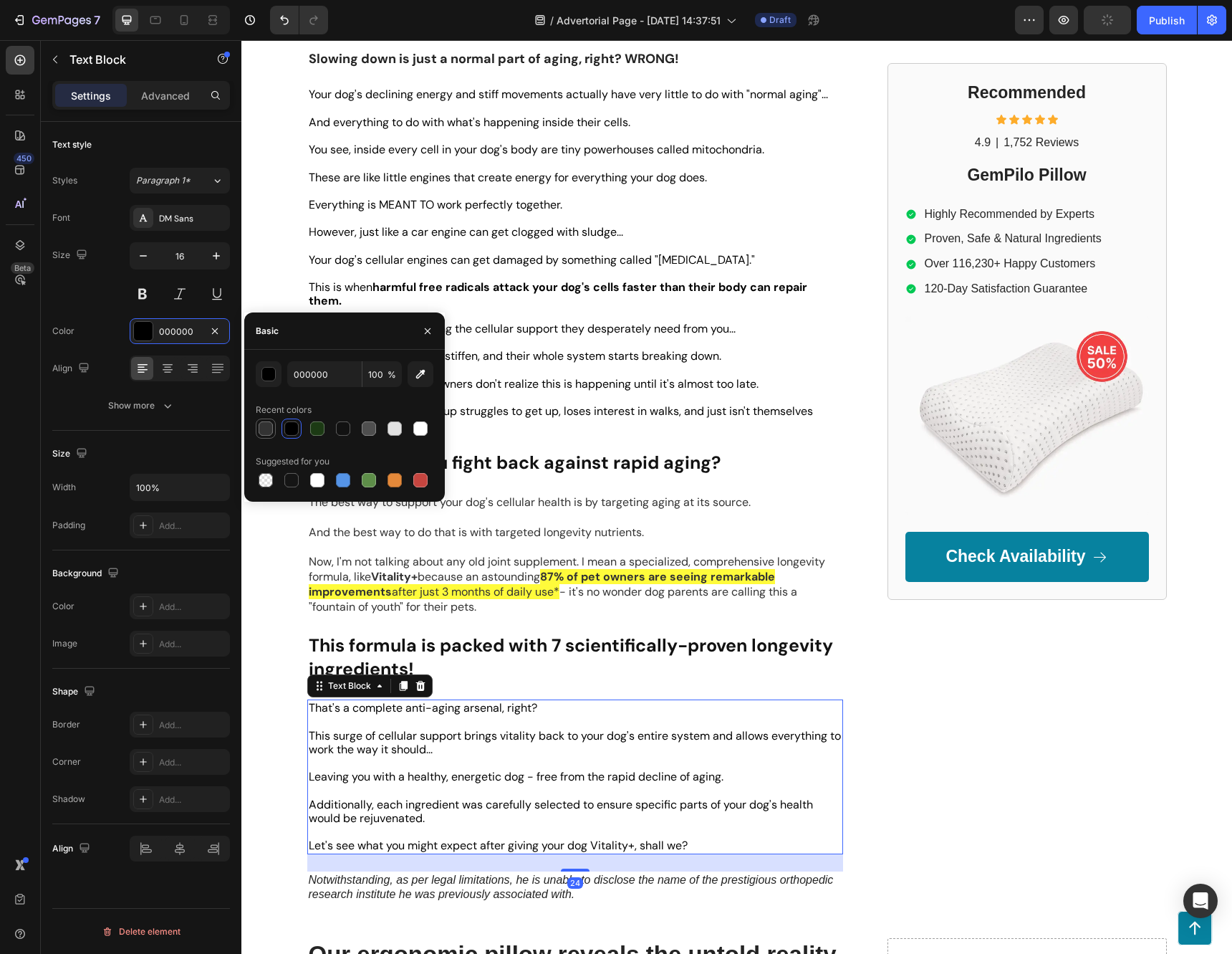
click at [265, 431] on div at bounding box center [266, 428] width 14 height 14
type input "333333"
click at [902, 756] on div "Recommended Heading Icon Icon Icon Icon Icon Icon List 4.9 Text Block | Text Bl…" at bounding box center [1028, 280] width 279 height 1247
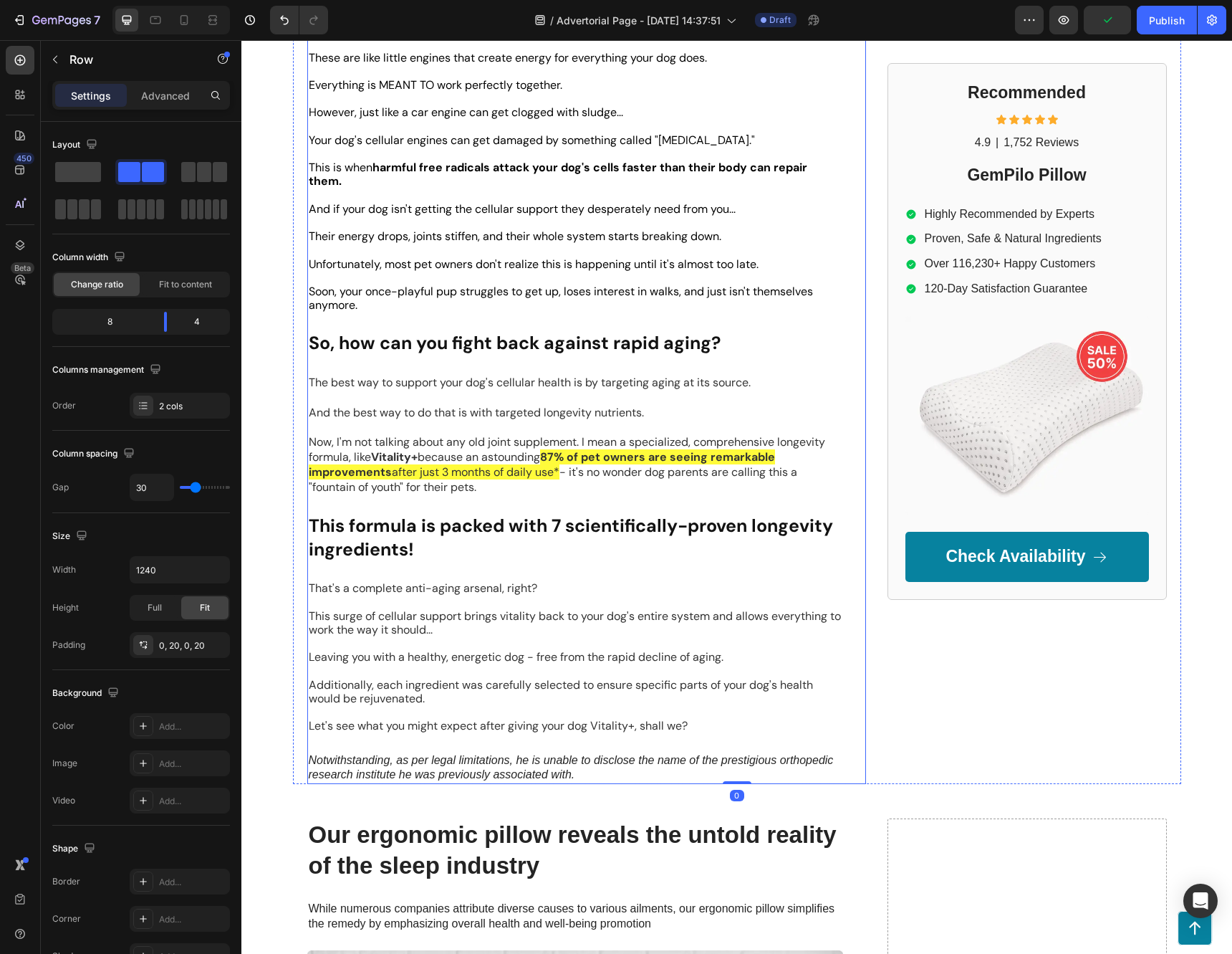
scroll to position [645, 0]
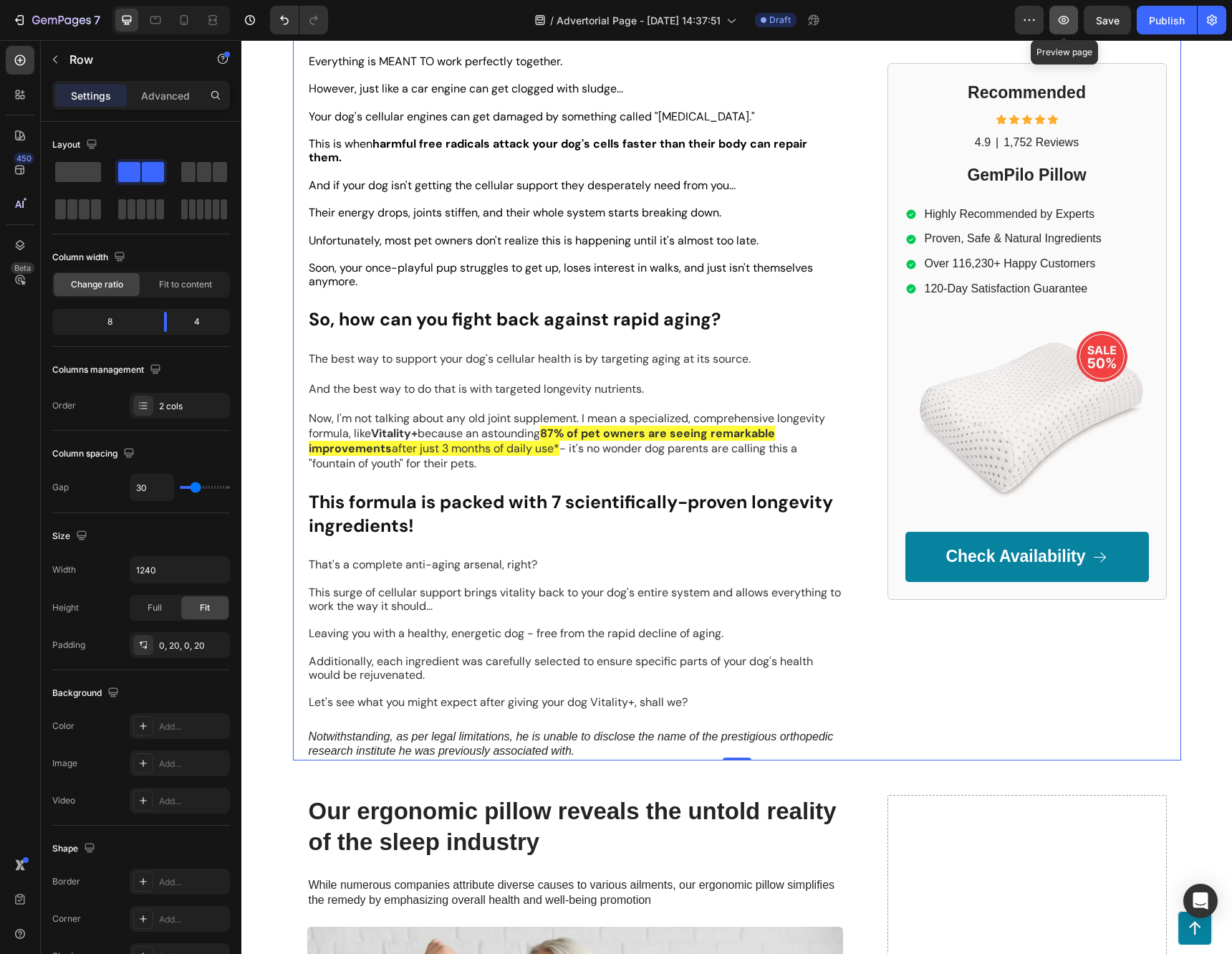
click at [1060, 26] on icon "button" at bounding box center [1064, 20] width 14 height 14
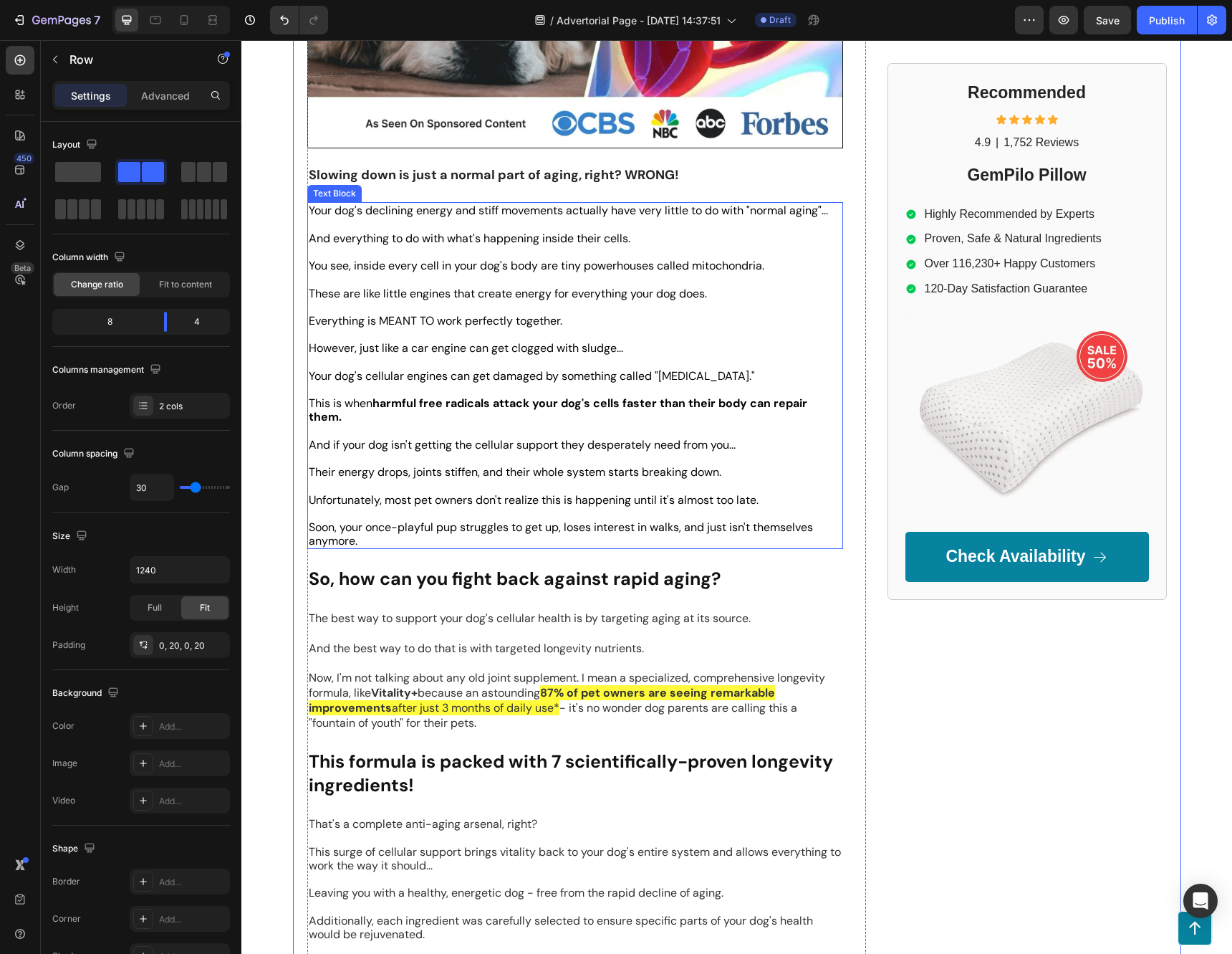
scroll to position [430, 0]
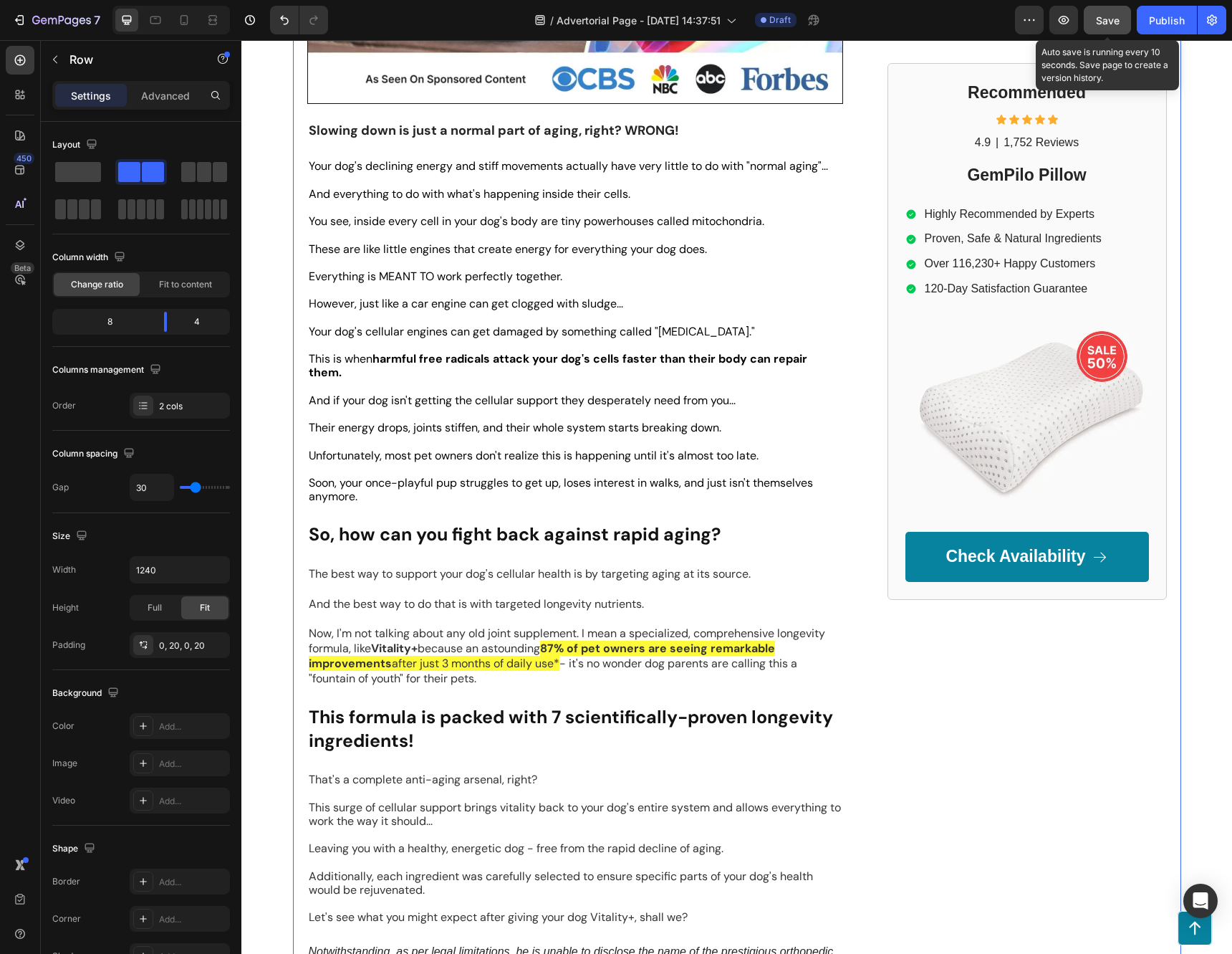
click at [1125, 23] on button "Save" at bounding box center [1107, 20] width 47 height 29
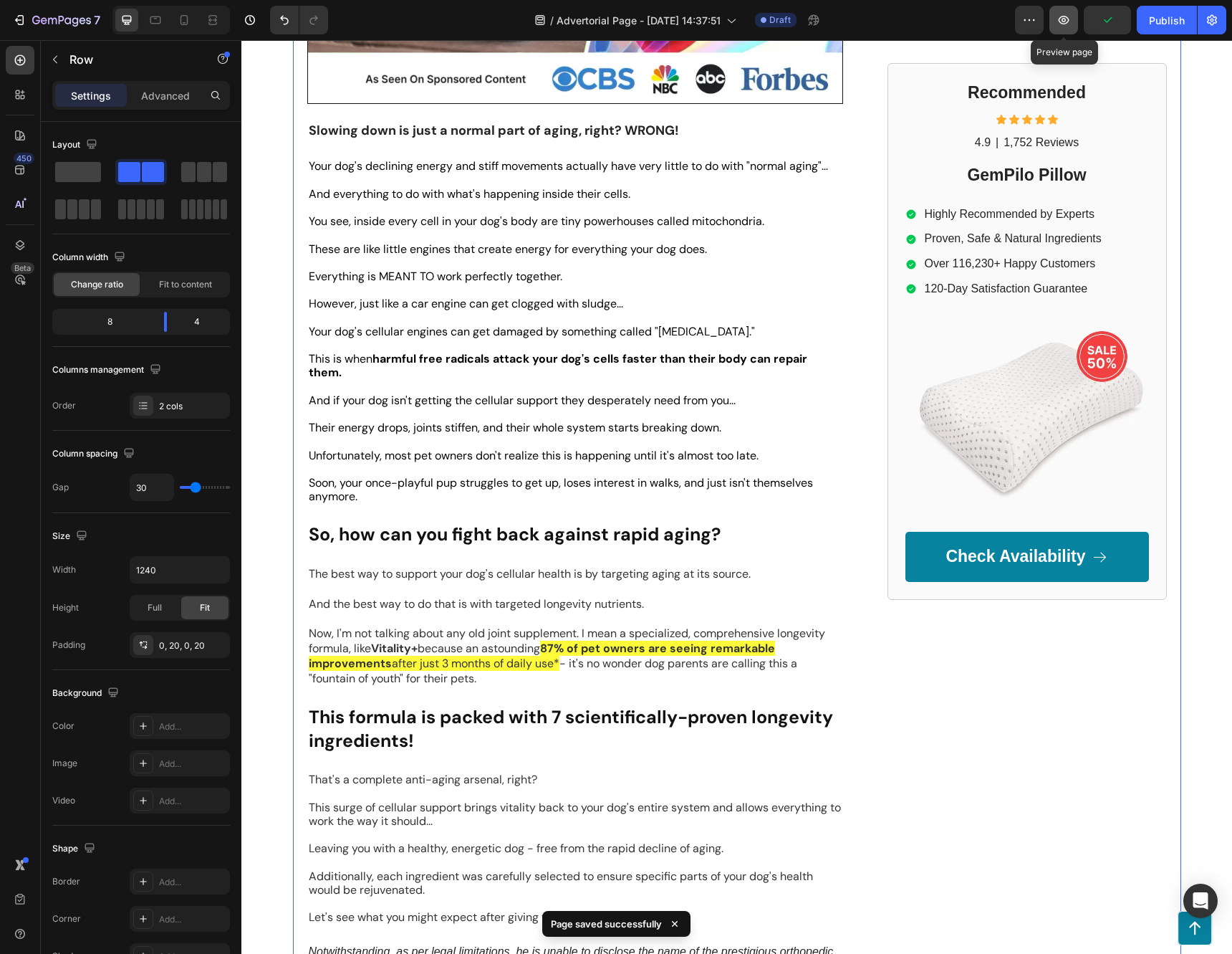
click at [1059, 16] on icon "button" at bounding box center [1064, 20] width 14 height 14
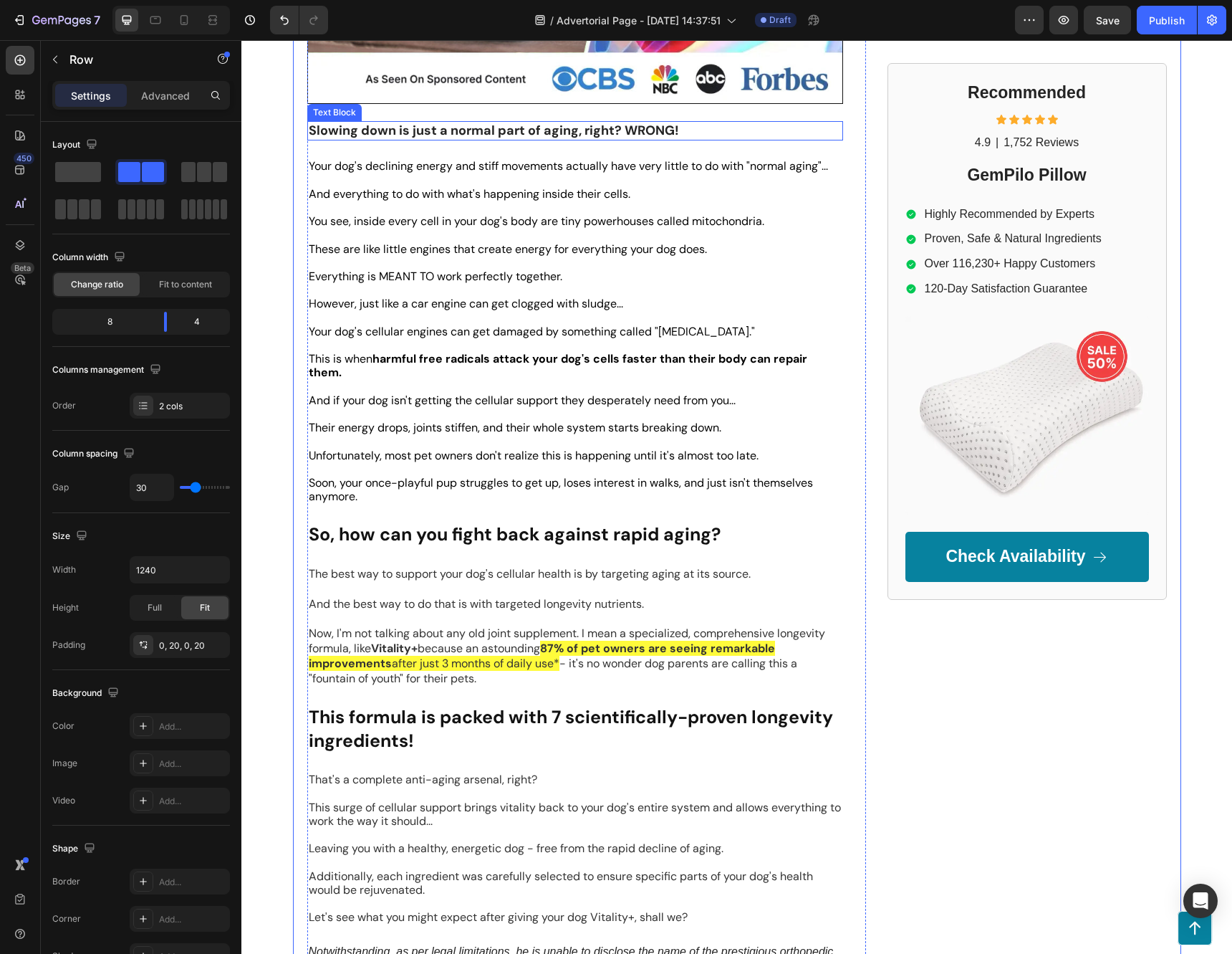
click at [524, 133] on strong "Slowing down is just a normal part of aging, right? WRONG!" at bounding box center [494, 131] width 370 height 18
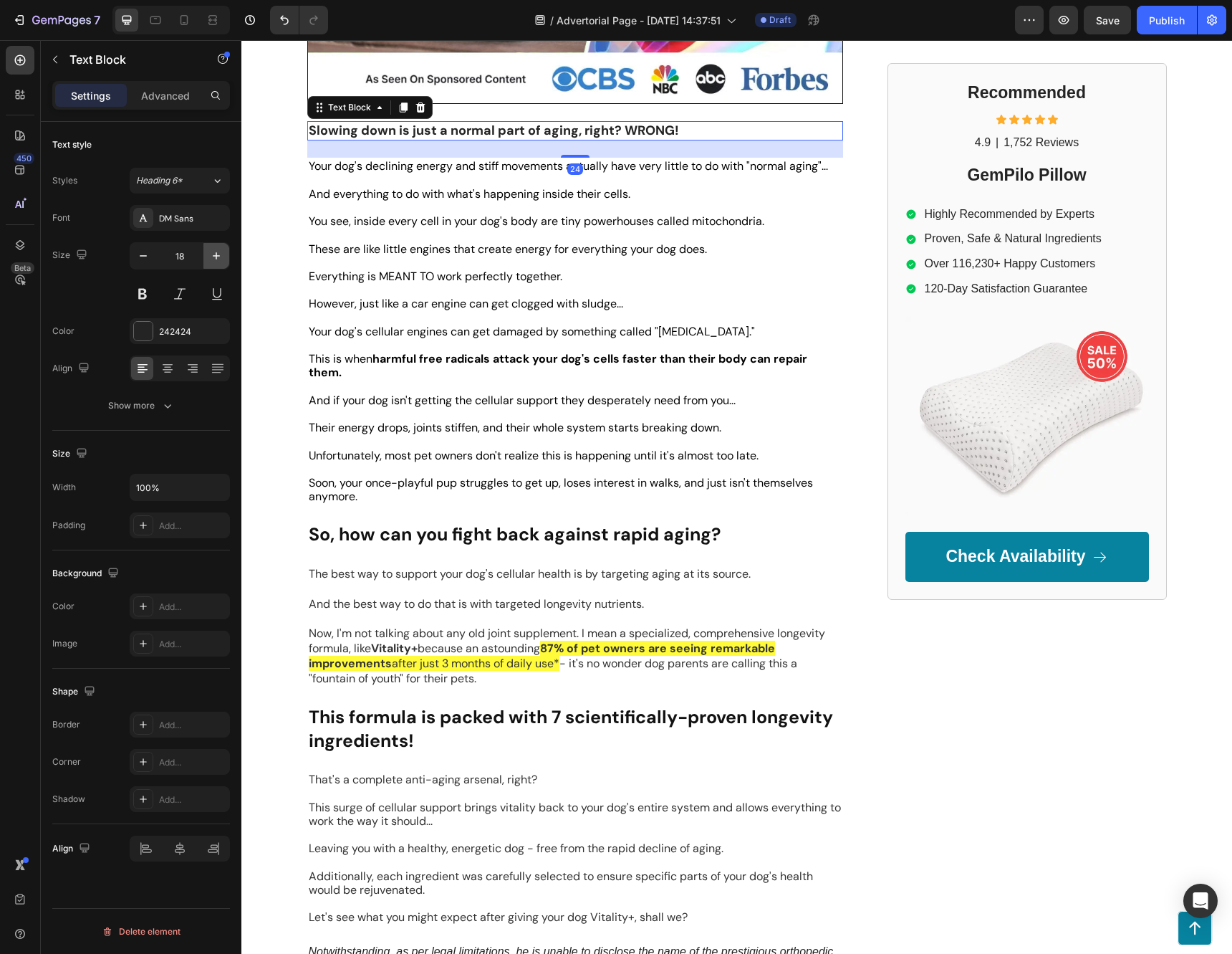
click at [219, 257] on icon "button" at bounding box center [216, 255] width 14 height 14
type input "20"
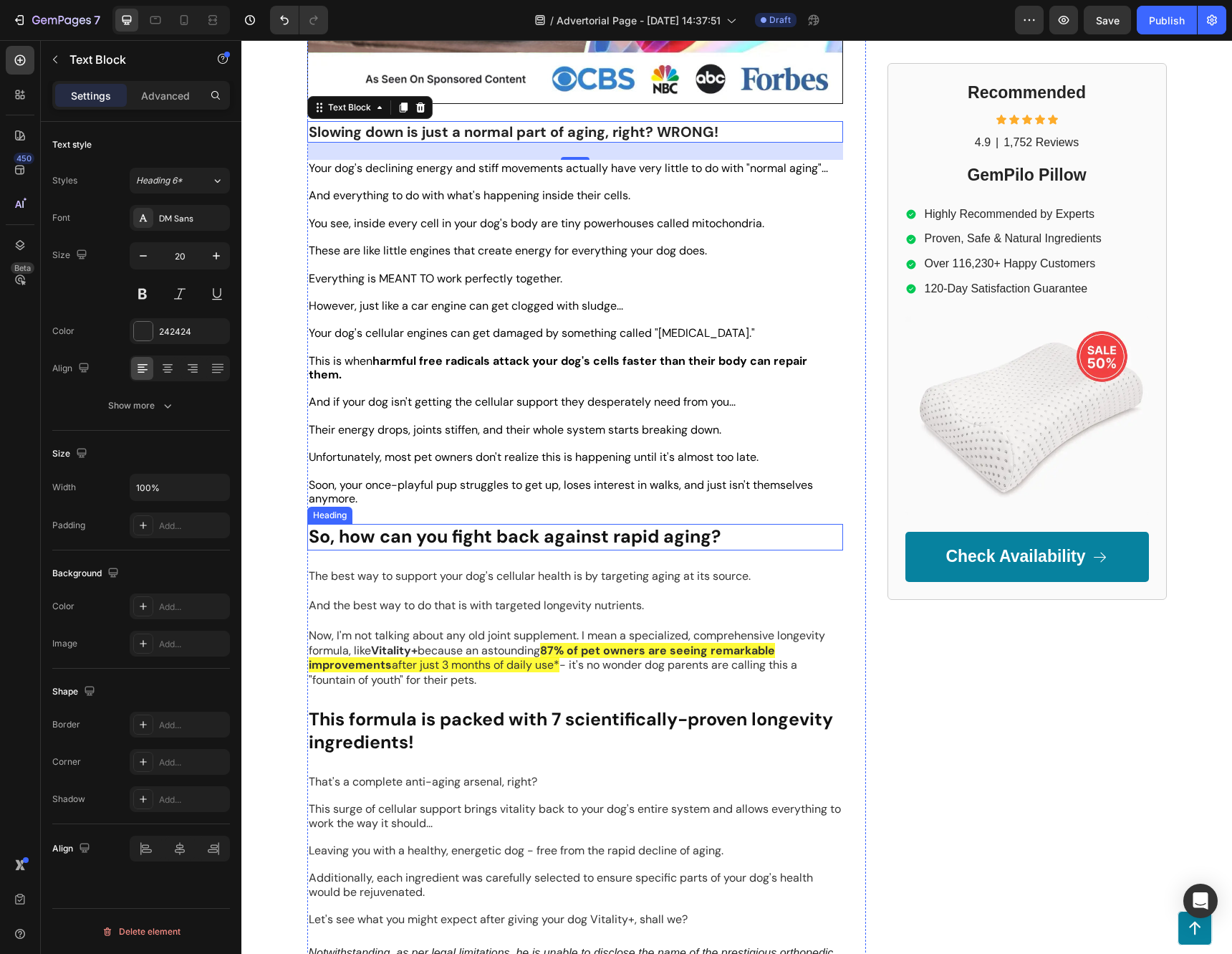
click at [602, 525] on strong "So, how can you fight back against rapid aging?" at bounding box center [514, 536] width 412 height 24
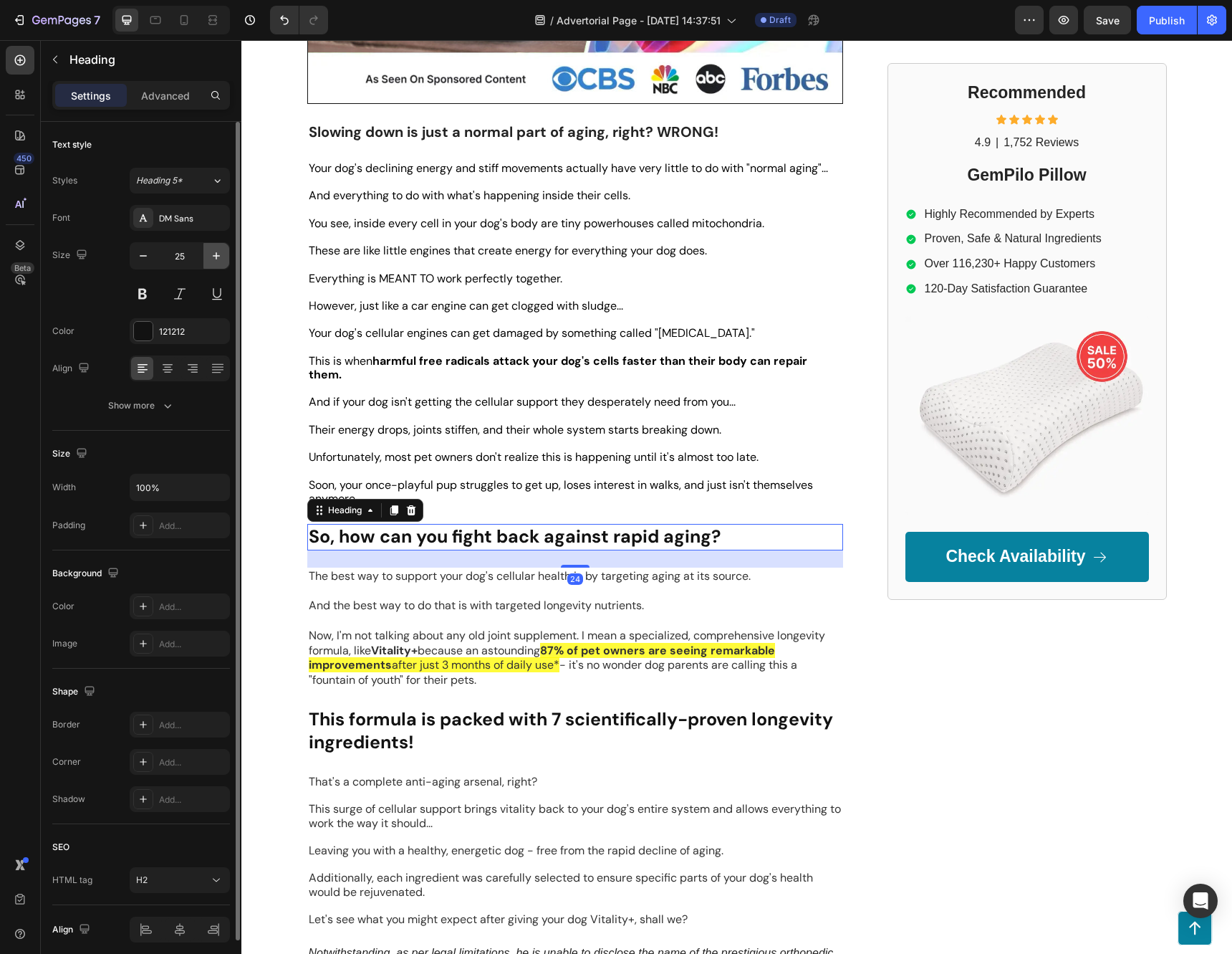
click at [212, 255] on icon "button" at bounding box center [216, 255] width 14 height 14
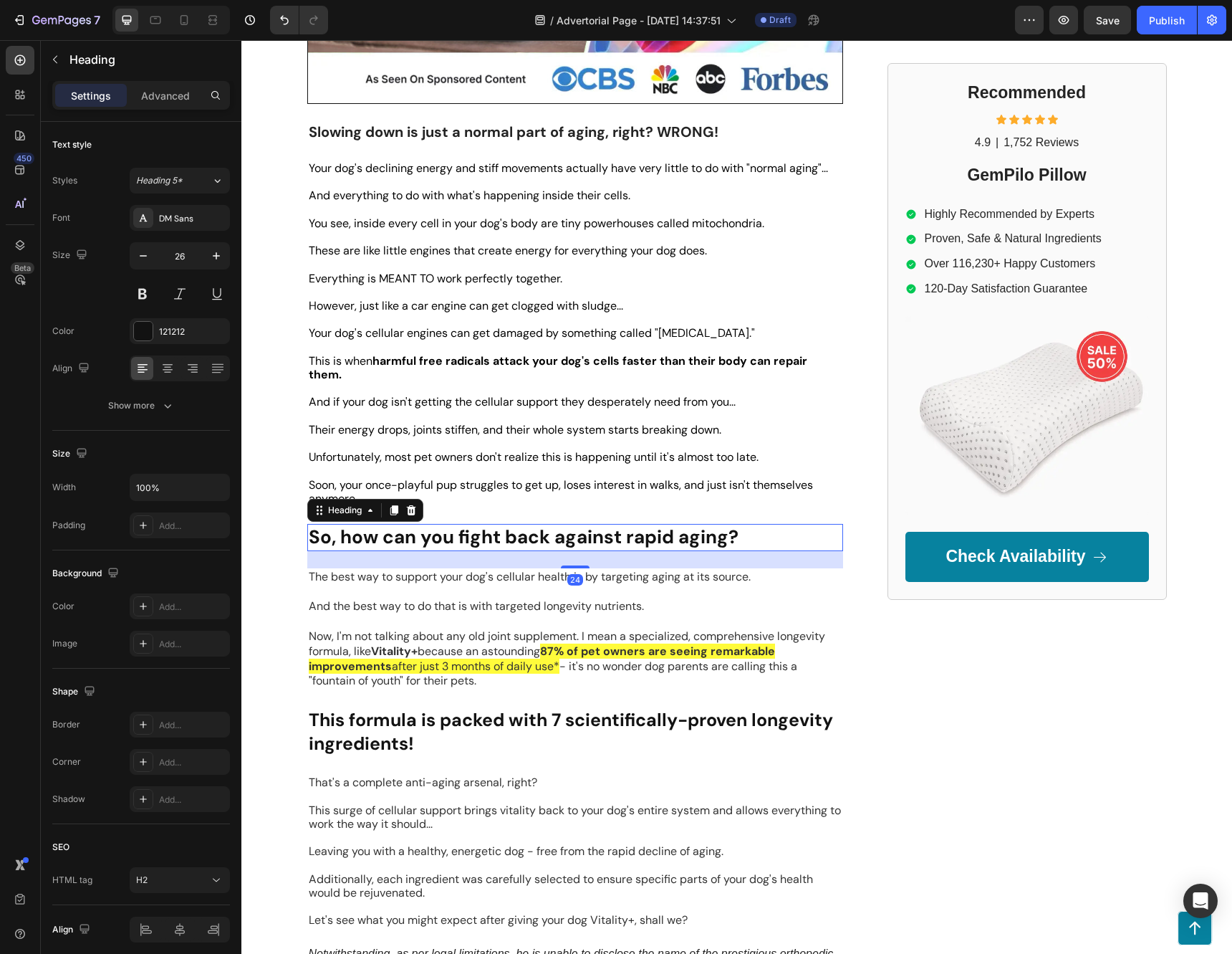
type input "27"
click at [491, 709] on strong "This formula is packed with 7 scientifically-proven longevity ingredients!" at bounding box center [571, 733] width 525 height 47
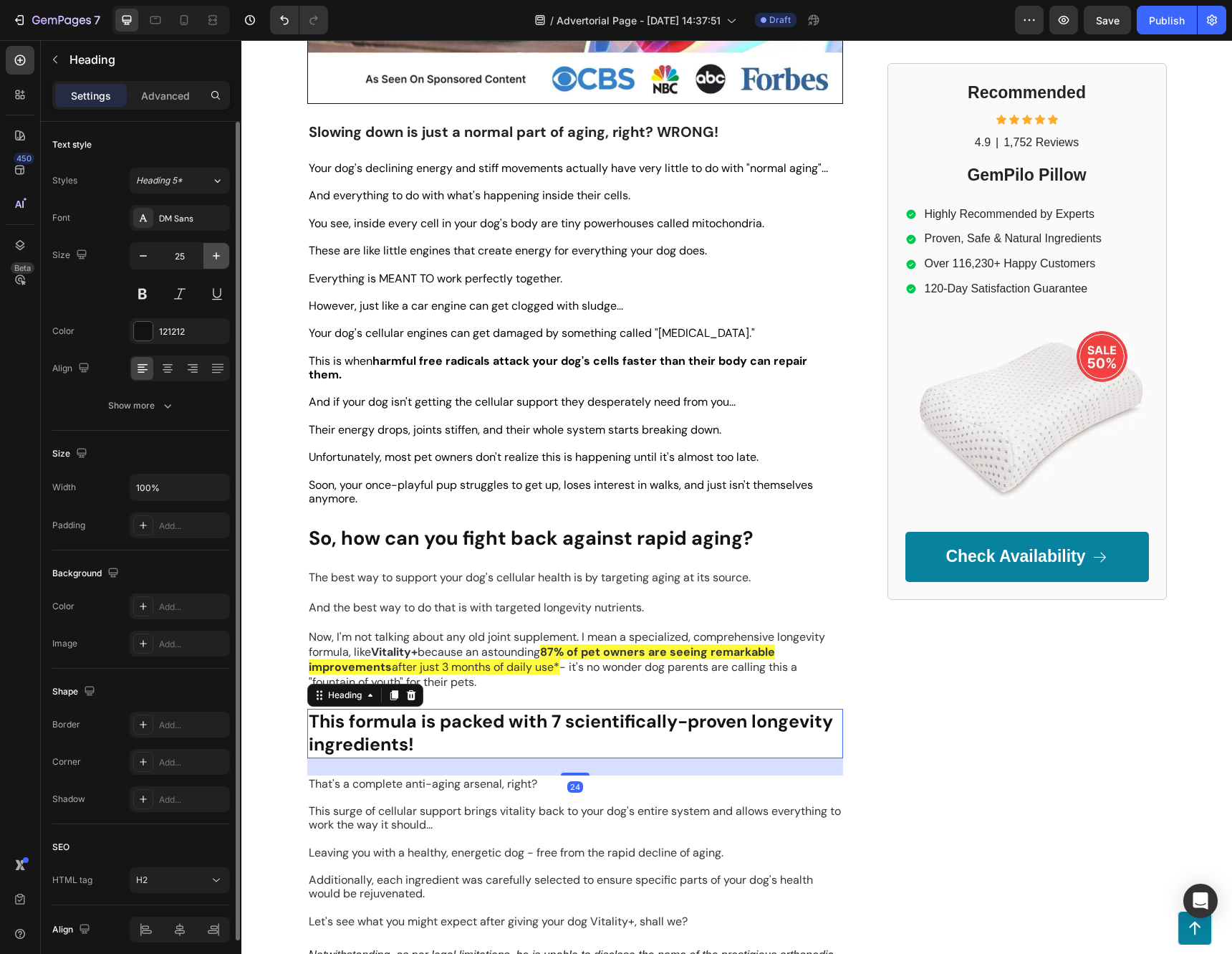
click at [214, 250] on icon "button" at bounding box center [216, 255] width 14 height 14
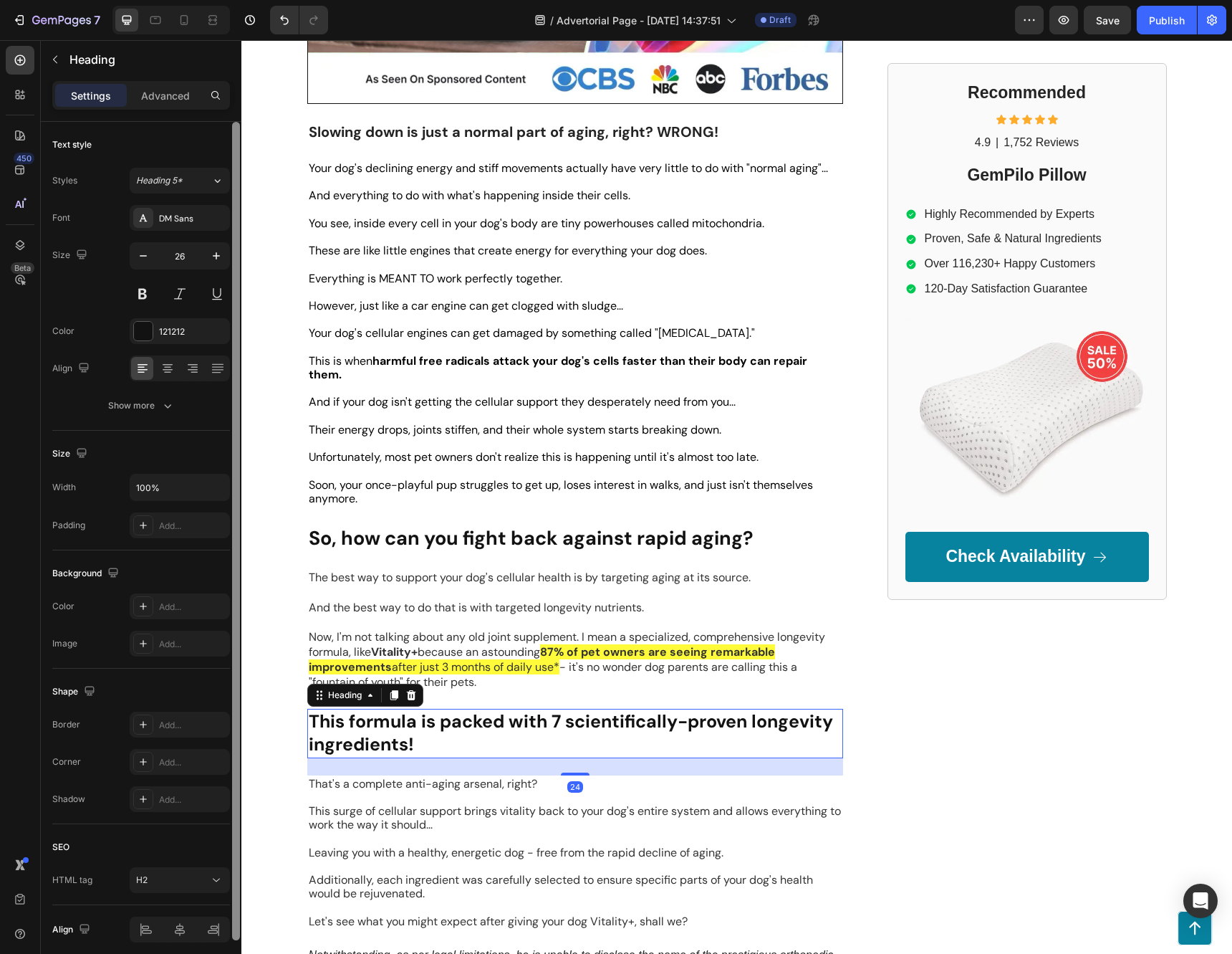
type input "27"
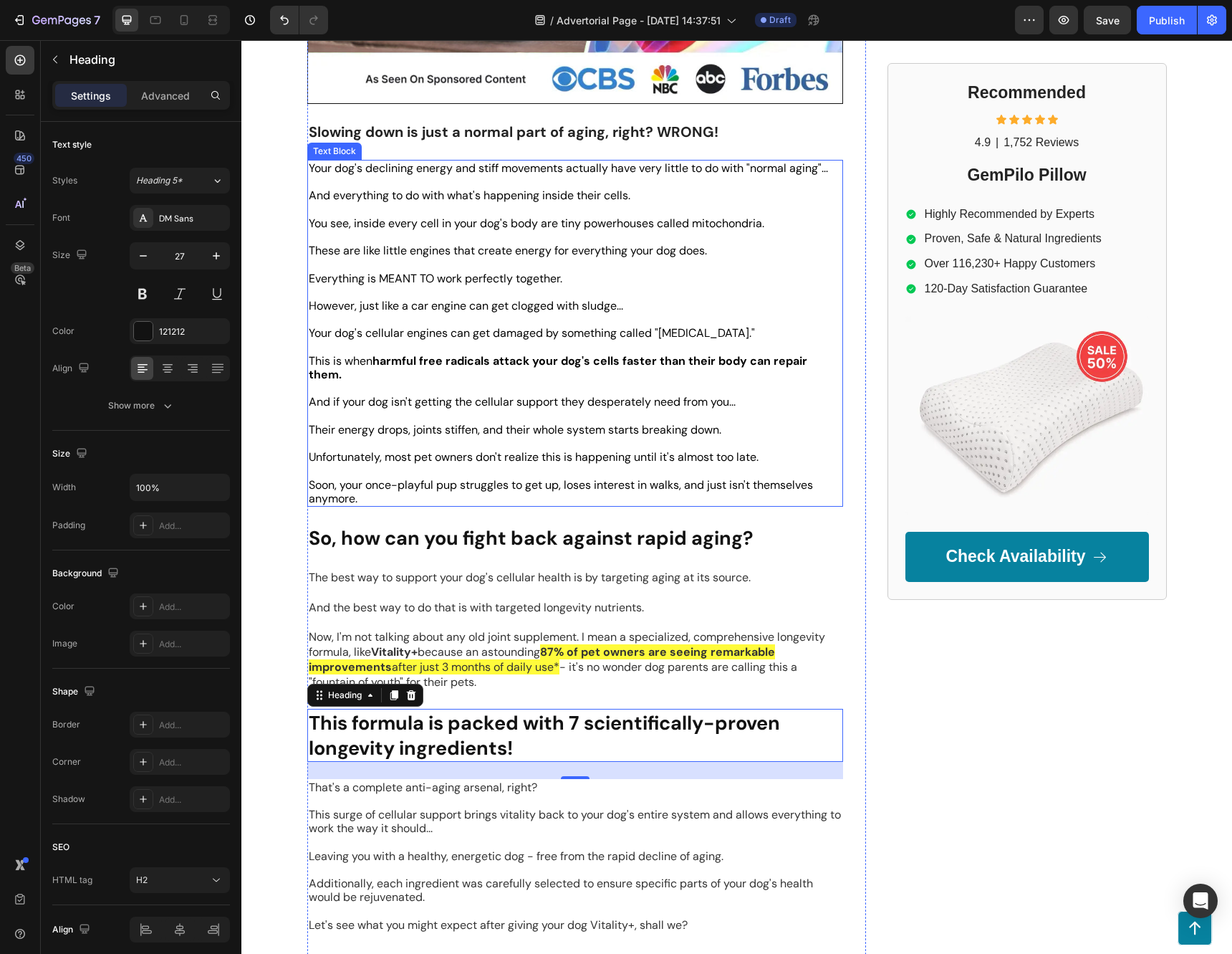
click at [548, 394] on span "And if your dog isn't getting the cellular support they desperately need from y…" at bounding box center [522, 401] width 427 height 15
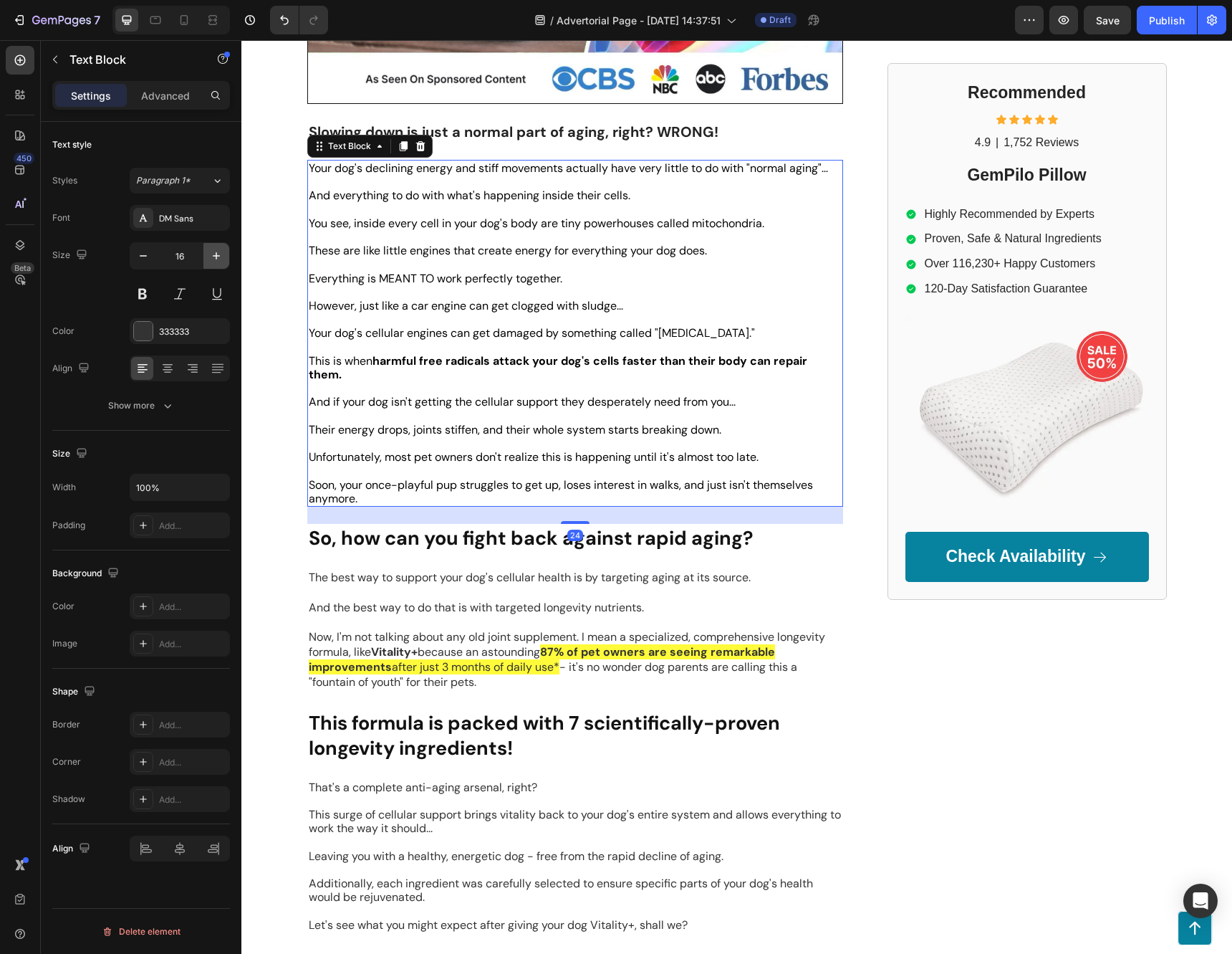
click at [216, 256] on icon "button" at bounding box center [216, 255] width 14 height 14
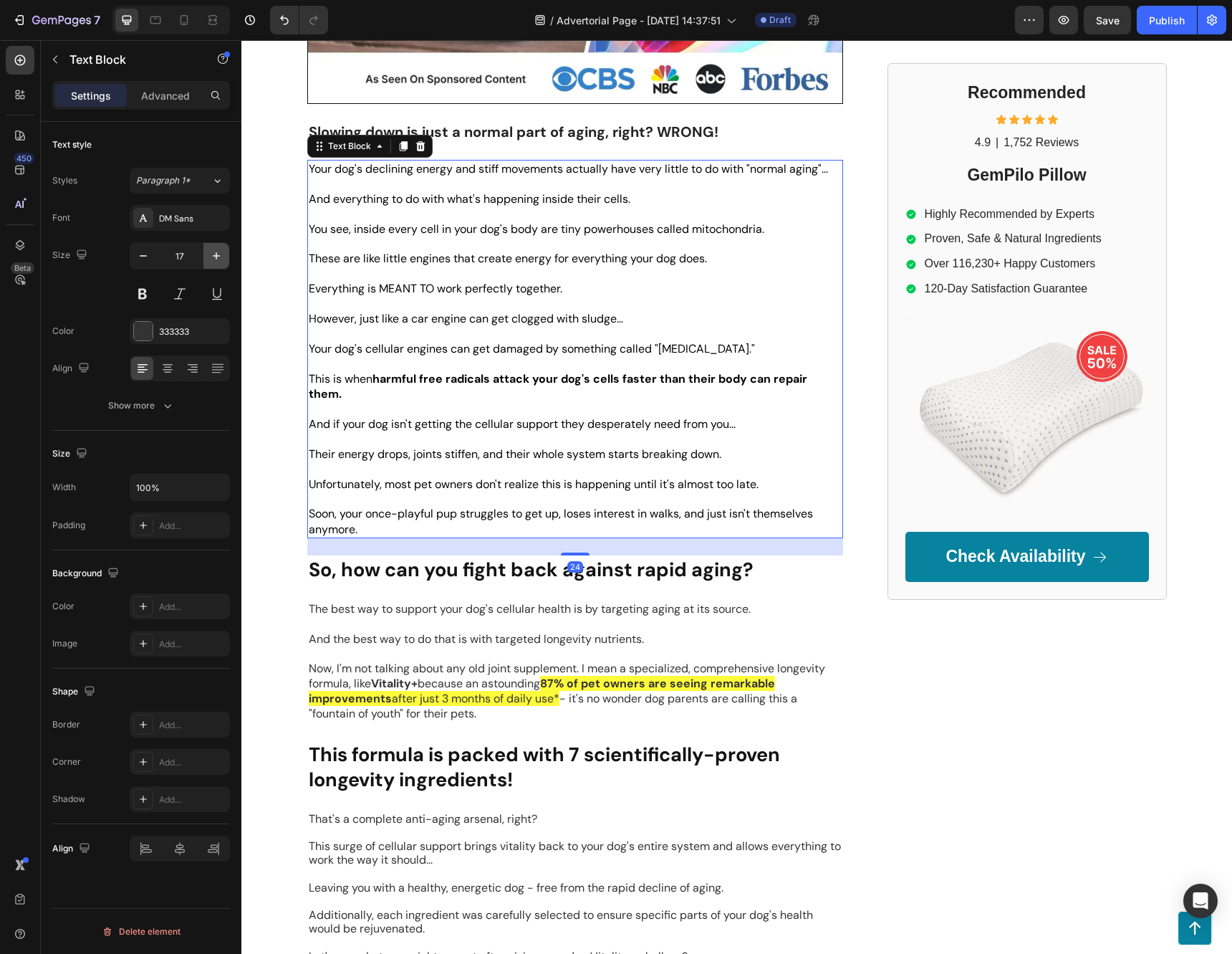
type input "18"
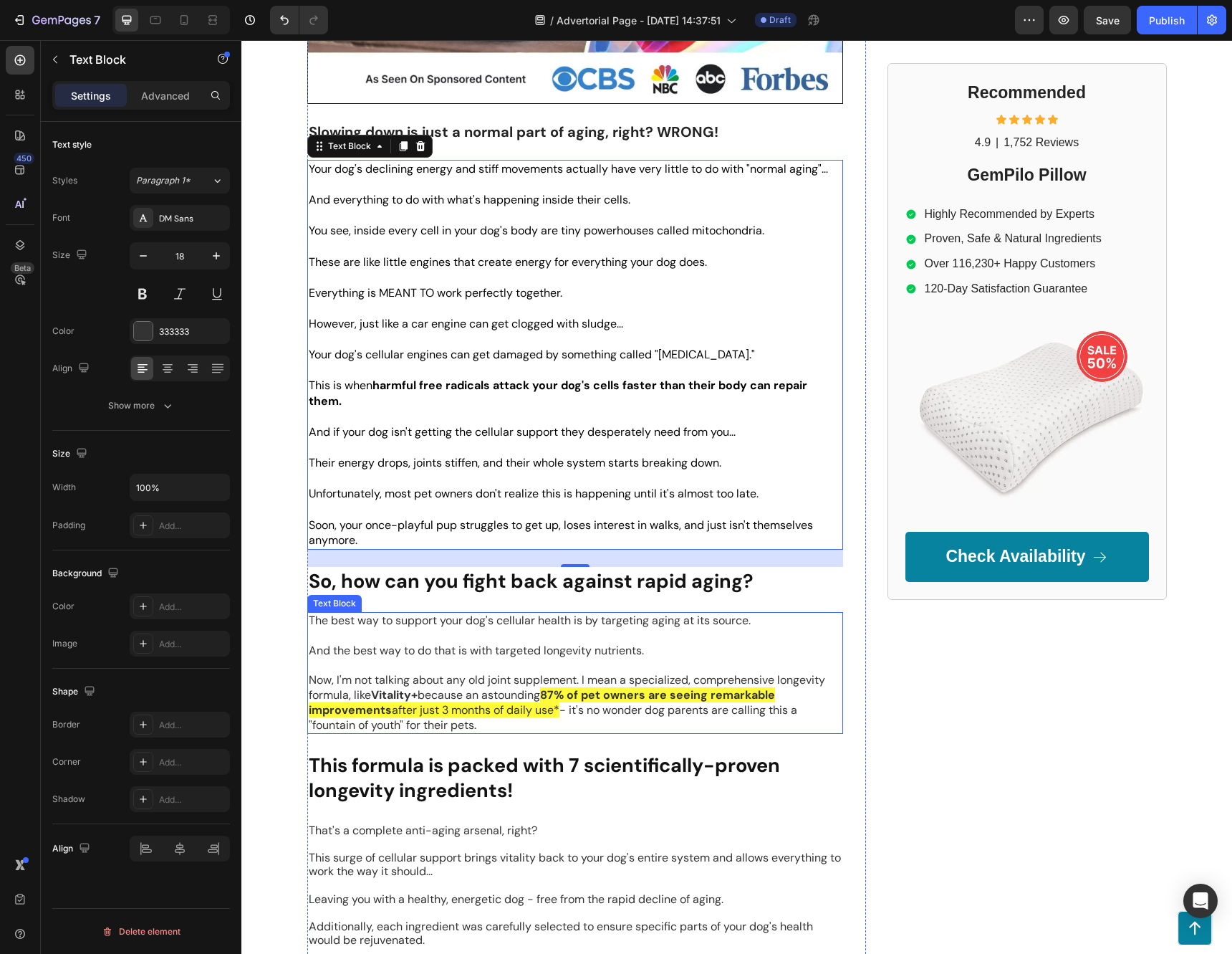
click at [505, 643] on p "And the best way to do that is with targeted longevity nutrients." at bounding box center [575, 650] width 533 height 15
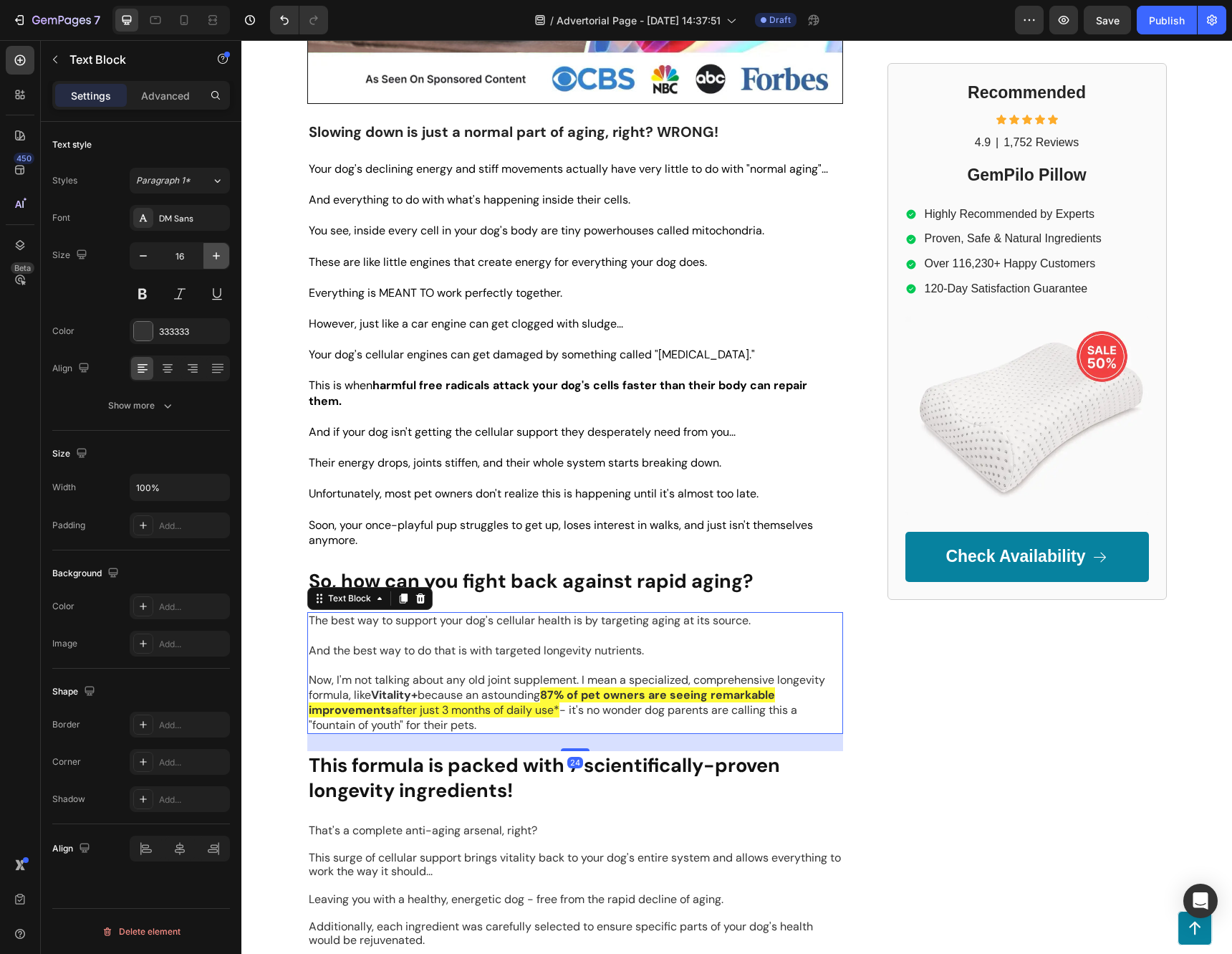
click at [216, 249] on icon "button" at bounding box center [216, 255] width 14 height 14
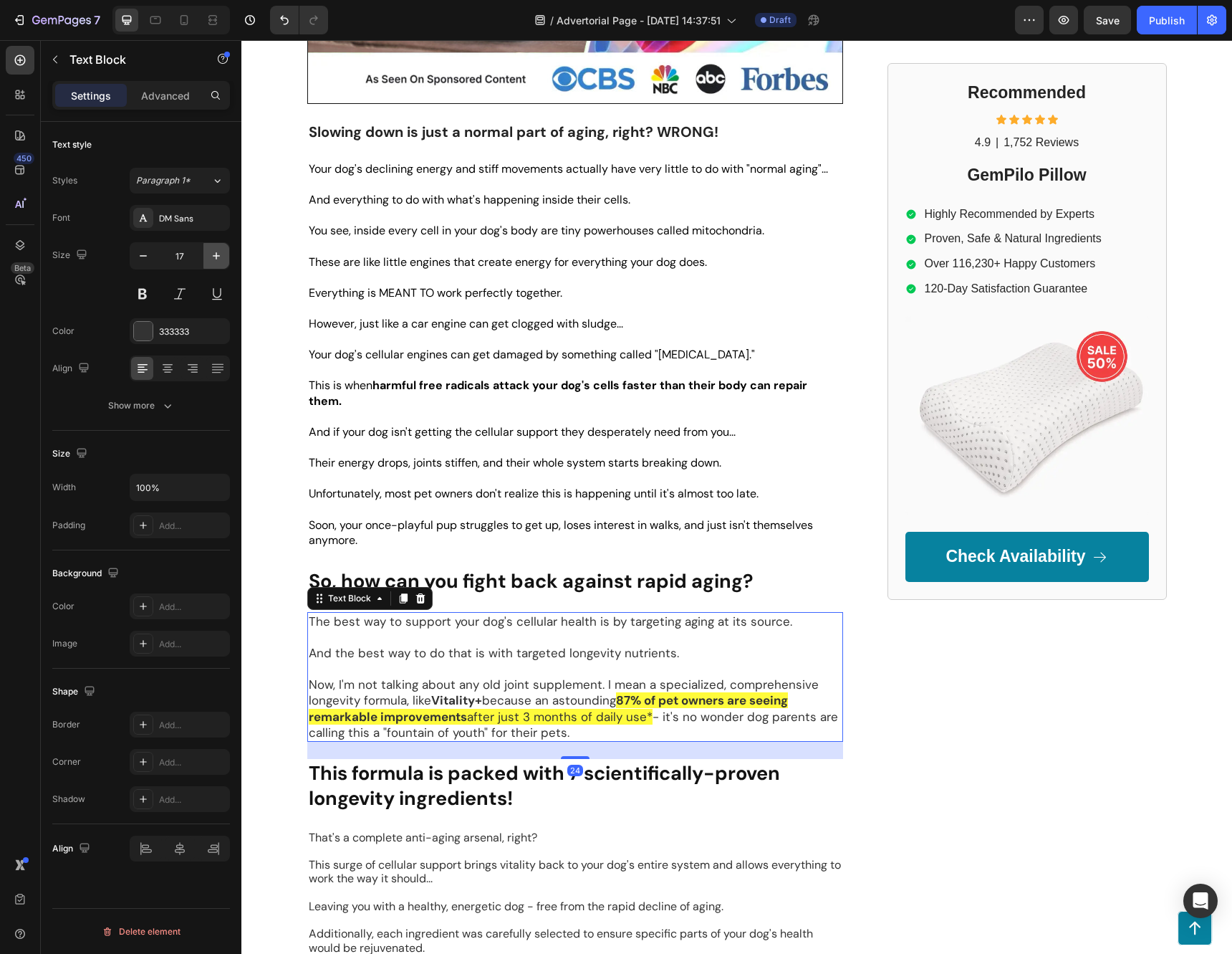
click at [216, 249] on icon "button" at bounding box center [216, 255] width 14 height 14
type input "18"
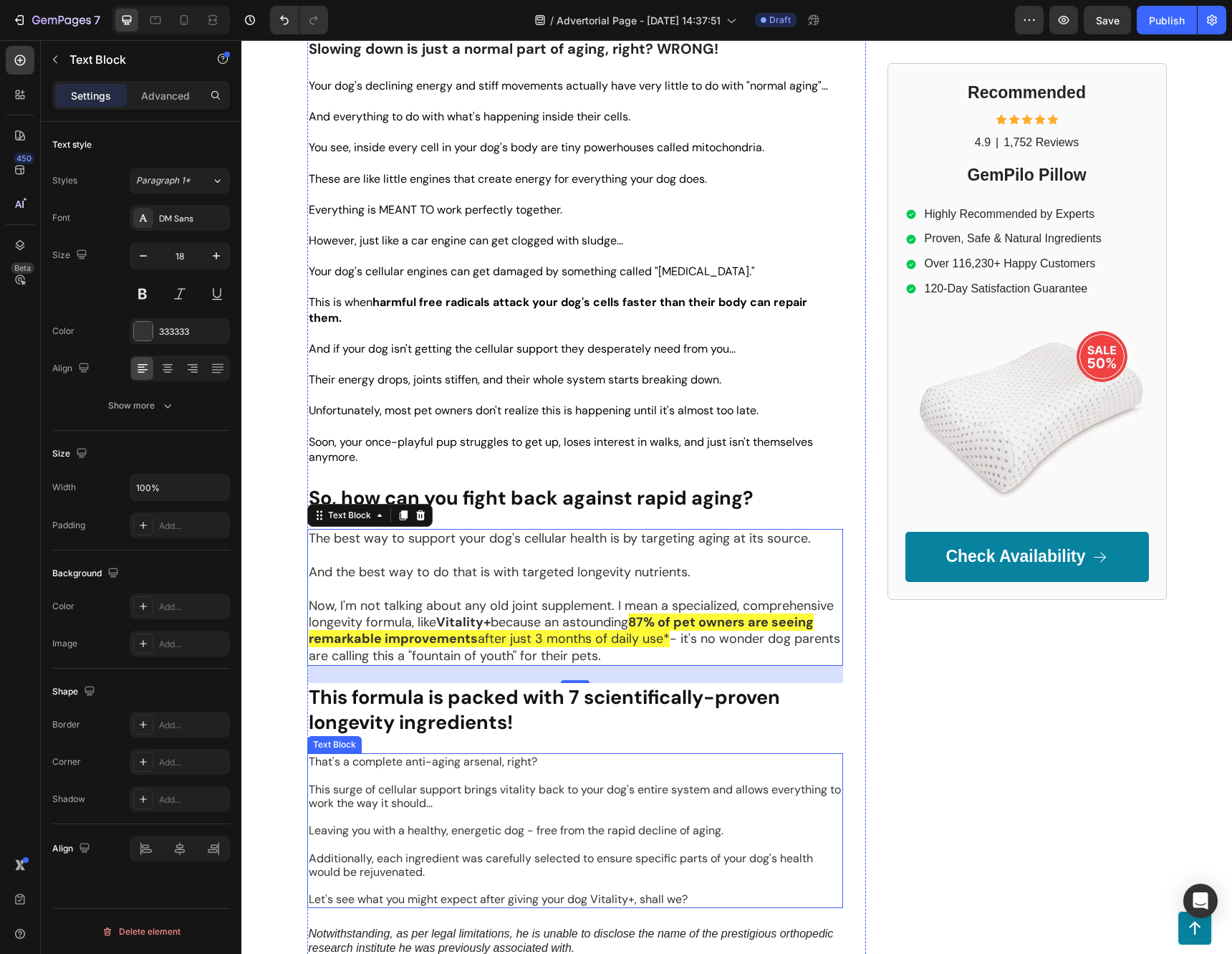
scroll to position [573, 0]
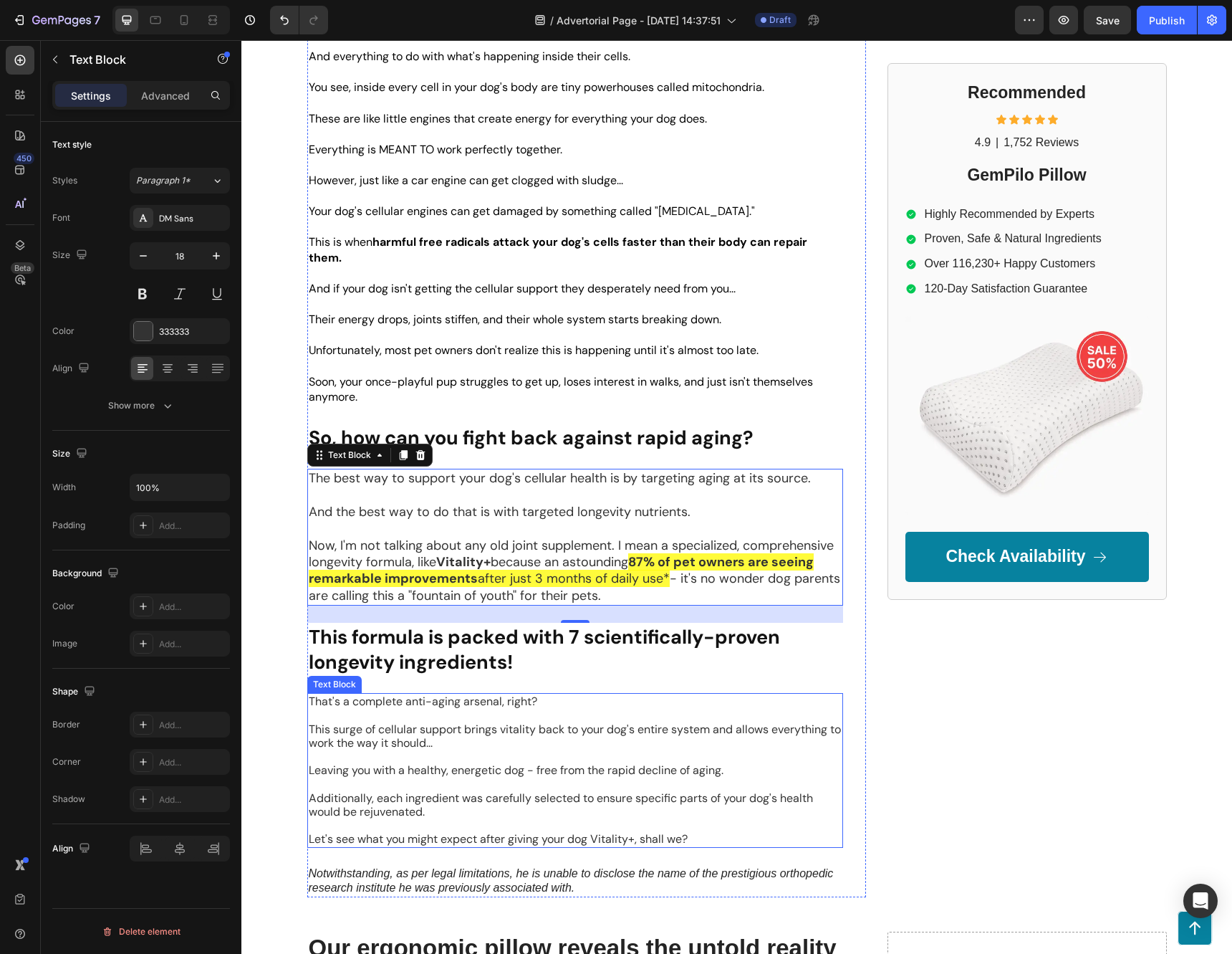
click at [517, 724] on p "This surge of cellular support brings vitality back to your dog's entire system…" at bounding box center [575, 735] width 533 height 27
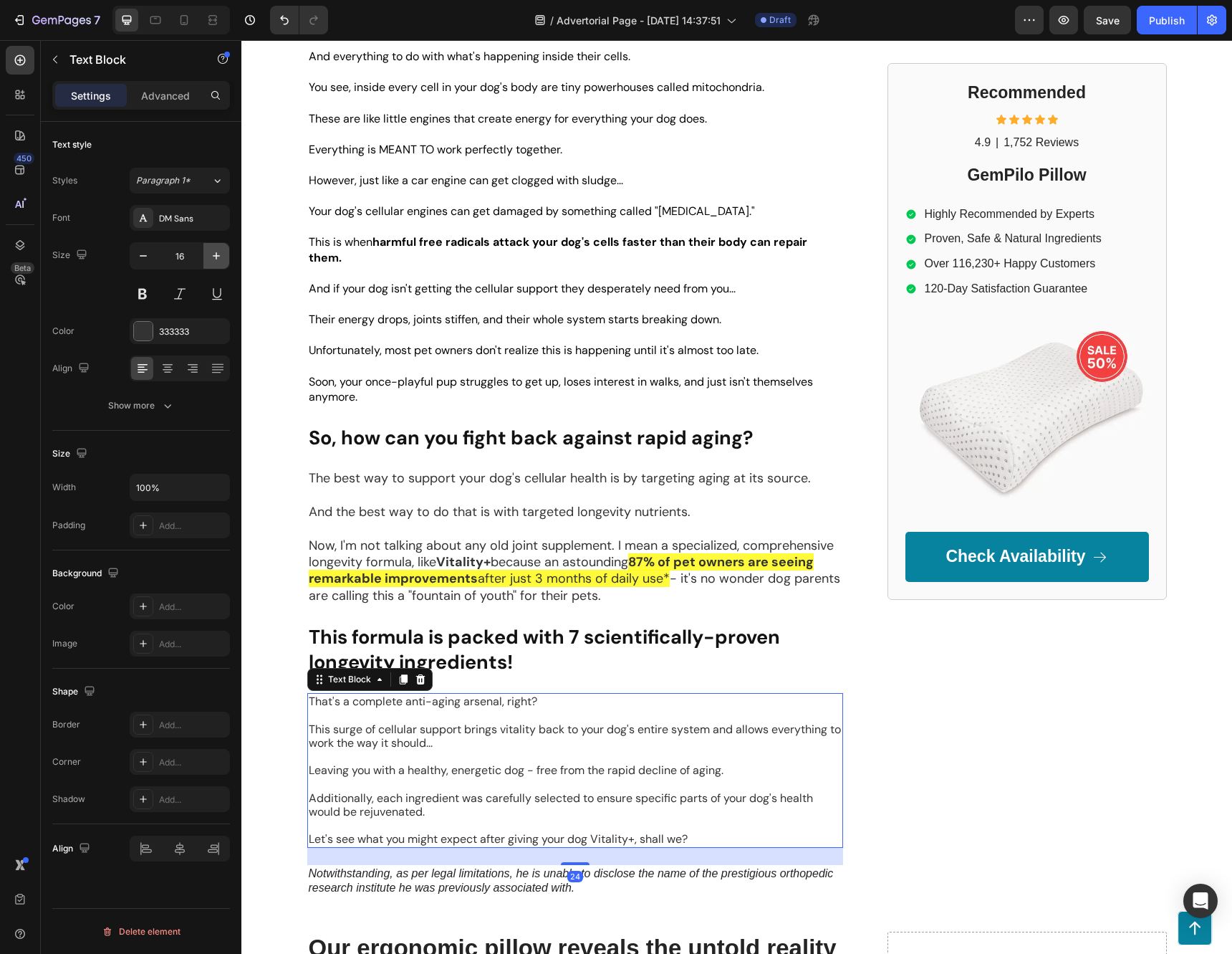
click at [212, 255] on icon "button" at bounding box center [216, 255] width 7 height 7
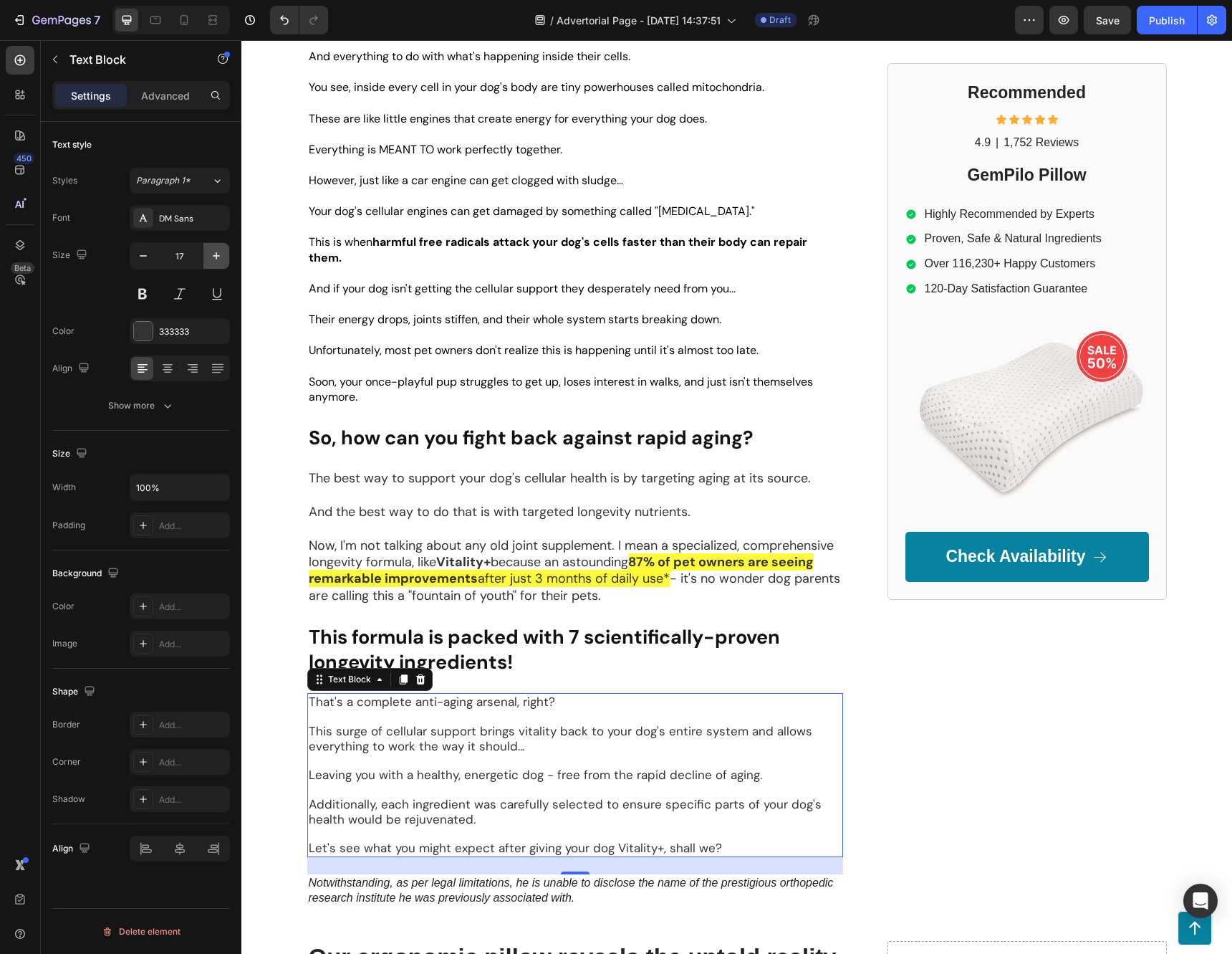
click at [212, 255] on icon "button" at bounding box center [216, 255] width 7 height 7
type input "18"
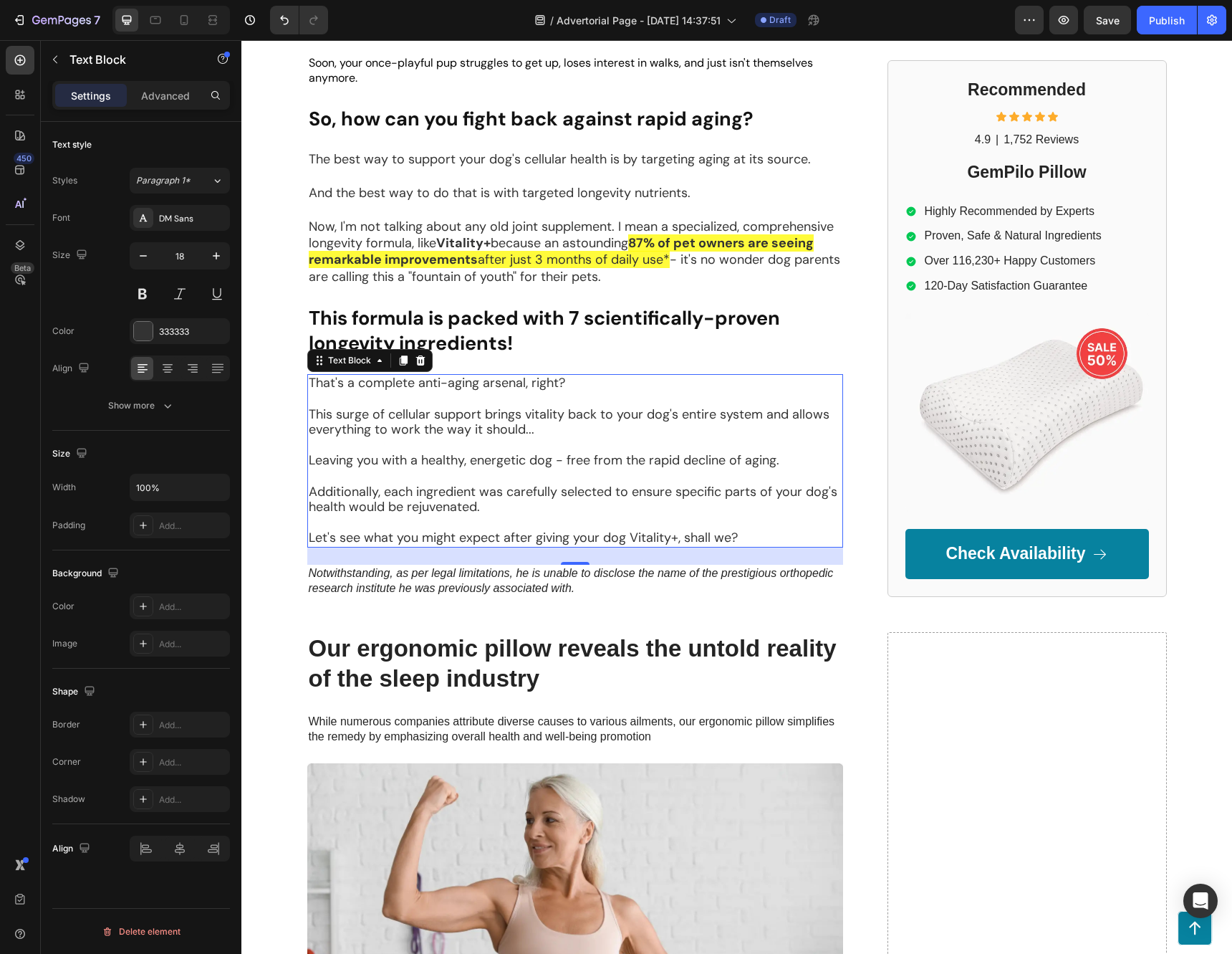
scroll to position [931, 0]
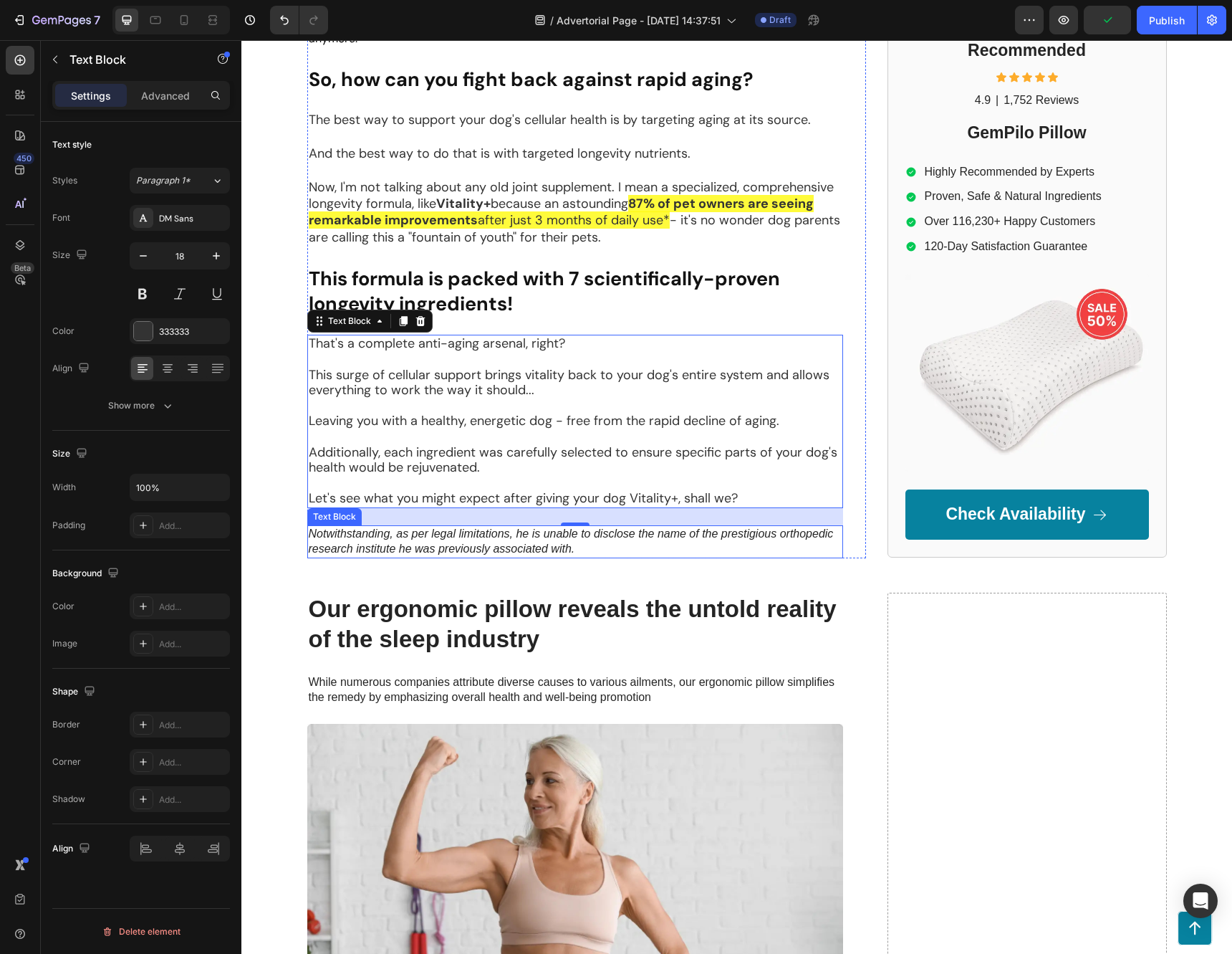
click at [627, 534] on p "Notwithstanding, as per legal limitations, he is unable to disclose the name of…" at bounding box center [575, 542] width 533 height 30
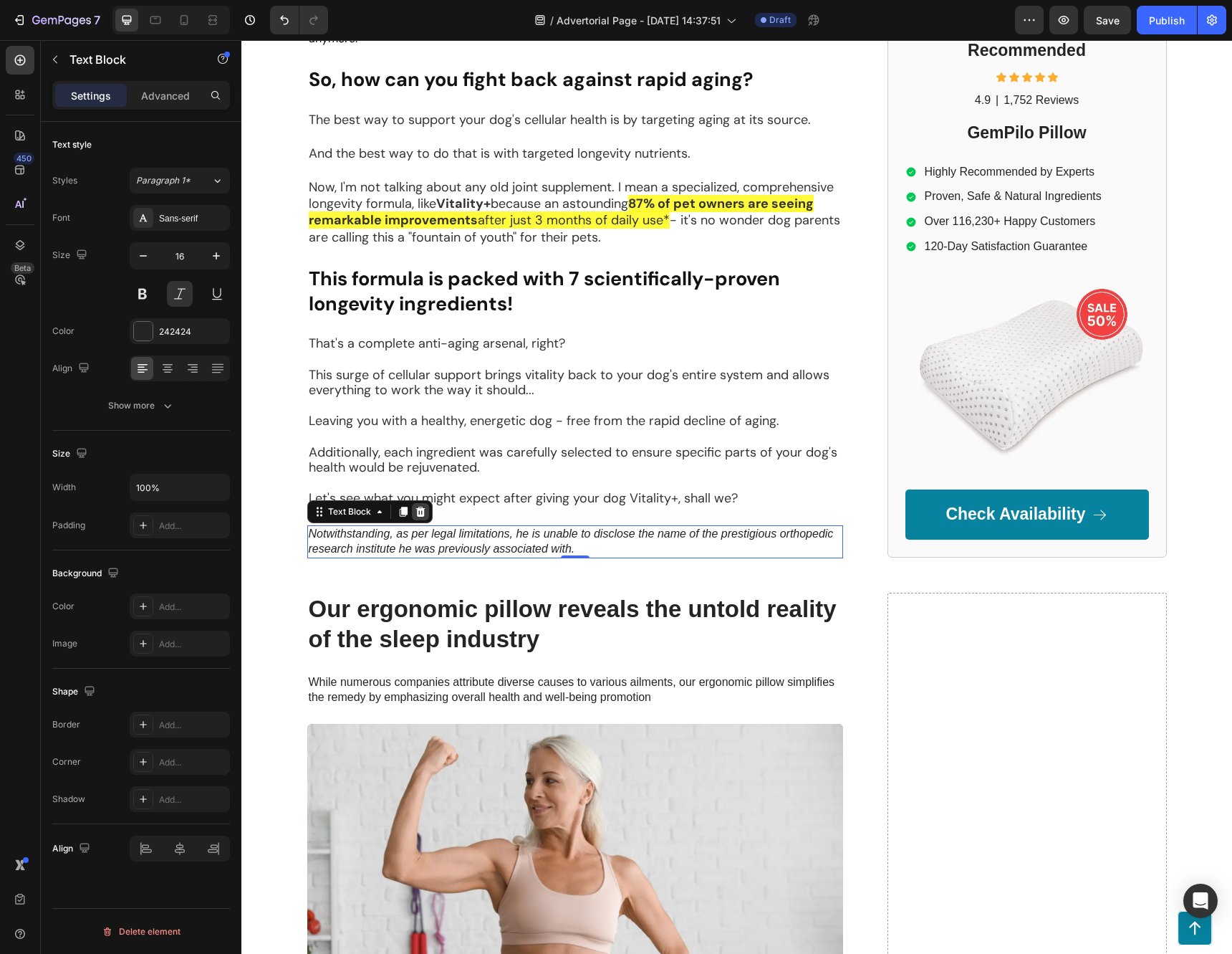
click at [420, 503] on div at bounding box center [420, 512] width 18 height 18
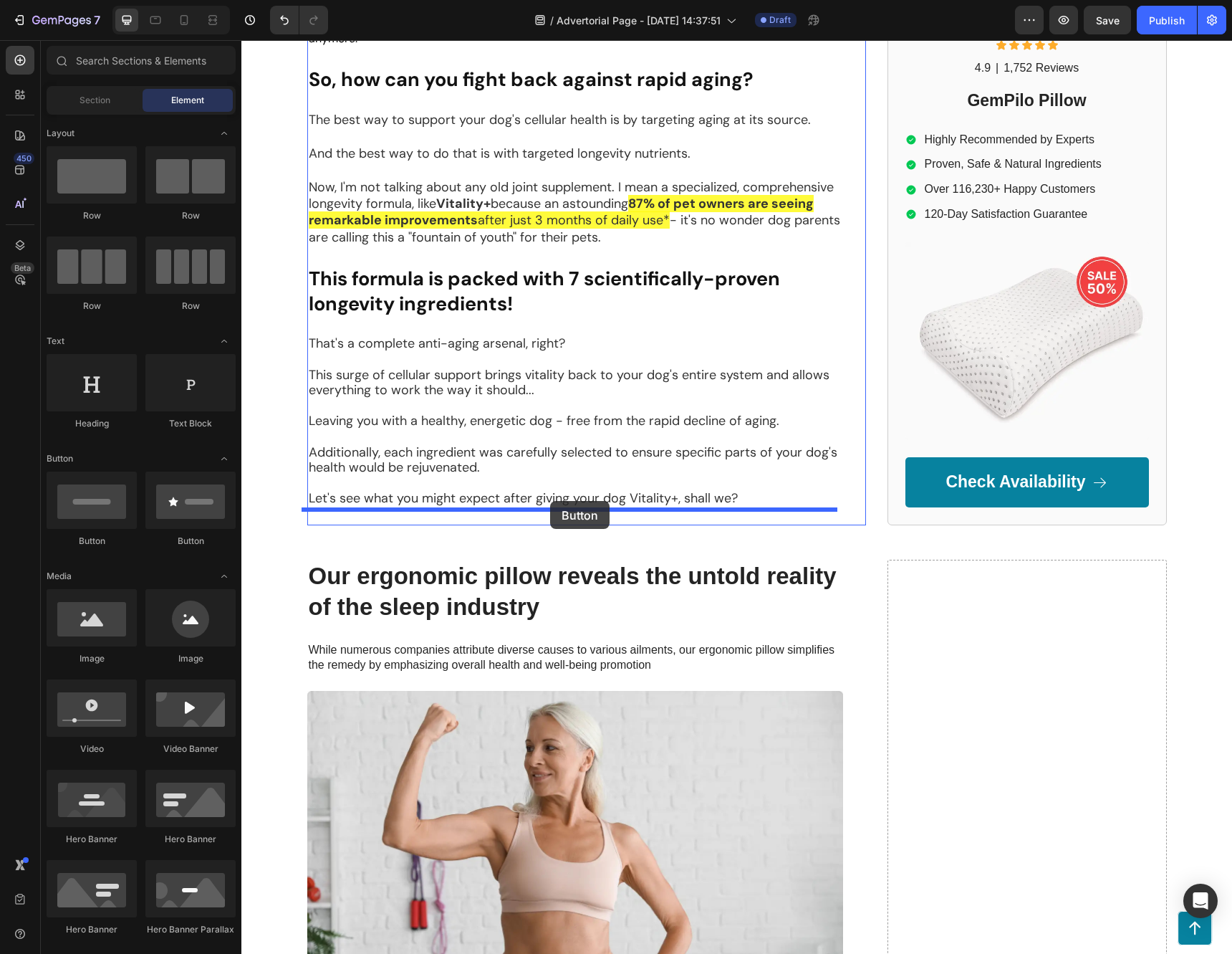
drag, startPoint x: 331, startPoint y: 556, endPoint x: 550, endPoint y: 501, distance: 225.8
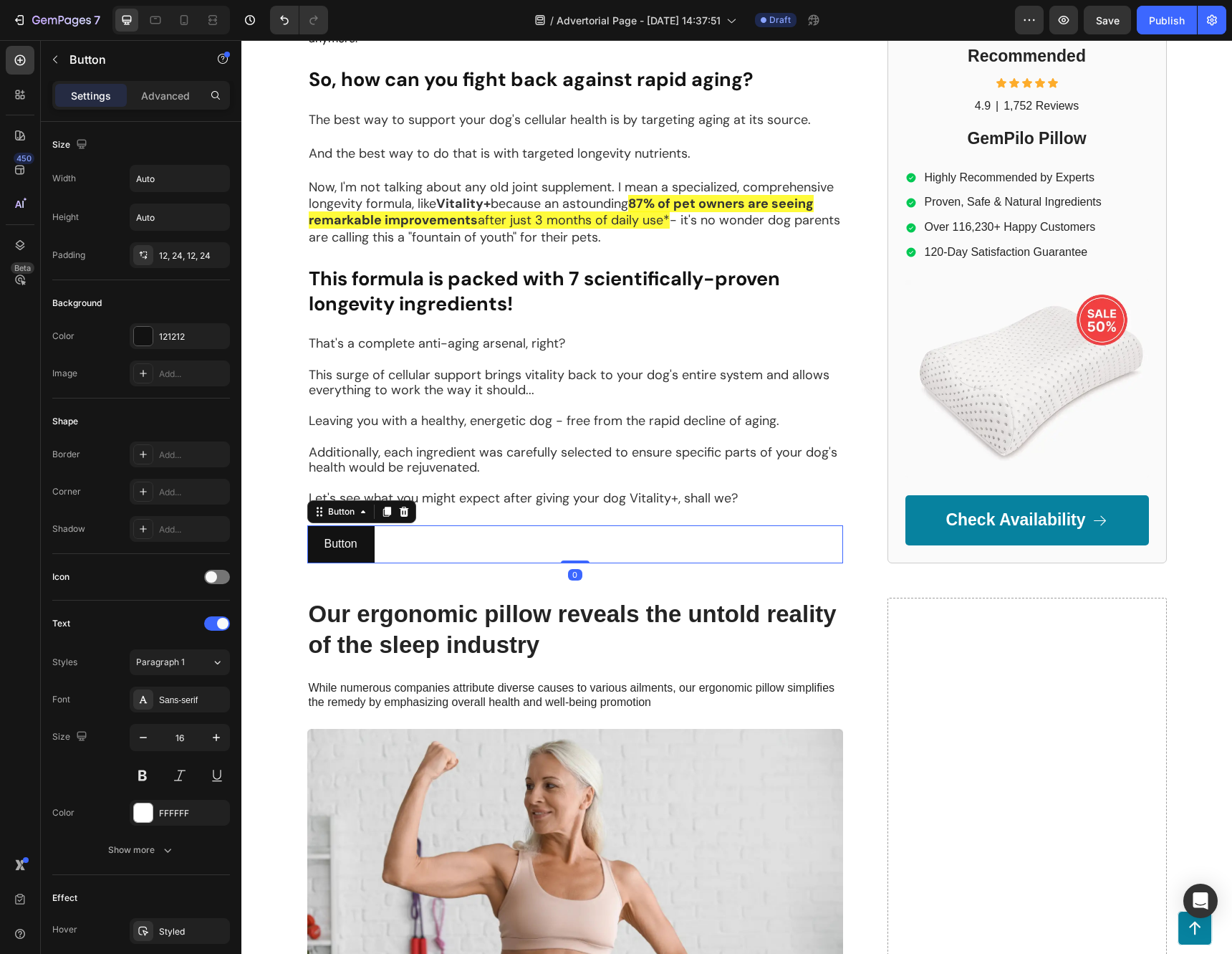
click at [470, 534] on div "Button Button 0" at bounding box center [575, 543] width 536 height 38
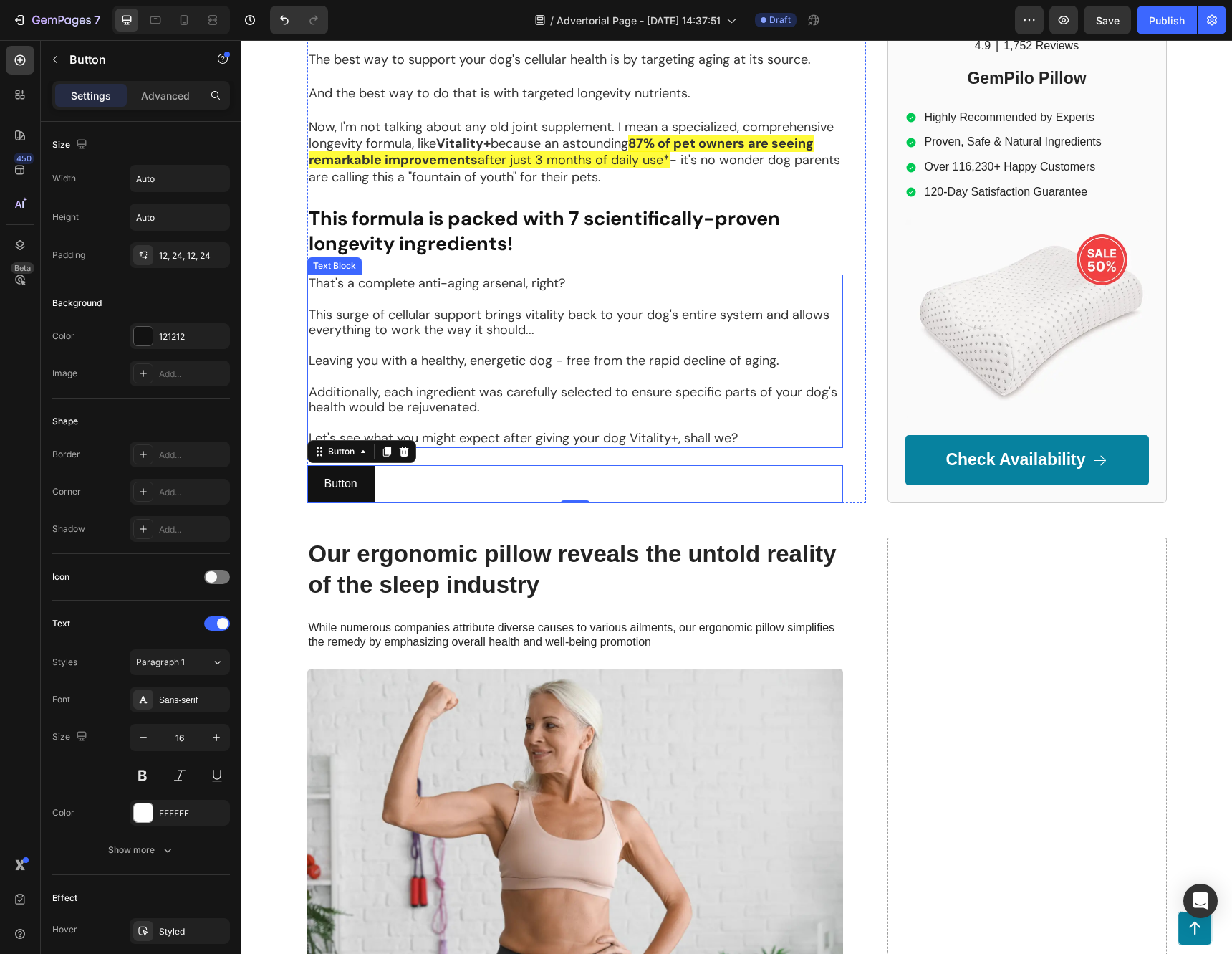
scroll to position [1003, 0]
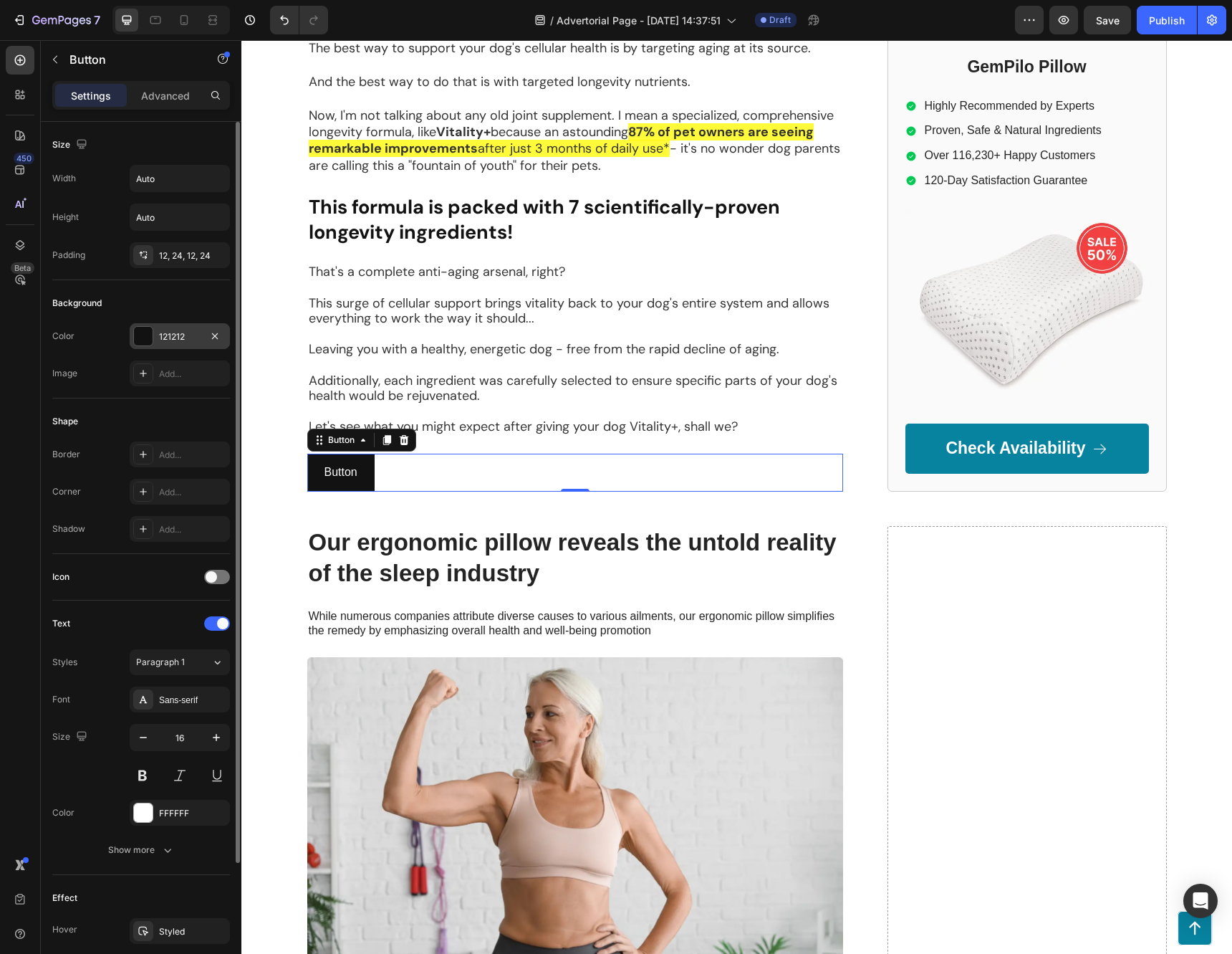
click at [169, 330] on div "121212" at bounding box center [179, 336] width 41 height 13
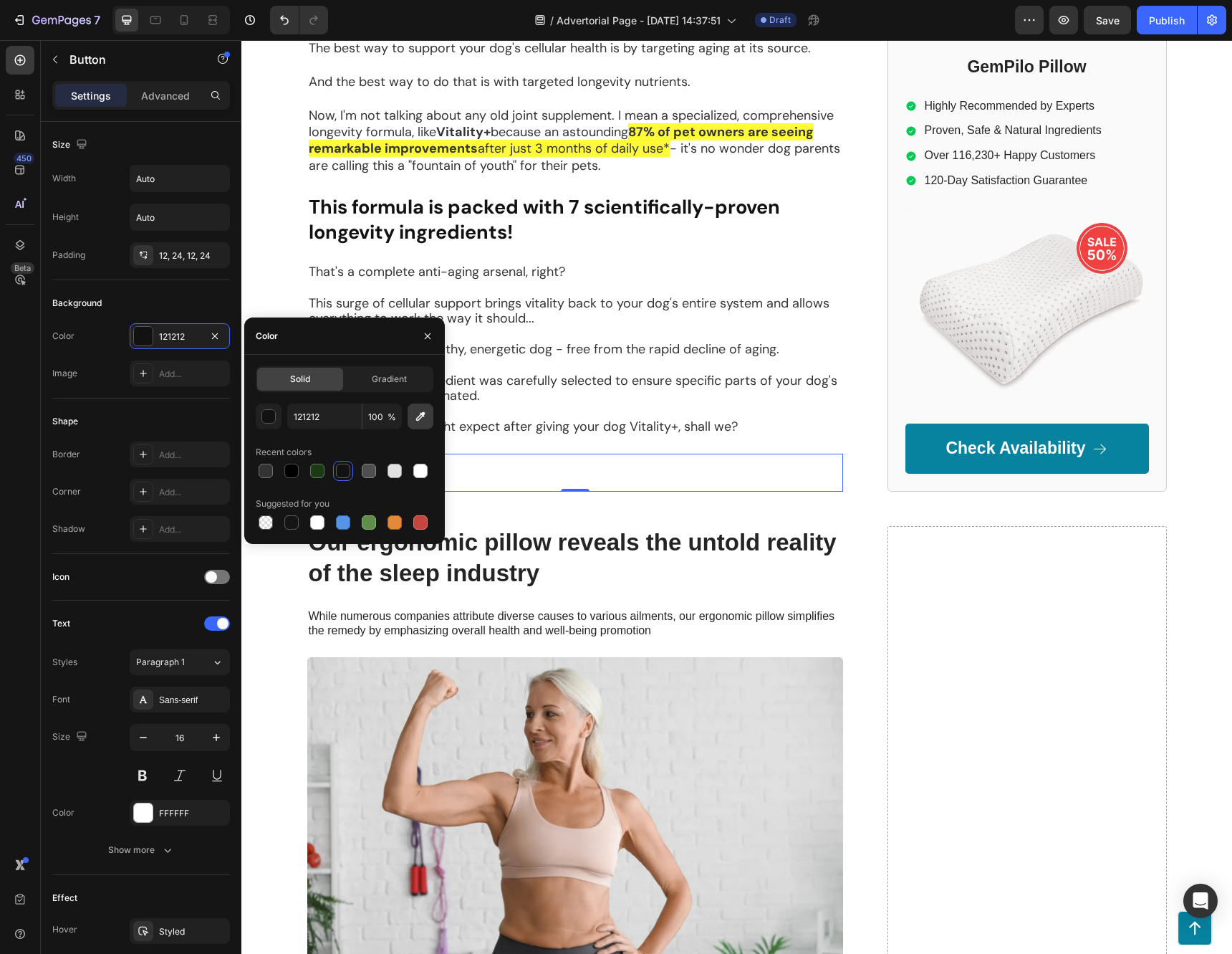
click at [419, 416] on icon "button" at bounding box center [420, 416] width 10 height 10
type input "418714"
click at [427, 335] on icon "button" at bounding box center [427, 335] width 6 height 6
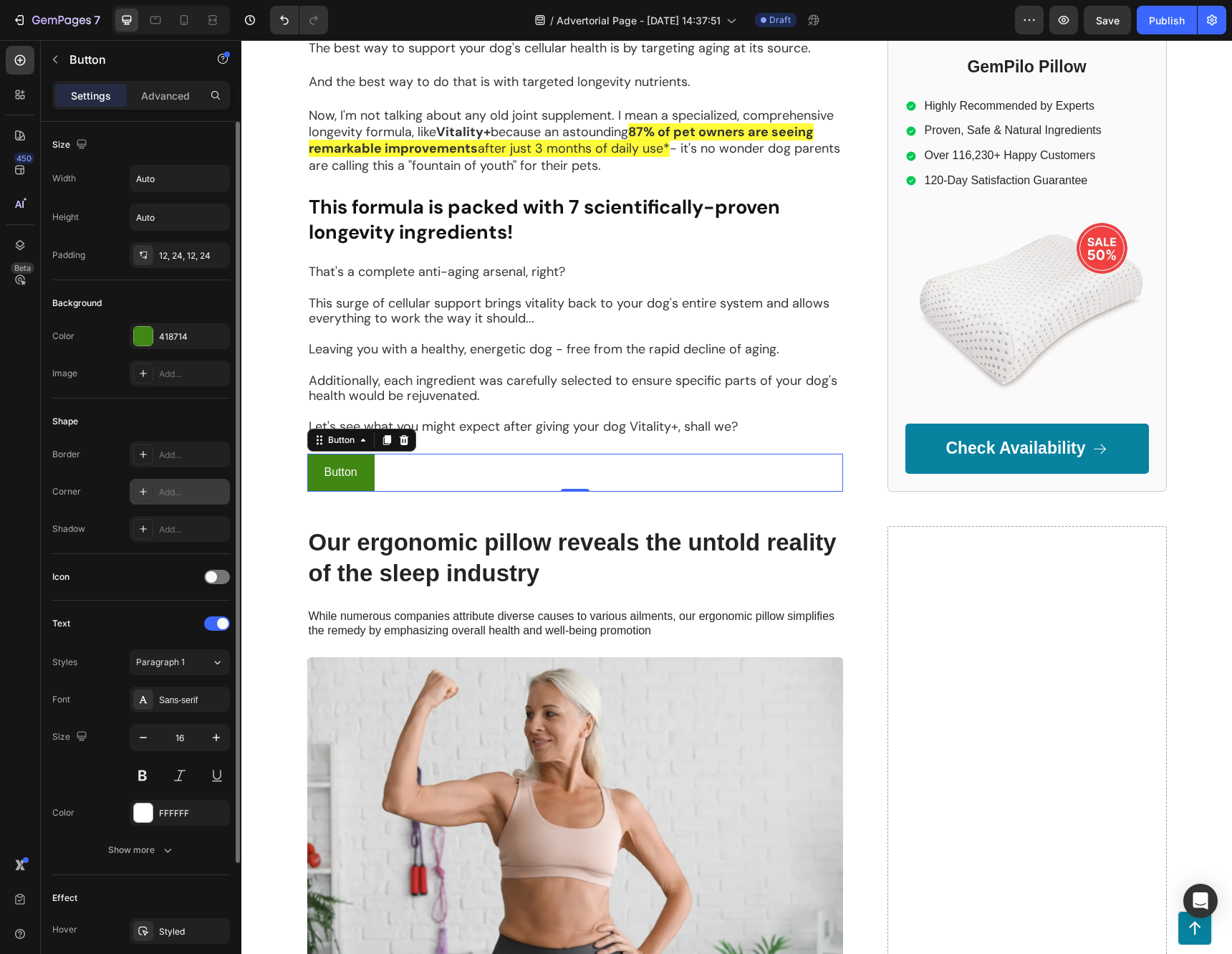
click at [147, 497] on icon at bounding box center [143, 491] width 11 height 11
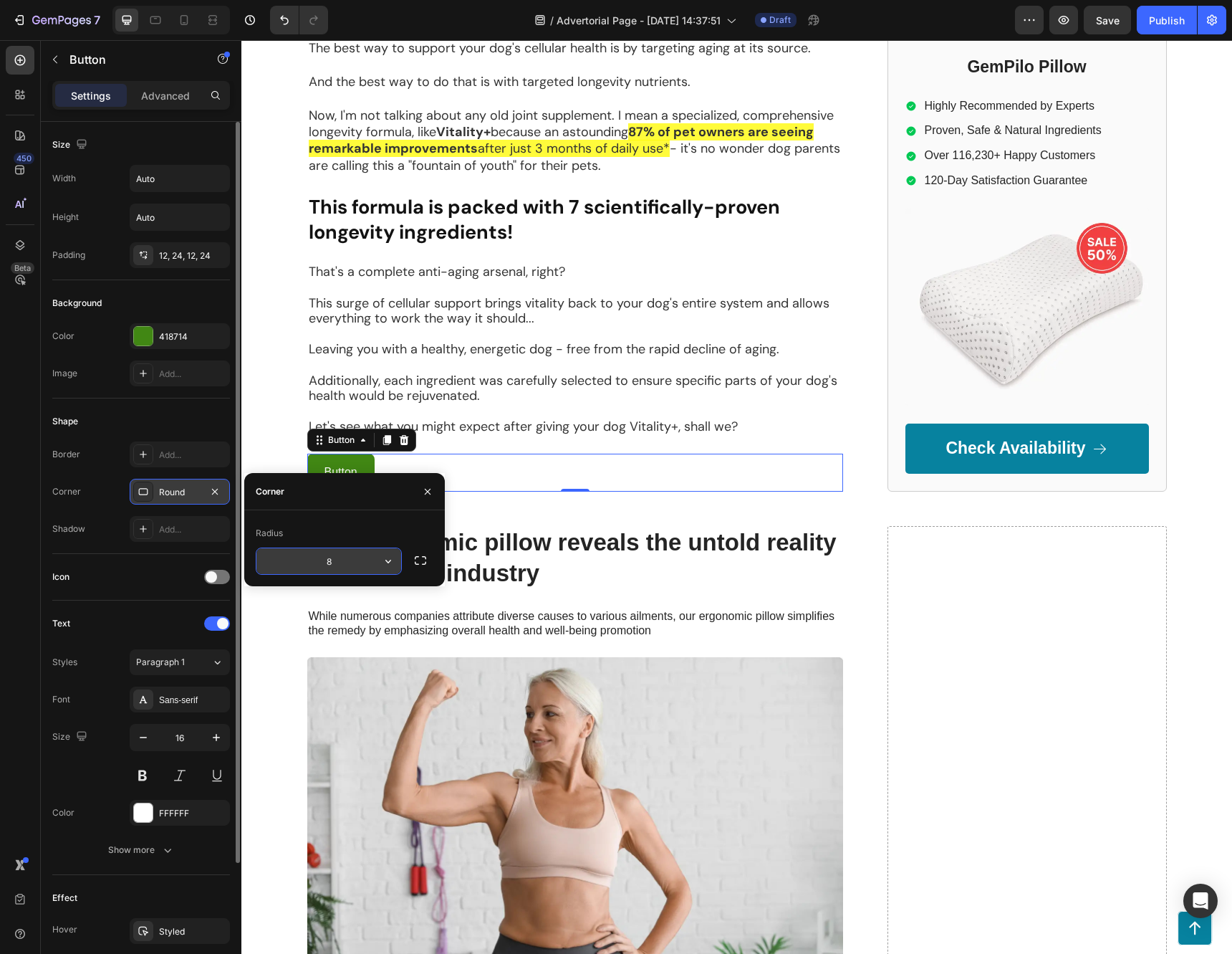
click at [394, 559] on icon "button" at bounding box center [388, 561] width 14 height 14
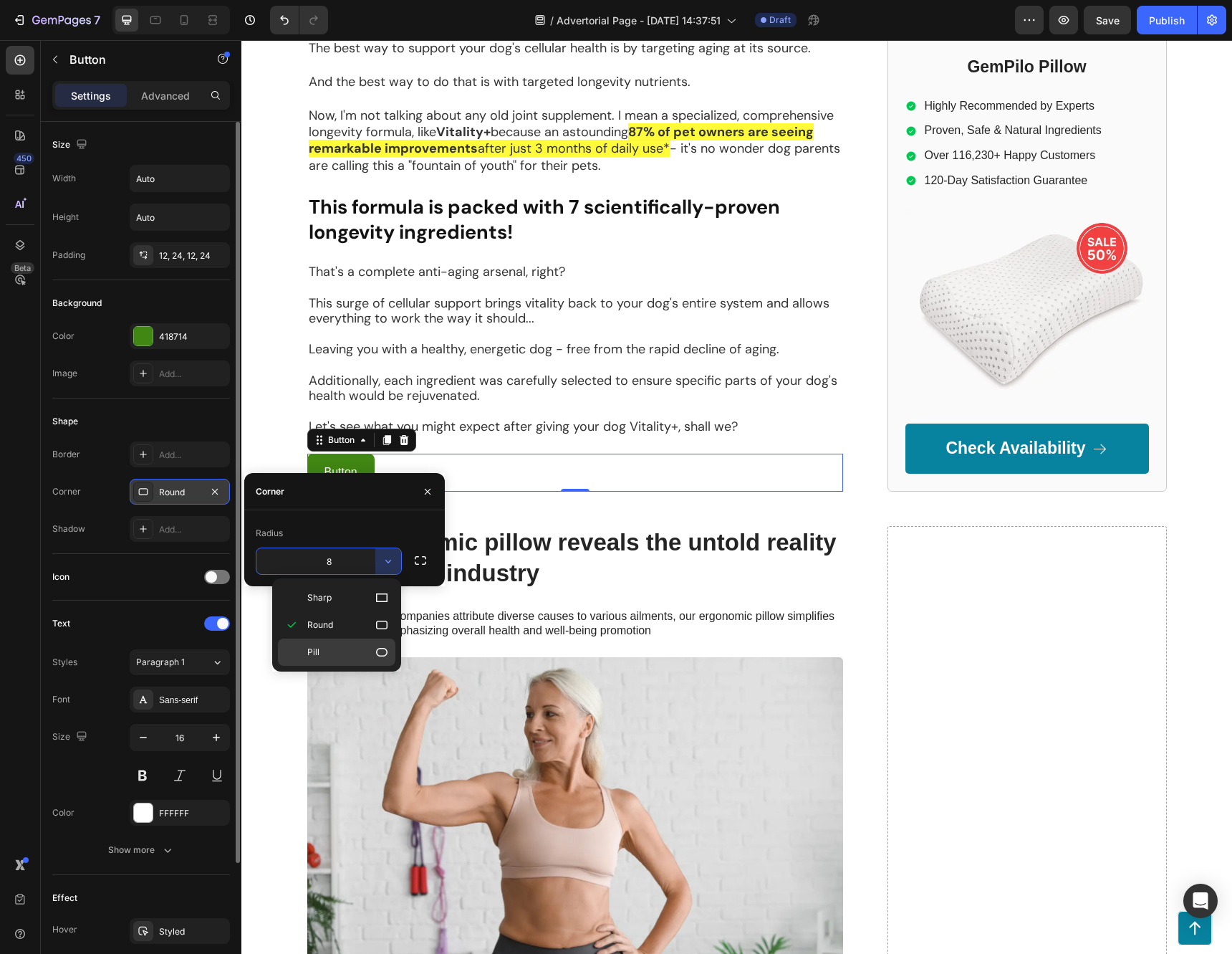
click at [377, 657] on icon at bounding box center [382, 652] width 14 height 14
type input "9999"
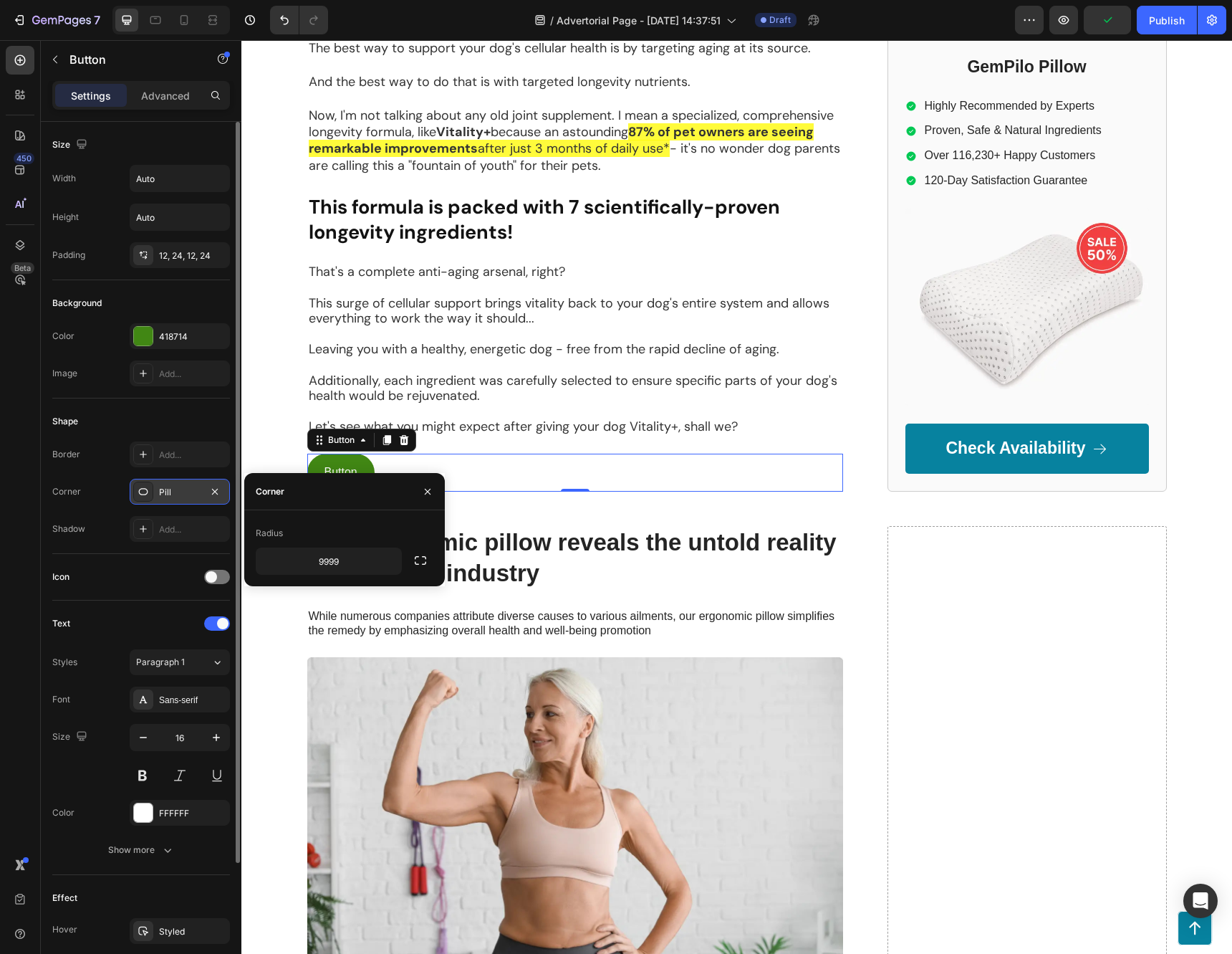
click at [8, 476] on div "450 Beta" at bounding box center [20, 448] width 29 height 805
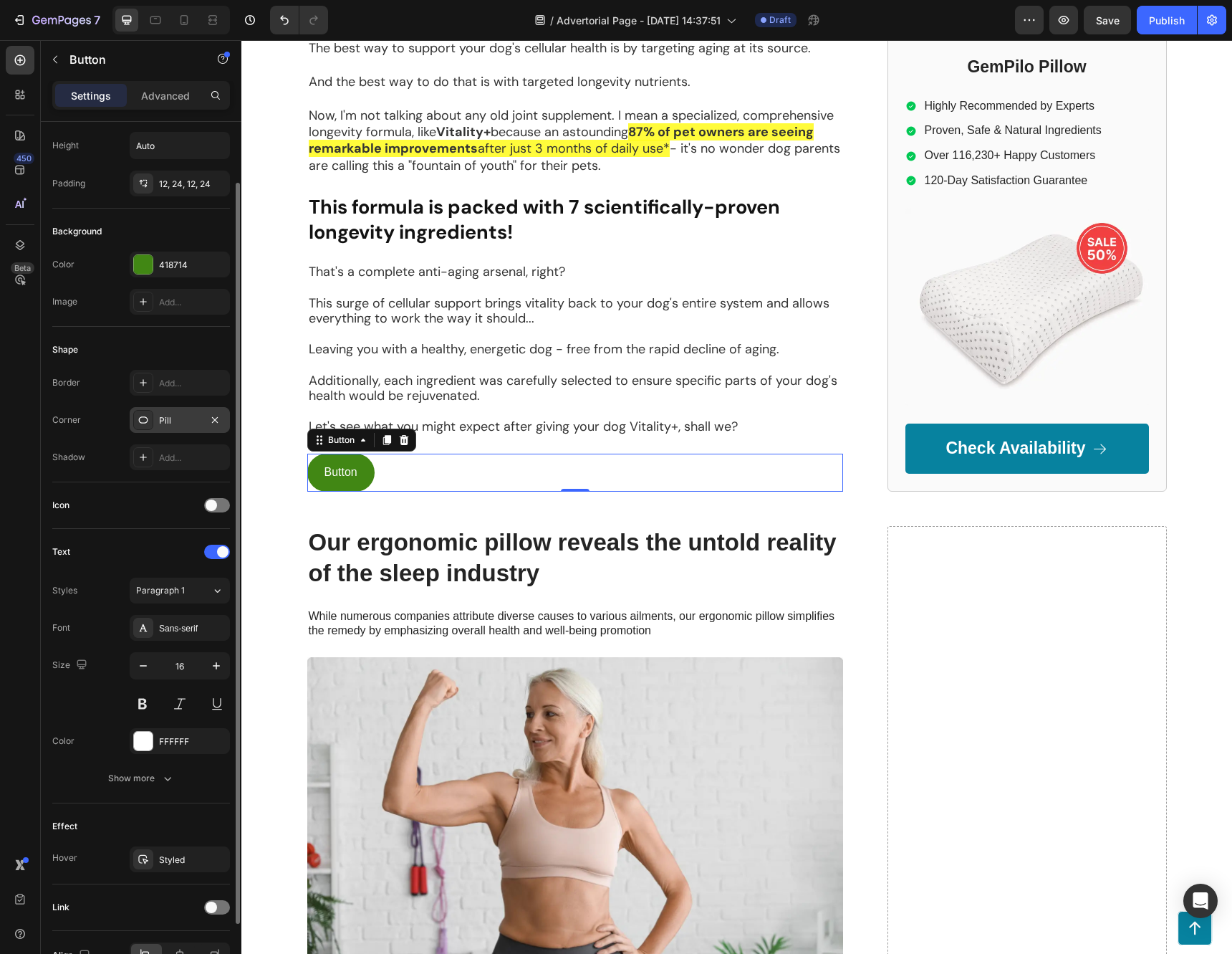
scroll to position [143, 0]
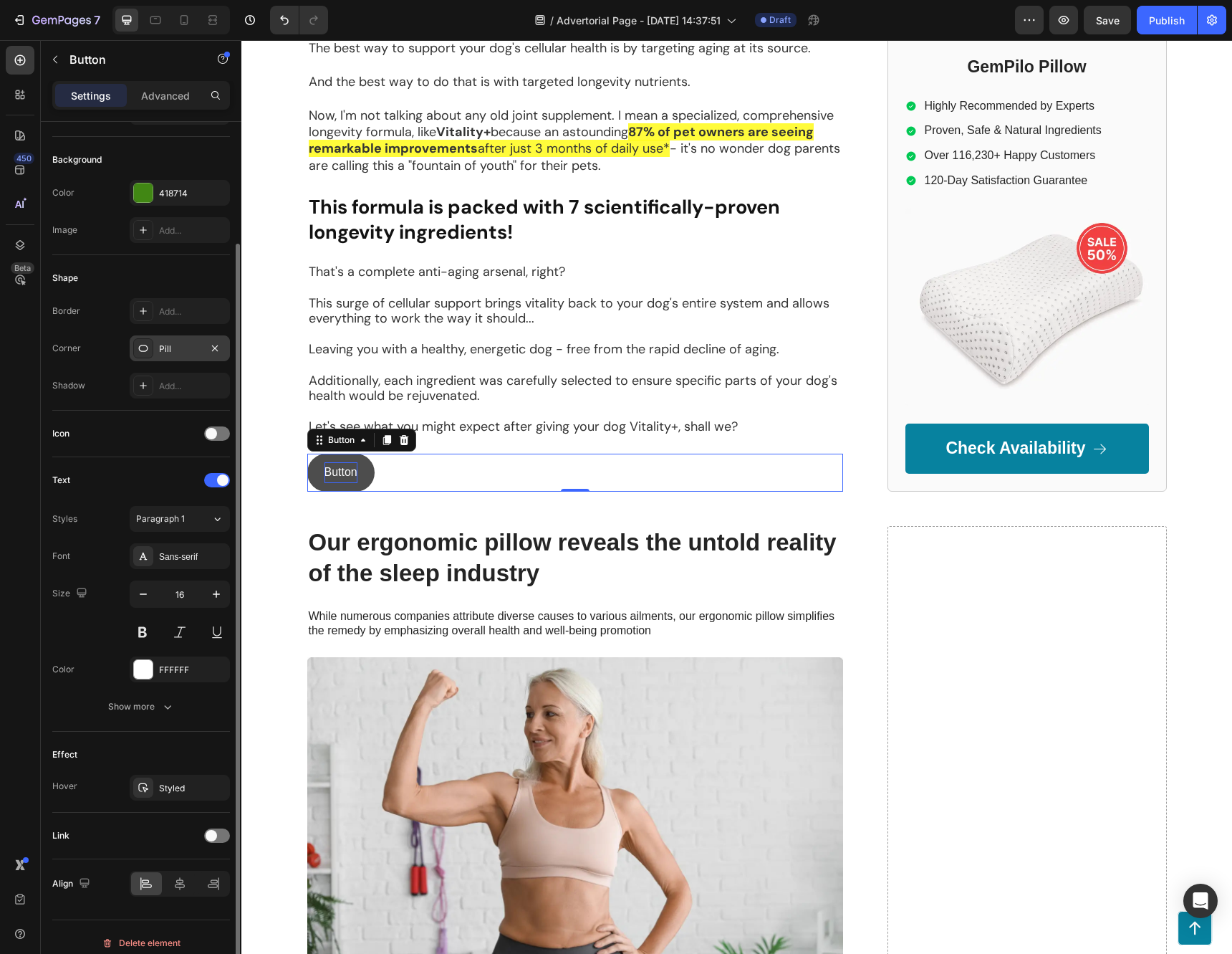
click at [326, 463] on p "Button" at bounding box center [341, 473] width 33 height 21
click at [335, 463] on p "Button" at bounding box center [341, 473] width 33 height 21
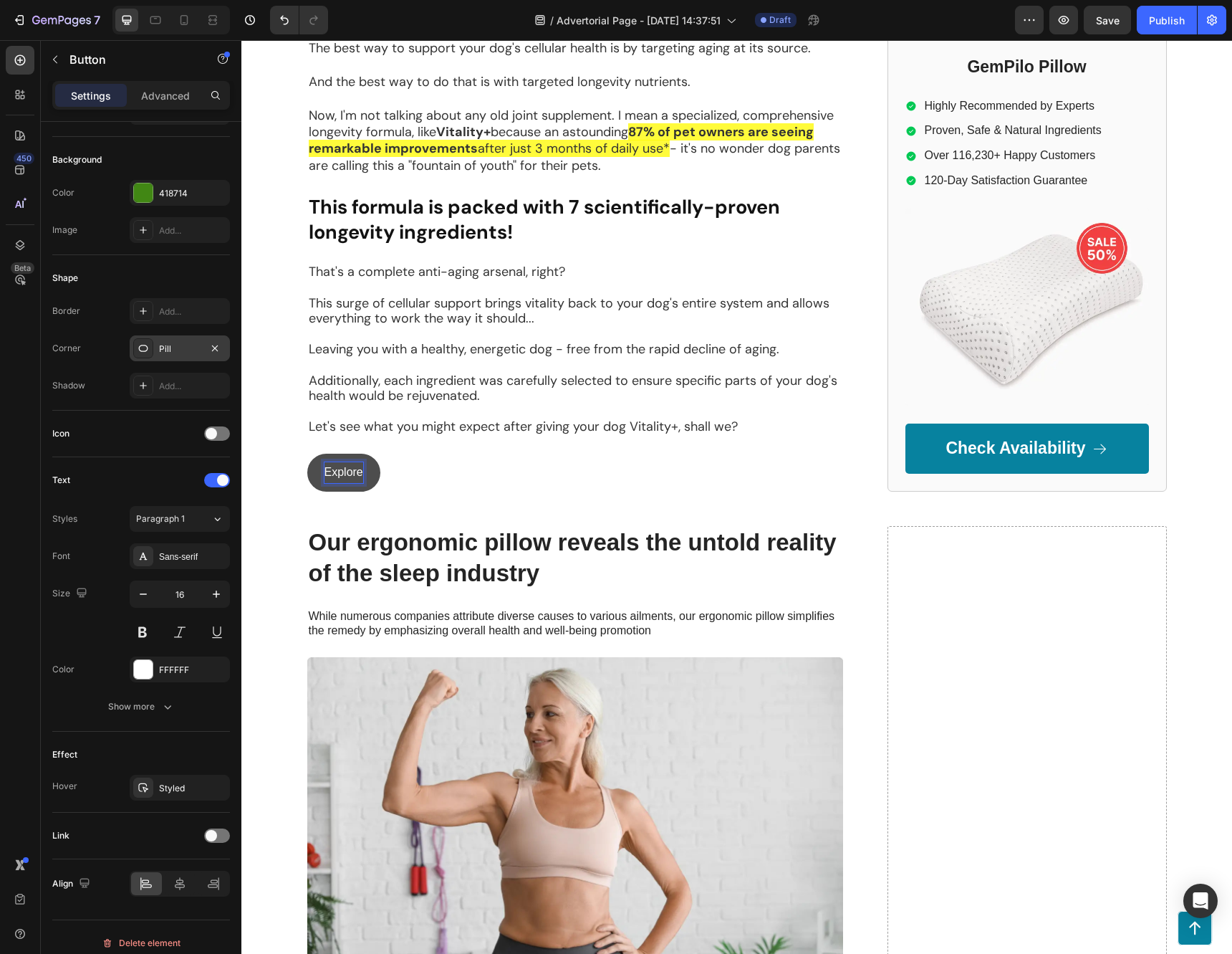
click at [307, 454] on button "Explore" at bounding box center [343, 472] width 73 height 38
click at [307, 454] on button "Explore Packages" at bounding box center [370, 472] width 127 height 38
click at [512, 462] on div "Explore Packages -> Button 0" at bounding box center [575, 472] width 536 height 38
click at [417, 463] on p "Explore Packages ->" at bounding box center [377, 473] width 106 height 21
click at [205, 432] on span at bounding box center [211, 433] width 11 height 11
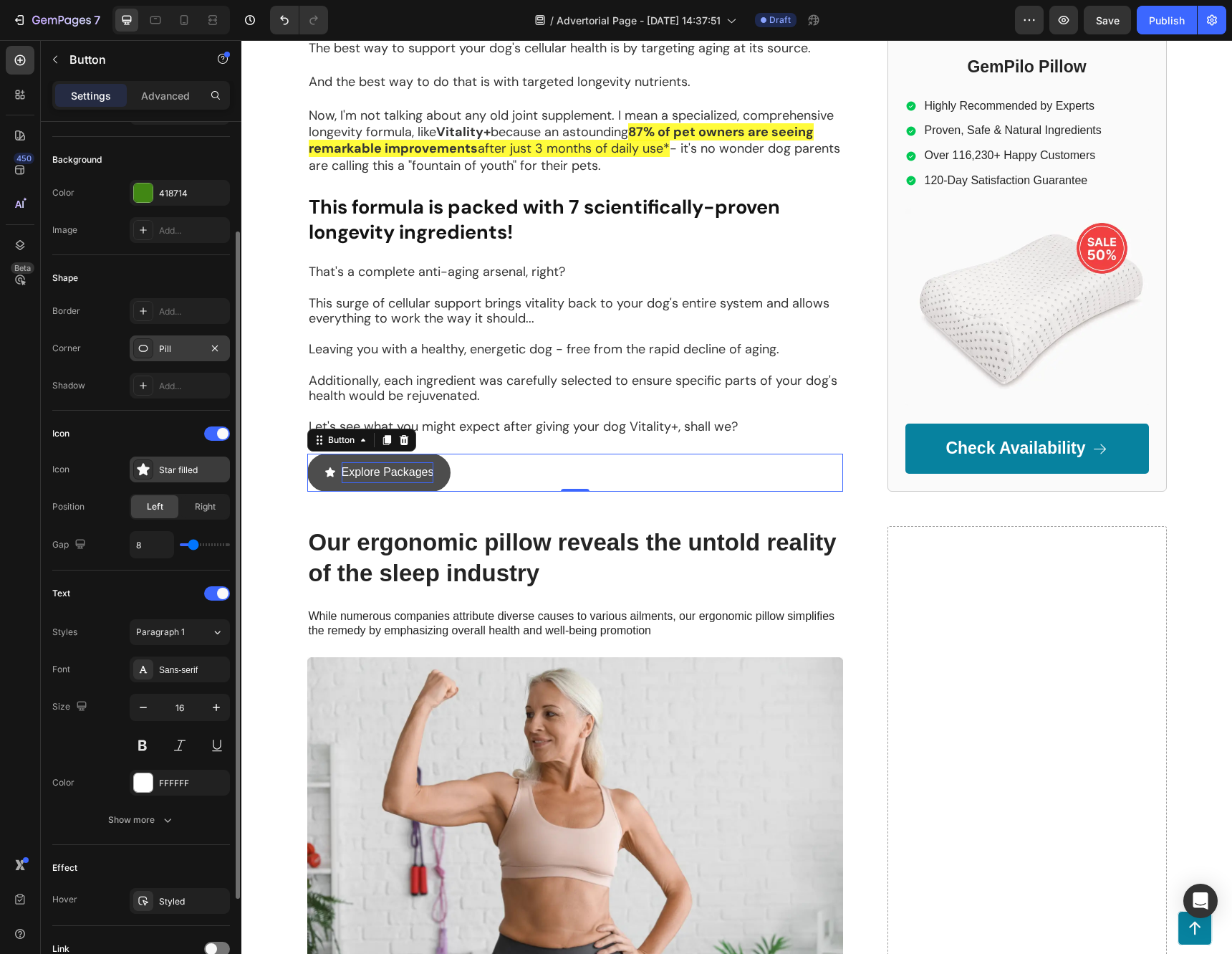
click at [168, 476] on div "Star filled" at bounding box center [192, 470] width 68 height 13
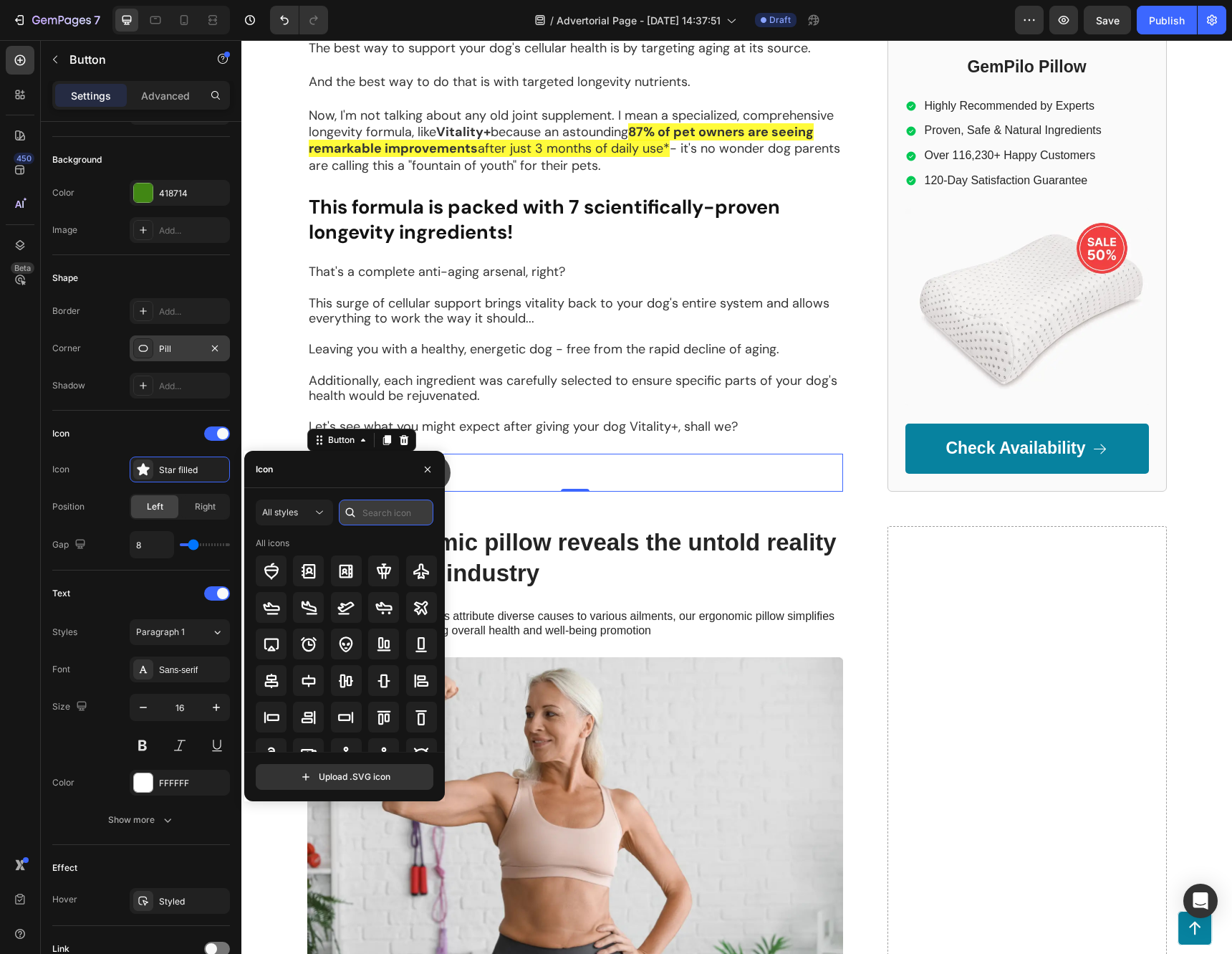
click at [387, 519] on input "text" at bounding box center [386, 512] width 95 height 25
type input "arrow"
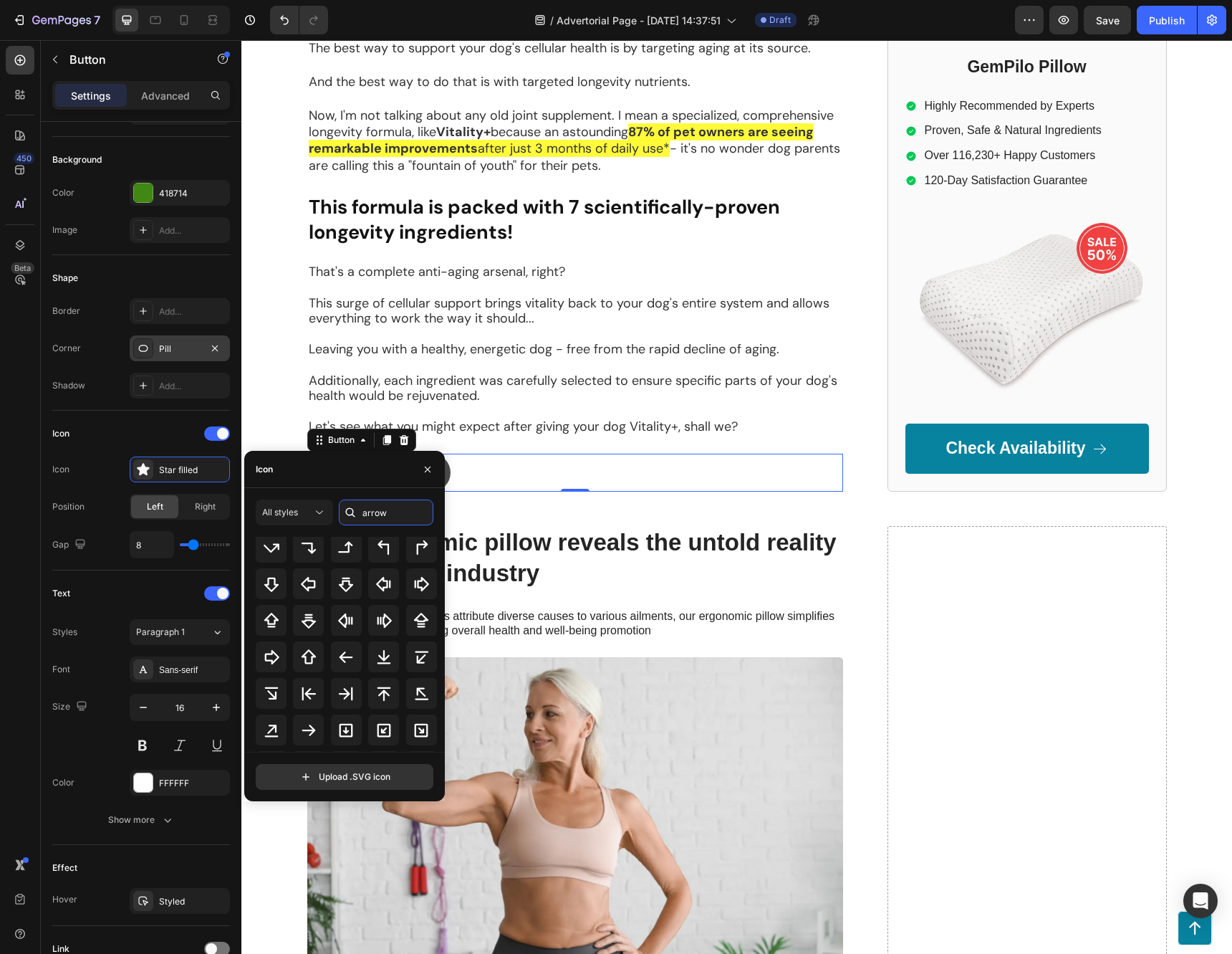
scroll to position [229, 0]
click at [313, 722] on icon at bounding box center [309, 727] width 18 height 18
click at [11, 492] on div "450 Beta" at bounding box center [20, 448] width 29 height 805
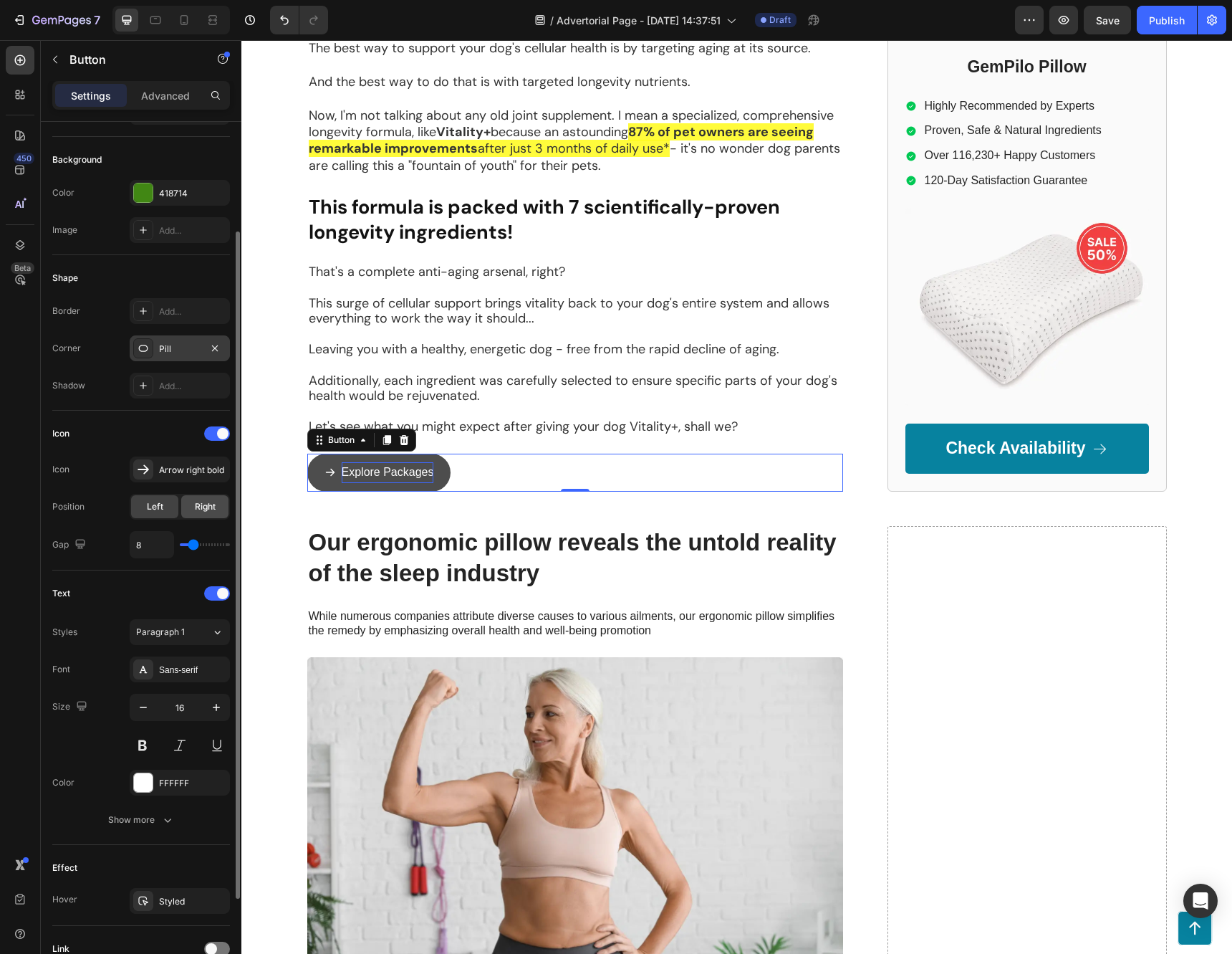
click at [204, 507] on span "Right" at bounding box center [205, 506] width 21 height 13
type input "5"
type input "6"
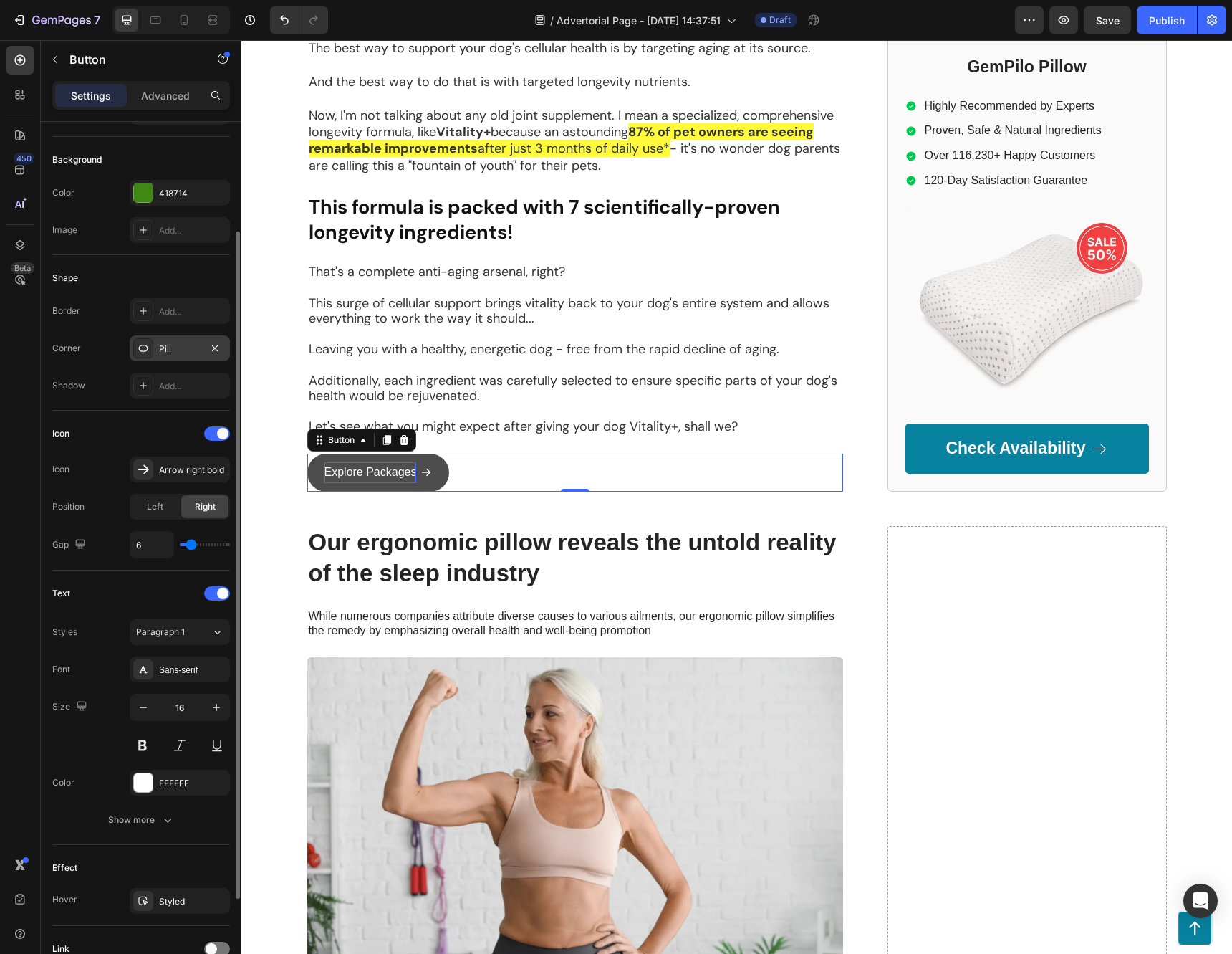
type input "7"
type input "8"
type input "10"
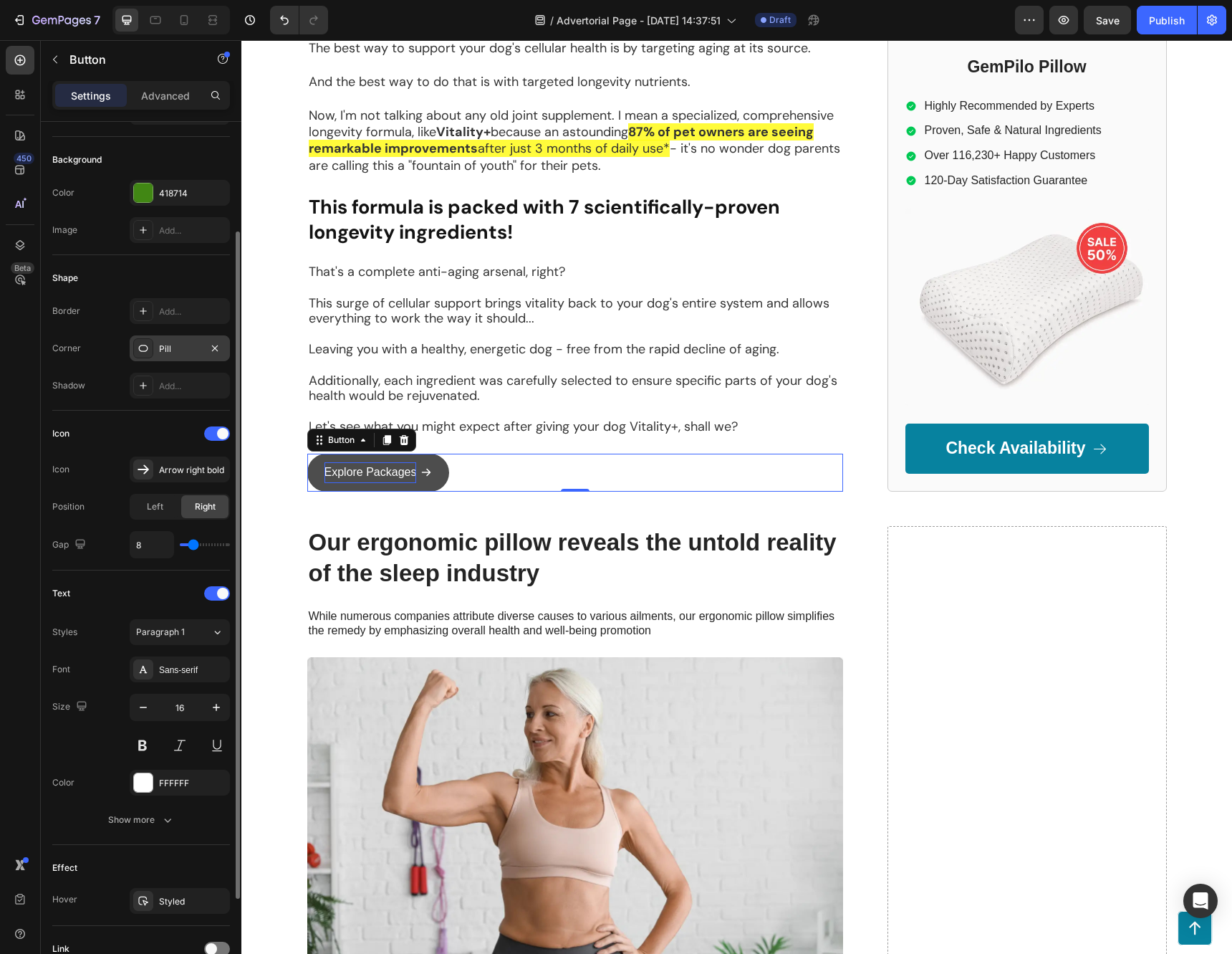
type input "10"
type input "11"
type input "12"
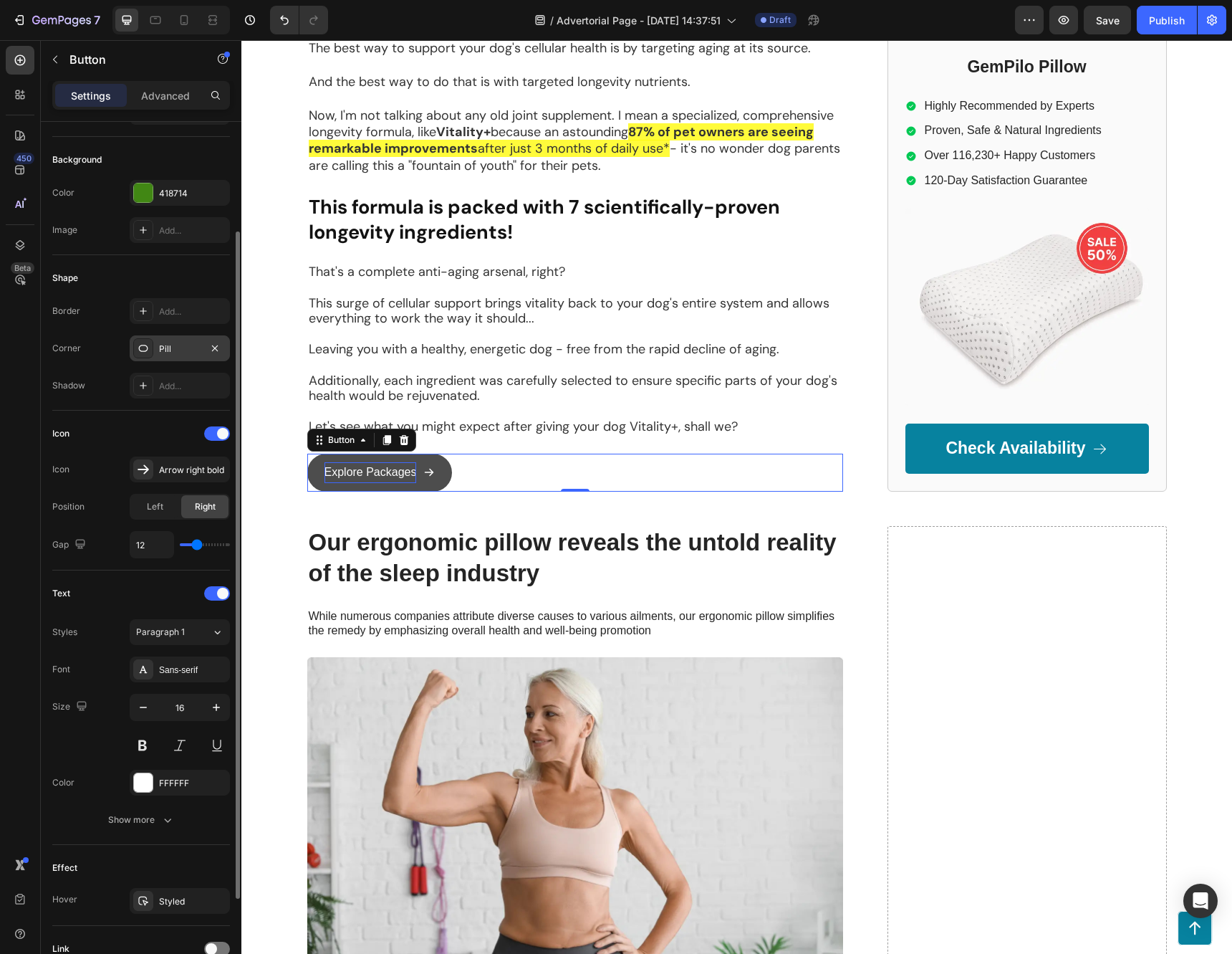
type input "13"
type input "18"
type input "27"
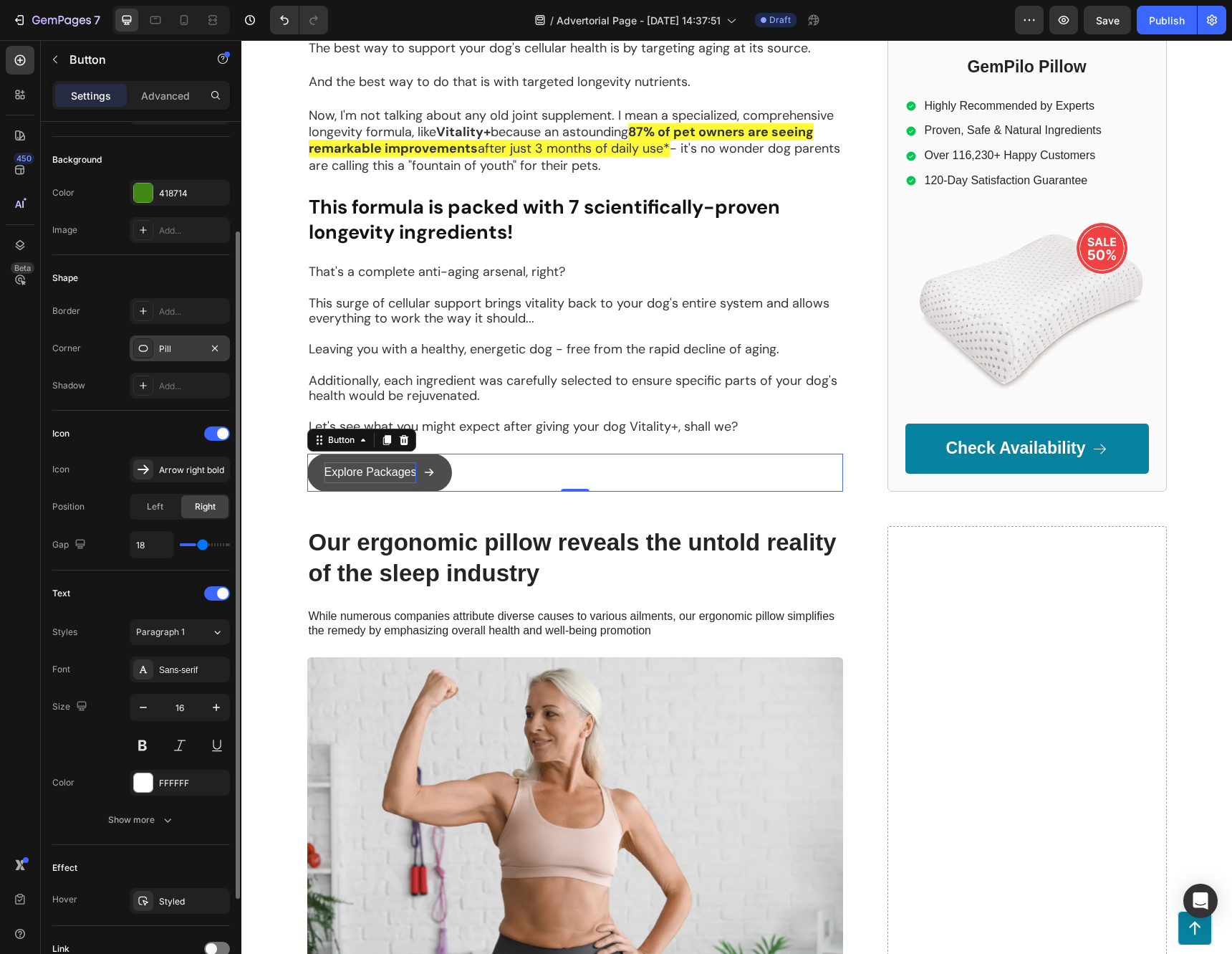
type input "27"
type input "32"
type input "35"
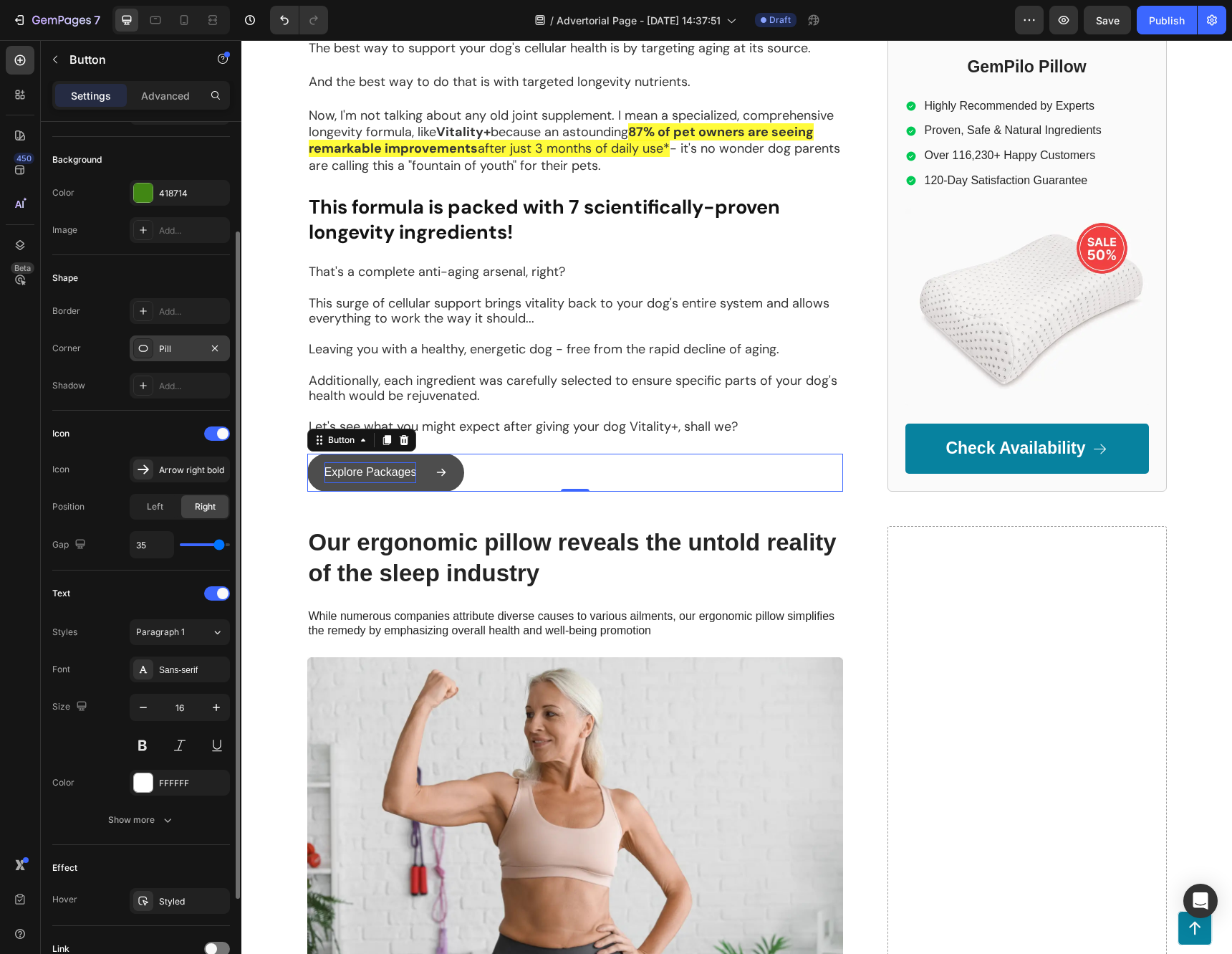
type input "36"
type input "35"
type input "33"
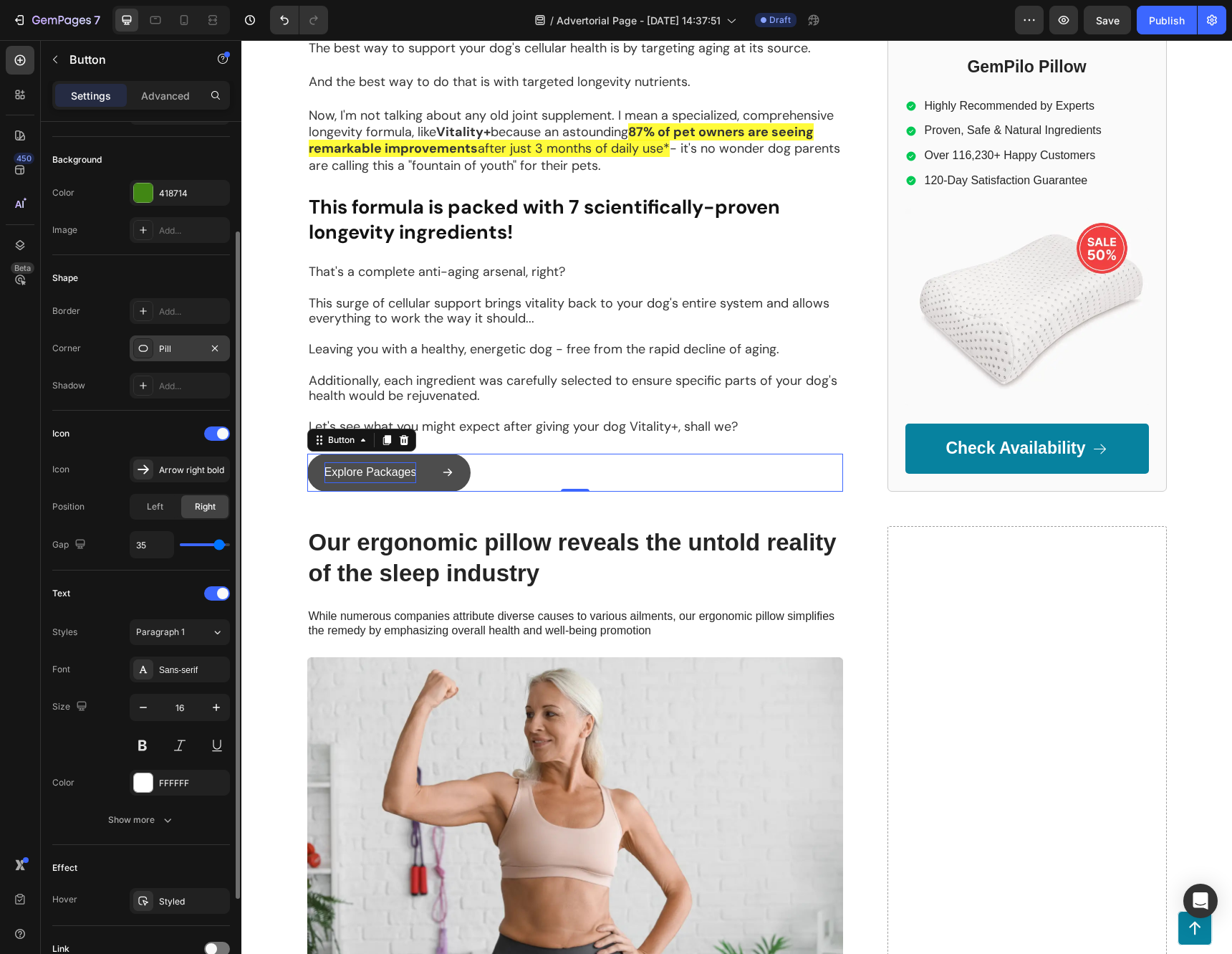
type input "33"
type input "28"
type input "25"
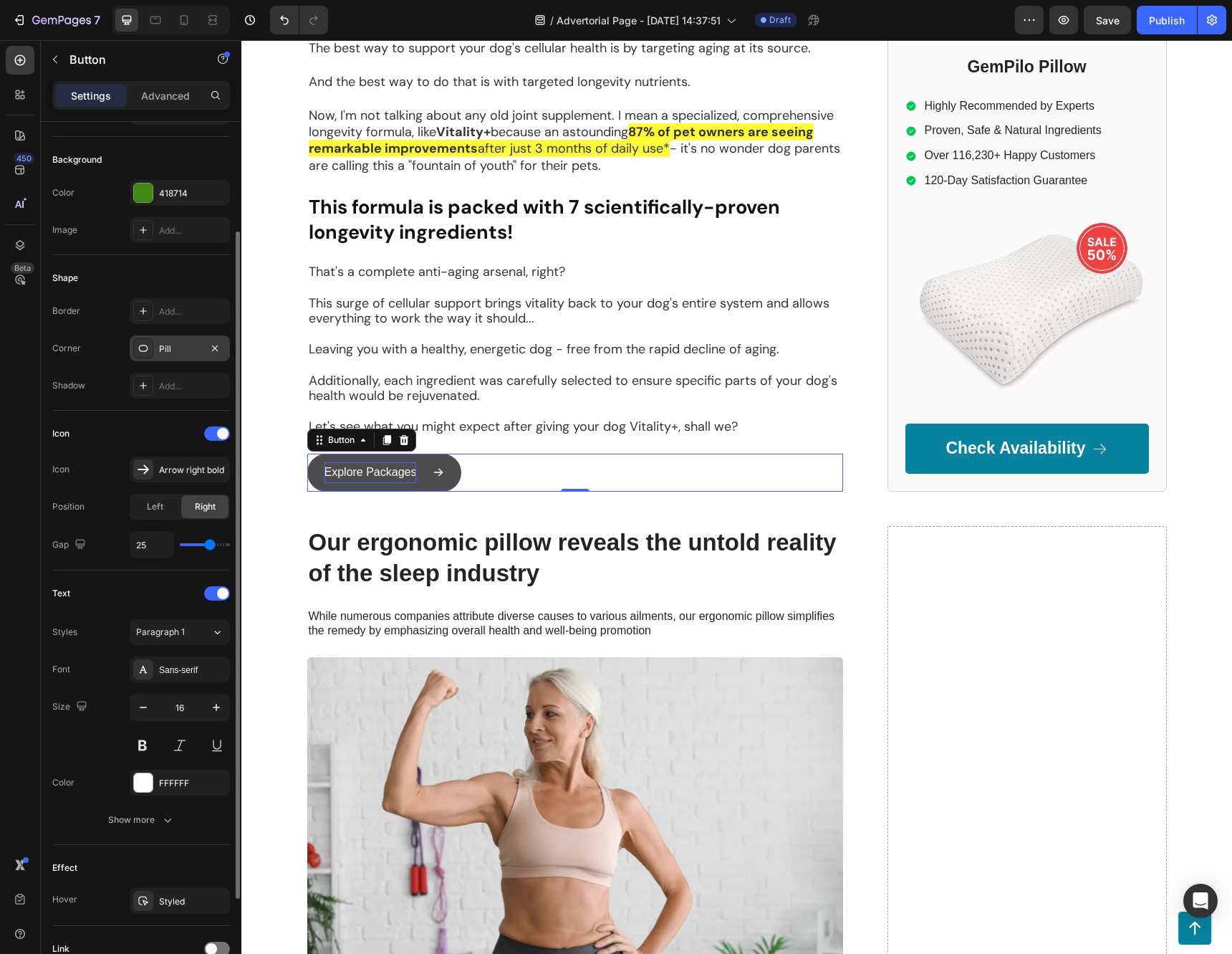
type input "17"
type input "14"
type input "12"
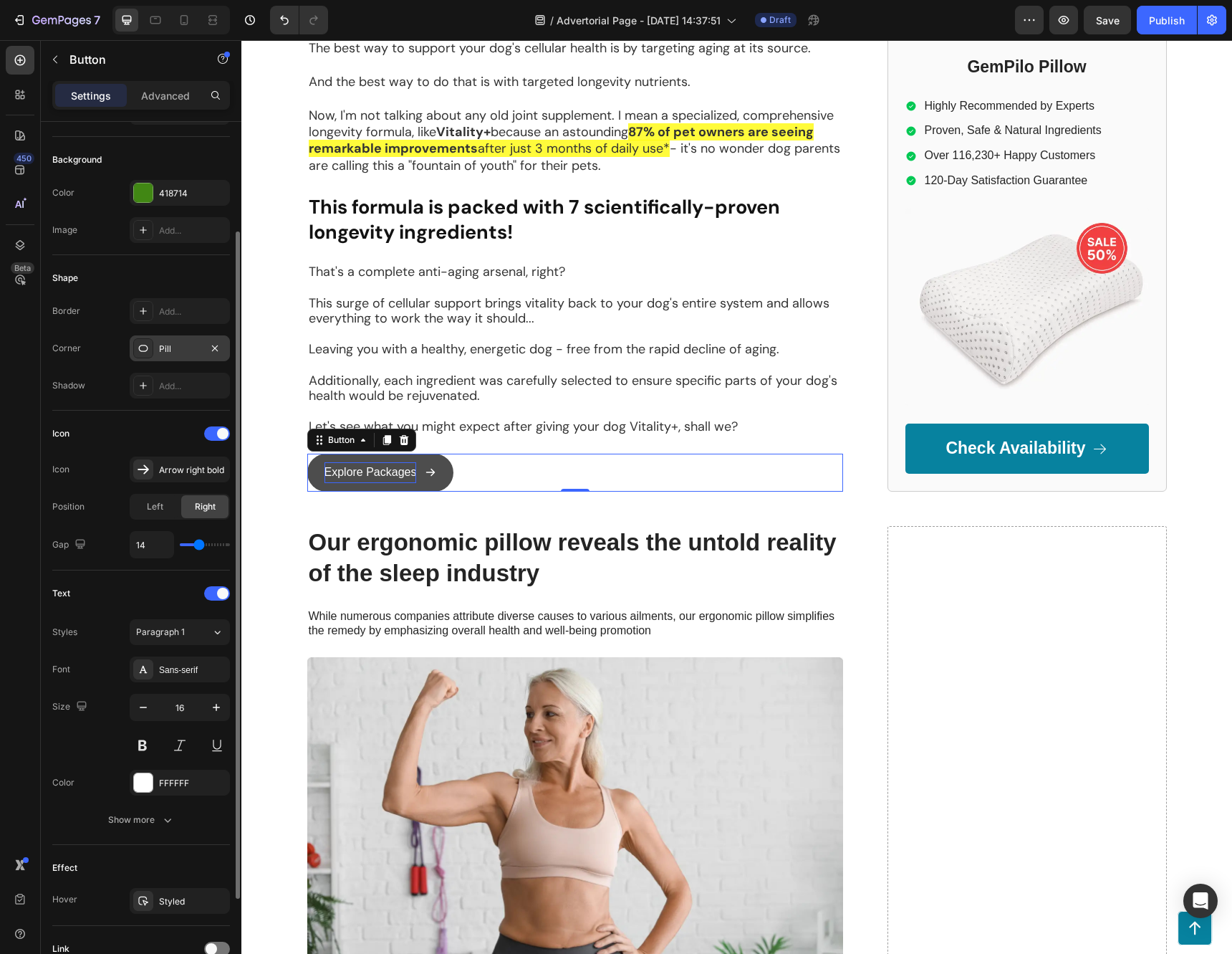
type input "12"
type input "11"
type input "10"
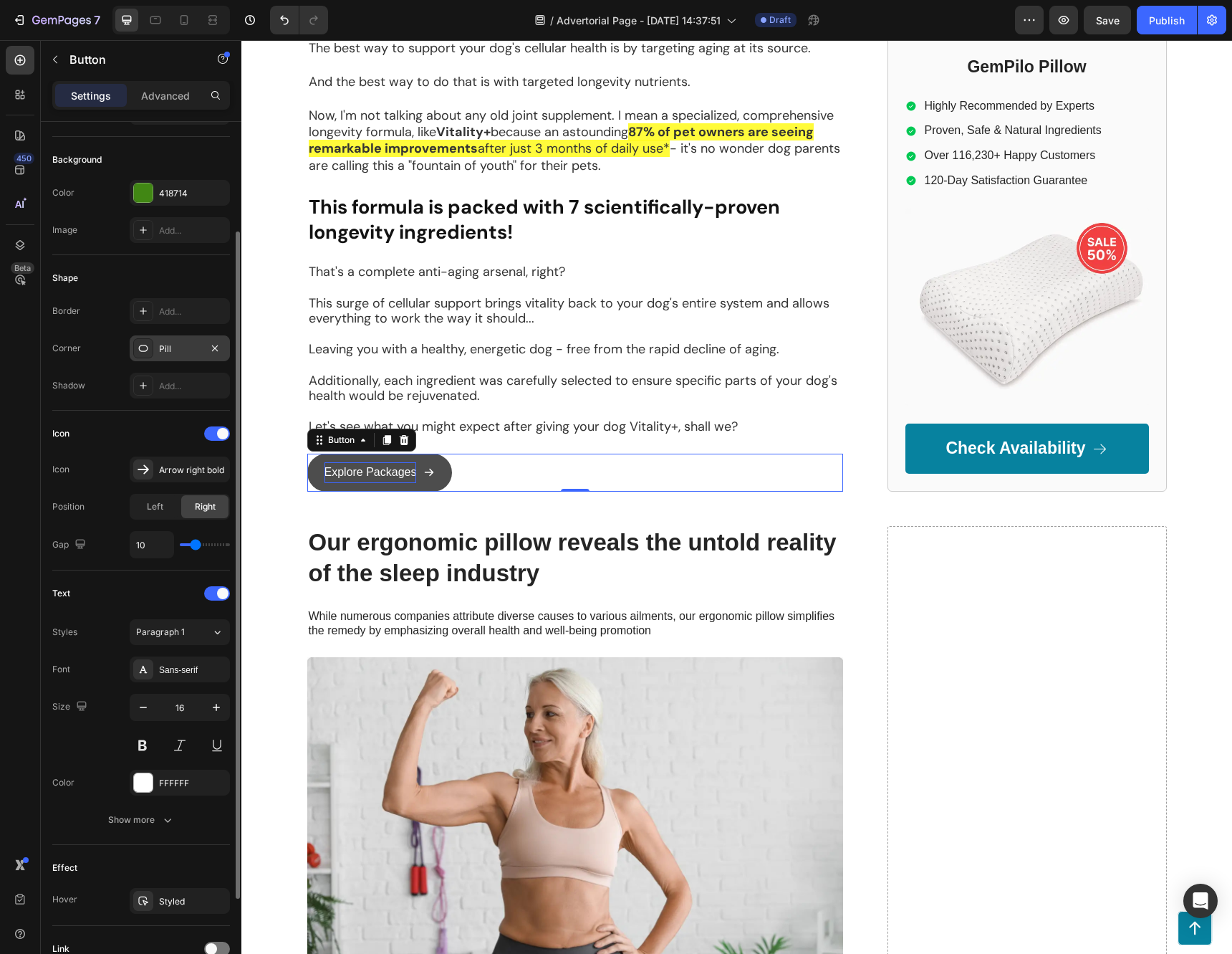
type input "9"
type input "8"
type input "7"
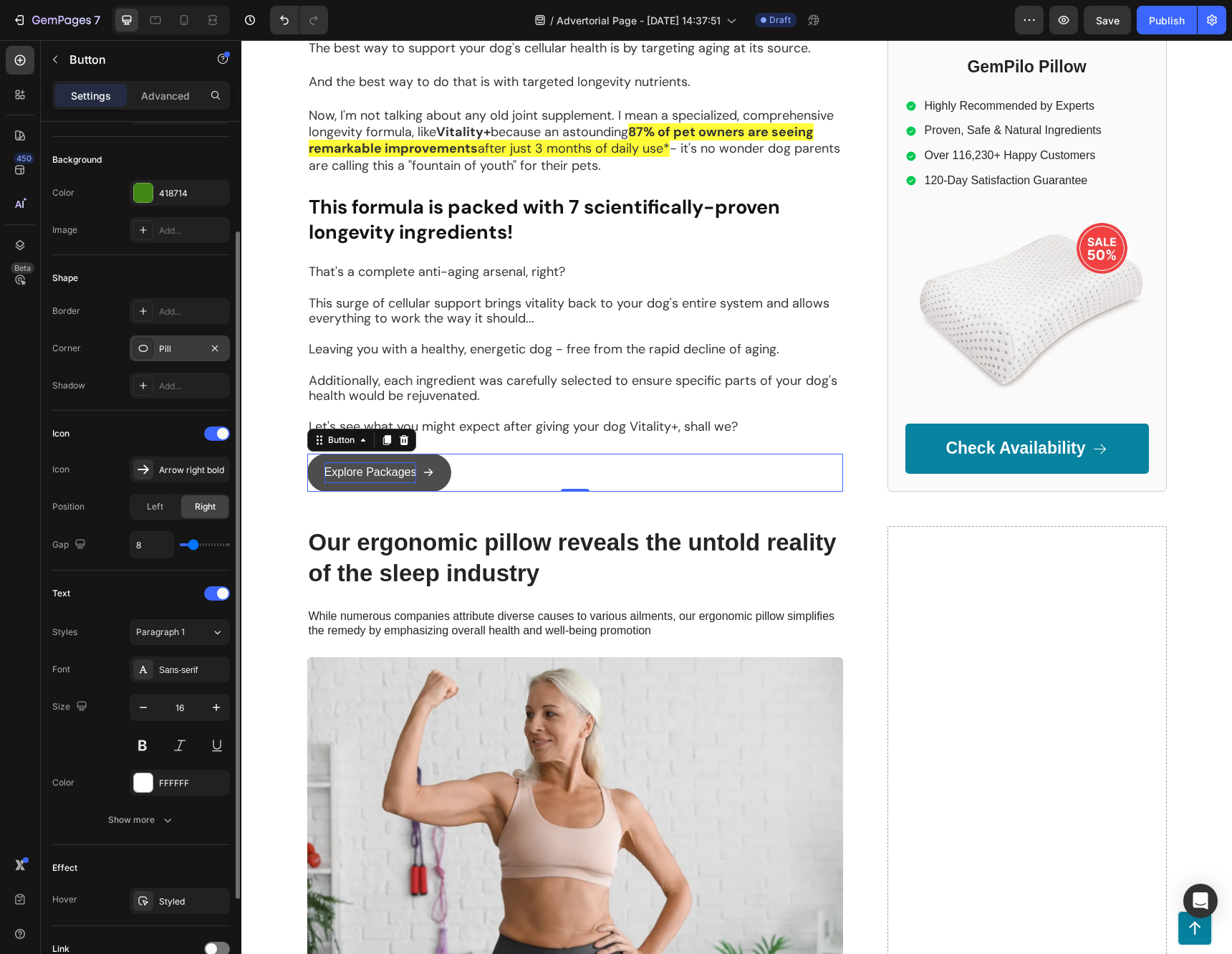
type input "7"
type input "8"
type input "9"
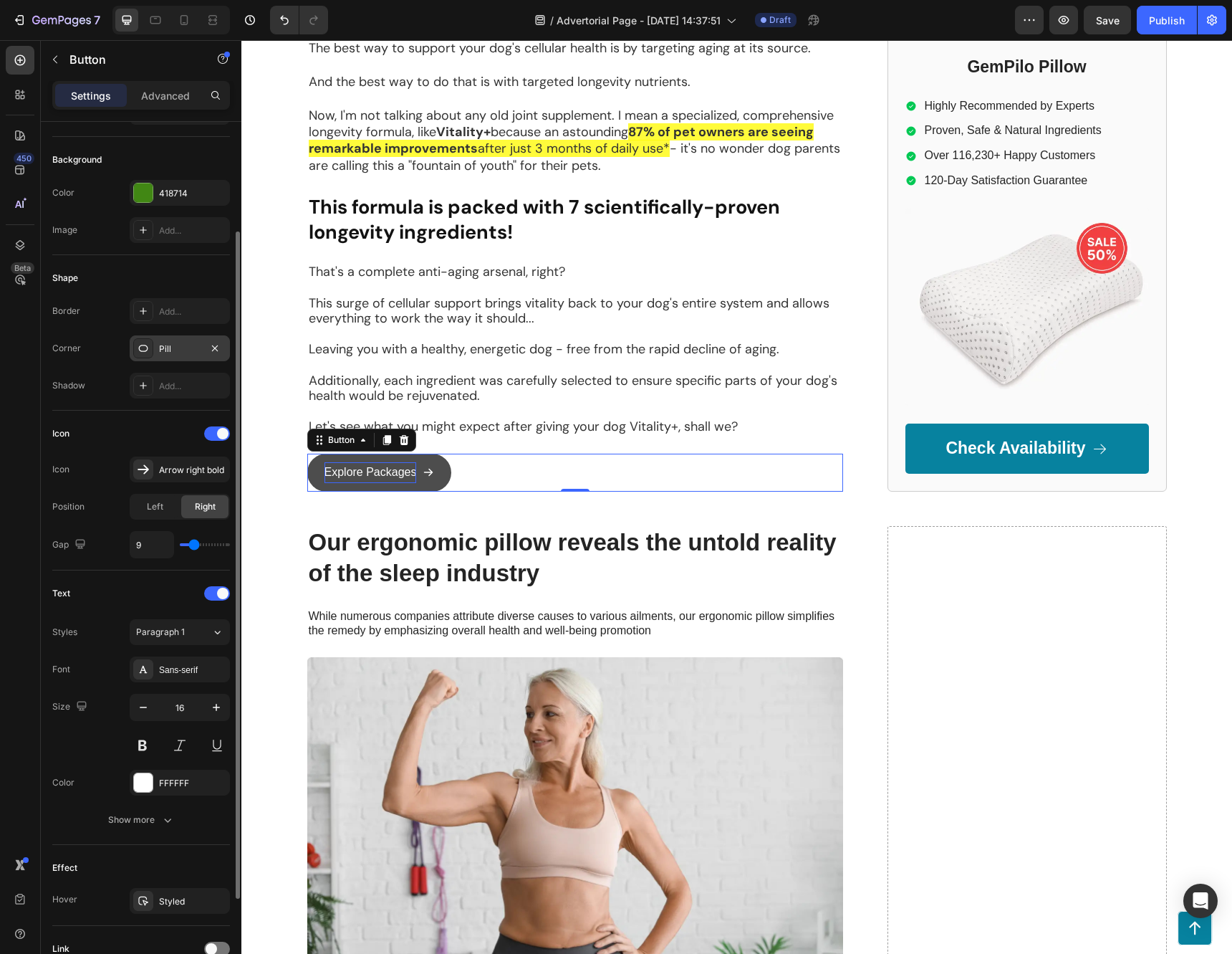
type input "8"
click at [193, 546] on input "range" at bounding box center [204, 544] width 50 height 3
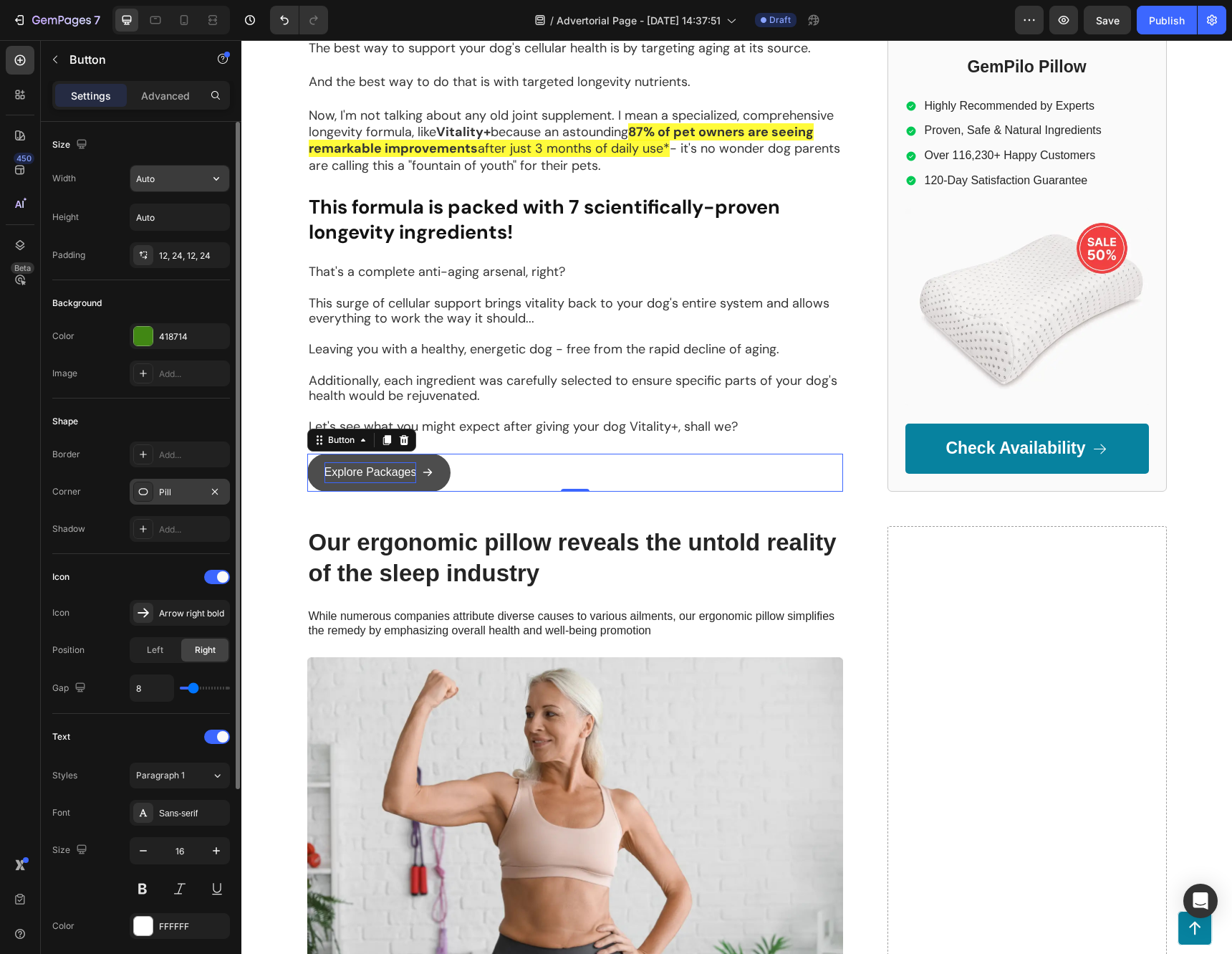
click at [187, 181] on input "Auto" at bounding box center [180, 178] width 99 height 25
click at [219, 179] on icon "button" at bounding box center [216, 178] width 14 height 14
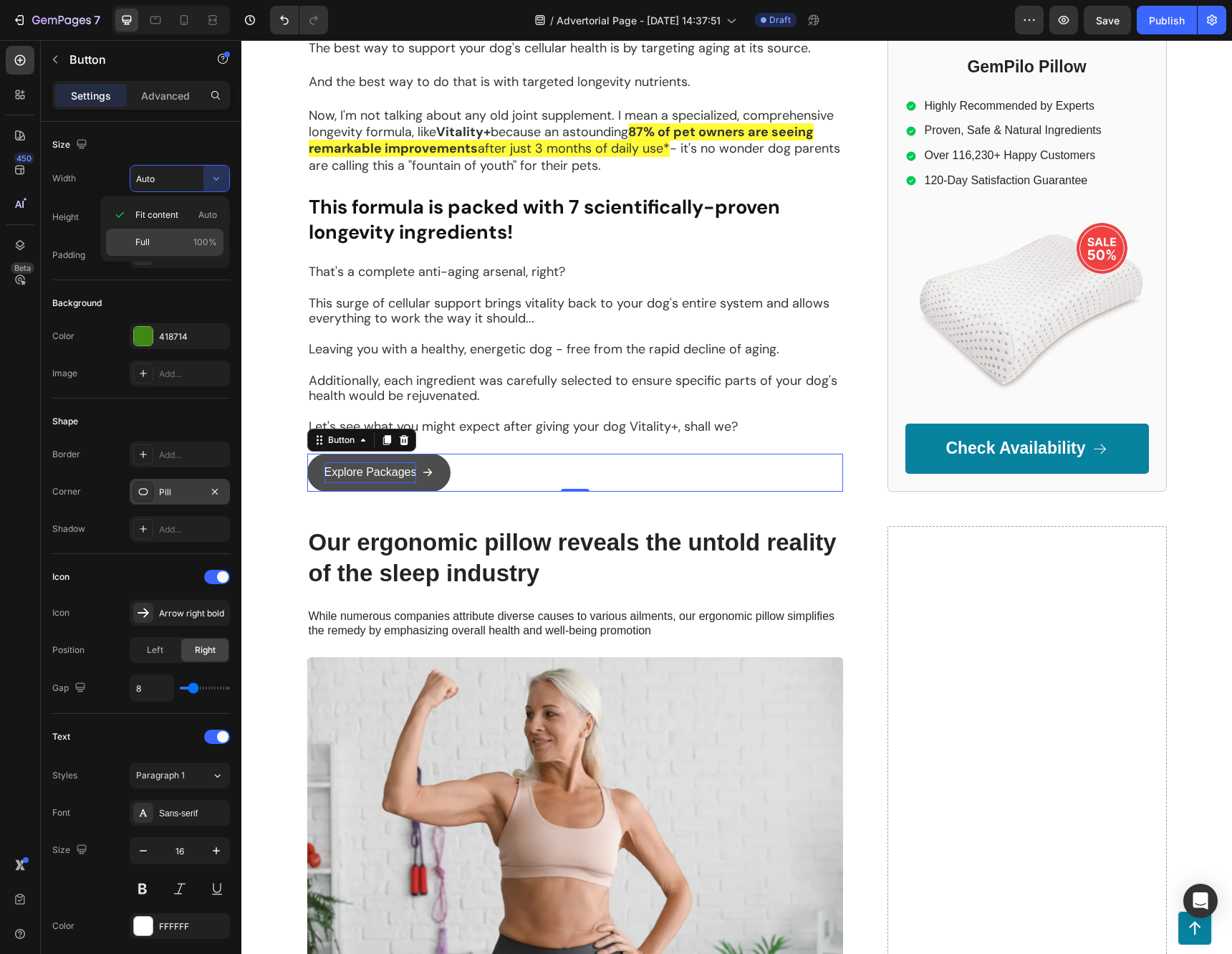
click at [176, 240] on p "Full 100%" at bounding box center [175, 242] width 82 height 13
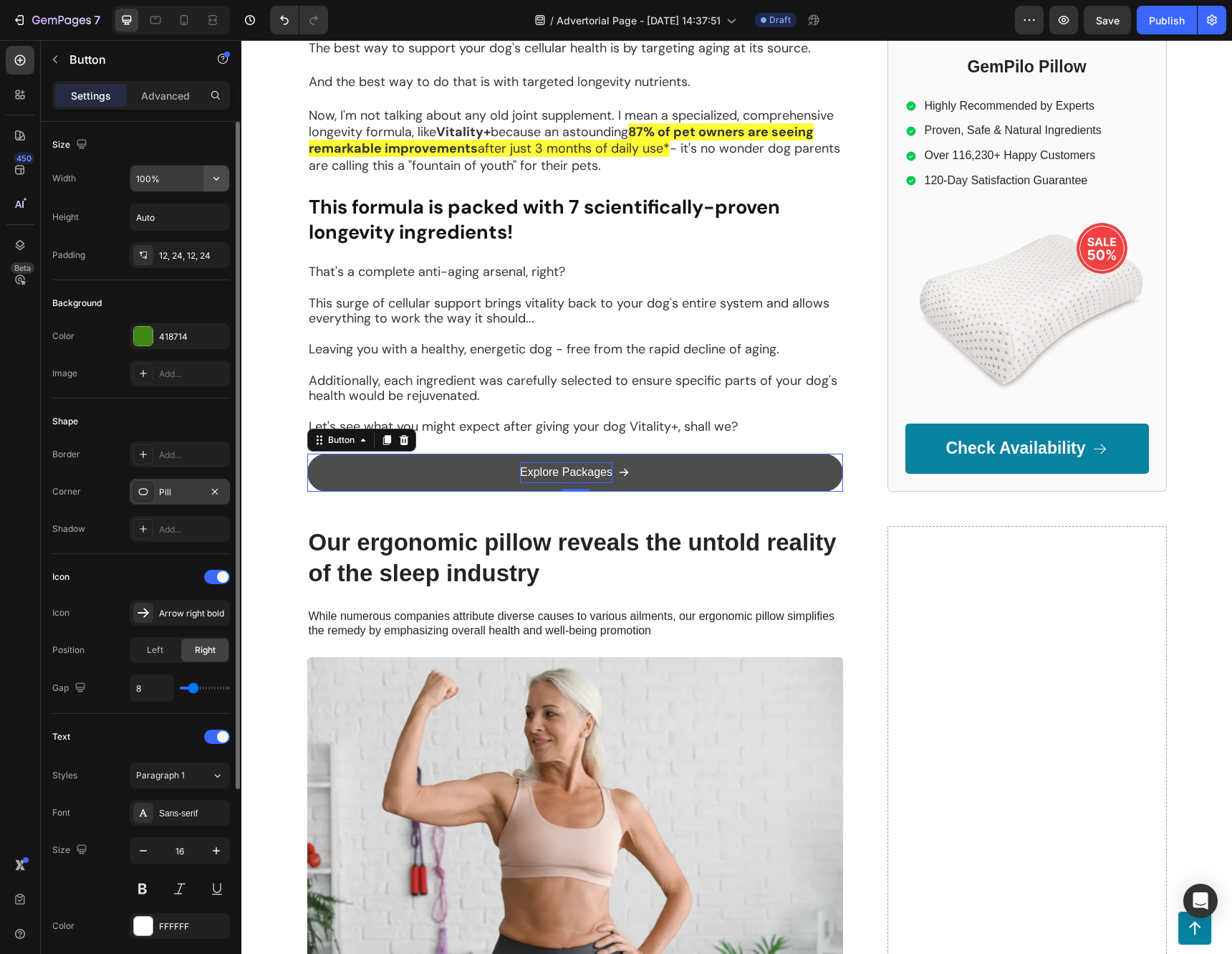
click at [212, 186] on button "button" at bounding box center [216, 178] width 25 height 25
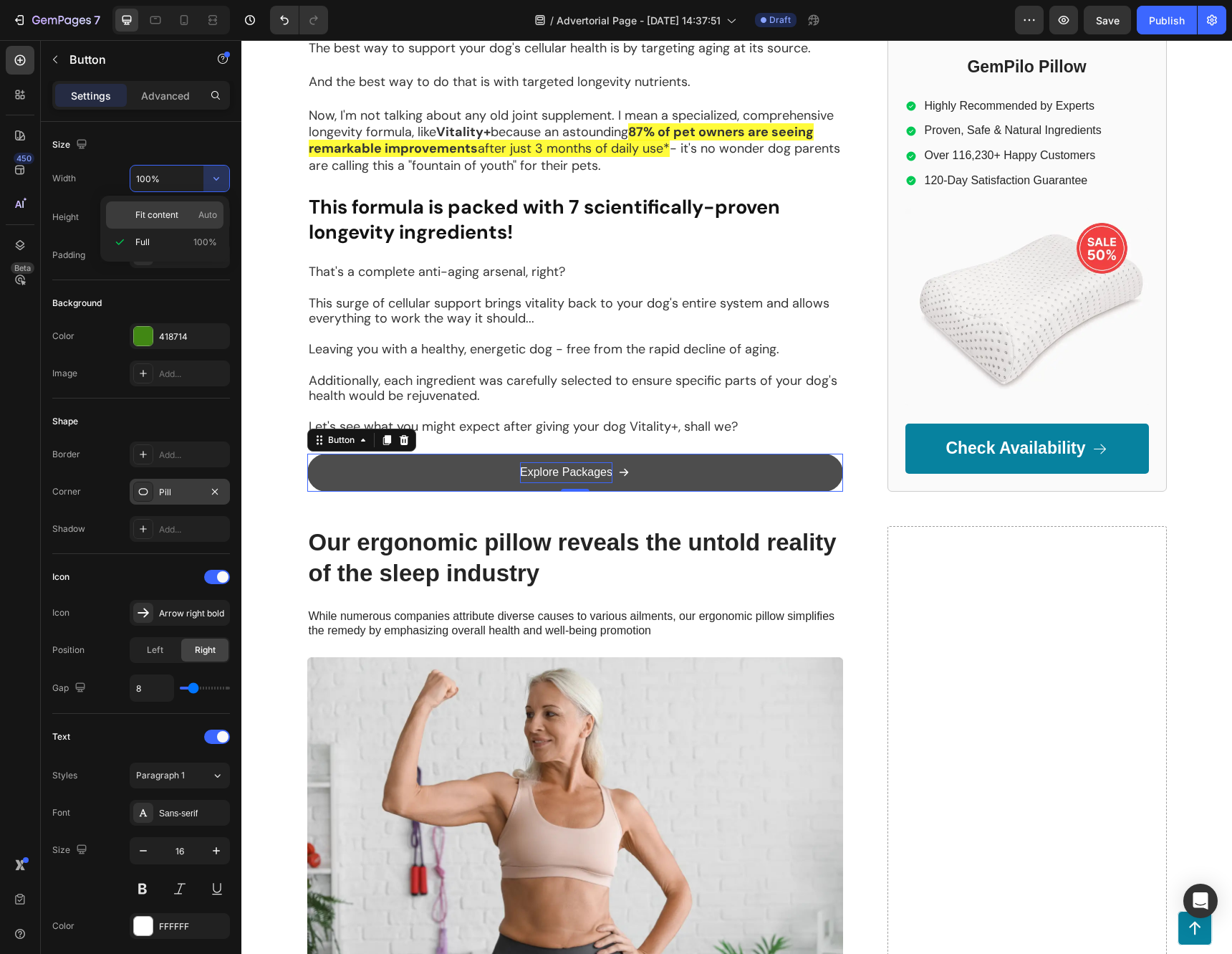
click at [169, 212] on span "Fit content" at bounding box center [156, 215] width 43 height 13
type input "Auto"
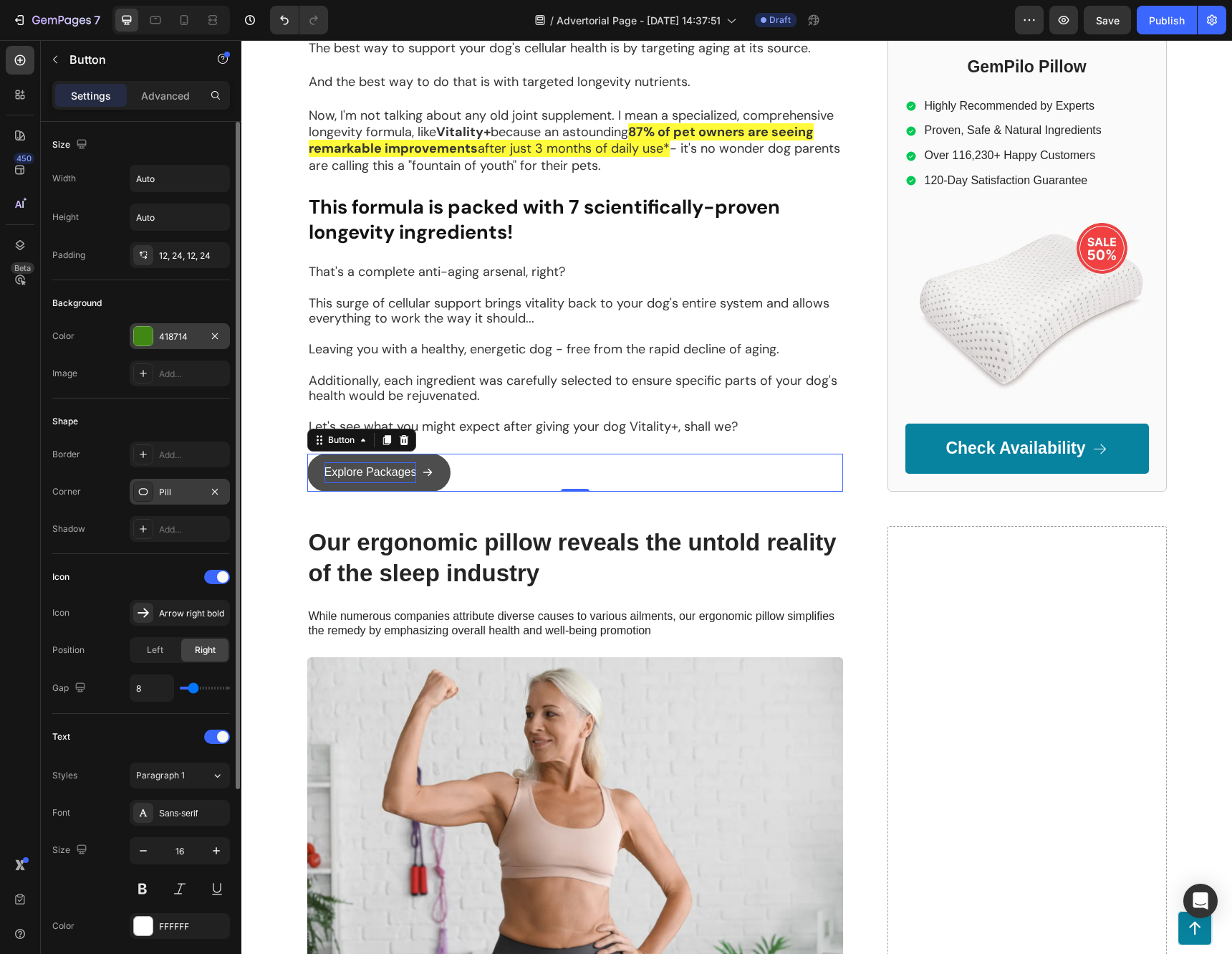
click at [183, 332] on div "418714" at bounding box center [179, 336] width 41 height 13
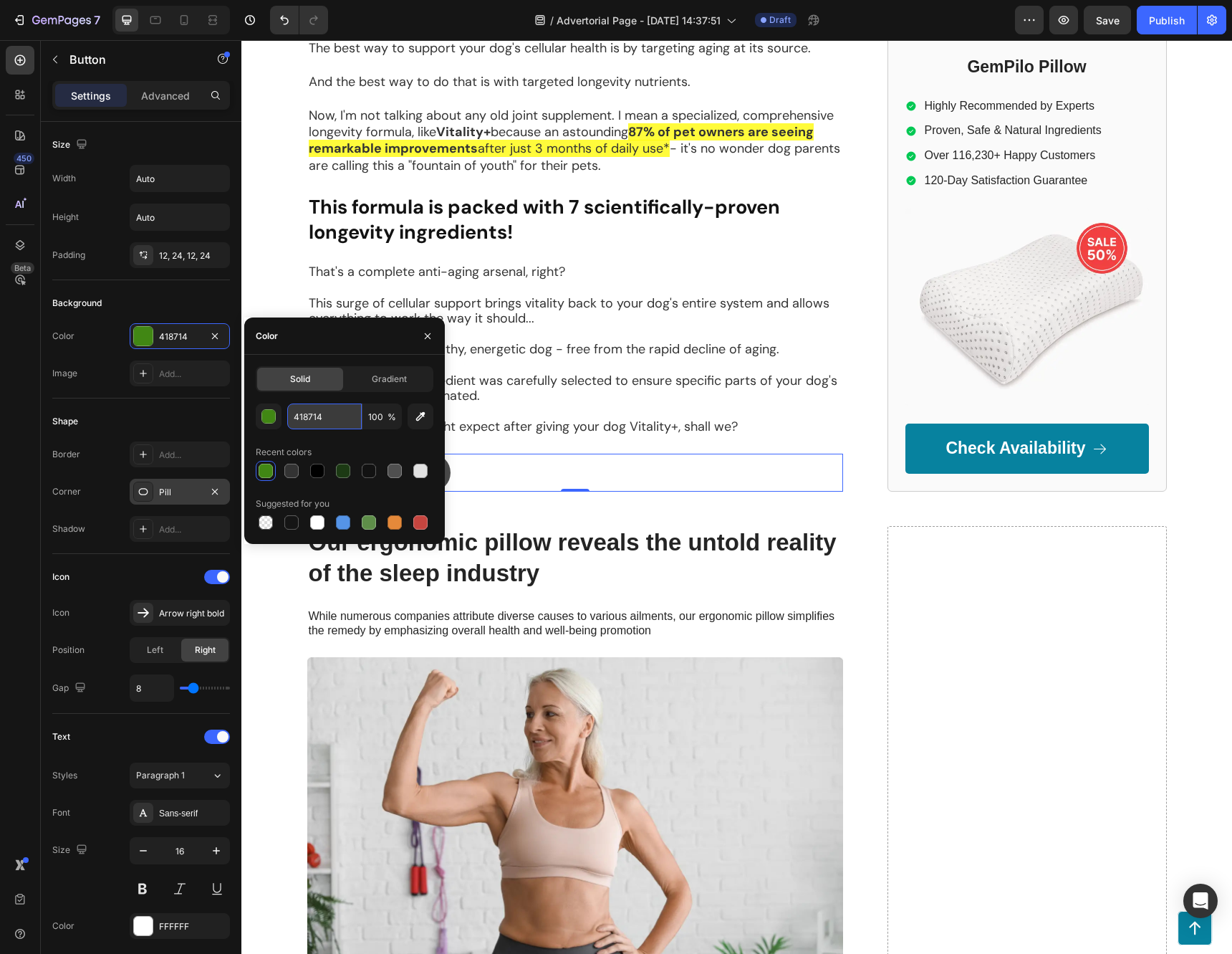
click at [338, 418] on input "418714" at bounding box center [324, 416] width 75 height 25
paste input "#008a00"
type input "008A00"
click at [309, 441] on div "Recent colors" at bounding box center [344, 452] width 177 height 23
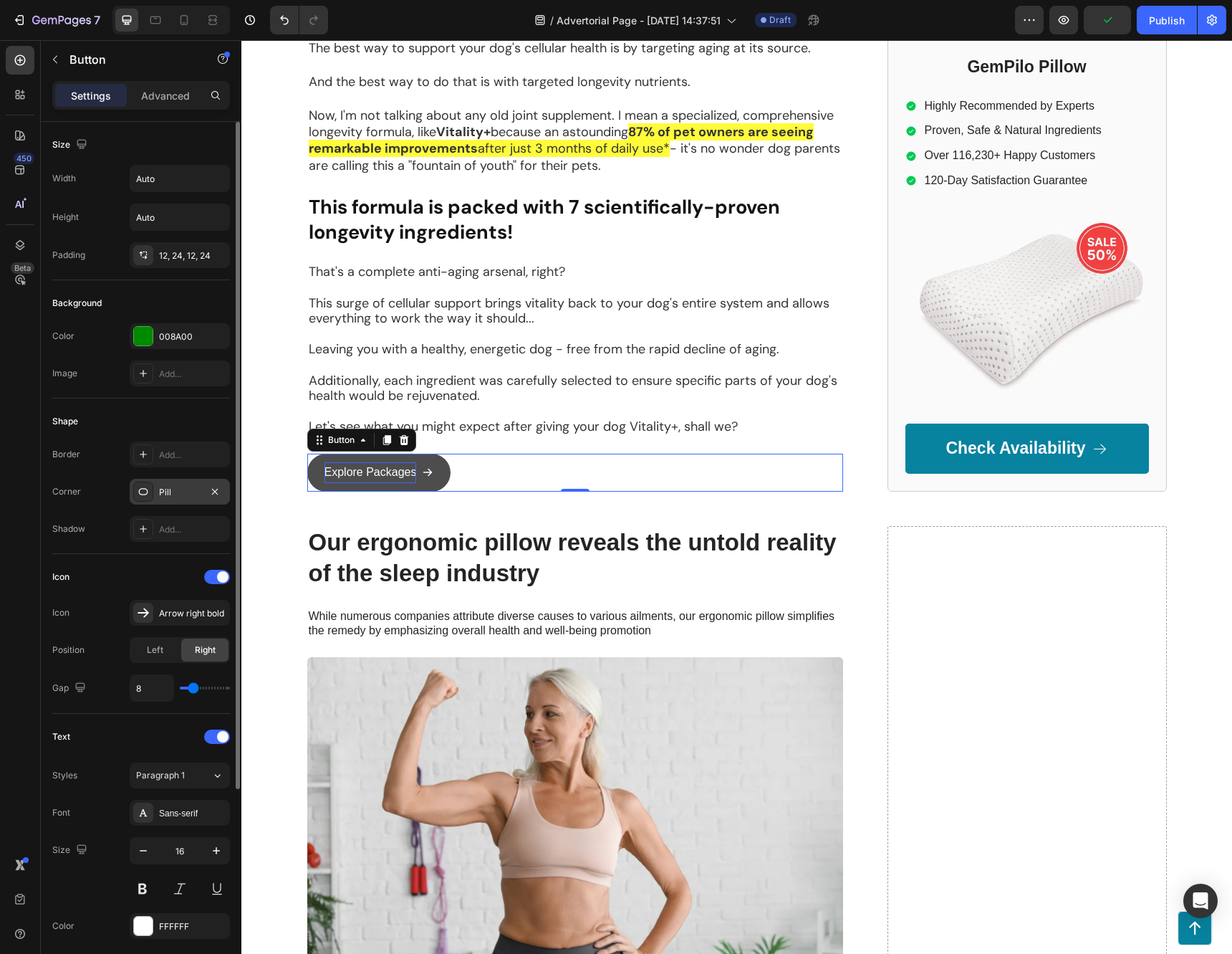
click at [49, 426] on div "Size Width Auto Height Auto Padding 12, 24, 12, 24 Background Color 008A00 Imag…" at bounding box center [141, 692] width 201 height 1141
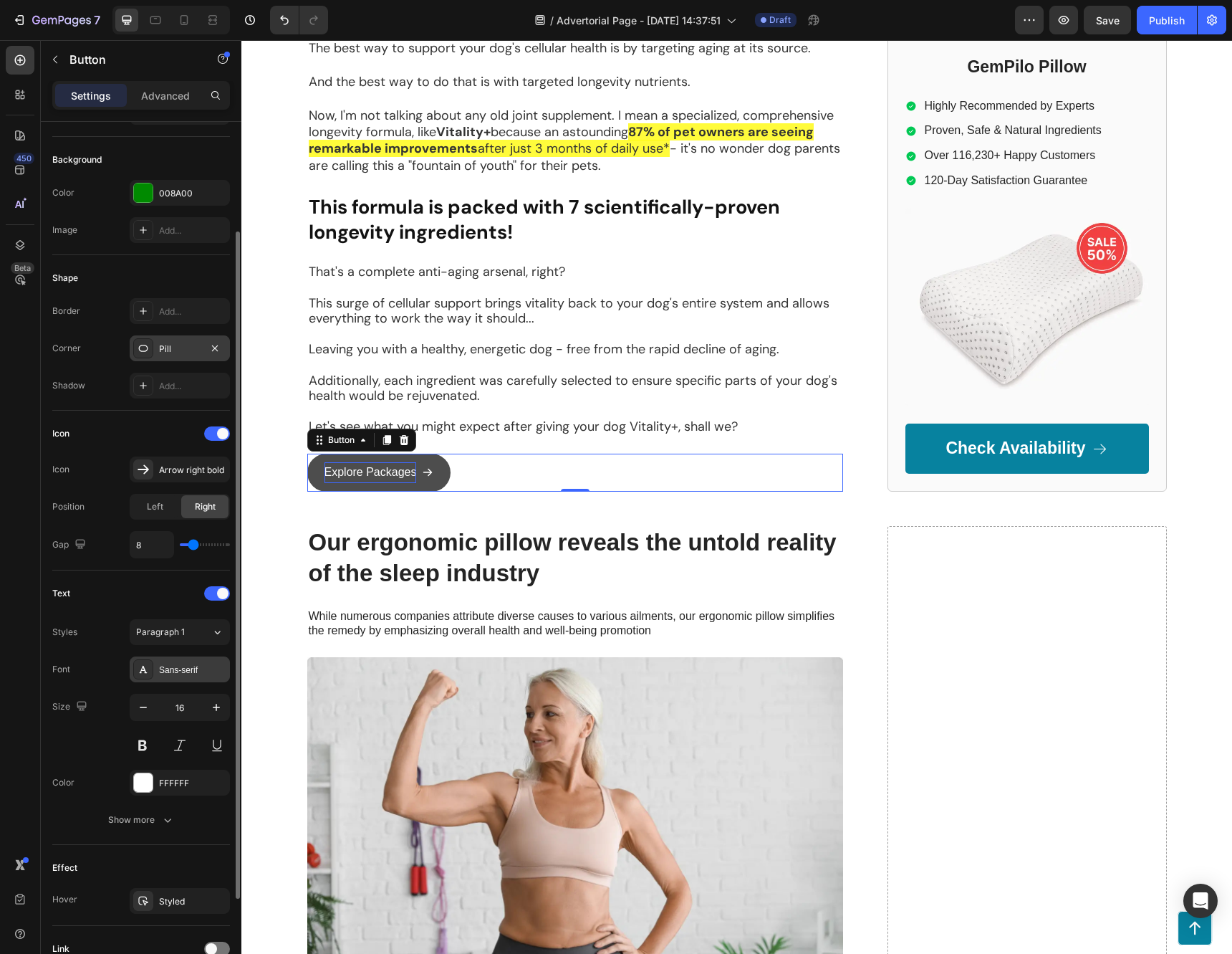
click at [187, 670] on div "Sans-serif" at bounding box center [192, 670] width 68 height 13
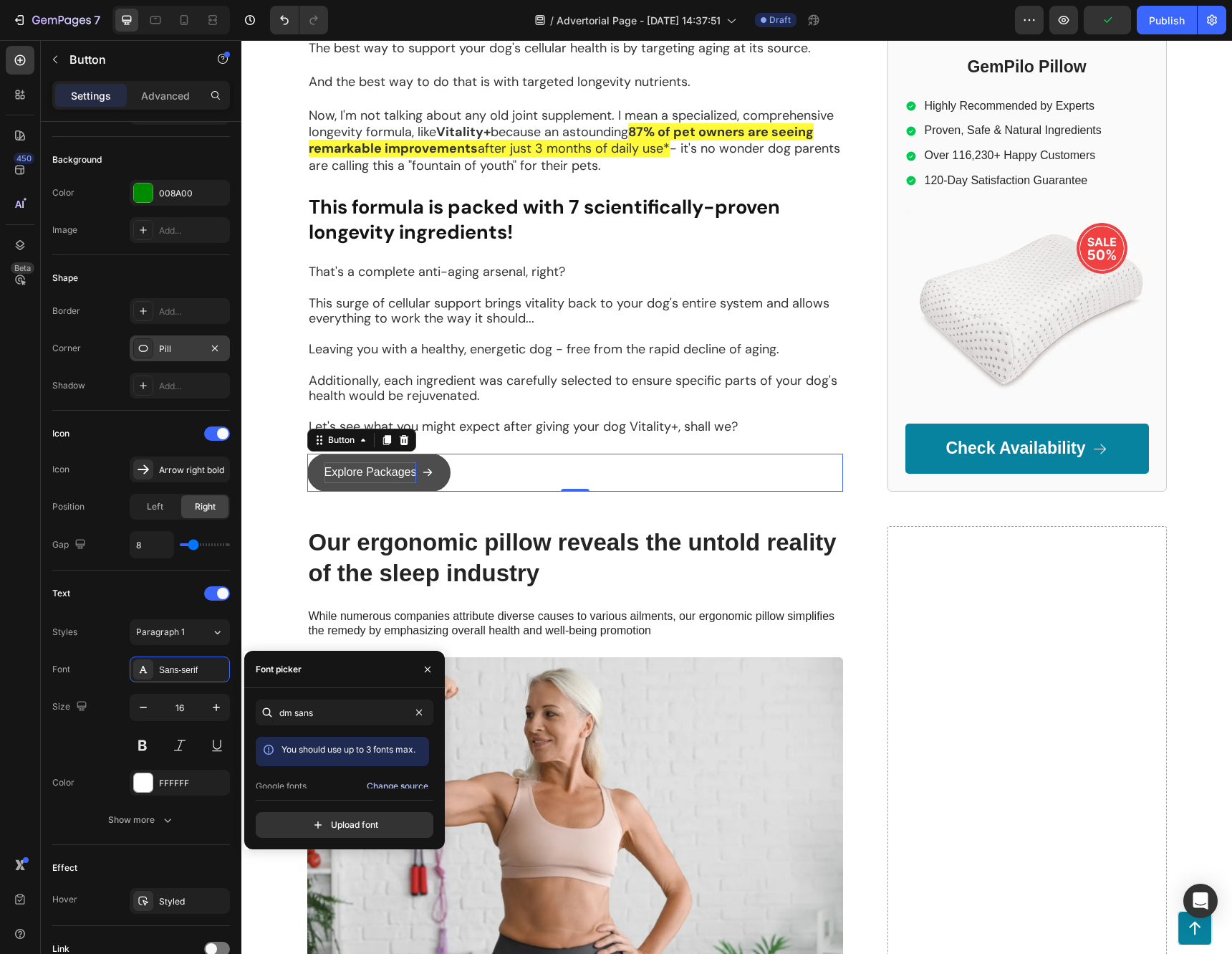
scroll to position [35, 0]
type input "dm sans"
click at [361, 780] on div "DM Sans" at bounding box center [354, 775] width 145 height 13
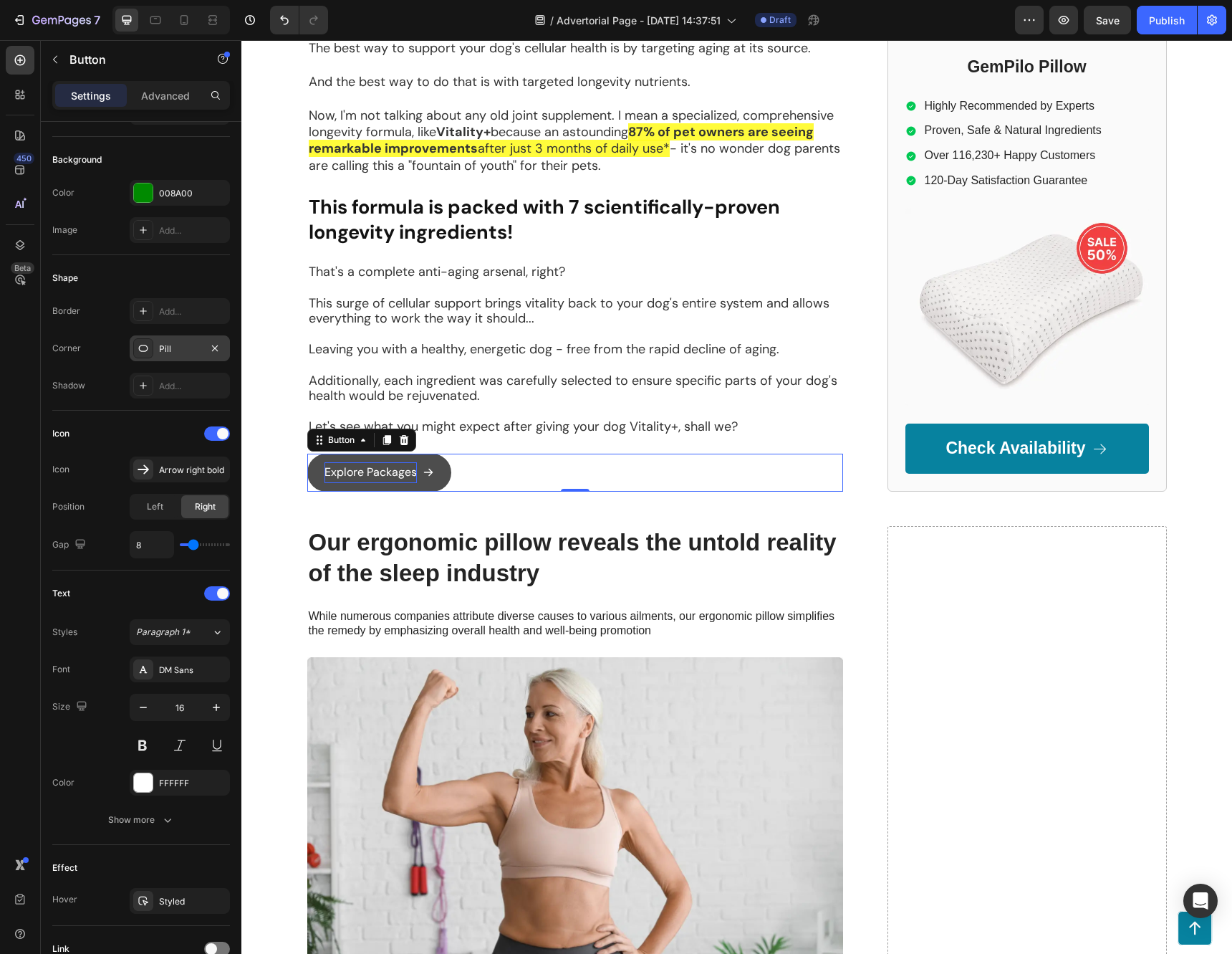
click at [28, 642] on div "450 Beta" at bounding box center [20, 448] width 29 height 805
click at [218, 708] on icon "button" at bounding box center [216, 707] width 14 height 14
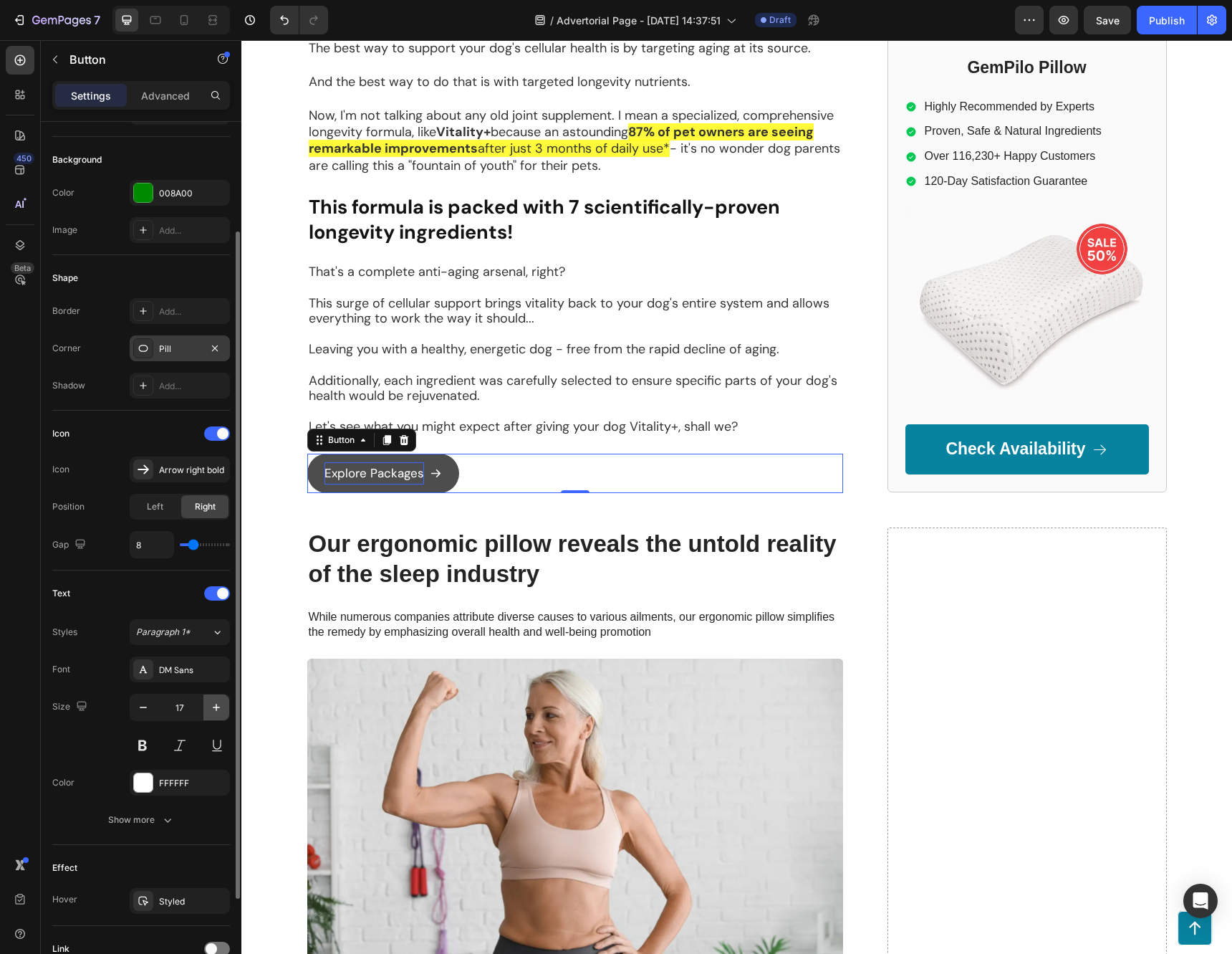
click at [218, 708] on icon "button" at bounding box center [216, 707] width 14 height 14
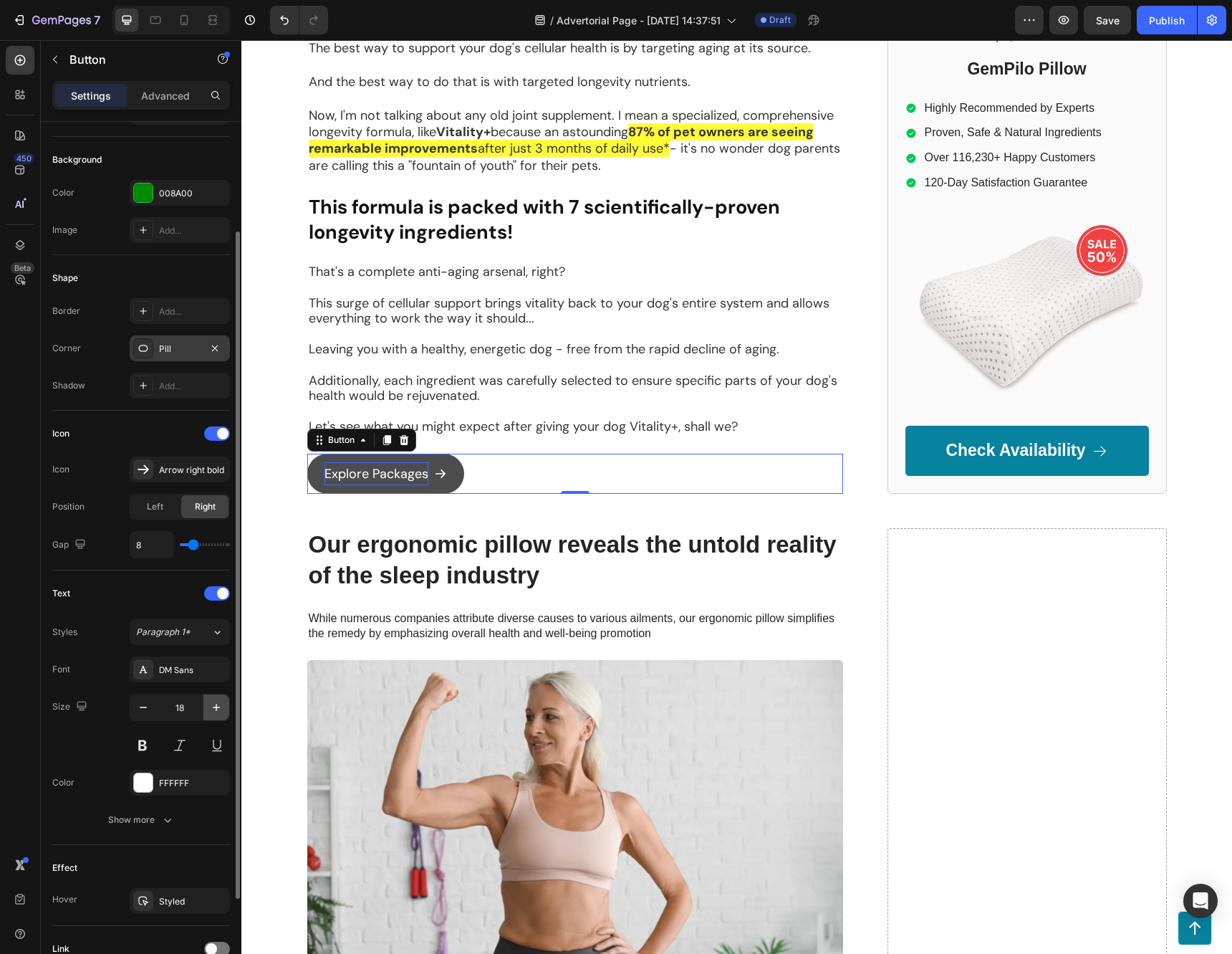
click at [218, 708] on icon "button" at bounding box center [216, 707] width 14 height 14
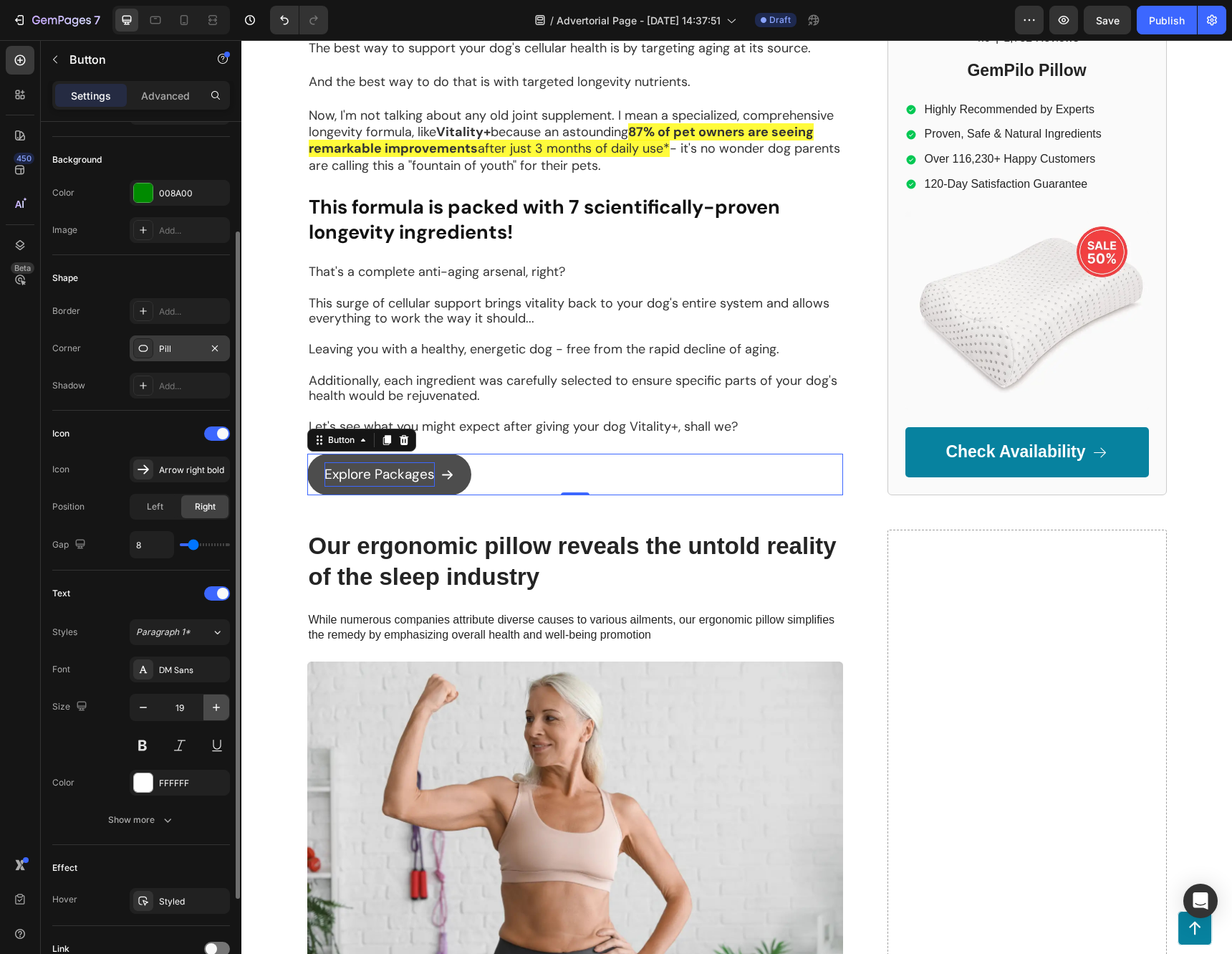
click at [218, 708] on icon "button" at bounding box center [216, 707] width 14 height 14
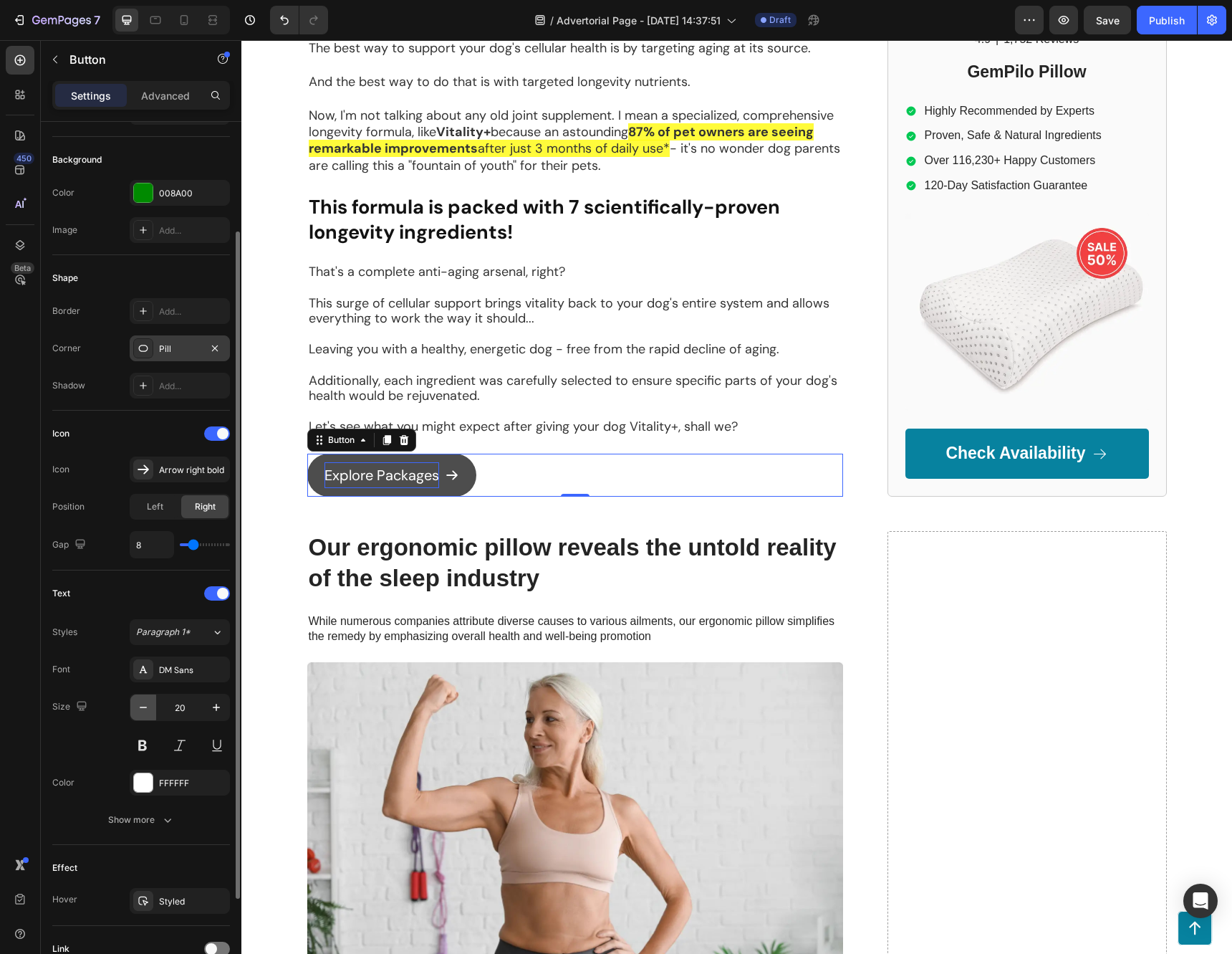
click at [133, 706] on button "button" at bounding box center [143, 707] width 25 height 25
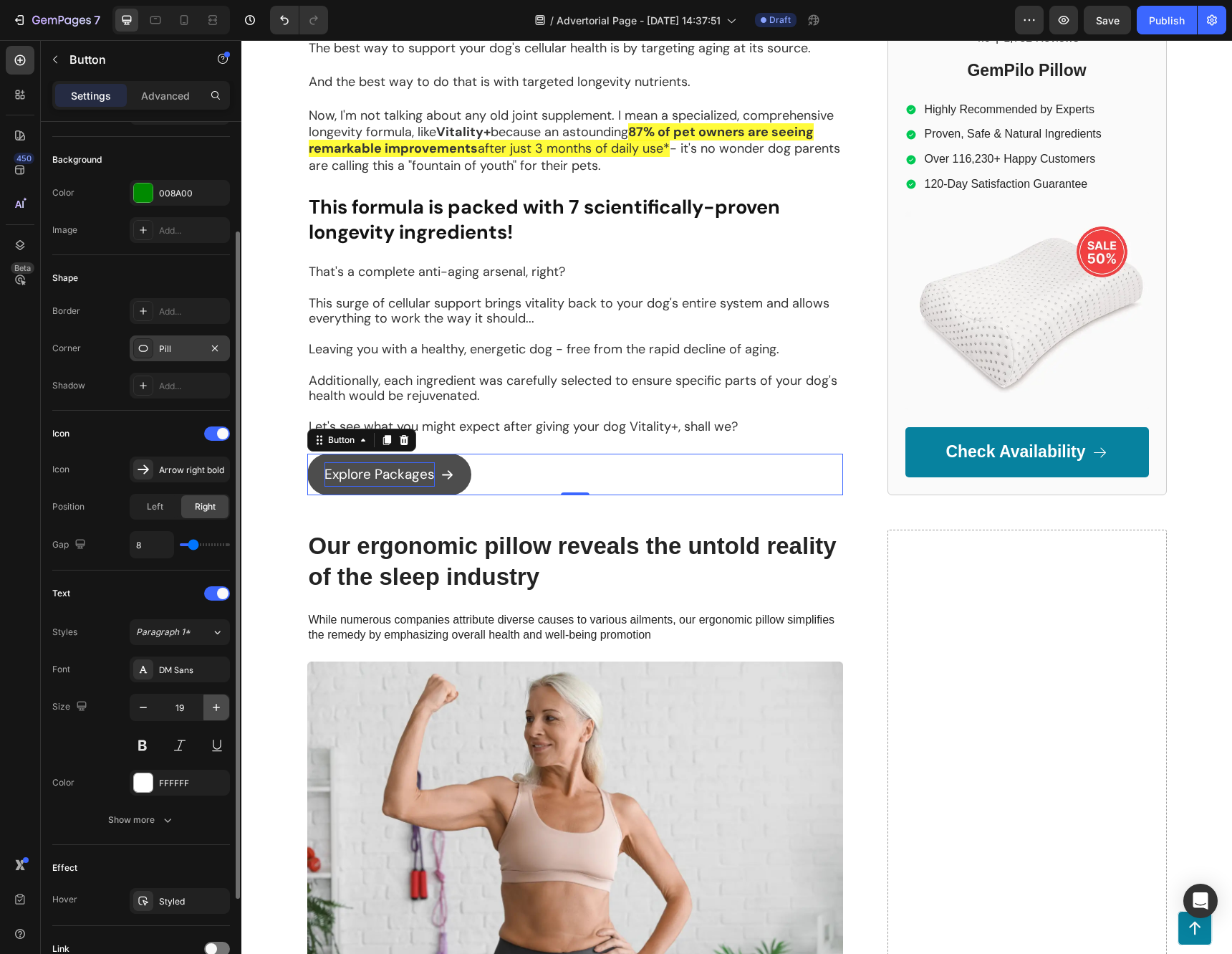
click at [213, 705] on icon "button" at bounding box center [216, 707] width 14 height 14
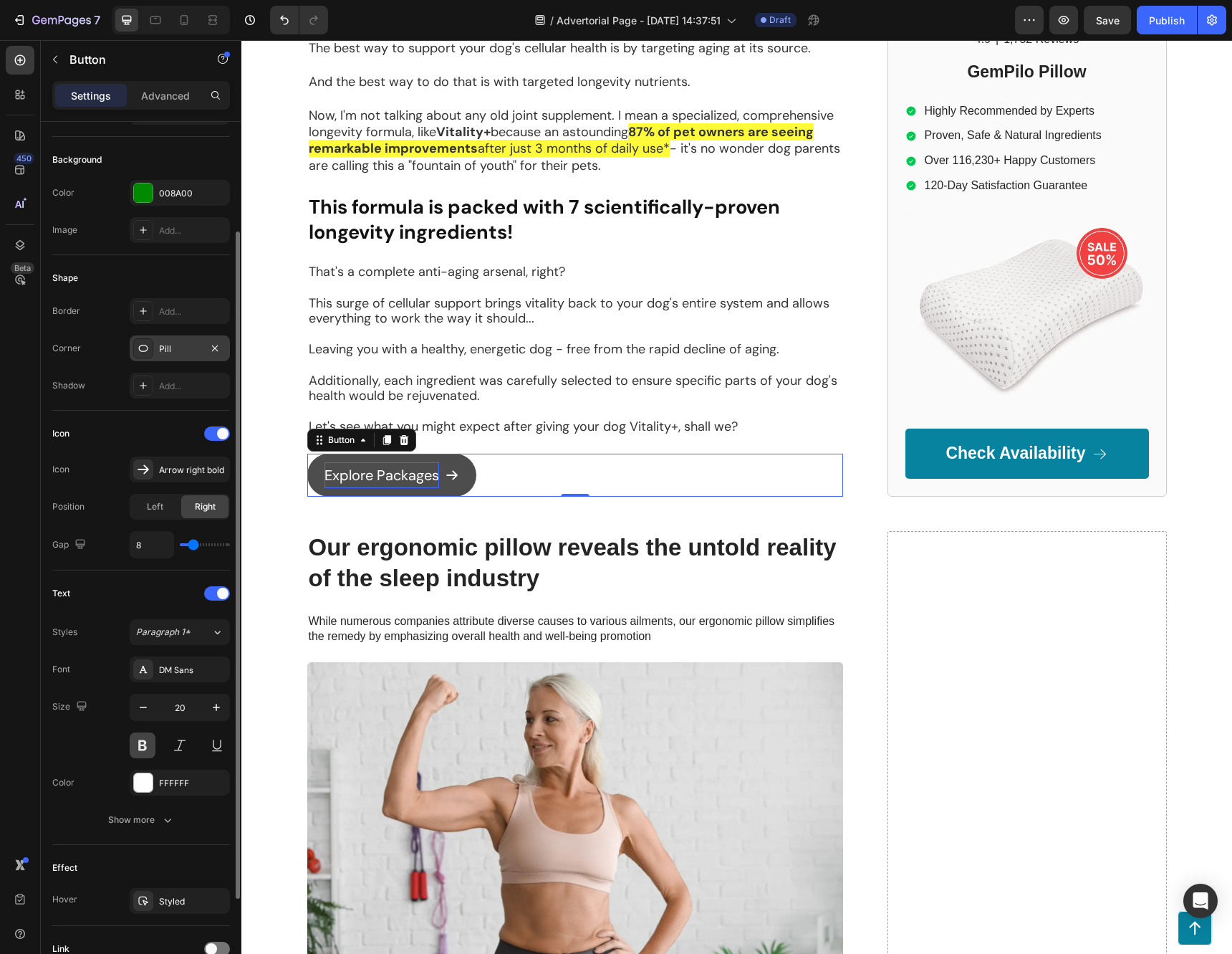
click at [147, 745] on button at bounding box center [142, 744] width 25 height 25
click at [145, 700] on icon "button" at bounding box center [143, 707] width 14 height 14
type input "19"
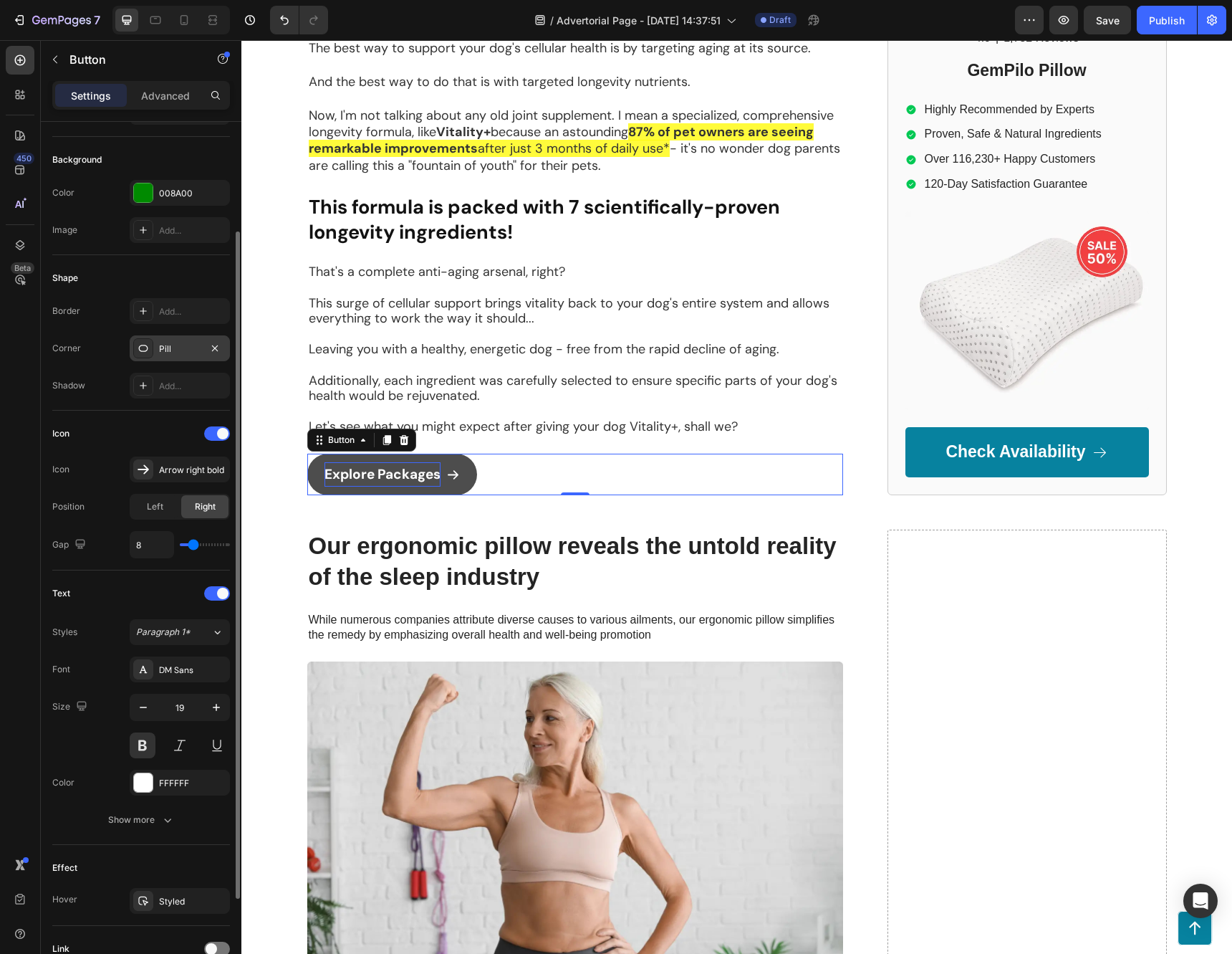
scroll to position [268, 0]
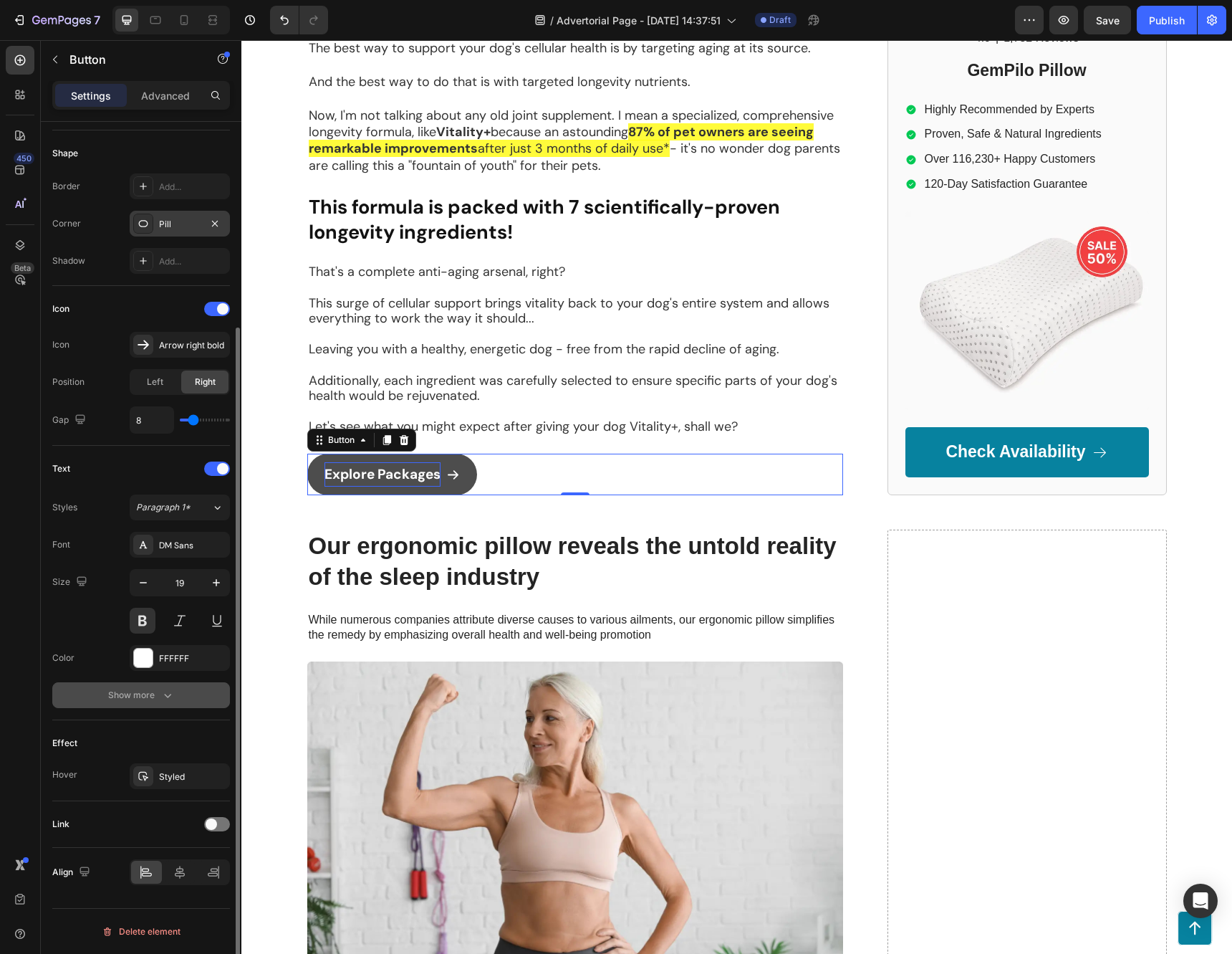
click at [166, 691] on icon "button" at bounding box center [168, 695] width 14 height 14
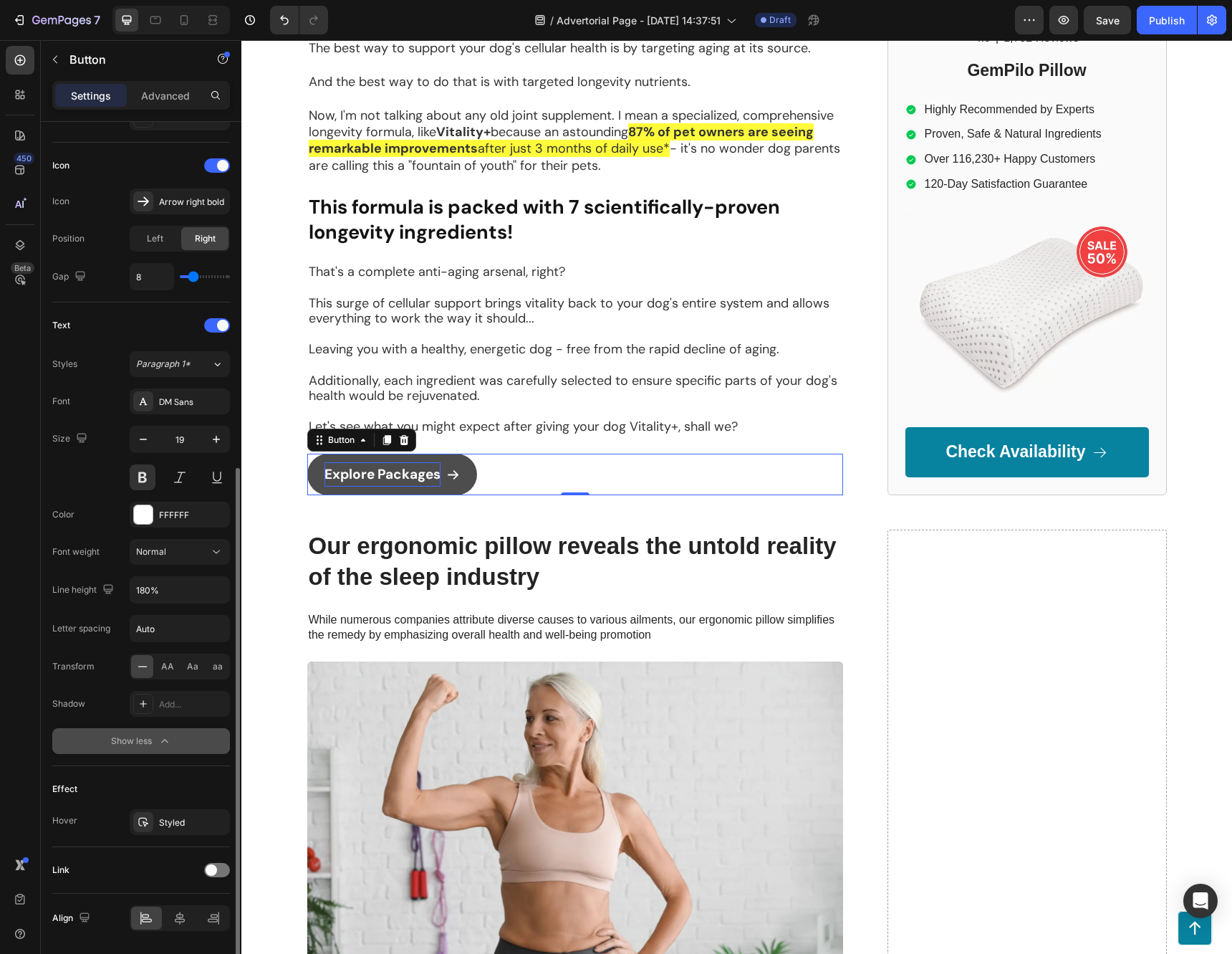
scroll to position [457, 0]
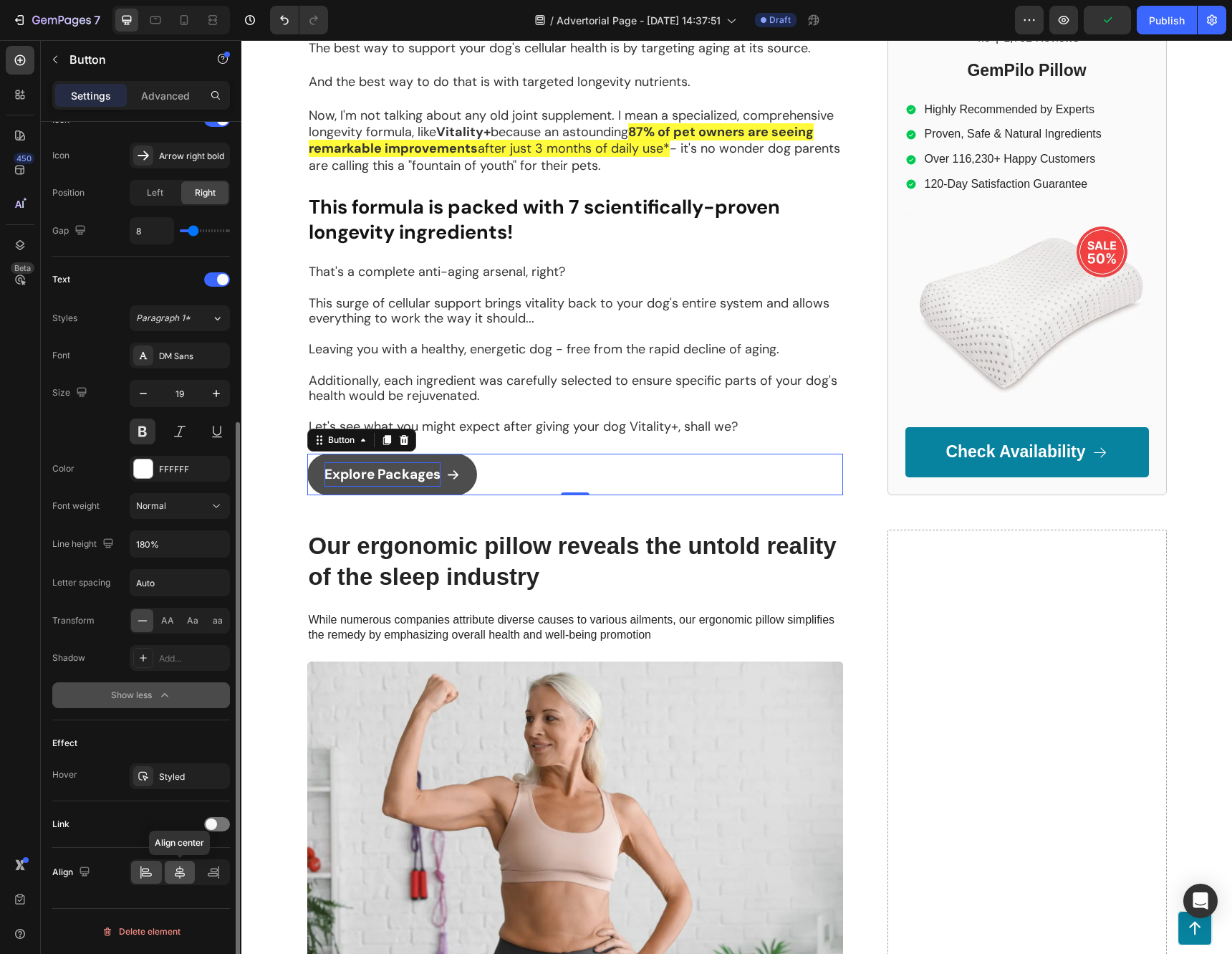
click at [174, 877] on icon at bounding box center [180, 872] width 14 height 14
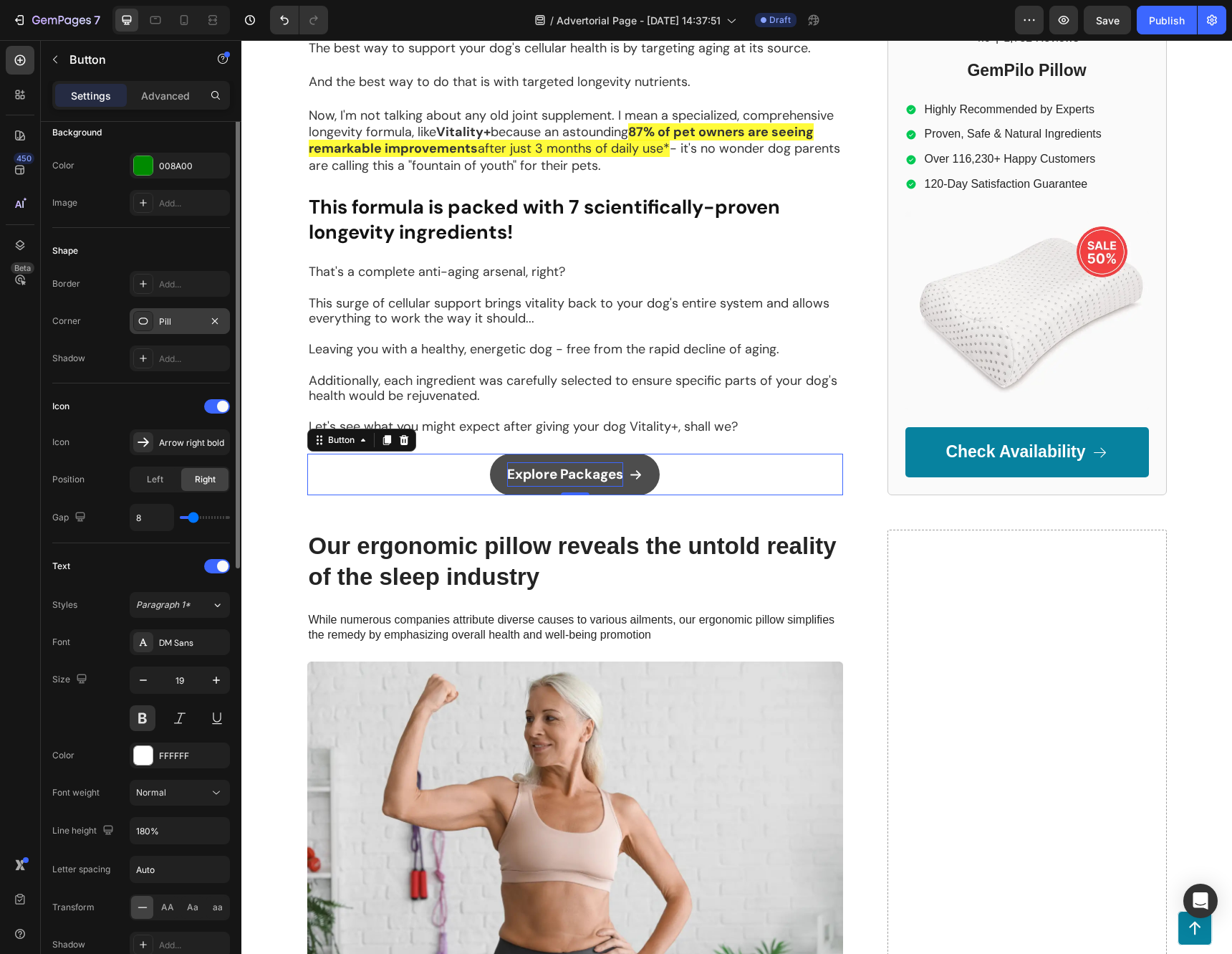
scroll to position [0, 0]
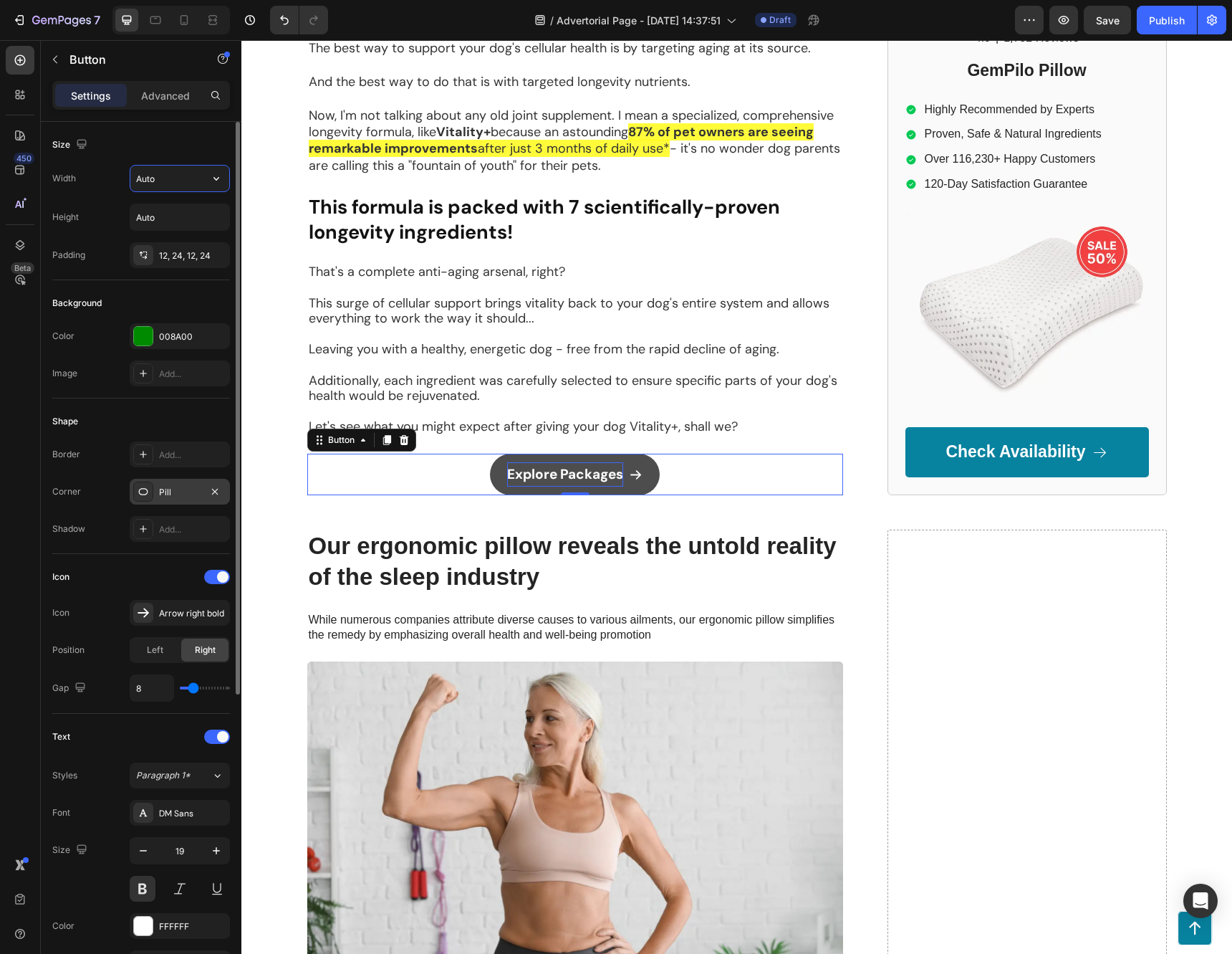
click at [190, 183] on input "Auto" at bounding box center [180, 178] width 99 height 25
click at [215, 182] on icon "button" at bounding box center [216, 178] width 14 height 14
click at [180, 177] on input "Auto" at bounding box center [180, 178] width 99 height 25
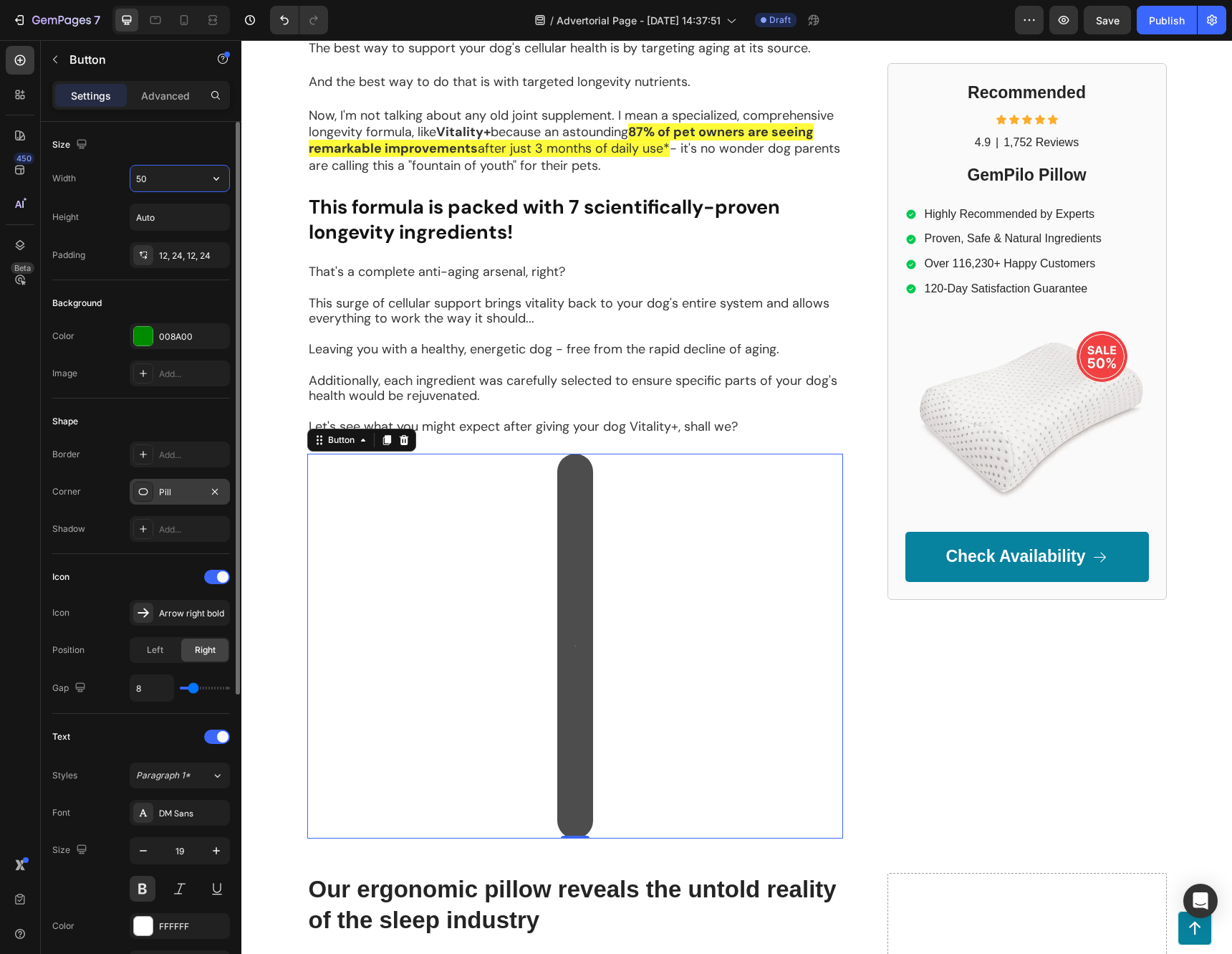
type input "5"
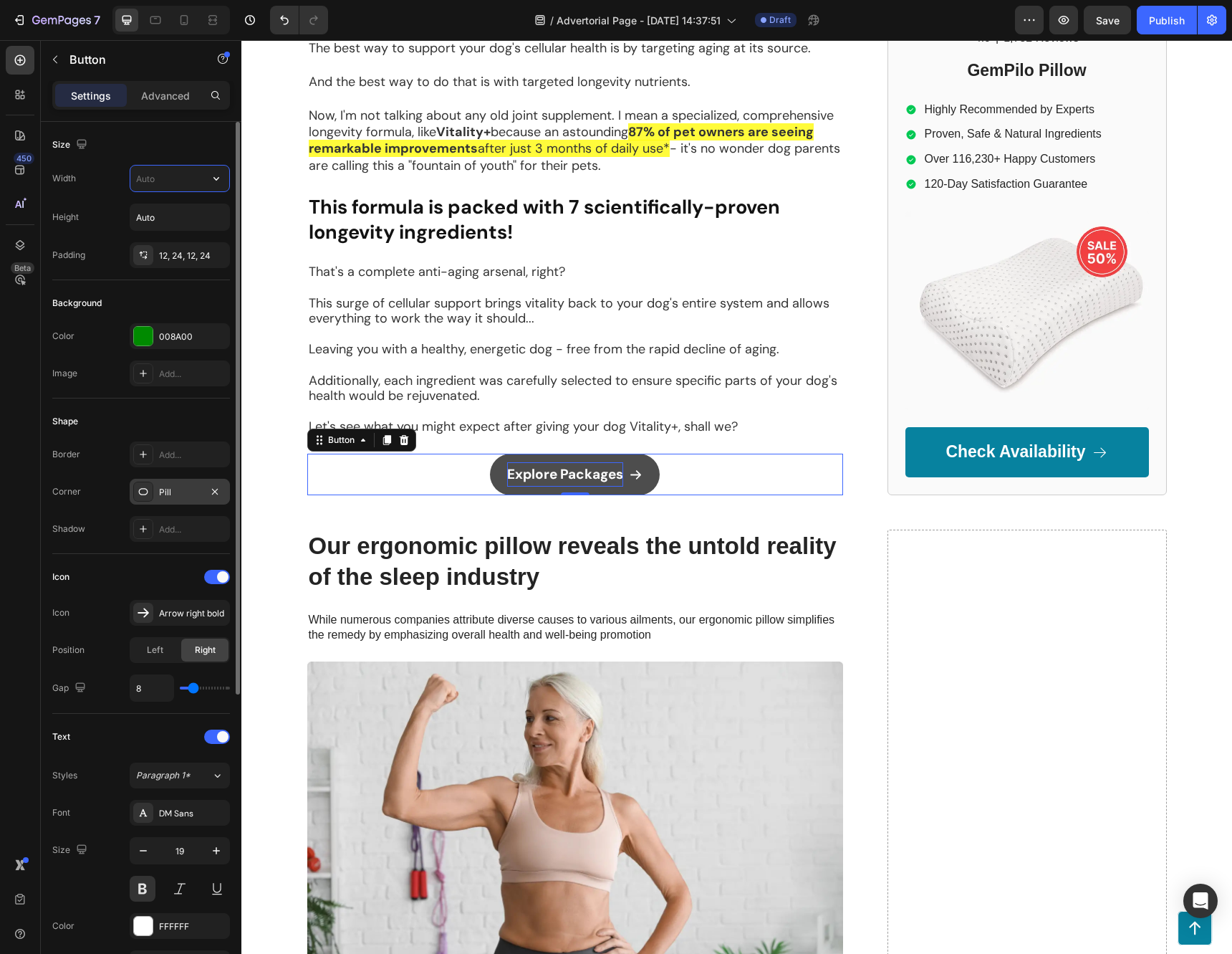
type input "2"
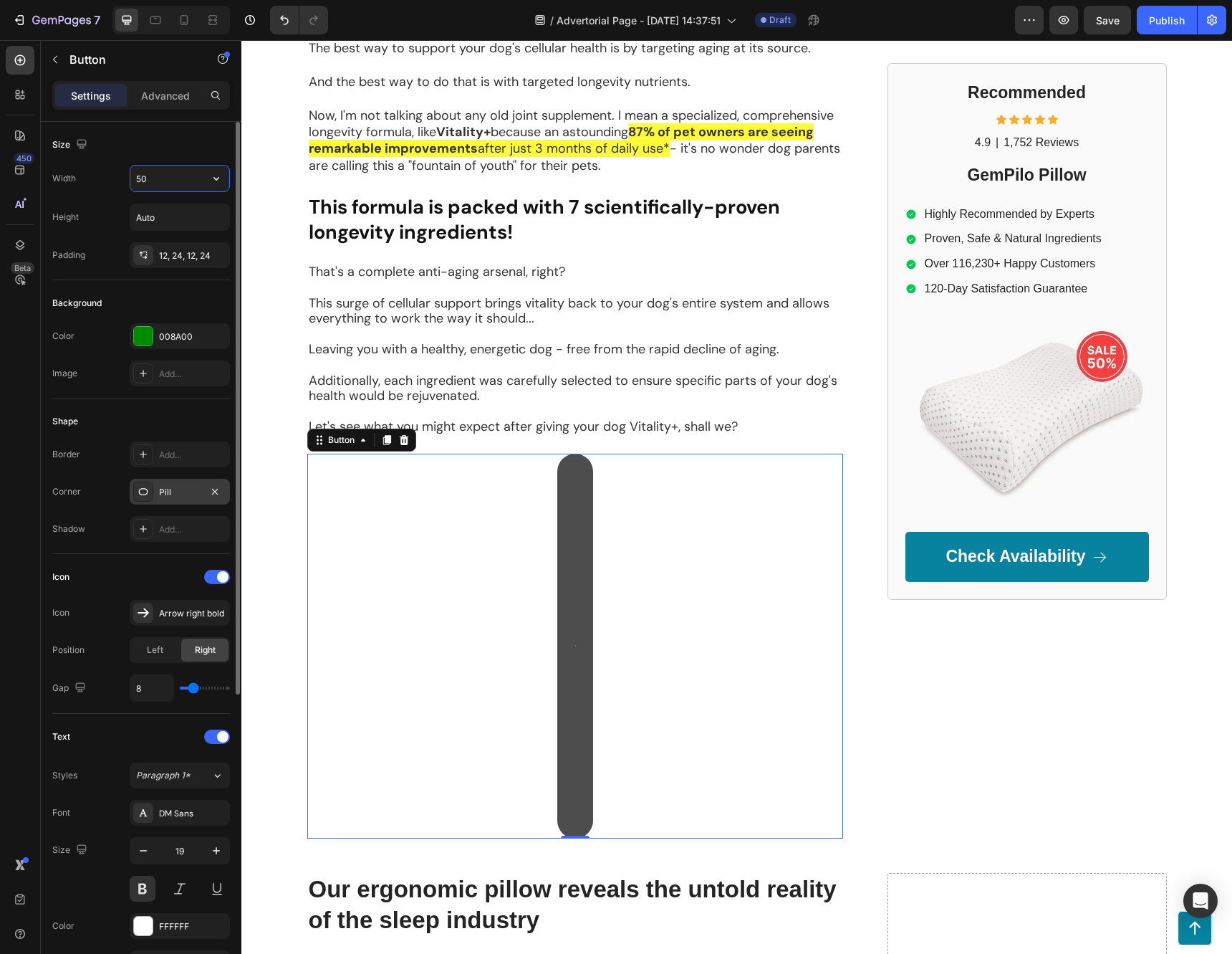
type input "5"
type input "400"
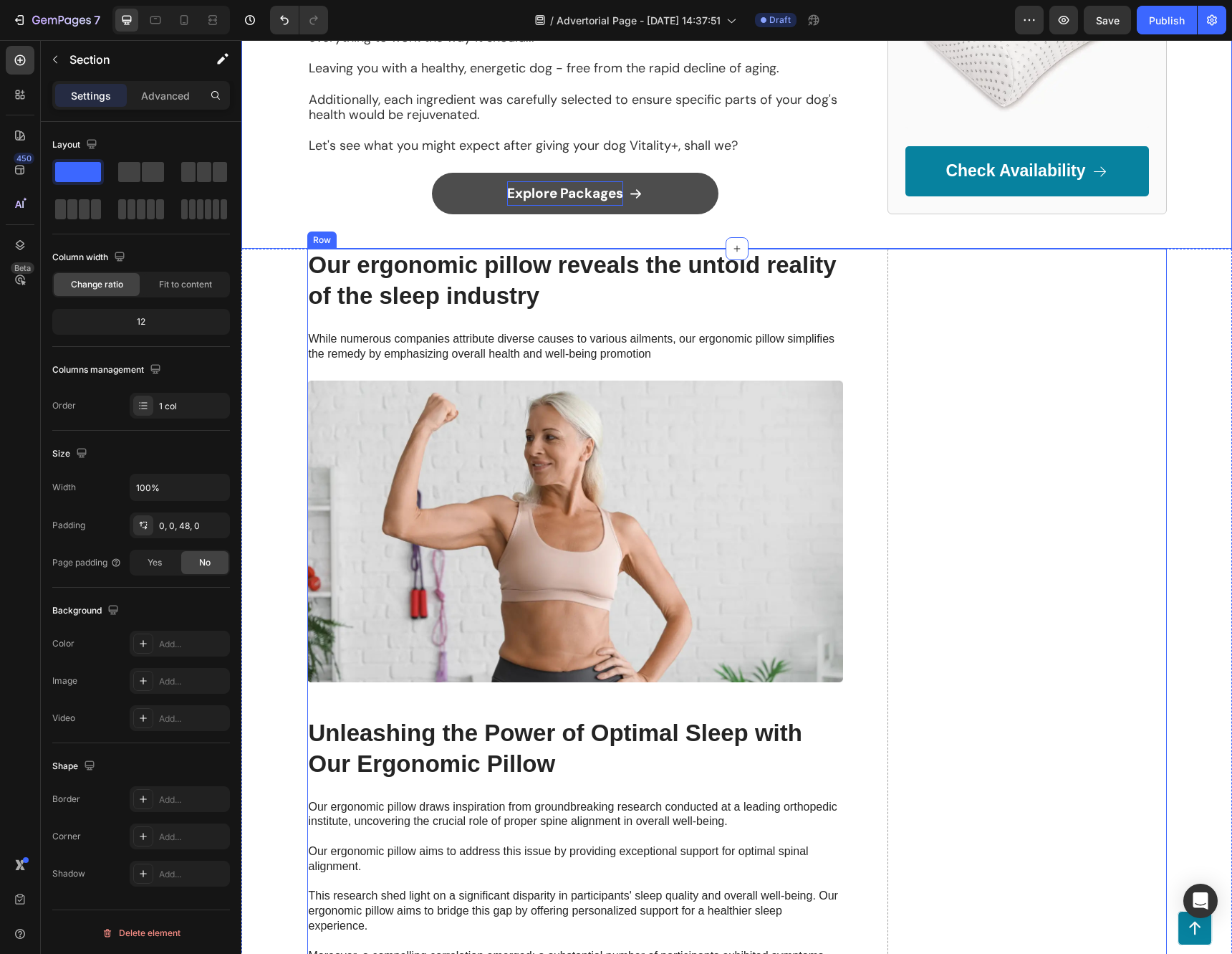
scroll to position [1361, 0]
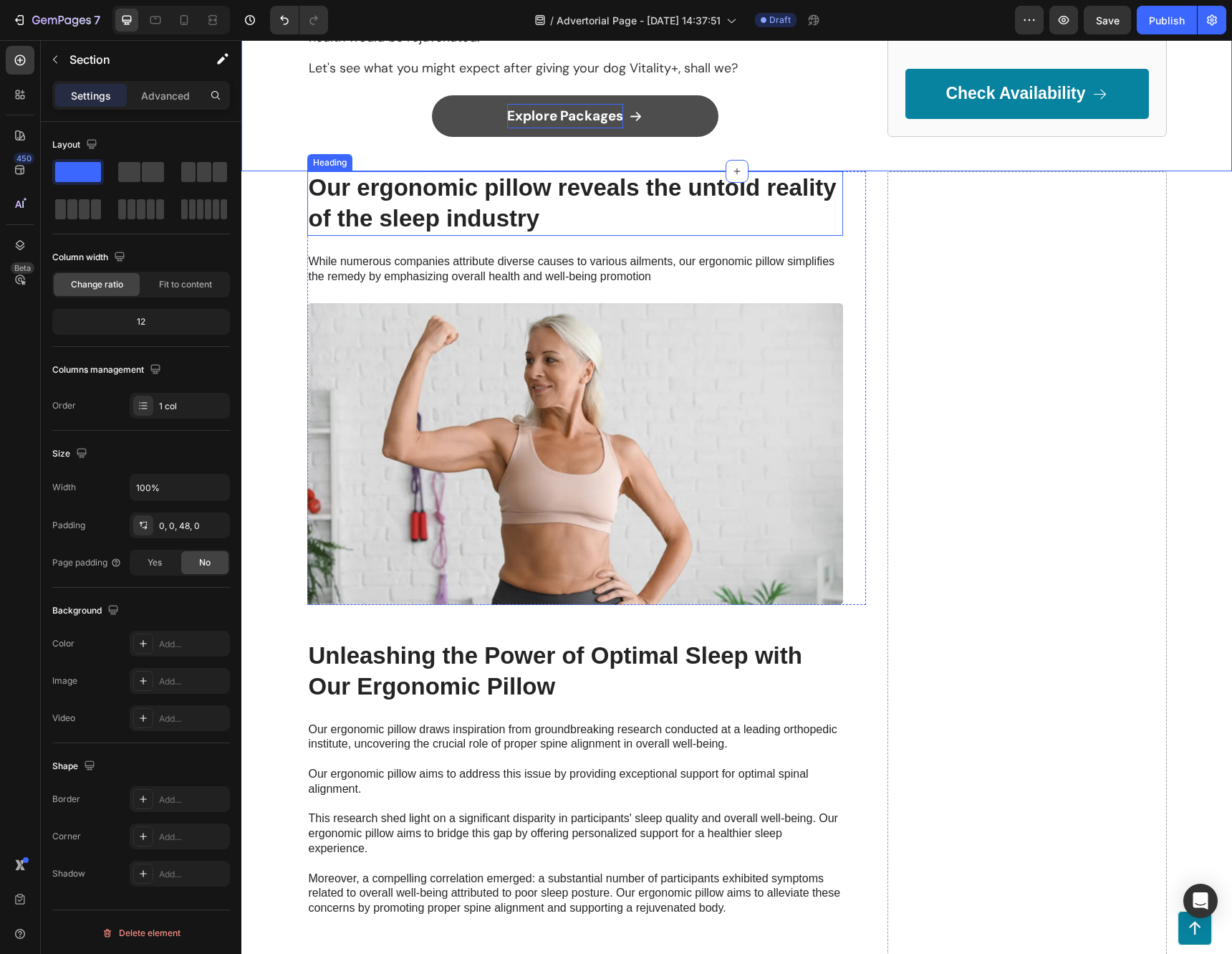
click at [474, 178] on h2 "Our ergonomic pillow reveals the untold reality of the sleep industry" at bounding box center [575, 203] width 536 height 64
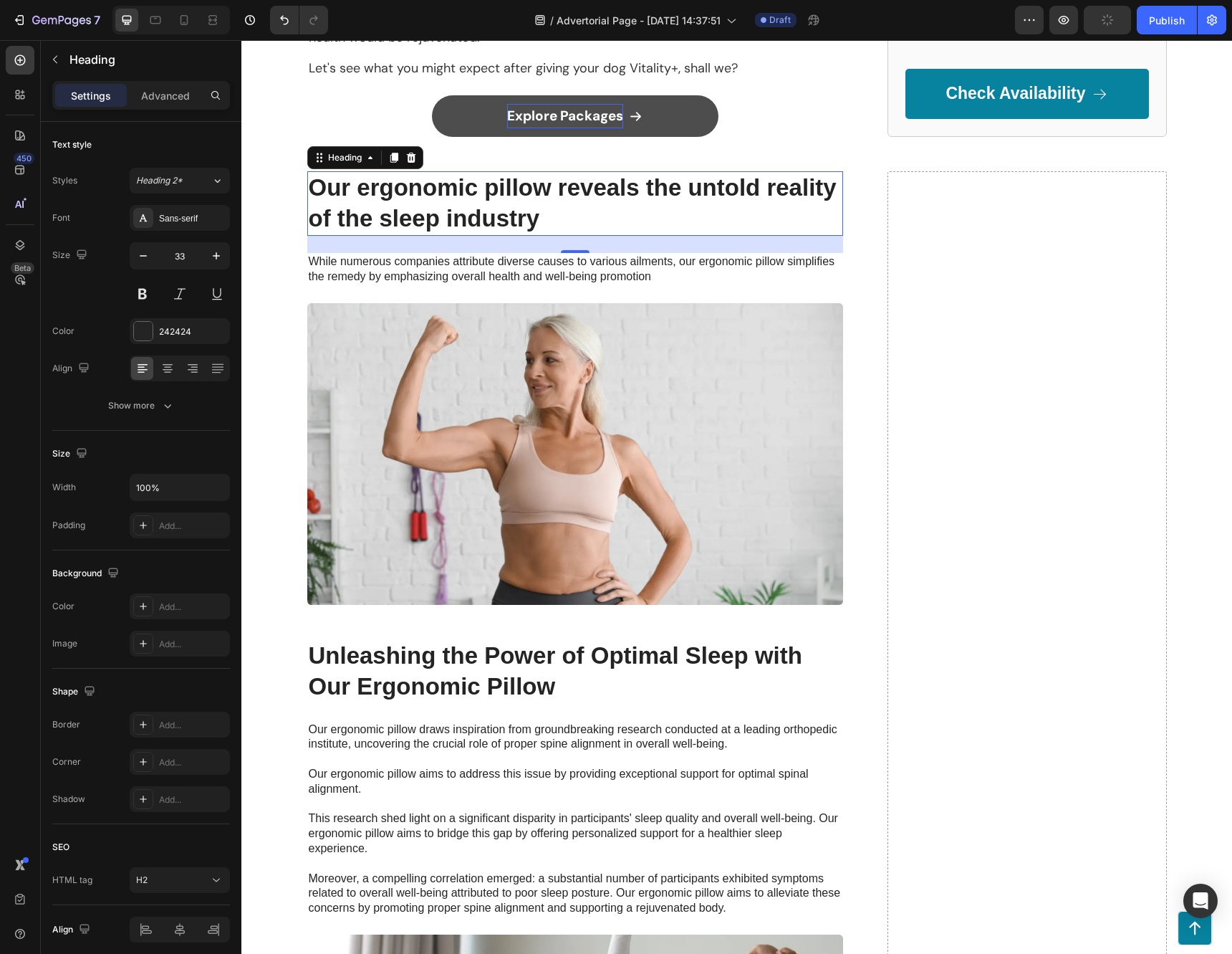
click at [552, 189] on h2 "Our ergonomic pillow reveals the untold reality of the sleep industry" at bounding box center [575, 203] width 536 height 64
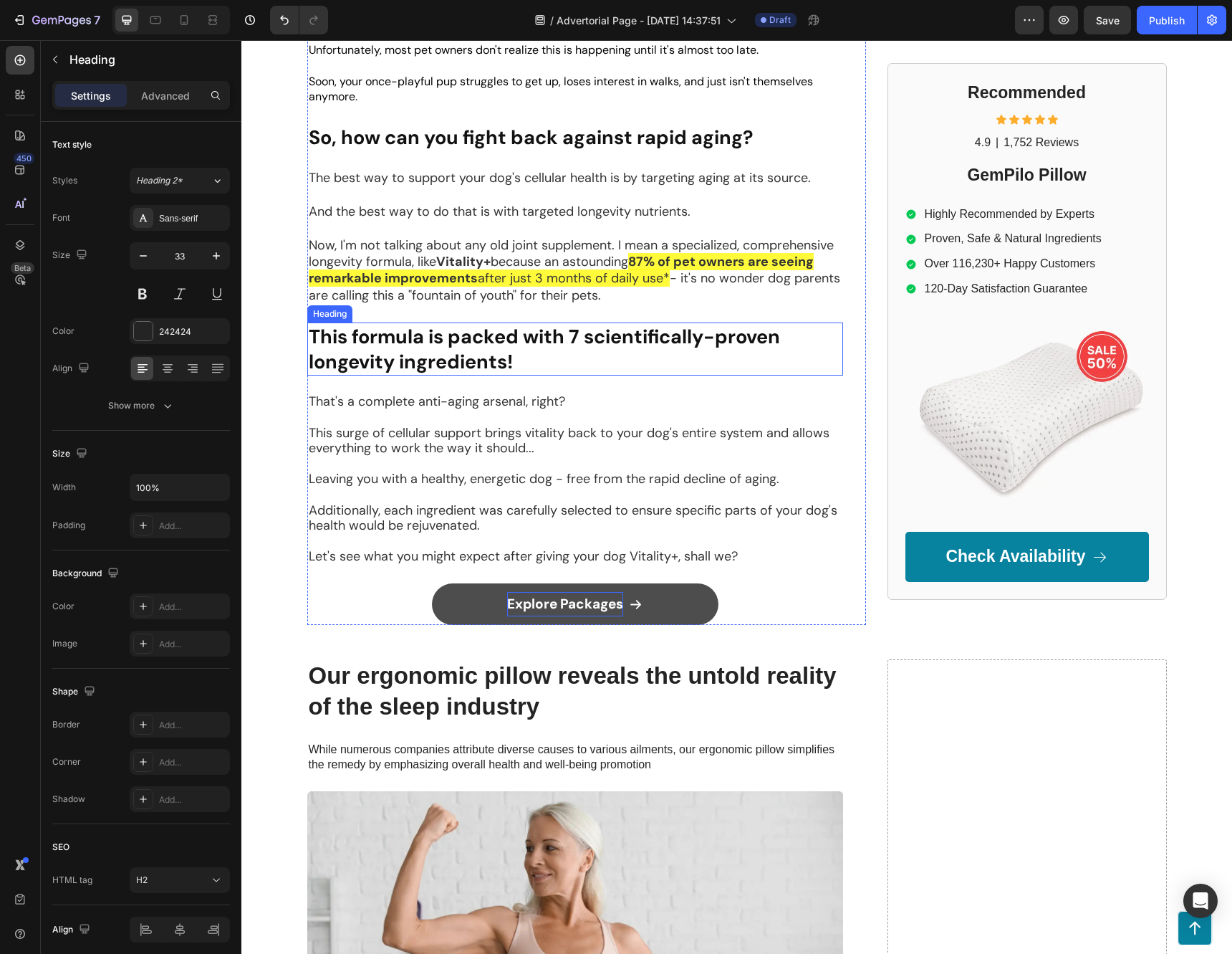
scroll to position [931, 0]
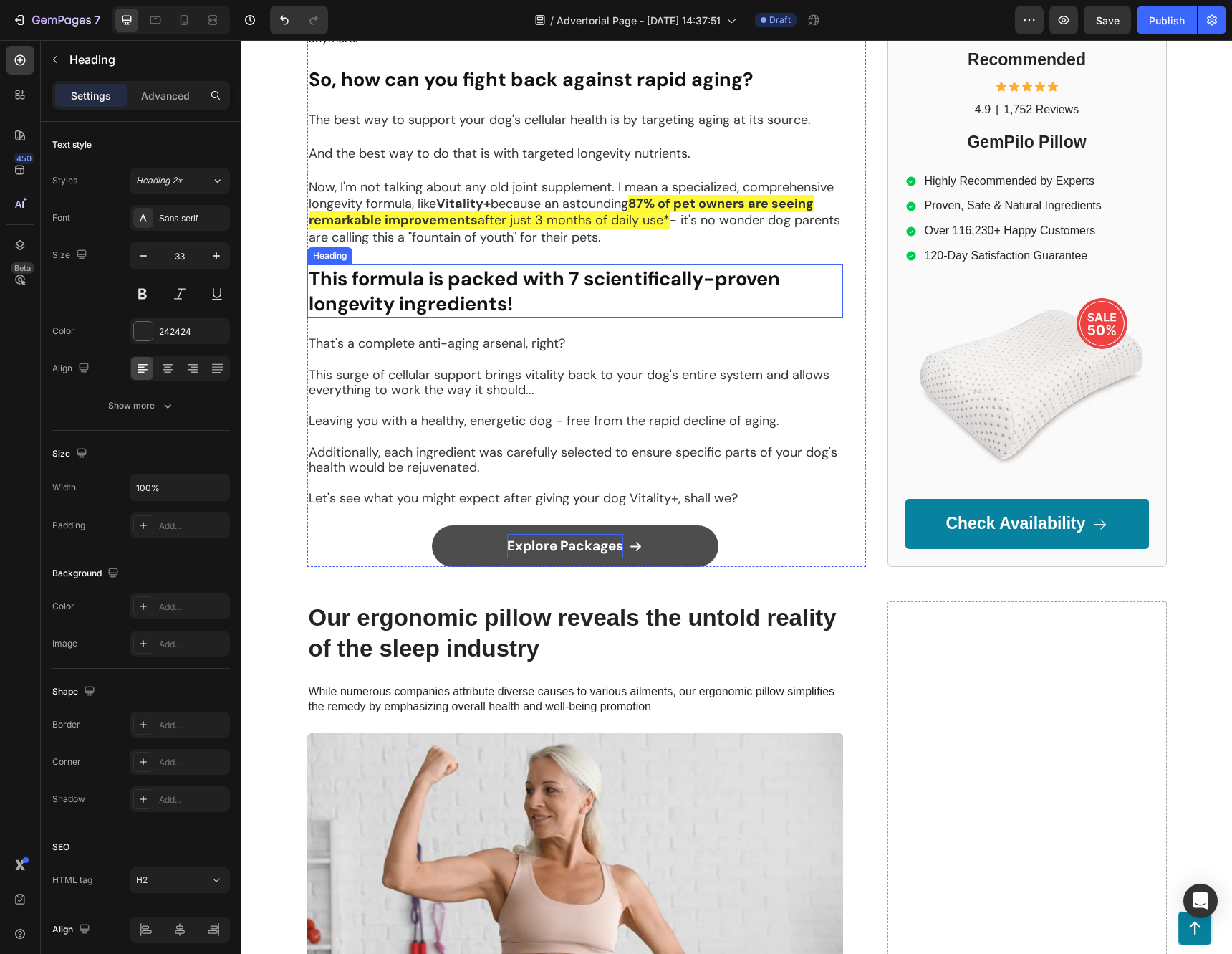
click at [470, 279] on strong "This formula is packed with 7 scientifically-proven longevity ingredients!" at bounding box center [544, 291] width 471 height 50
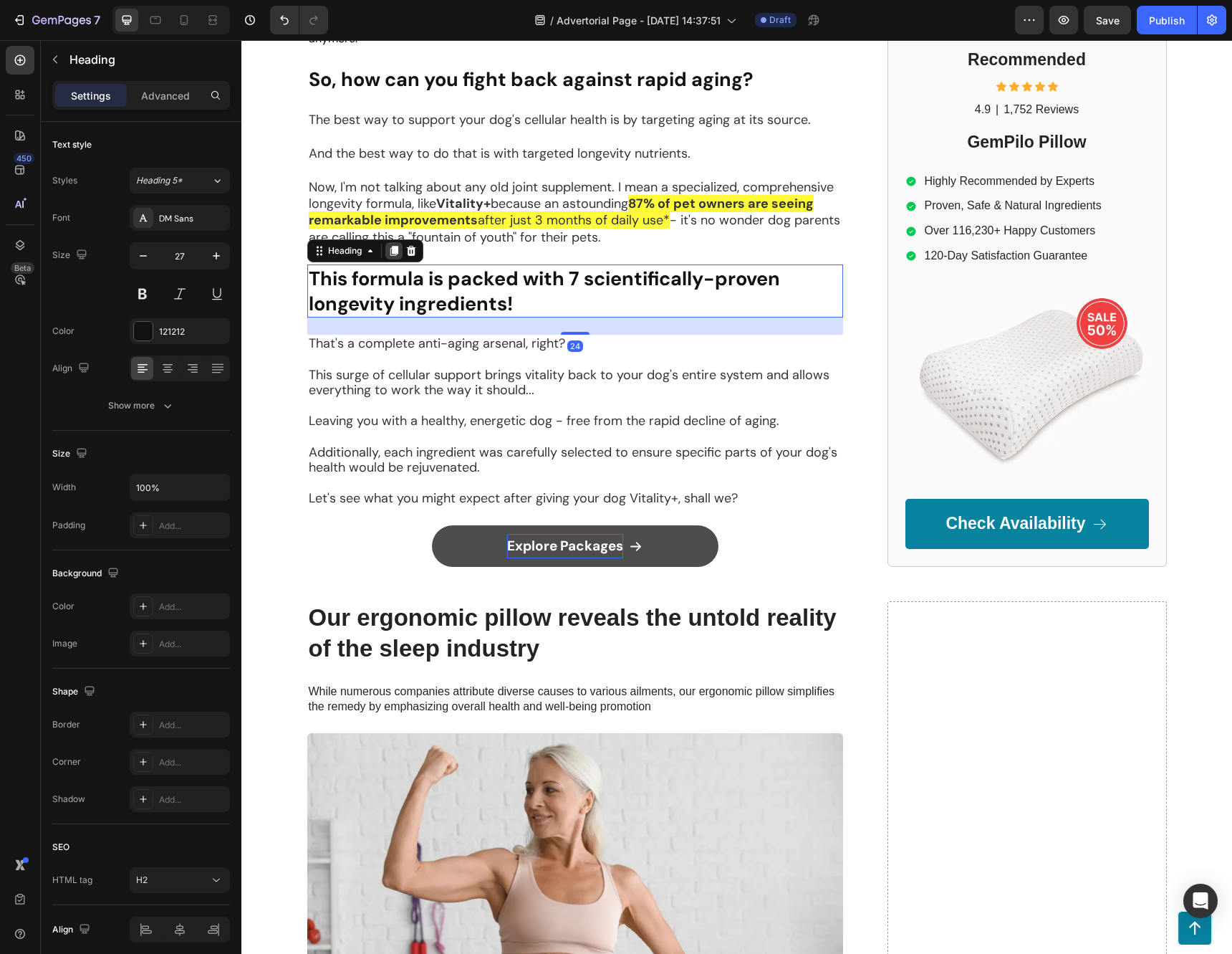
click at [388, 245] on icon at bounding box center [393, 250] width 11 height 11
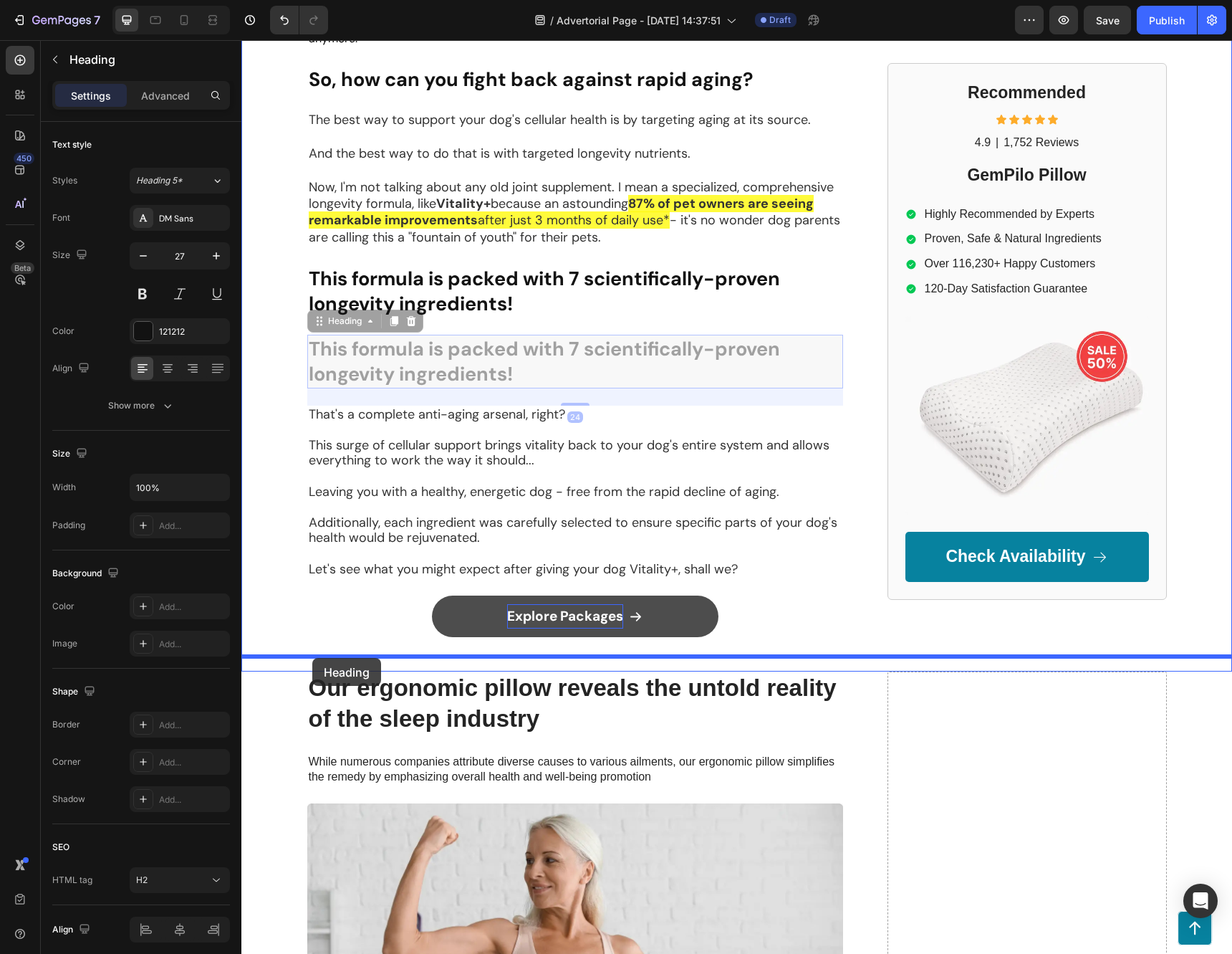
drag, startPoint x: 311, startPoint y: 303, endPoint x: 313, endPoint y: 657, distance: 354.0
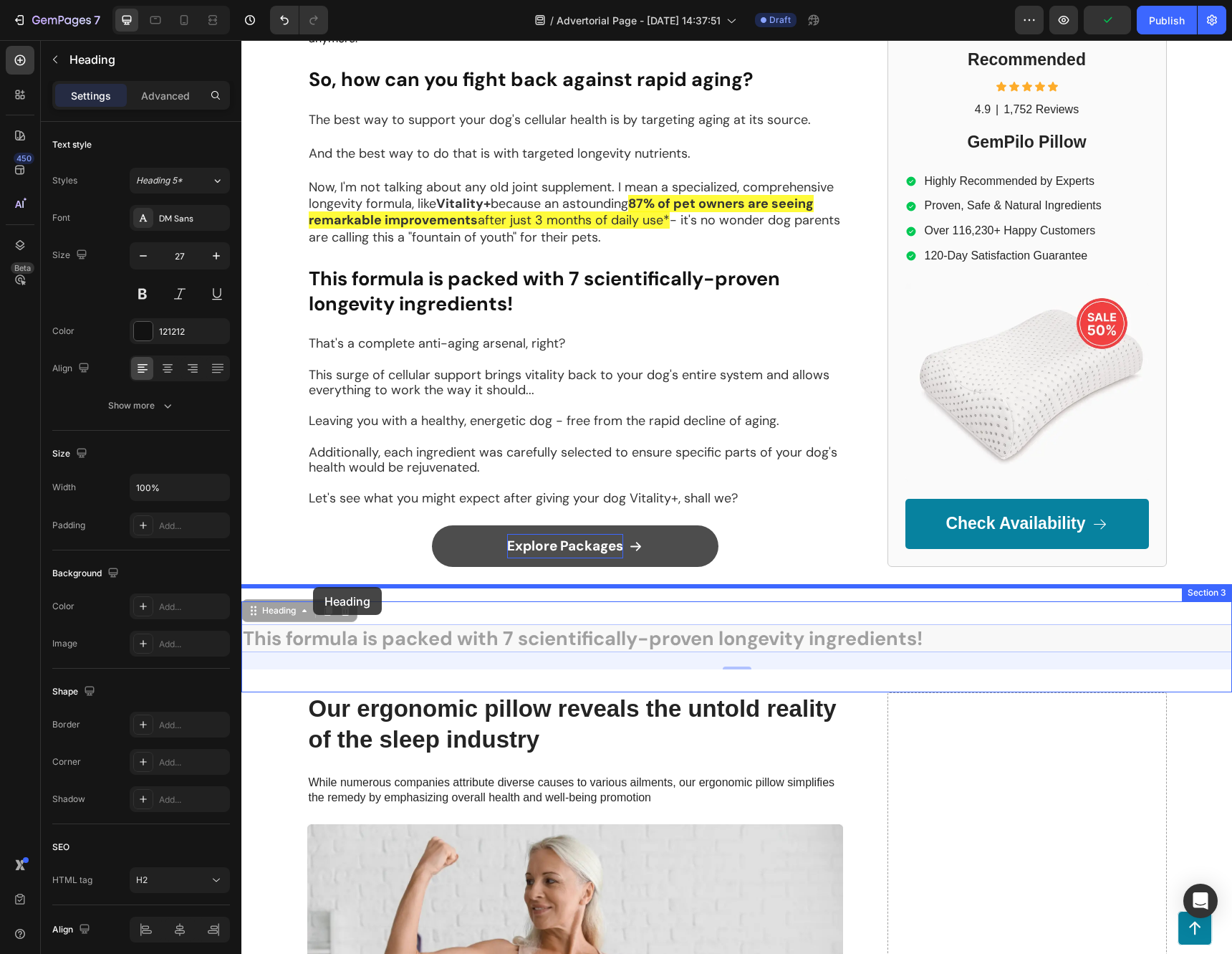
drag, startPoint x: 256, startPoint y: 599, endPoint x: 313, endPoint y: 587, distance: 58.2
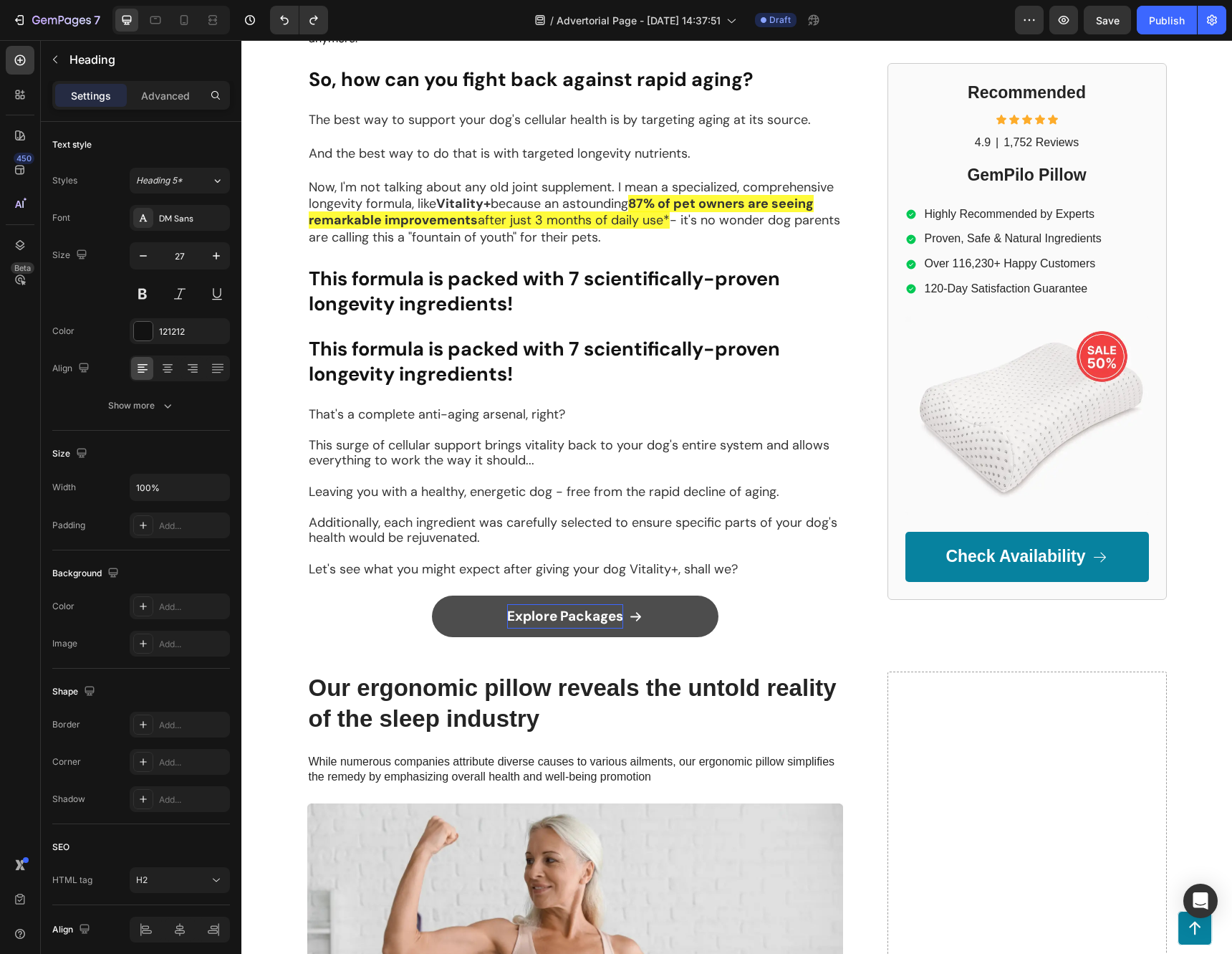
click at [437, 371] on h2 "This formula is packed with 7 scientifically-proven longevity ingredients!" at bounding box center [575, 361] width 536 height 53
click at [581, 361] on p "This formula is packed with 7 scientifically-proven longevity ingredients!" at bounding box center [575, 361] width 533 height 50
click at [596, 336] on strong "This formula is packed with 7 scientifically-proven longevity ingredients!" at bounding box center [544, 361] width 471 height 50
click at [582, 484] on p "Leaving you with a healthy, energetic dog - free from the rapid decline of agin…" at bounding box center [575, 492] width 533 height 16
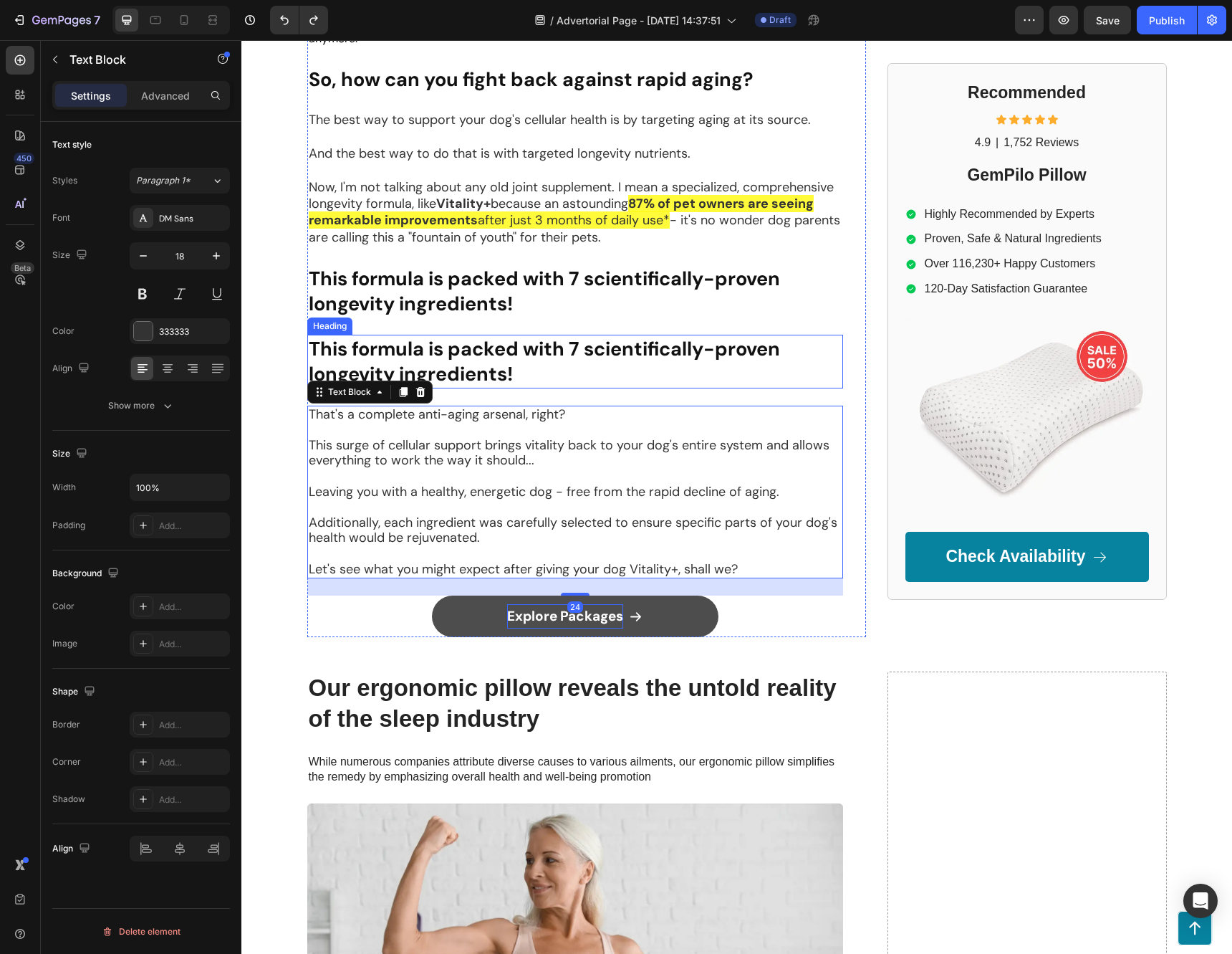
click at [503, 341] on strong "This formula is packed with 7 scientifically-proven longevity ingredients!" at bounding box center [544, 361] width 471 height 50
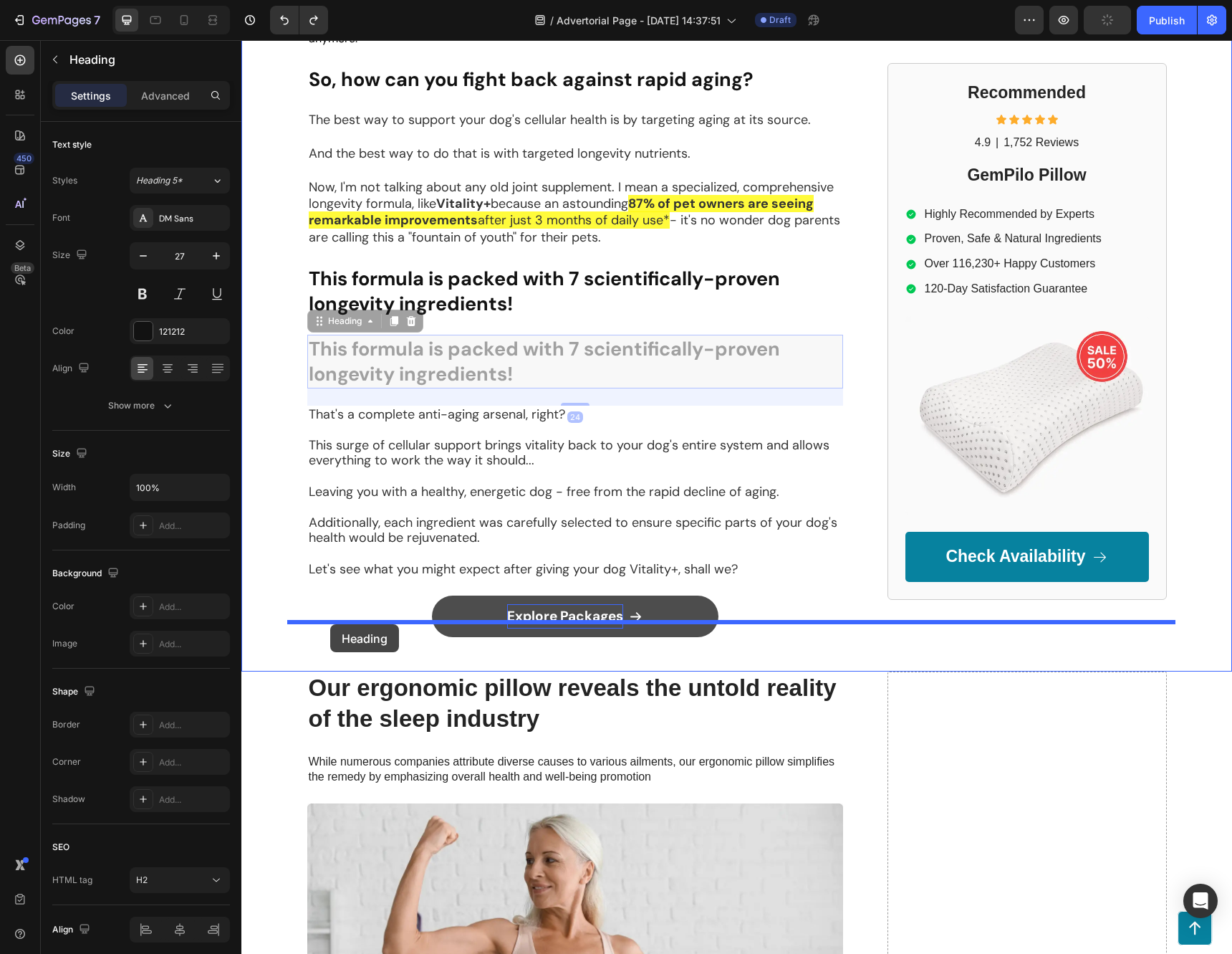
drag, startPoint x: 313, startPoint y: 308, endPoint x: 330, endPoint y: 624, distance: 316.5
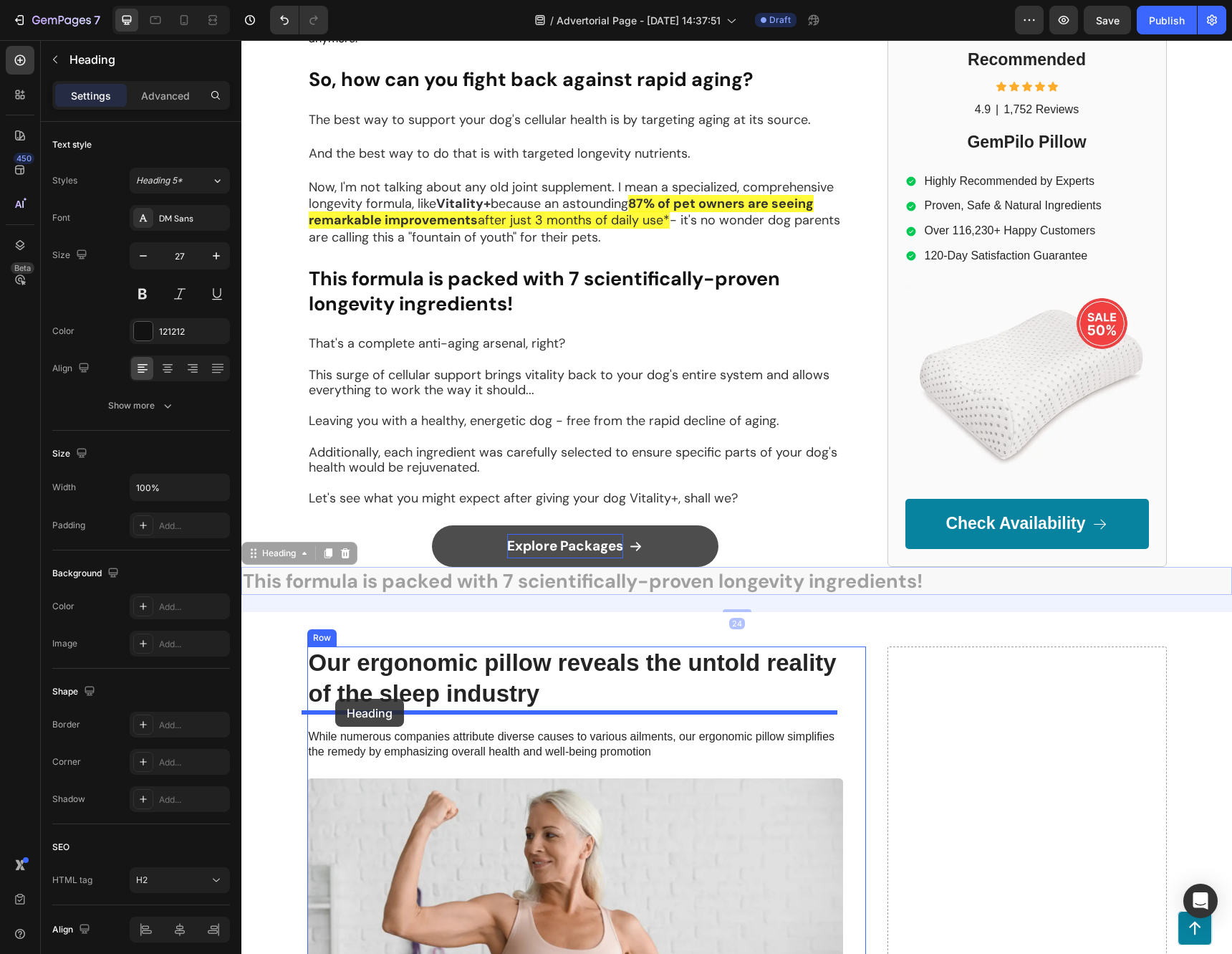
drag, startPoint x: 256, startPoint y: 541, endPoint x: 335, endPoint y: 699, distance: 176.6
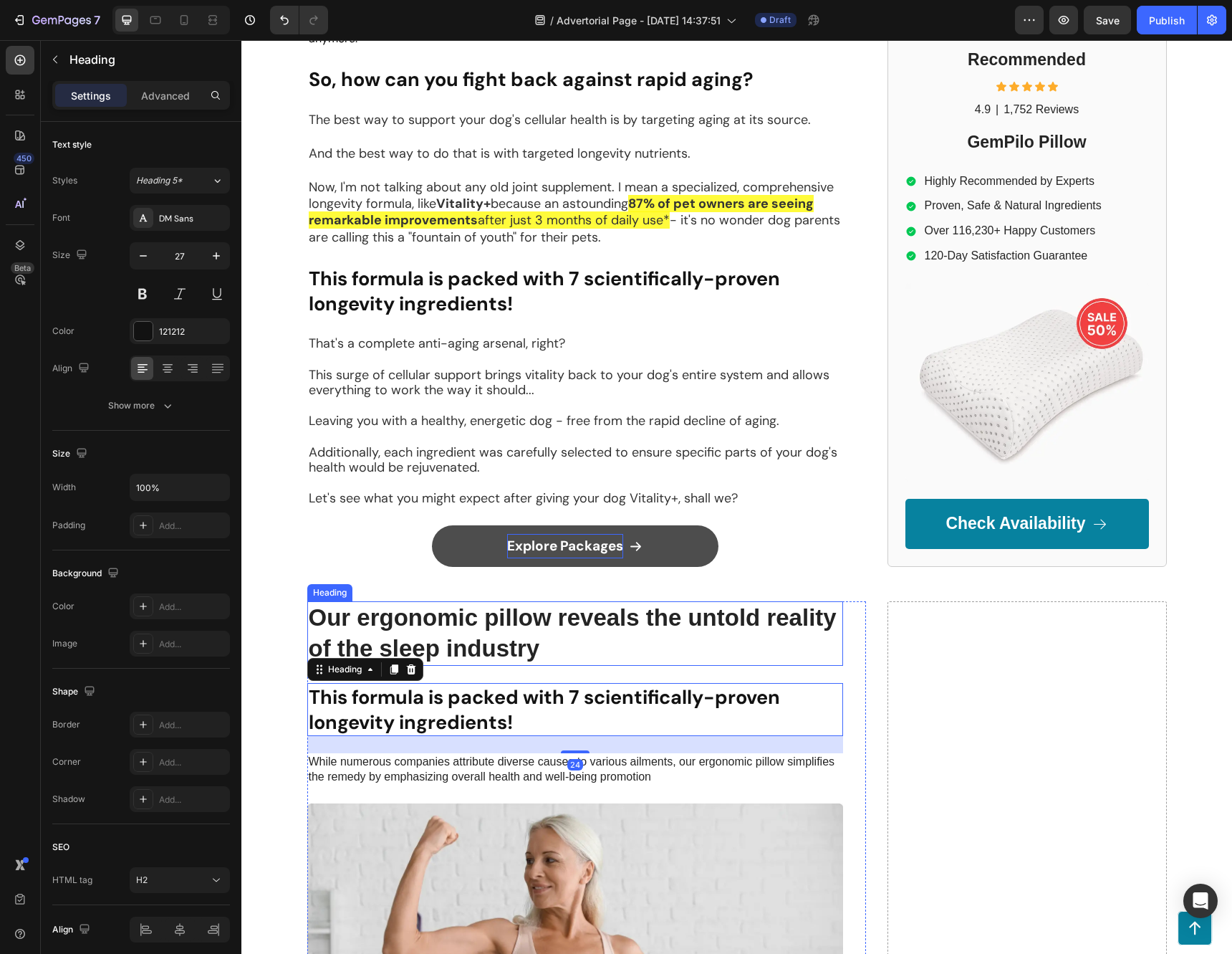
click at [548, 625] on h2 "Our ergonomic pillow reveals the untold reality of the sleep industry" at bounding box center [575, 633] width 536 height 64
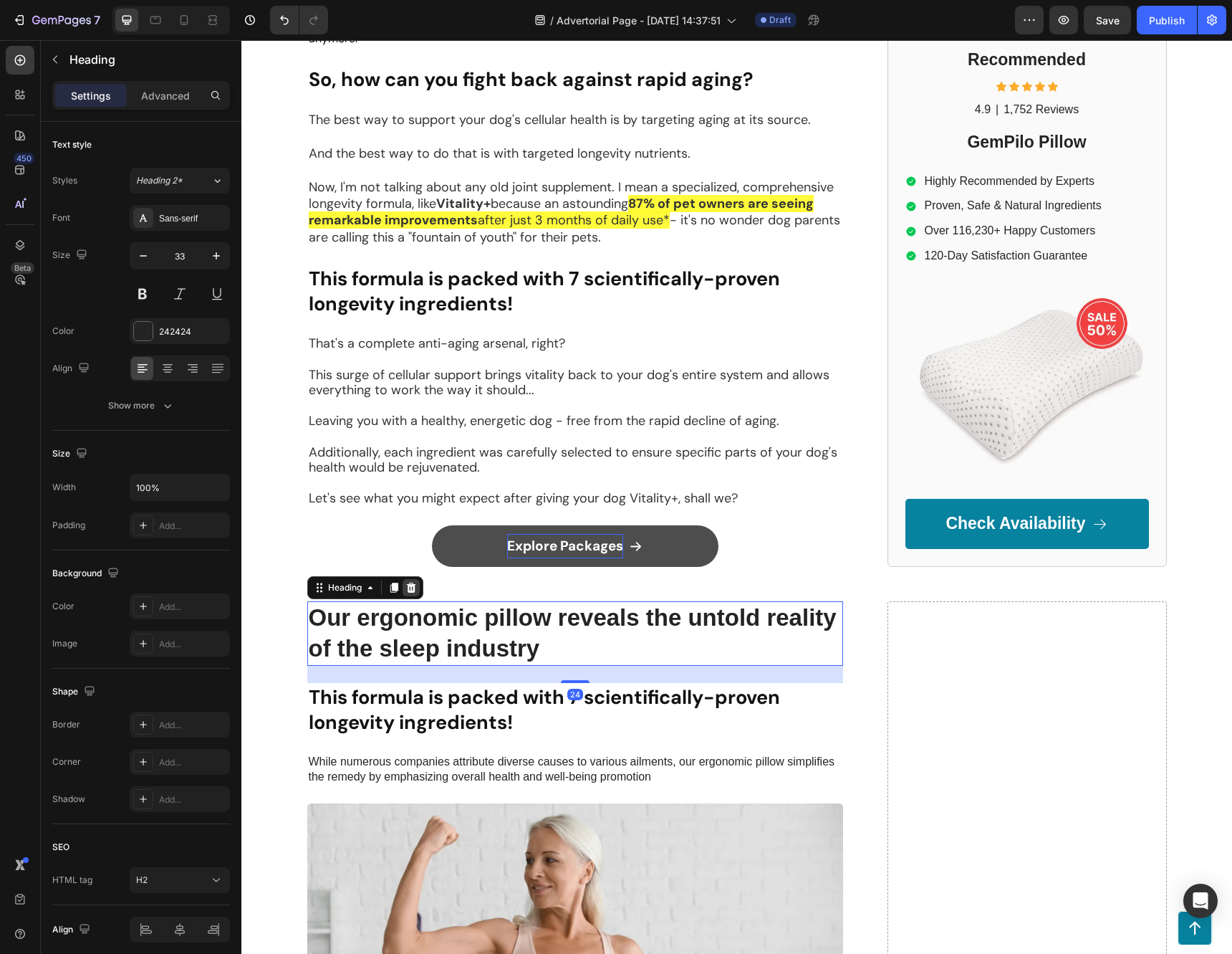
click at [405, 582] on icon at bounding box center [411, 587] width 11 height 11
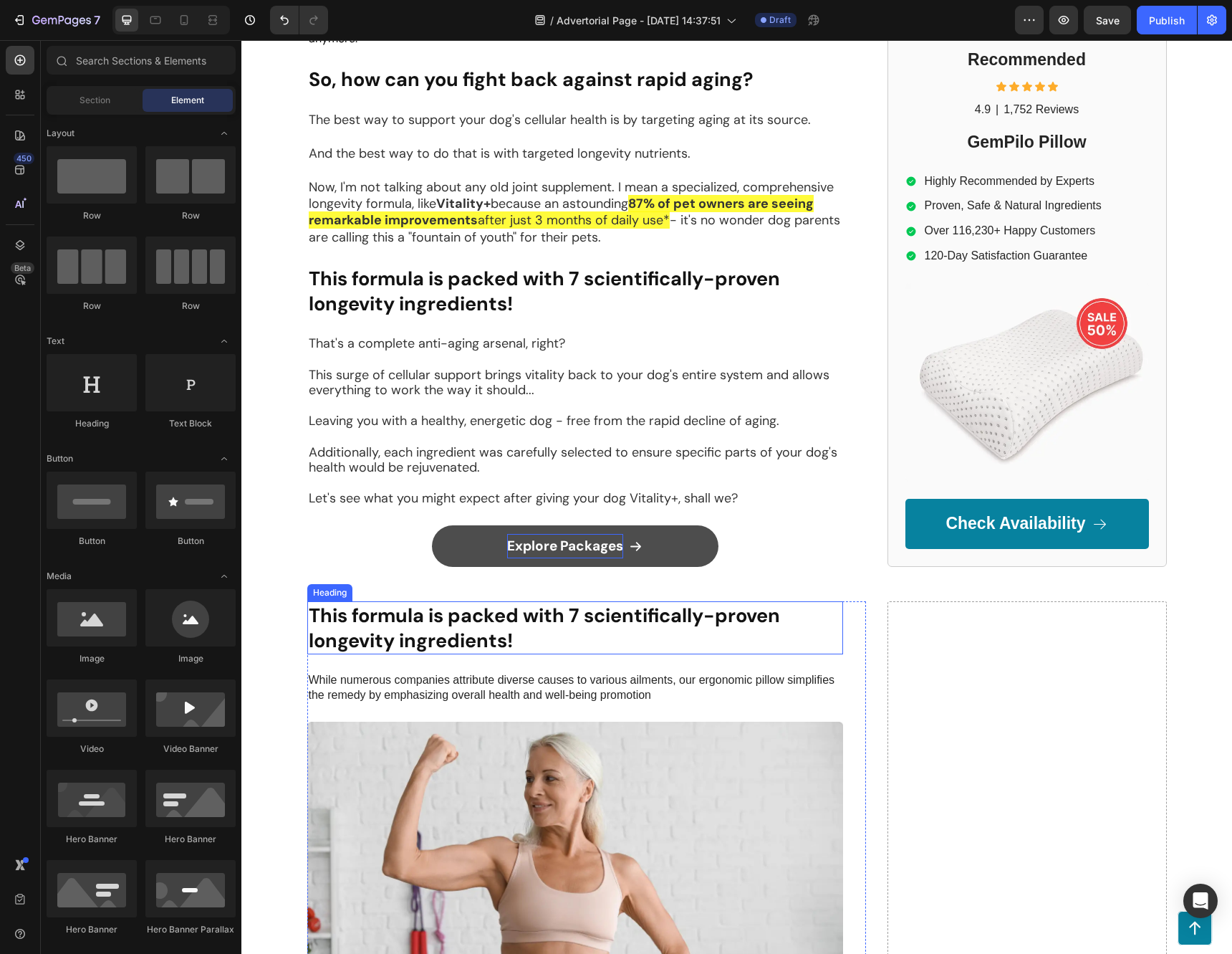
click at [472, 611] on strong "This formula is packed with 7 scientifically-proven longevity ingredients!" at bounding box center [544, 628] width 471 height 50
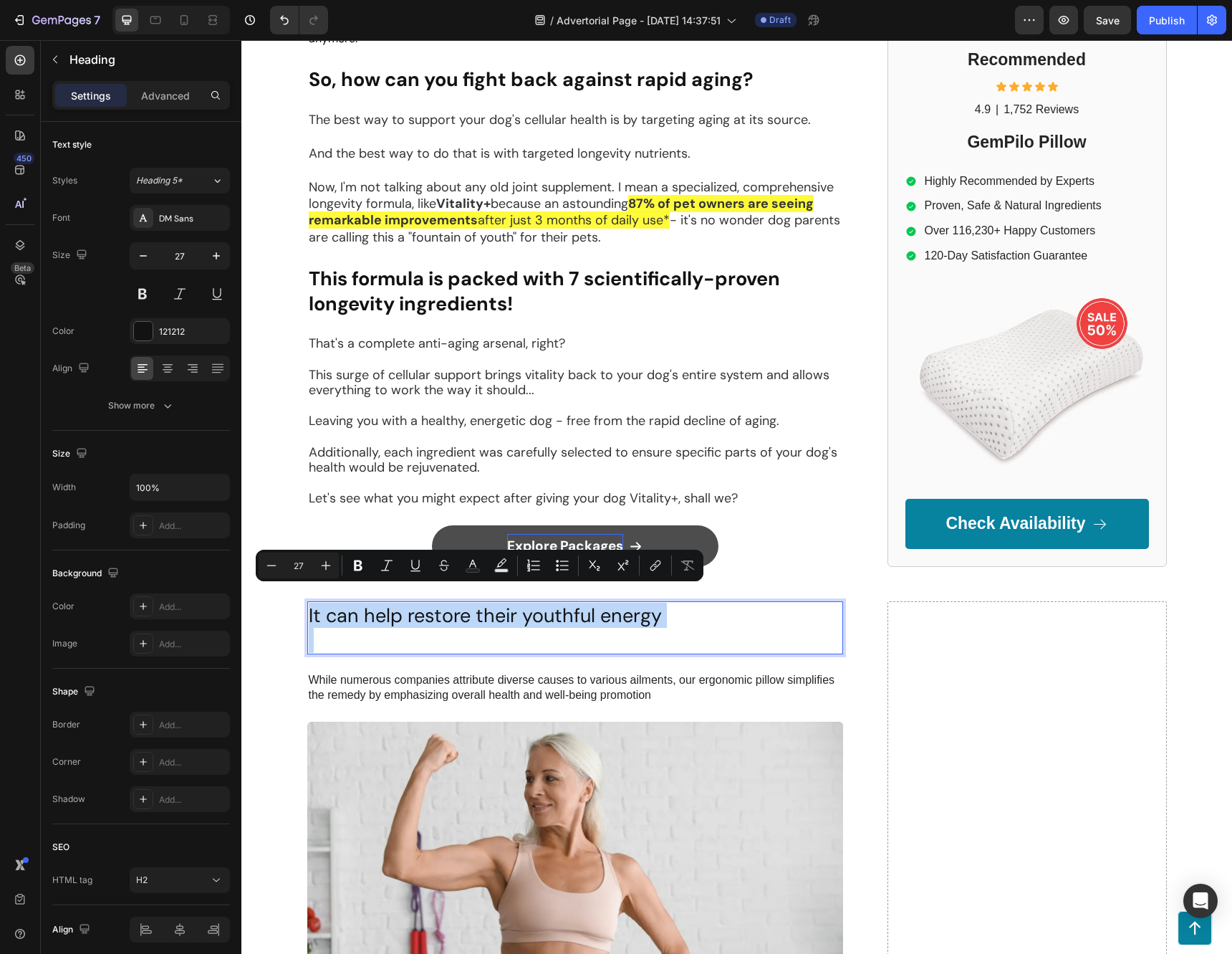
click at [568, 635] on p "Rich Text Editor. Editing area: main" at bounding box center [575, 640] width 533 height 25
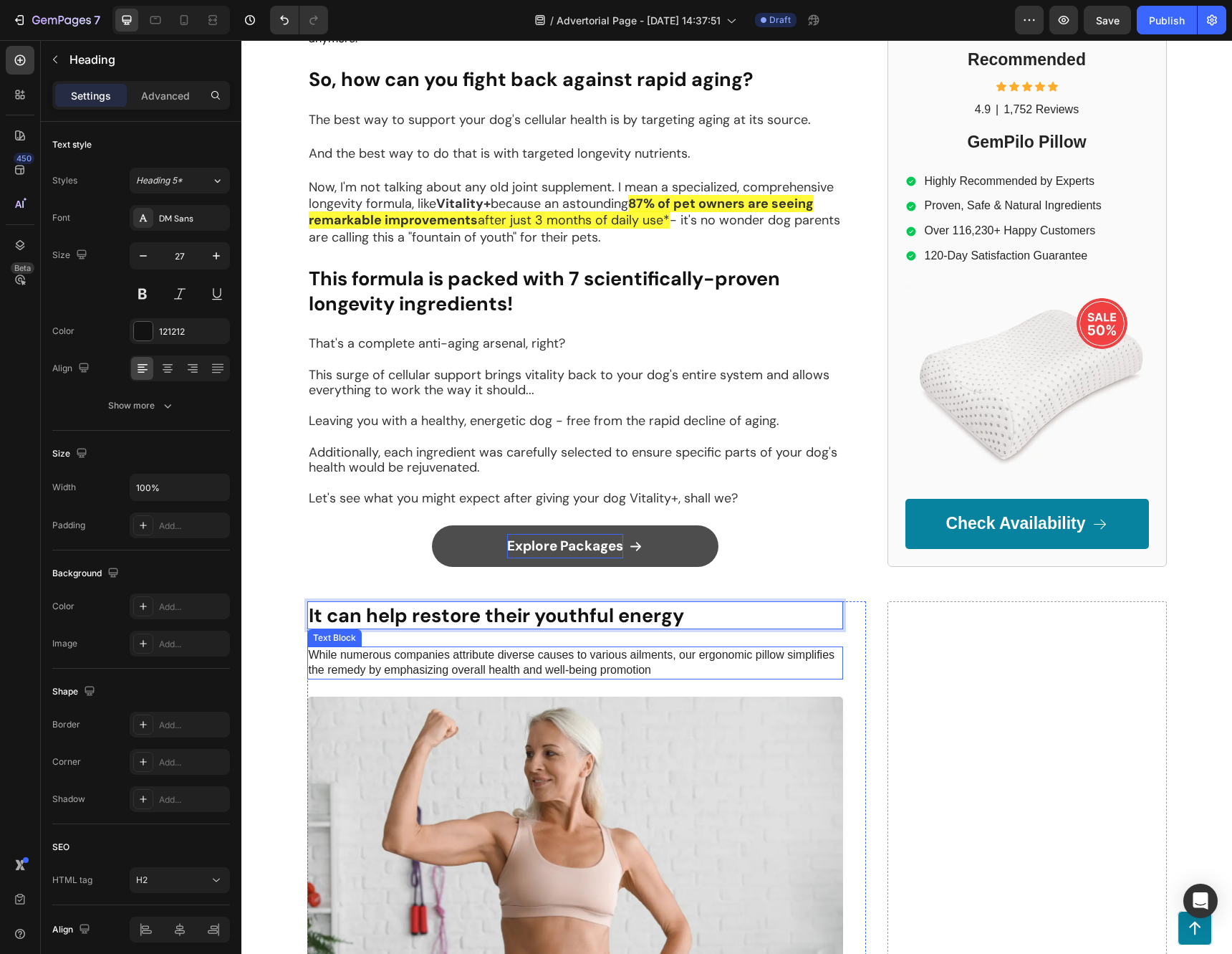
click at [762, 648] on p "While numerous companies attribute diverse causes to various ailments, our ergo…" at bounding box center [575, 663] width 533 height 30
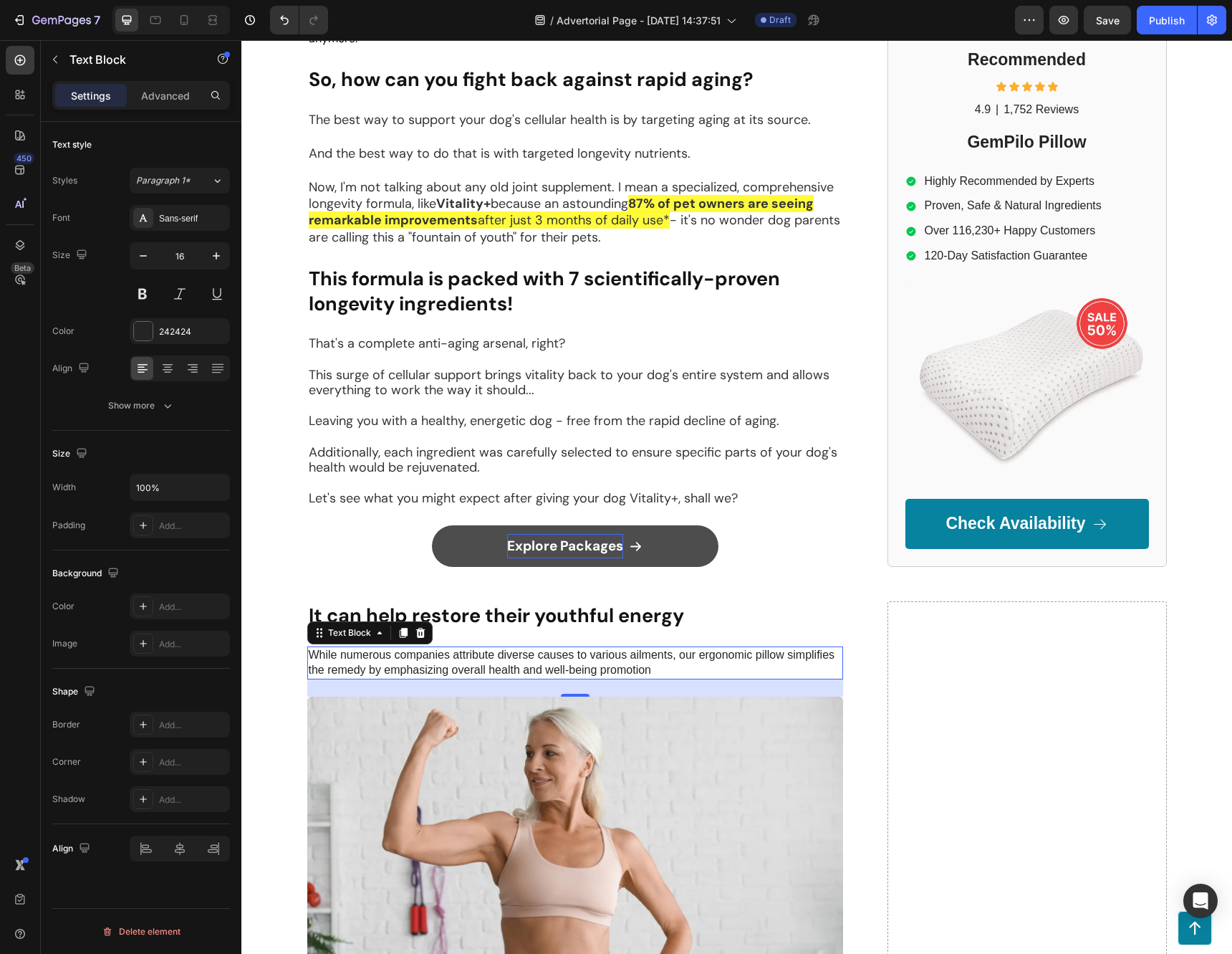
click at [568, 773] on img at bounding box center [575, 848] width 536 height 302
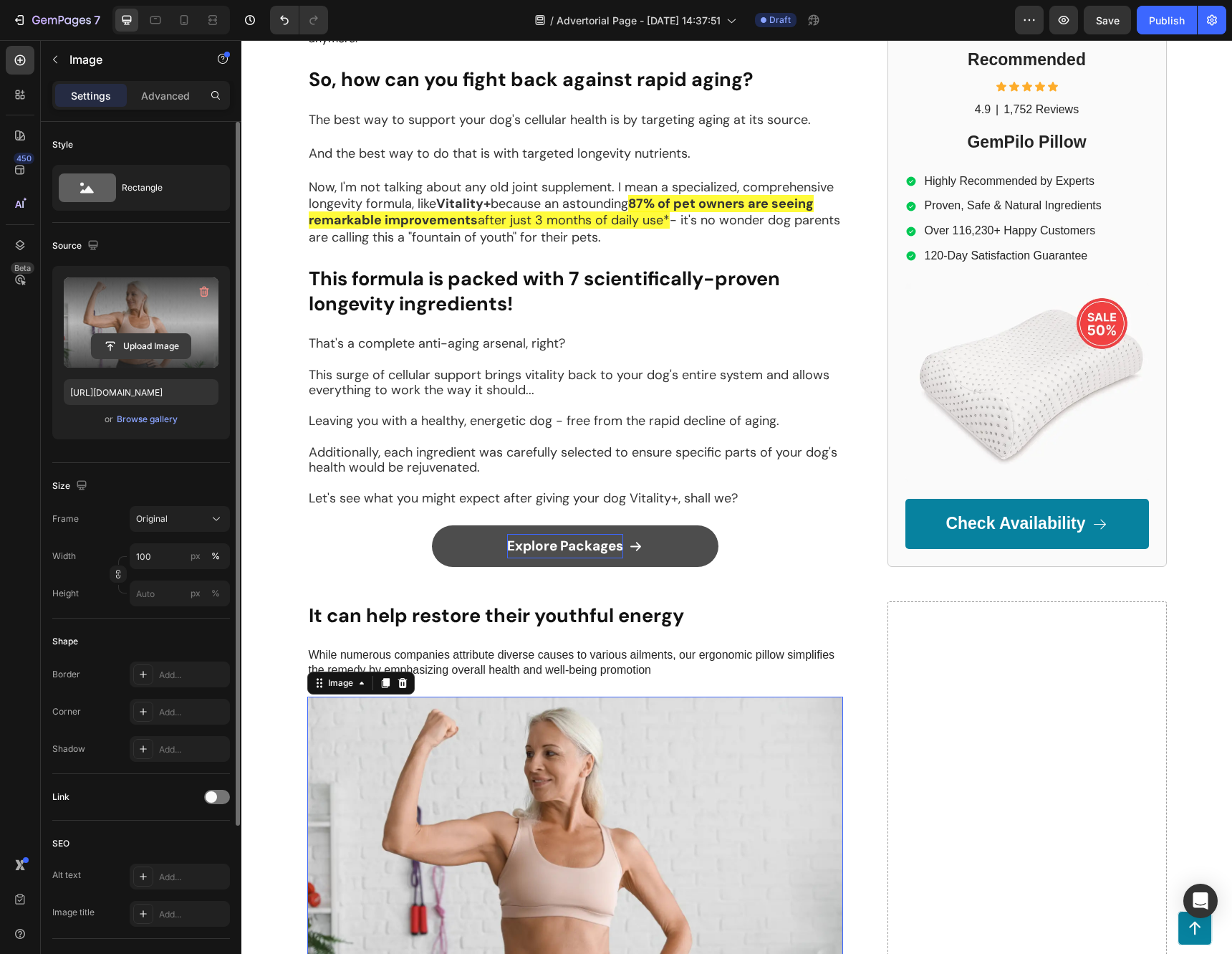
click at [160, 348] on input "file" at bounding box center [140, 346] width 99 height 25
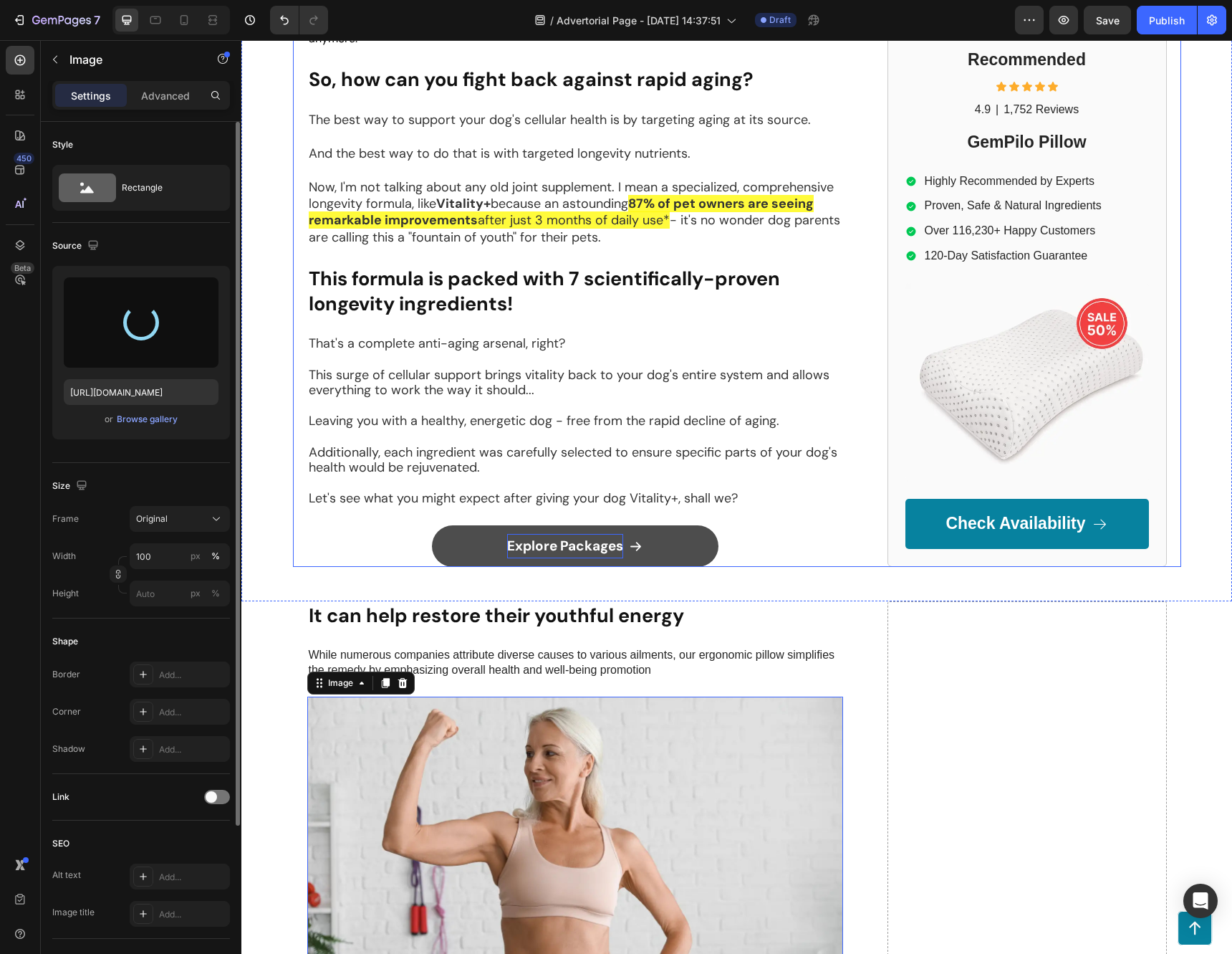
type input "[URL][DOMAIN_NAME]"
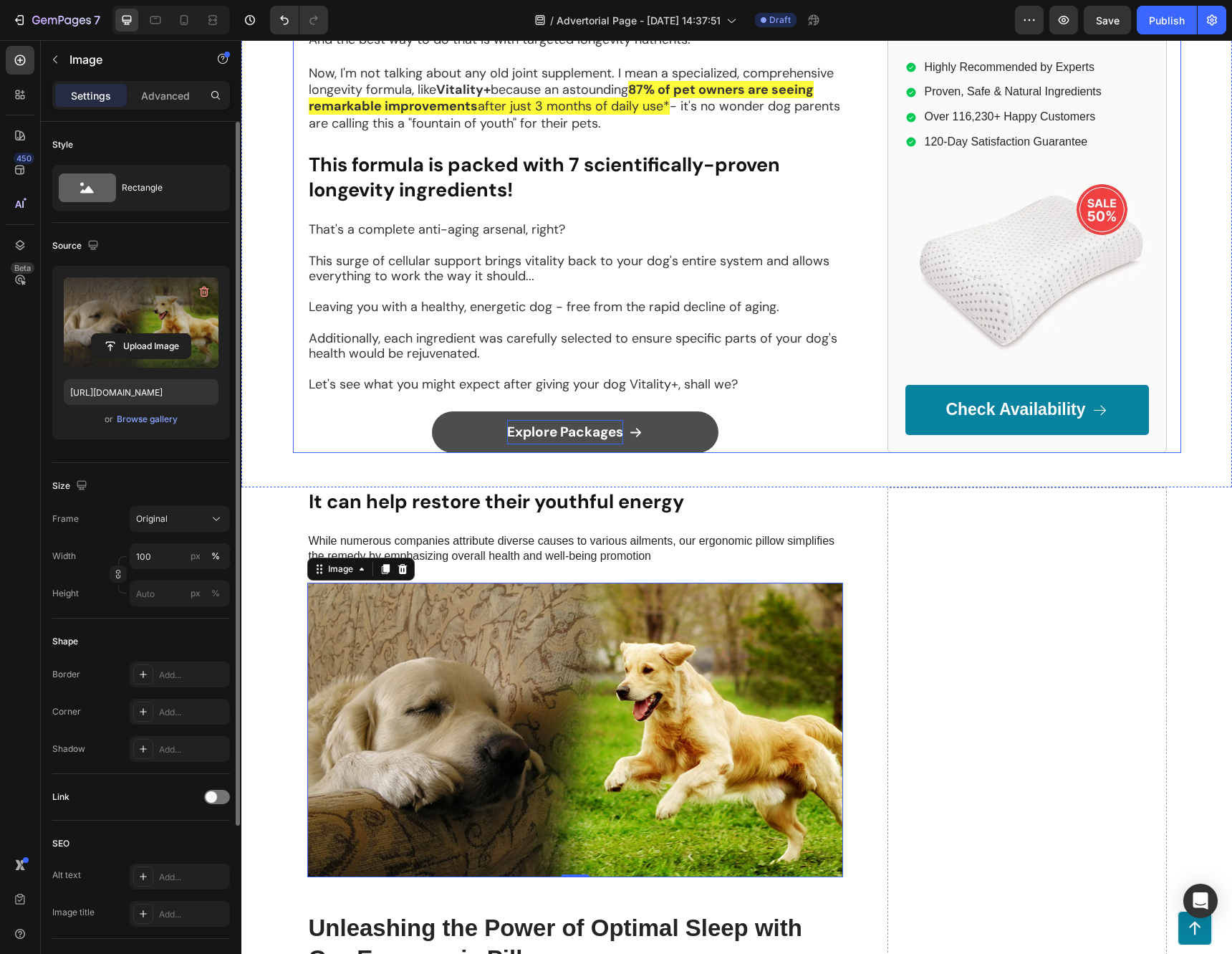
scroll to position [1146, 0]
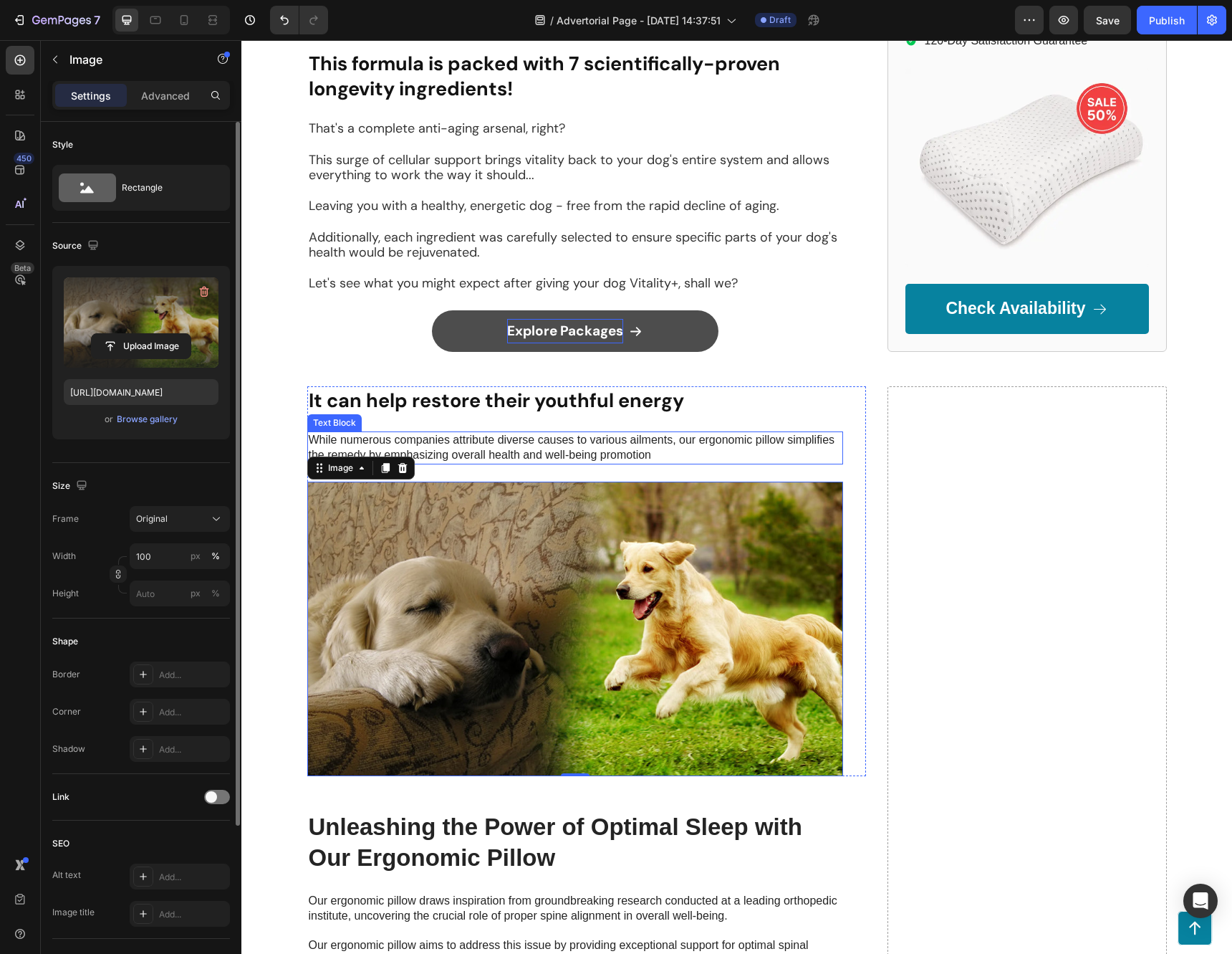
click at [770, 433] on p "While numerous companies attribute diverse causes to various ailments, our ergo…" at bounding box center [575, 448] width 533 height 30
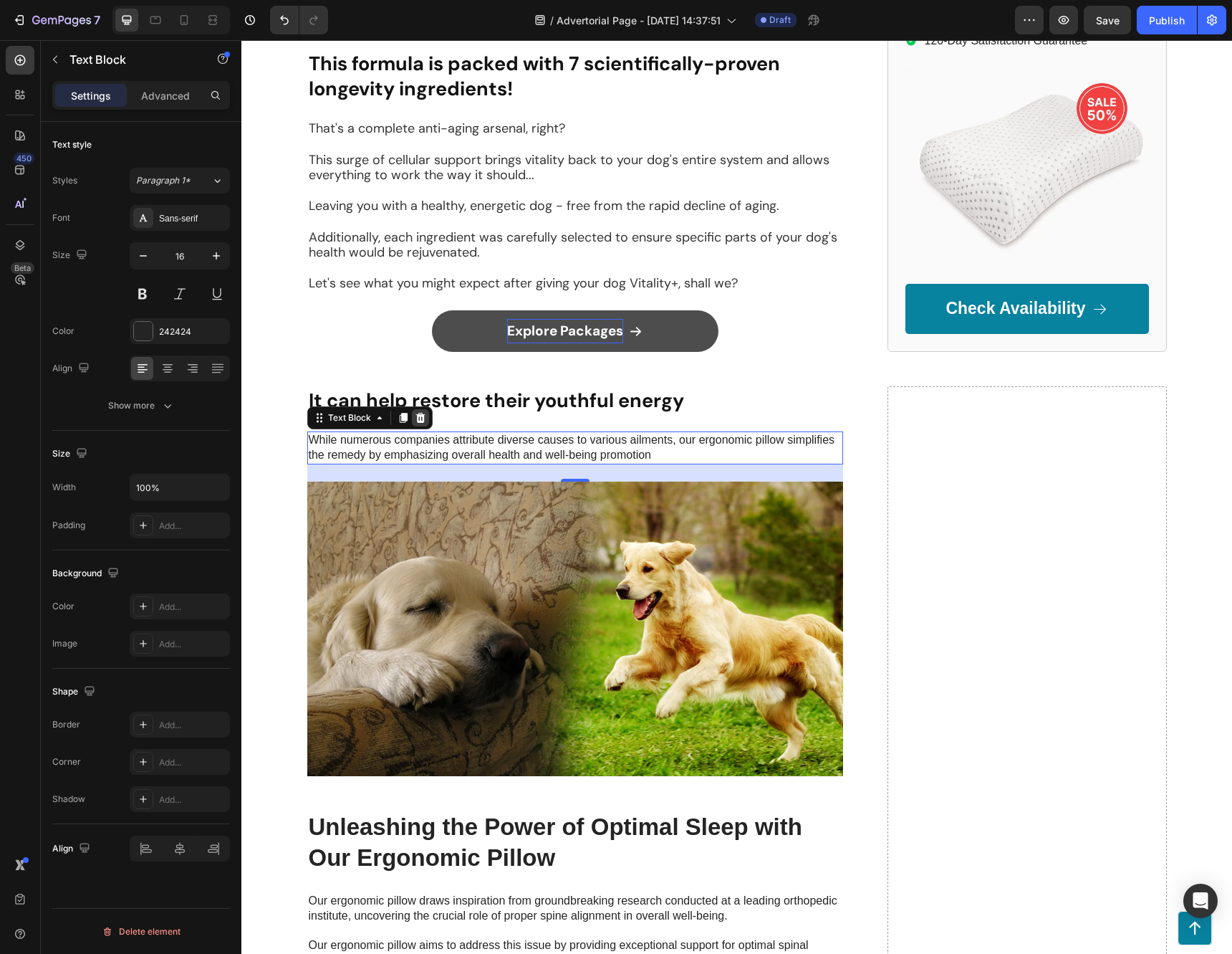
click at [419, 412] on icon at bounding box center [420, 417] width 11 height 11
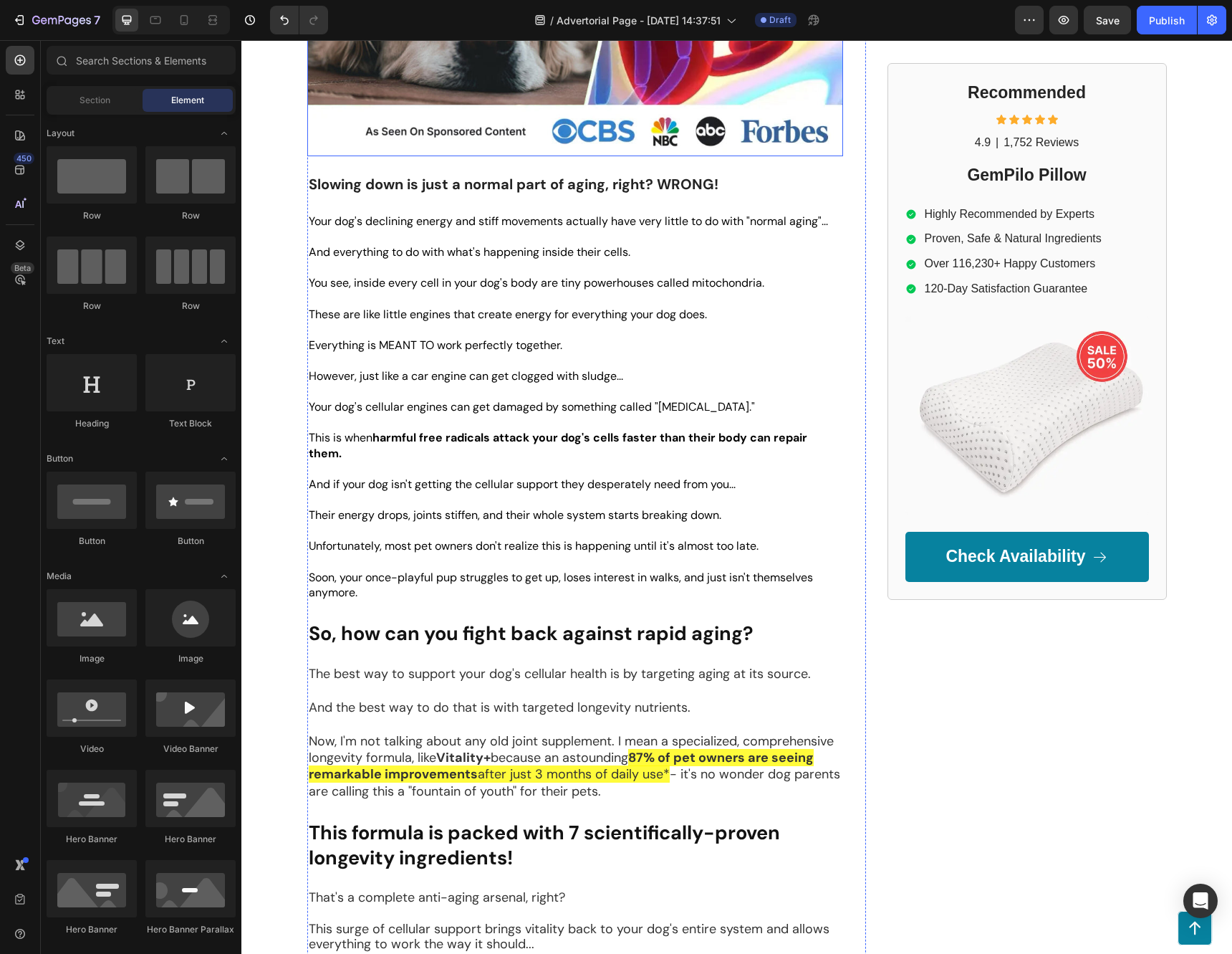
scroll to position [430, 0]
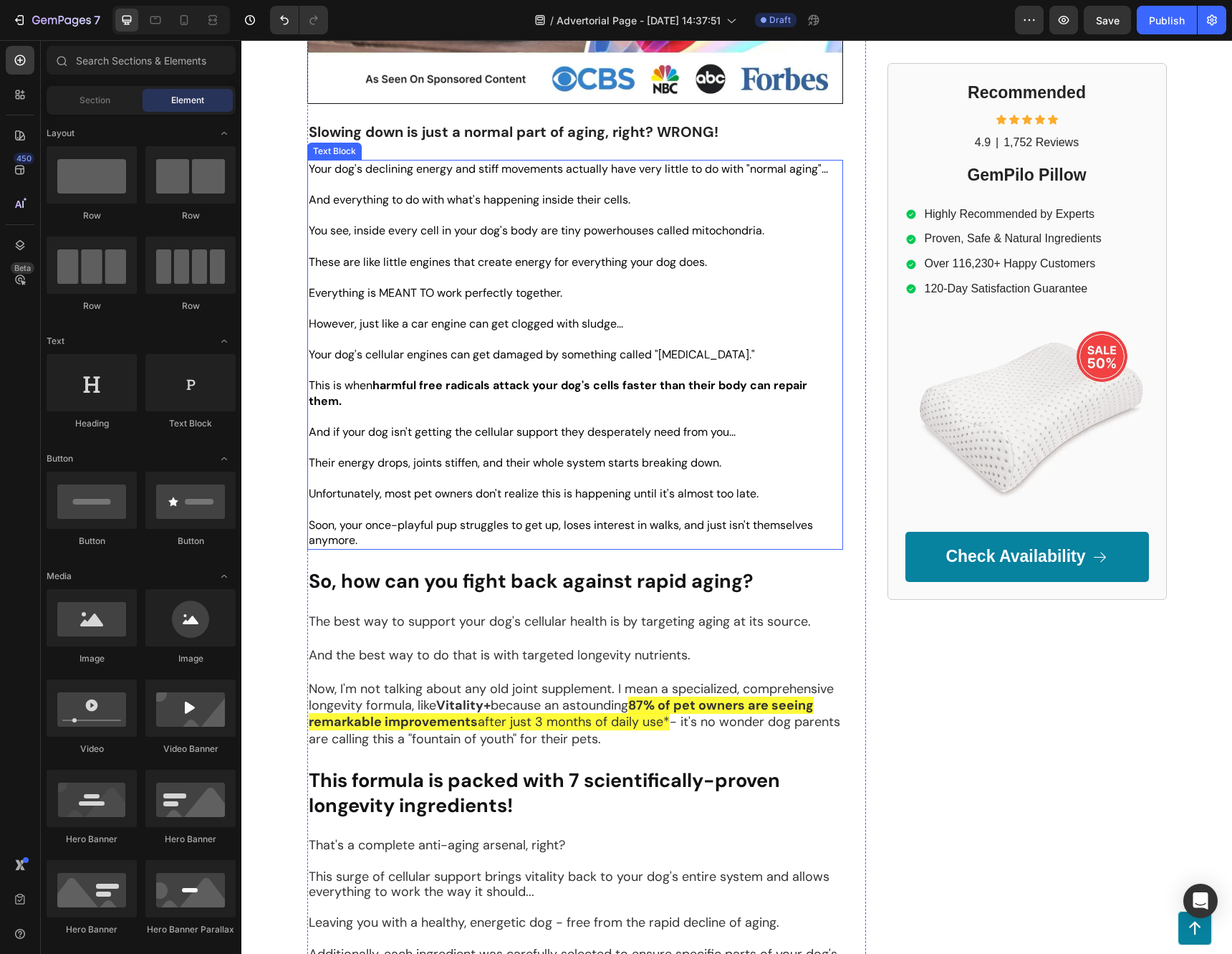
click at [637, 319] on p "However, just like a car engine can get clogged with sludge..." at bounding box center [575, 324] width 533 height 16
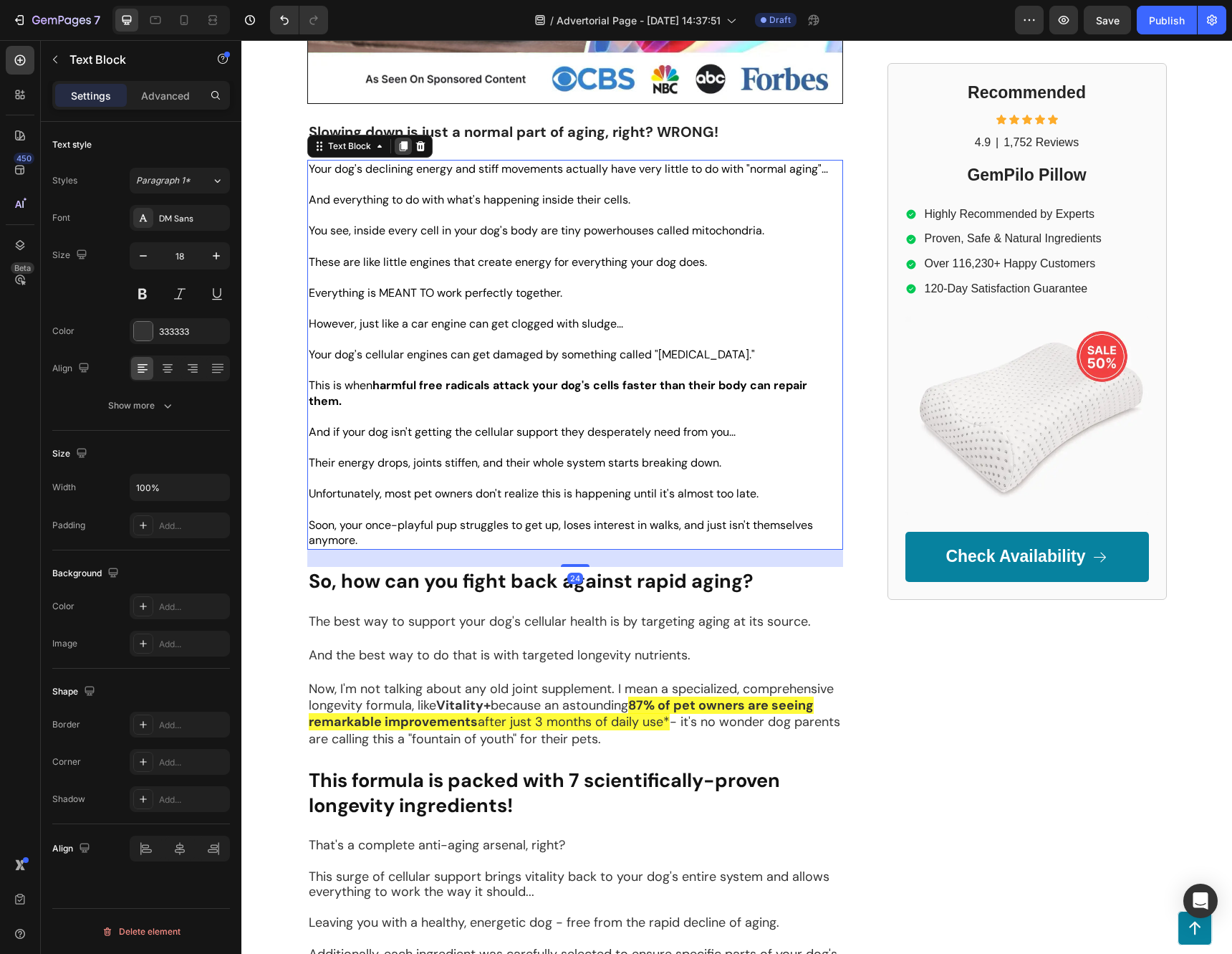
click at [400, 147] on icon at bounding box center [403, 146] width 8 height 10
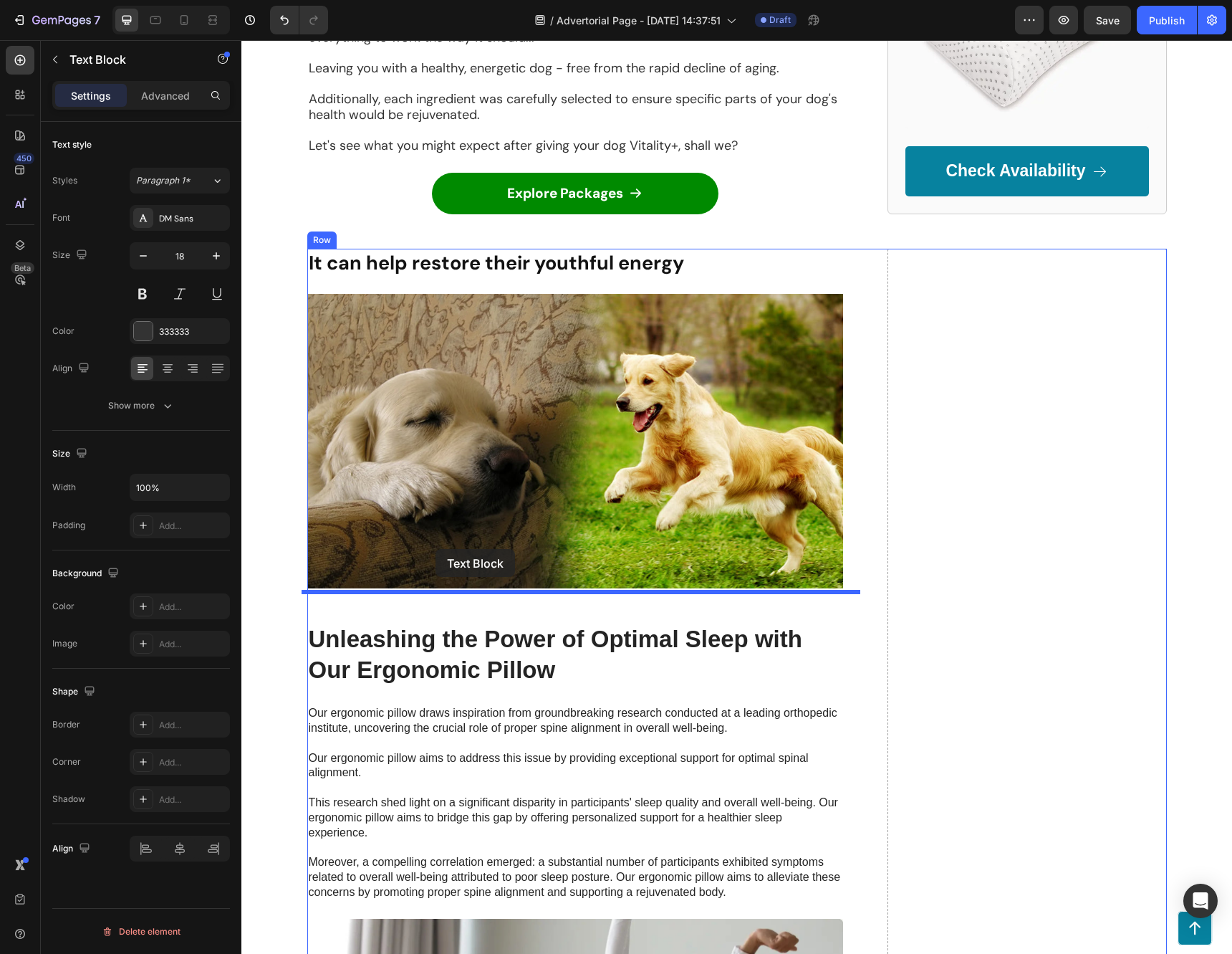
scroll to position [1722, 0]
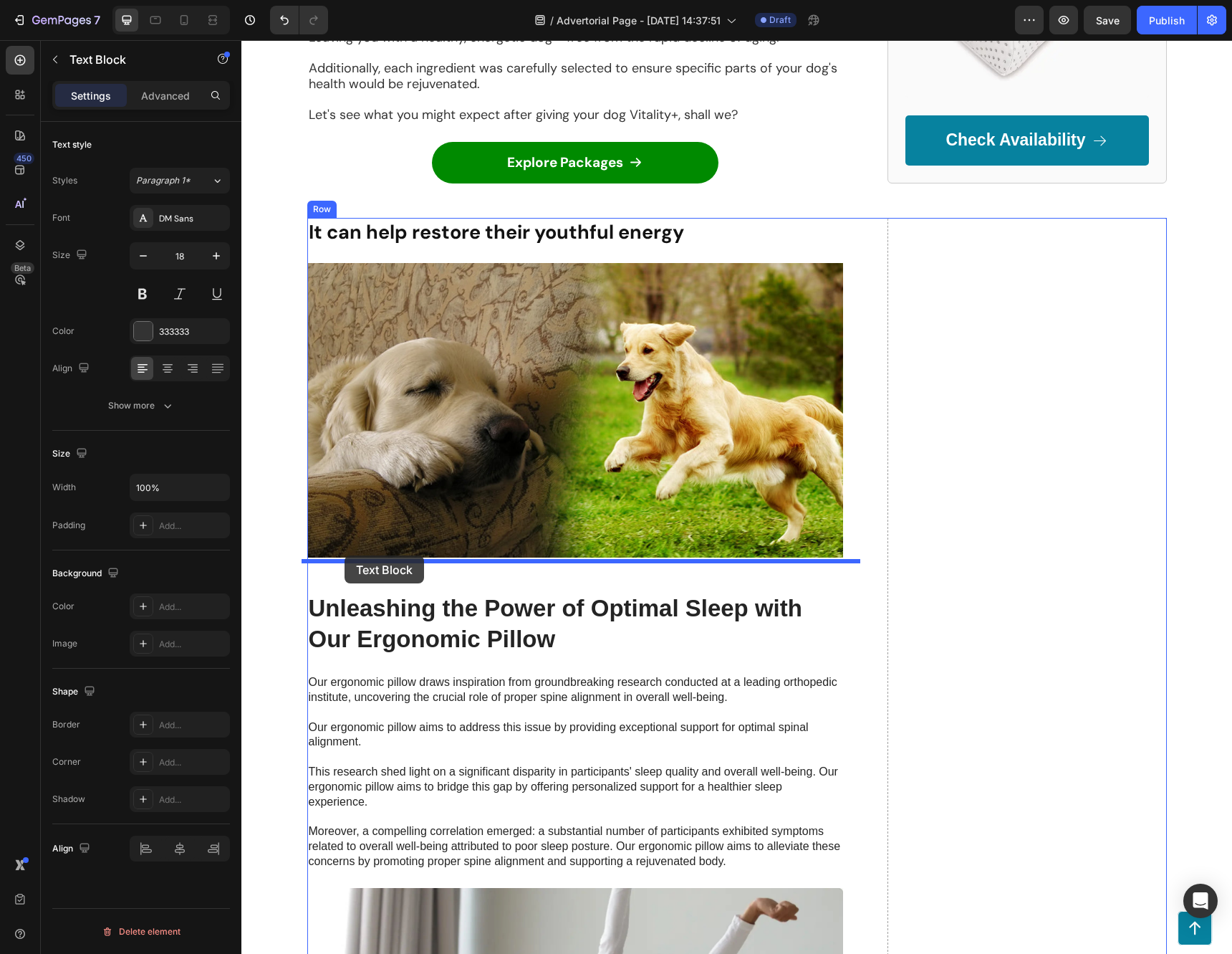
drag, startPoint x: 319, startPoint y: 542, endPoint x: 345, endPoint y: 556, distance: 29.5
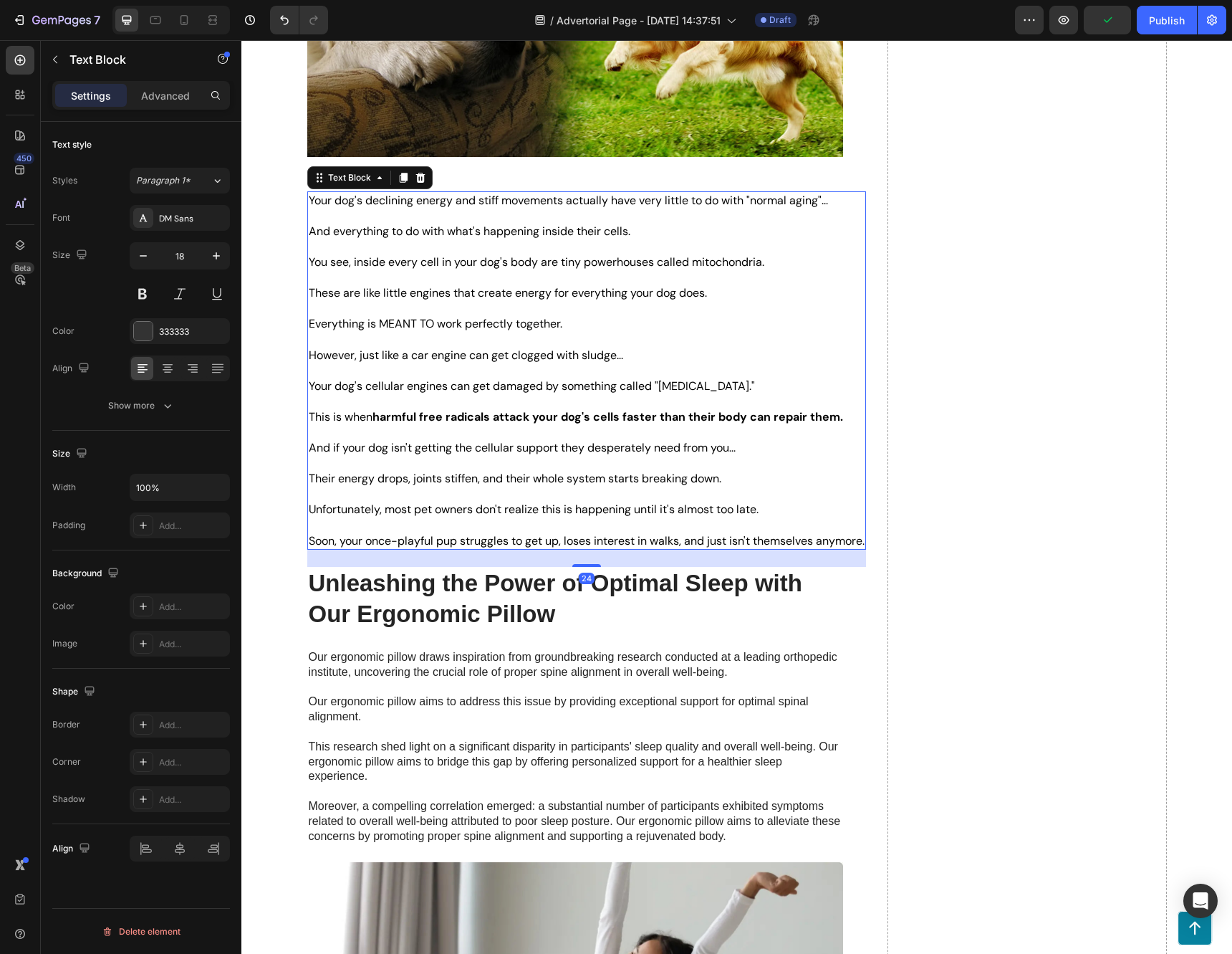
scroll to position [1761, 0]
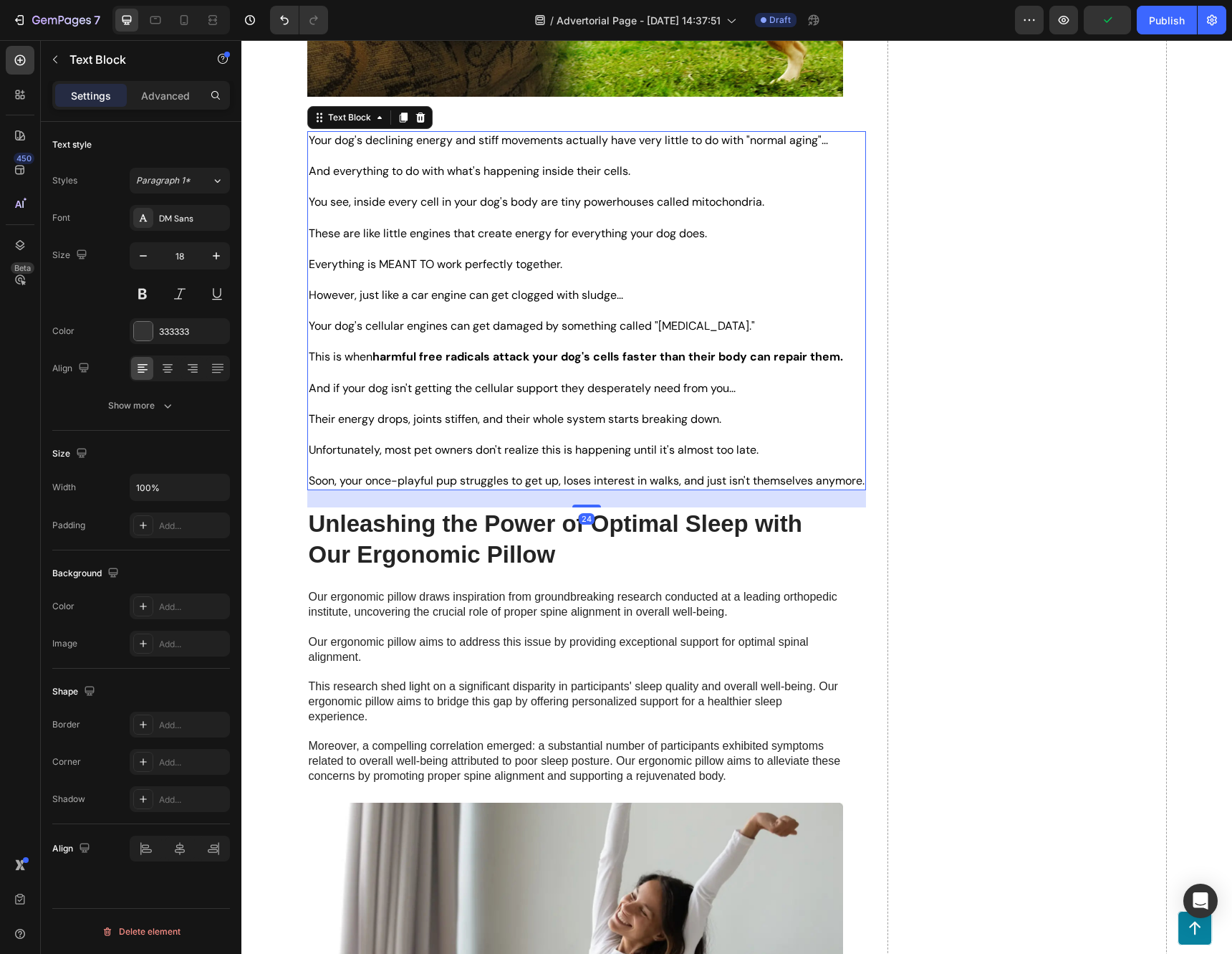
click at [457, 322] on span "Your dog's cellular engines can get damaged by something called "[MEDICAL_DATA]…" at bounding box center [532, 325] width 447 height 15
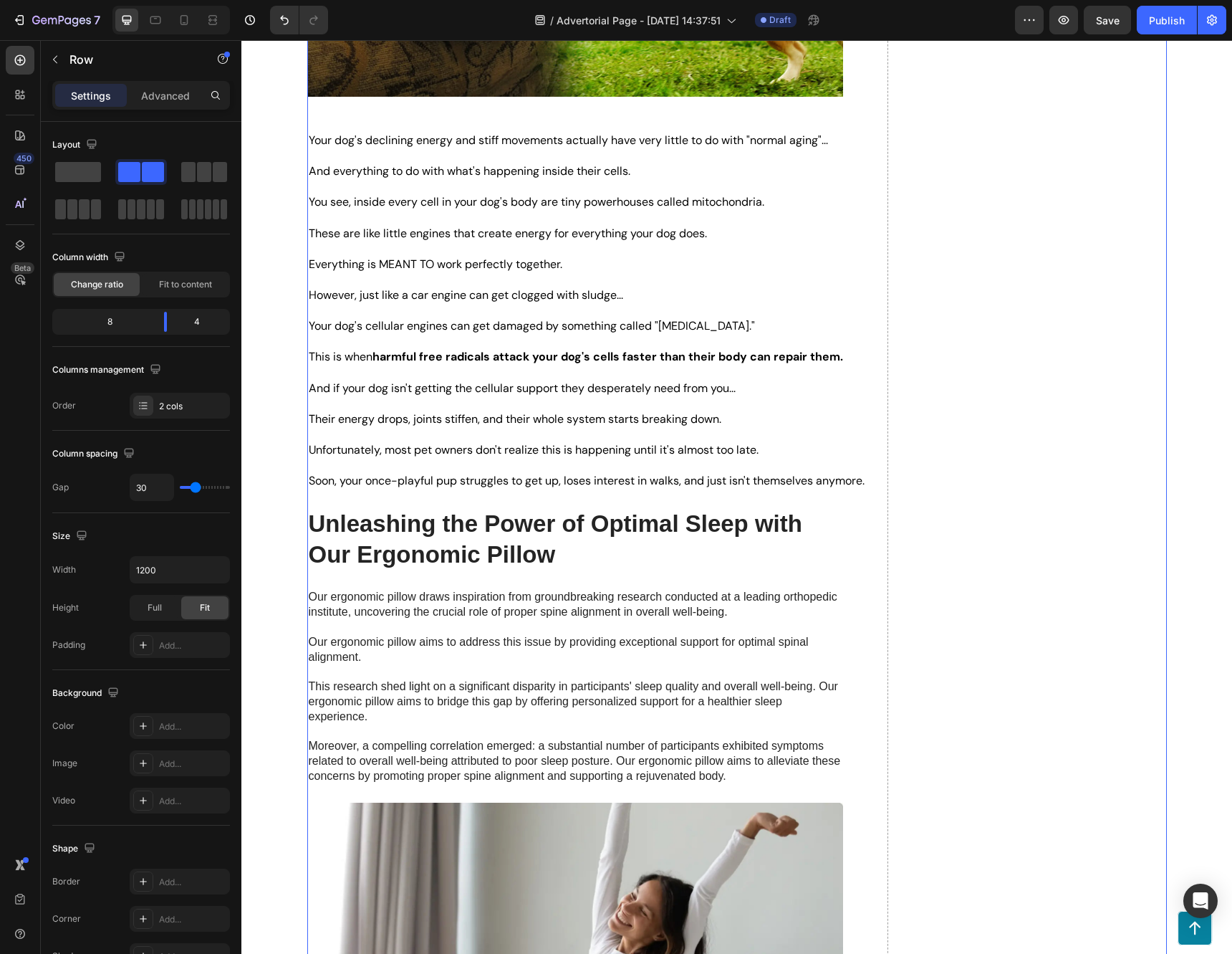
click at [648, 303] on p "Rich Text Editor. Editing area: main" at bounding box center [587, 311] width 556 height 16
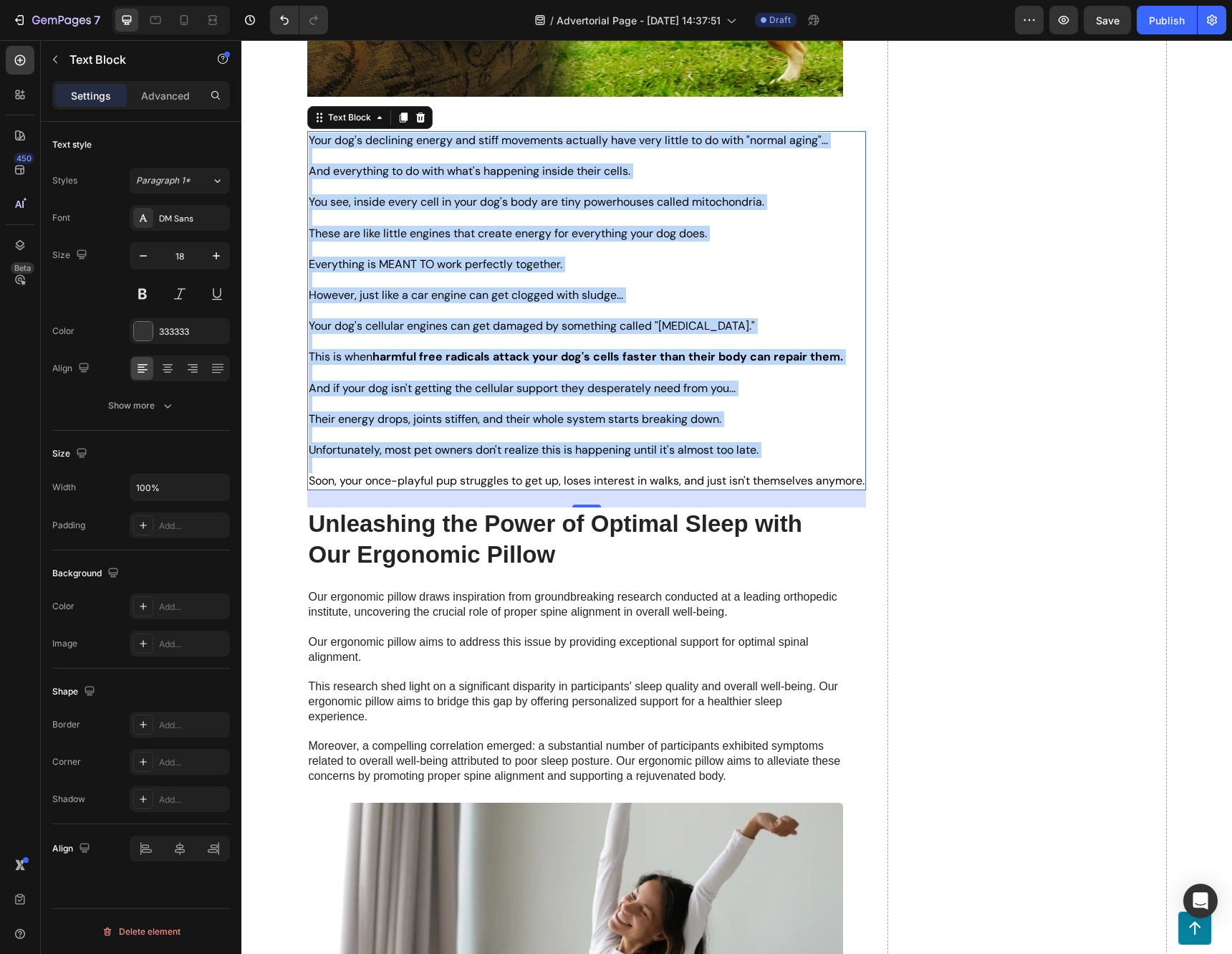
click at [710, 279] on p "Rich Text Editor. Editing area: main" at bounding box center [587, 279] width 556 height 16
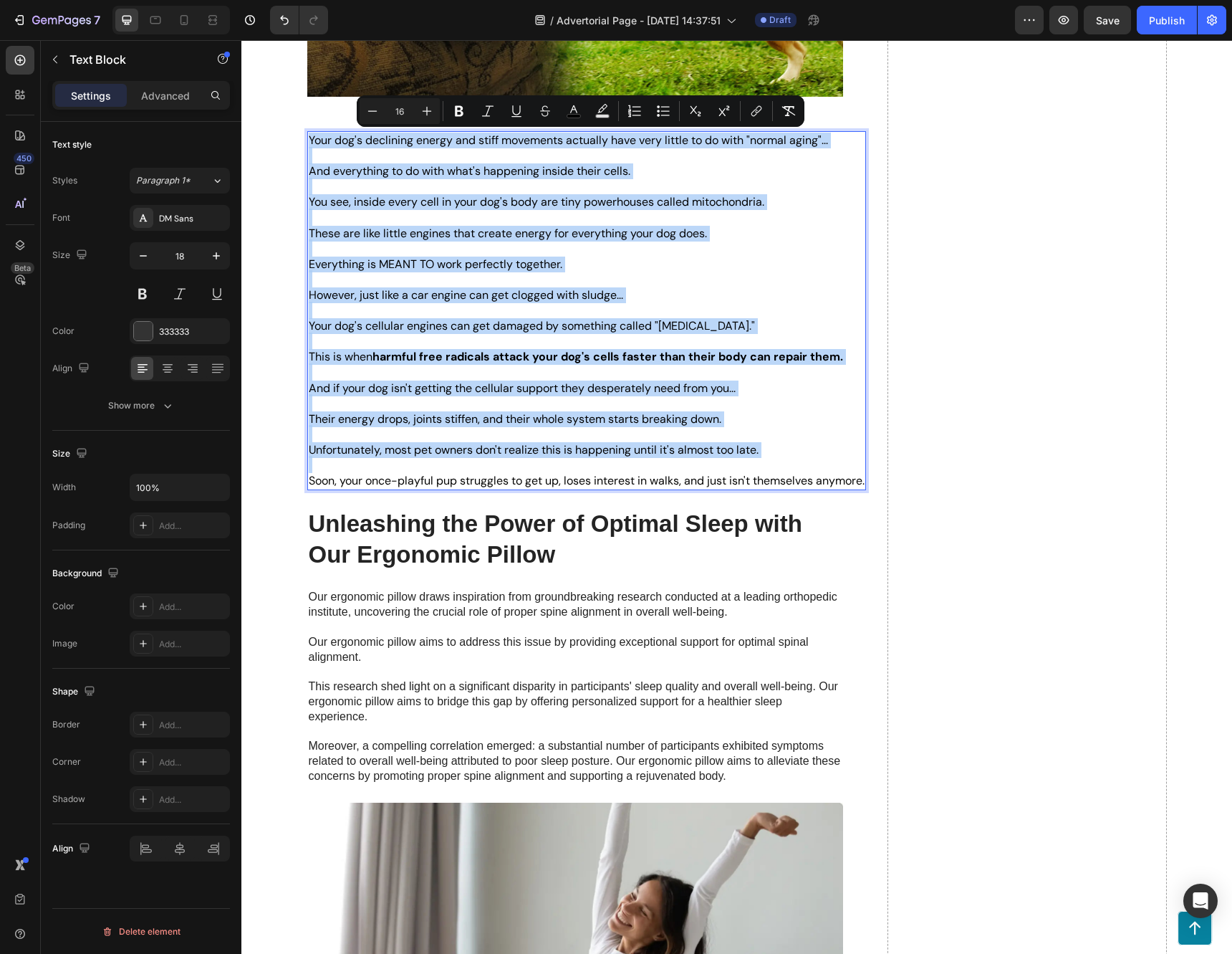
type input "18"
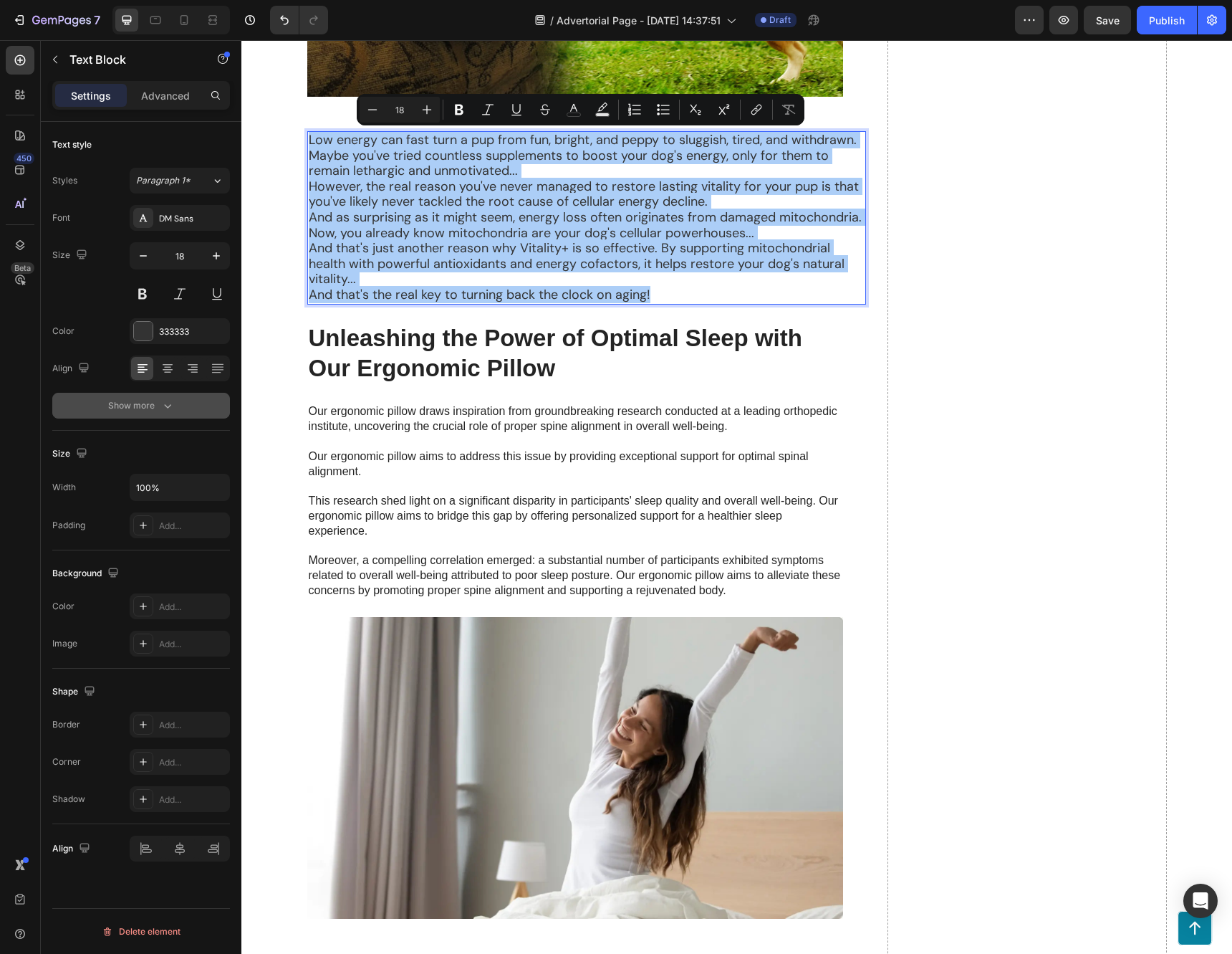
click at [158, 409] on div "Show more" at bounding box center [141, 405] width 67 height 14
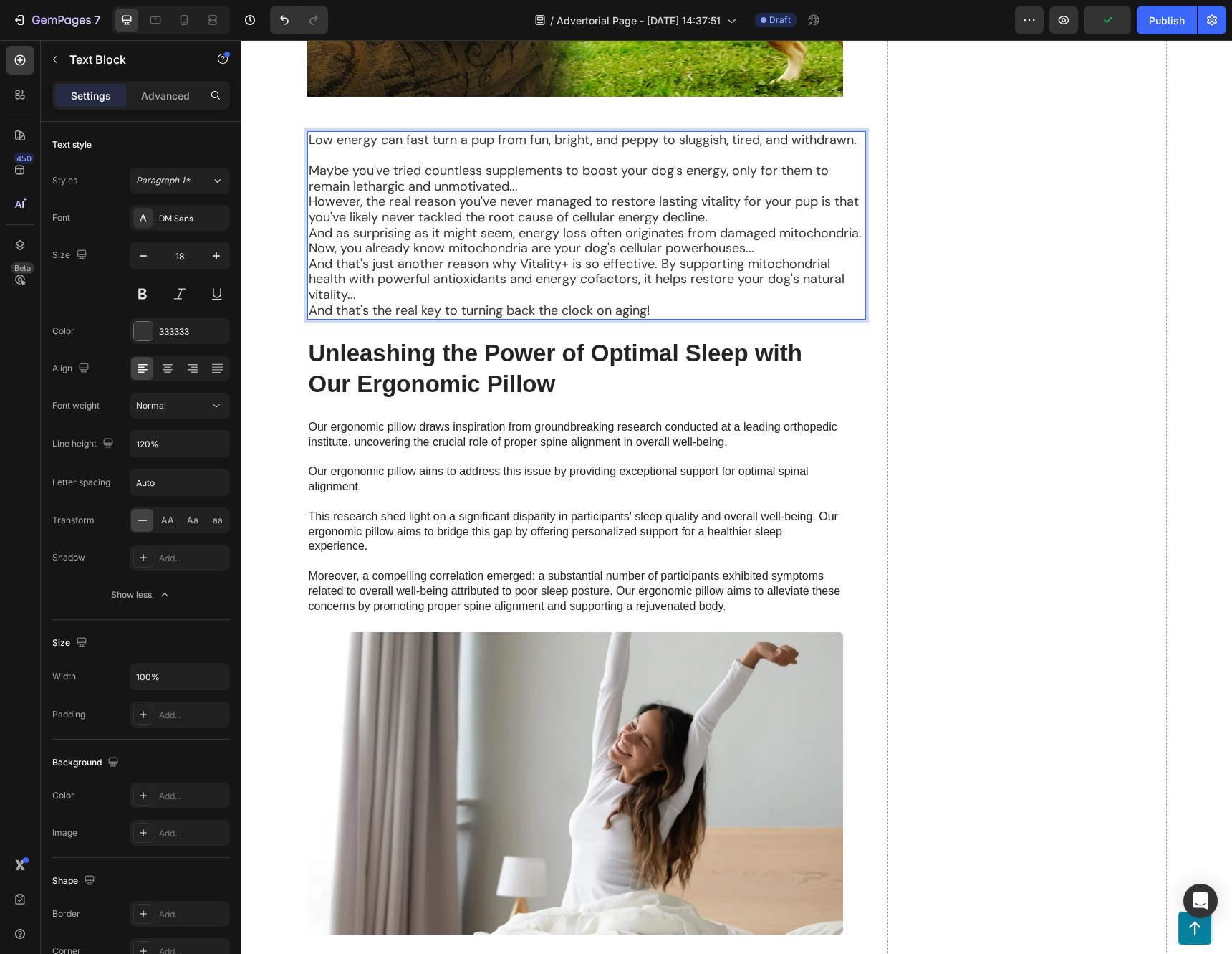
click at [523, 189] on p "Maybe you've tried countless supplements to boost your dog's energy, only for t…" at bounding box center [587, 178] width 556 height 31
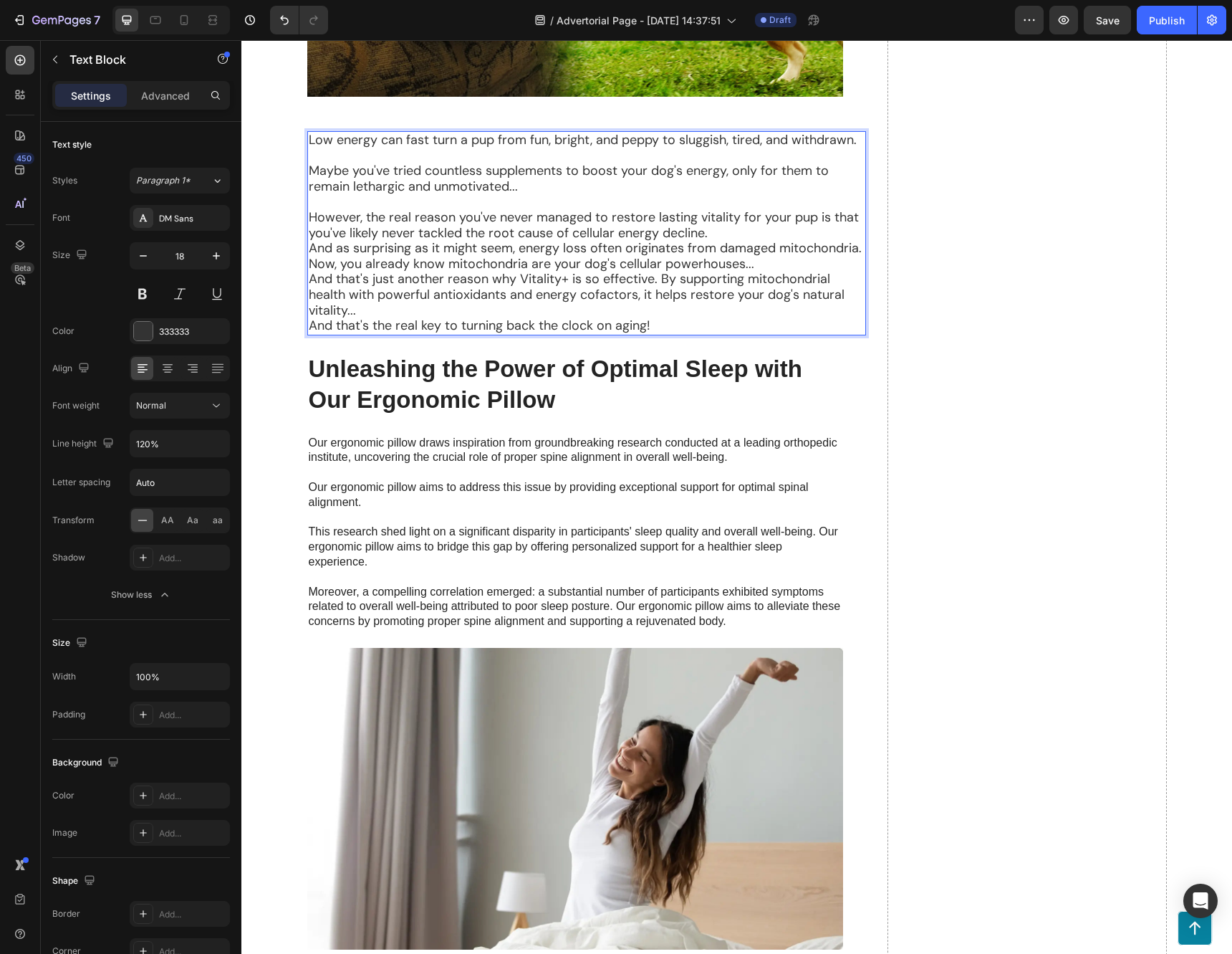
click at [734, 234] on p "However, the real reason you've never managed to restore lasting vitality for y…" at bounding box center [587, 225] width 556 height 31
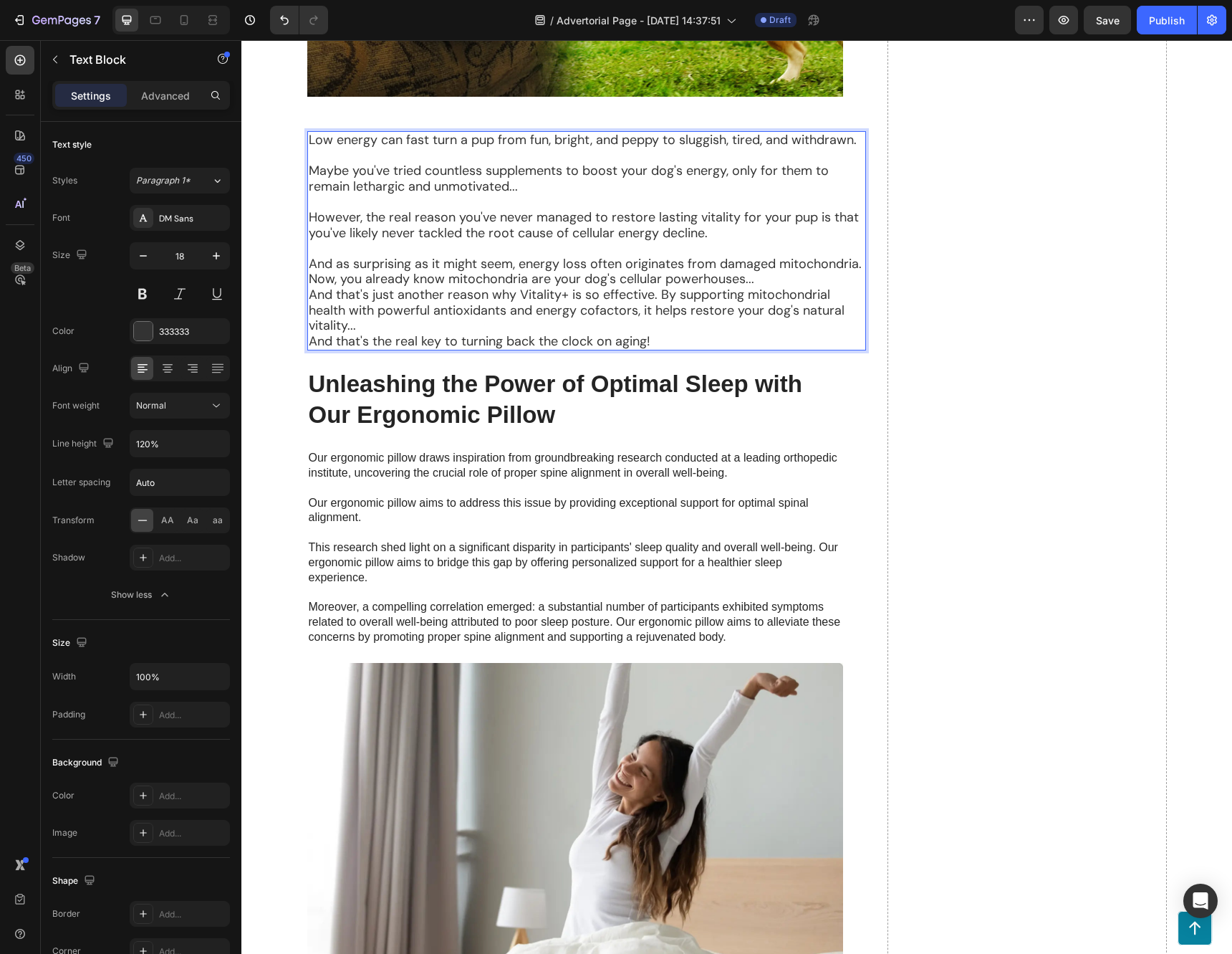
click at [720, 236] on p "However, the real reason you've never managed to restore lasting vitality for y…" at bounding box center [587, 225] width 556 height 31
click at [751, 282] on p "And as surprising as it might seem, energy loss often originates from damaged m…" at bounding box center [587, 271] width 556 height 31
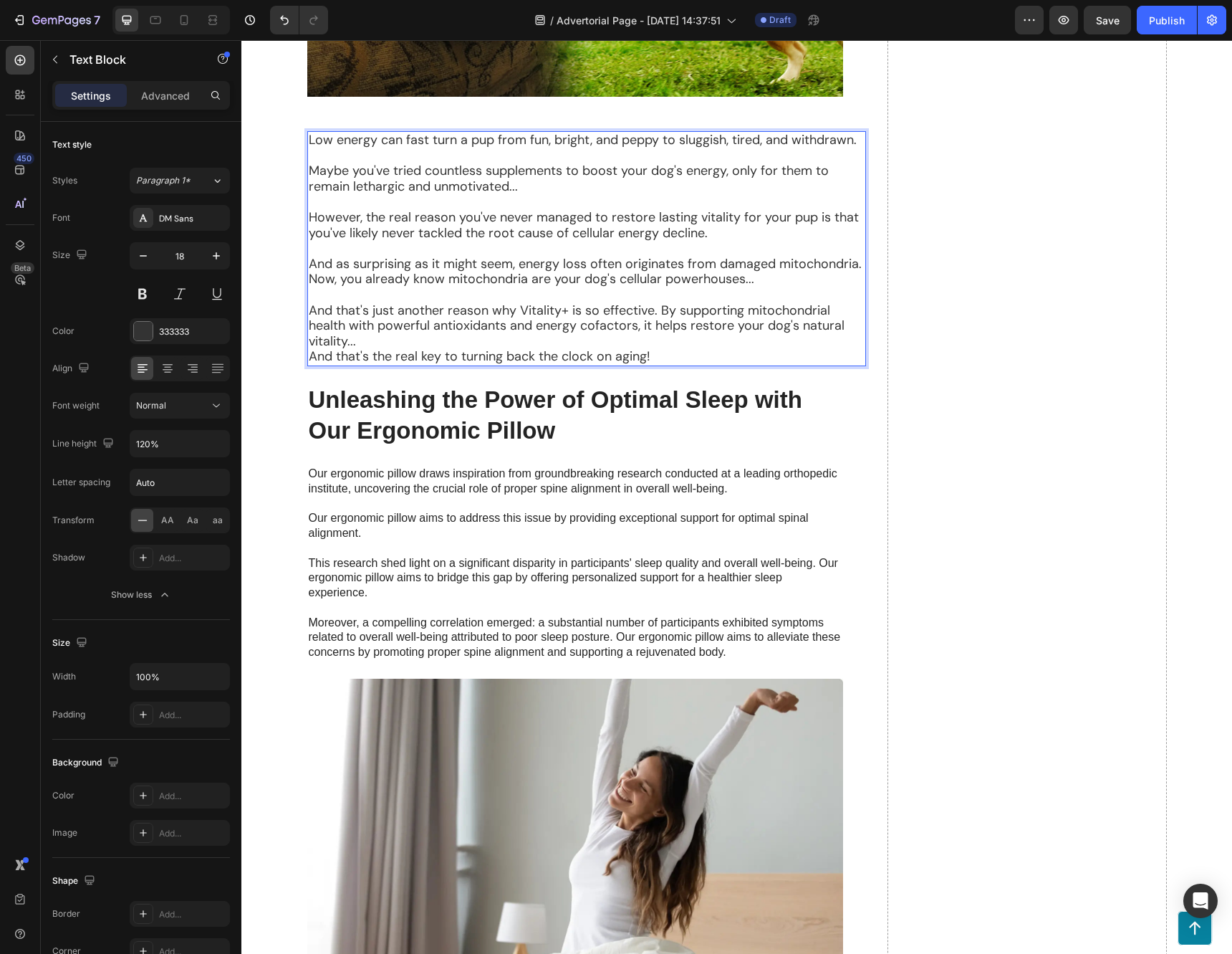
click at [365, 342] on p "And that's just another reason why Vitality+ is so effective. By supporting mit…" at bounding box center [587, 326] width 556 height 47
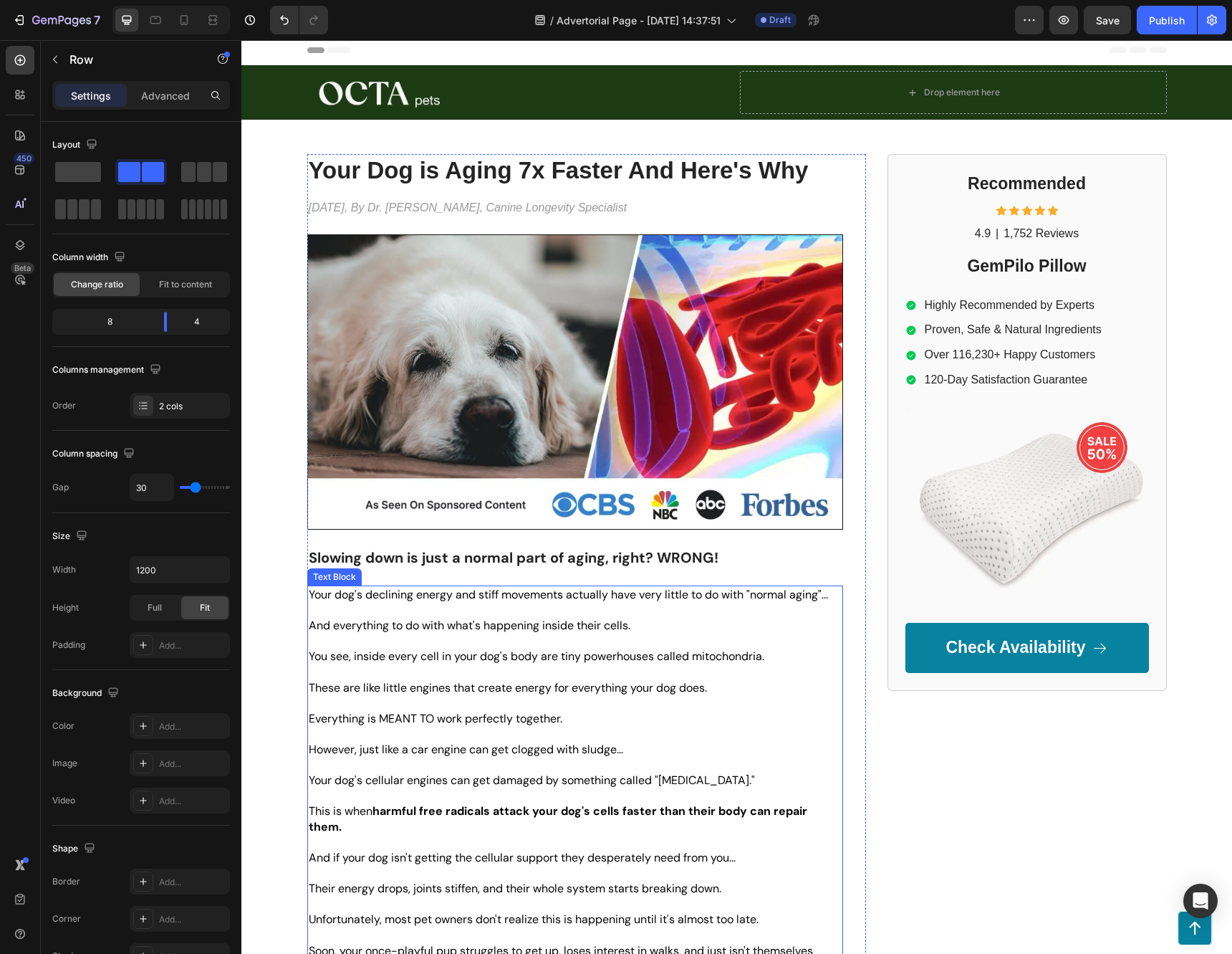
scroll to position [0, 0]
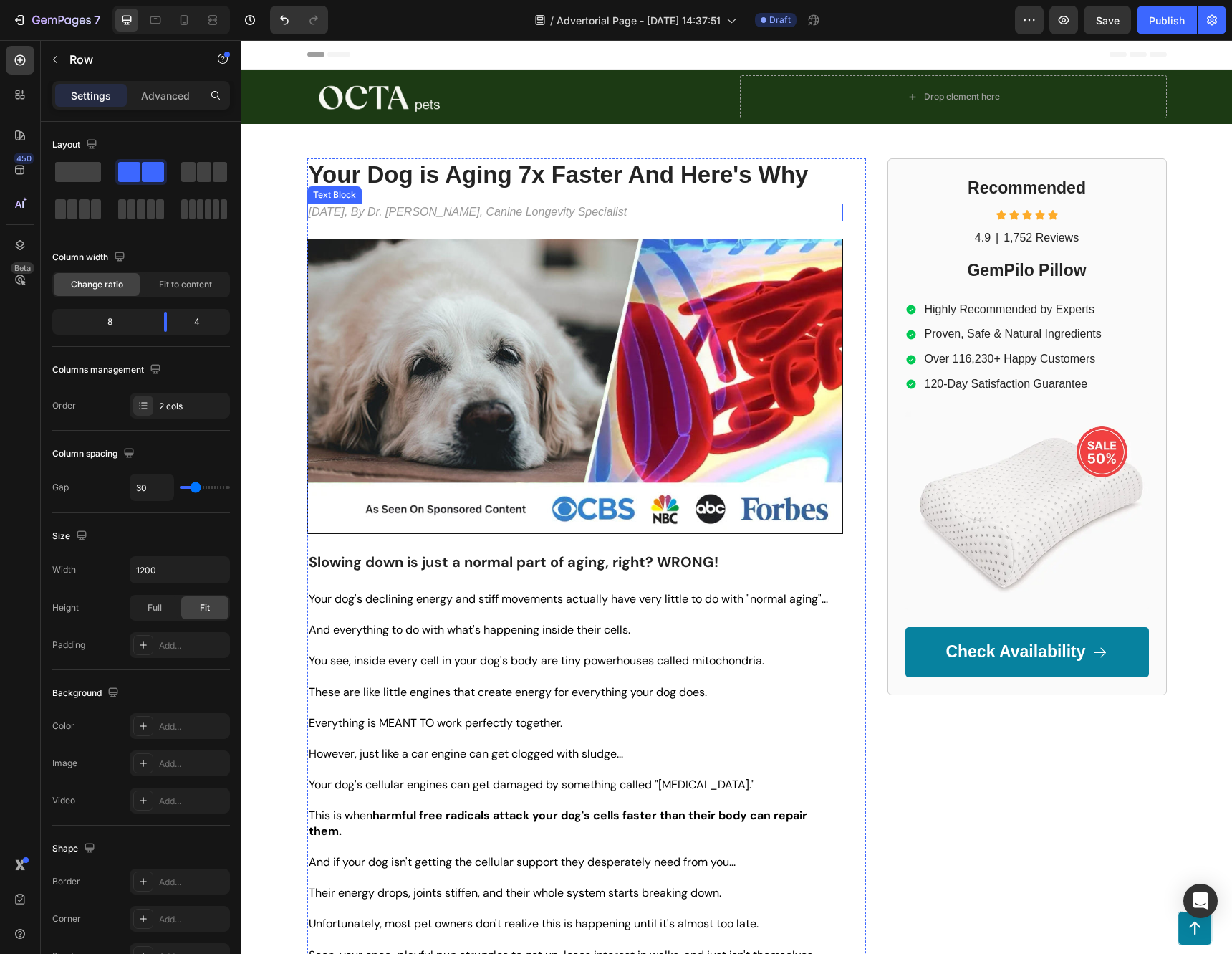
click at [622, 213] on p "[DATE], By Dr. [PERSON_NAME], Canine Longevity Specialist" at bounding box center [575, 212] width 533 height 15
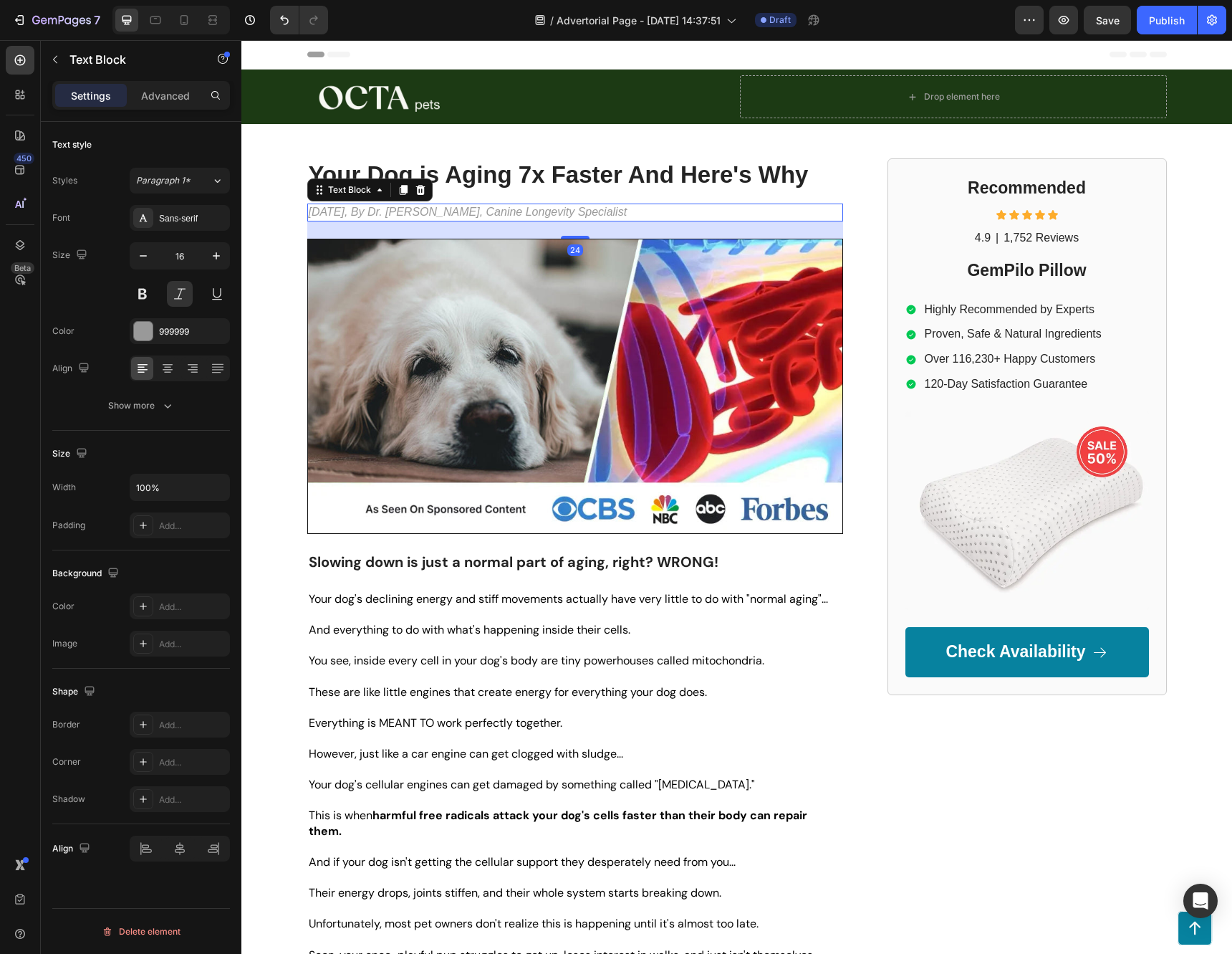
click at [622, 213] on p "[DATE], By Dr. [PERSON_NAME], Canine Longevity Specialist" at bounding box center [575, 212] width 533 height 15
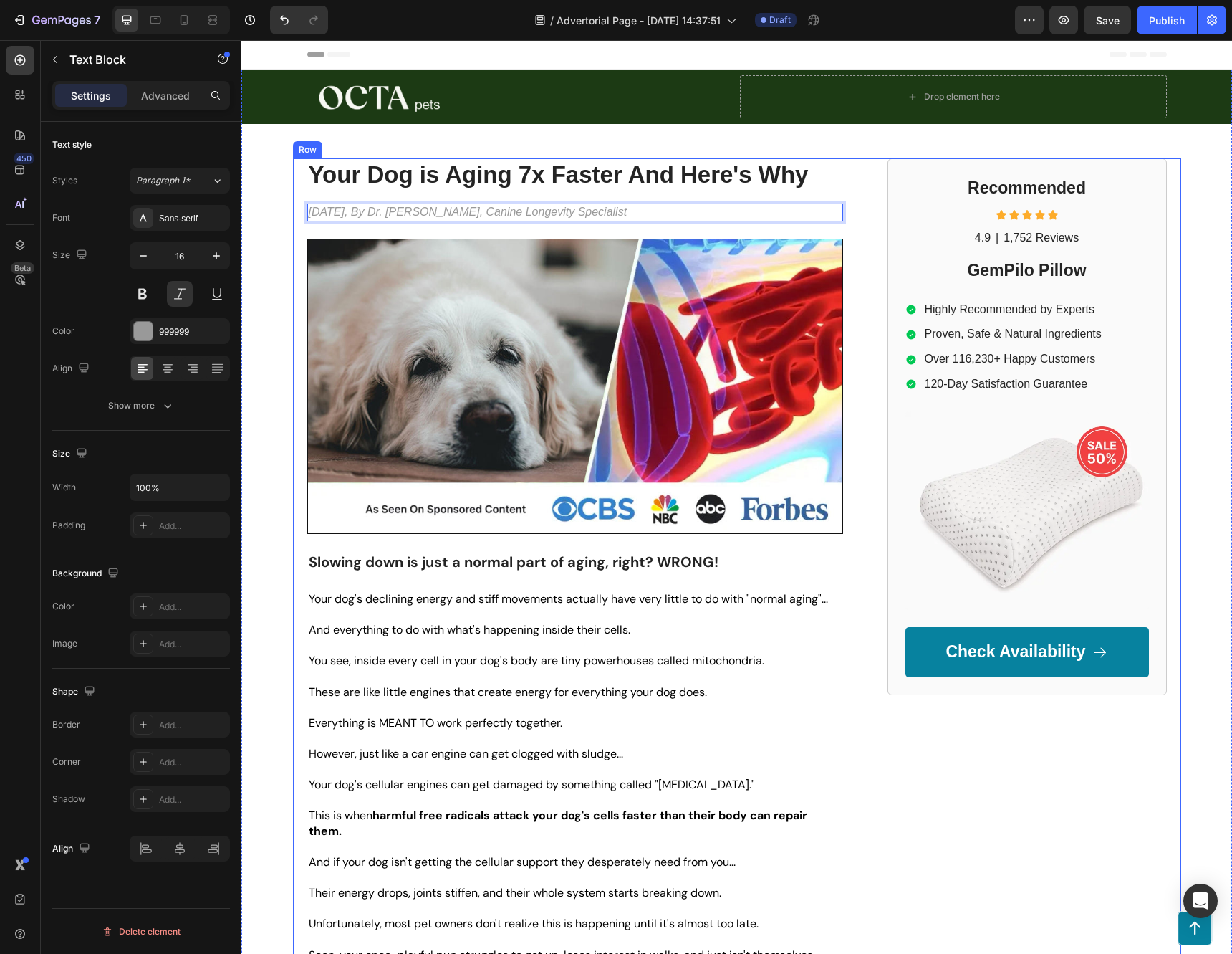
click at [973, 769] on div "Recommended Heading Icon Icon Icon Icon Icon Icon List 4.9 Text Block | Text Bl…" at bounding box center [1028, 828] width 279 height 1340
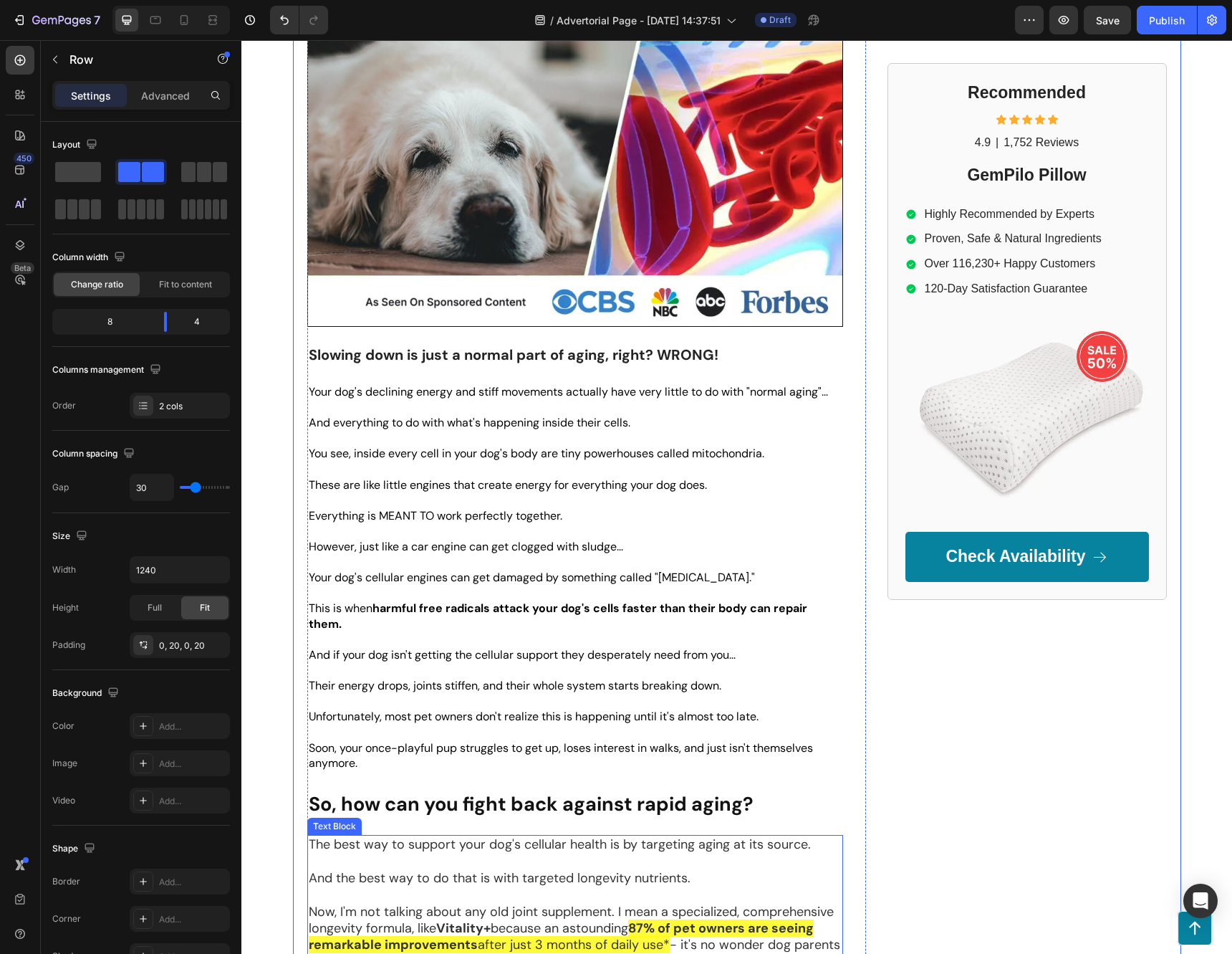
scroll to position [860, 0]
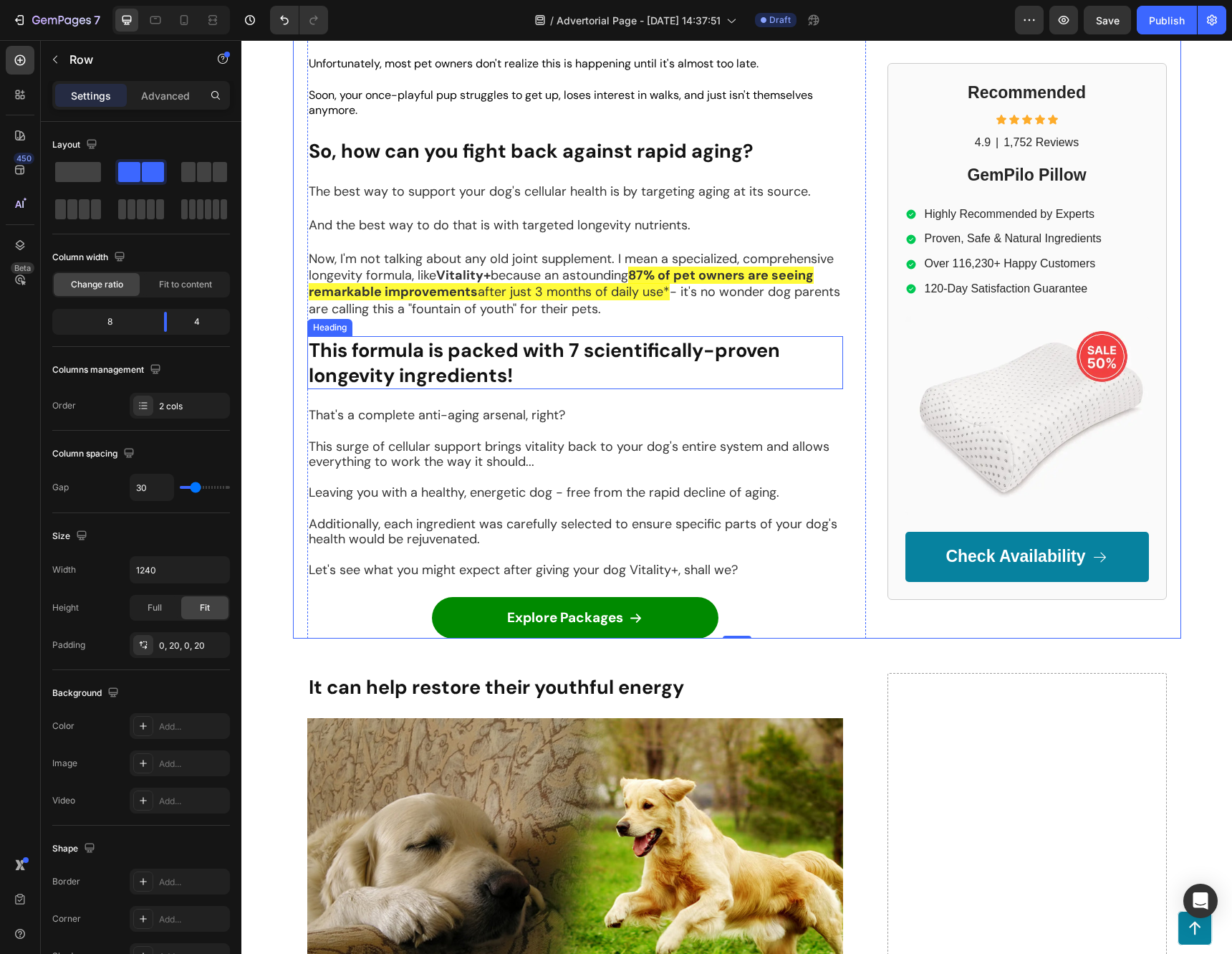
click at [535, 338] on strong "This formula is packed with 7 scientifically-proven longevity ingredients!" at bounding box center [544, 362] width 471 height 50
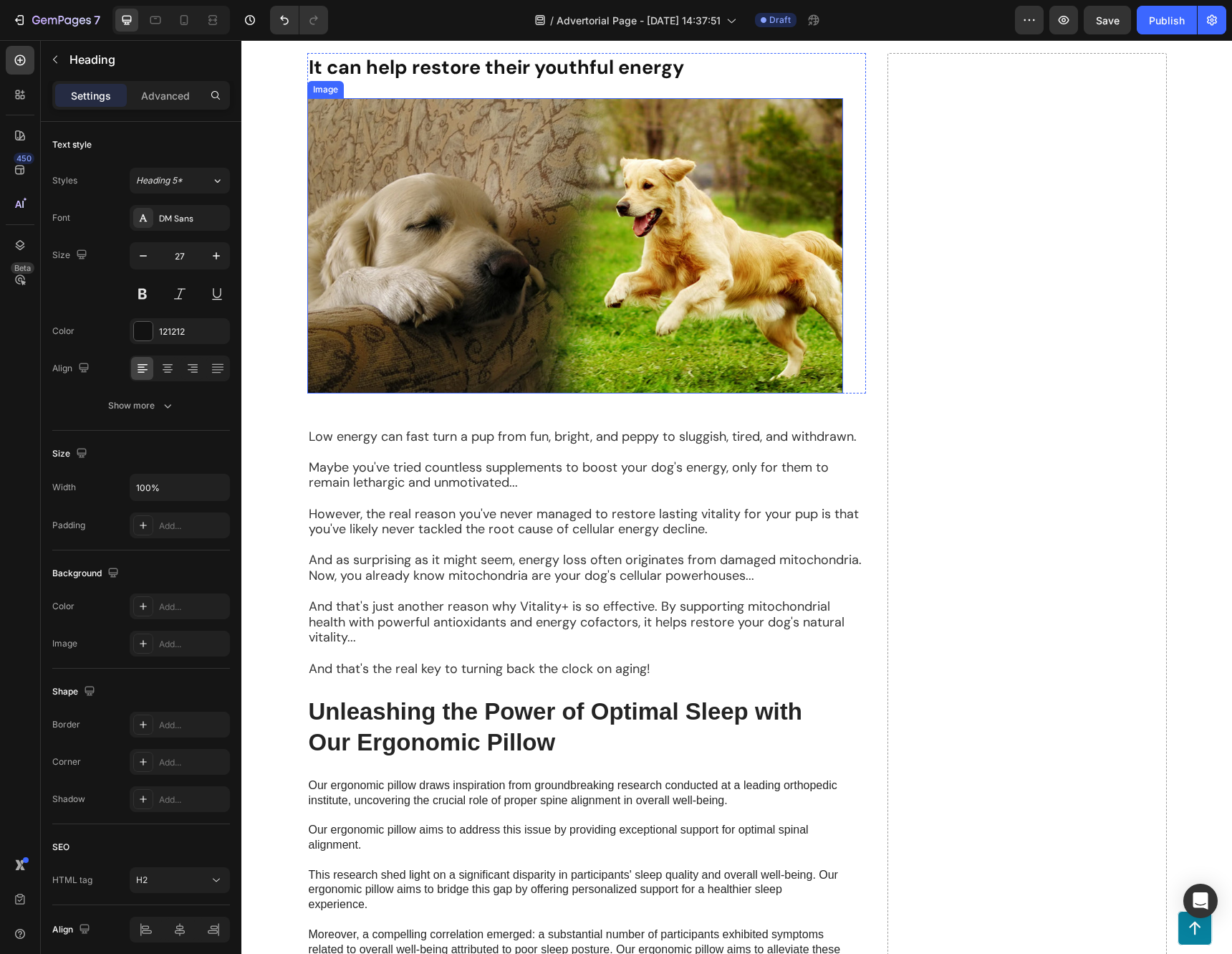
scroll to position [1146, 0]
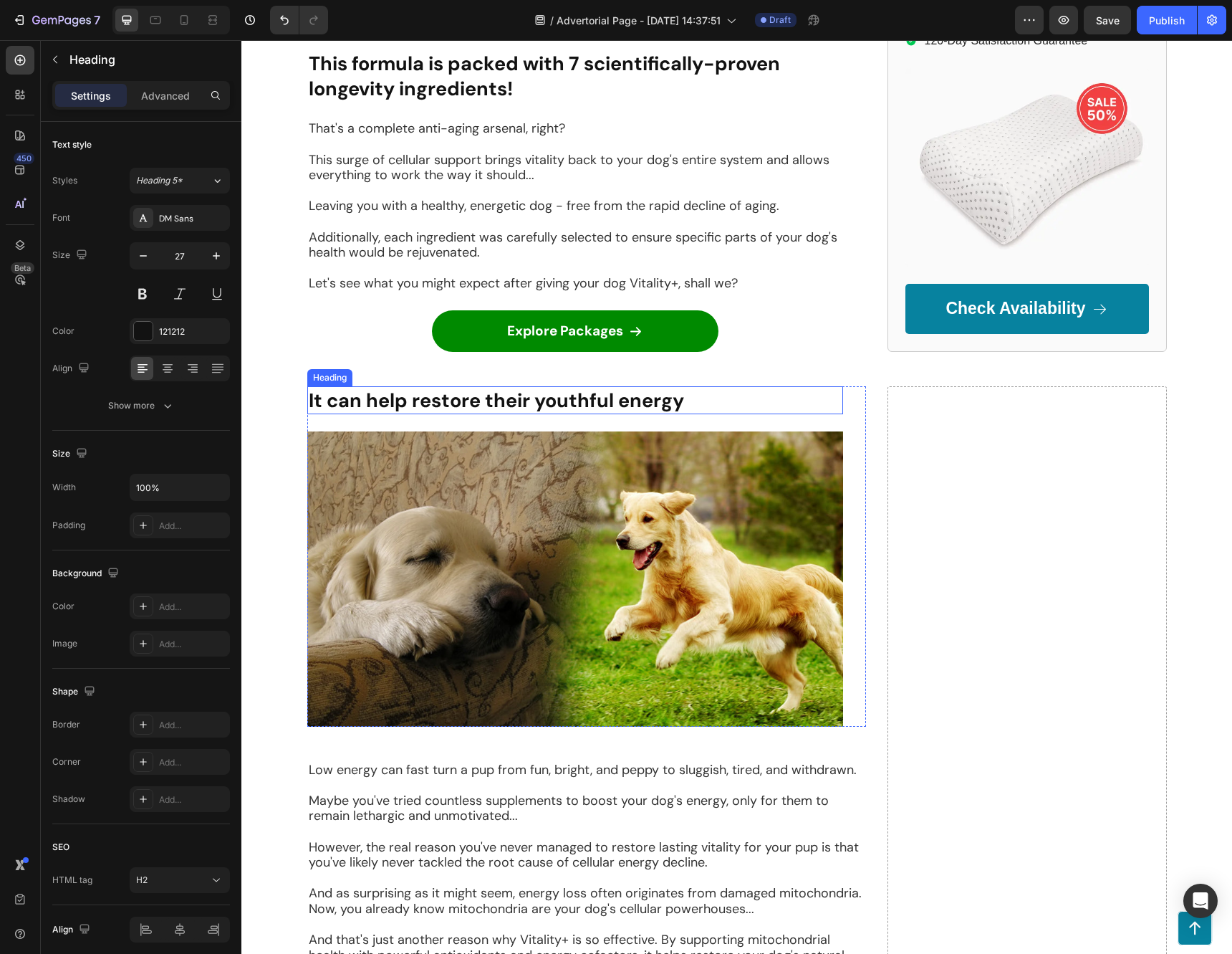
click at [499, 388] on strong "It can help restore their youthful energy" at bounding box center [497, 400] width 376 height 25
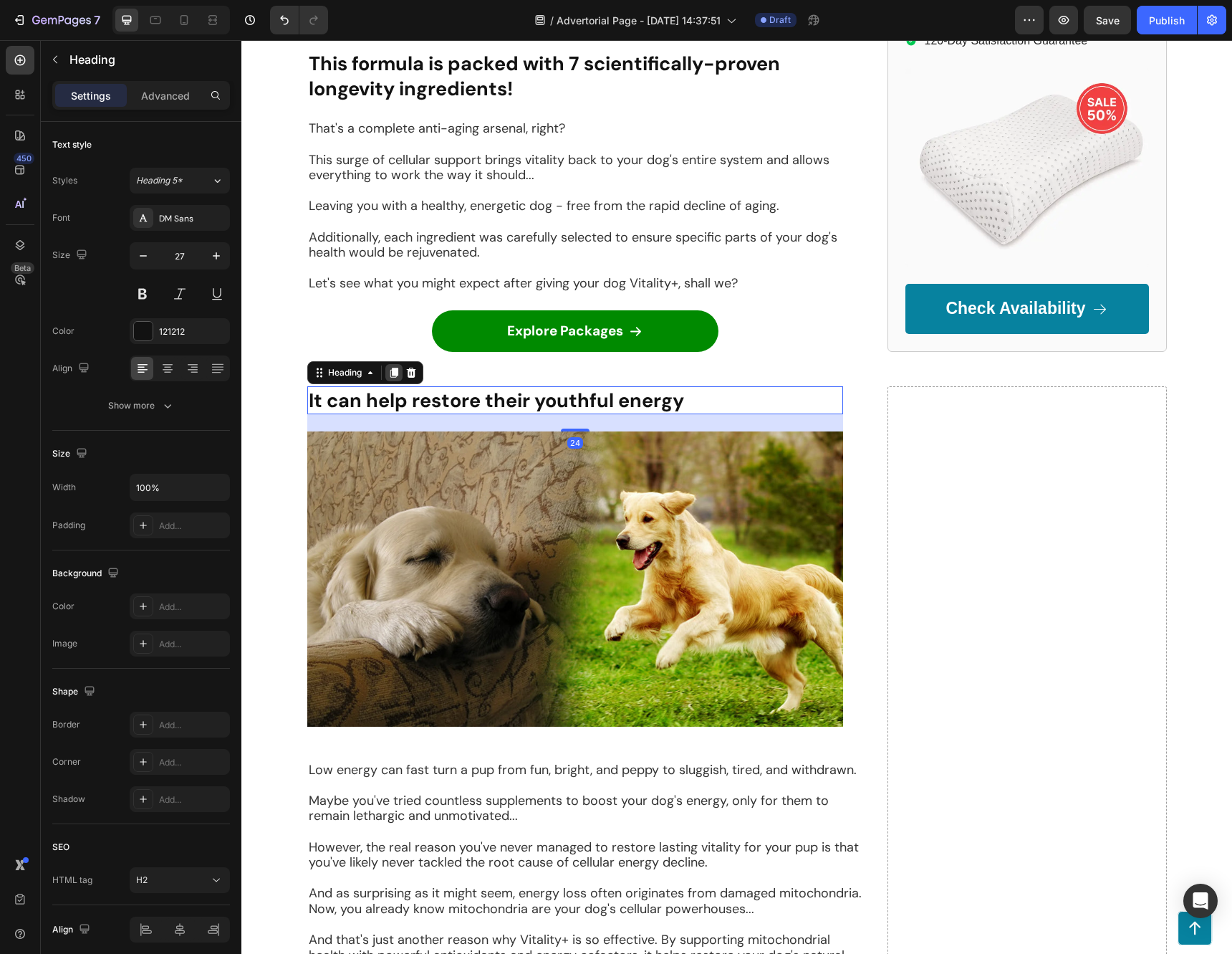
click at [388, 367] on icon at bounding box center [393, 372] width 11 height 11
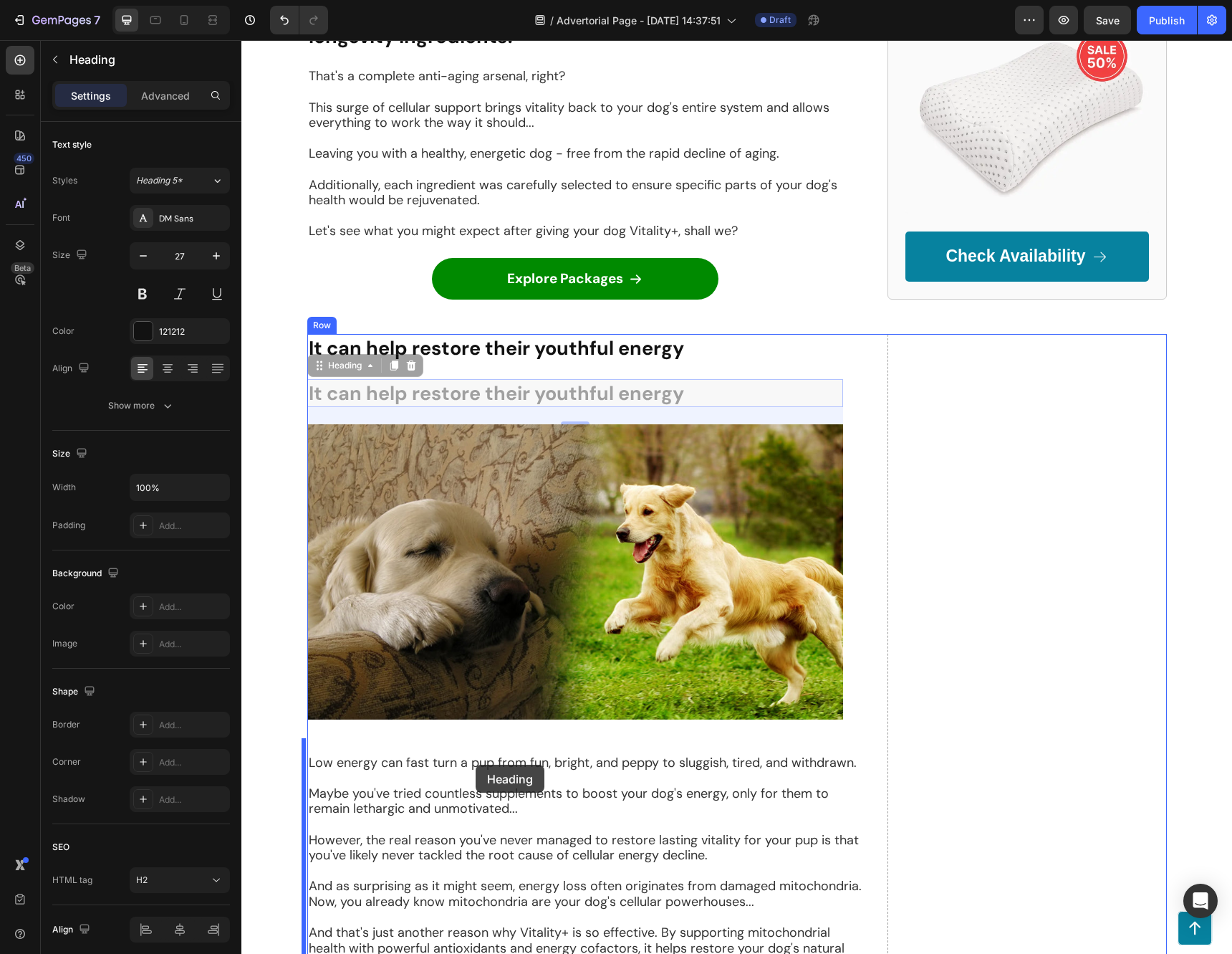
scroll to position [1504, 0]
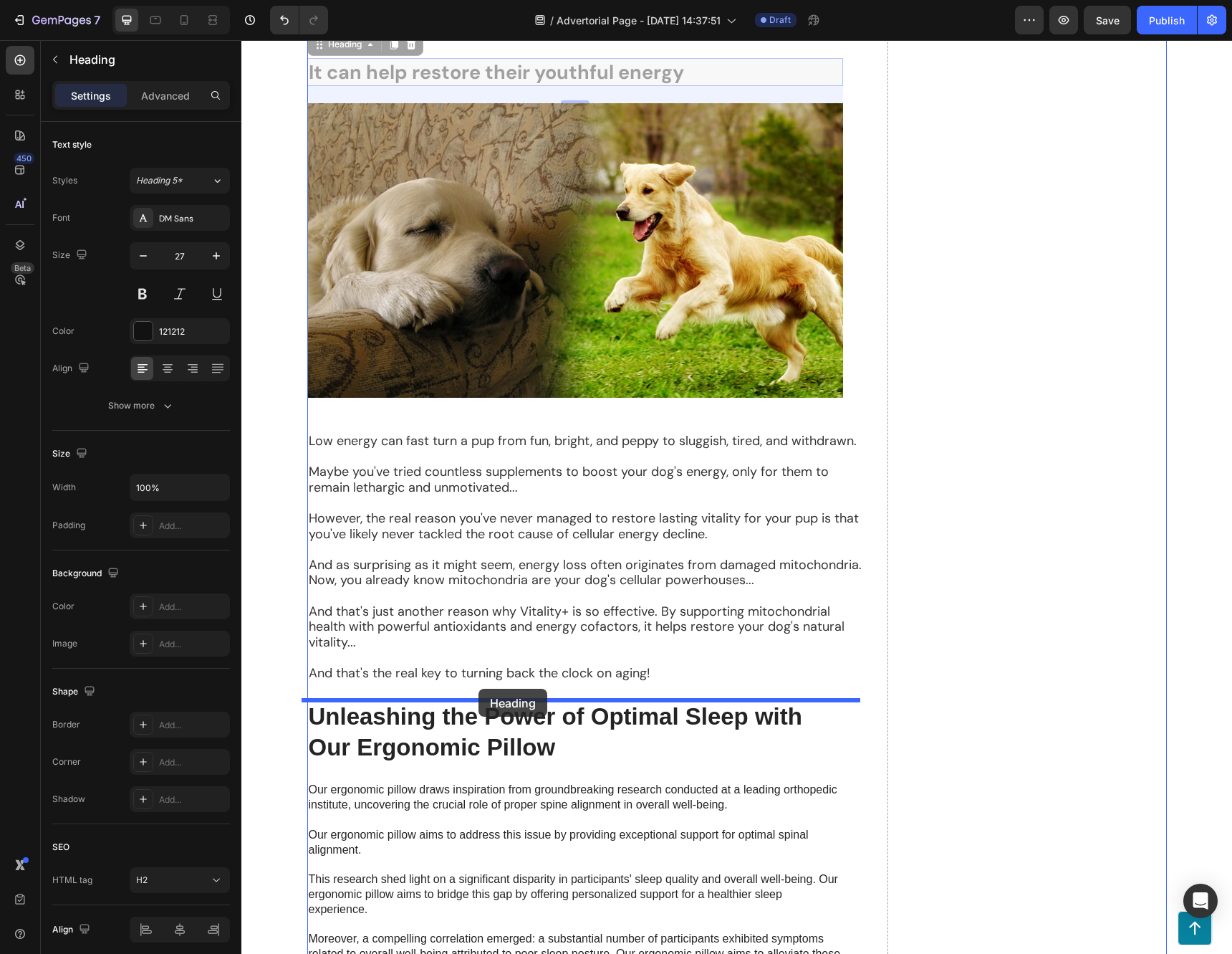
drag, startPoint x: 312, startPoint y: 406, endPoint x: 478, endPoint y: 689, distance: 328.1
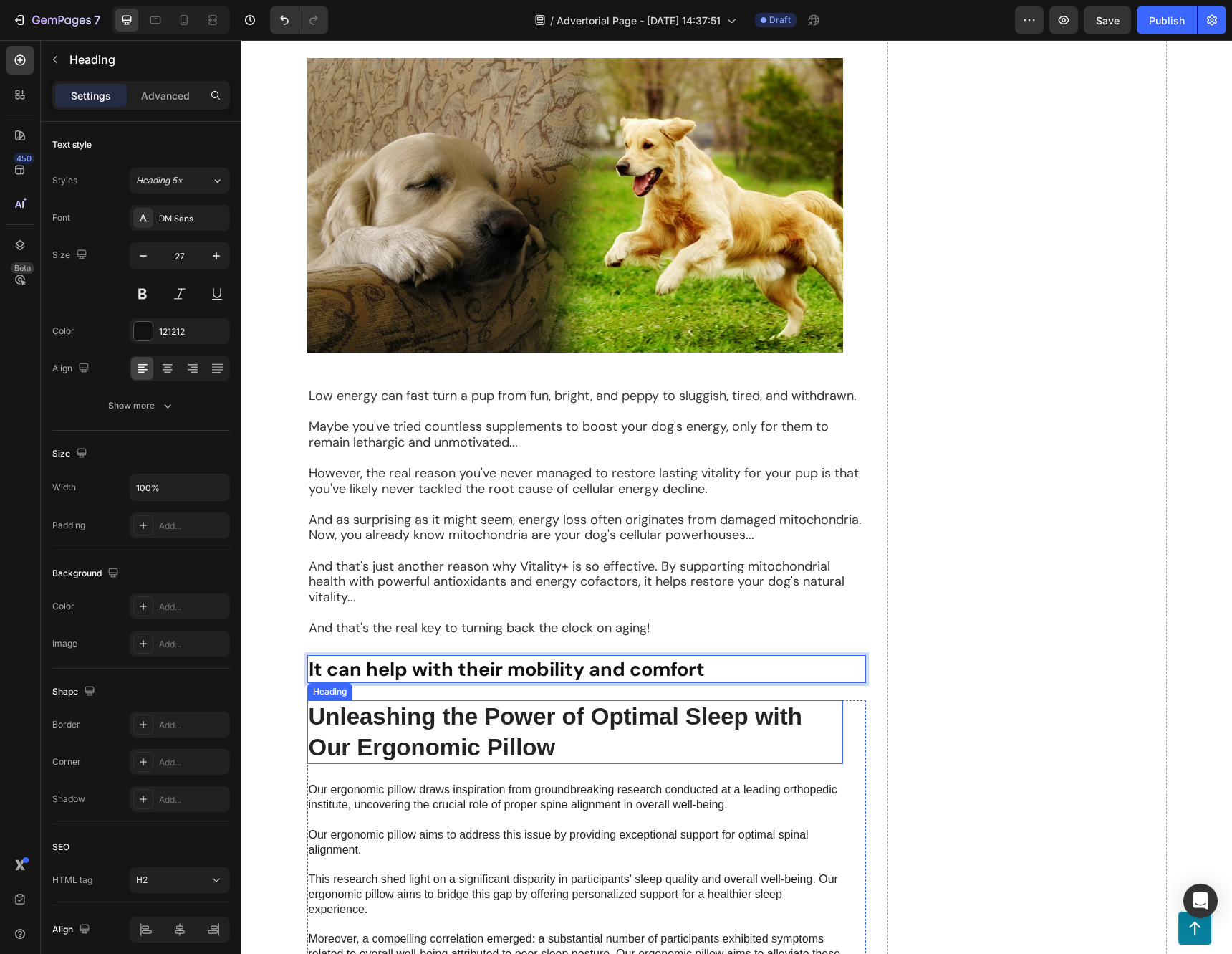
click at [521, 717] on h2 "Unleashing the Power of Optimal Sleep with Our Ergonomic Pillow" at bounding box center [575, 732] width 536 height 64
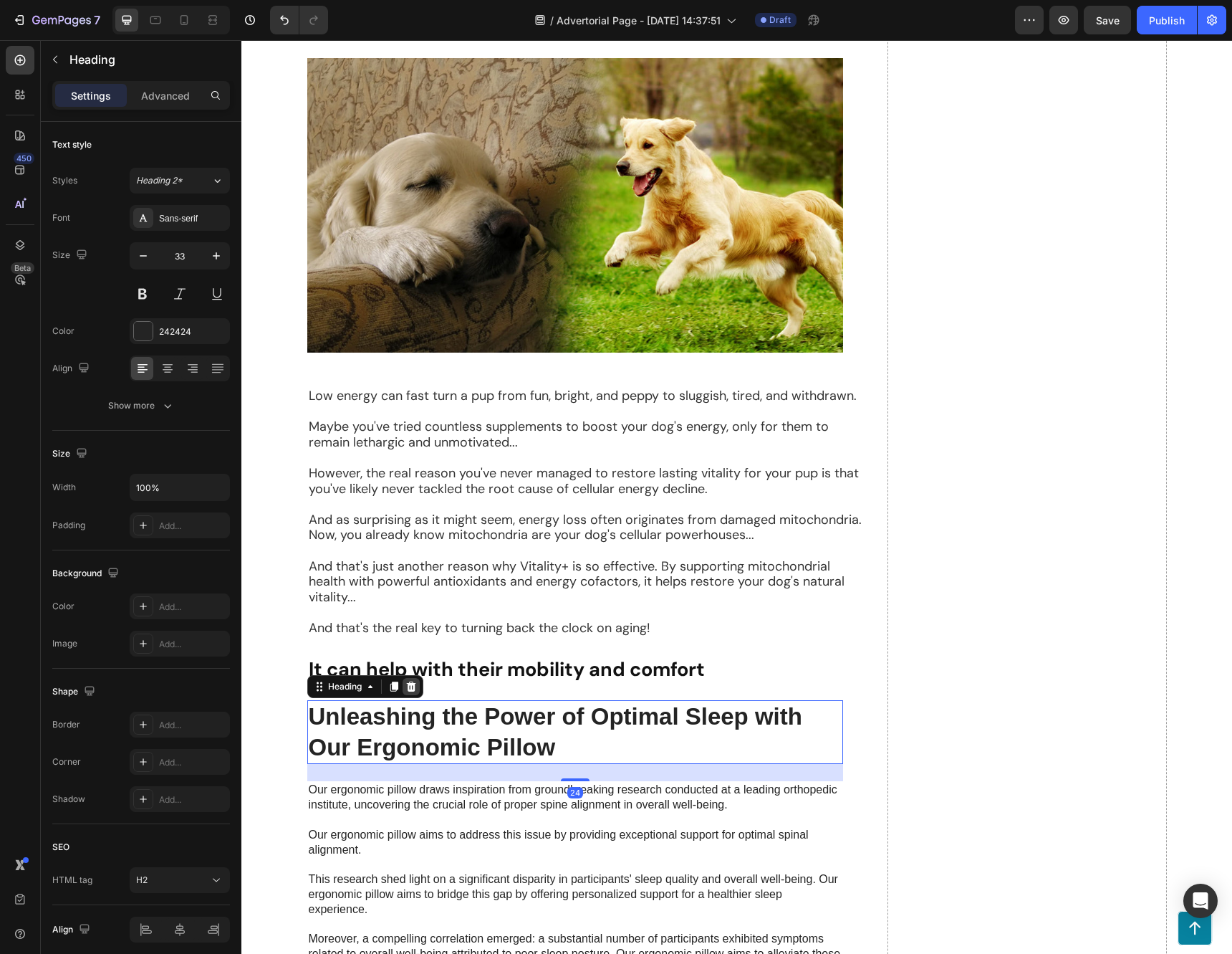
click at [406, 687] on icon at bounding box center [411, 685] width 10 height 10
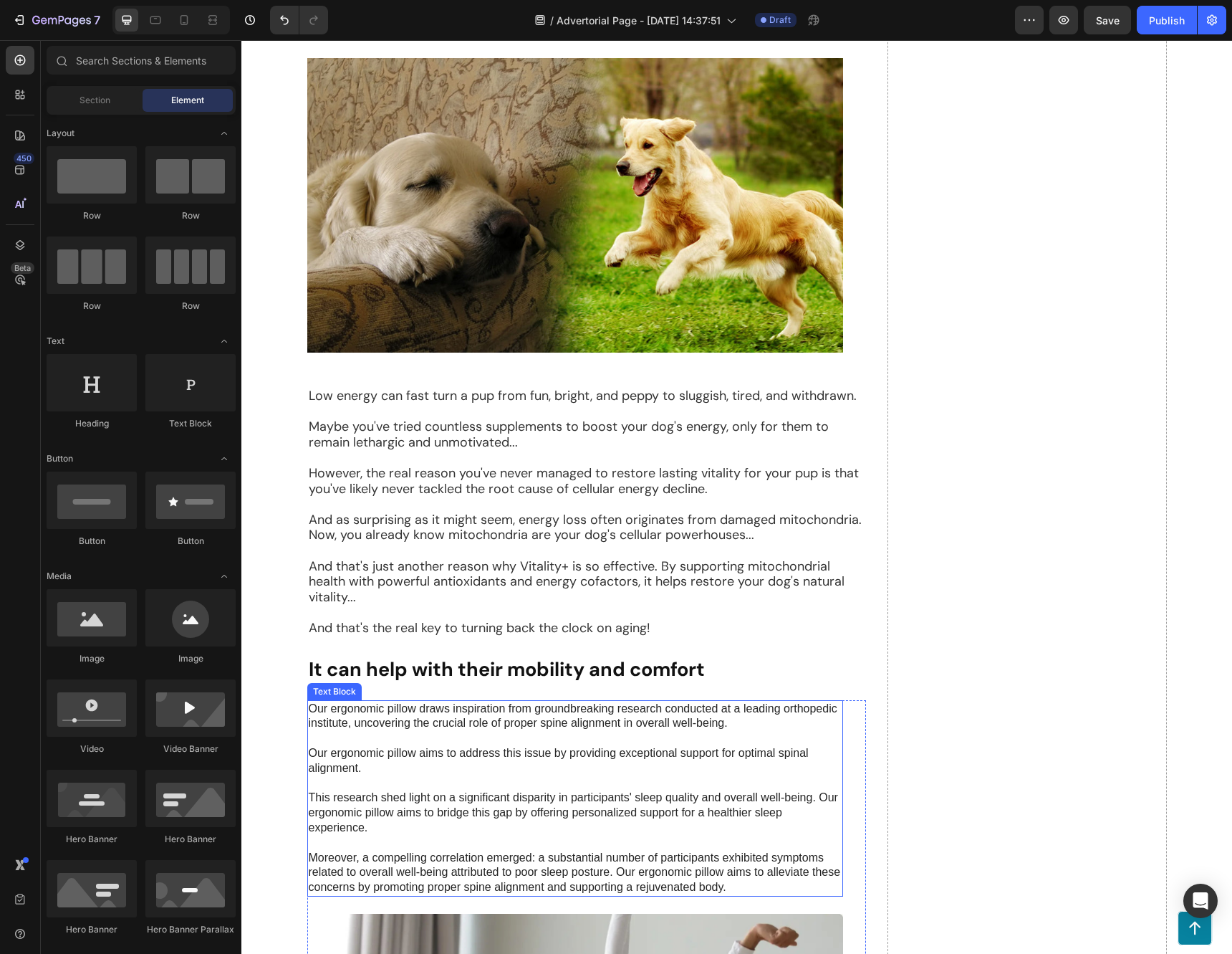
click at [512, 717] on p "Our ergonomic pillow draws inspiration from groundbreaking research conducted a…" at bounding box center [575, 798] width 533 height 193
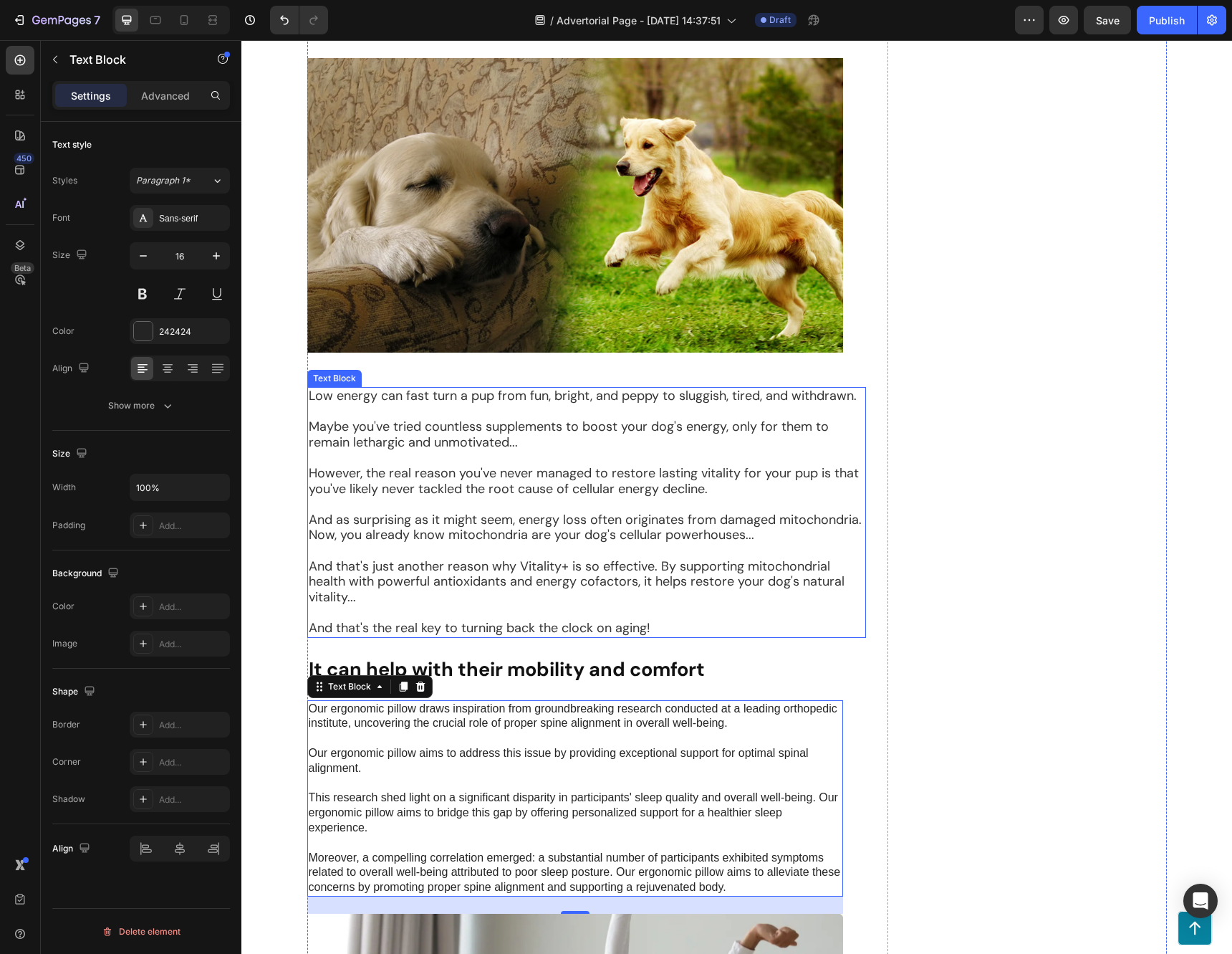
click at [529, 476] on p "However, the real reason you've never managed to restore lasting vitality for y…" at bounding box center [587, 481] width 556 height 31
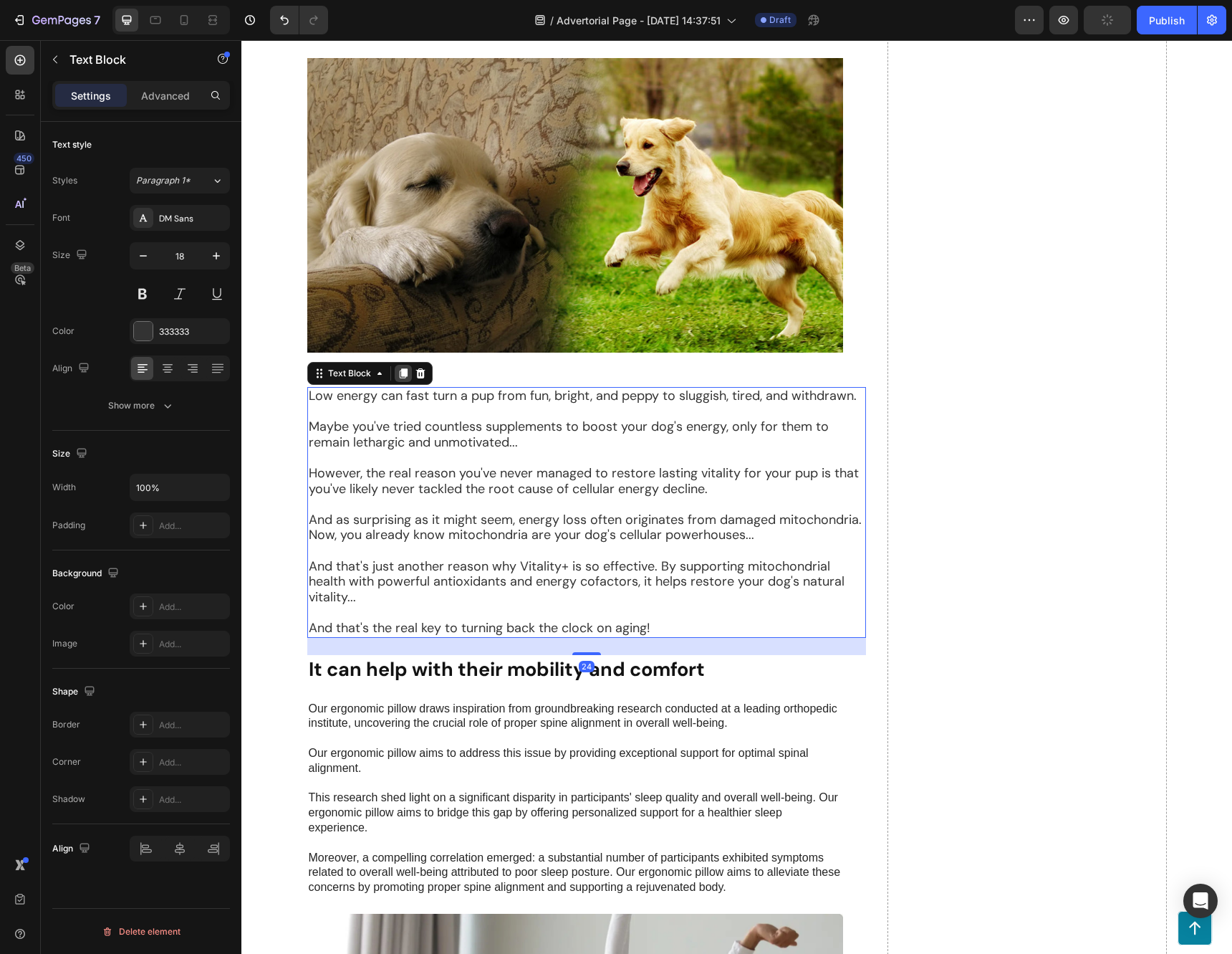
click at [399, 372] on icon at bounding box center [403, 373] width 8 height 10
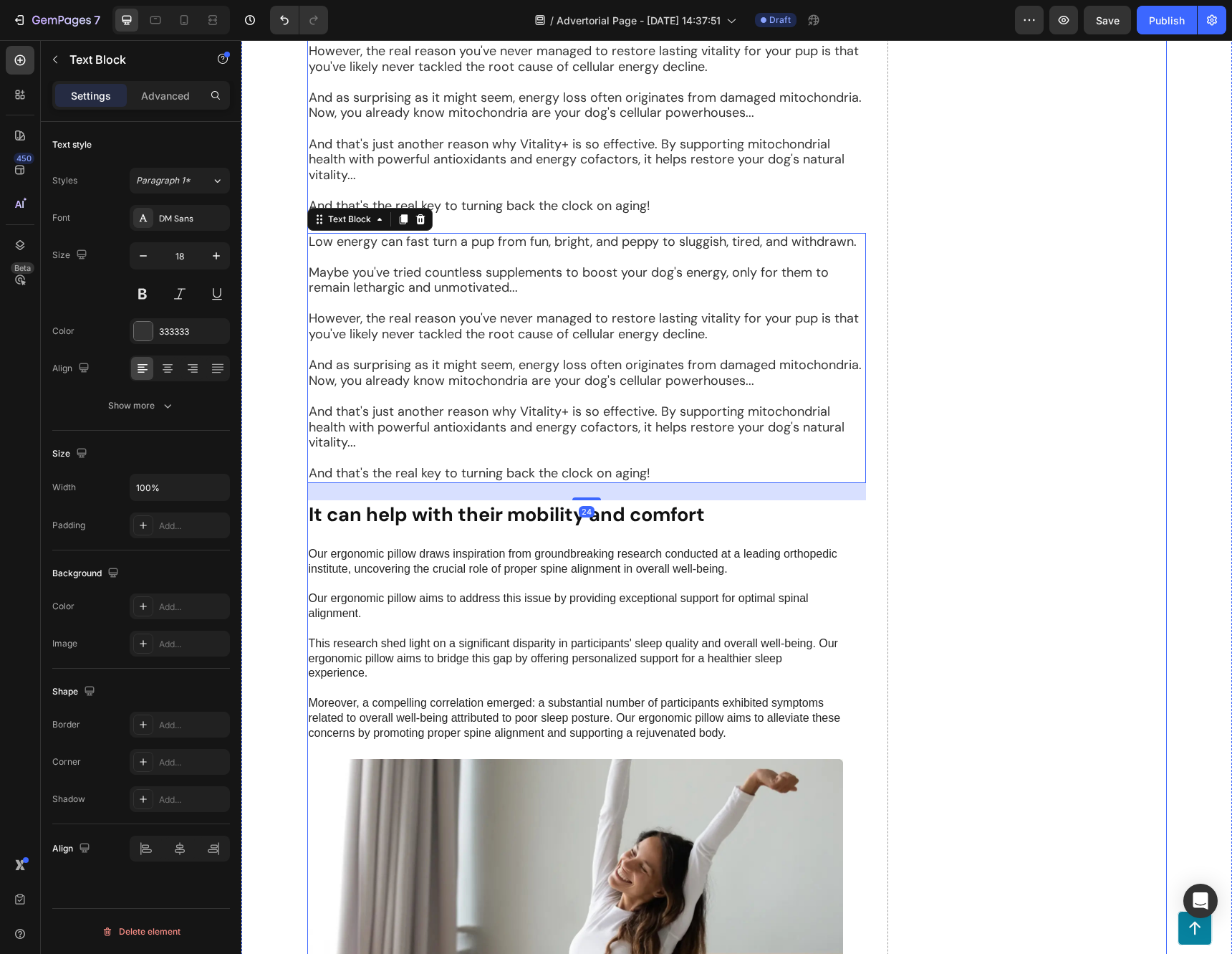
scroll to position [1934, 0]
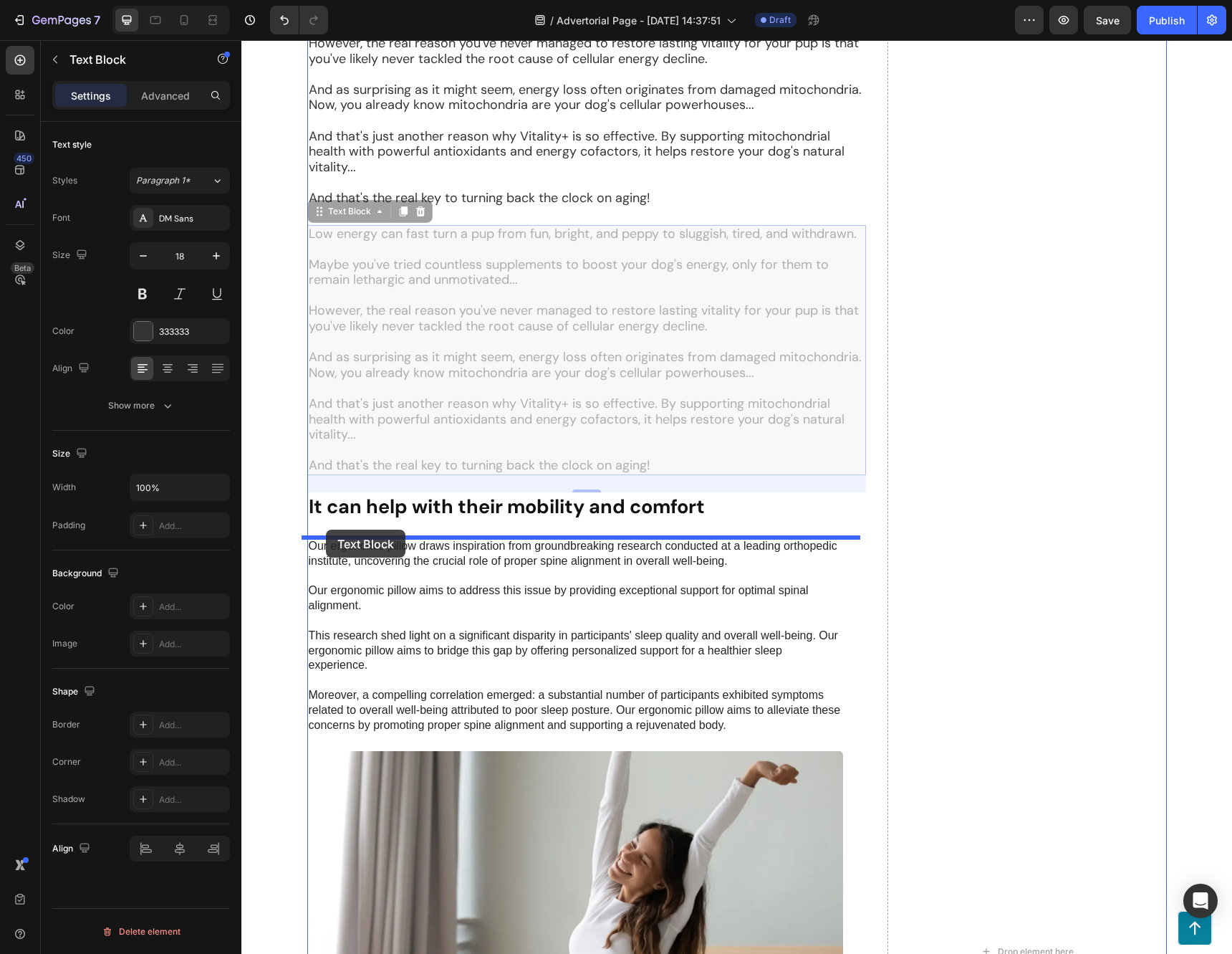
drag, startPoint x: 312, startPoint y: 209, endPoint x: 326, endPoint y: 529, distance: 320.3
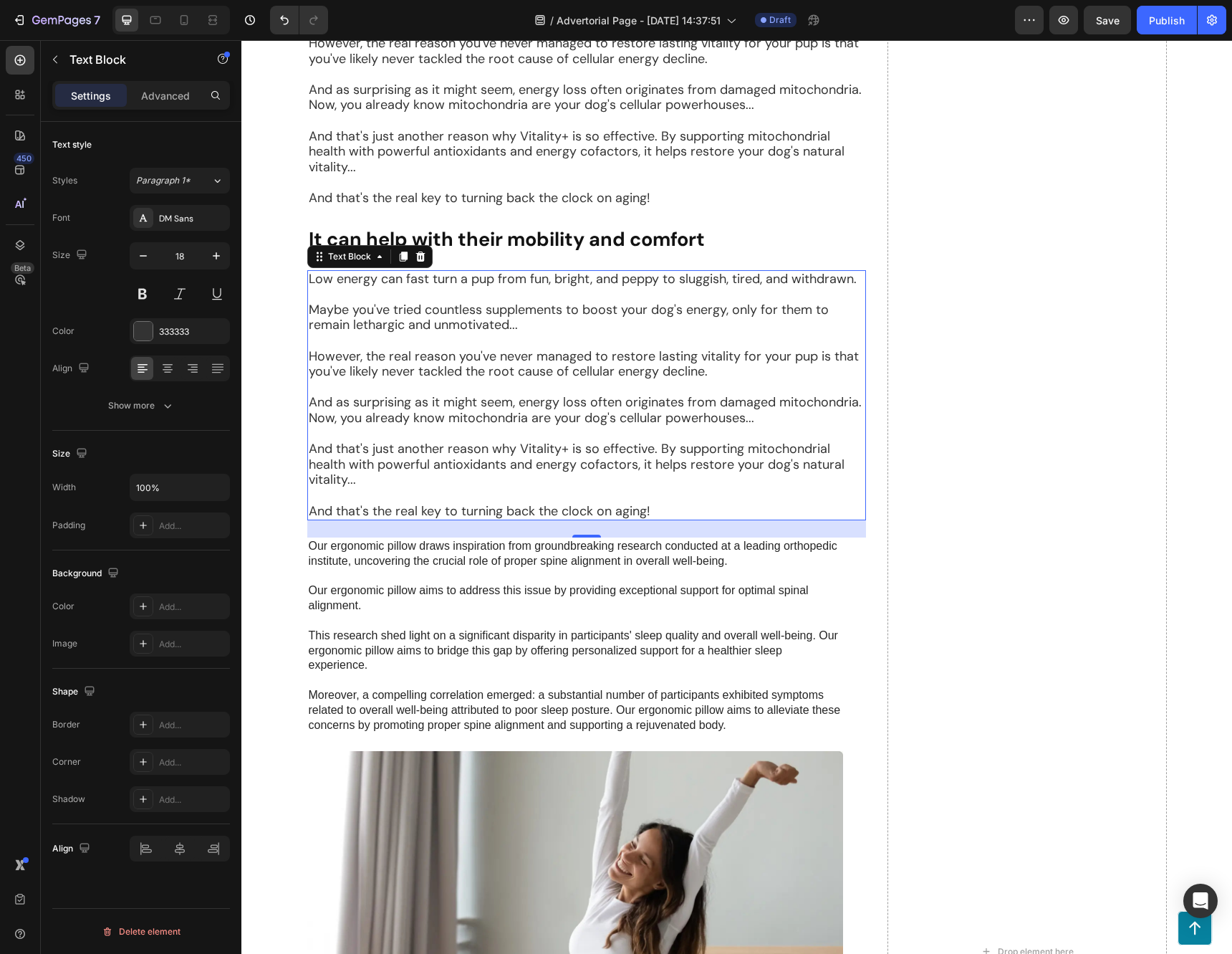
click at [457, 404] on p "And as surprising as it might seem, energy loss often originates from damaged m…" at bounding box center [587, 410] width 556 height 31
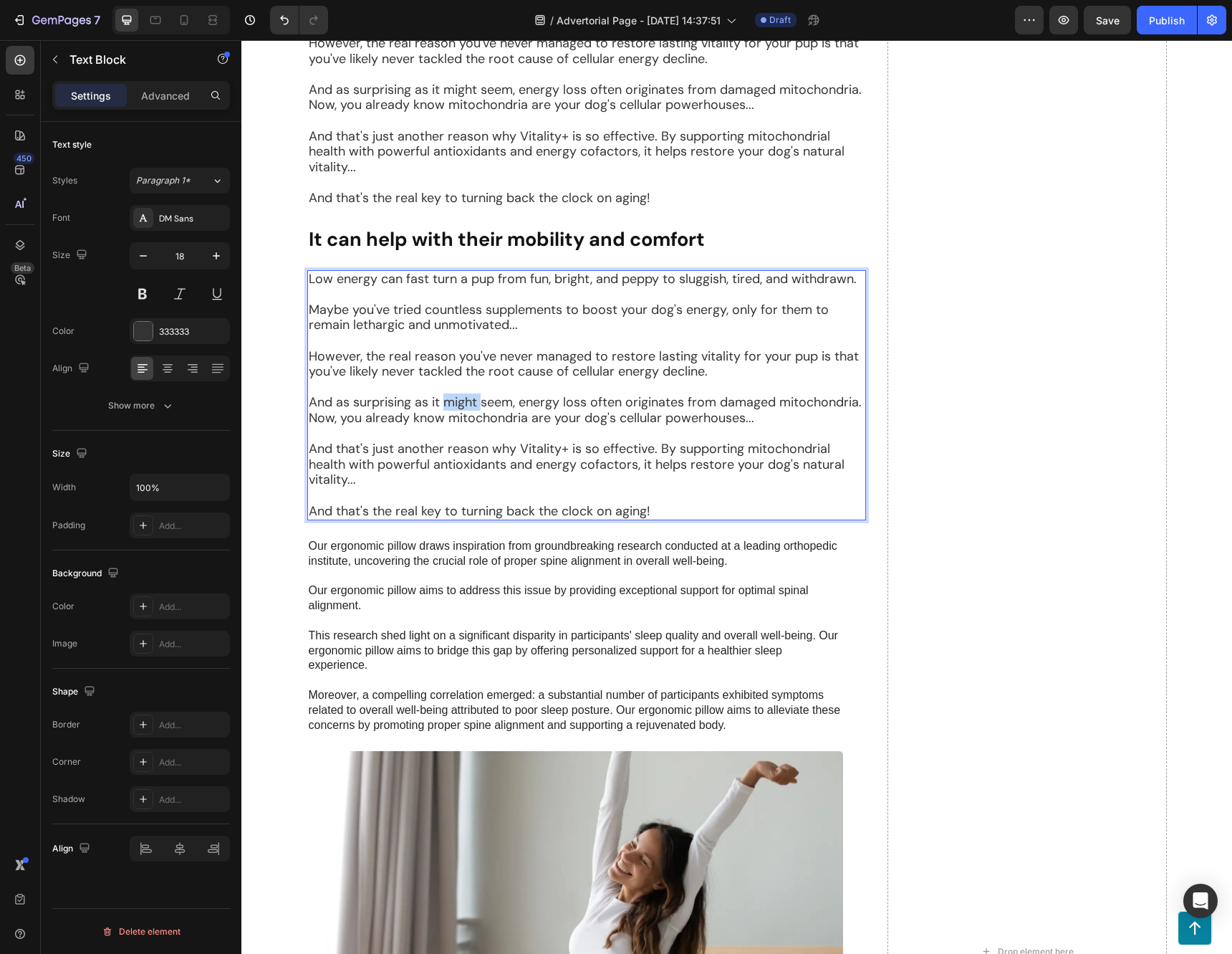
click at [457, 404] on p "And as surprising as it might seem, energy loss often originates from damaged m…" at bounding box center [587, 410] width 556 height 31
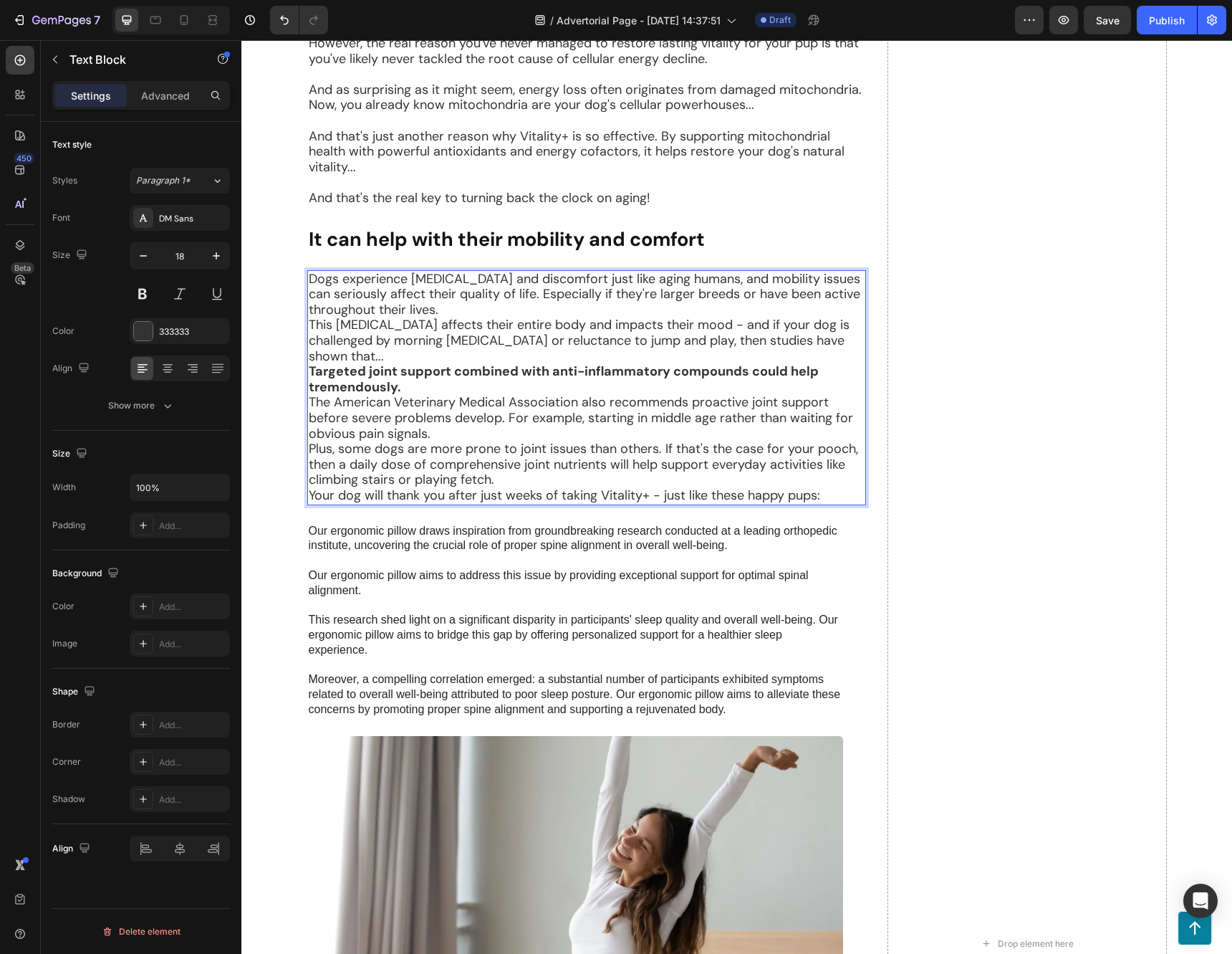
click at [612, 305] on p "Dogs experience [MEDICAL_DATA] and discomfort just like aging humans, and mobil…" at bounding box center [587, 294] width 556 height 47
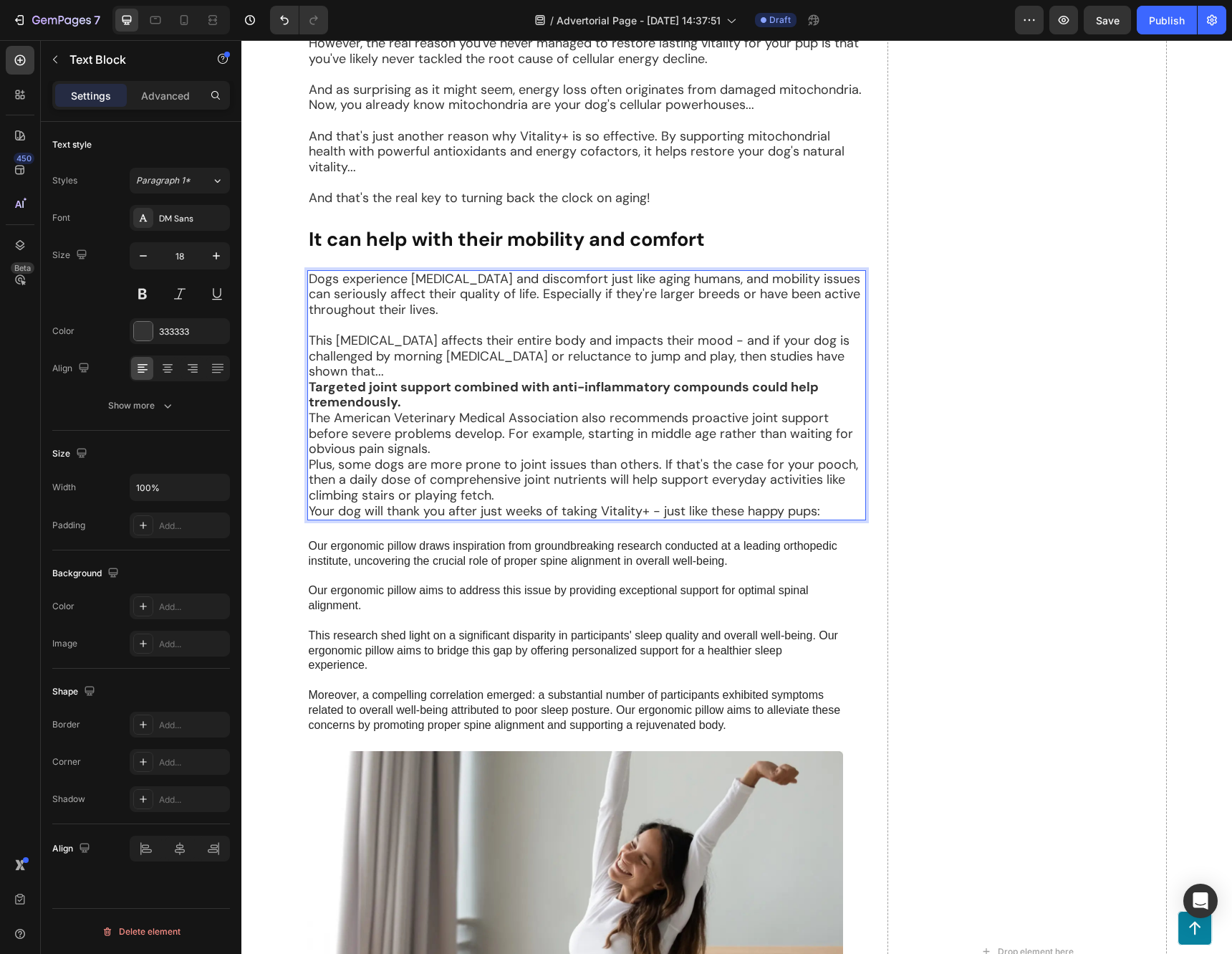
click at [419, 371] on p "This [MEDICAL_DATA] affects their entire body and impacts their mood - and if y…" at bounding box center [587, 356] width 556 height 47
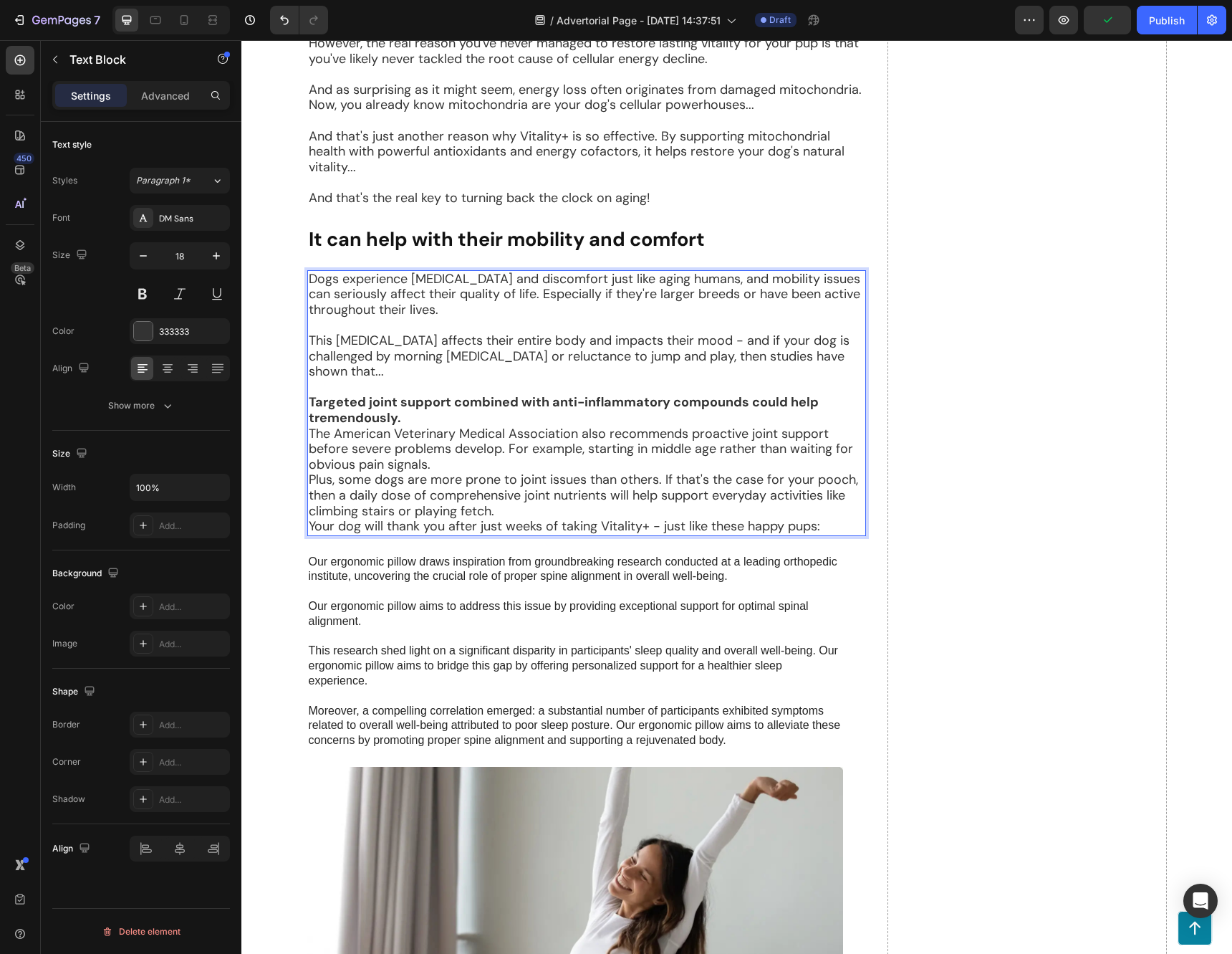
click at [448, 417] on p "Targeted joint support combined with anti-inflammatory compounds could help tre…" at bounding box center [587, 410] width 556 height 31
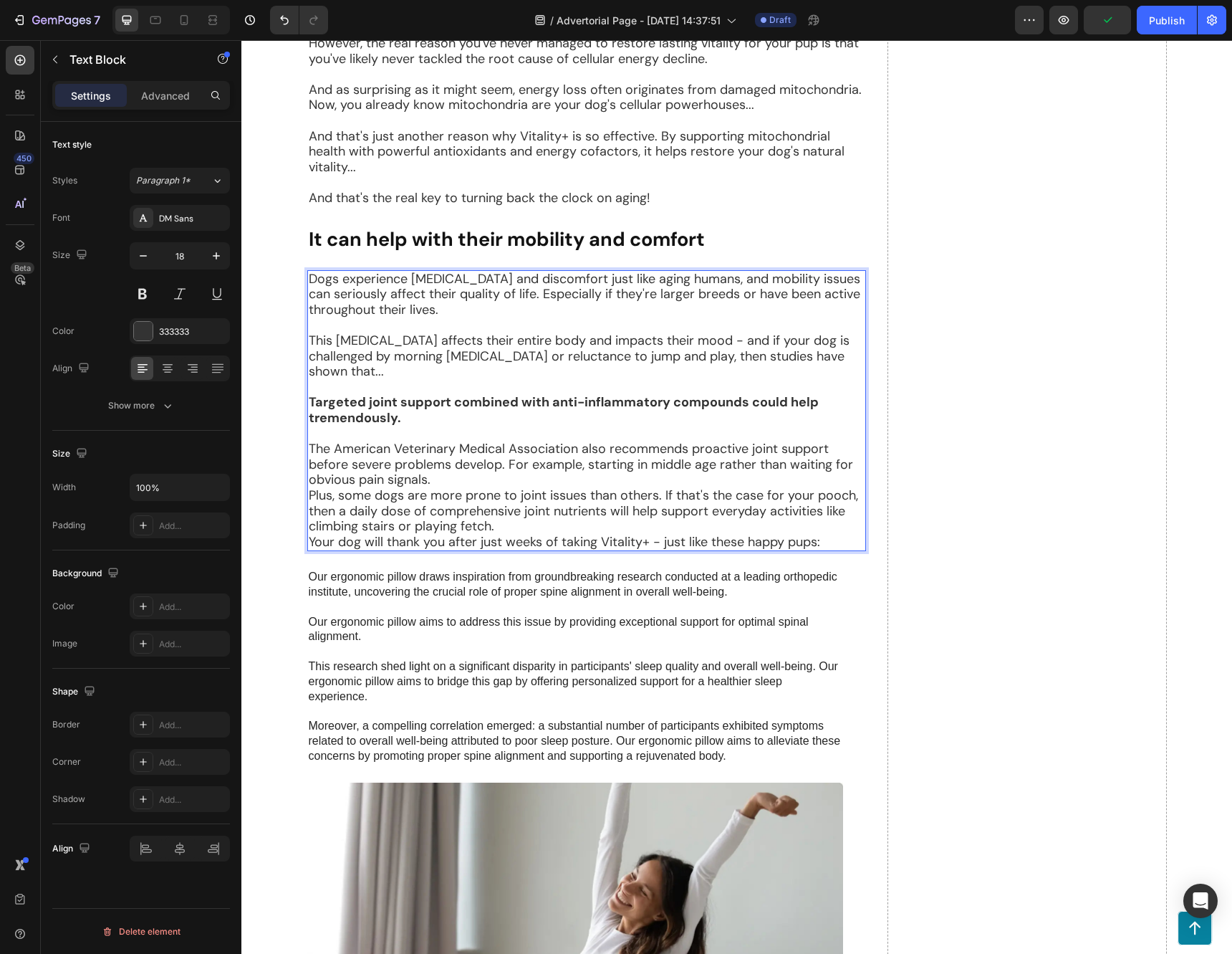
click at [450, 478] on p "The American Veterinary Medical Association also recommends proactive joint sup…" at bounding box center [587, 464] width 556 height 47
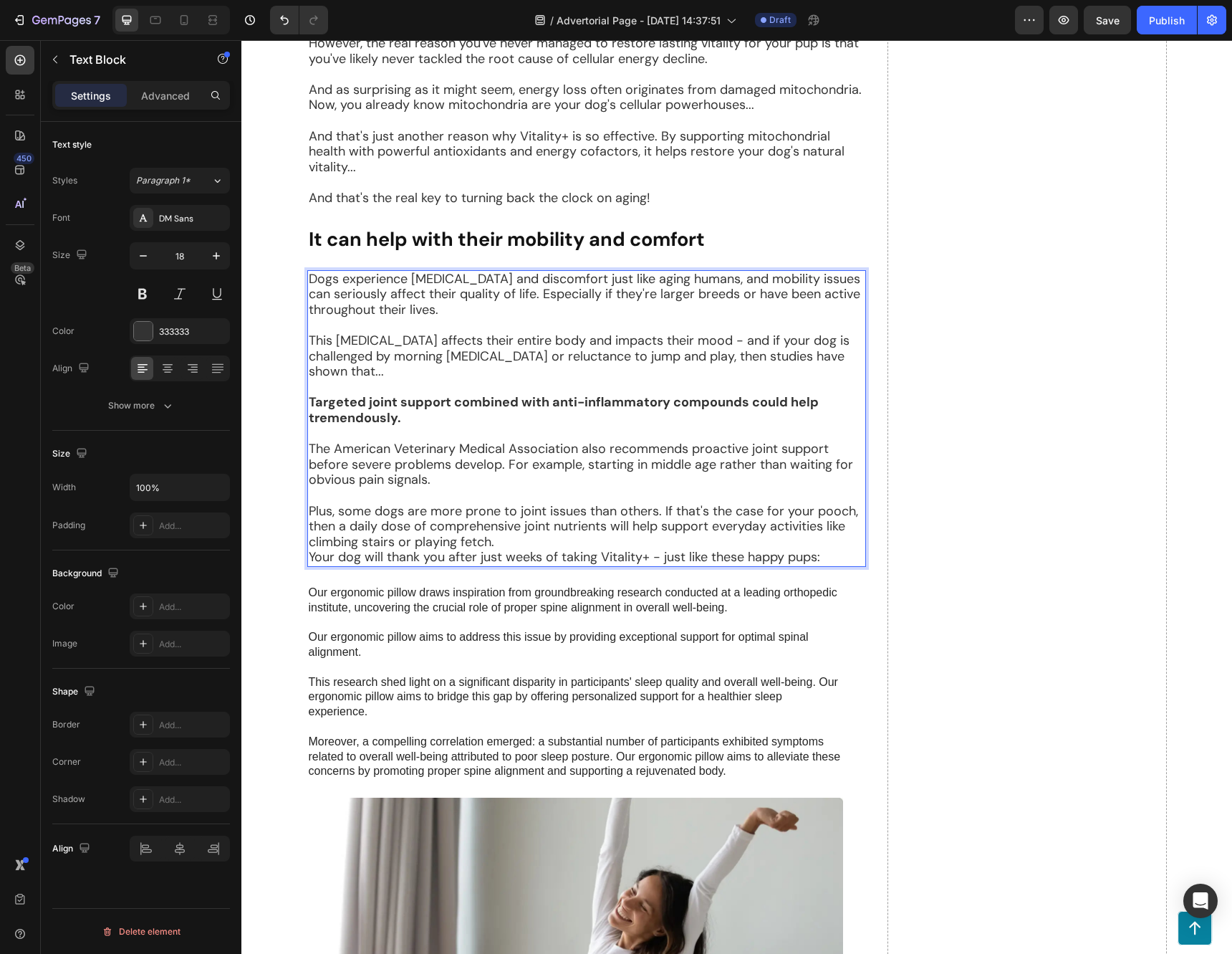
click at [509, 540] on p "Plus, some dogs are more prone to joint issues than others. If that's the case …" at bounding box center [587, 527] width 556 height 47
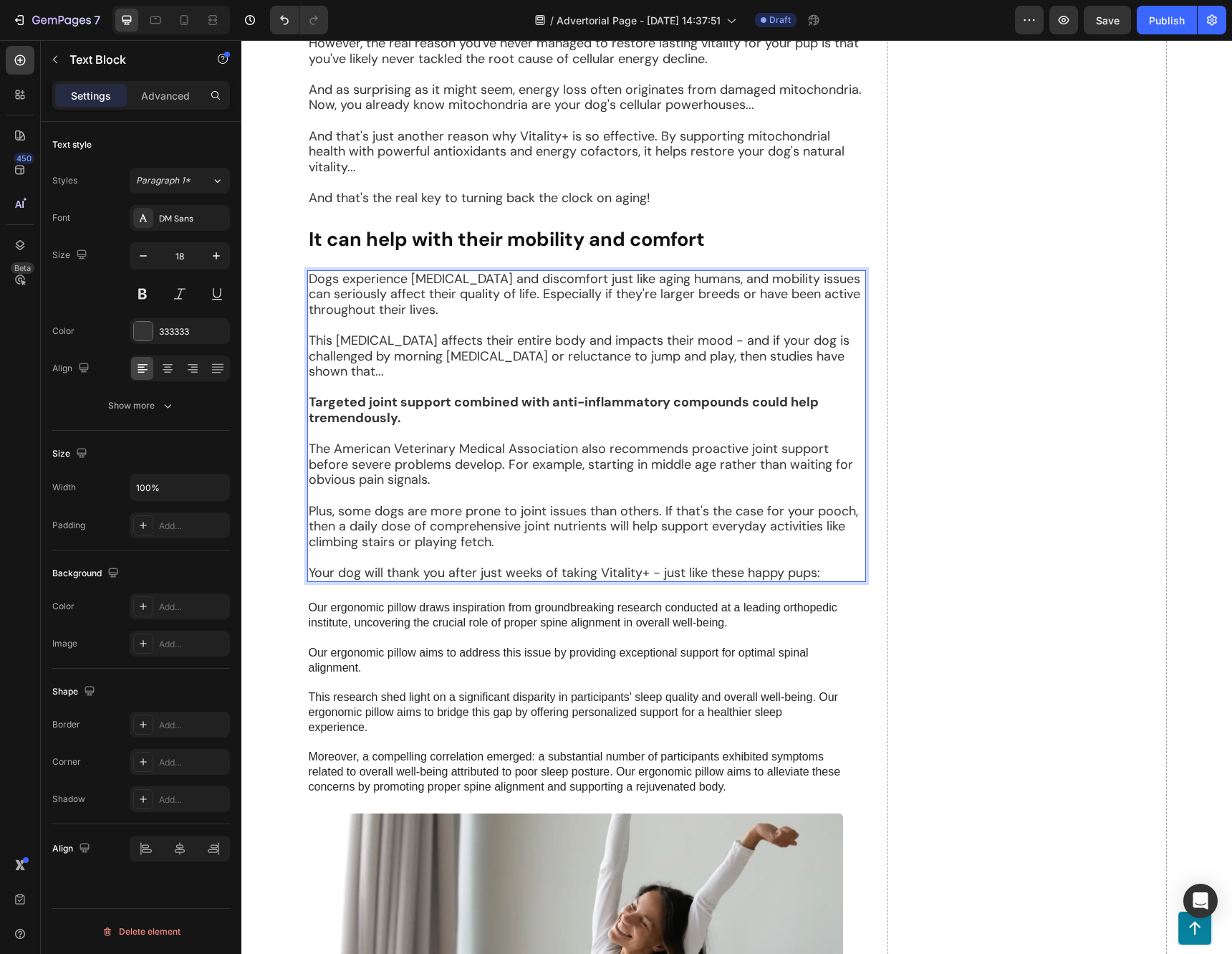
click at [827, 570] on p "Your dog will thank you after just weeks of taking Vitality+ - just like these …" at bounding box center [587, 573] width 556 height 16
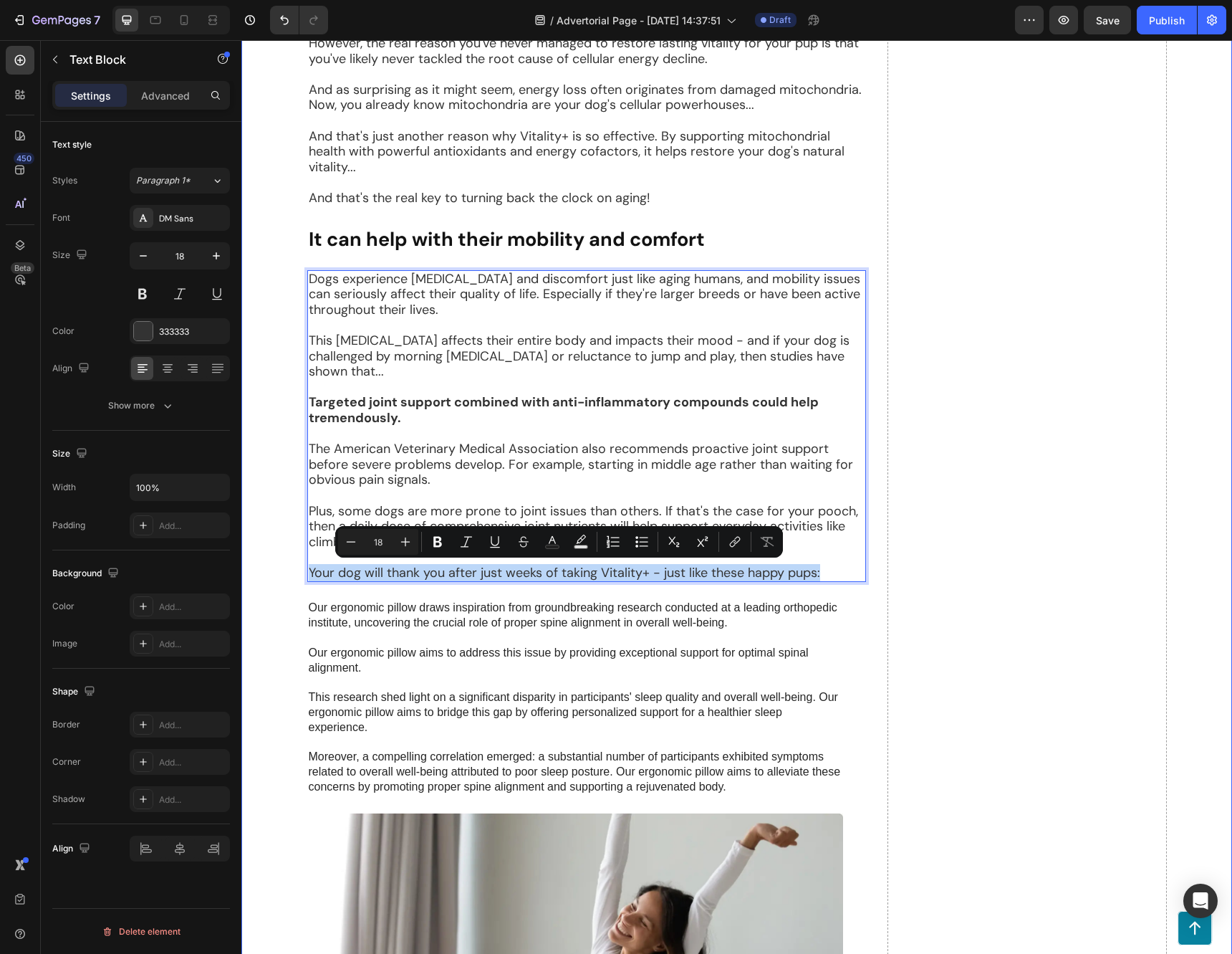
drag, startPoint x: 820, startPoint y: 571, endPoint x: 275, endPoint y: 573, distance: 545.0
copy p "Your dog will thank you after just weeks of taking Vitality+ - just like these …"
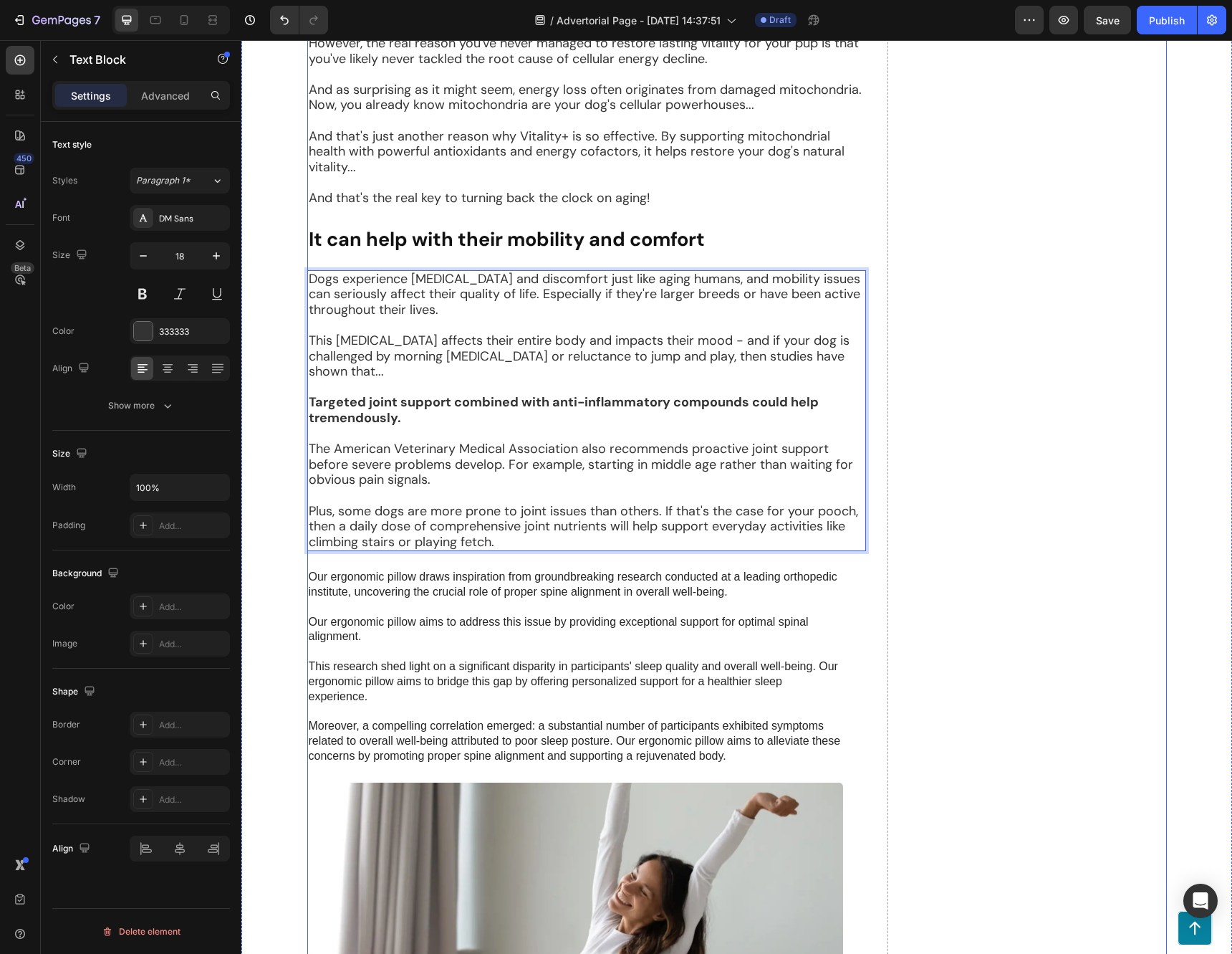
click at [978, 542] on div "Drop element here" at bounding box center [1028, 967] width 279 height 2768
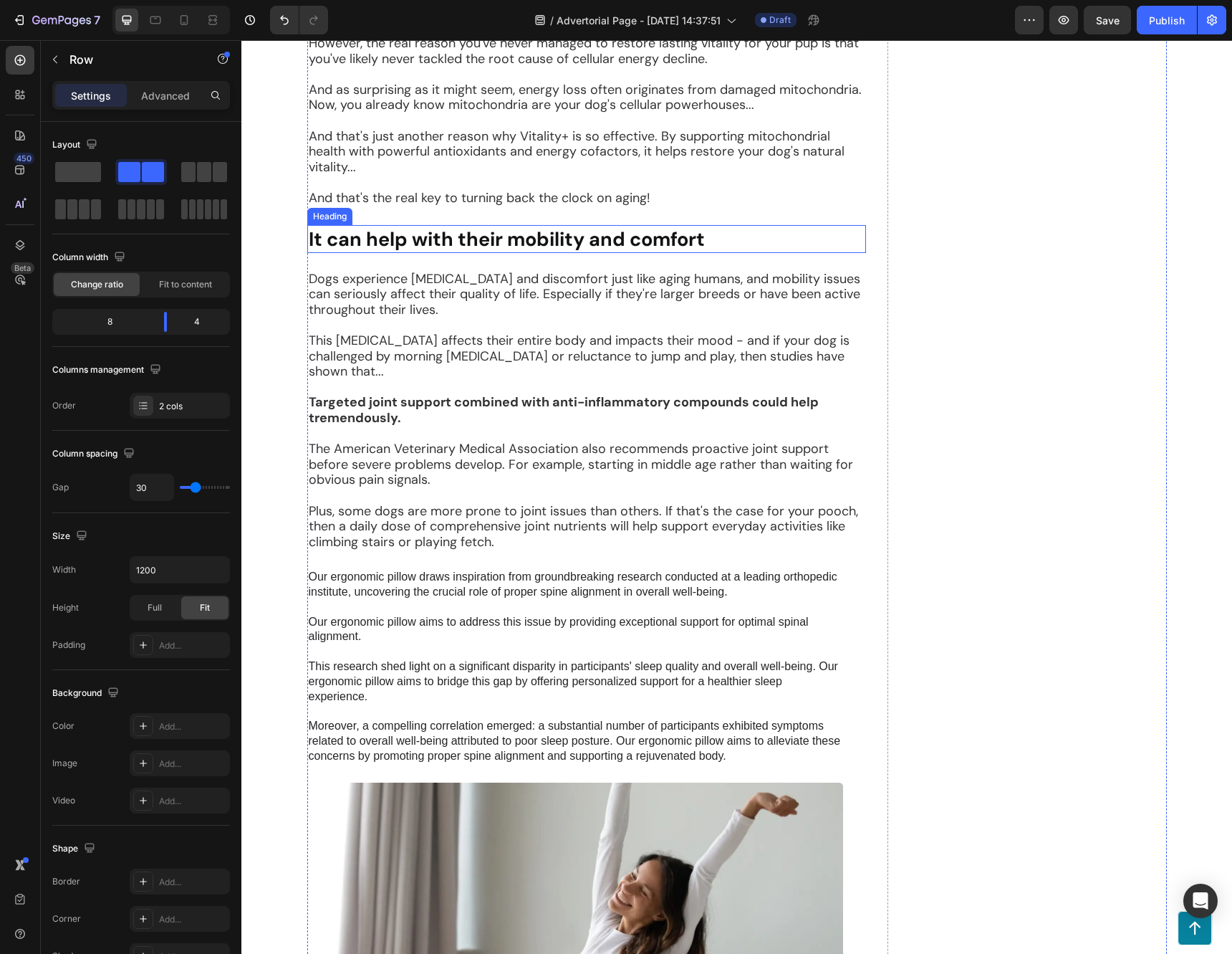
click at [558, 233] on strong "It can help with their mobility and comfort" at bounding box center [506, 239] width 396 height 25
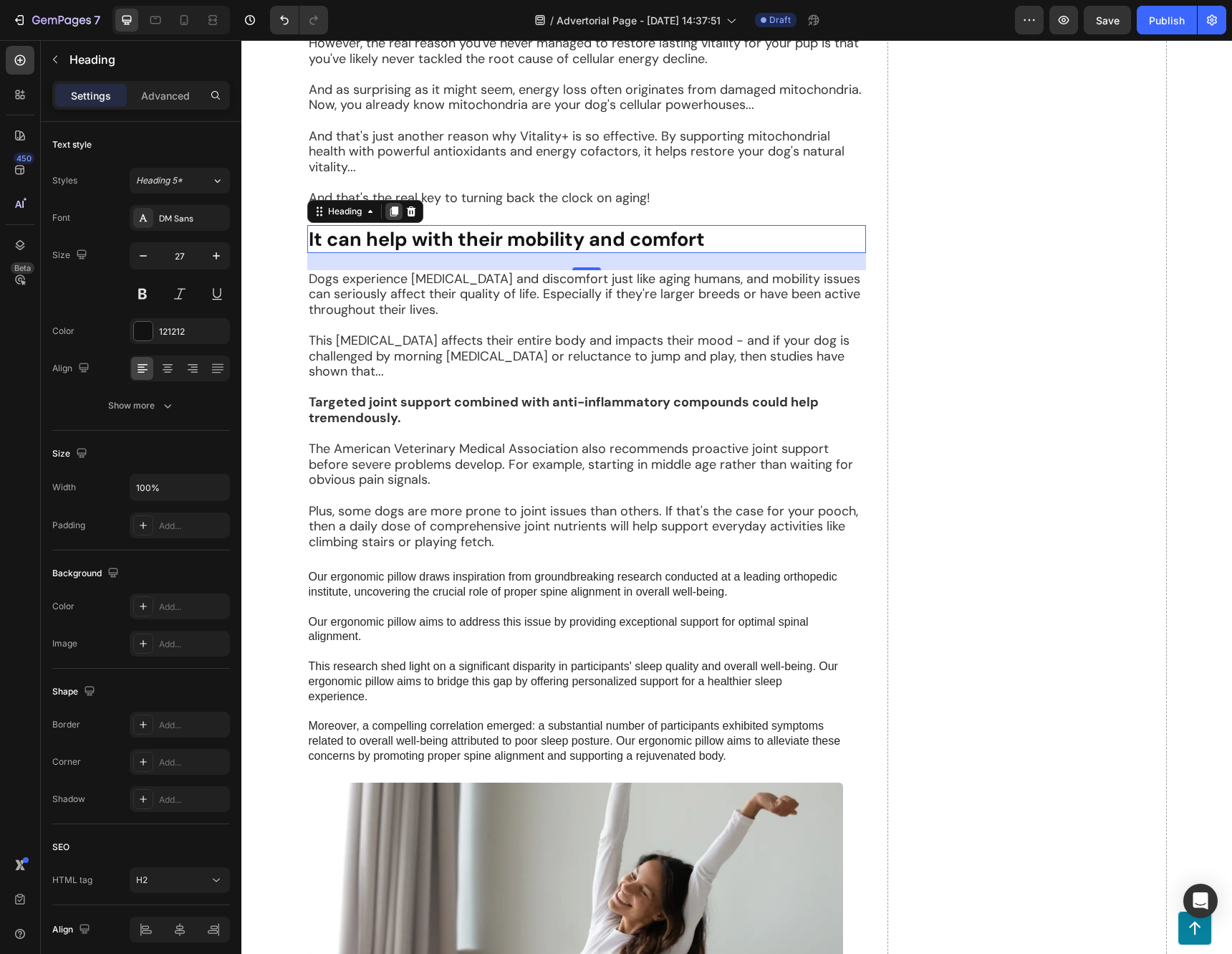
click at [390, 214] on icon at bounding box center [393, 211] width 11 height 11
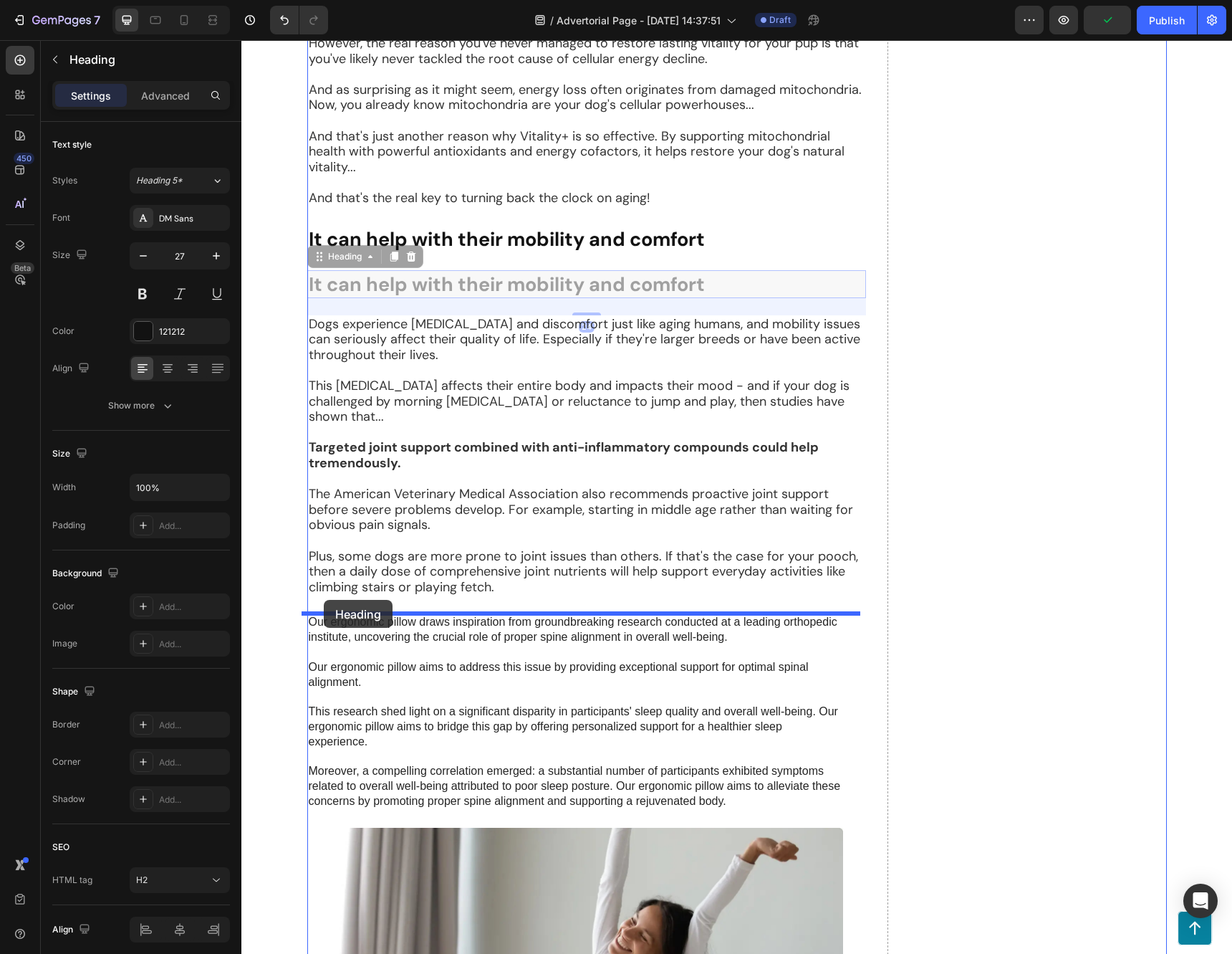
drag, startPoint x: 312, startPoint y: 255, endPoint x: 324, endPoint y: 599, distance: 344.2
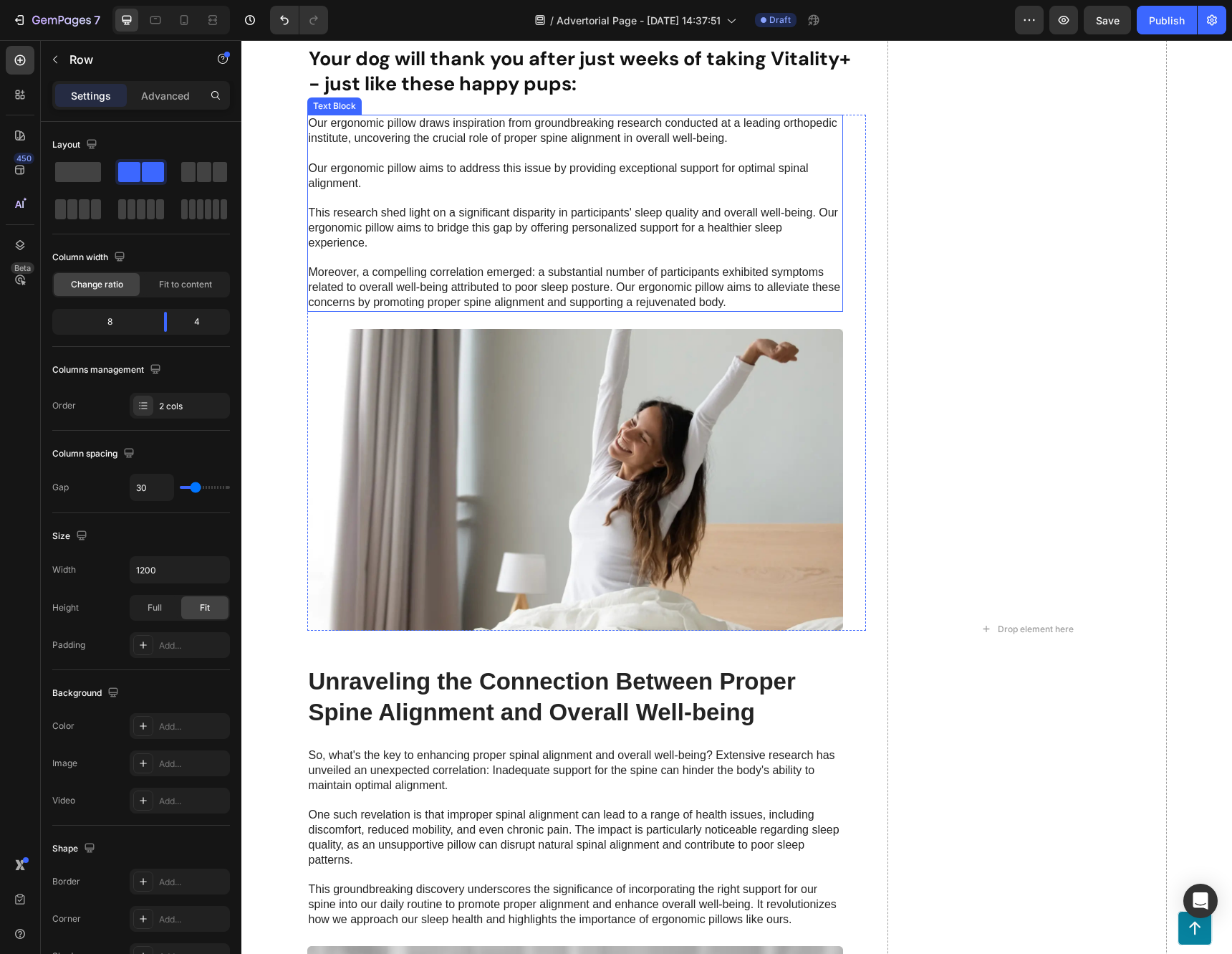
scroll to position [2794, 0]
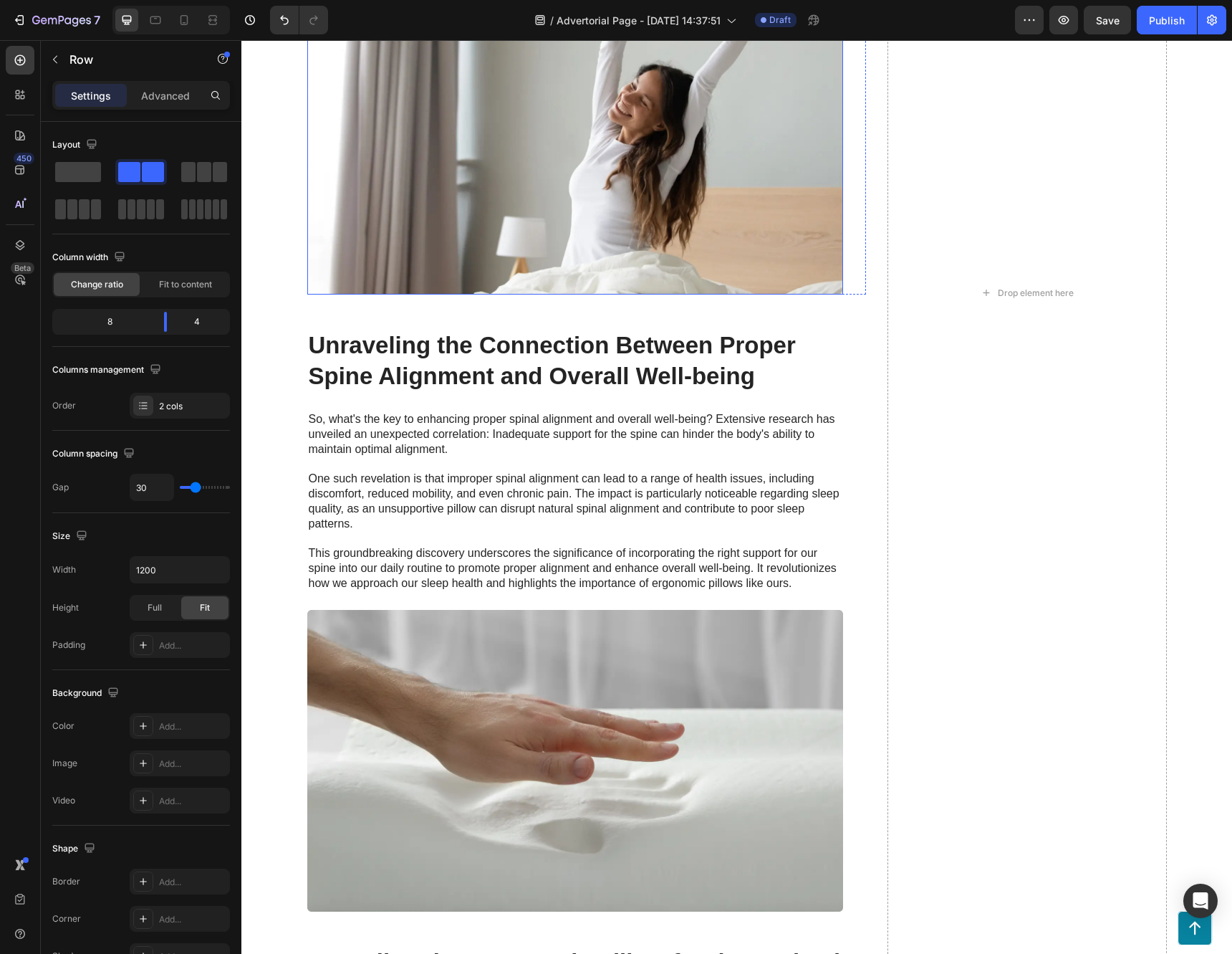
click at [655, 208] on img at bounding box center [575, 144] width 536 height 302
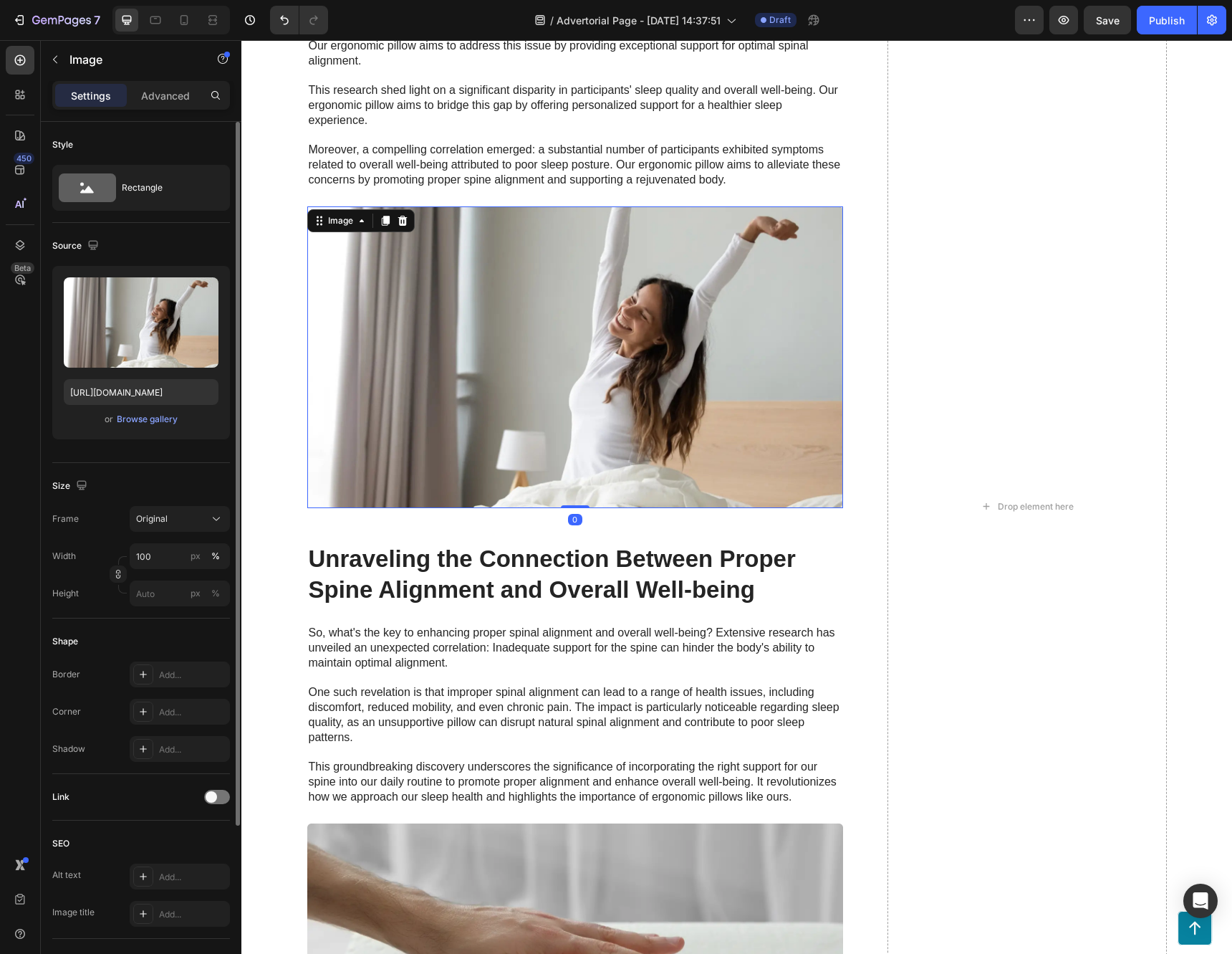
scroll to position [2507, 0]
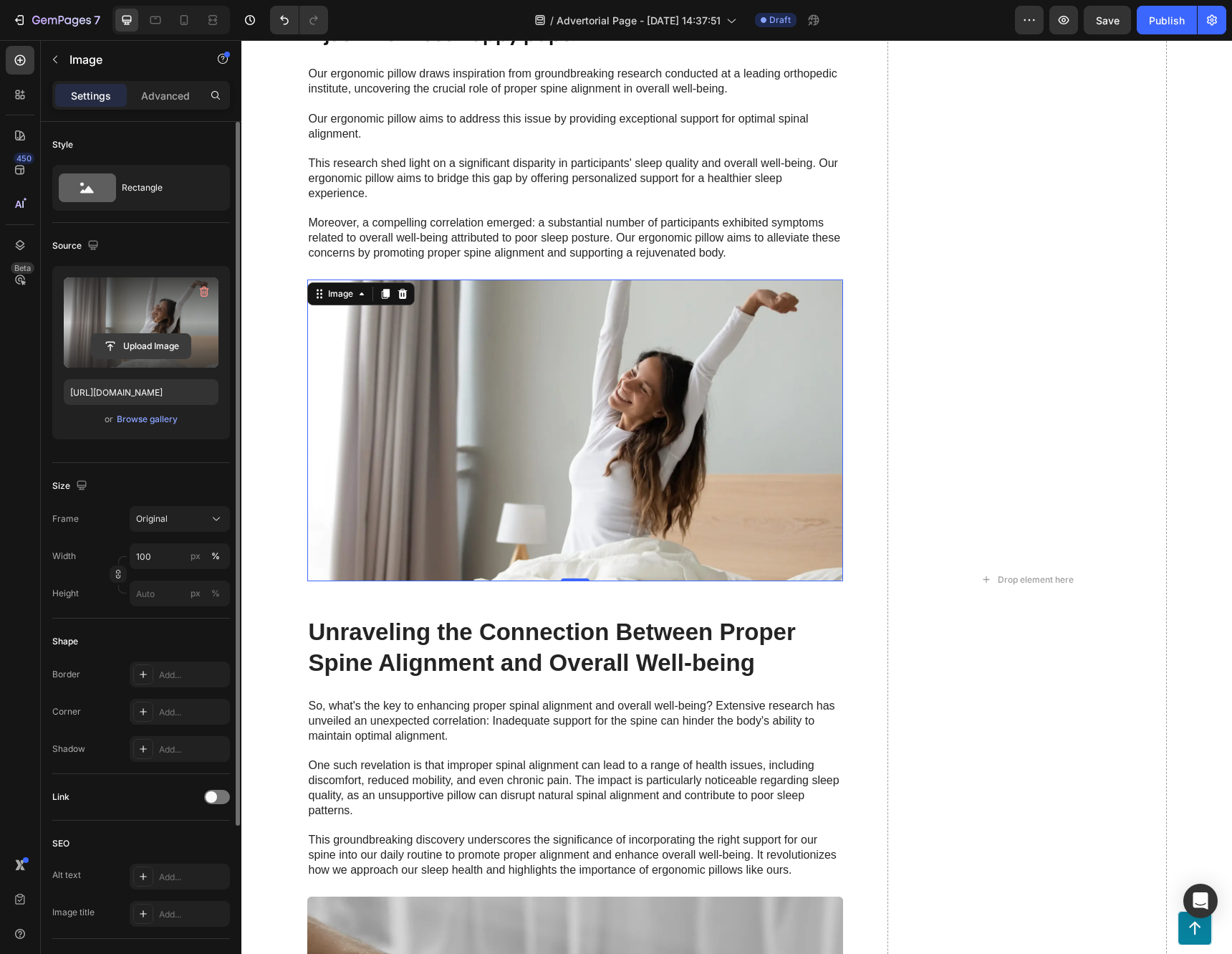
click at [144, 345] on input "file" at bounding box center [140, 346] width 99 height 25
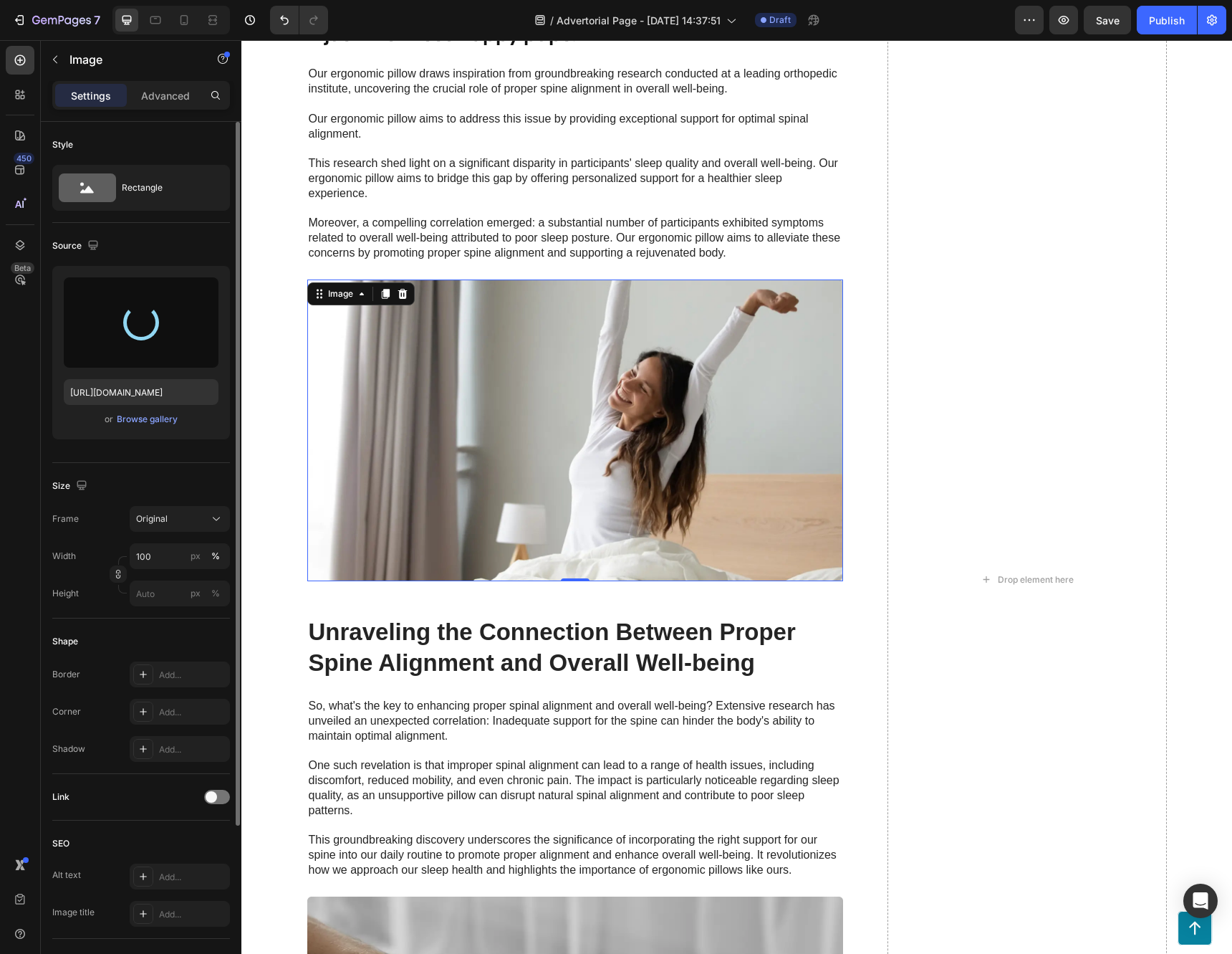
type input "[URL][DOMAIN_NAME]"
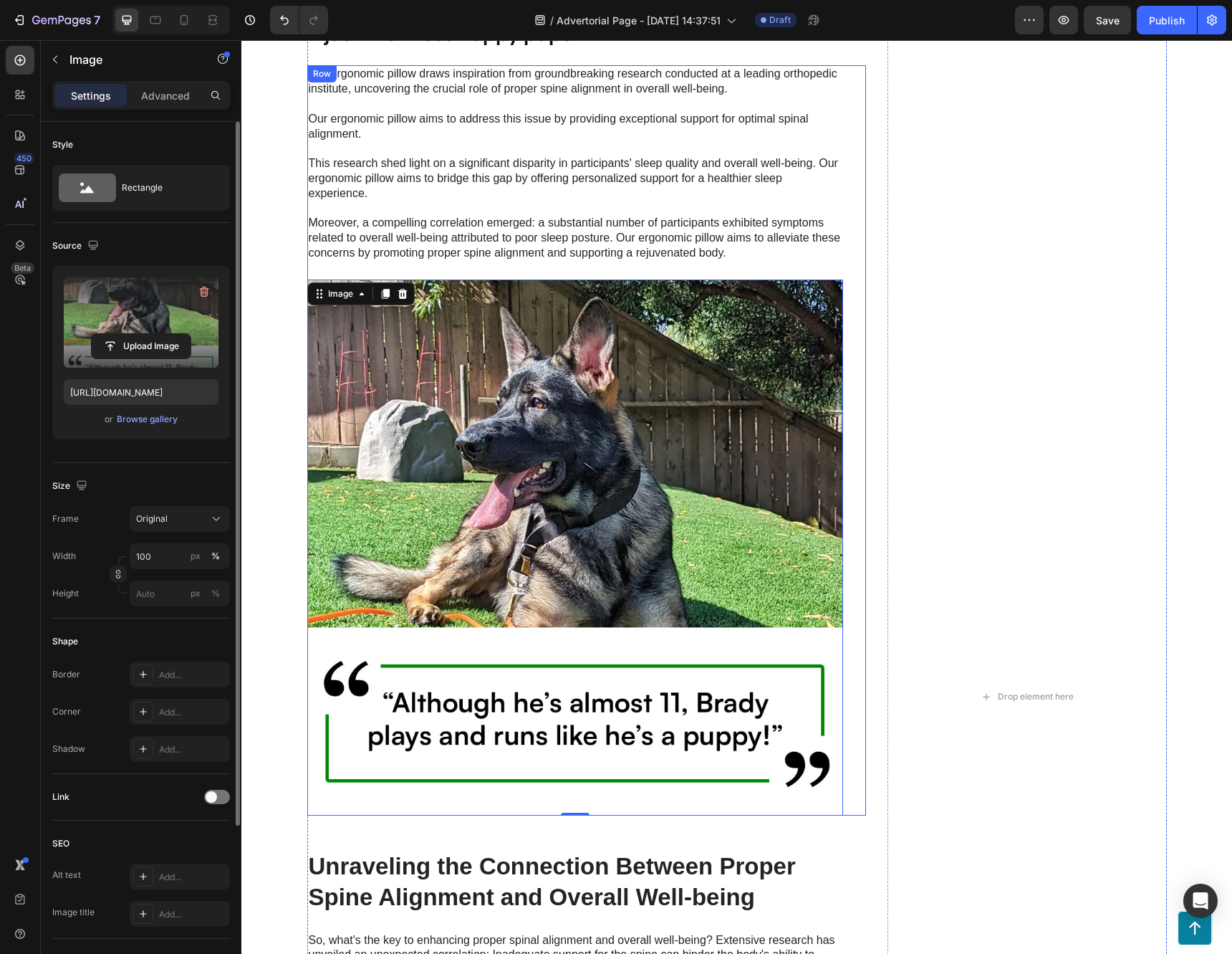
click at [856, 522] on div "Our ergonomic pillow draws inspiration from groundbreaking research conducted a…" at bounding box center [586, 440] width 559 height 750
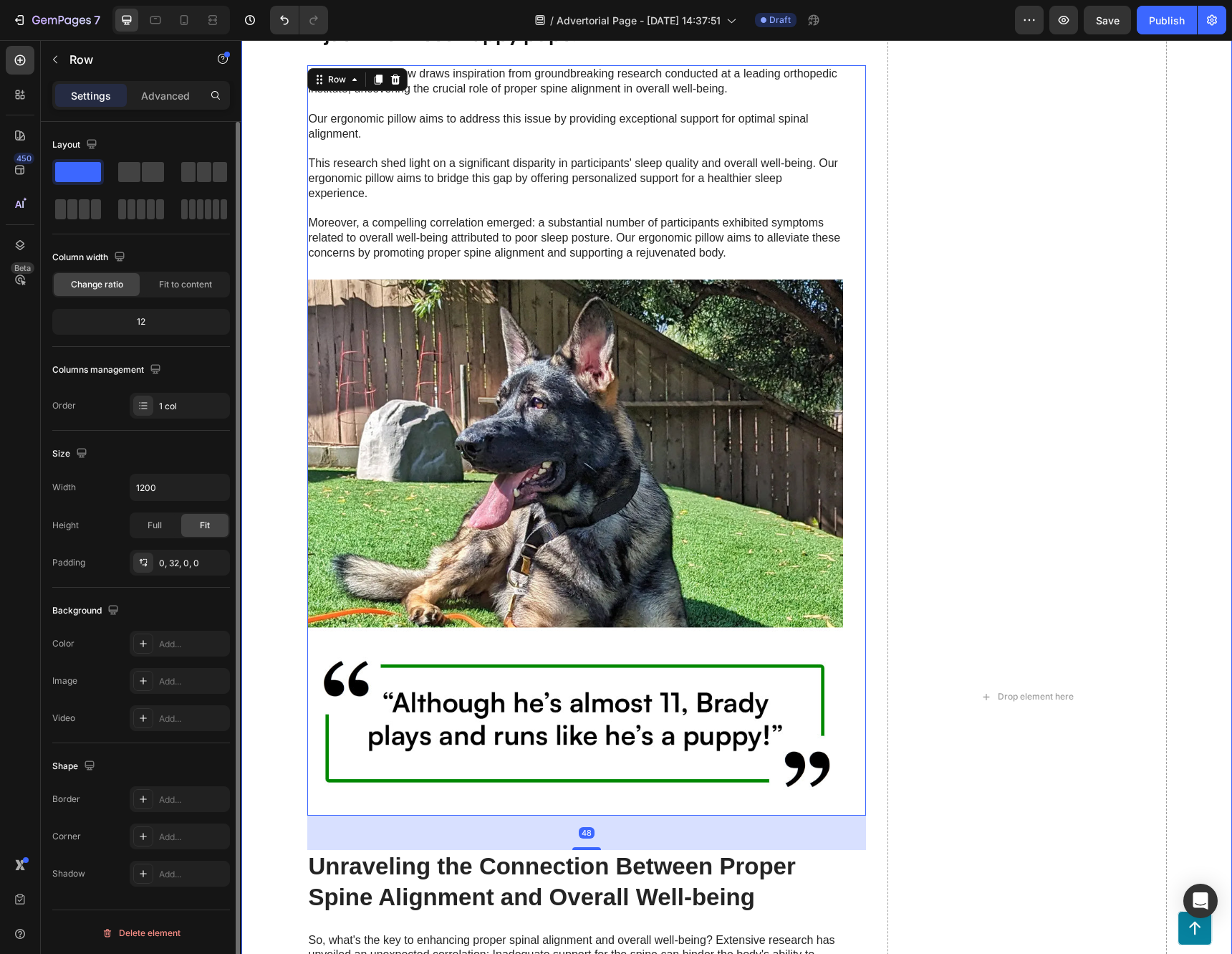
click at [280, 552] on div "It can help restore their youthful energy Heading Image Row Low energy can fast…" at bounding box center [736, 697] width 962 height 3375
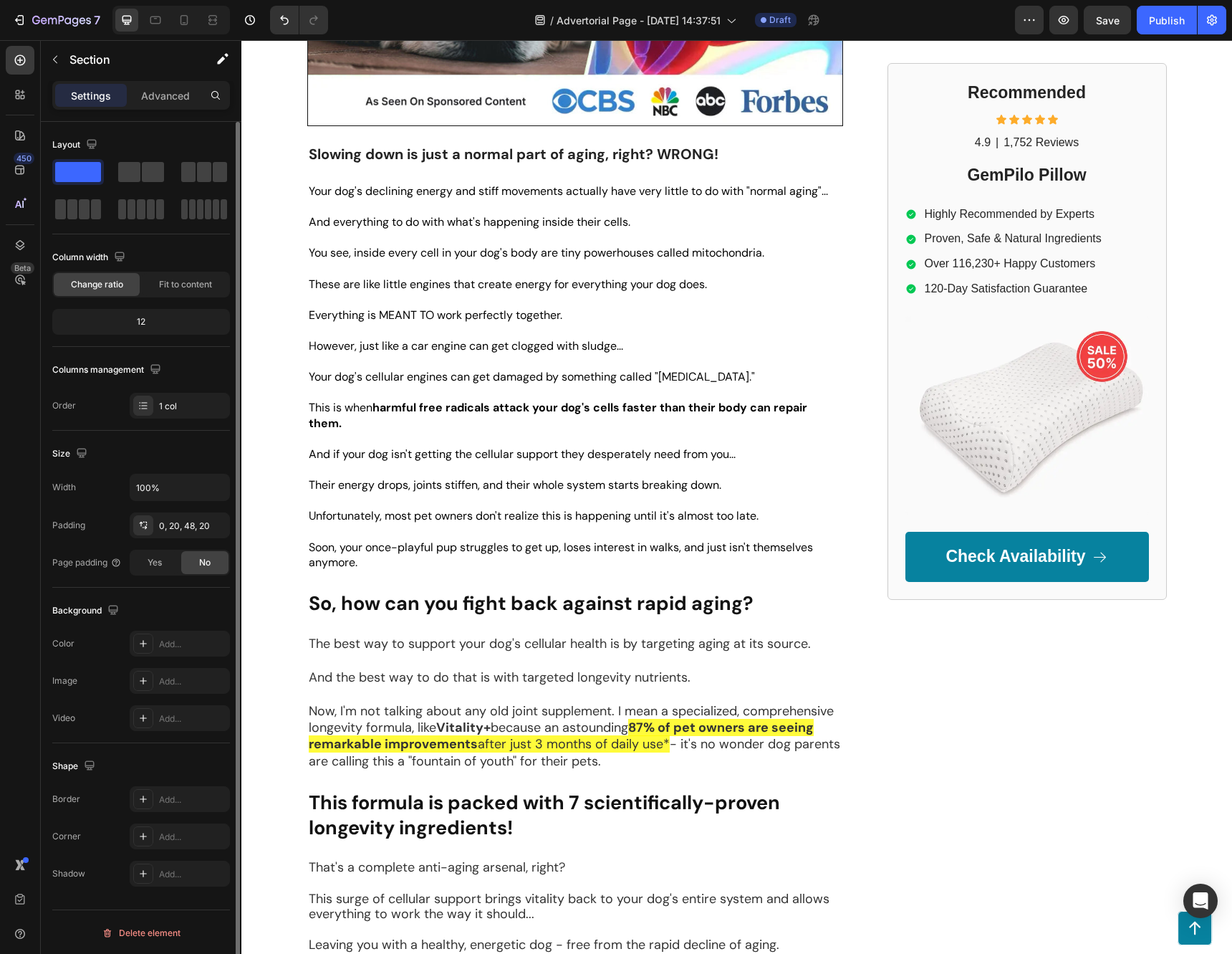
scroll to position [1146, 0]
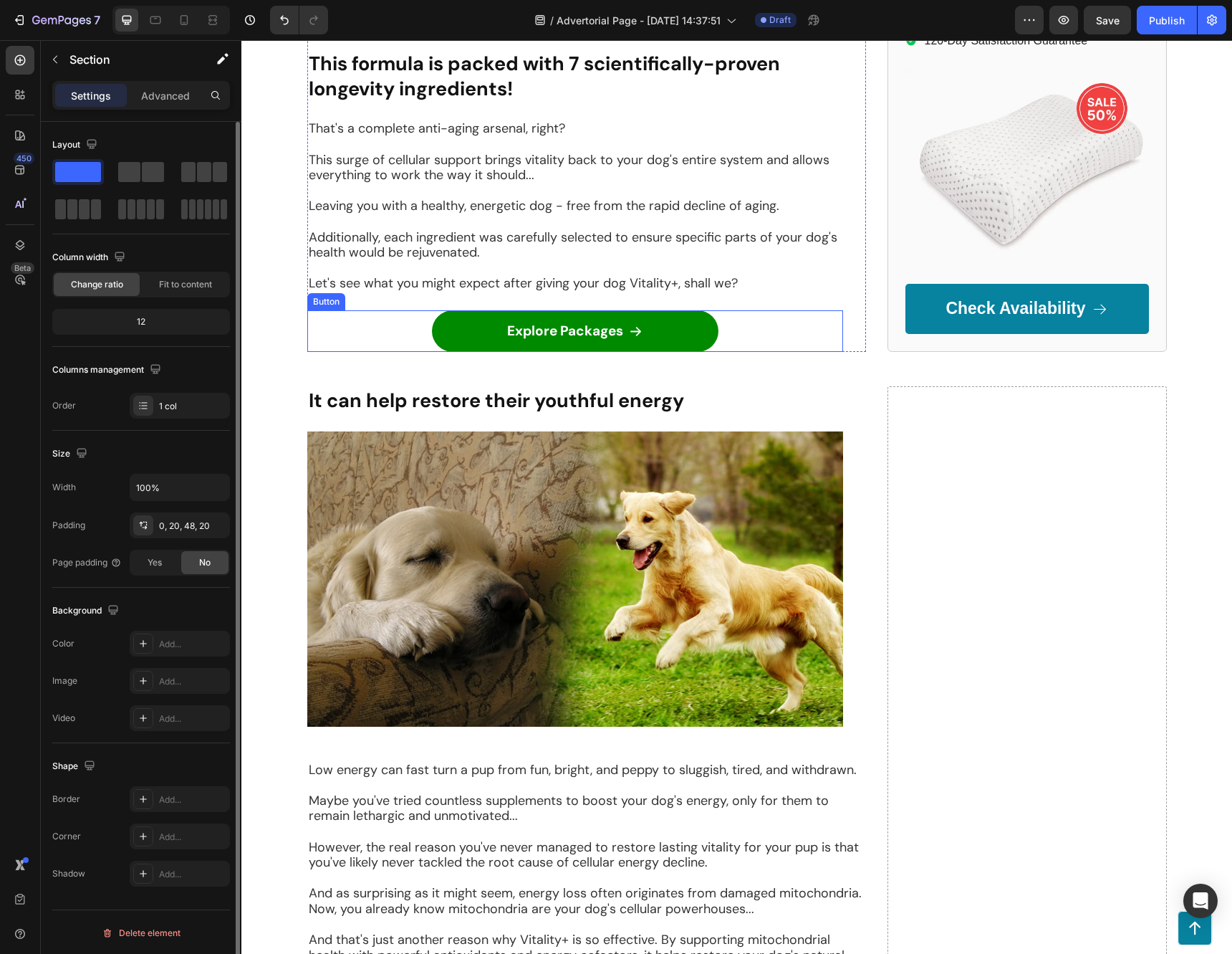
click at [733, 314] on div "Explore Packages Button" at bounding box center [575, 330] width 536 height 41
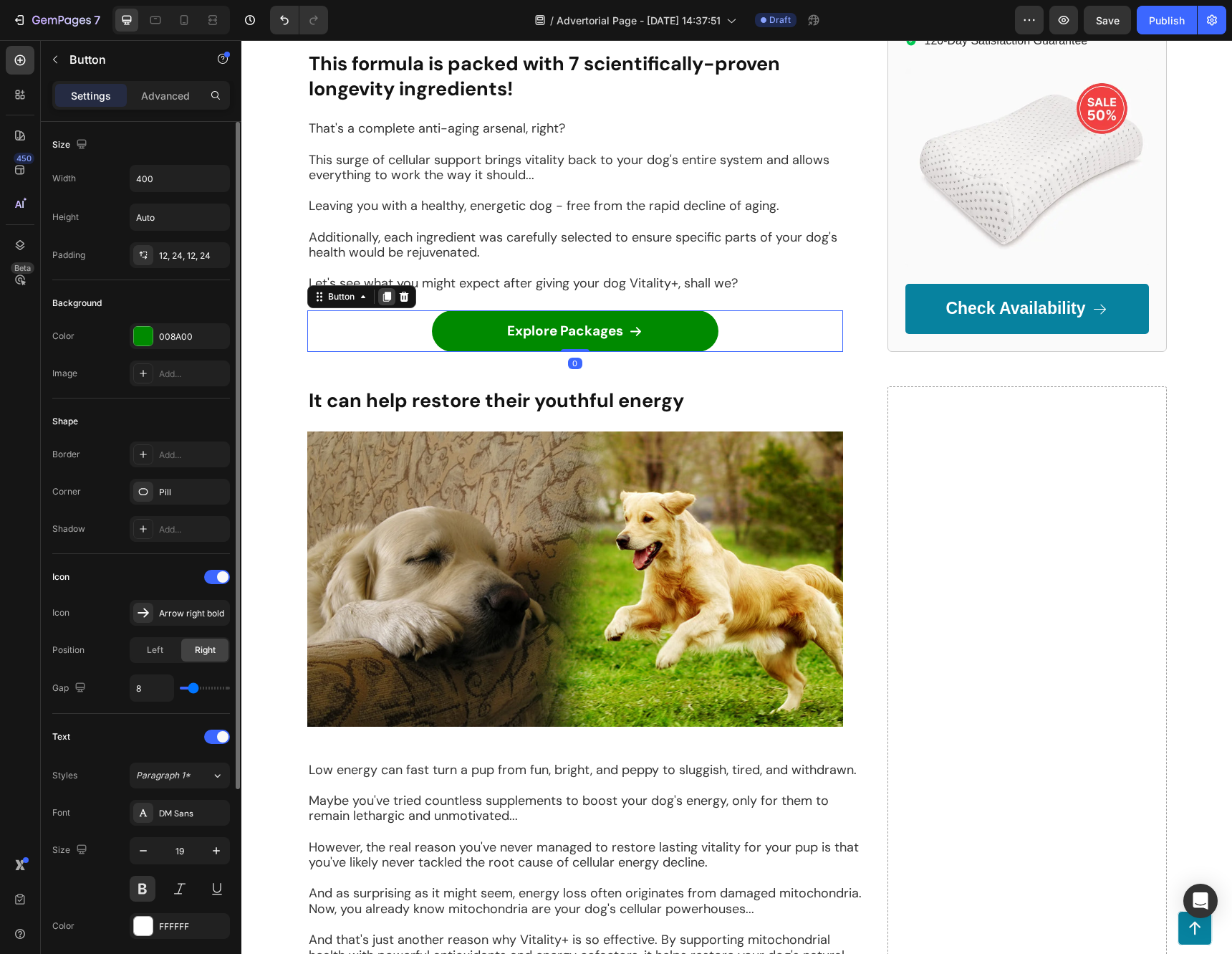
click at [388, 288] on div at bounding box center [387, 297] width 18 height 18
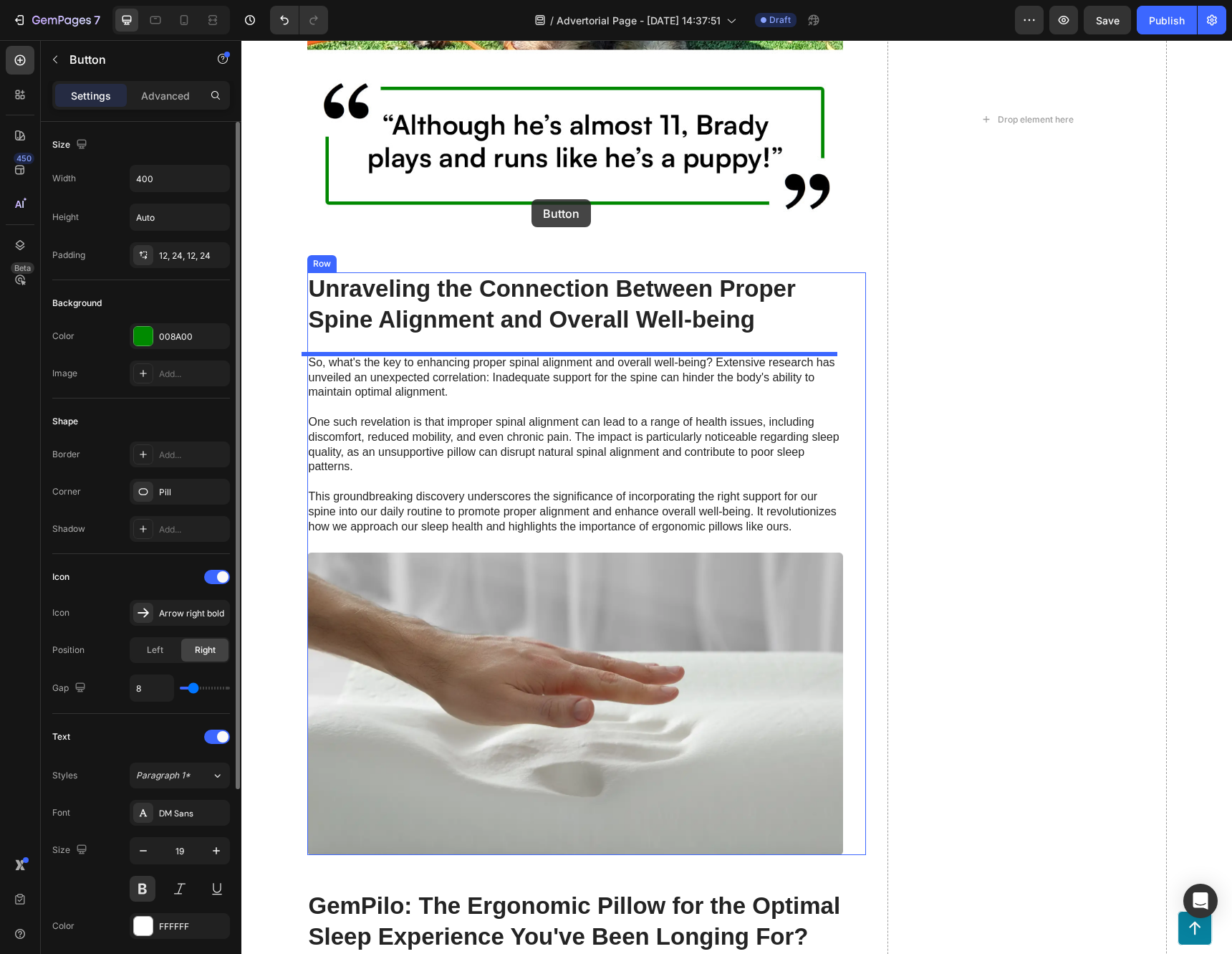
scroll to position [3113, 0]
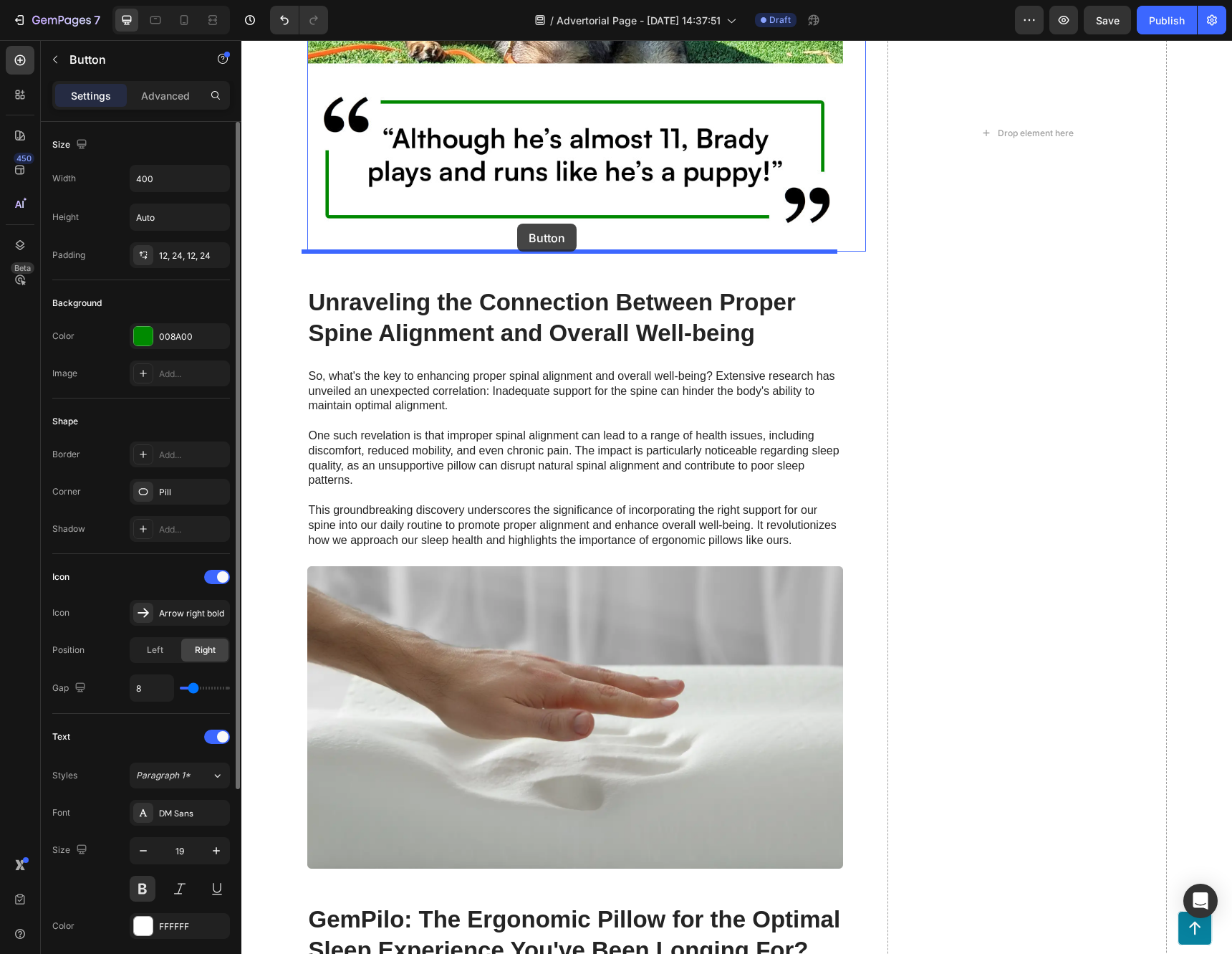
drag, startPoint x: 313, startPoint y: 325, endPoint x: 517, endPoint y: 224, distance: 227.6
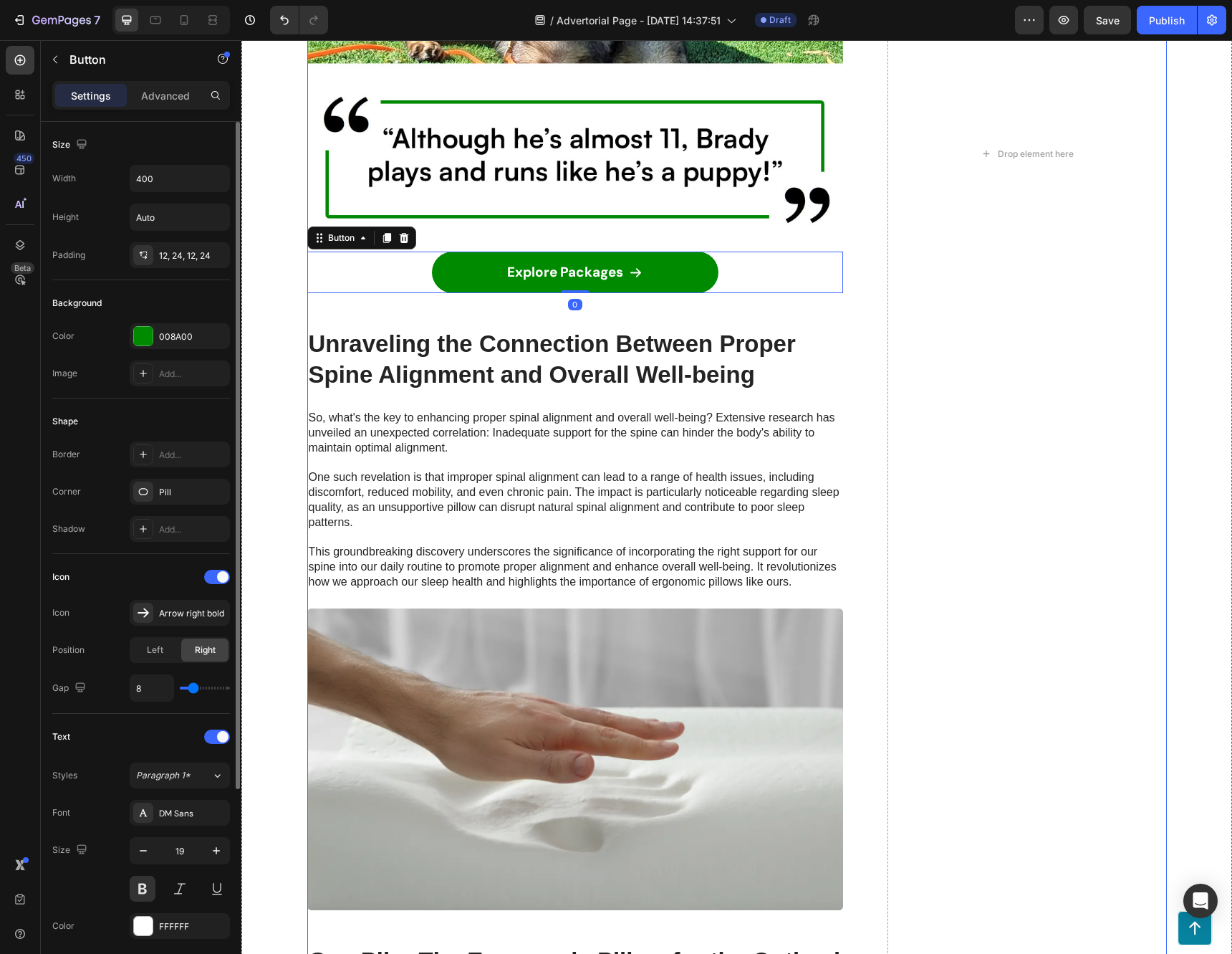
click at [784, 310] on div "It can help restore their youthful energy Heading Image Row Low energy can fast…" at bounding box center [586, 154] width 559 height 3417
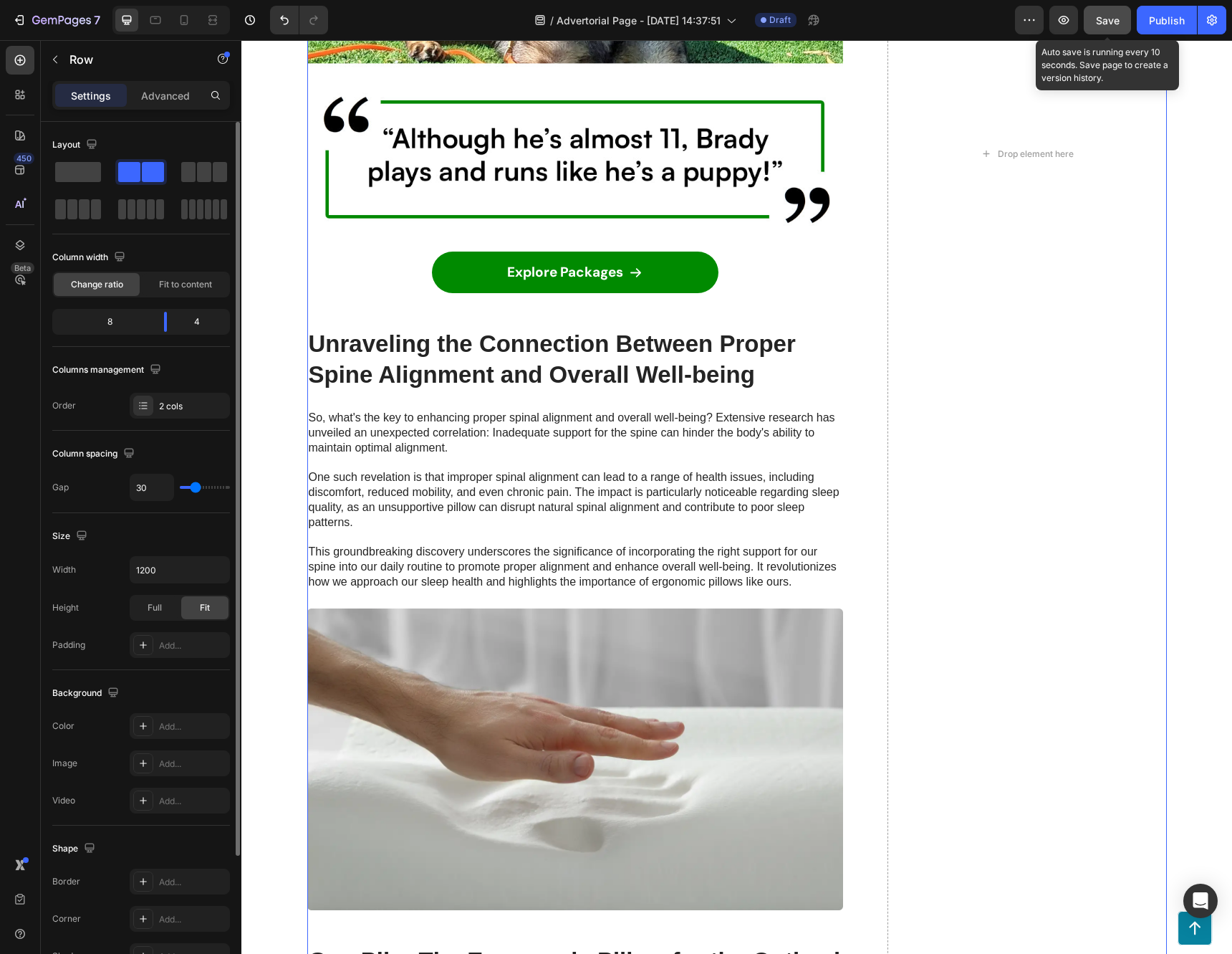
click at [1118, 18] on span "Save" at bounding box center [1107, 20] width 24 height 12
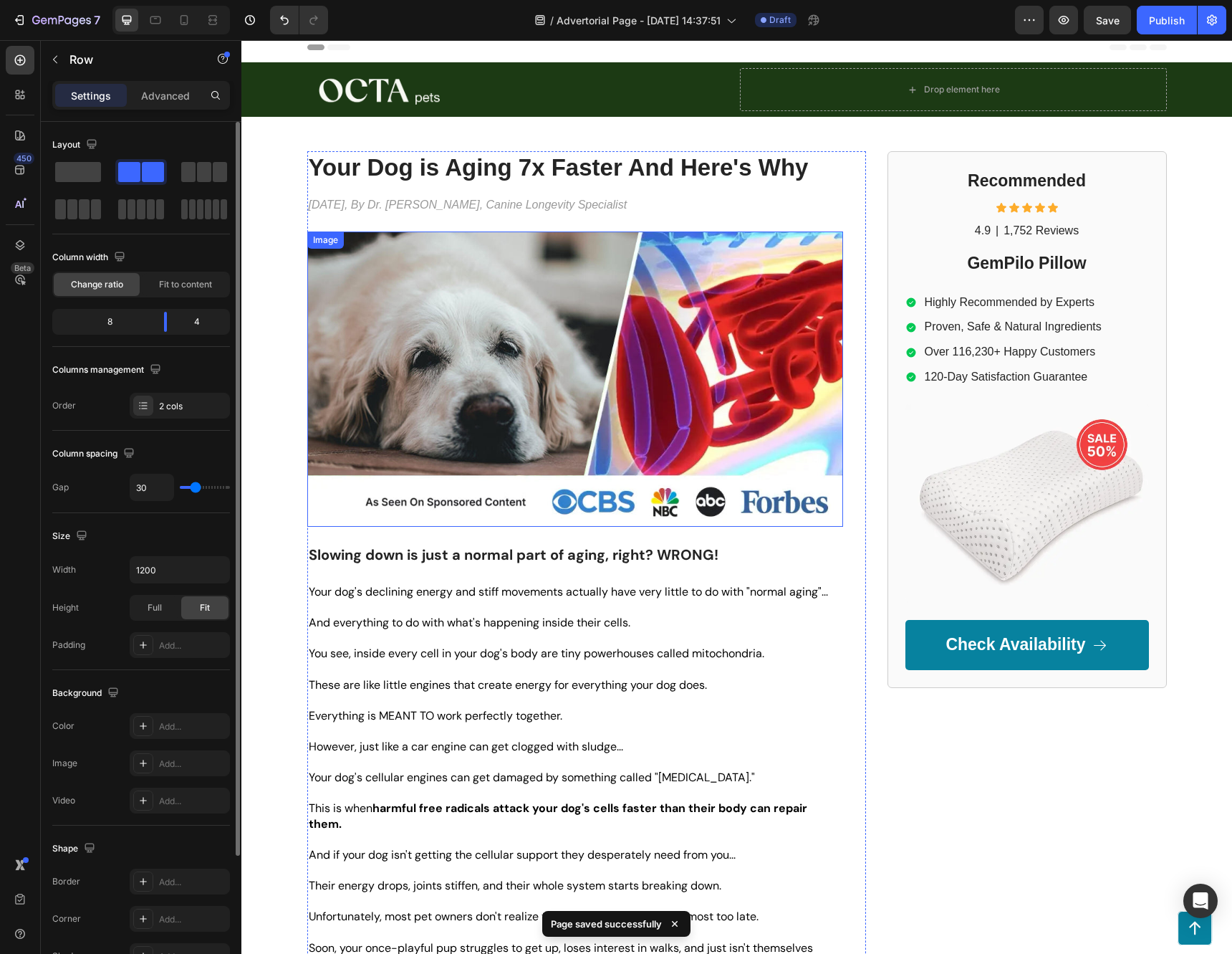
scroll to position [0, 0]
